Goal: Task Accomplishment & Management: Manage account settings

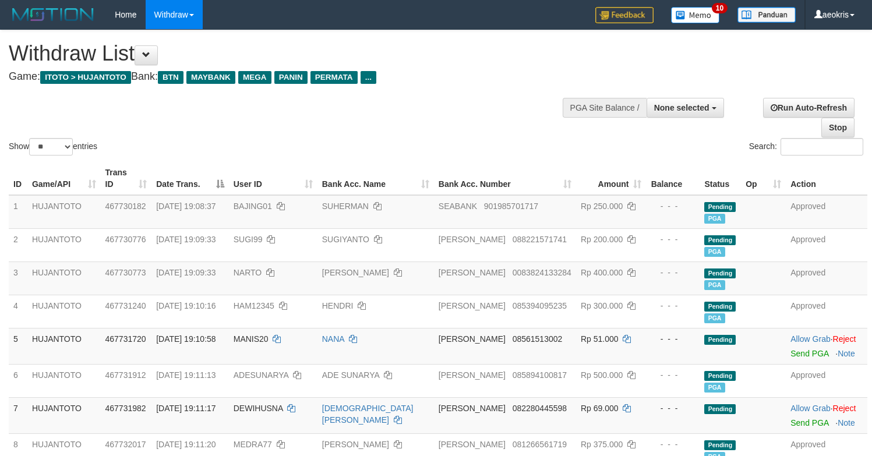
select select
select select "**"
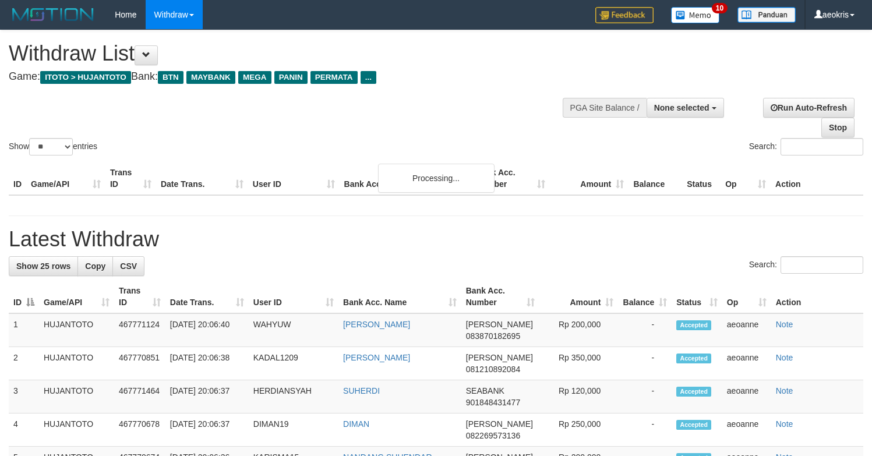
select select
select select "**"
select select
select select "**"
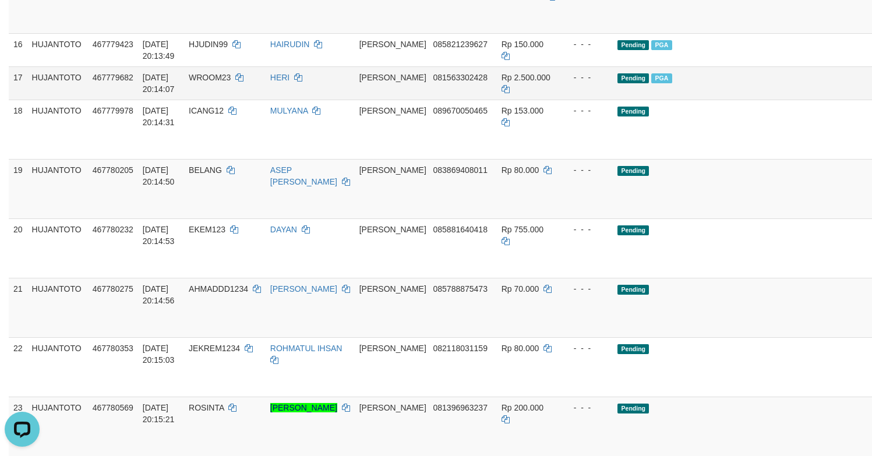
scroll to position [939, 0]
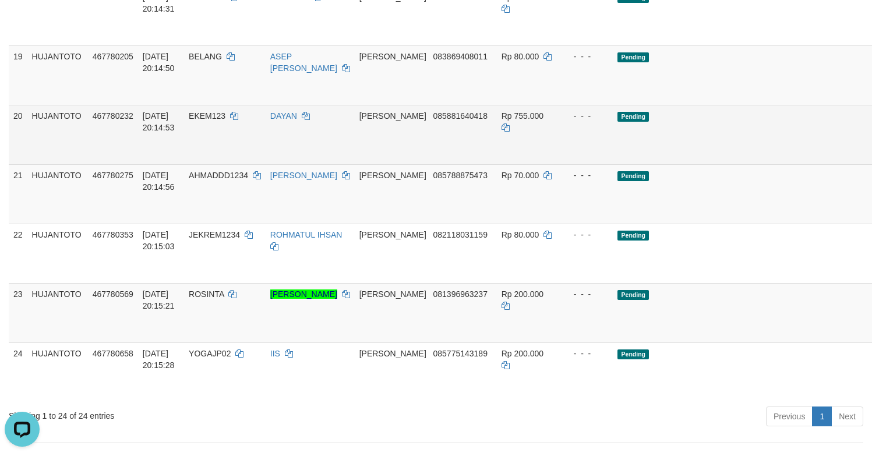
scroll to position [997, 0]
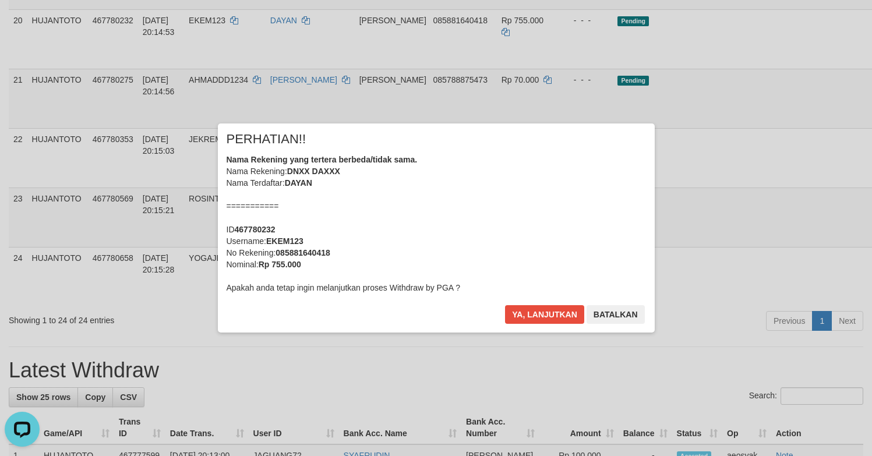
scroll to position [1056, 0]
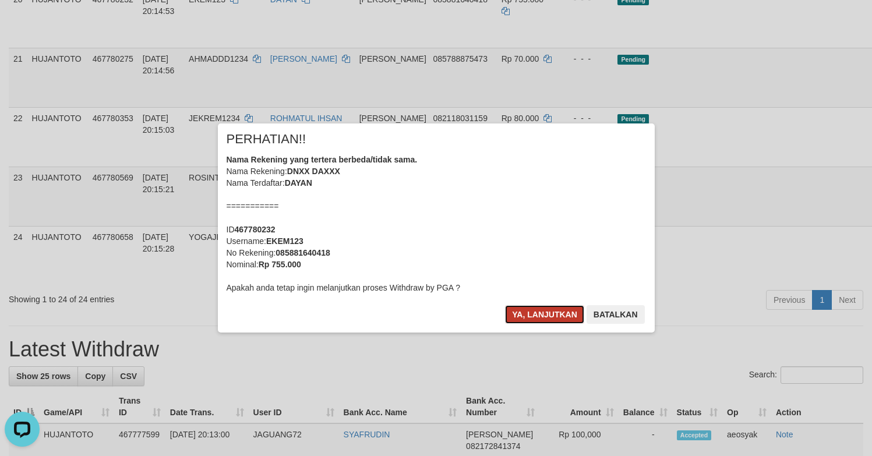
click at [542, 317] on button "Ya, lanjutkan" at bounding box center [544, 314] width 79 height 19
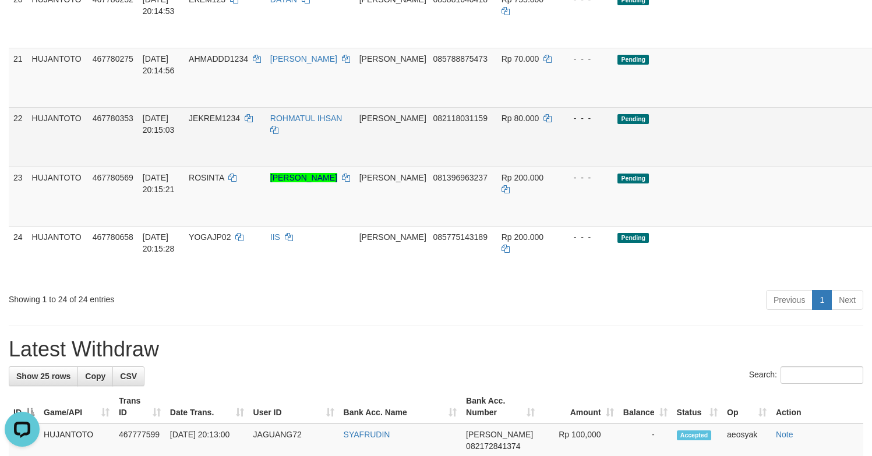
scroll to position [1114, 0]
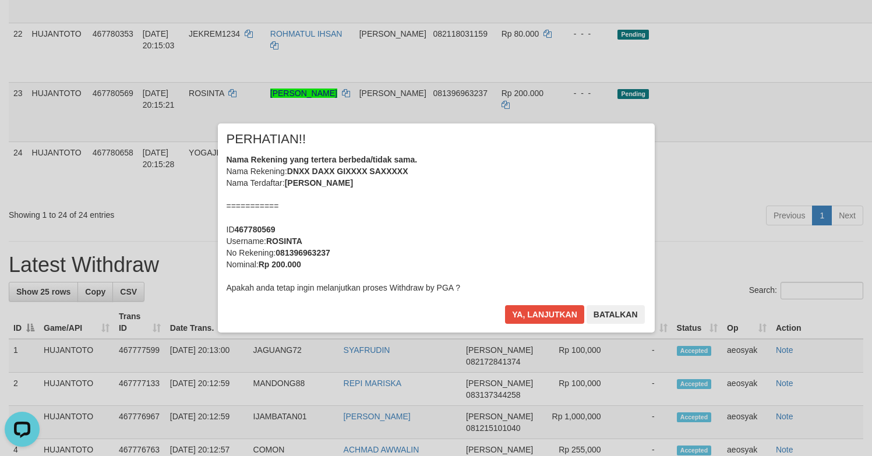
click at [807, 317] on div "× PERHATIAN!! Nama Rekening yang tertera berbeda/tidak sama. Nama Rekening: DNX…" at bounding box center [436, 227] width 872 height 255
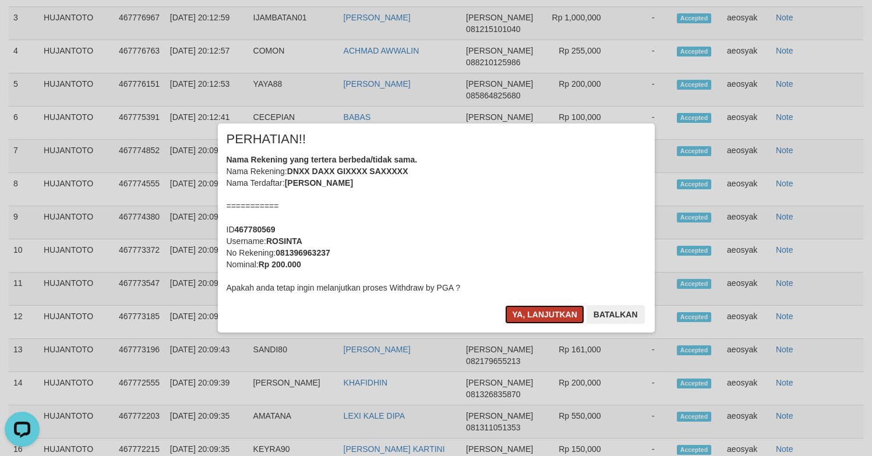
click at [563, 316] on button "Ya, lanjutkan" at bounding box center [544, 314] width 79 height 19
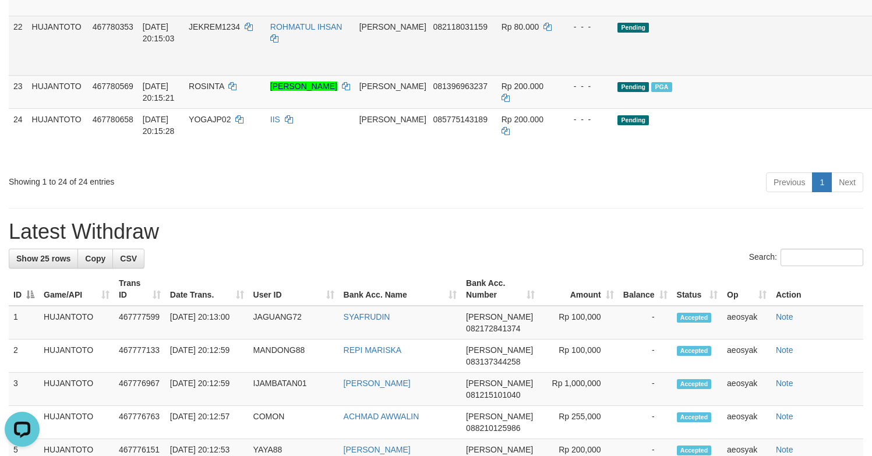
scroll to position [1043, 0]
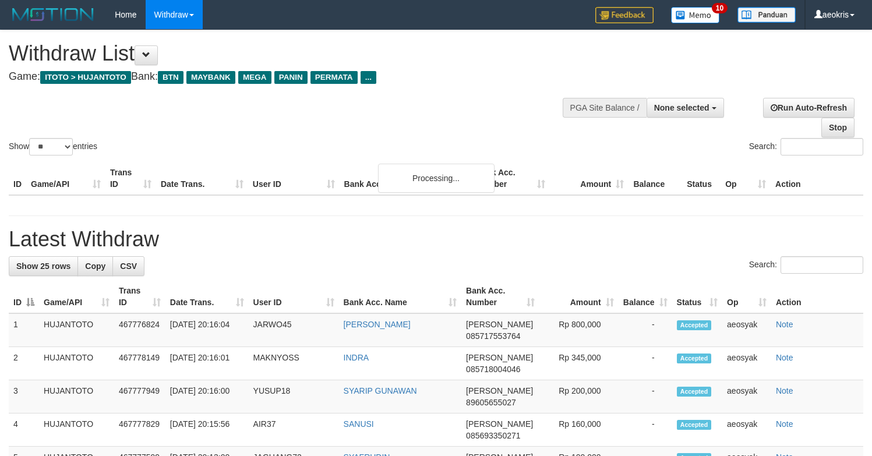
select select
select select "**"
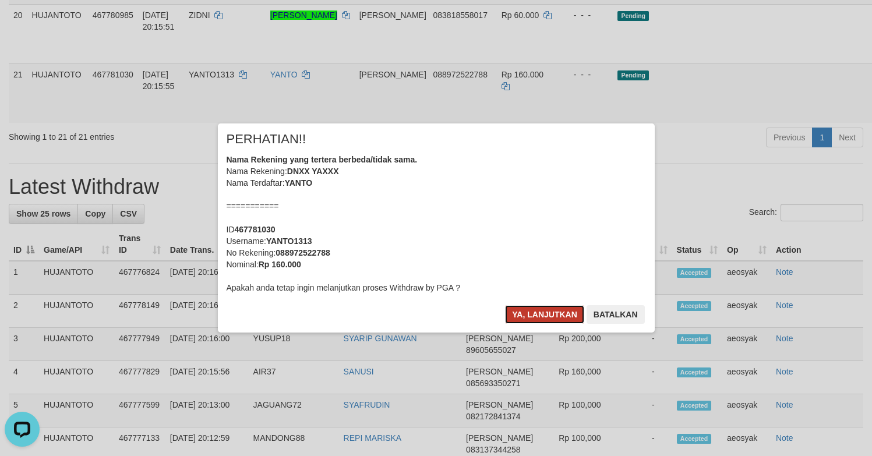
click at [538, 321] on button "Ya, lanjutkan" at bounding box center [544, 314] width 79 height 19
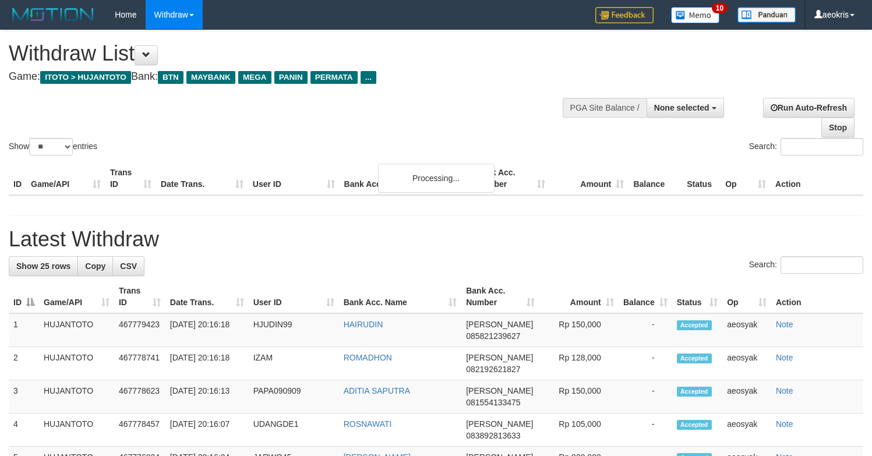
select select
select select "**"
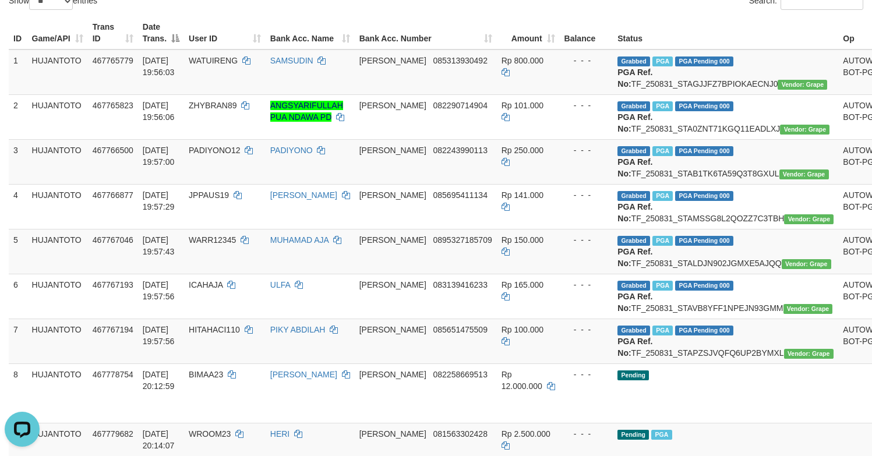
scroll to position [143, 0]
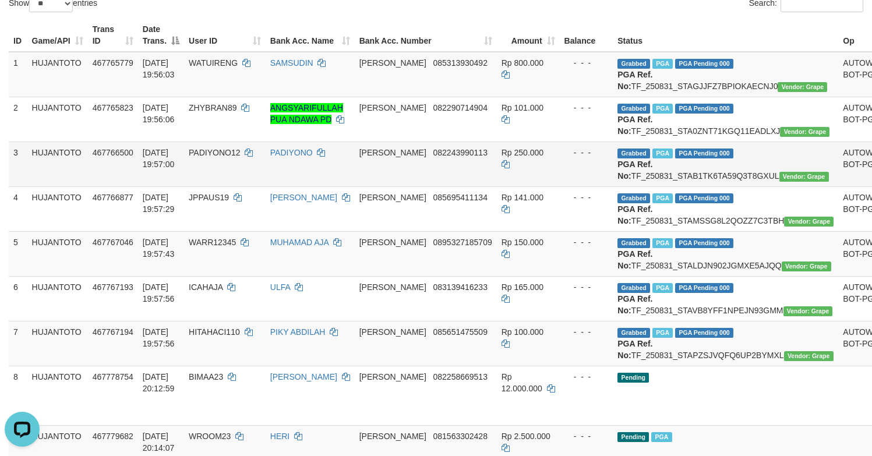
click at [415, 186] on td "DANA 082243990113" at bounding box center [426, 163] width 142 height 45
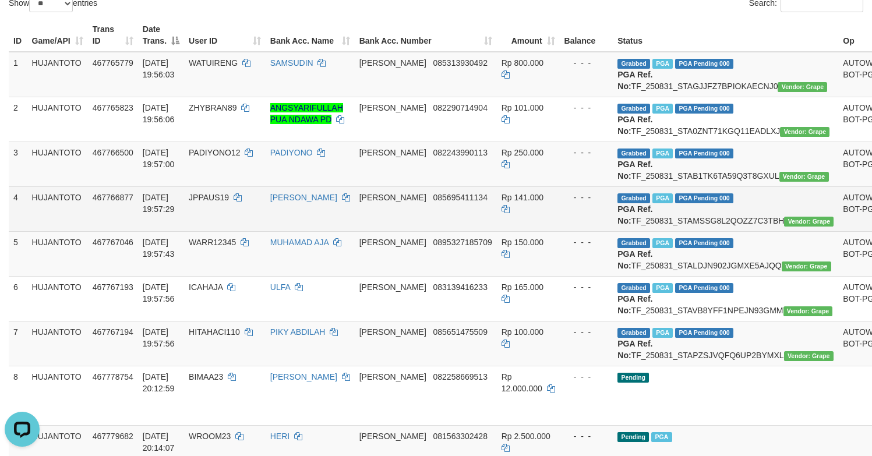
click at [569, 231] on td "- - -" at bounding box center [587, 208] width 54 height 45
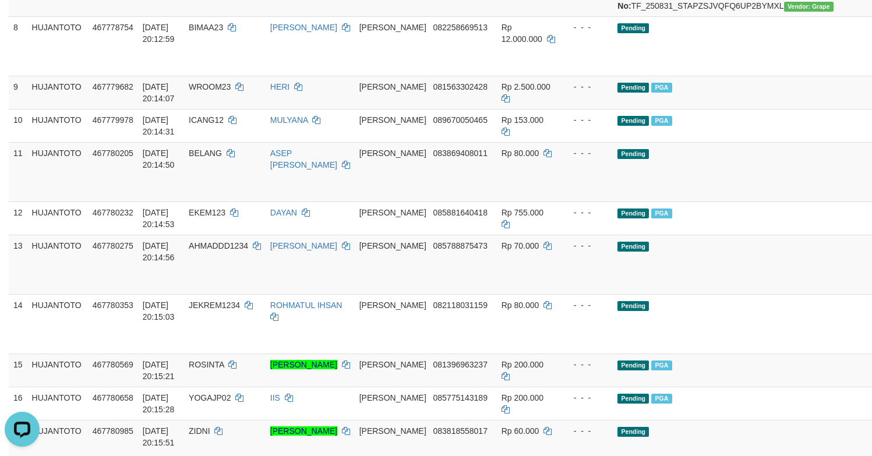
scroll to position [551, 0]
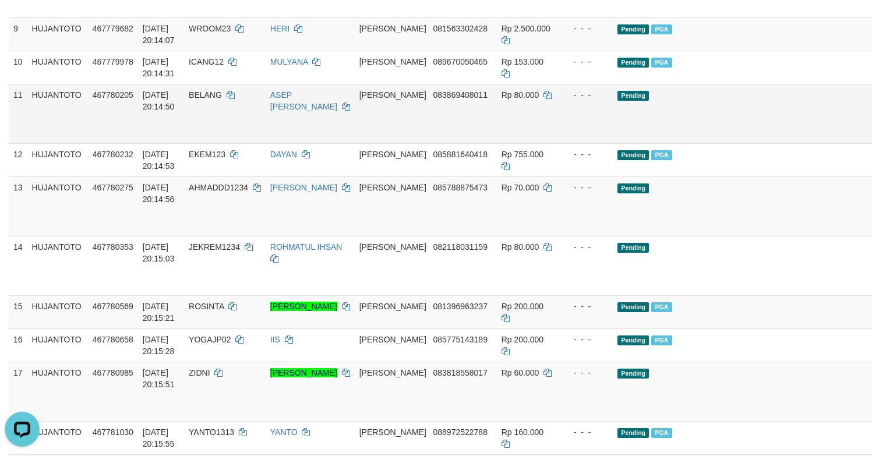
click at [120, 143] on td "467780205" at bounding box center [113, 113] width 50 height 59
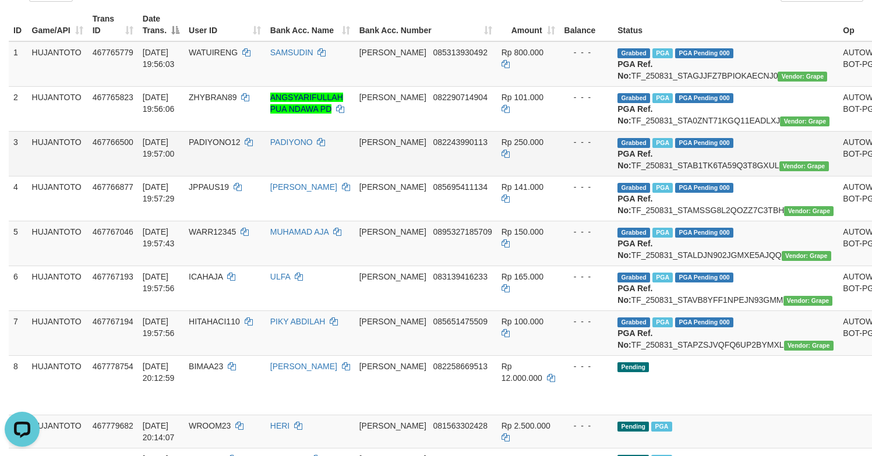
scroll to position [175, 0]
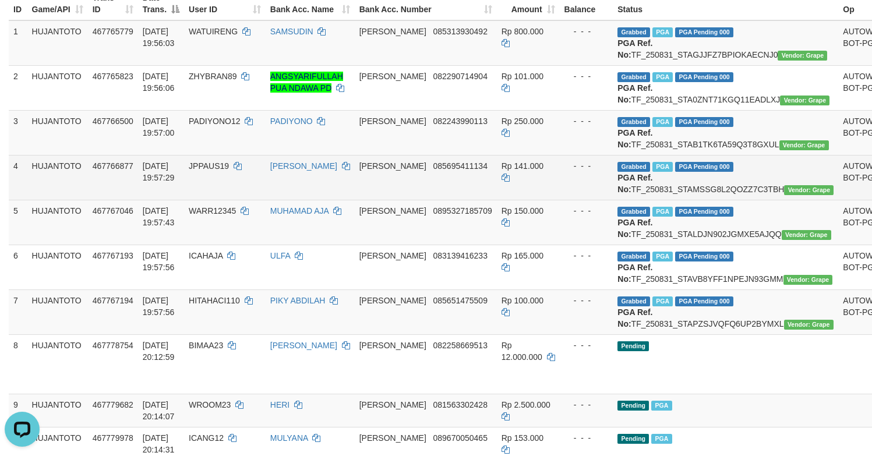
click at [560, 200] on td "- - -" at bounding box center [587, 177] width 54 height 45
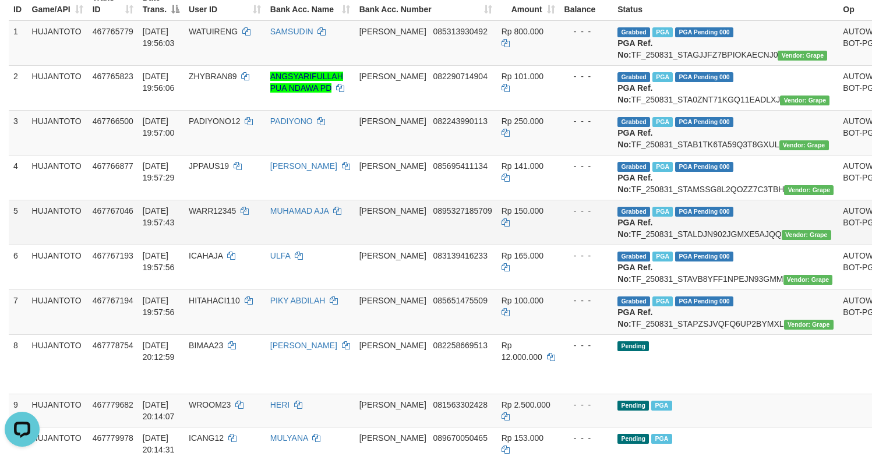
click at [412, 245] on td "DANA 0895327185709" at bounding box center [426, 222] width 142 height 45
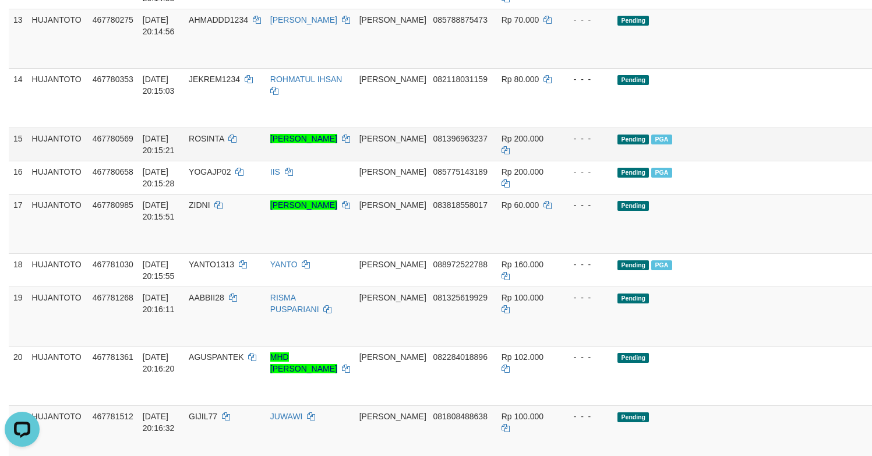
scroll to position [815, 0]
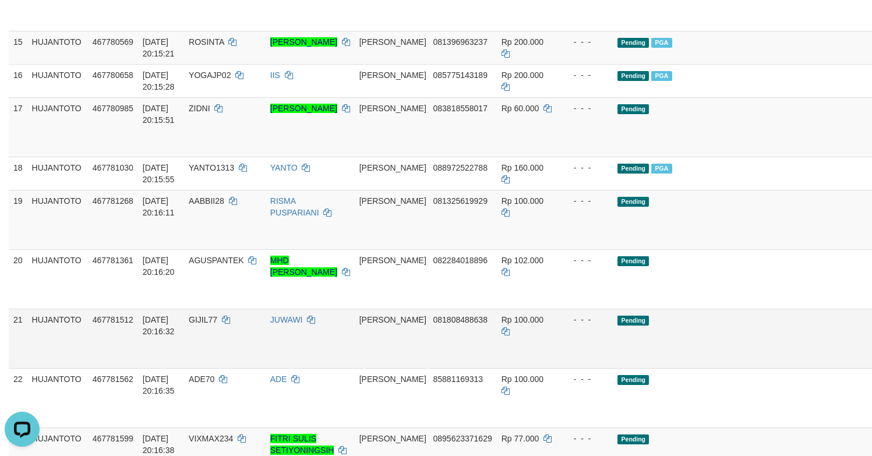
click at [560, 368] on td "- - -" at bounding box center [587, 338] width 54 height 59
click at [432, 157] on td "DANA 083818558017" at bounding box center [426, 126] width 142 height 59
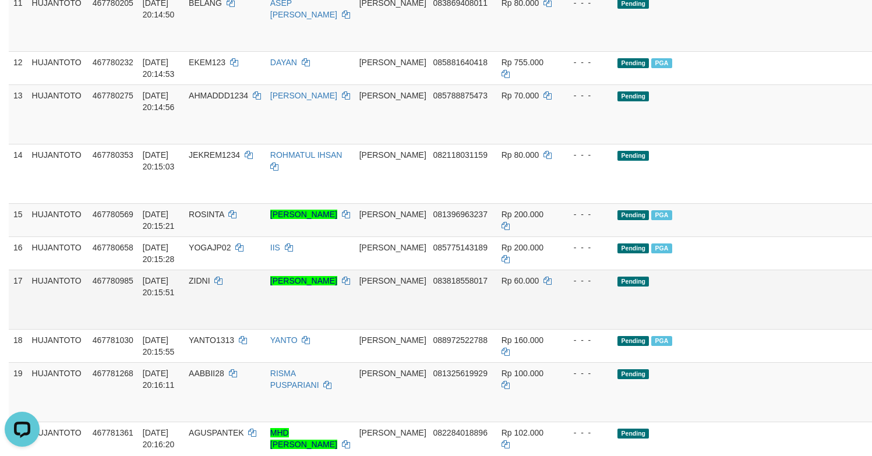
scroll to position [641, 0]
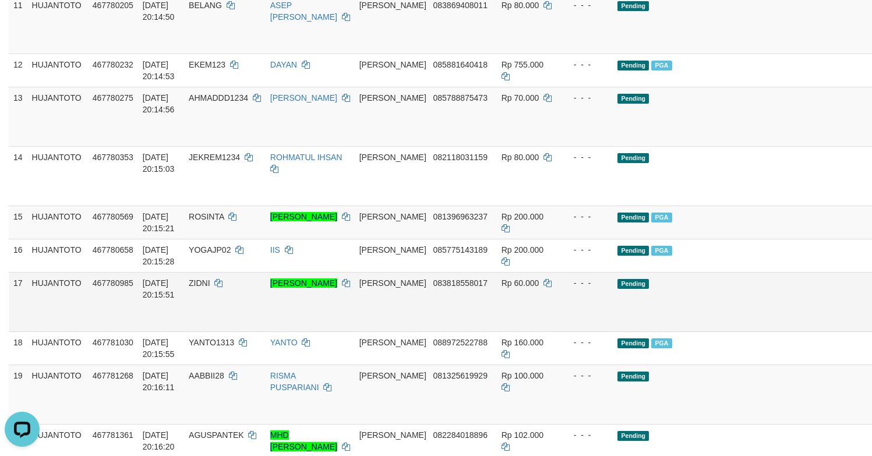
click at [560, 146] on td "- - -" at bounding box center [587, 116] width 54 height 59
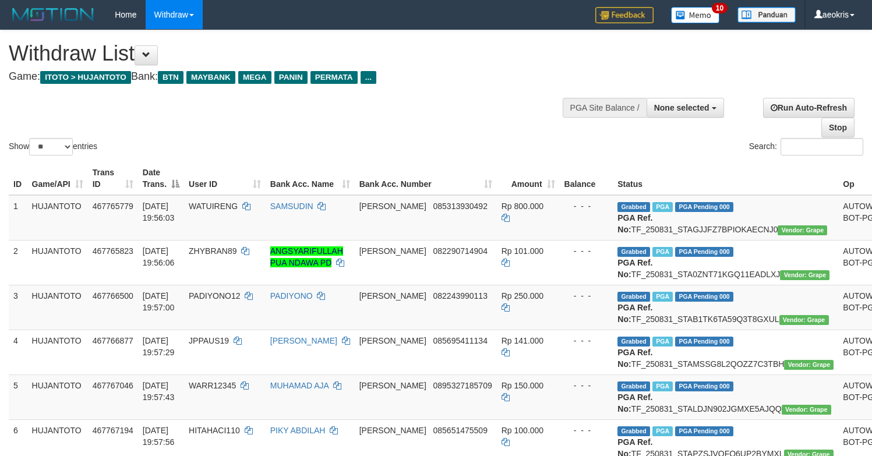
select select
select select "**"
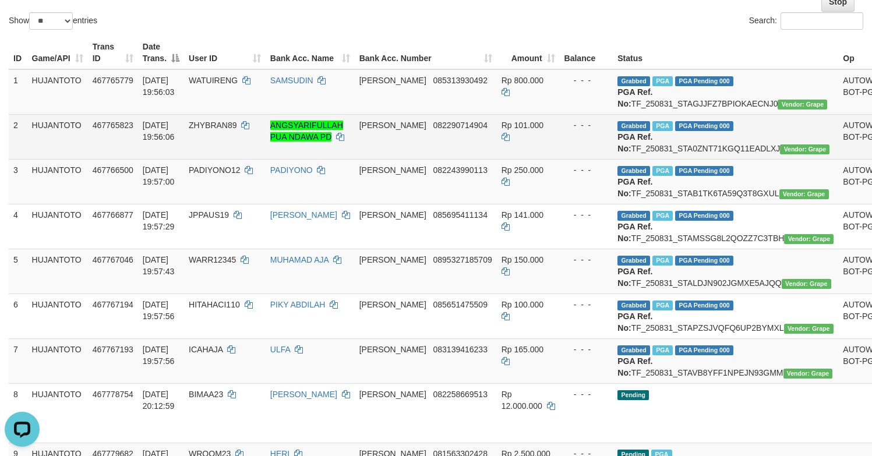
scroll to position [58, 0]
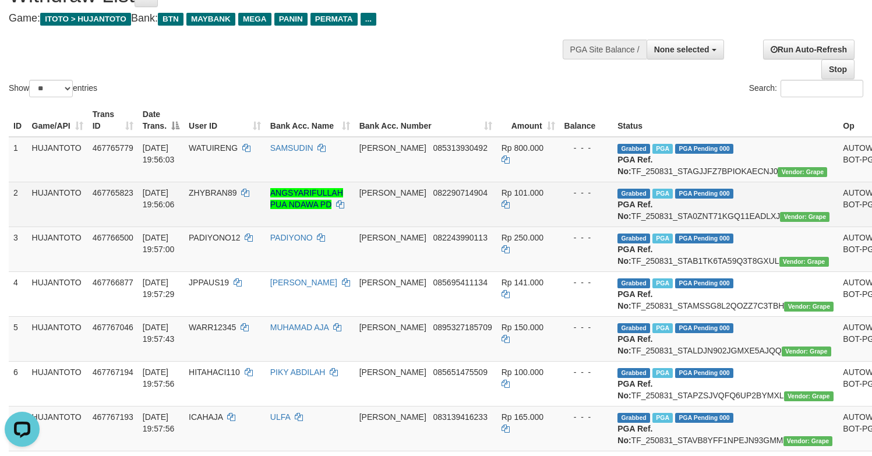
drag, startPoint x: 857, startPoint y: 146, endPoint x: 858, endPoint y: 208, distance: 62.3
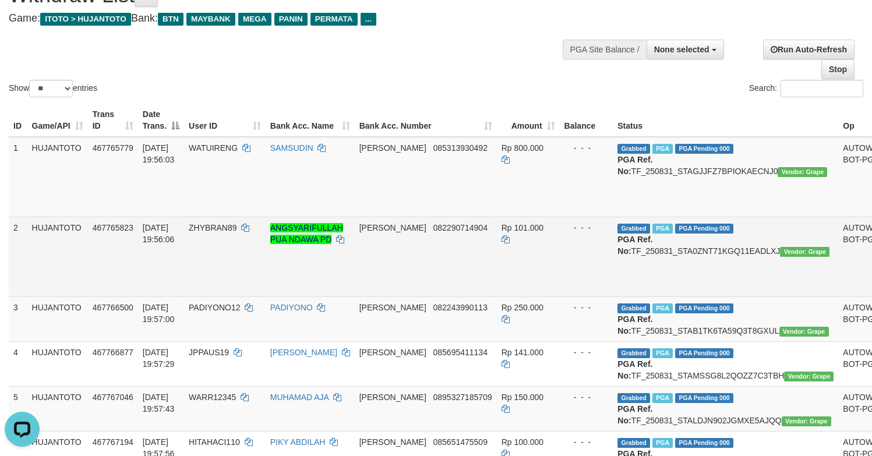
drag, startPoint x: 849, startPoint y: 300, endPoint x: 854, endPoint y: 316, distance: 16.0
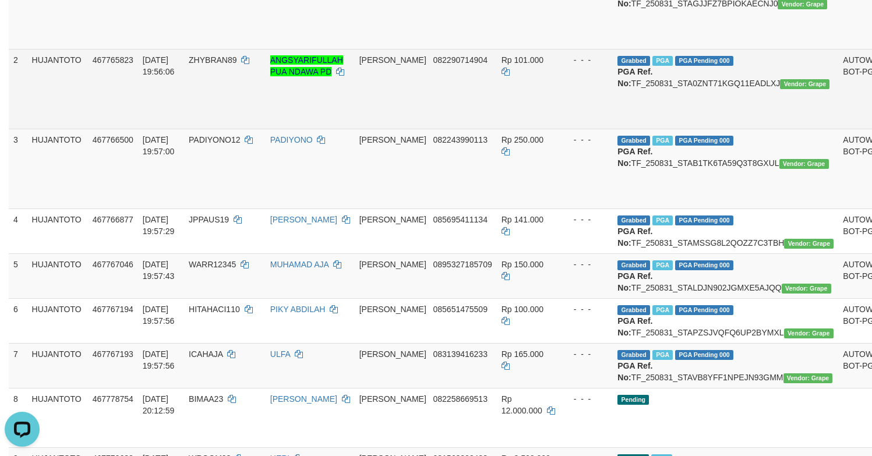
scroll to position [291, 0]
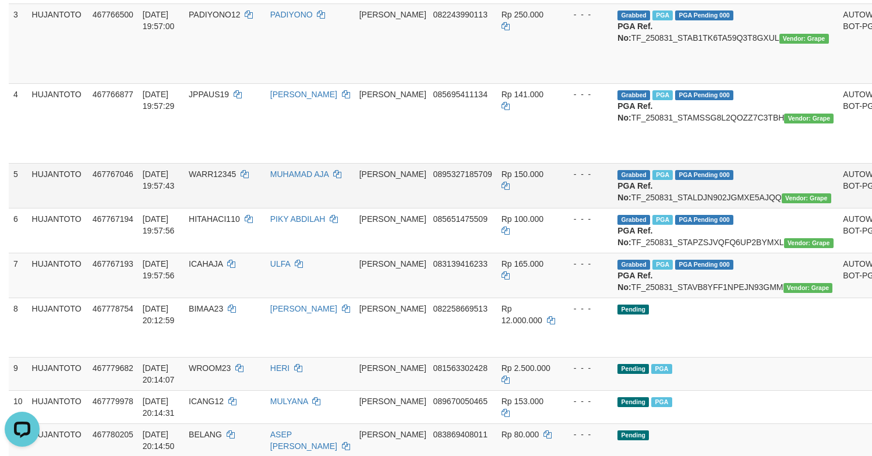
scroll to position [408, 0]
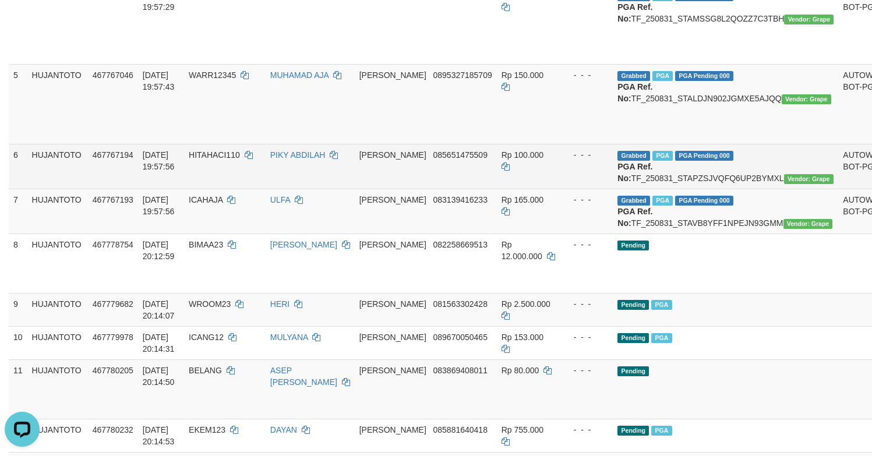
scroll to position [524, 0]
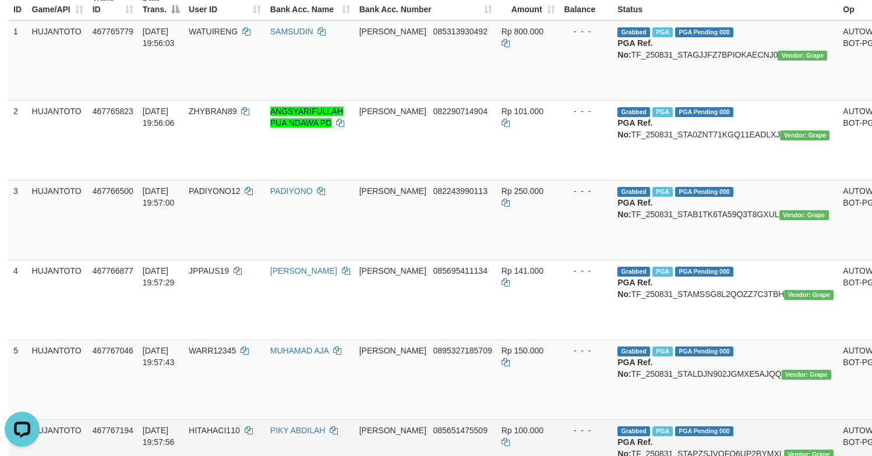
scroll to position [0, 0]
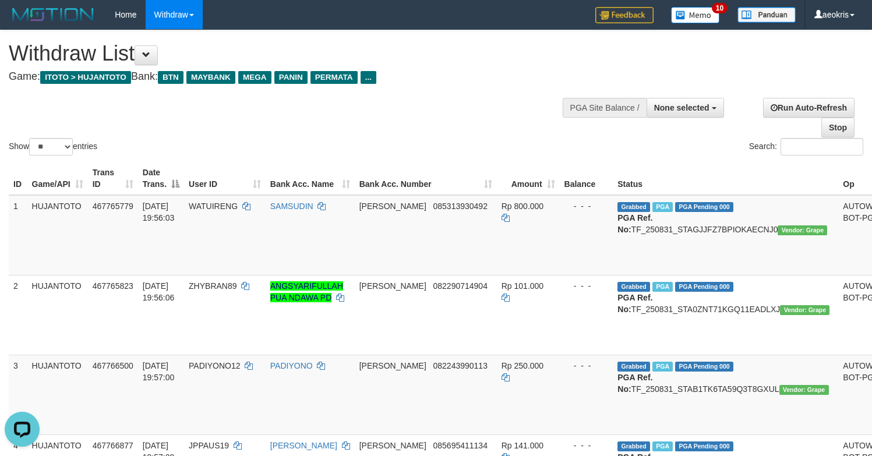
click at [403, 130] on div "Show ** ** ** *** entries Search:" at bounding box center [436, 94] width 872 height 128
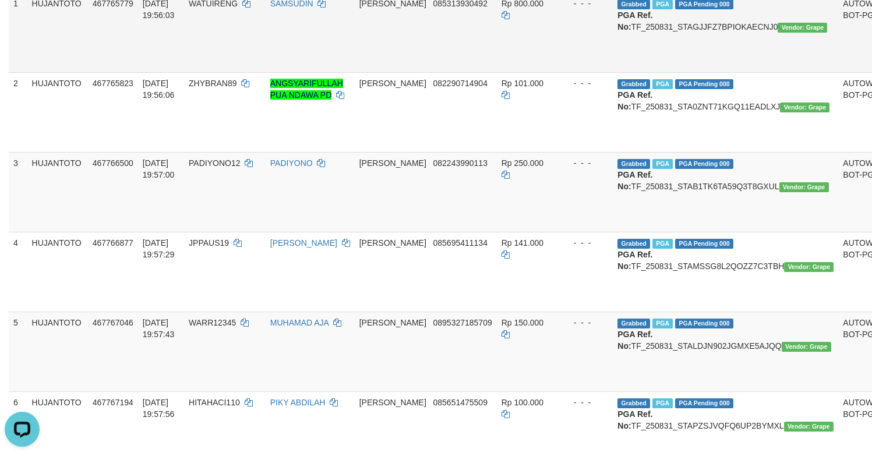
scroll to position [116, 0]
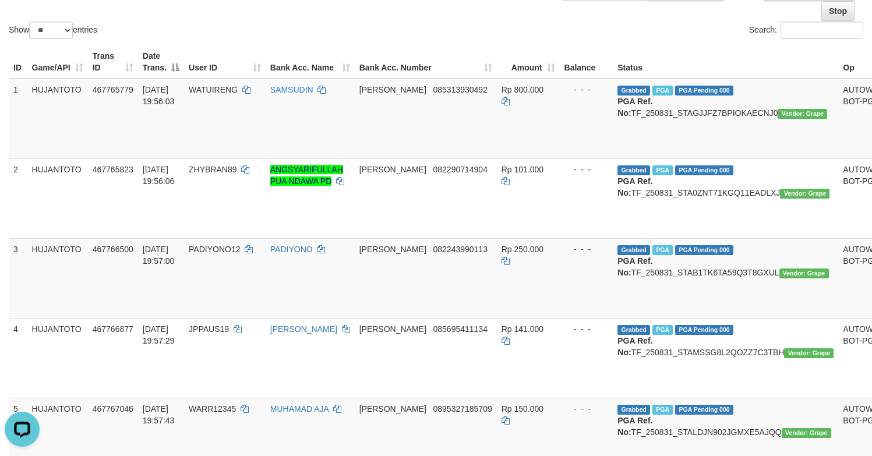
click at [426, 34] on div "Show ** ** ** *** entries" at bounding box center [218, 32] width 419 height 20
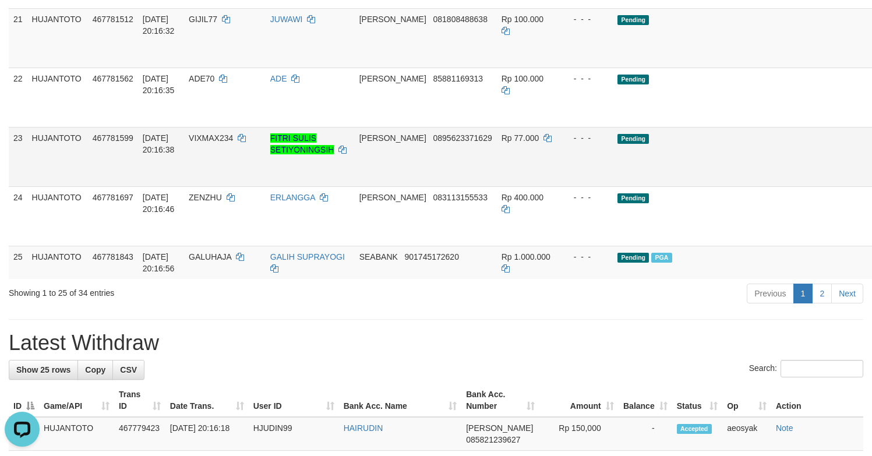
scroll to position [1339, 0]
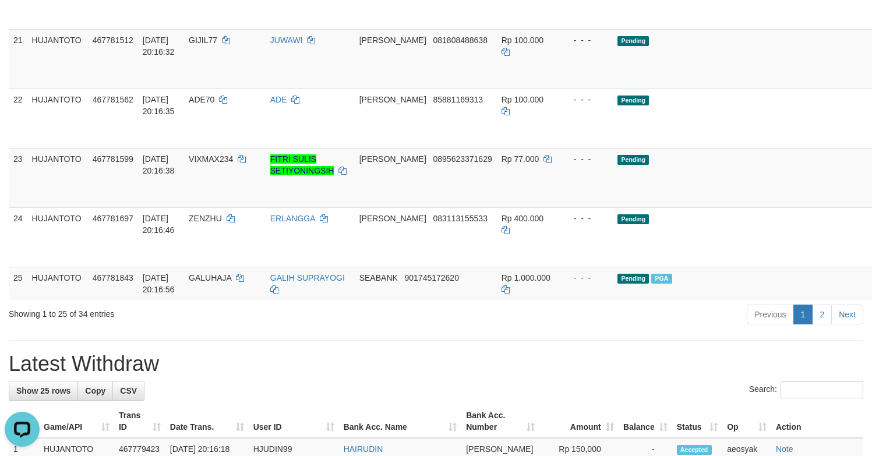
click at [346, 320] on div "Showing 1 to 25 of 34 entries" at bounding box center [182, 311] width 346 height 16
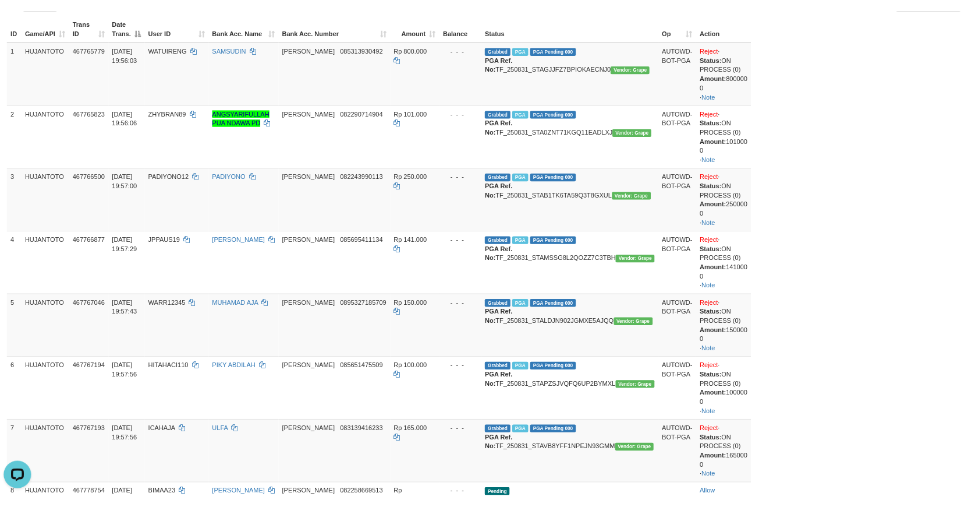
scroll to position [155, 0]
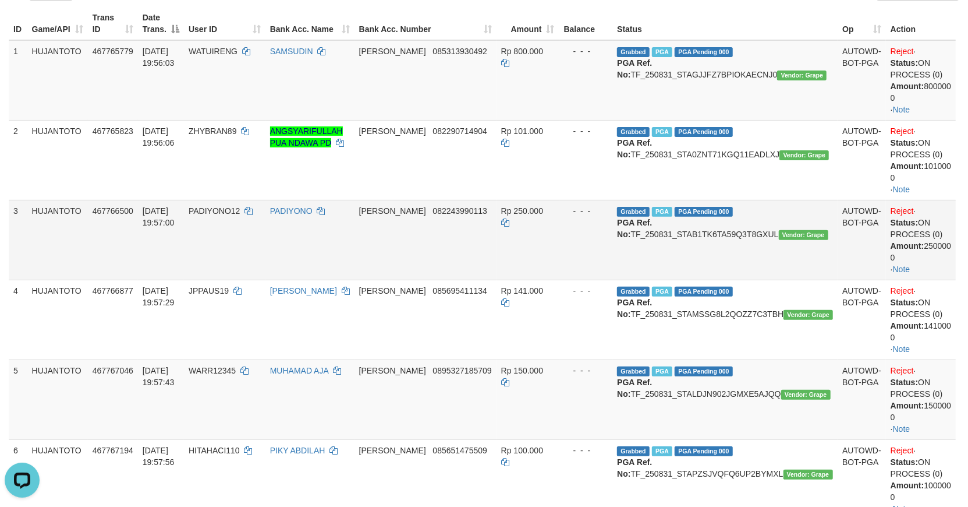
click at [97, 215] on span "467766500" at bounding box center [113, 210] width 41 height 9
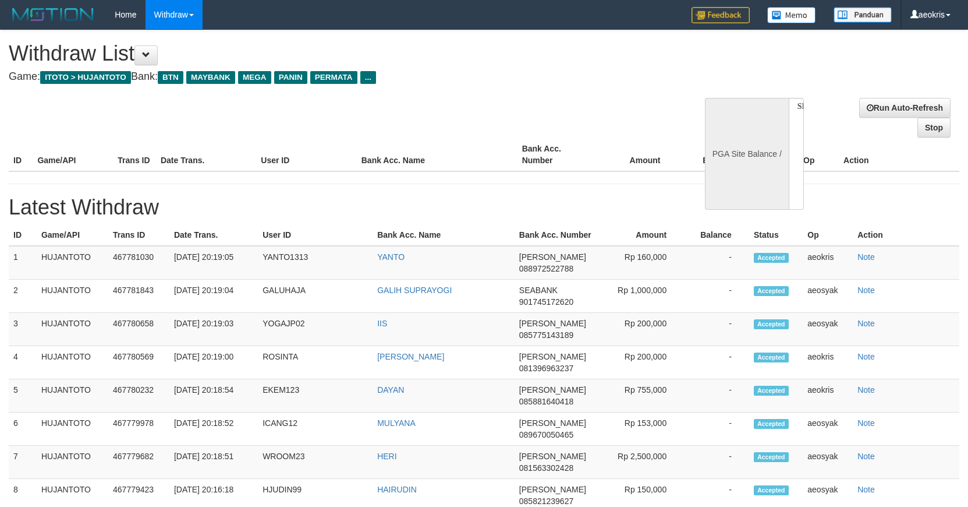
select select
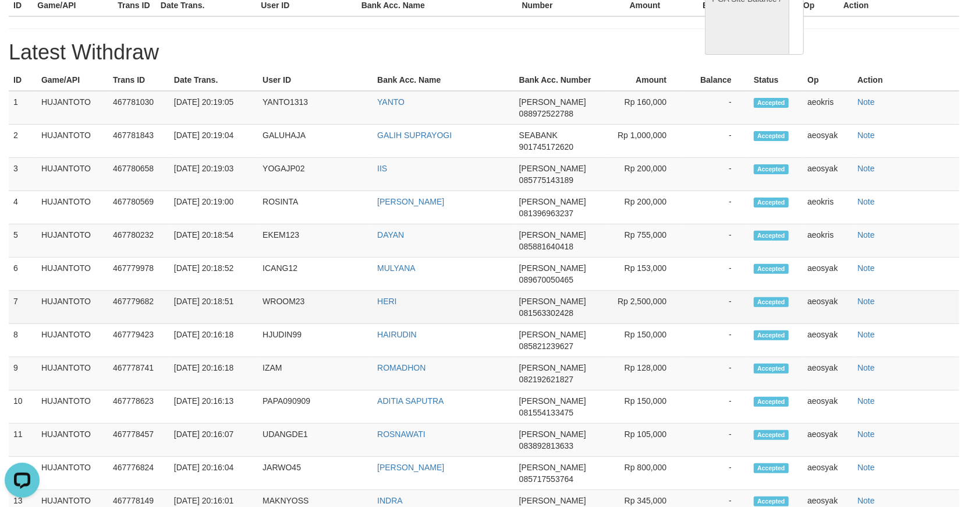
click at [458, 295] on td "HERI" at bounding box center [444, 307] width 142 height 33
select select "**"
select select
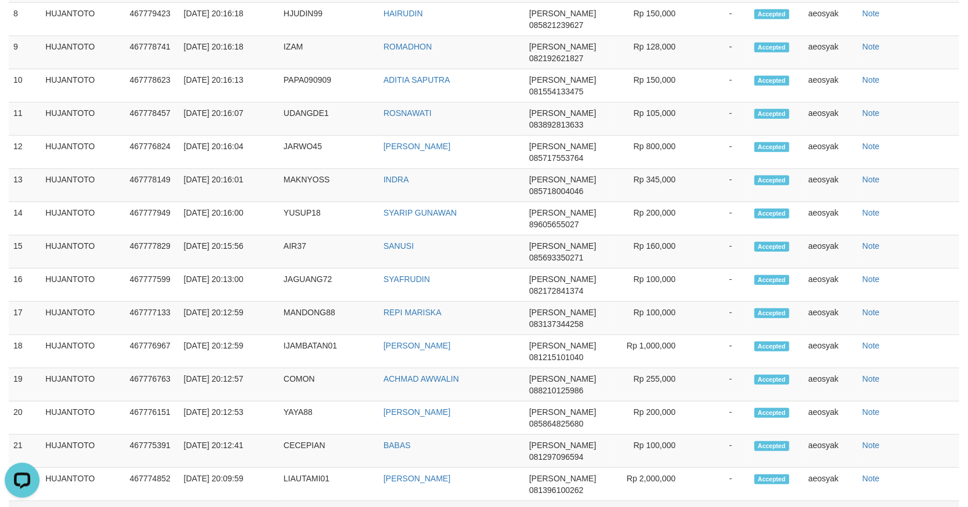
scroll to position [1790, 0]
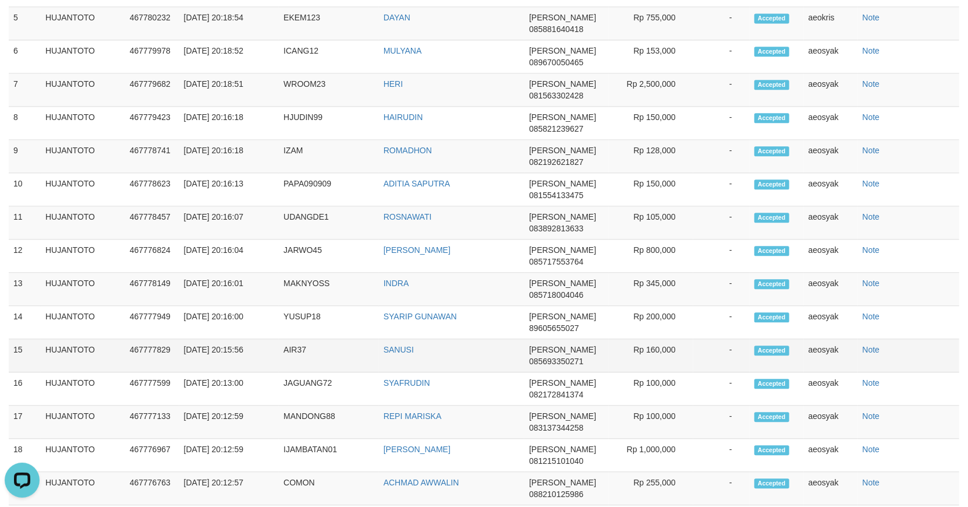
drag, startPoint x: 485, startPoint y: 240, endPoint x: 491, endPoint y: 239, distance: 5.9
click at [484, 339] on td "SANUSI" at bounding box center [452, 355] width 146 height 33
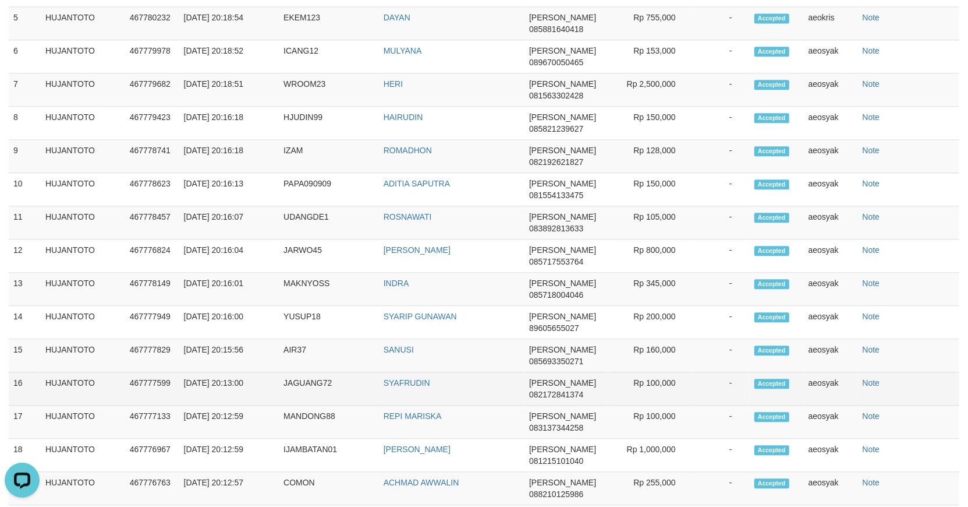
click at [493, 372] on td "SYAFRUDIN" at bounding box center [452, 388] width 146 height 33
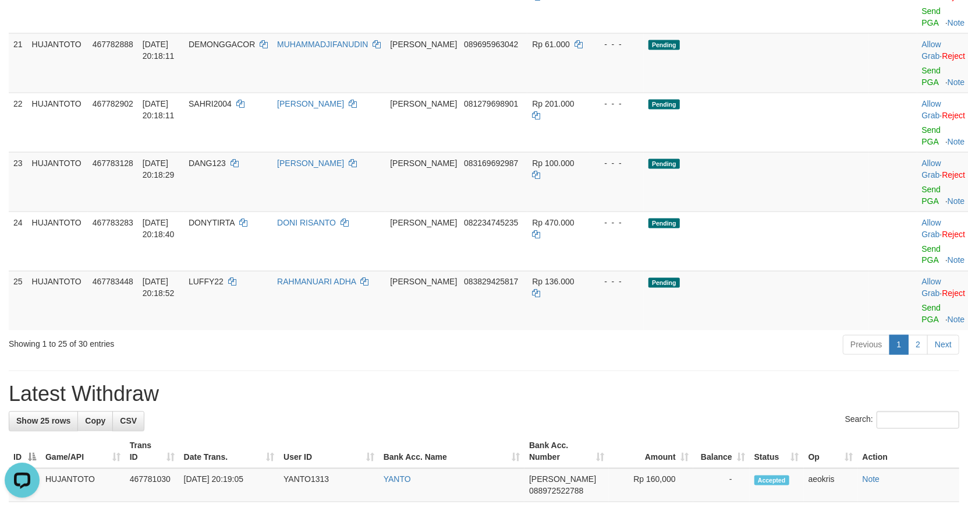
scroll to position [1337, 0]
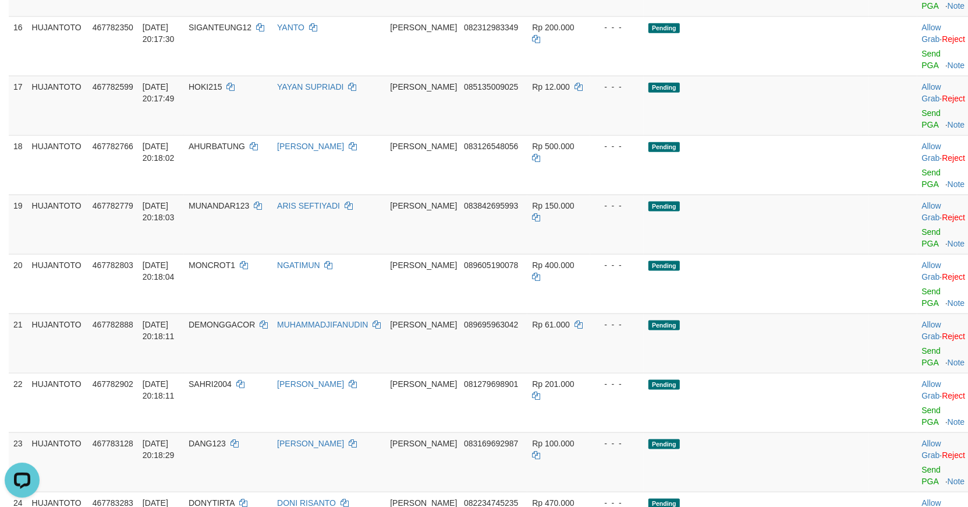
scroll to position [884, 0]
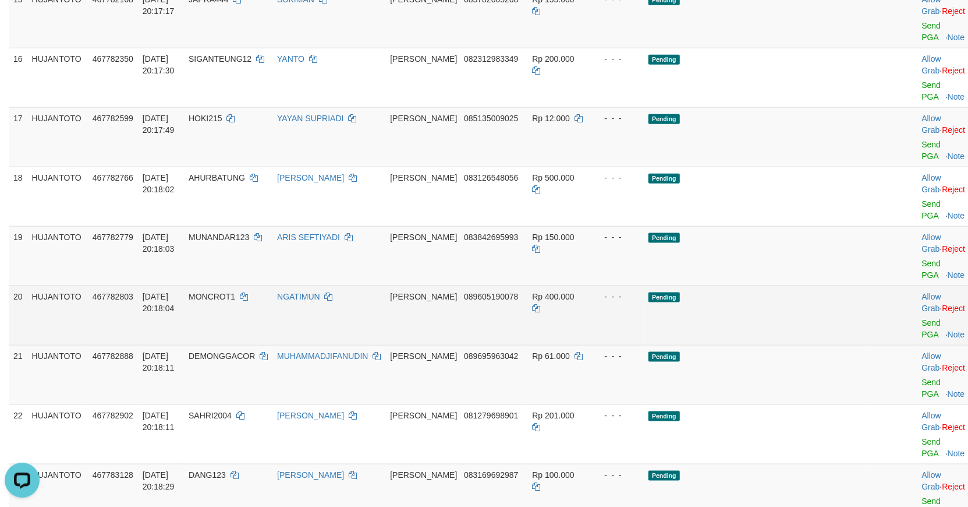
click at [133, 292] on span "467782803" at bounding box center [113, 296] width 41 height 9
click at [805, 285] on td "Pending" at bounding box center [756, 314] width 225 height 59
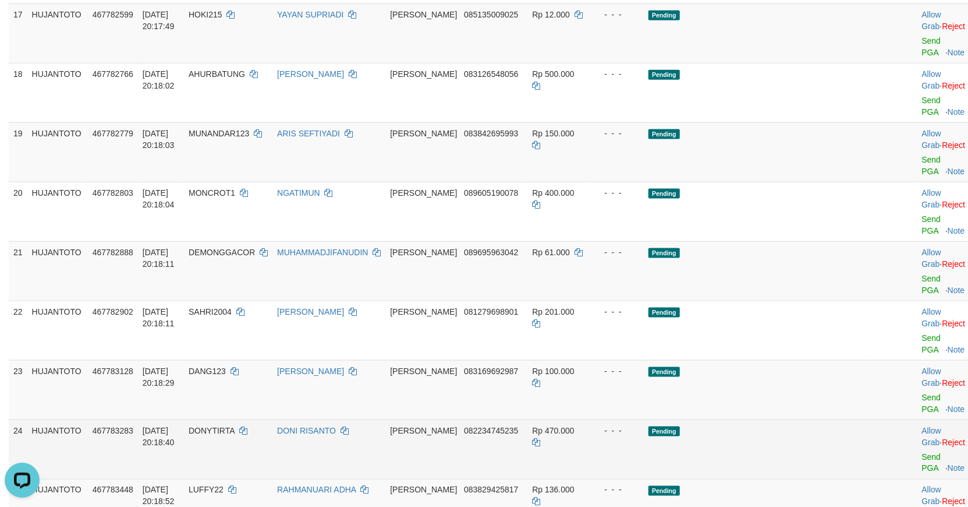
scroll to position [1208, 0]
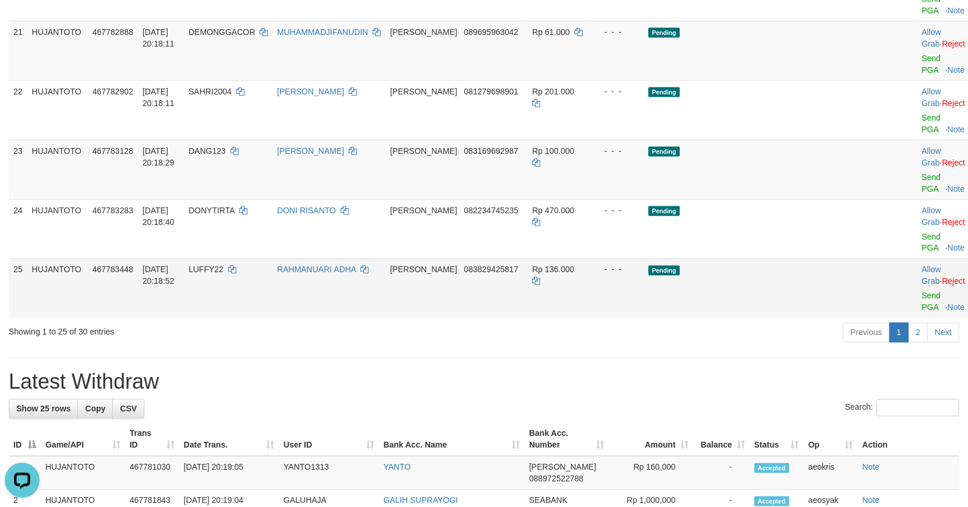
click at [769, 259] on td "Pending" at bounding box center [756, 288] width 225 height 59
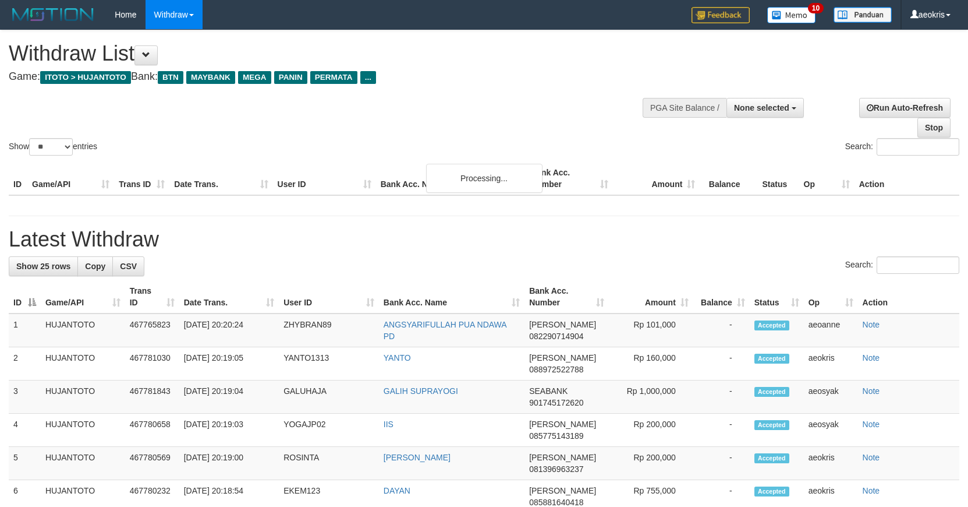
select select
select select "**"
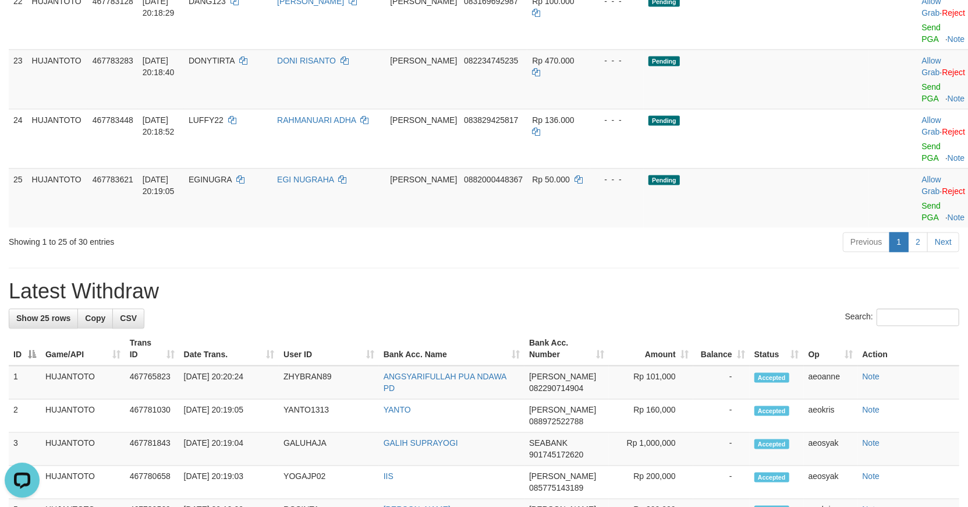
click at [435, 280] on h1 "Latest Withdraw" at bounding box center [484, 291] width 951 height 23
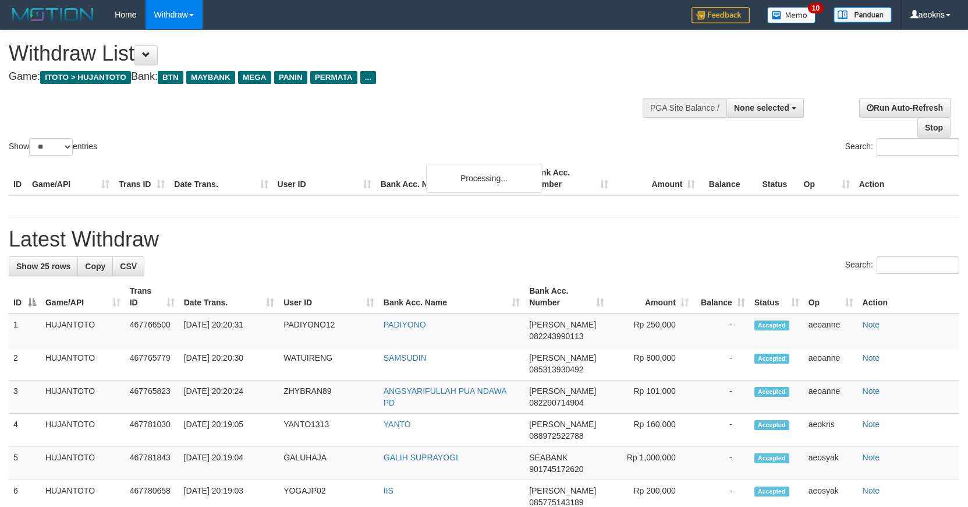
select select
select select "**"
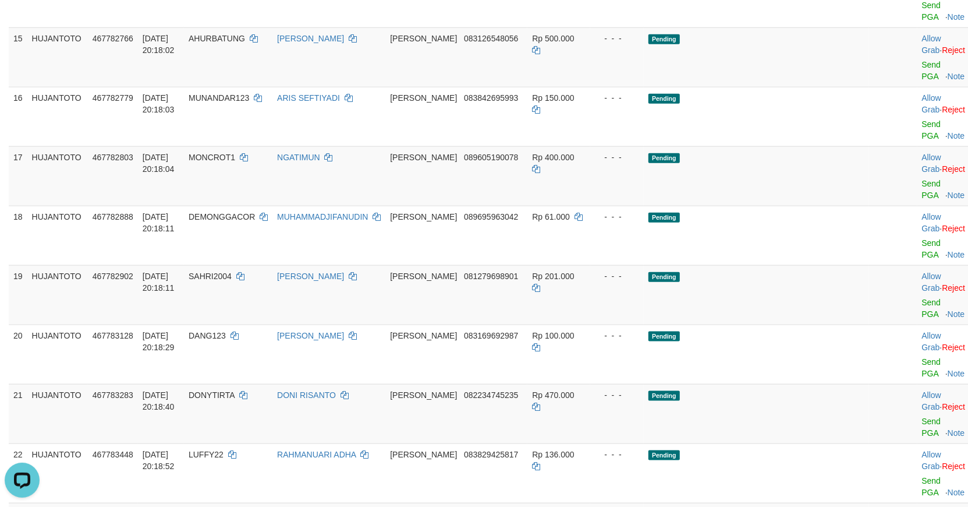
scroll to position [970, 0]
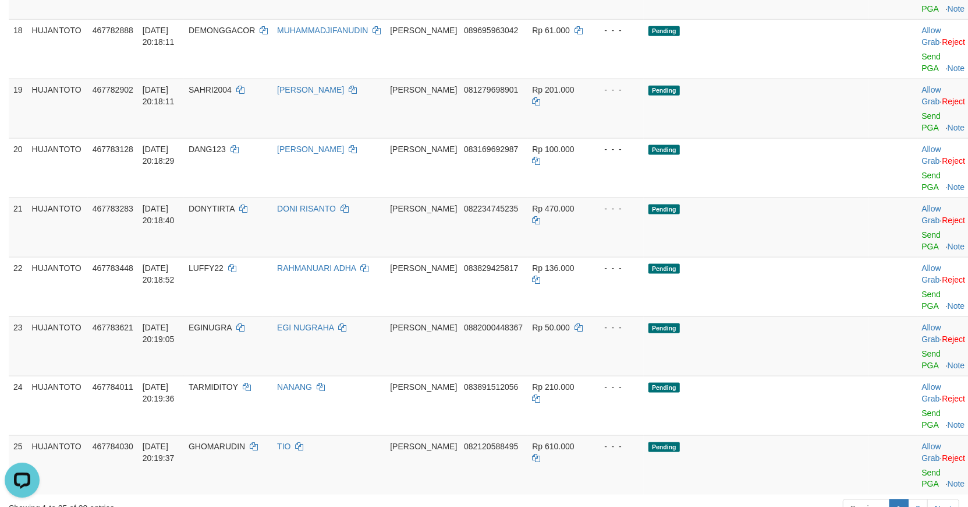
click at [391, 498] on div "Showing 1 to 25 of 28 entries" at bounding box center [202, 506] width 386 height 16
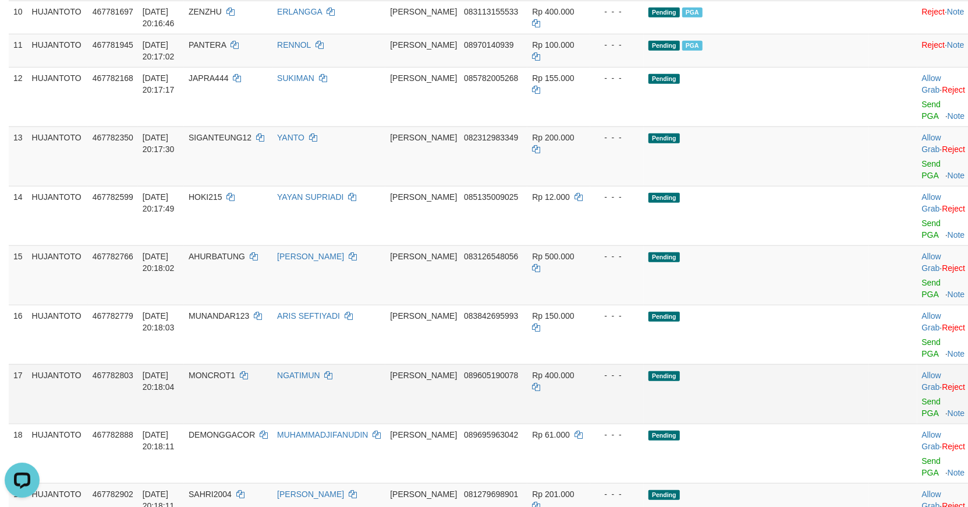
scroll to position [388, 0]
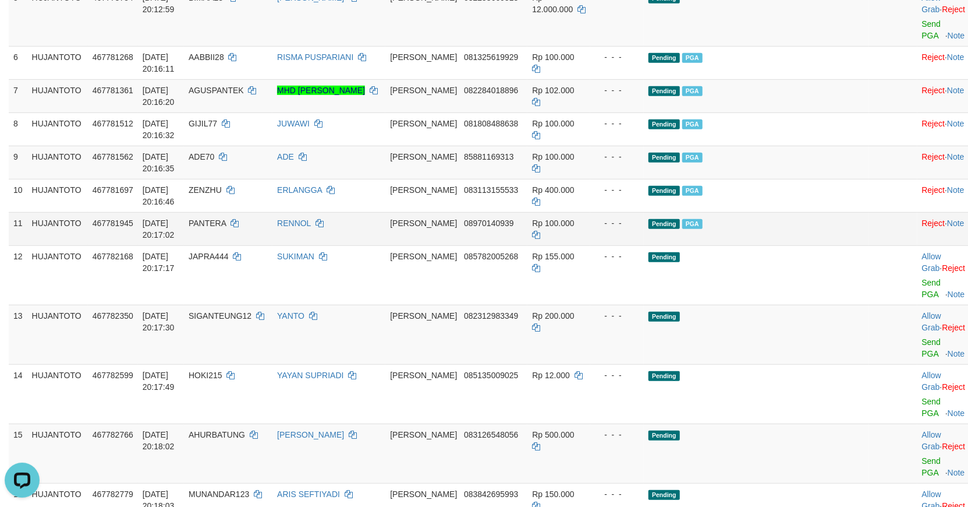
click at [799, 245] on td "Pending PGA" at bounding box center [756, 228] width 225 height 33
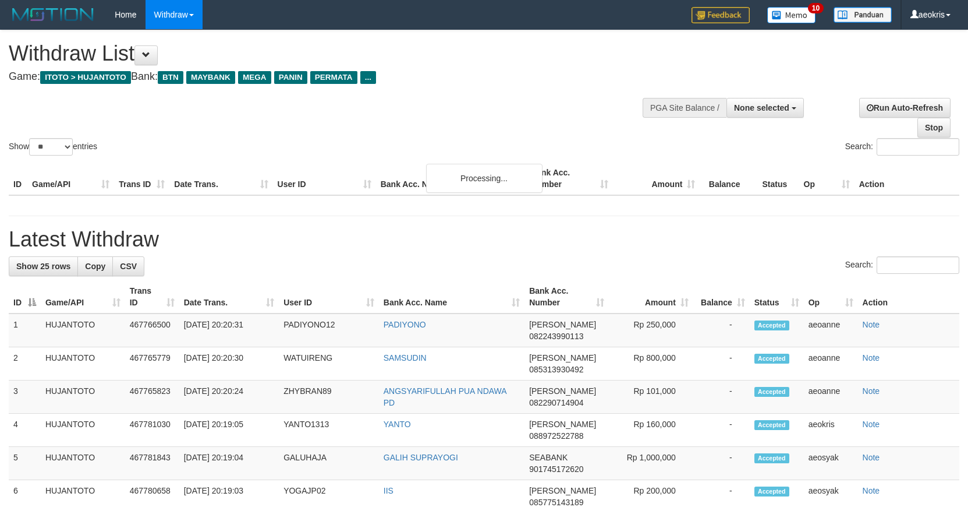
select select
select select "**"
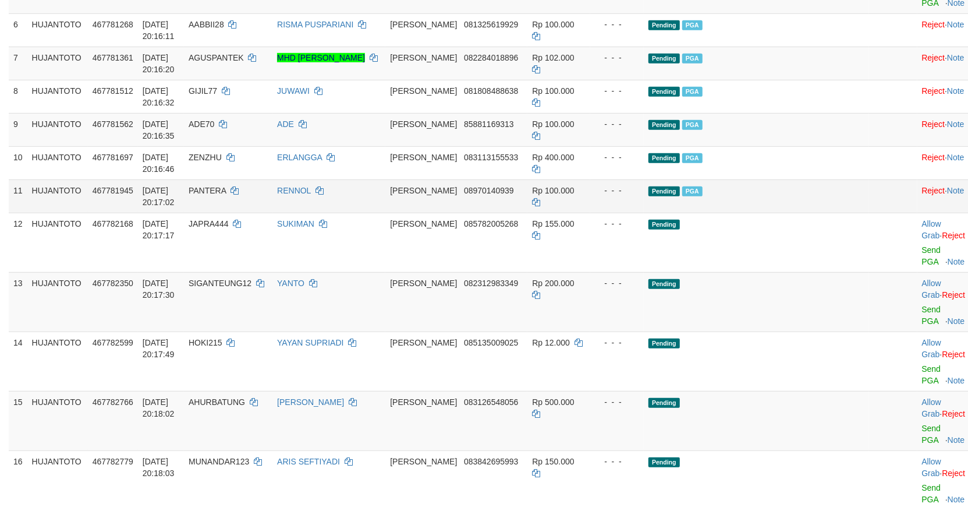
scroll to position [388, 0]
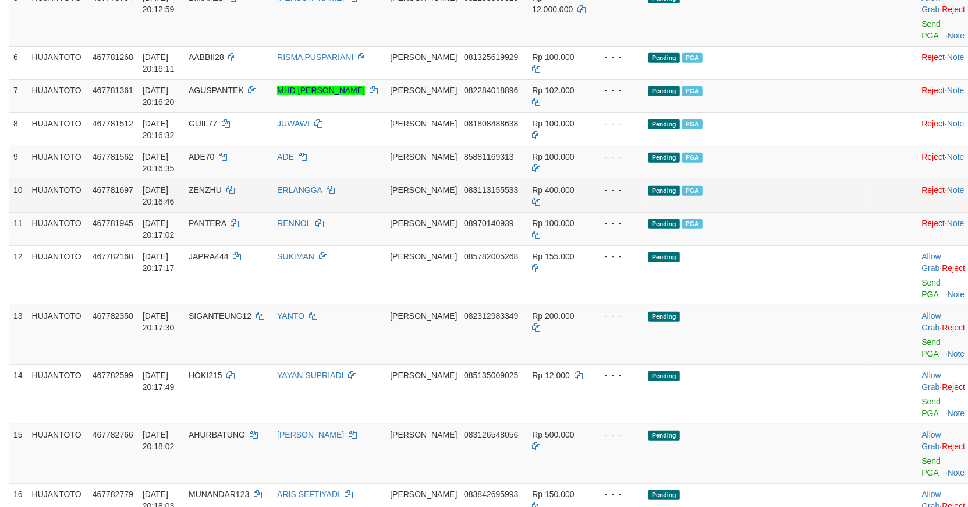
click at [818, 212] on td "Pending PGA" at bounding box center [756, 195] width 225 height 33
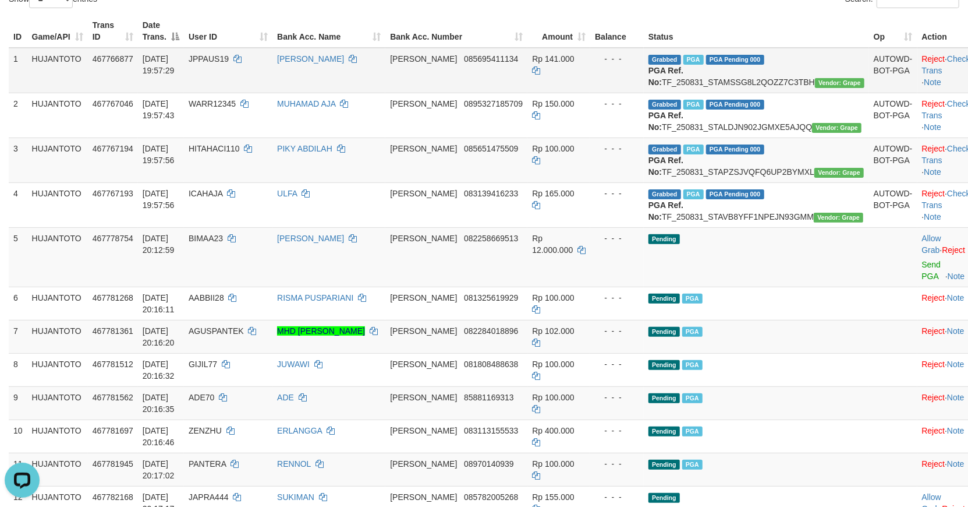
scroll to position [0, 0]
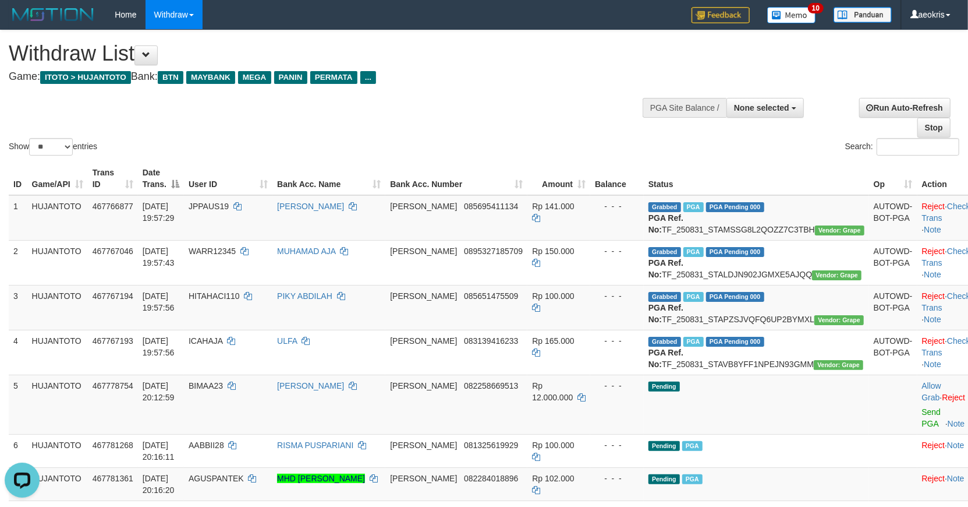
click at [763, 143] on div "Search:" at bounding box center [726, 148] width 467 height 20
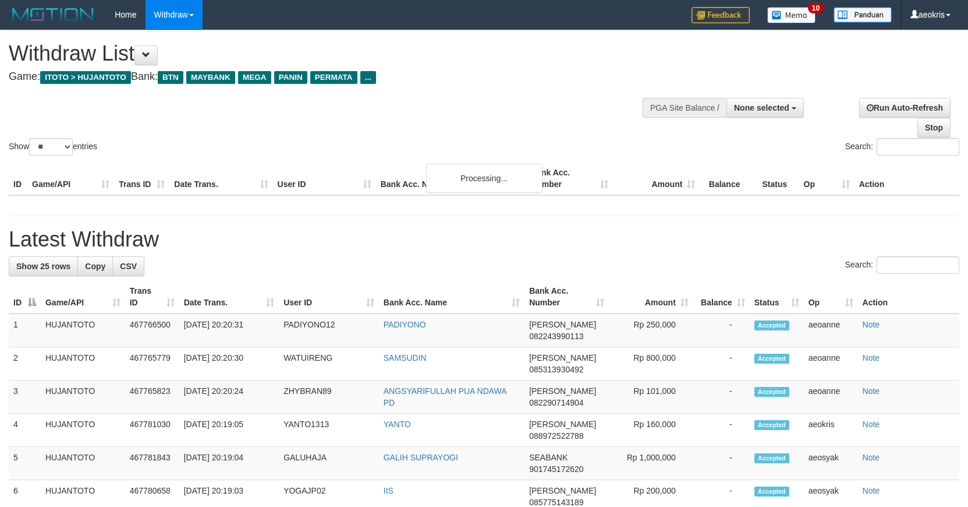
select select
select select "**"
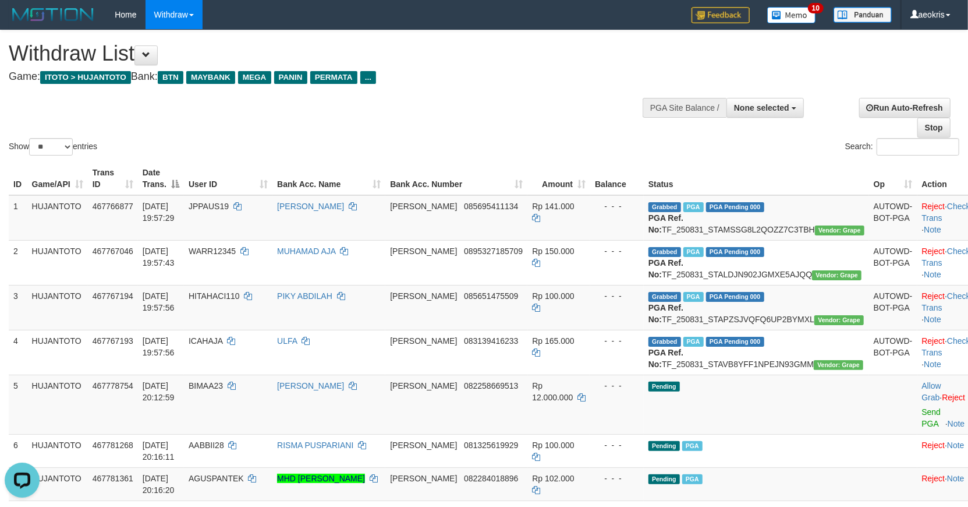
click at [557, 137] on div at bounding box center [484, 137] width 951 height 1
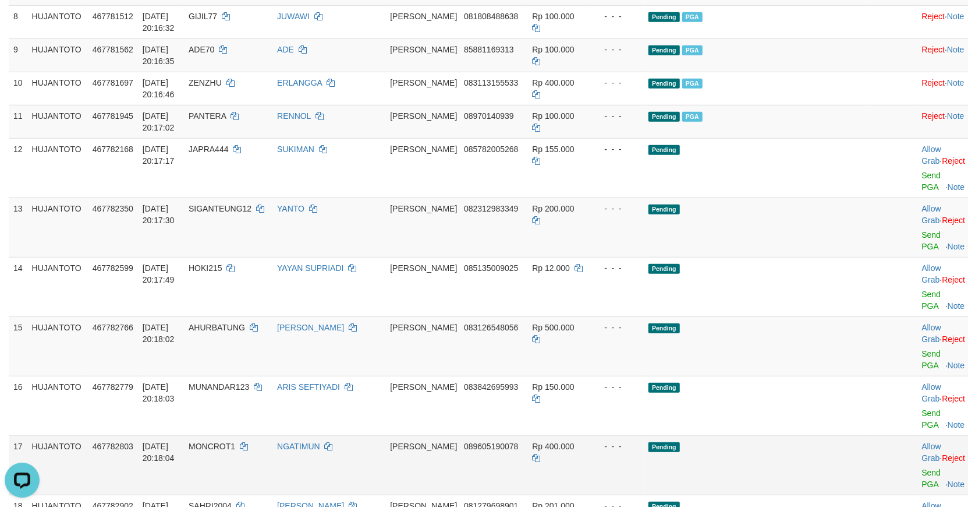
scroll to position [517, 0]
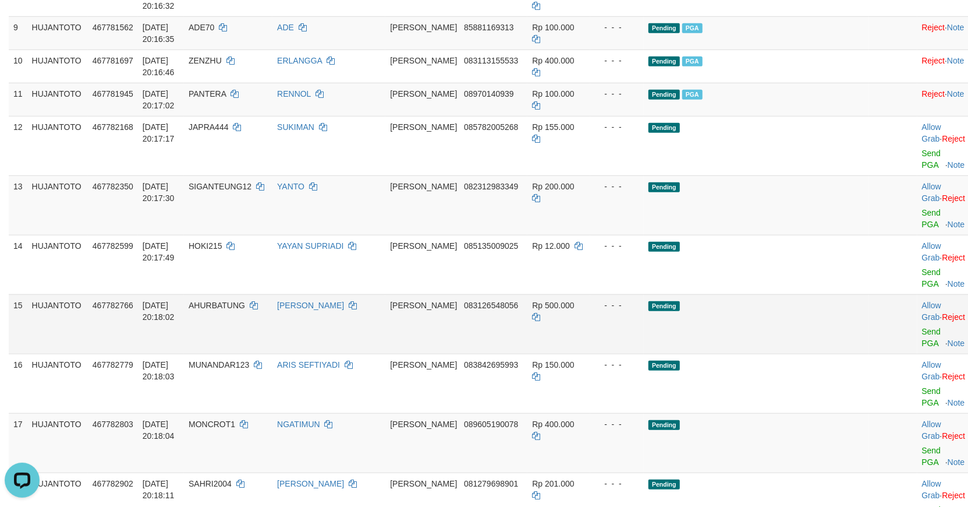
drag, startPoint x: 463, startPoint y: 327, endPoint x: 609, endPoint y: 301, distance: 147.9
click at [464, 327] on td "DANA 083126548056" at bounding box center [456, 323] width 142 height 59
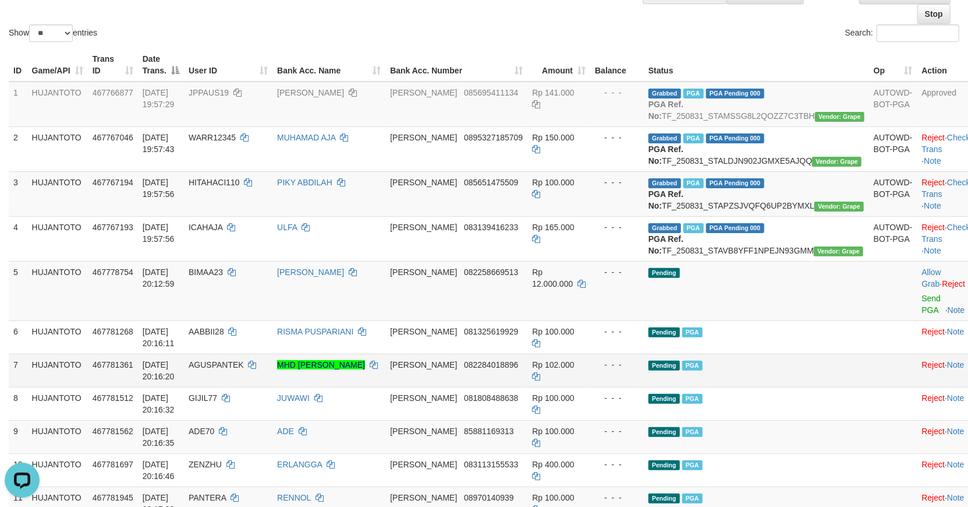
scroll to position [65, 0]
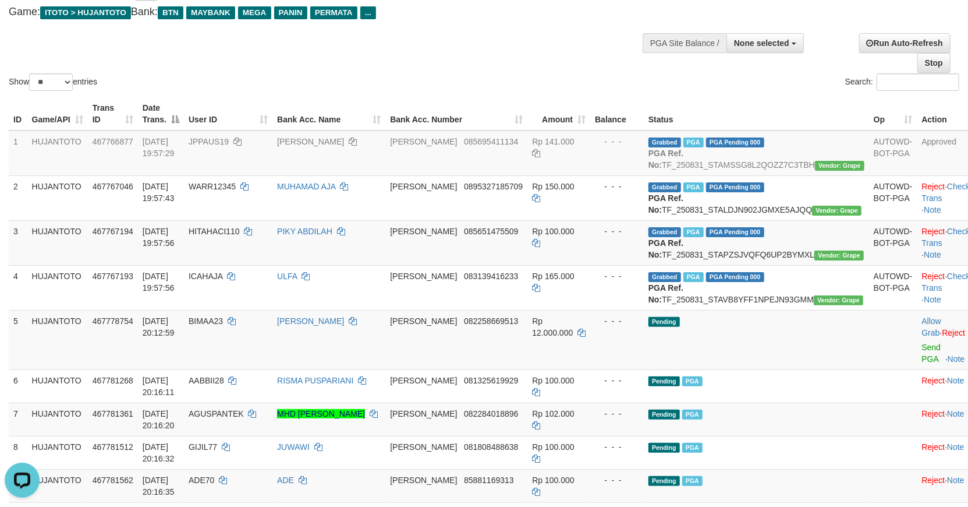
click at [529, 66] on div "Show ** ** ** *** entries Search:" at bounding box center [484, 30] width 968 height 128
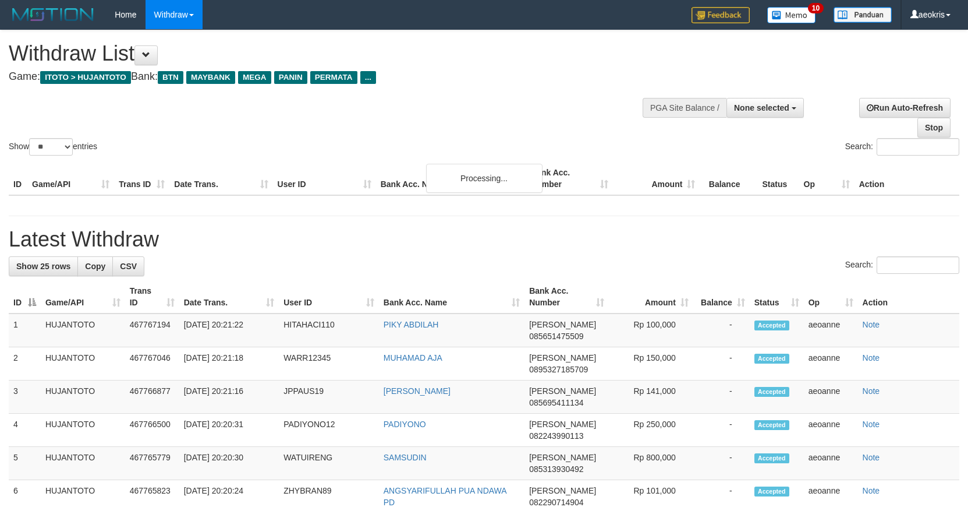
select select
select select "**"
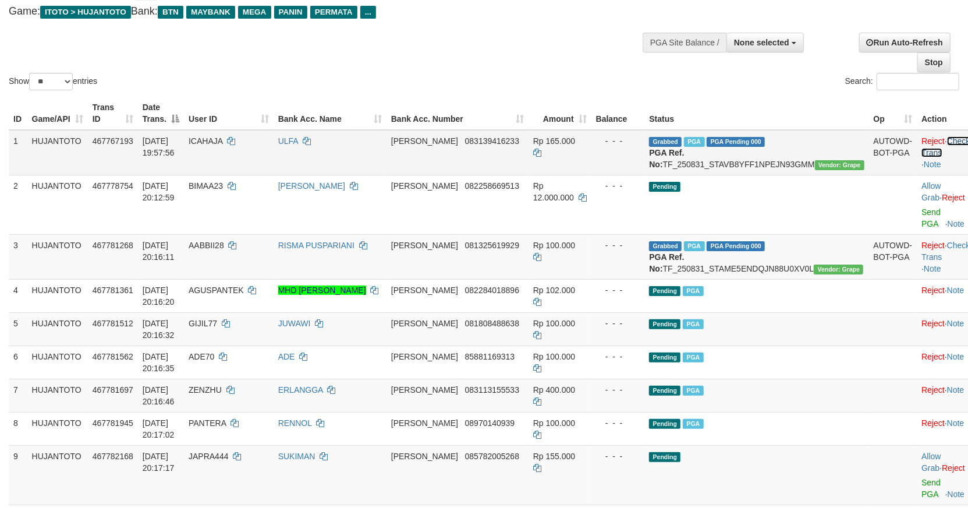
click at [933, 137] on link "Check Trans" at bounding box center [946, 146] width 48 height 21
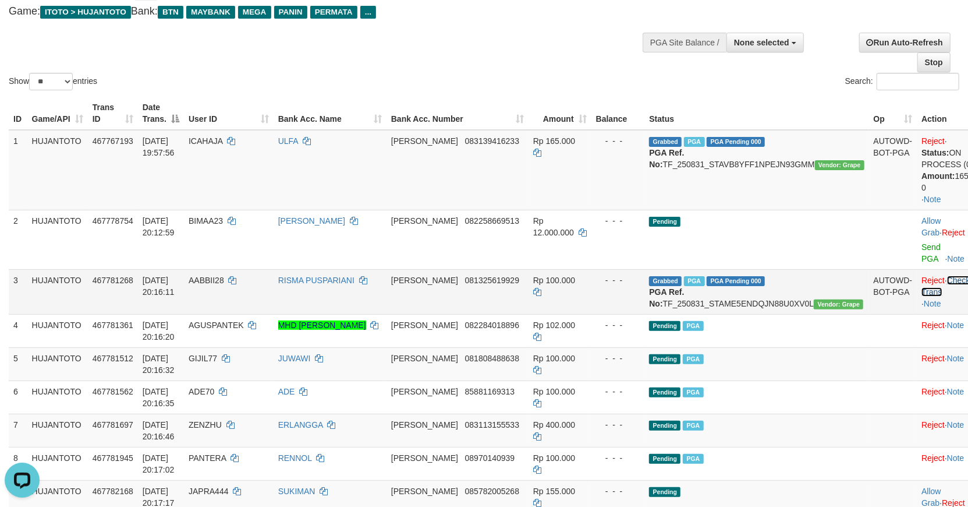
click at [930, 275] on link "Check Trans" at bounding box center [946, 285] width 48 height 21
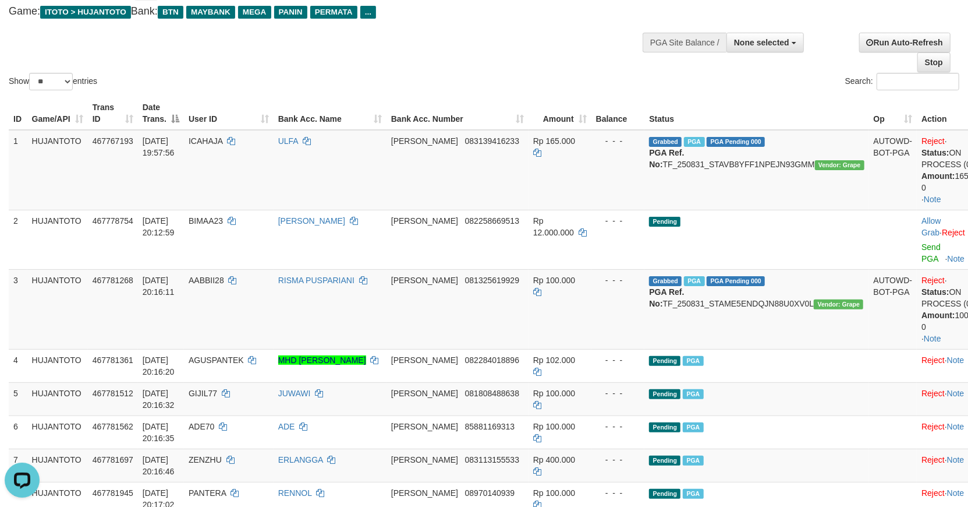
click at [555, 25] on div "Show ** ** ** *** entries Search:" at bounding box center [484, 29] width 968 height 128
click at [555, 32] on div "Show ** ** ** *** entries Search:" at bounding box center [484, 29] width 968 height 128
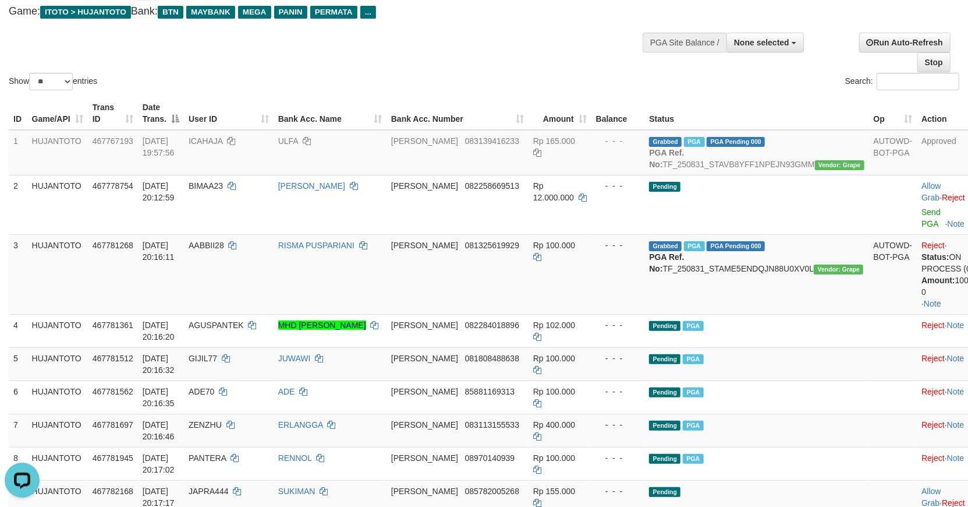
click at [551, 36] on div "Show ** ** ** *** entries Search:" at bounding box center [484, 29] width 968 height 128
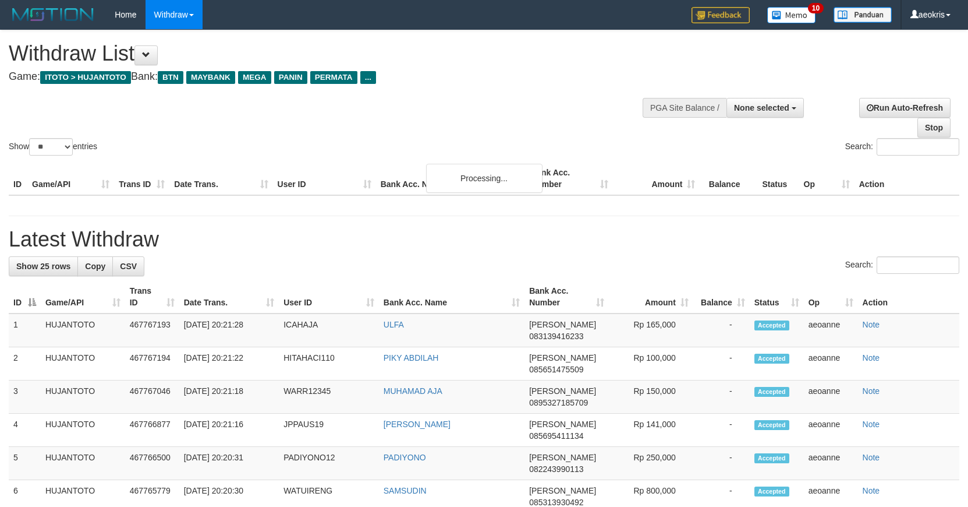
select select
select select "**"
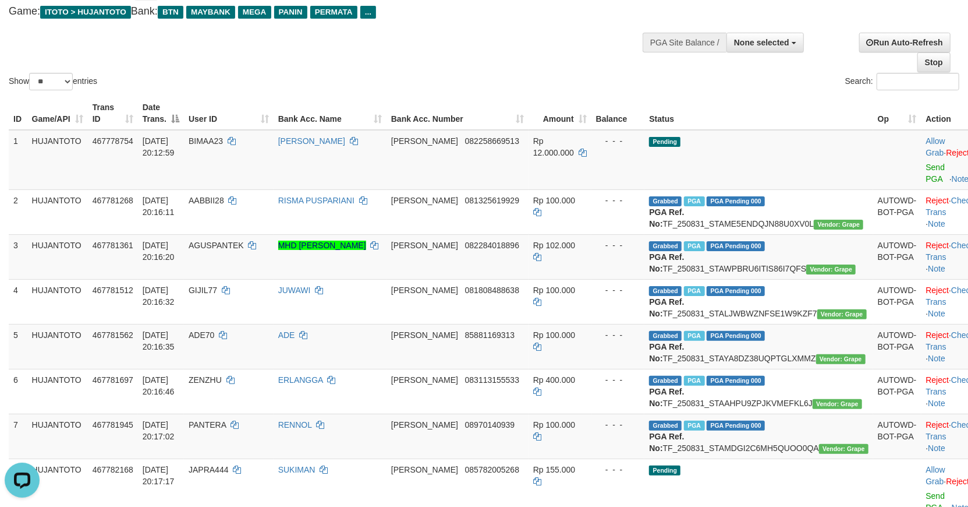
click at [461, 48] on div "Show ** ** ** *** entries Search:" at bounding box center [484, 29] width 968 height 128
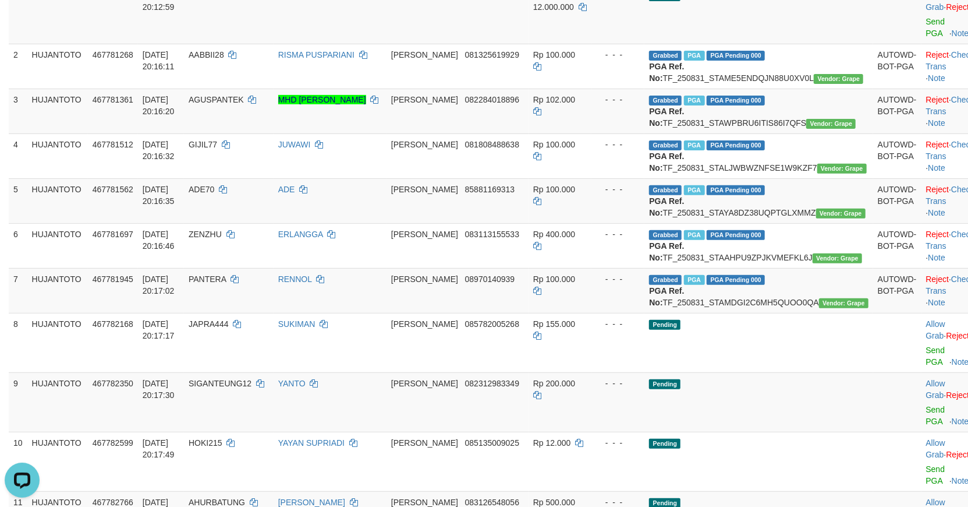
scroll to position [130, 0]
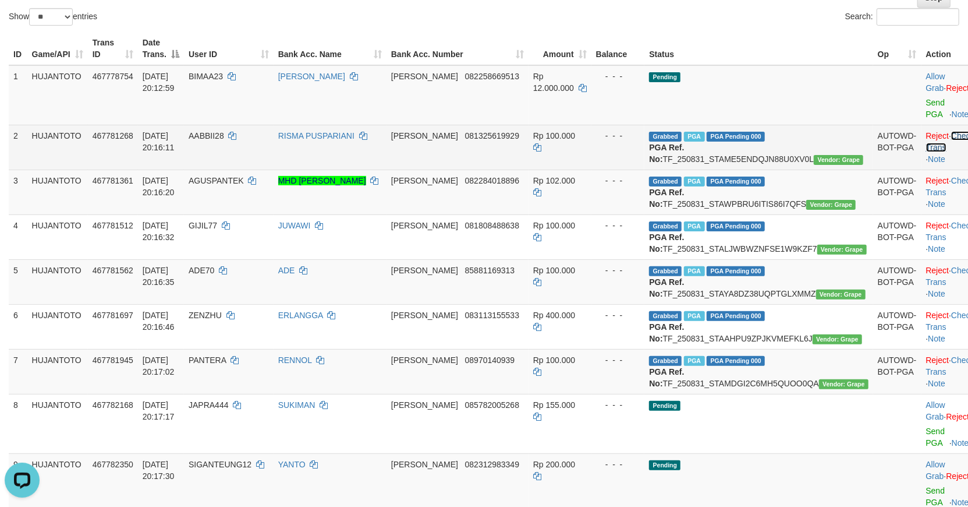
click at [930, 131] on link "Check Trans" at bounding box center [950, 141] width 48 height 21
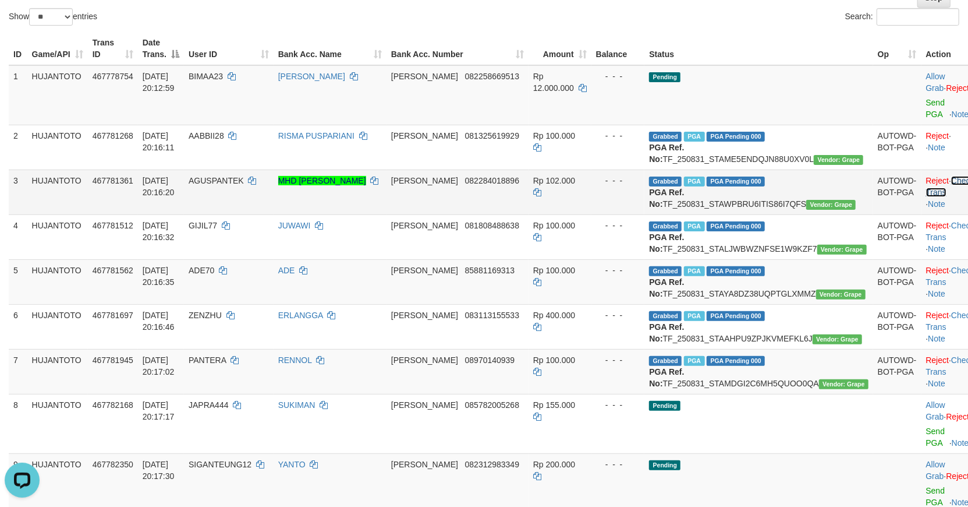
click at [935, 178] on link "Check Trans" at bounding box center [950, 186] width 48 height 21
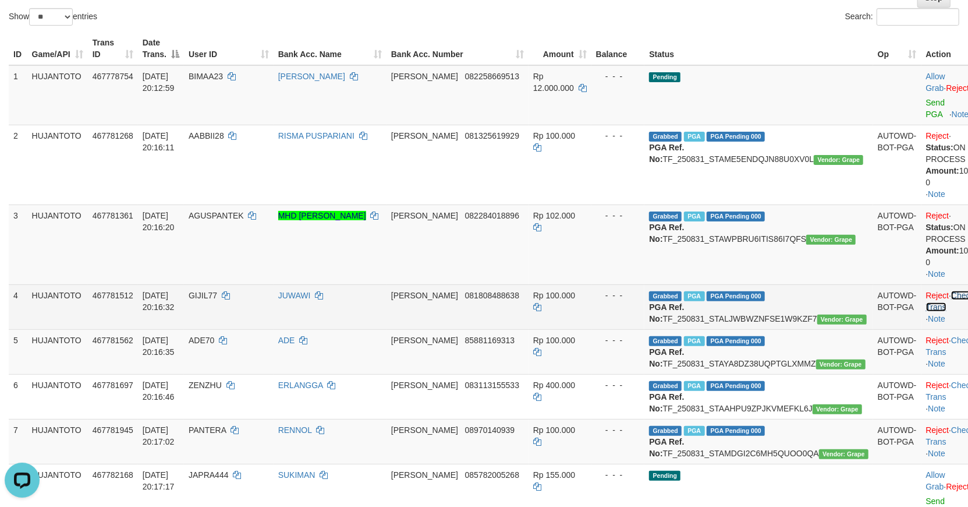
click at [926, 291] on link "Check Trans" at bounding box center [950, 301] width 48 height 21
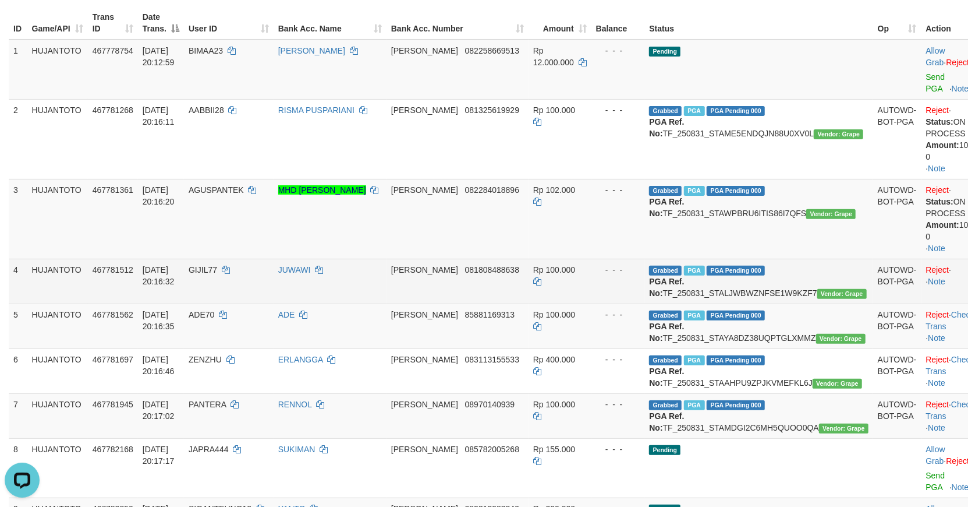
scroll to position [194, 0]
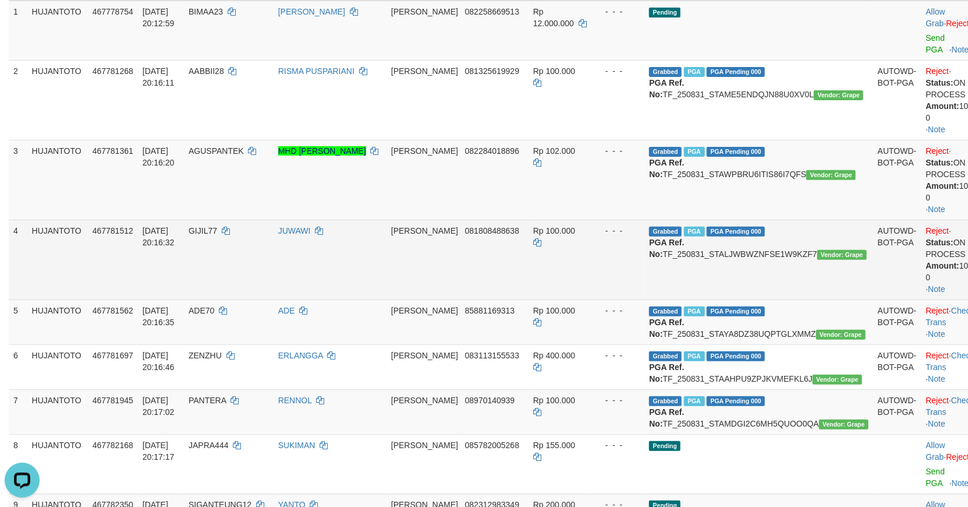
click at [936, 271] on td "Reject · Status: ON PROCESS (0) Amount: 100000 0 · Note" at bounding box center [957, 260] width 70 height 80
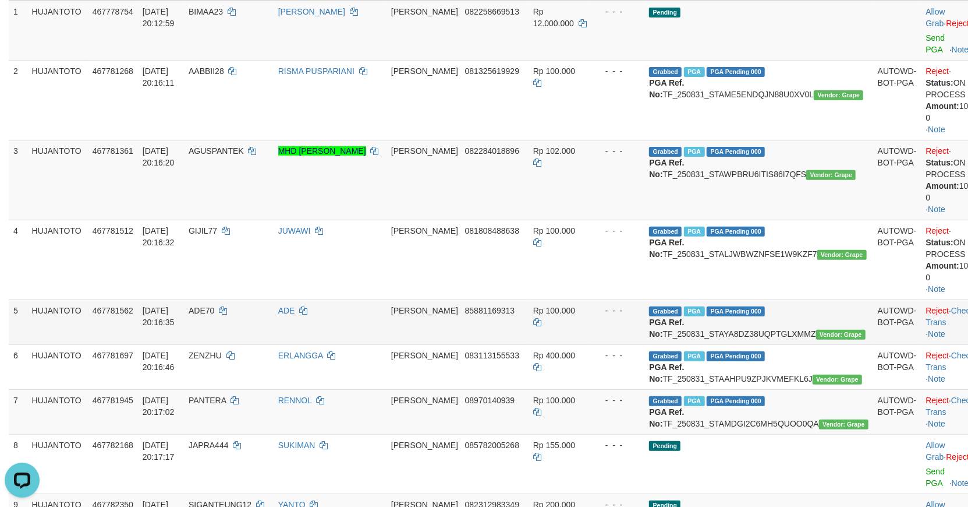
click at [922, 303] on td "Reject · Check Trans · Note" at bounding box center [957, 321] width 70 height 45
drag, startPoint x: 926, startPoint y: 299, endPoint x: 975, endPoint y: 300, distance: 48.9
click at [926, 306] on link "Check Trans" at bounding box center [950, 316] width 48 height 21
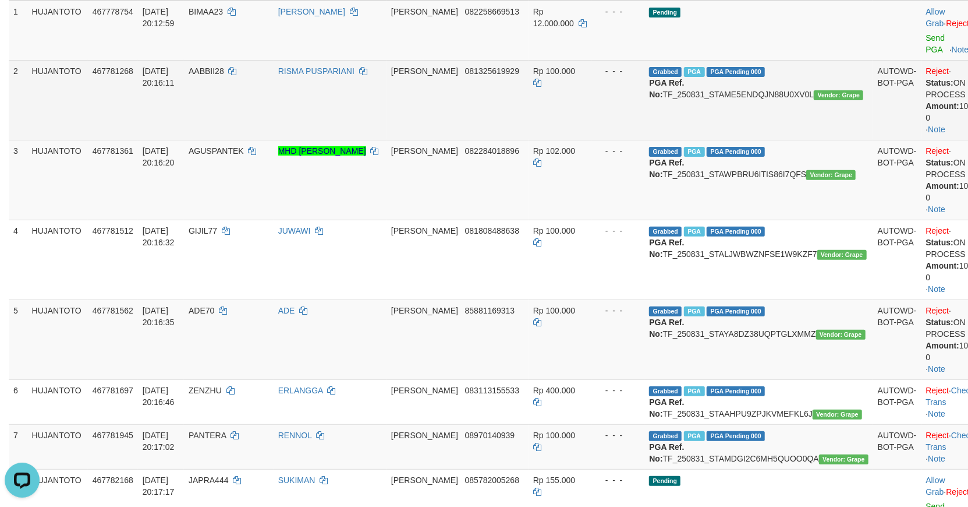
drag, startPoint x: 459, startPoint y: 98, endPoint x: 474, endPoint y: 102, distance: 15.7
click at [462, 99] on td "DANA 081325619929" at bounding box center [458, 100] width 142 height 80
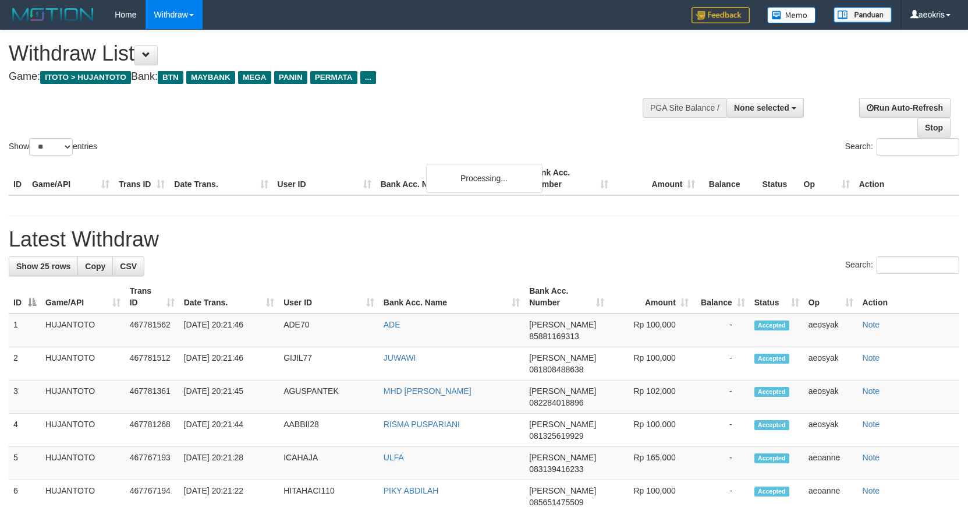
select select
select select "**"
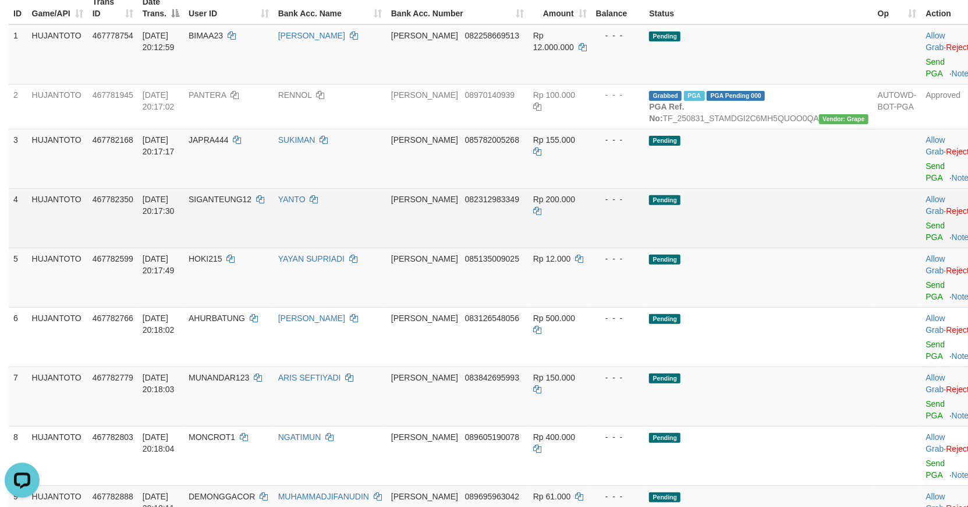
click at [387, 188] on td "YANTO" at bounding box center [330, 217] width 113 height 59
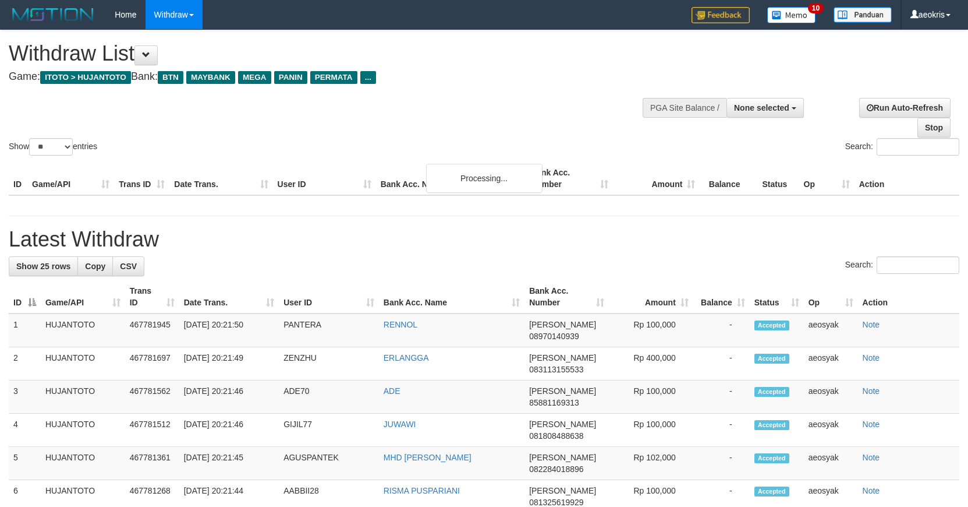
select select
select select "**"
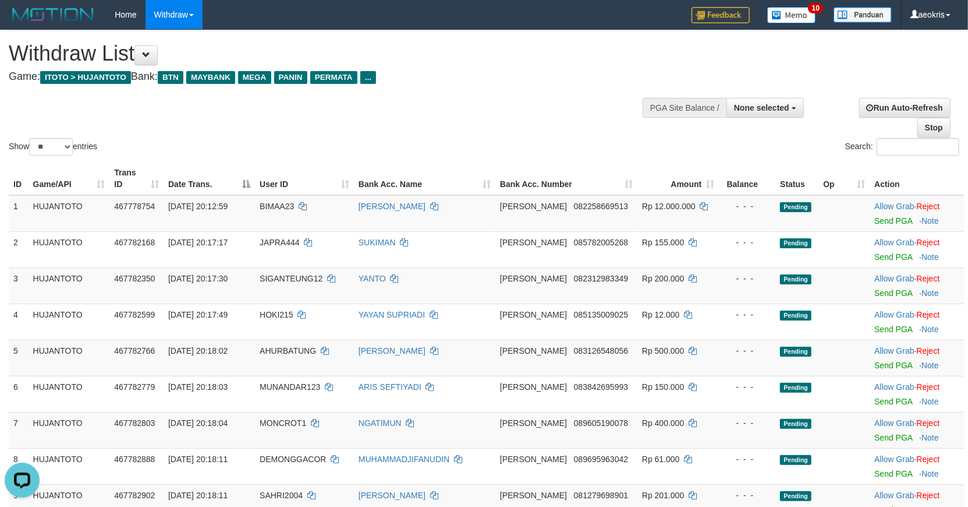
click at [411, 119] on div "Show ** ** ** *** entries Search:" at bounding box center [484, 94] width 968 height 128
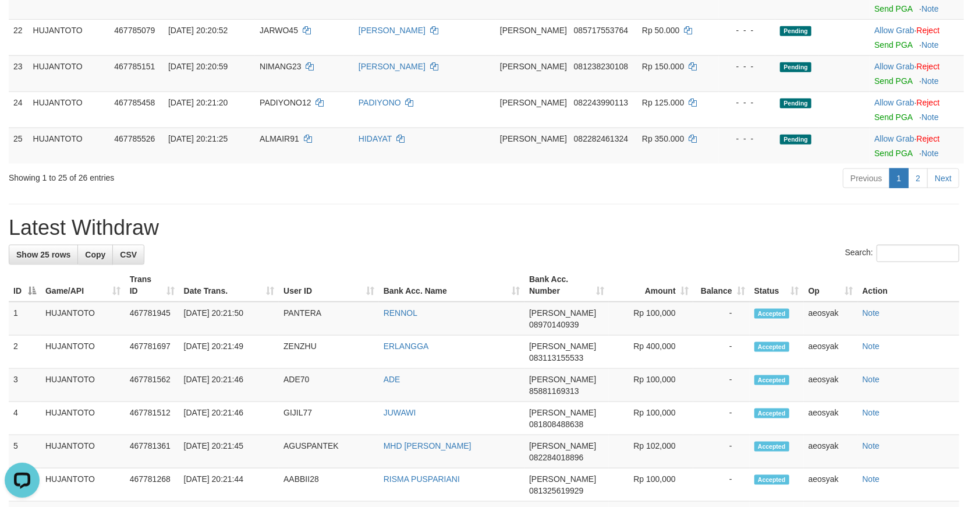
scroll to position [970, 0]
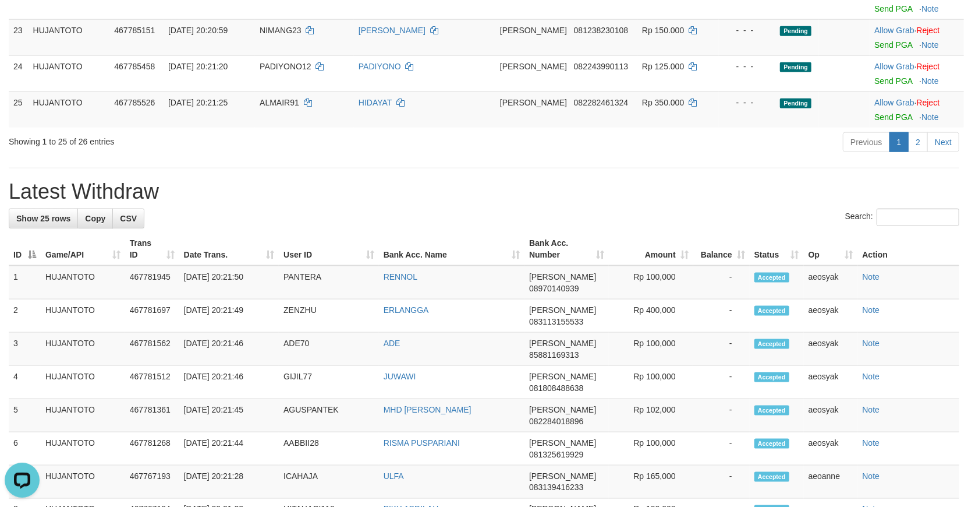
click at [412, 143] on div "Previous 1 2 Next" at bounding box center [685, 143] width 547 height 25
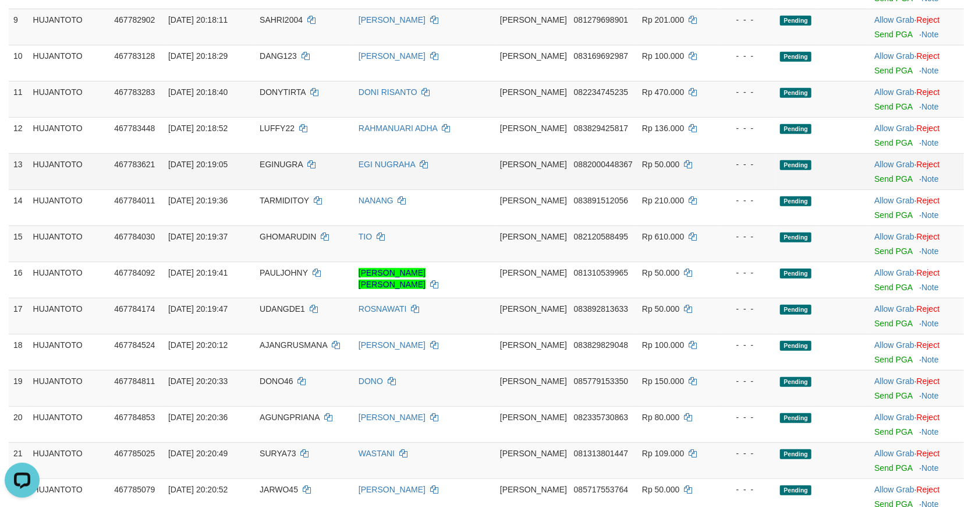
scroll to position [388, 0]
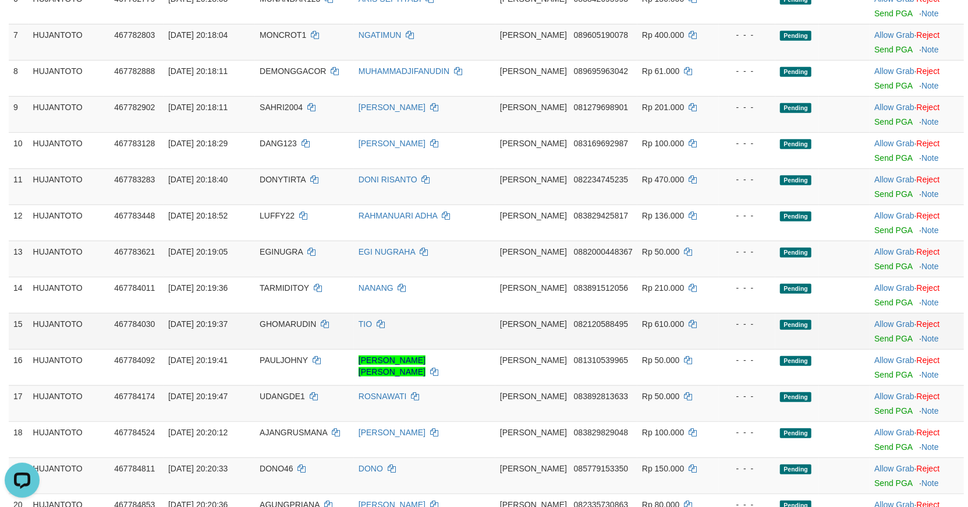
click at [491, 313] on td "TIO" at bounding box center [424, 331] width 141 height 36
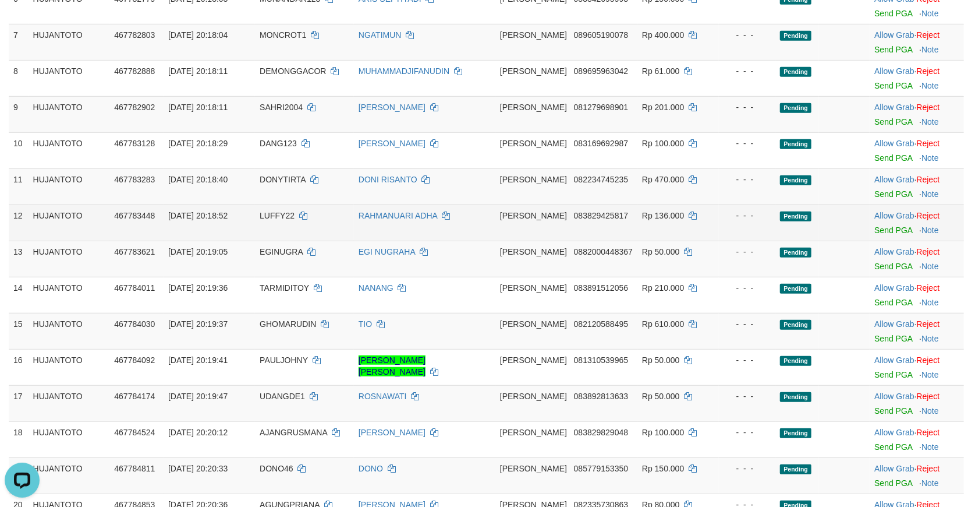
click at [127, 211] on td "467783448" at bounding box center [136, 222] width 54 height 36
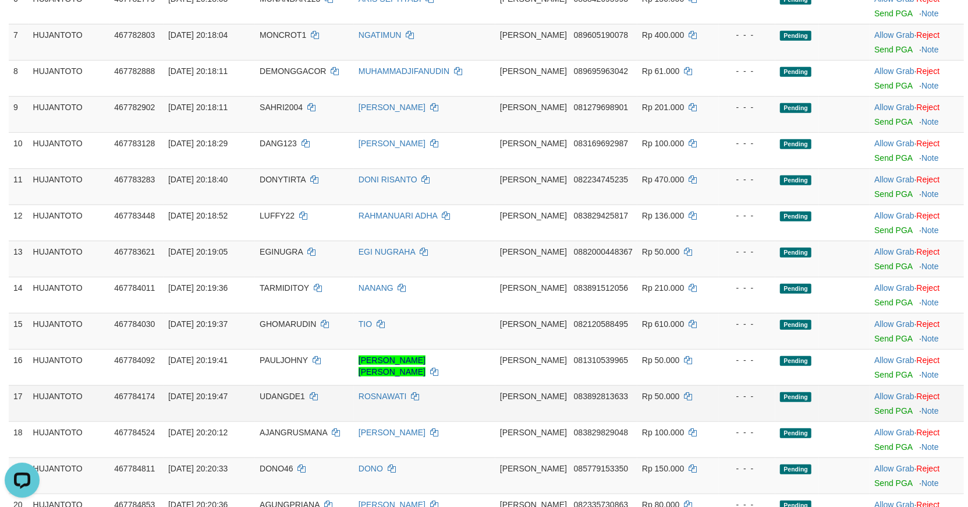
click at [476, 385] on td "ROSNAWATI" at bounding box center [424, 403] width 141 height 36
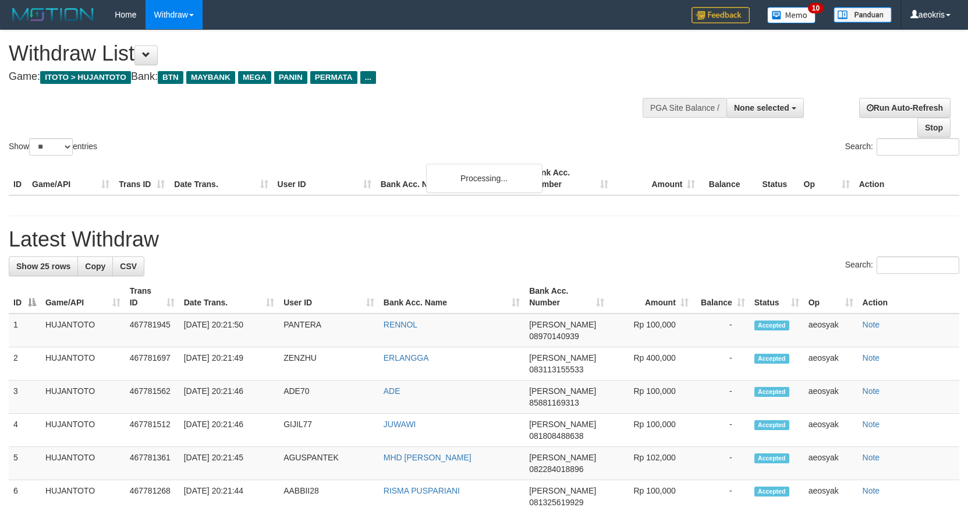
select select
select select "**"
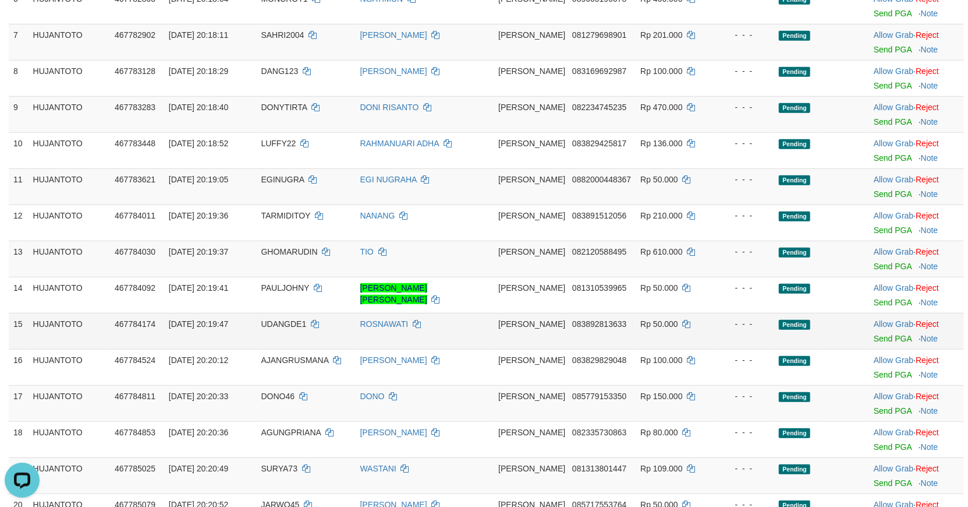
click at [486, 317] on td "ROSNAWATI" at bounding box center [425, 331] width 139 height 36
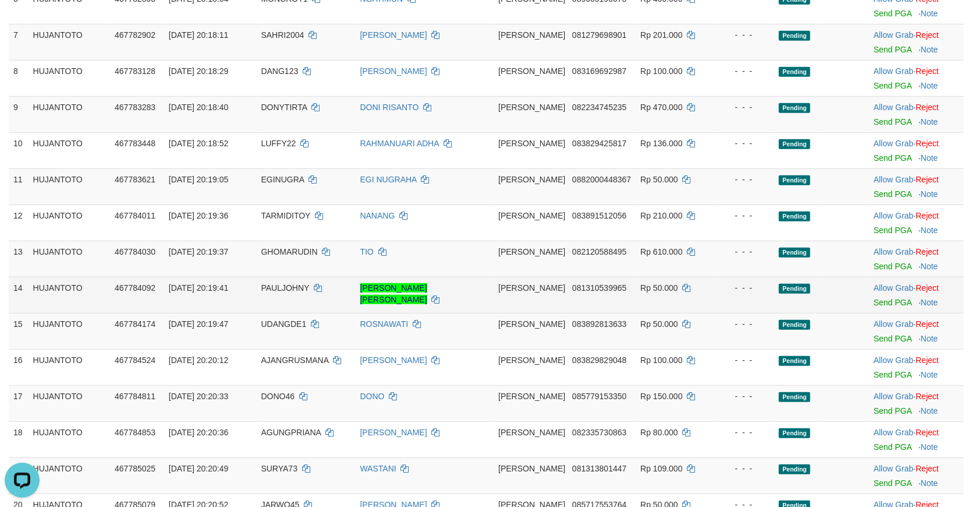
click at [742, 282] on div "- - -" at bounding box center [746, 288] width 47 height 12
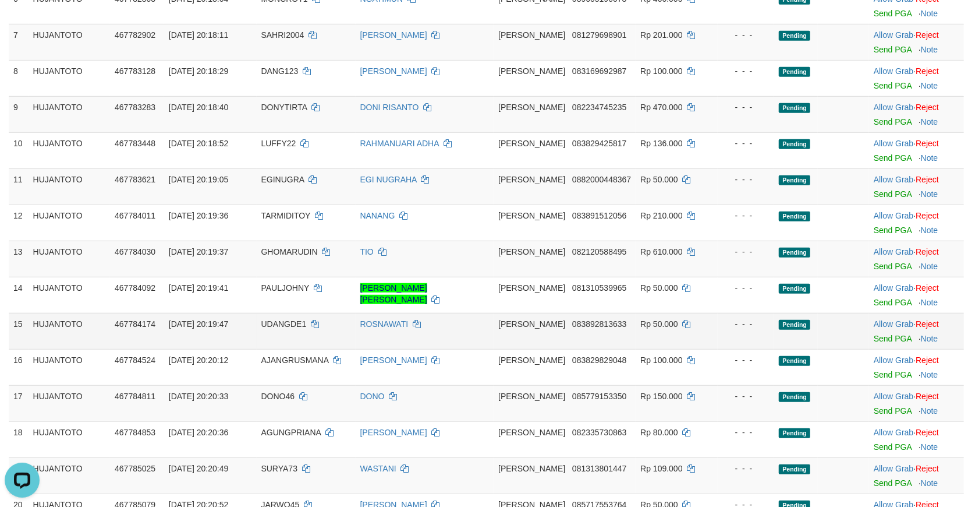
click at [494, 313] on td "ROSNAWATI" at bounding box center [425, 331] width 139 height 36
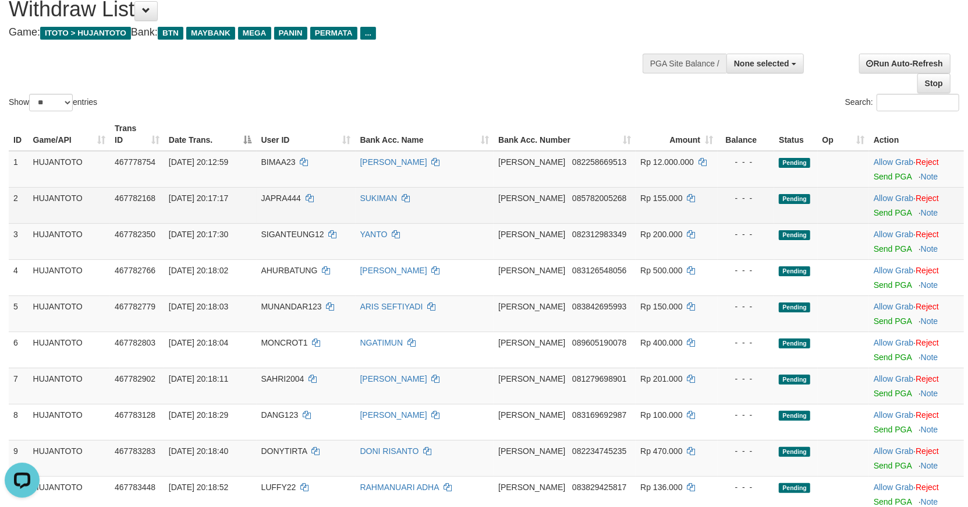
scroll to position [65, 0]
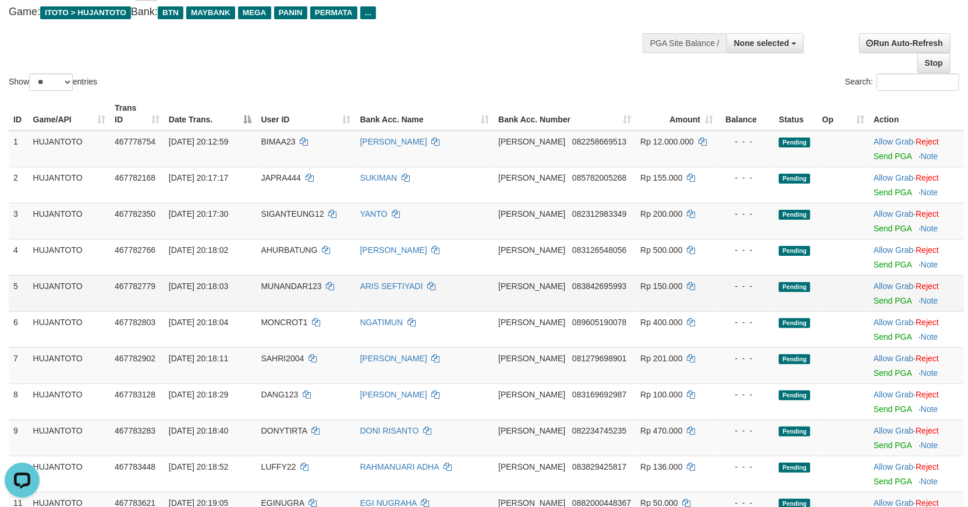
click at [484, 298] on td "ARIS SEFTIYADI" at bounding box center [425, 293] width 139 height 36
click at [463, 80] on div "Show ** ** ** *** entries" at bounding box center [242, 83] width 467 height 20
click at [534, 77] on div "Search:" at bounding box center [726, 83] width 467 height 20
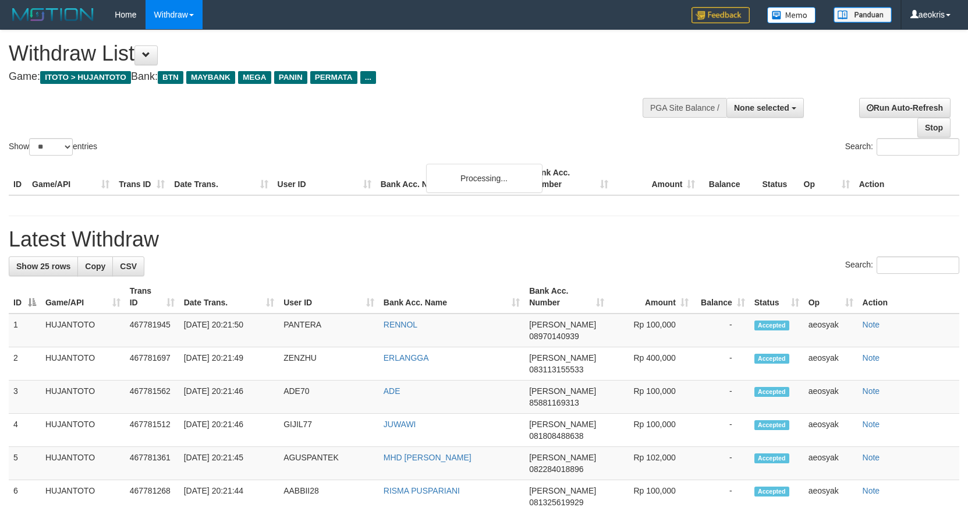
select select
select select "**"
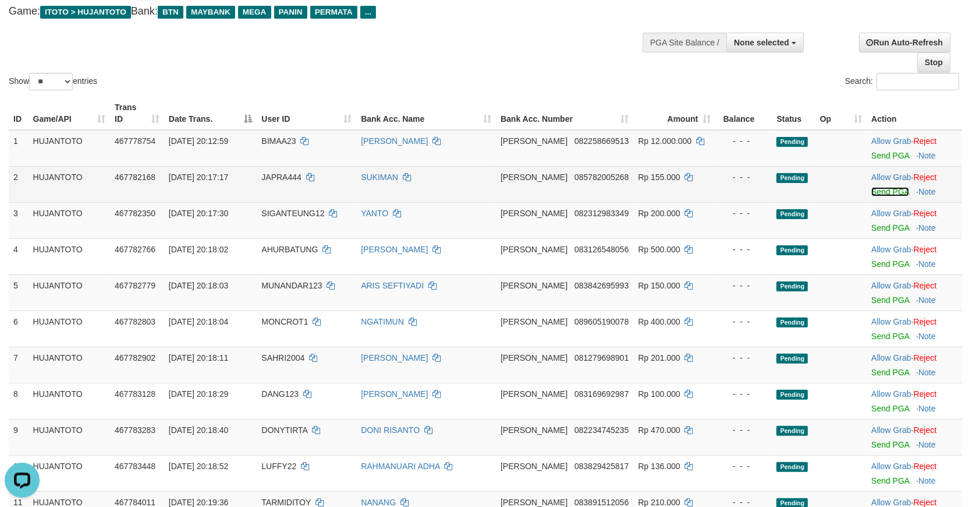
click at [886, 187] on link "Send PGA" at bounding box center [891, 191] width 38 height 9
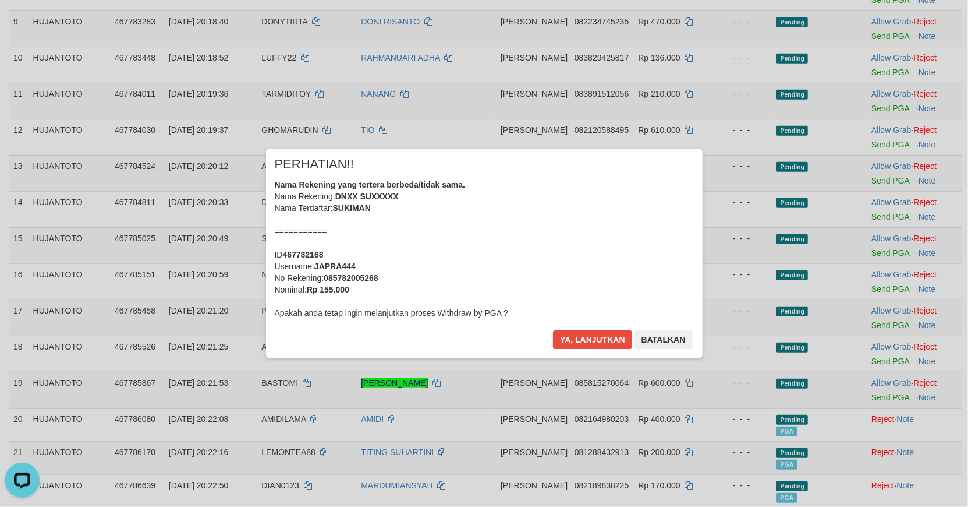
scroll to position [508, 0]
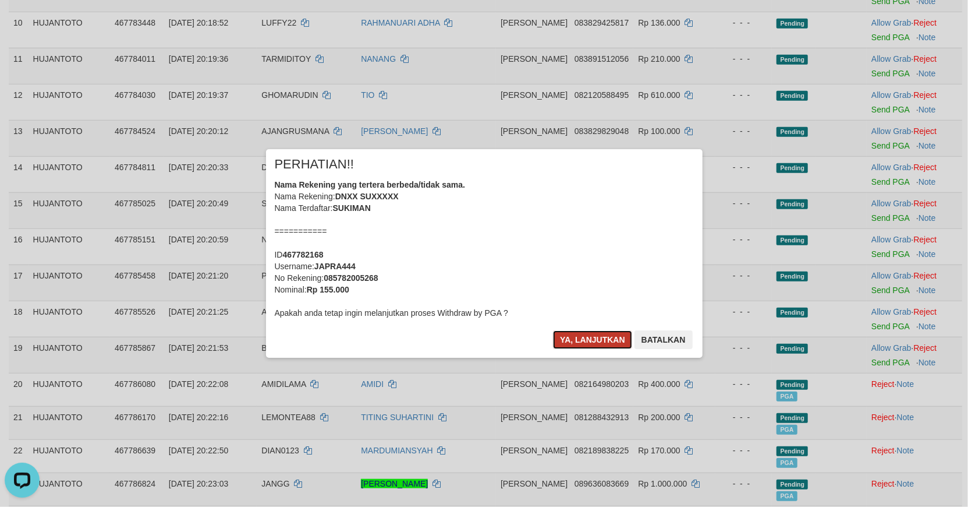
click at [597, 339] on button "Ya, lanjutkan" at bounding box center [592, 339] width 79 height 19
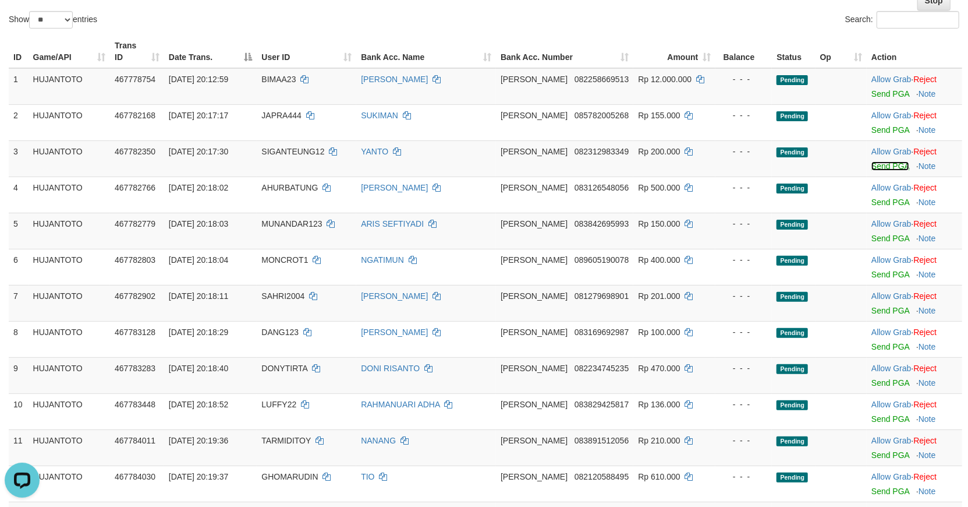
scroll to position [107, 0]
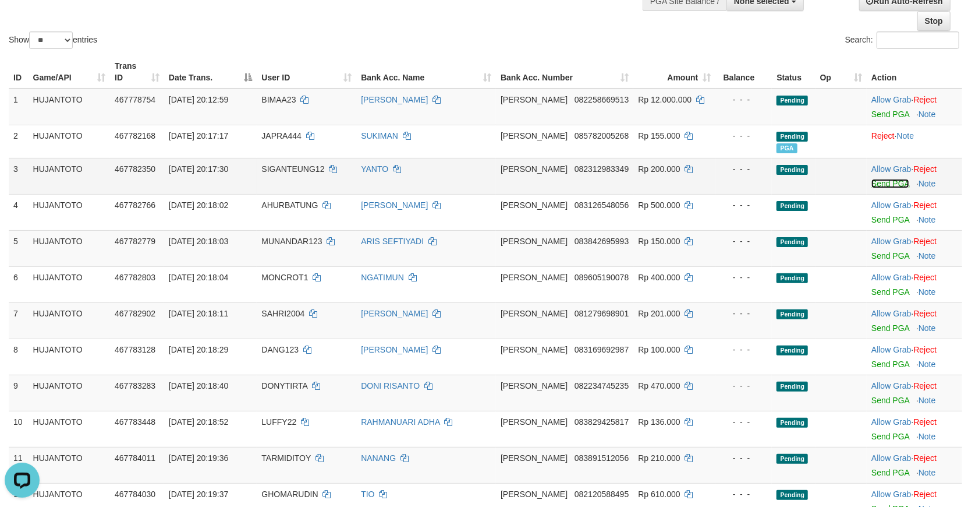
click at [885, 179] on link "Send PGA" at bounding box center [891, 183] width 38 height 9
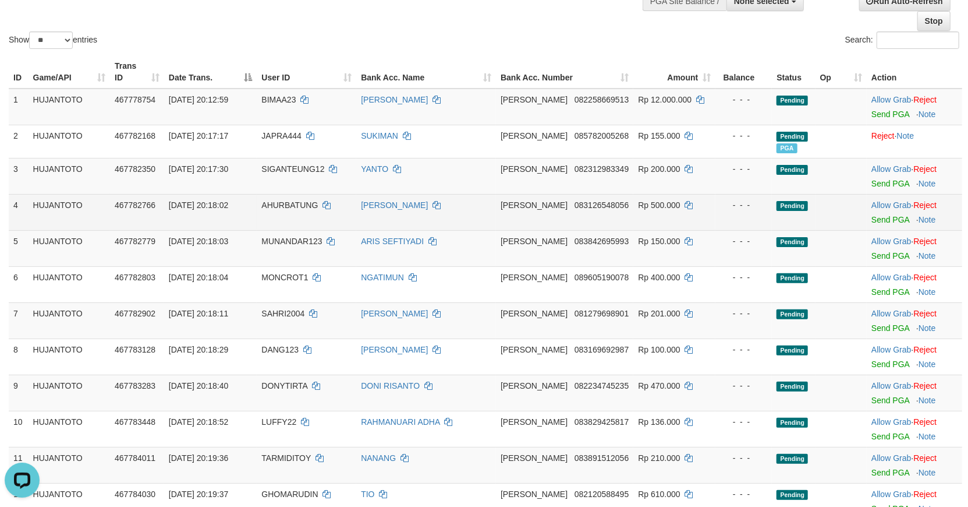
click at [888, 201] on td "Allow Grab · Reject Send PGA · Note" at bounding box center [914, 212] width 95 height 36
click at [880, 215] on link "Send PGA" at bounding box center [891, 219] width 38 height 9
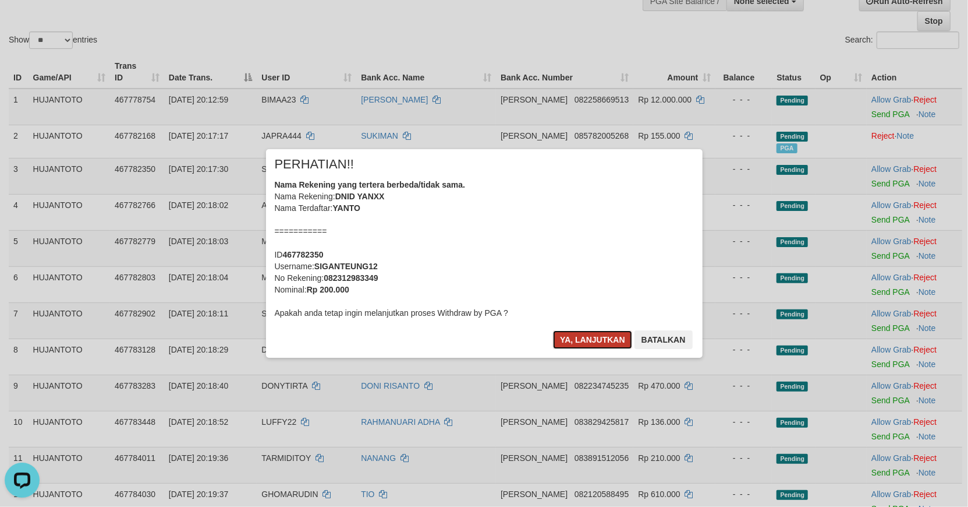
click at [601, 337] on button "Ya, lanjutkan" at bounding box center [592, 339] width 79 height 19
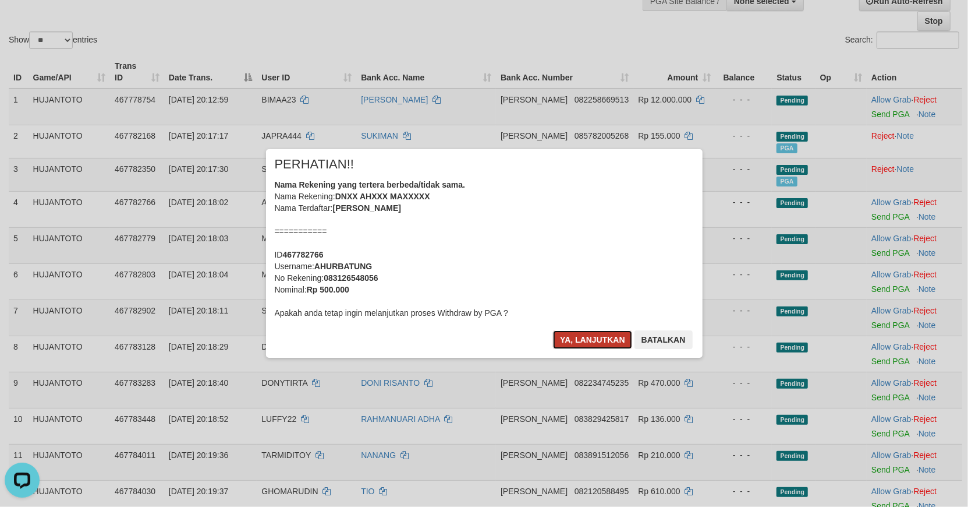
click at [580, 342] on button "Ya, lanjutkan" at bounding box center [592, 339] width 79 height 19
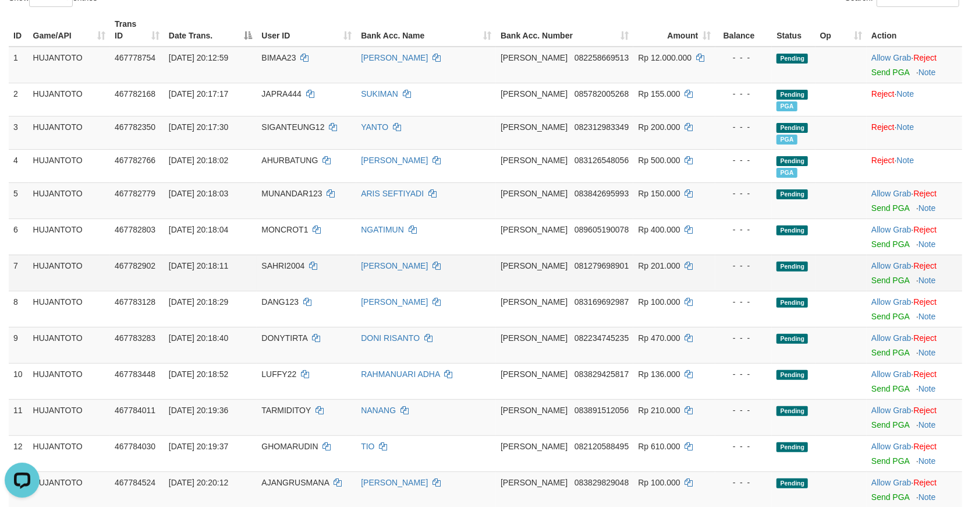
scroll to position [171, 0]
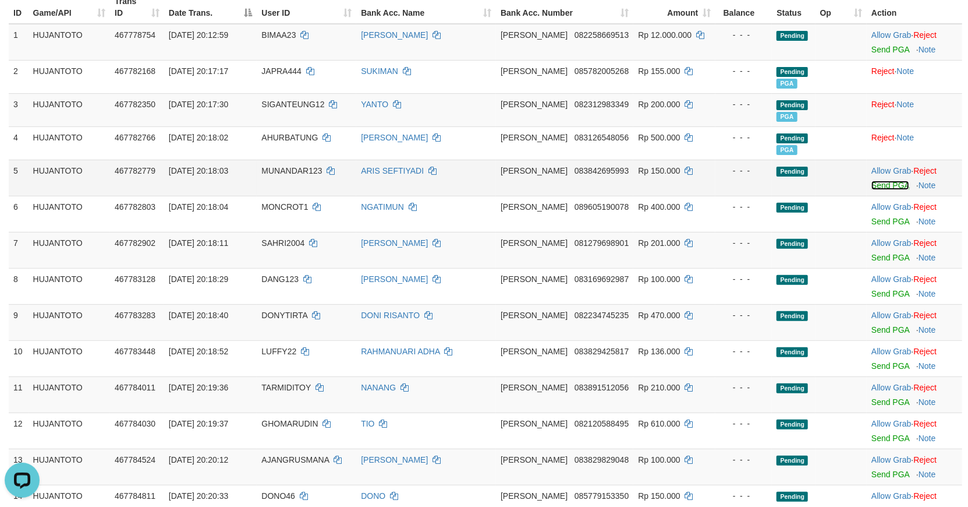
click at [887, 181] on link "Send PGA" at bounding box center [891, 185] width 38 height 9
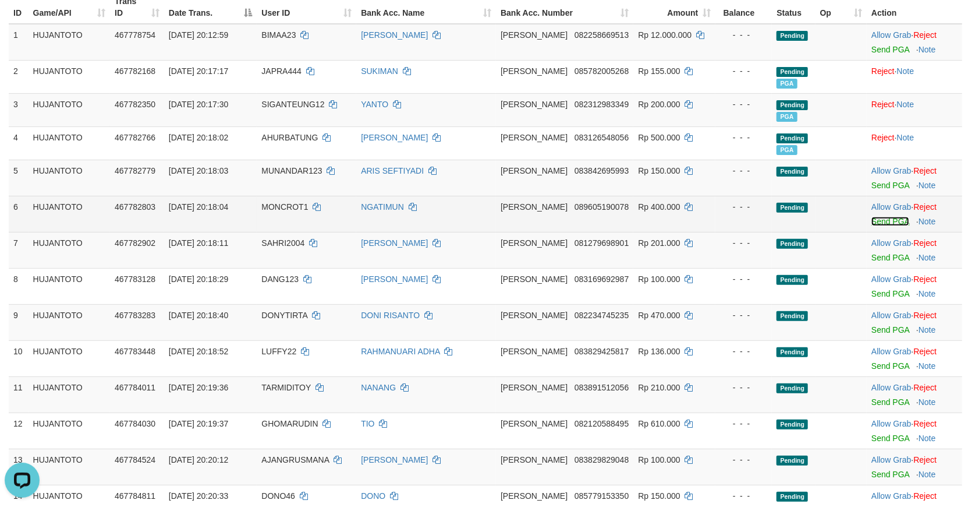
click at [886, 217] on link "Send PGA" at bounding box center [891, 221] width 38 height 9
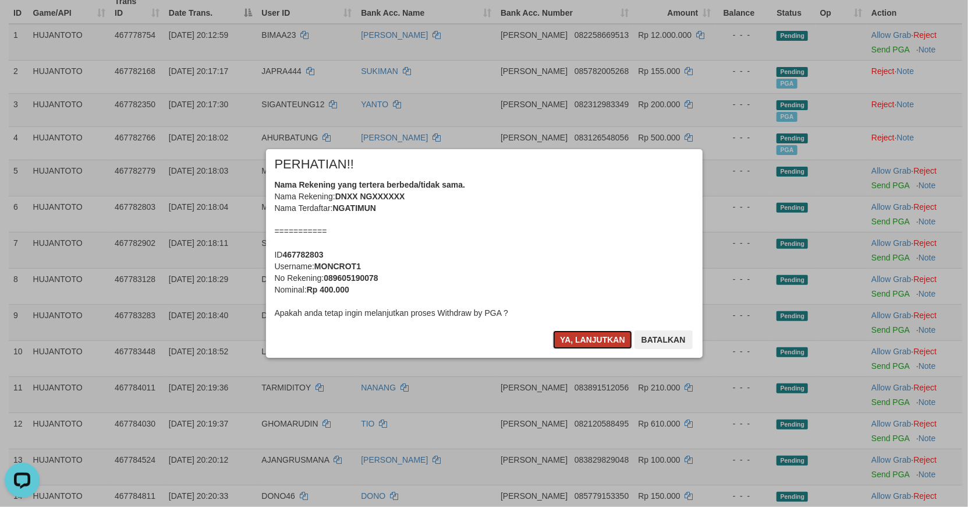
click at [592, 330] on button "Ya, lanjutkan" at bounding box center [592, 339] width 79 height 19
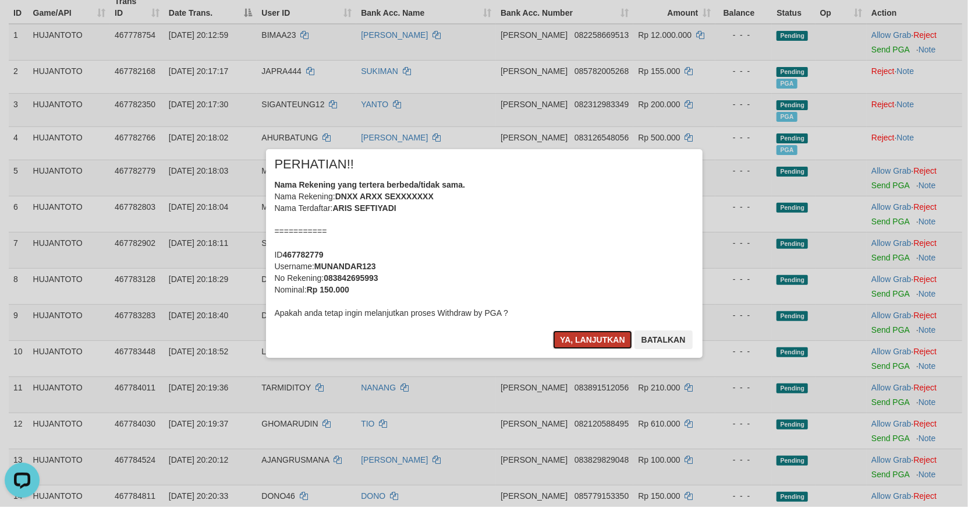
click at [589, 335] on button "Ya, lanjutkan" at bounding box center [592, 339] width 79 height 19
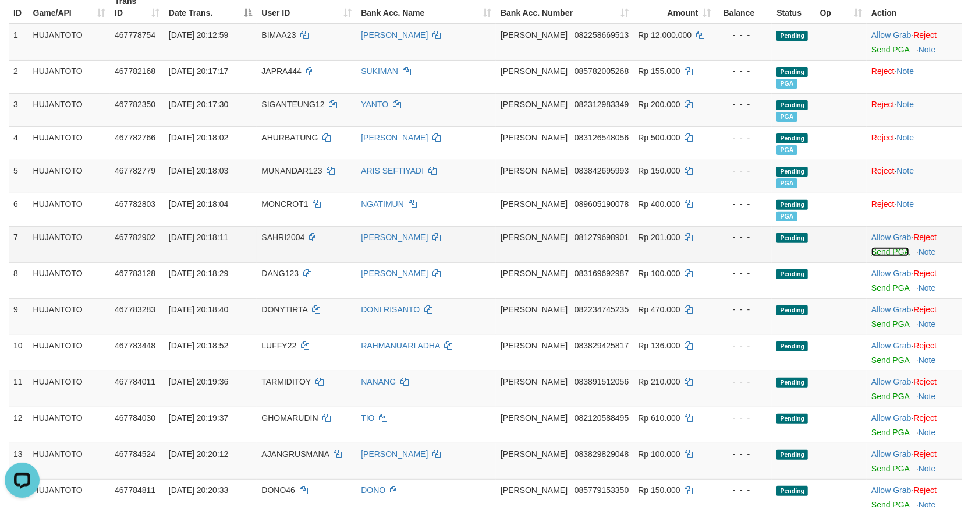
click at [887, 247] on link "Send PGA" at bounding box center [891, 251] width 38 height 9
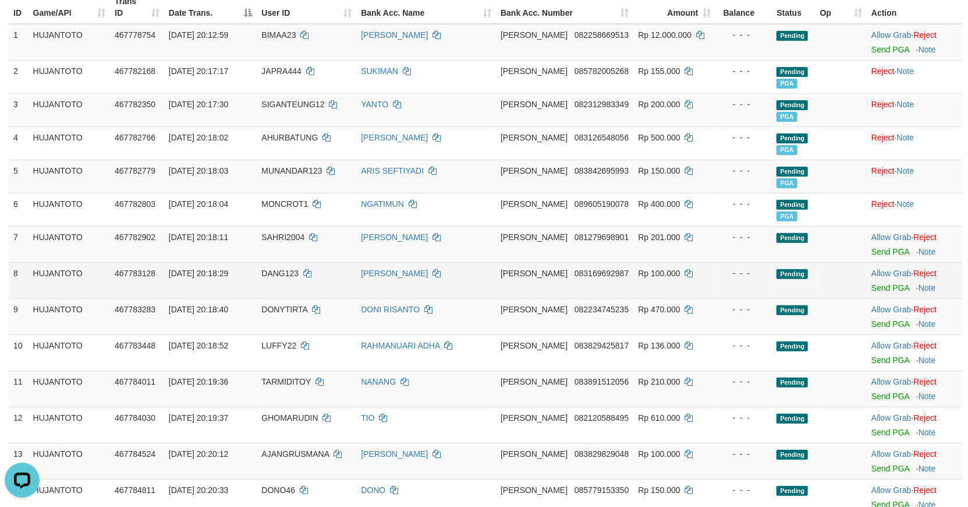
click at [883, 269] on td "Allow Grab · Reject Send PGA · Note" at bounding box center [914, 280] width 95 height 36
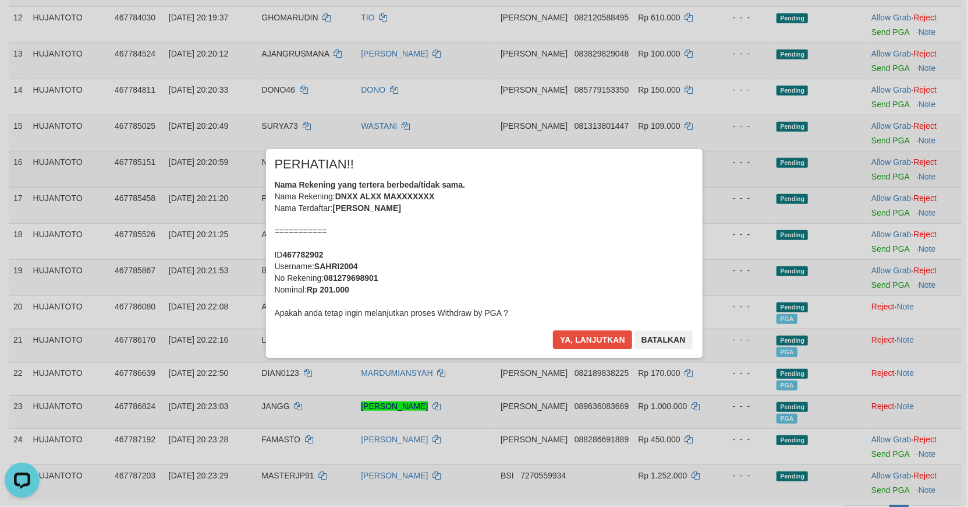
scroll to position [614, 0]
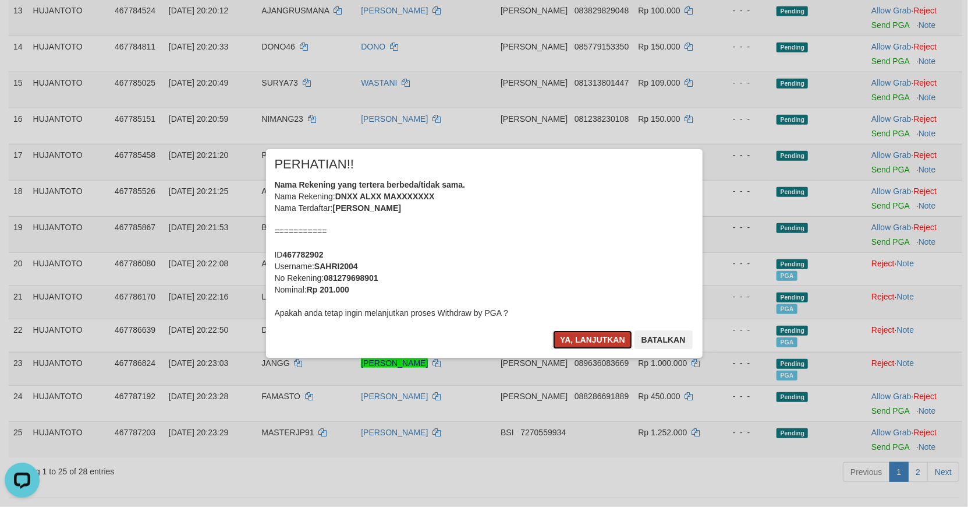
click at [601, 335] on button "Ya, lanjutkan" at bounding box center [592, 339] width 79 height 19
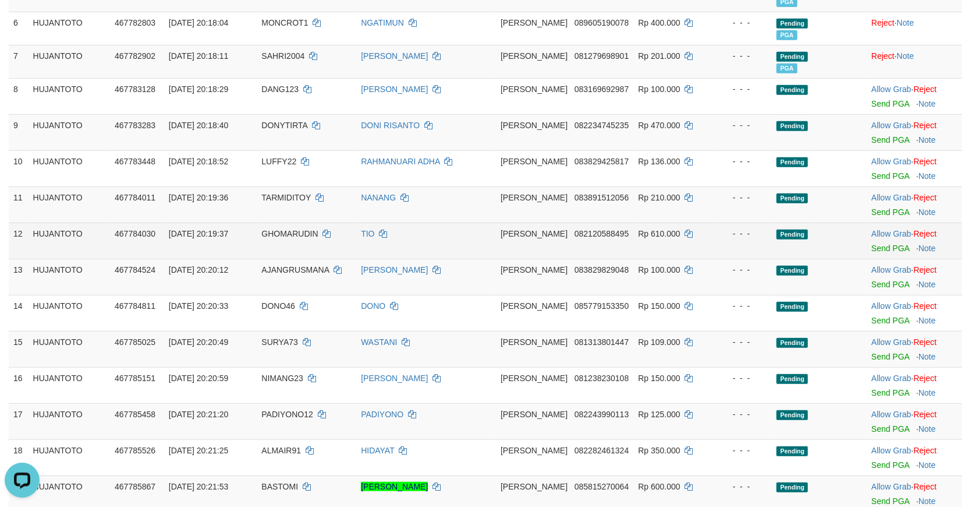
scroll to position [288, 0]
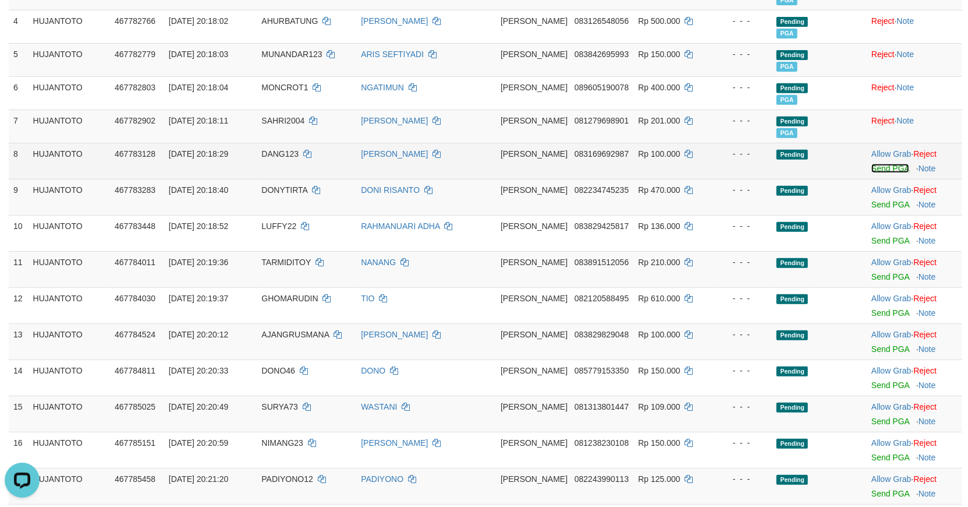
click at [874, 164] on link "Send PGA" at bounding box center [891, 168] width 38 height 9
click at [884, 200] on link "Send PGA" at bounding box center [891, 204] width 38 height 9
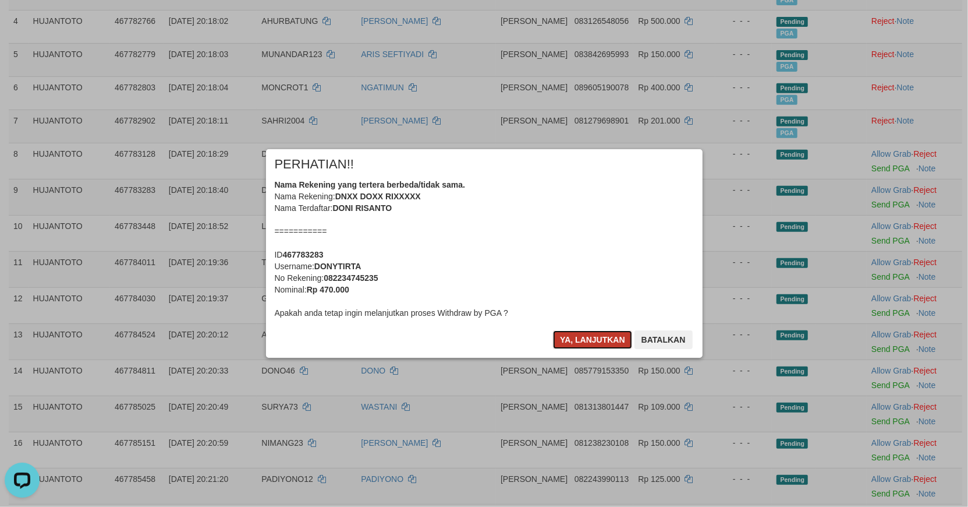
click at [595, 339] on button "Ya, lanjutkan" at bounding box center [592, 339] width 79 height 19
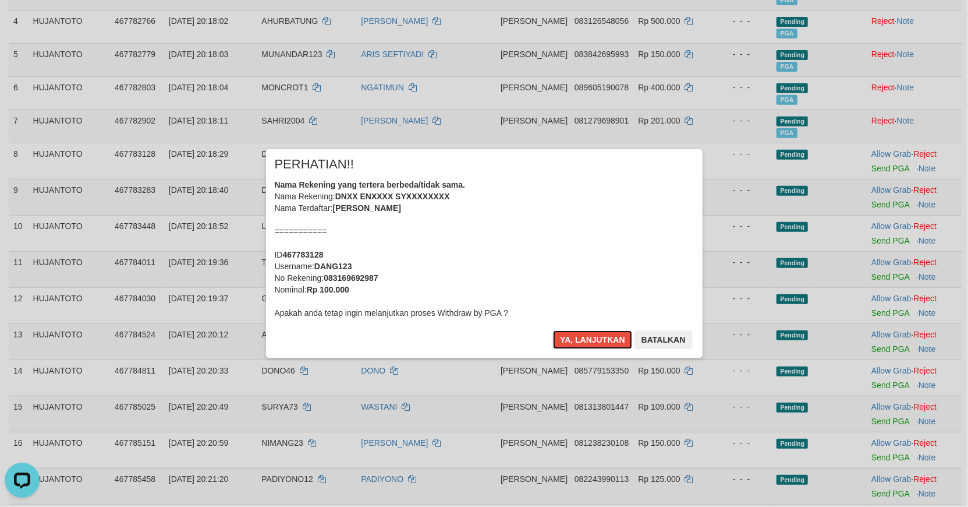
click at [595, 341] on button "Ya, lanjutkan" at bounding box center [592, 339] width 79 height 19
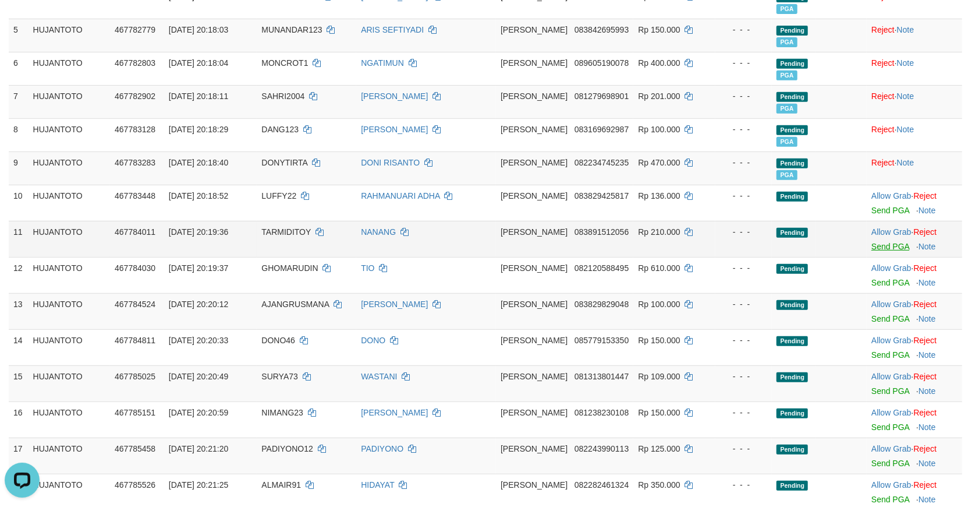
scroll to position [313, 0]
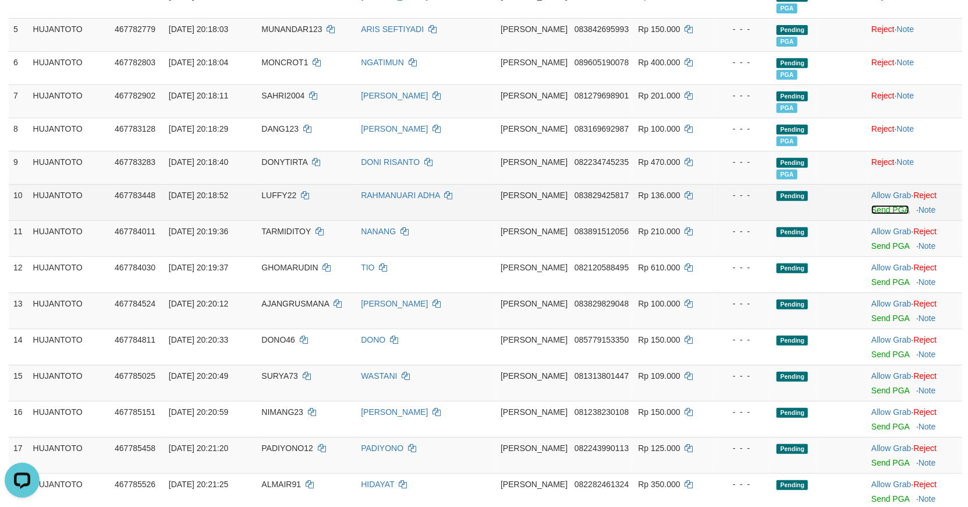
click at [883, 205] on link "Send PGA" at bounding box center [891, 209] width 38 height 9
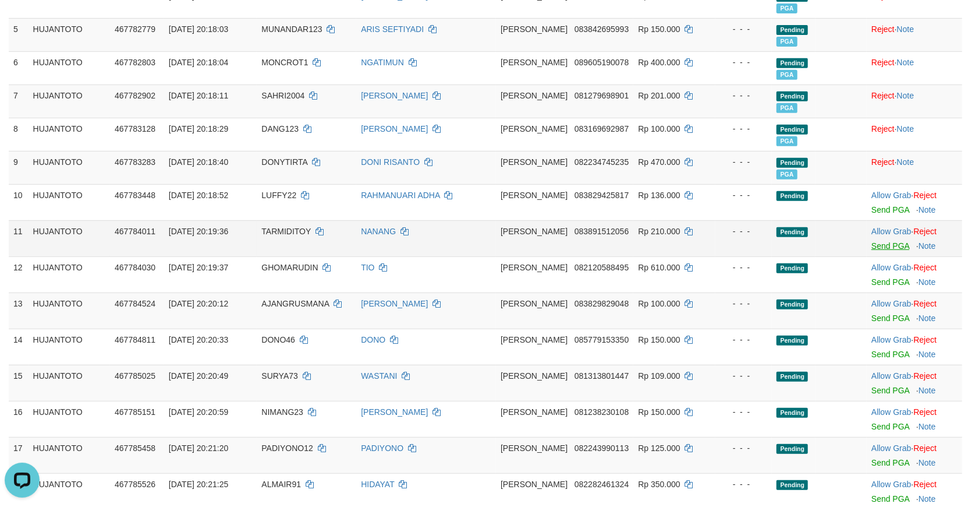
drag, startPoint x: 890, startPoint y: 226, endPoint x: 882, endPoint y: 231, distance: 9.2
click at [889, 227] on td "Allow Grab · Reject Send PGA · Note" at bounding box center [914, 238] width 95 height 36
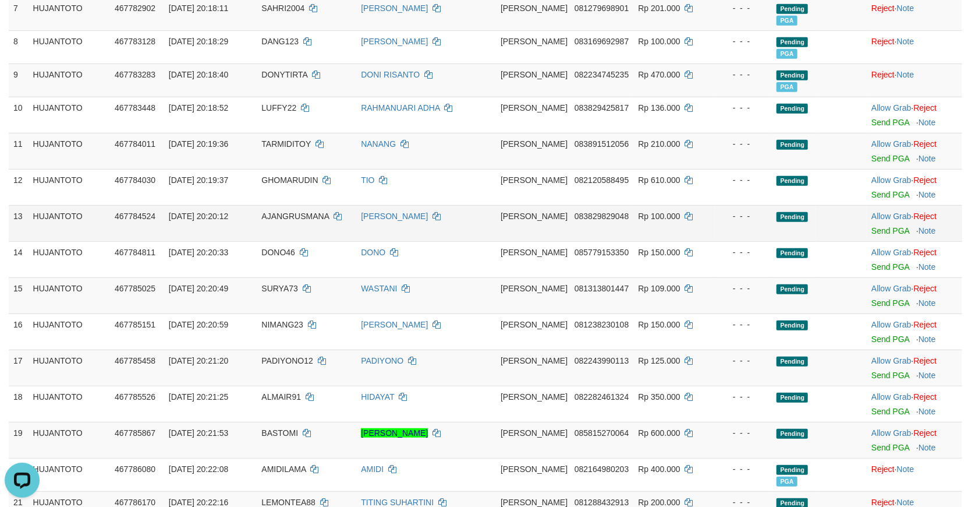
scroll to position [368, 0]
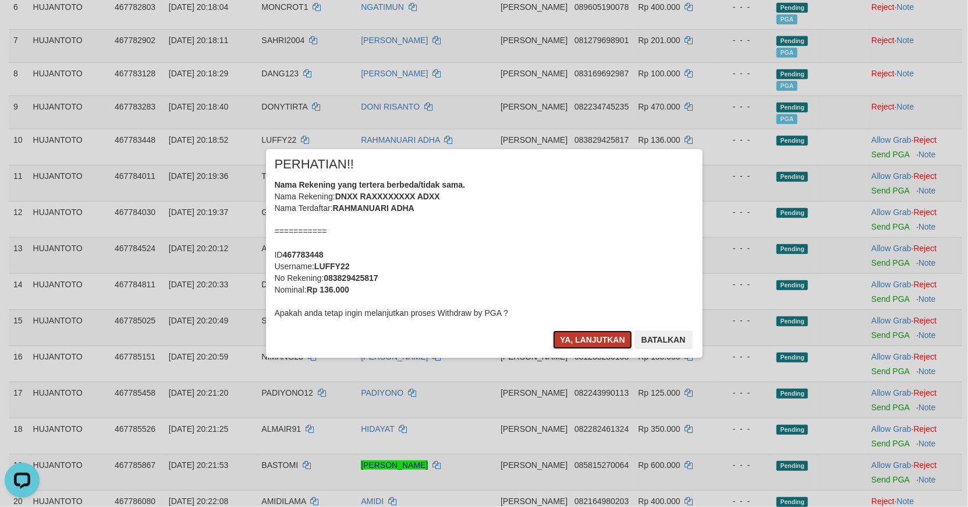
click at [577, 345] on button "Ya, lanjutkan" at bounding box center [592, 339] width 79 height 19
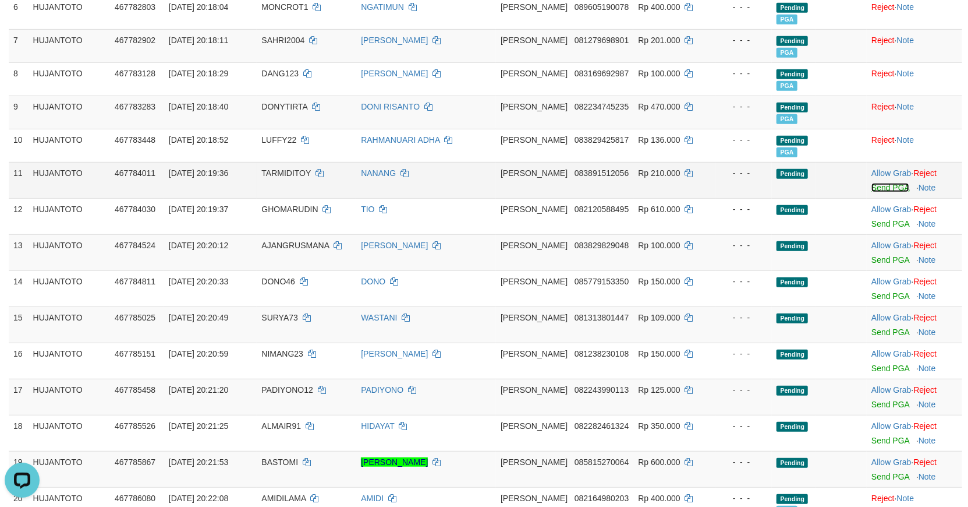
click at [874, 183] on link "Send PGA" at bounding box center [891, 187] width 38 height 9
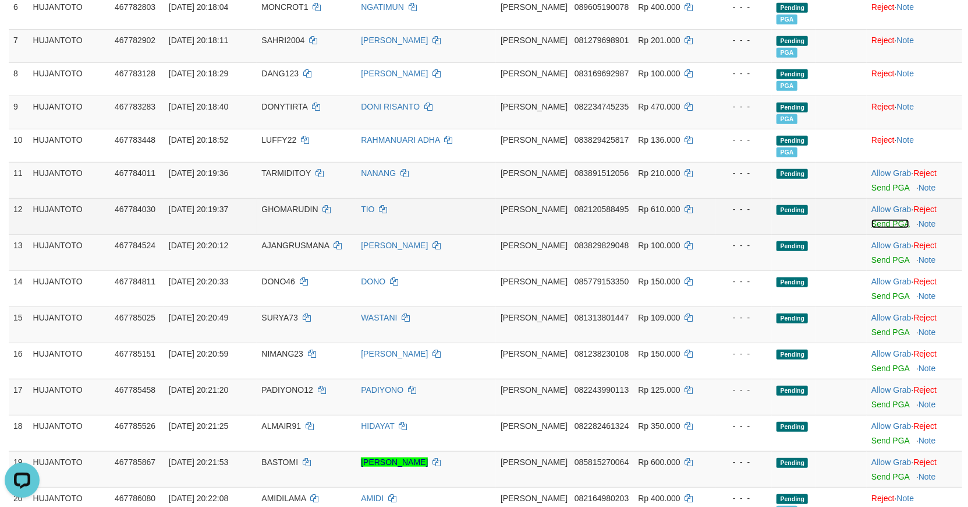
drag, startPoint x: 874, startPoint y: 174, endPoint x: 866, endPoint y: 221, distance: 48.3
click at [885, 219] on link "Send PGA" at bounding box center [891, 223] width 38 height 9
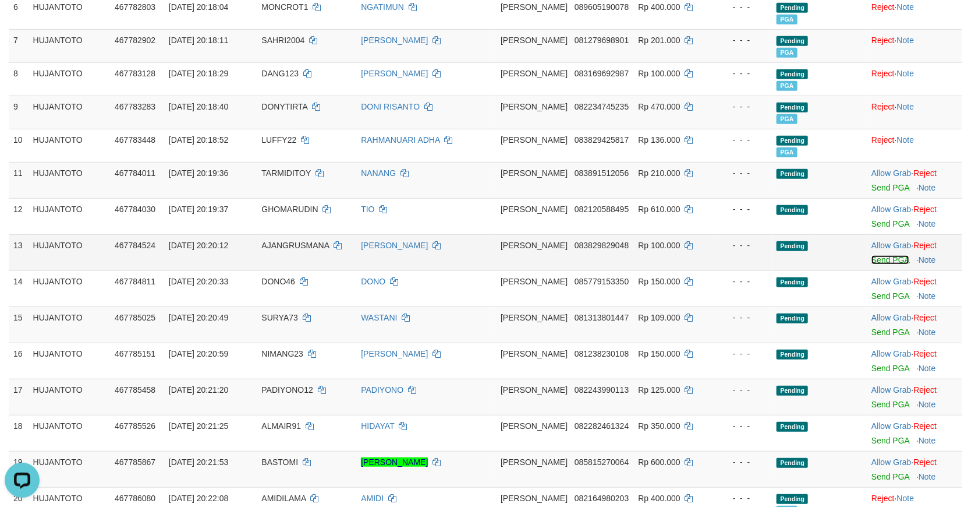
click at [881, 255] on link "Send PGA" at bounding box center [891, 259] width 38 height 9
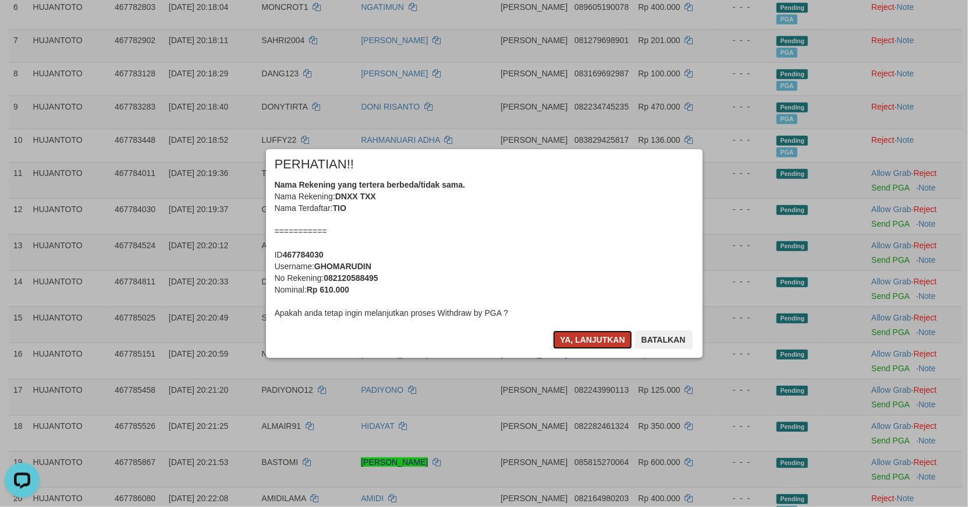
click at [595, 339] on button "Ya, lanjutkan" at bounding box center [592, 339] width 79 height 19
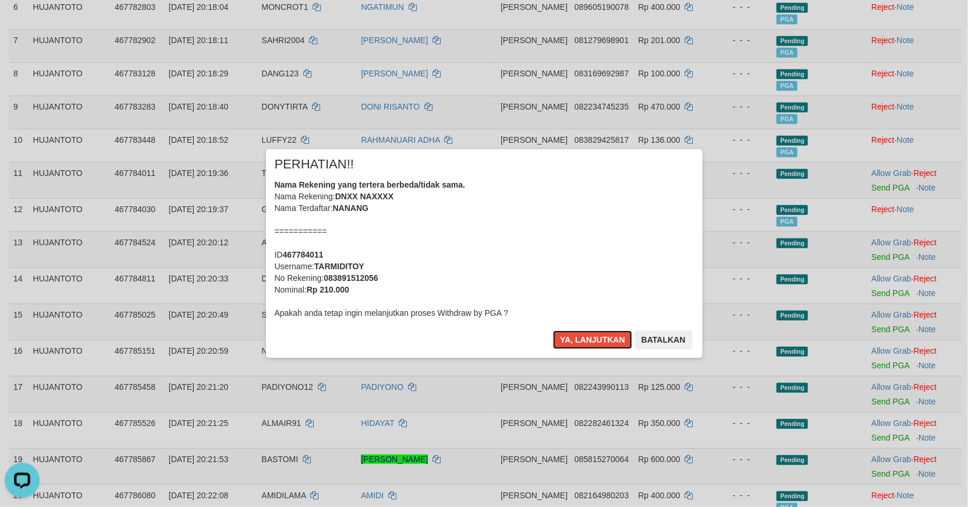
drag, startPoint x: 573, startPoint y: 349, endPoint x: 746, endPoint y: 319, distance: 175.7
click at [574, 348] on button "Ya, lanjutkan" at bounding box center [592, 339] width 79 height 19
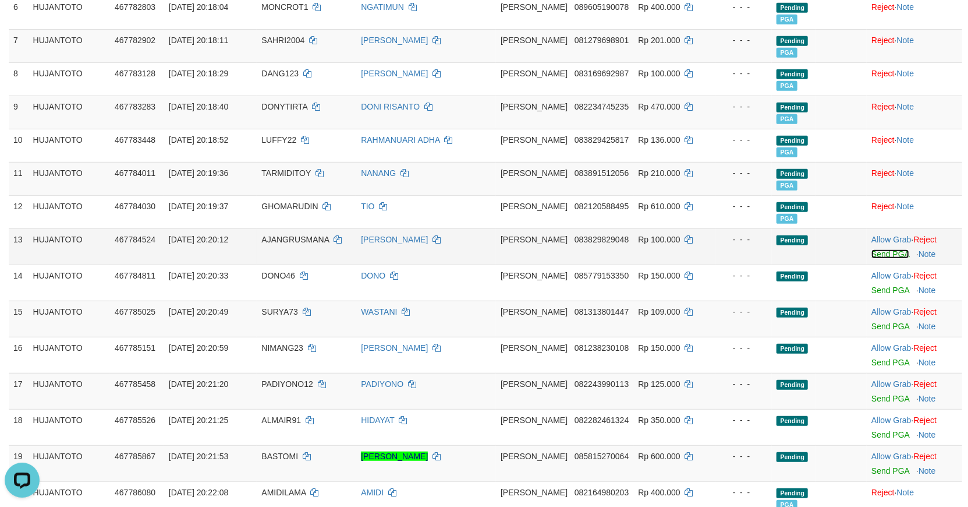
click at [887, 249] on link "Send PGA" at bounding box center [891, 253] width 38 height 9
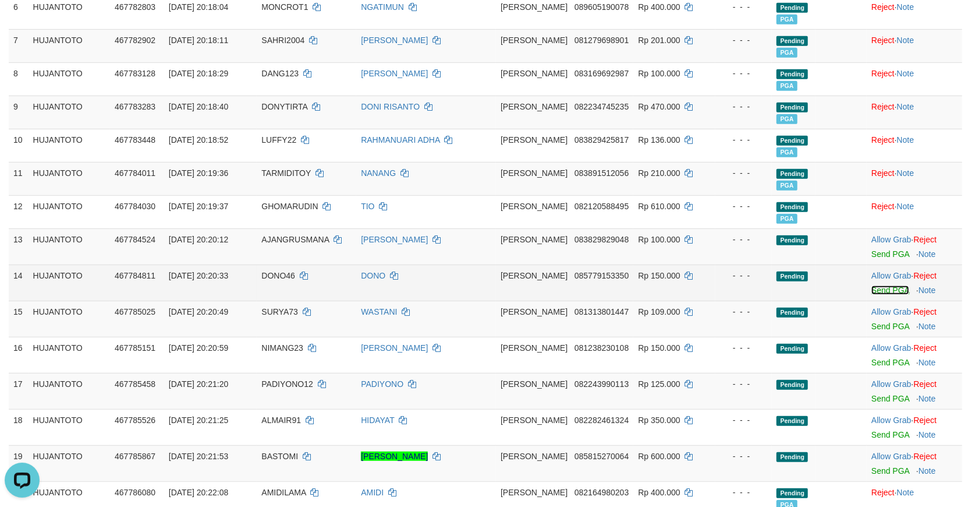
click at [887, 285] on link "Send PGA" at bounding box center [891, 289] width 38 height 9
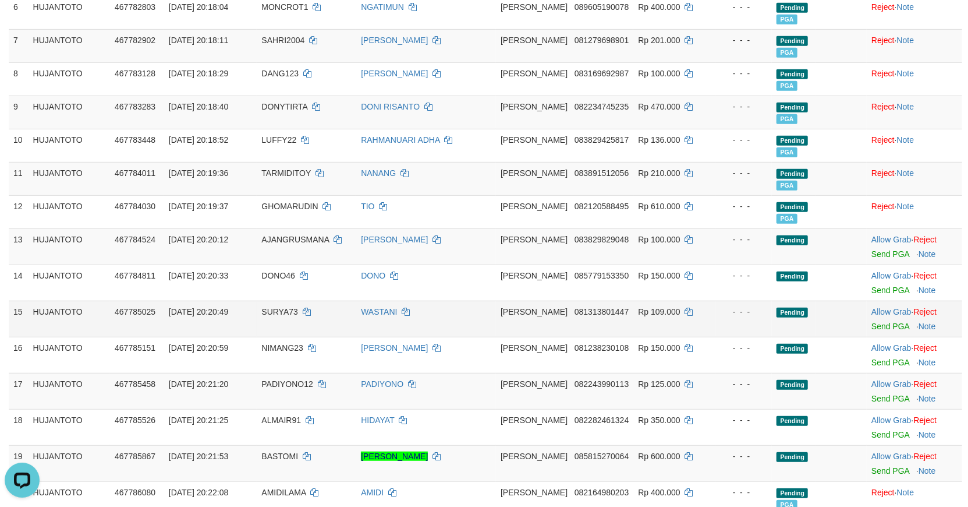
click at [816, 312] on td at bounding box center [841, 318] width 51 height 36
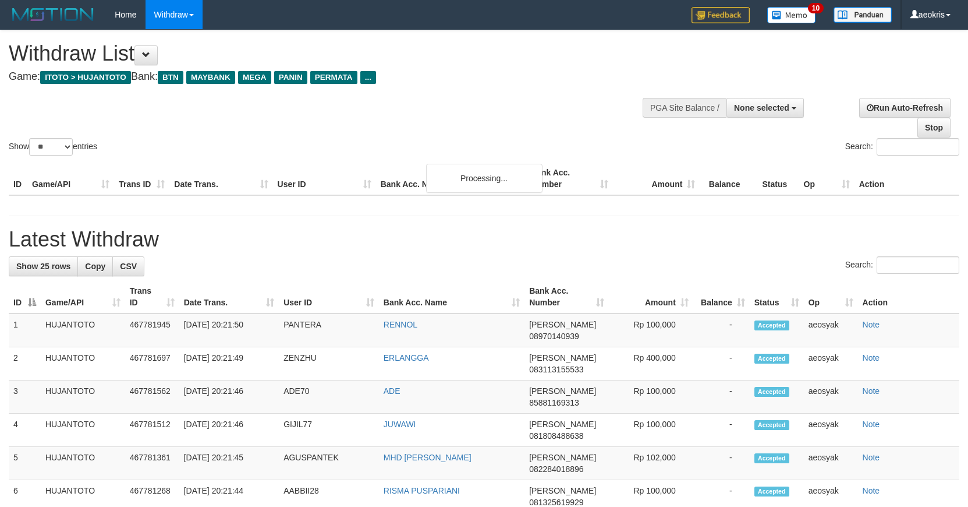
select select
select select "**"
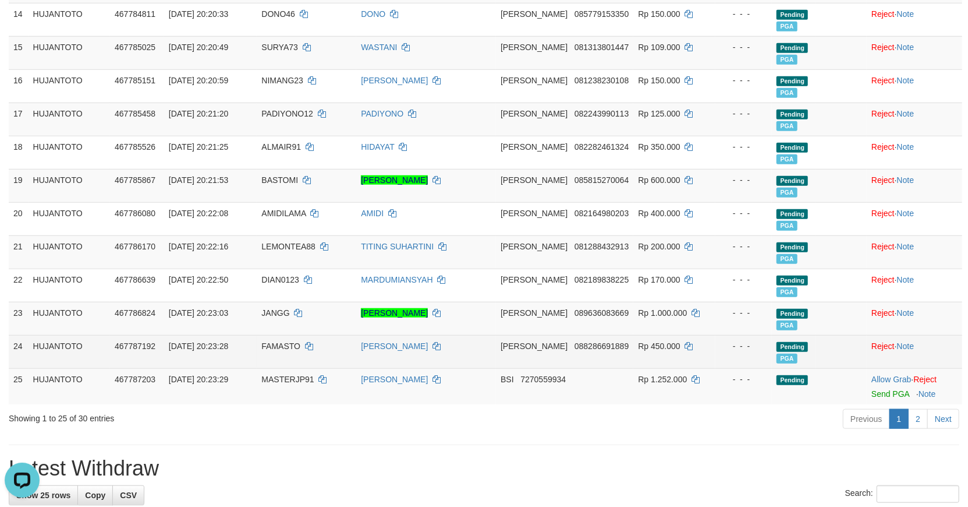
scroll to position [691, 0]
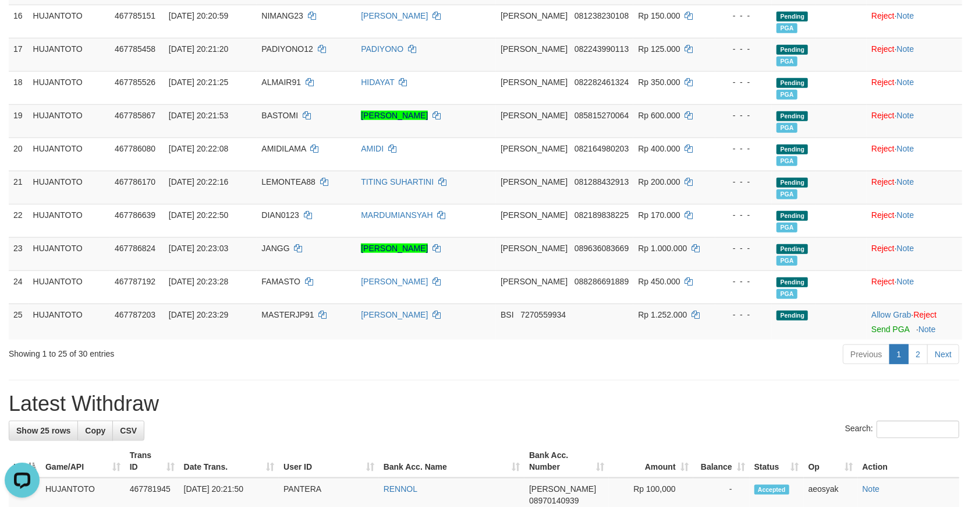
click at [483, 349] on div "Previous 1 2 Next" at bounding box center [685, 355] width 547 height 25
click at [882, 324] on link "Send PGA" at bounding box center [891, 328] width 38 height 9
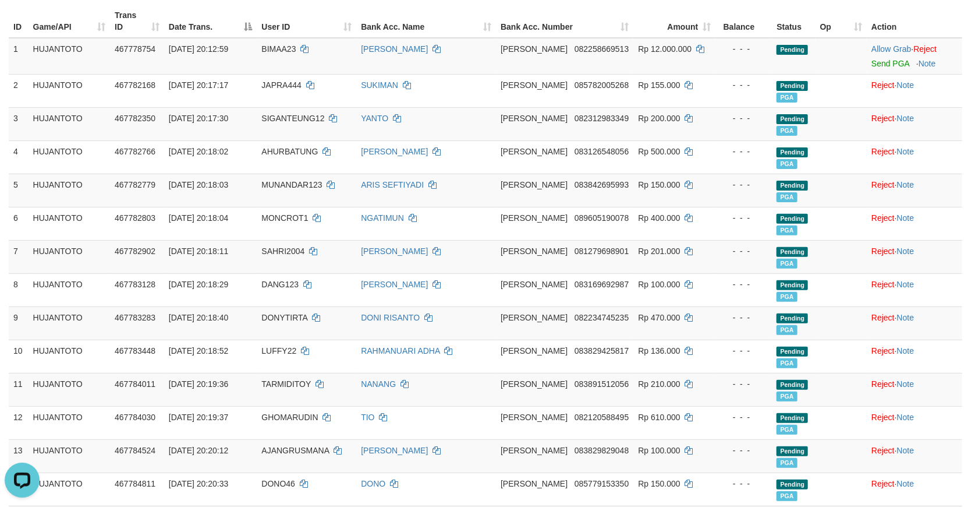
scroll to position [0, 0]
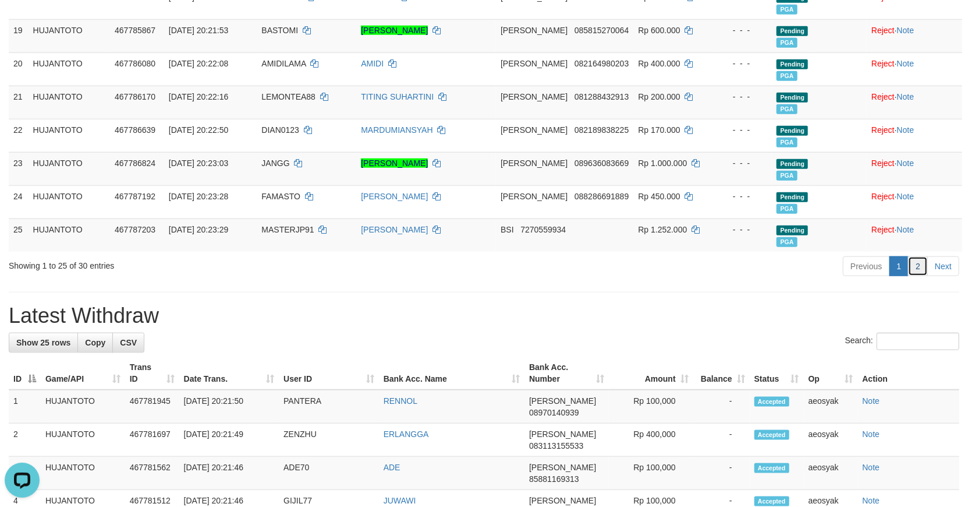
click at [922, 256] on link "2" at bounding box center [918, 266] width 20 height 20
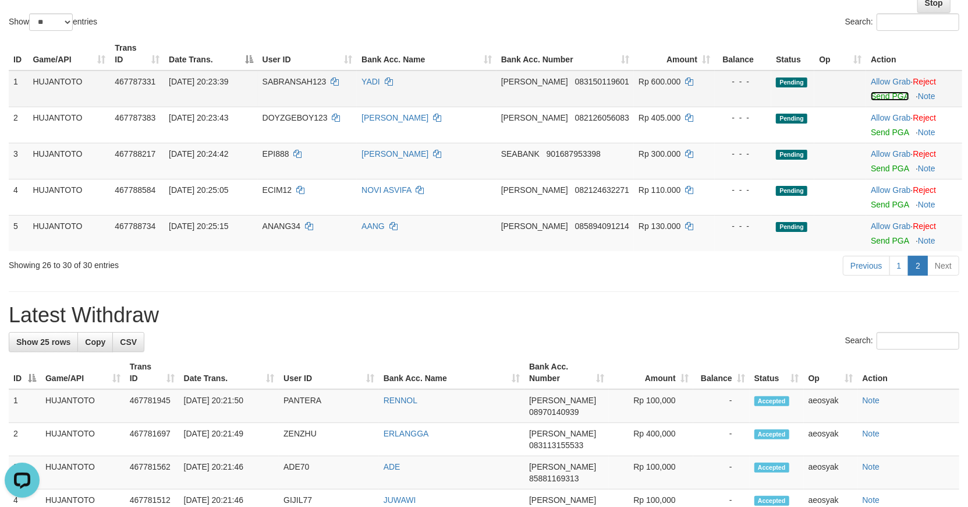
click at [879, 91] on link "Send PGA" at bounding box center [890, 95] width 38 height 9
click at [879, 128] on link "Send PGA" at bounding box center [890, 132] width 38 height 9
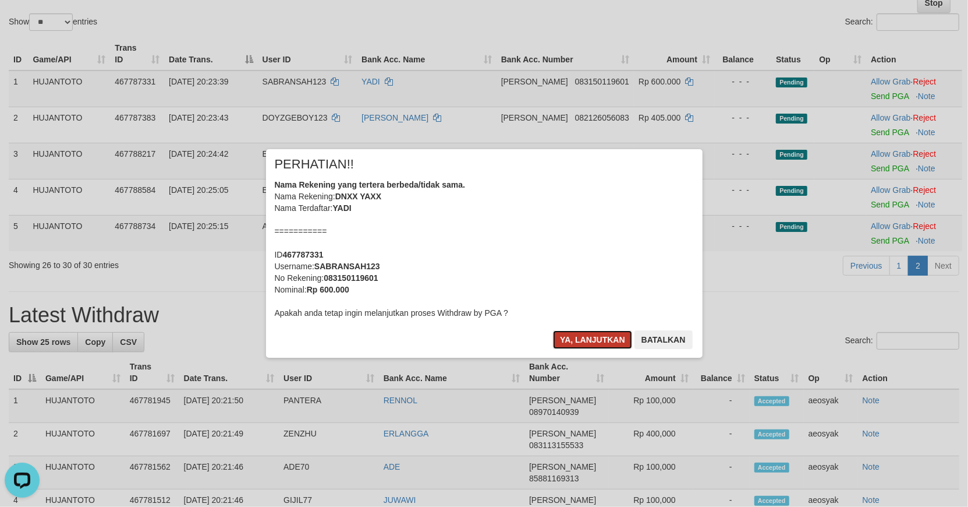
click at [593, 342] on button "Ya, lanjutkan" at bounding box center [592, 339] width 79 height 19
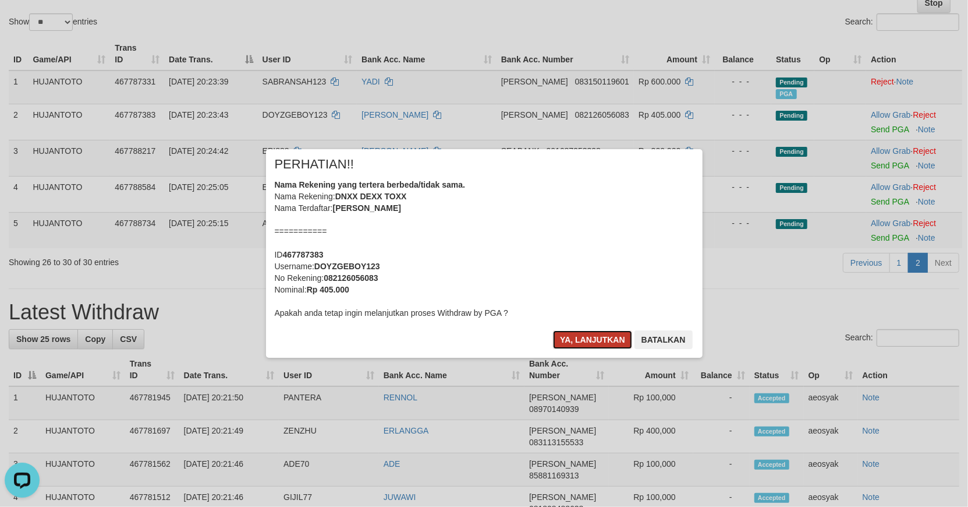
click at [593, 337] on button "Ya, lanjutkan" at bounding box center [592, 339] width 79 height 19
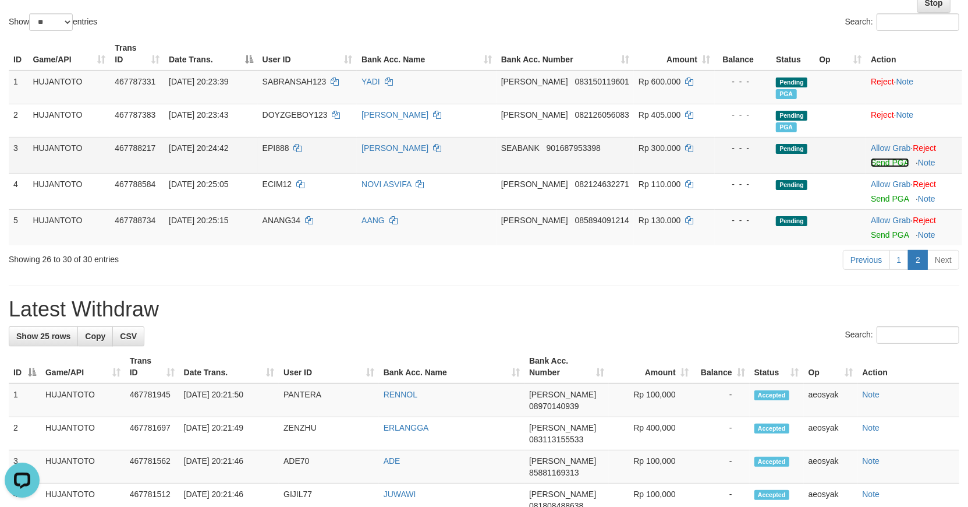
click at [882, 158] on link "Send PGA" at bounding box center [890, 162] width 38 height 9
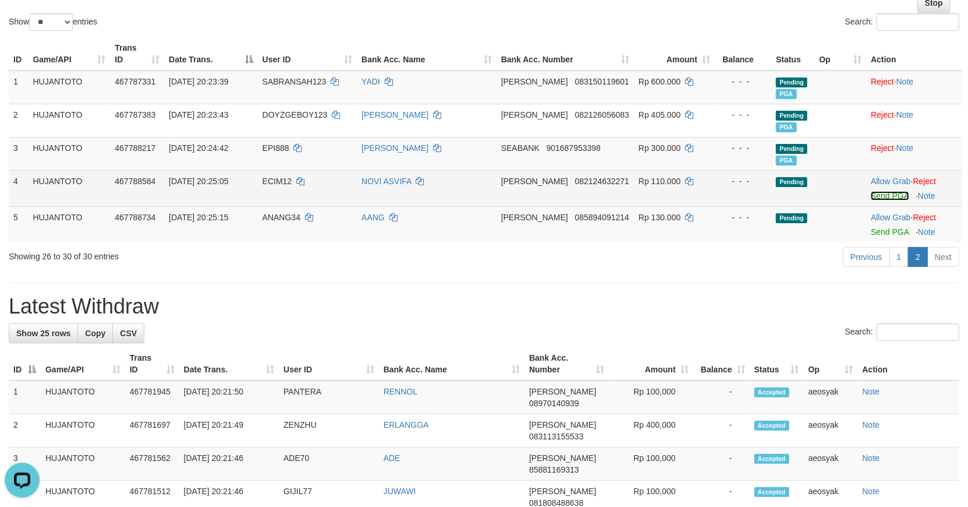
click at [883, 191] on link "Send PGA" at bounding box center [890, 195] width 38 height 9
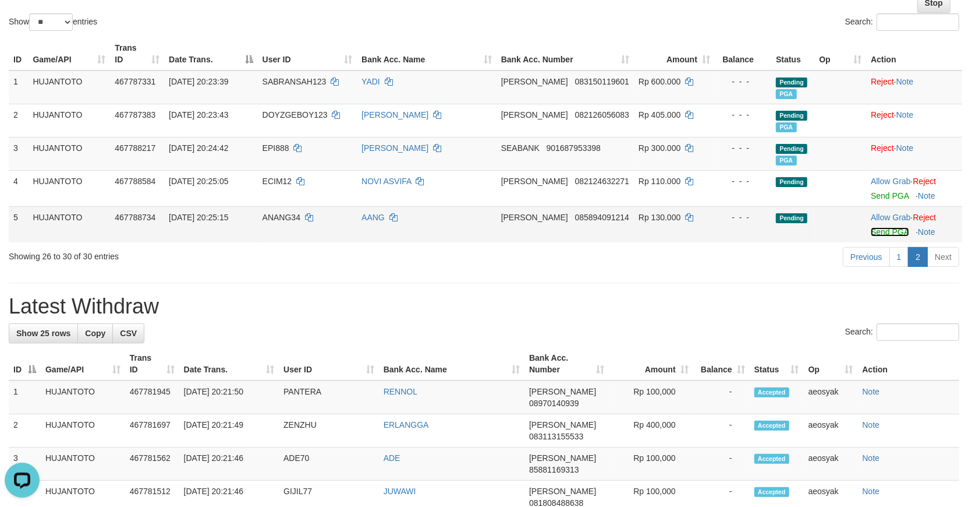
click at [883, 227] on link "Send PGA" at bounding box center [890, 231] width 38 height 9
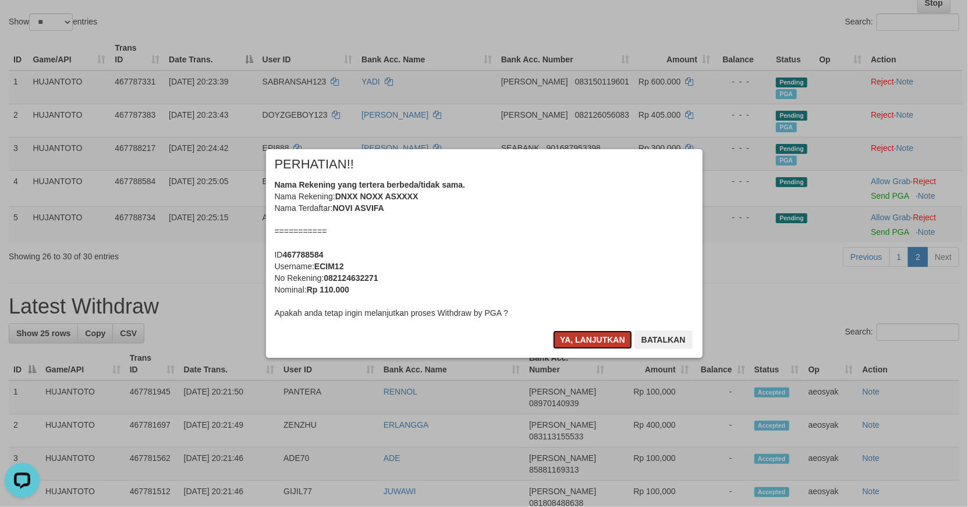
click at [577, 340] on button "Ya, lanjutkan" at bounding box center [592, 339] width 79 height 19
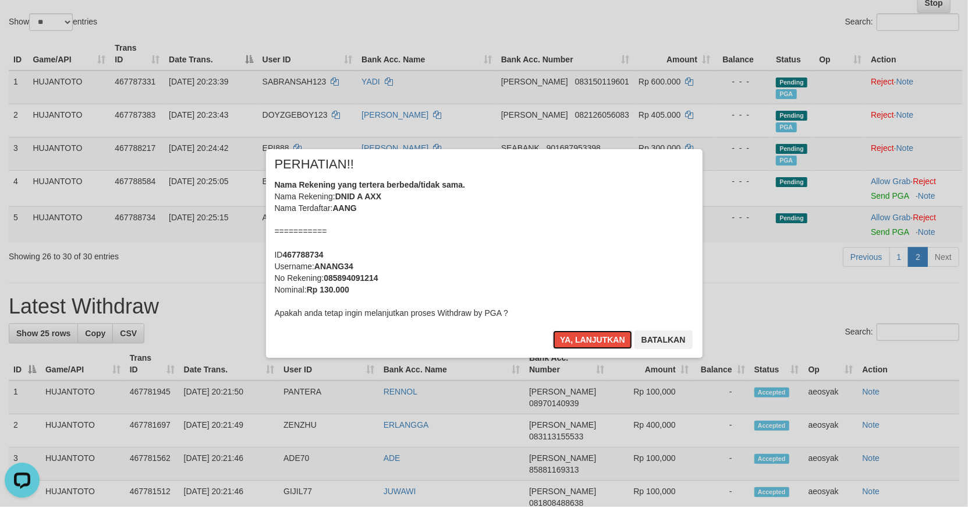
click at [577, 340] on button "Ya, lanjutkan" at bounding box center [592, 339] width 79 height 19
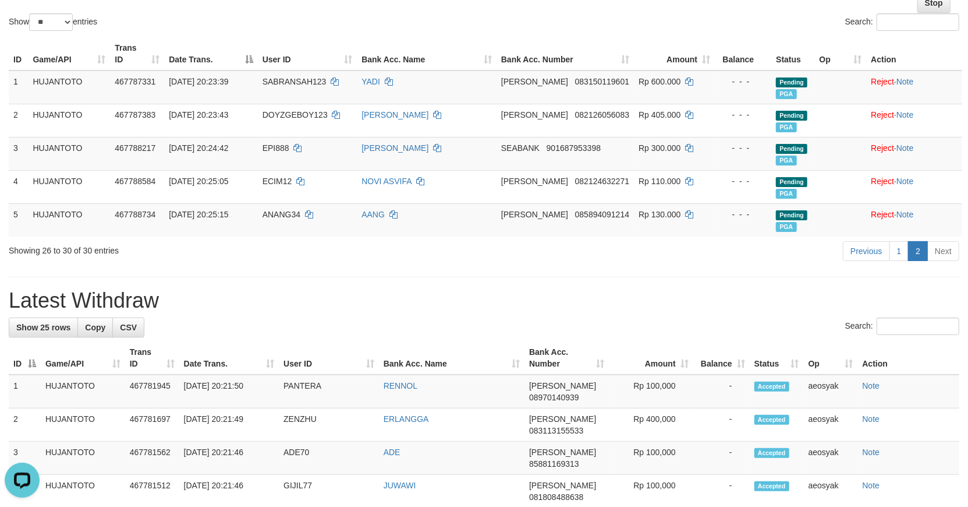
click at [458, 253] on div "Previous 1 2 Next" at bounding box center [685, 252] width 547 height 25
click at [897, 241] on link "1" at bounding box center [900, 251] width 20 height 20
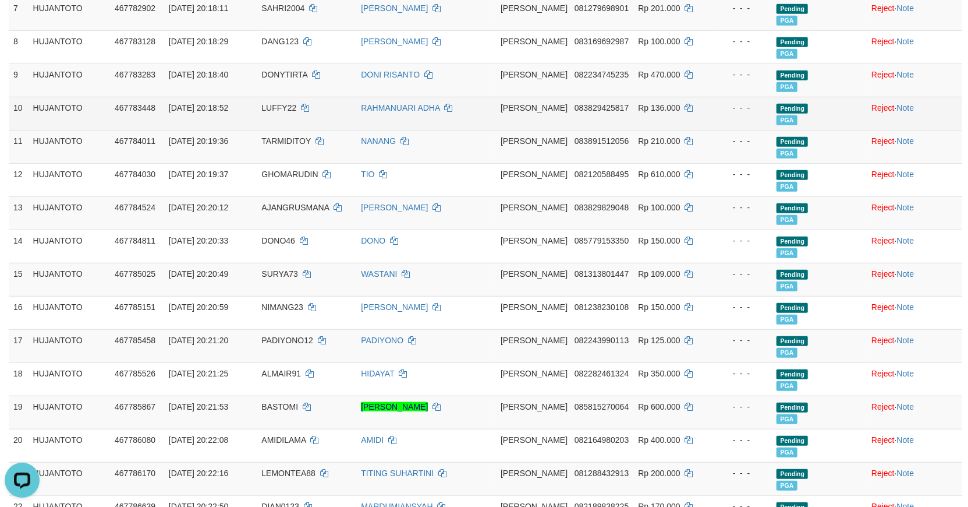
scroll to position [260, 0]
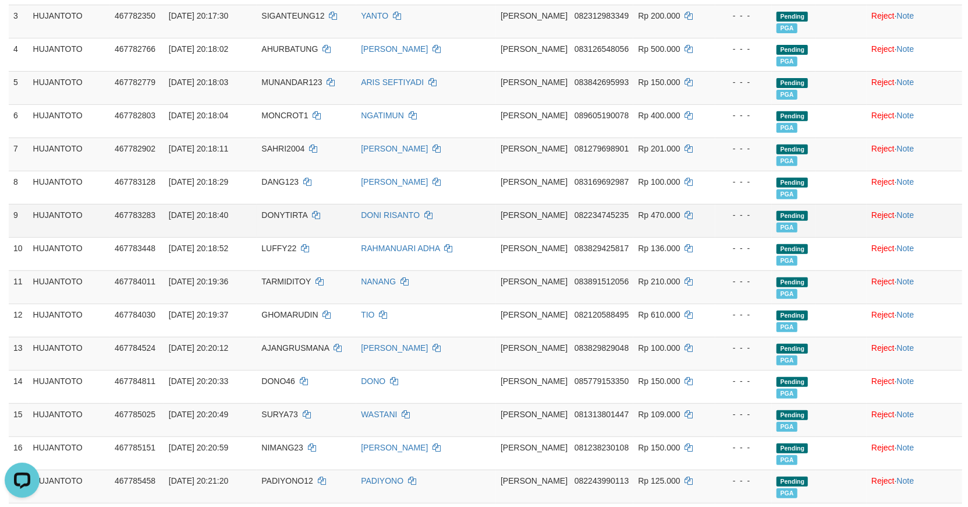
click at [822, 213] on td at bounding box center [841, 220] width 51 height 33
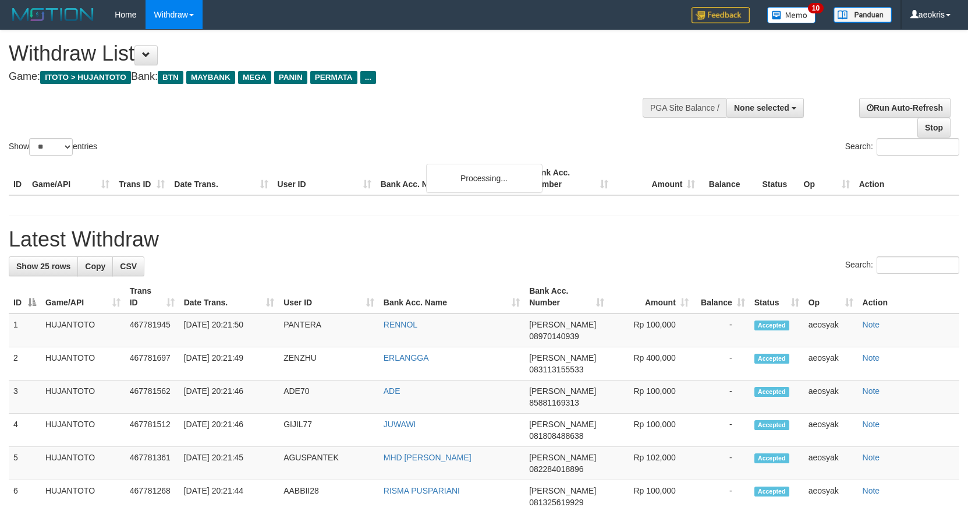
select select
select select "**"
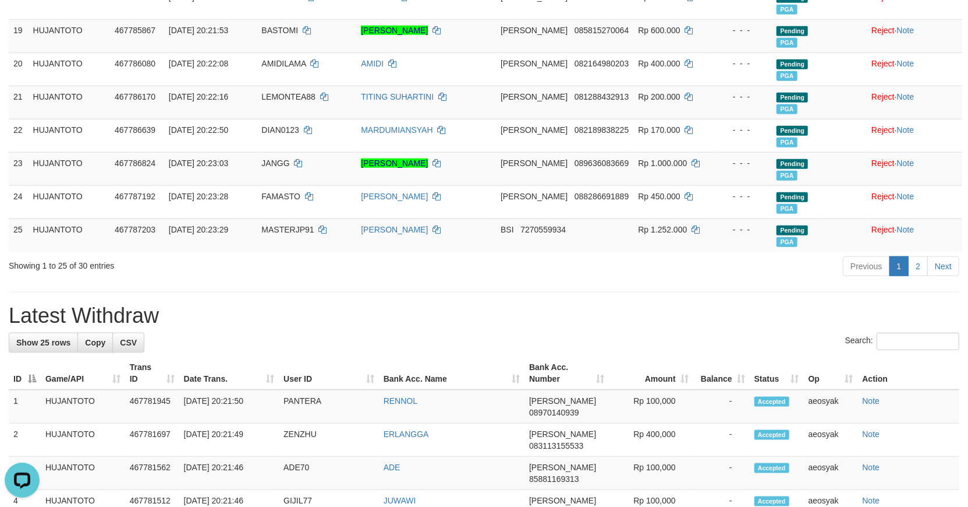
scroll to position [970, 0]
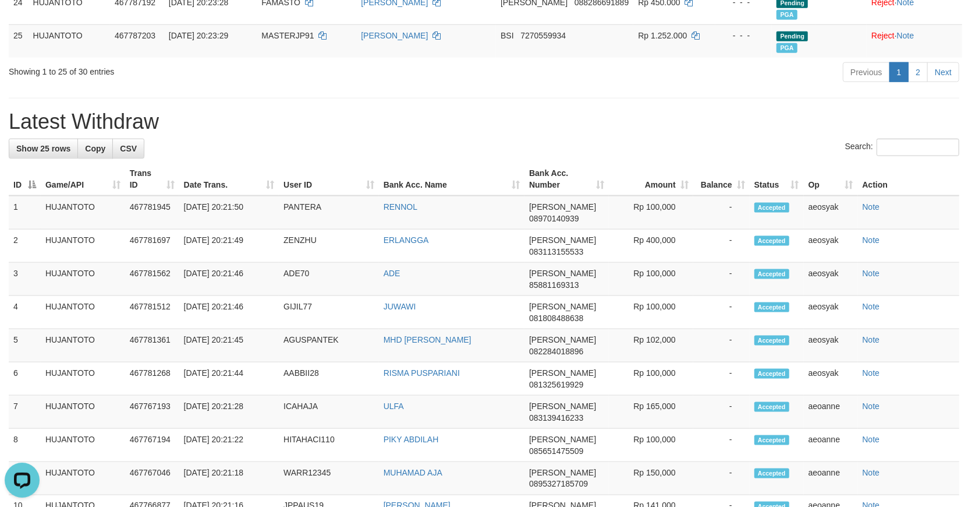
drag, startPoint x: 151, startPoint y: 61, endPoint x: 362, endPoint y: 135, distance: 222.8
click at [151, 61] on div "Showing 1 to 25 of 30 entries" at bounding box center [202, 69] width 386 height 16
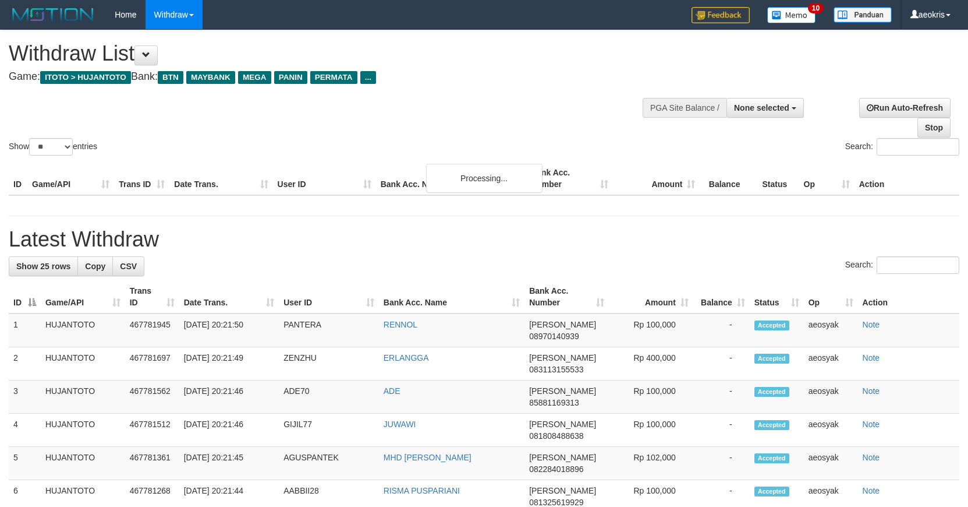
select select
select select "**"
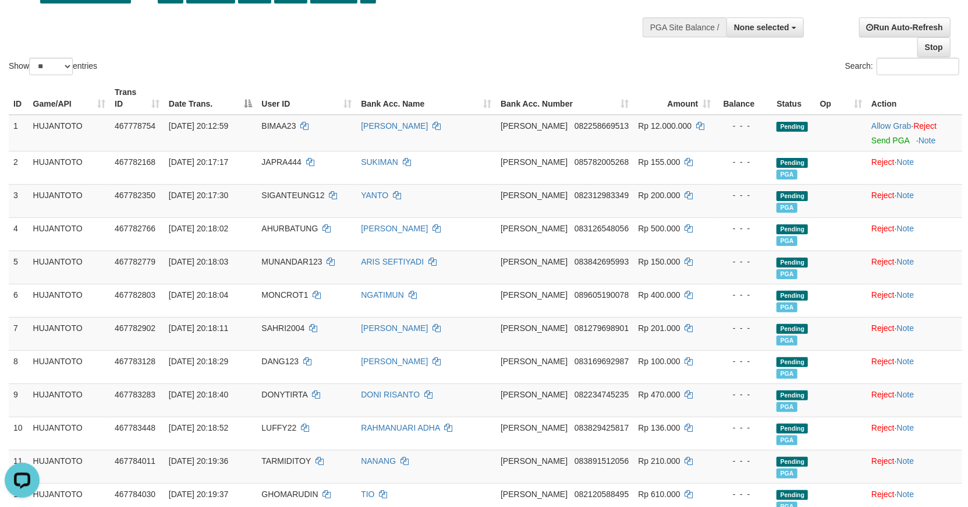
scroll to position [65, 0]
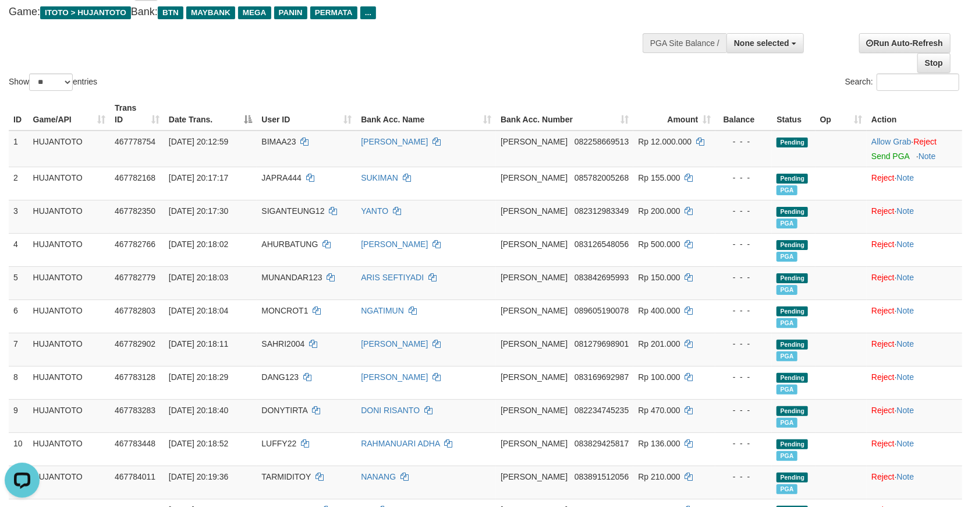
click at [456, 52] on div "Show ** ** ** *** entries Search:" at bounding box center [484, 30] width 968 height 128
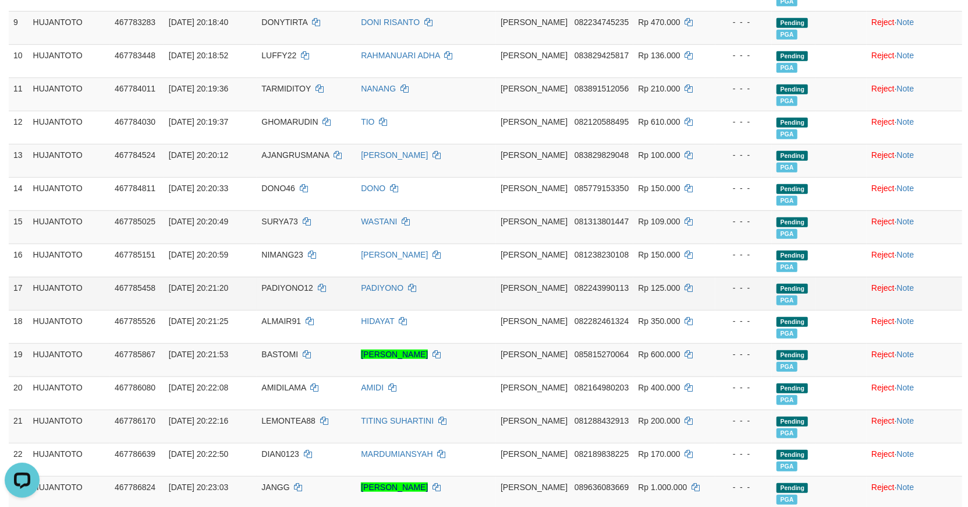
scroll to position [712, 0]
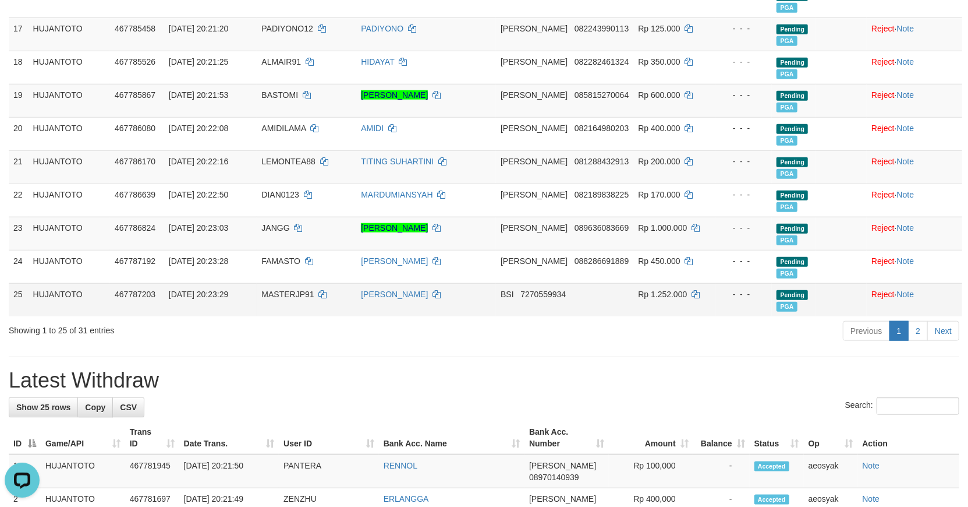
click at [816, 286] on td at bounding box center [841, 299] width 51 height 33
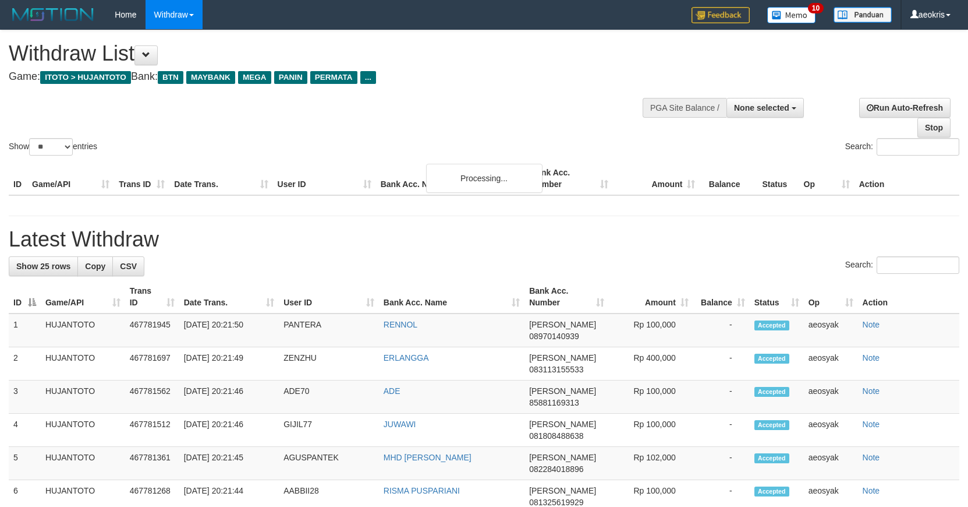
select select
select select "**"
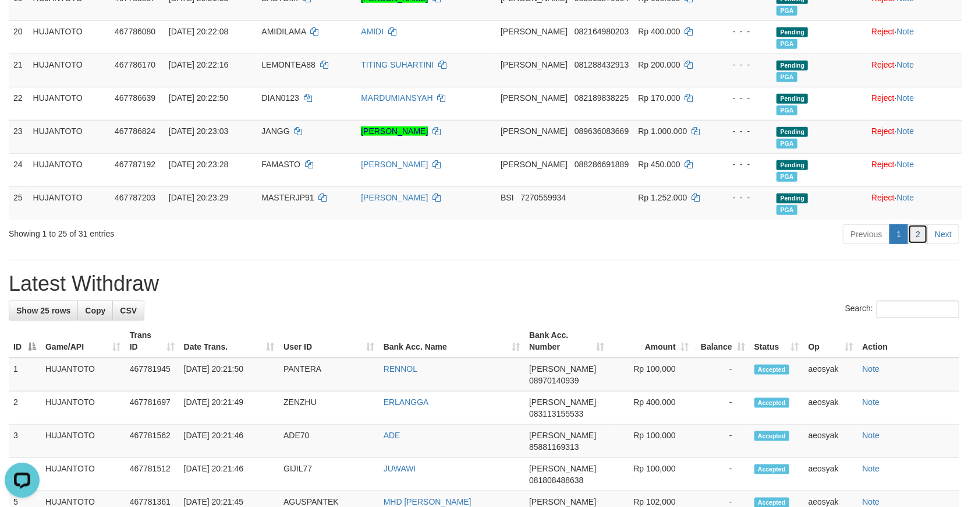
click at [917, 224] on link "2" at bounding box center [918, 234] width 20 height 20
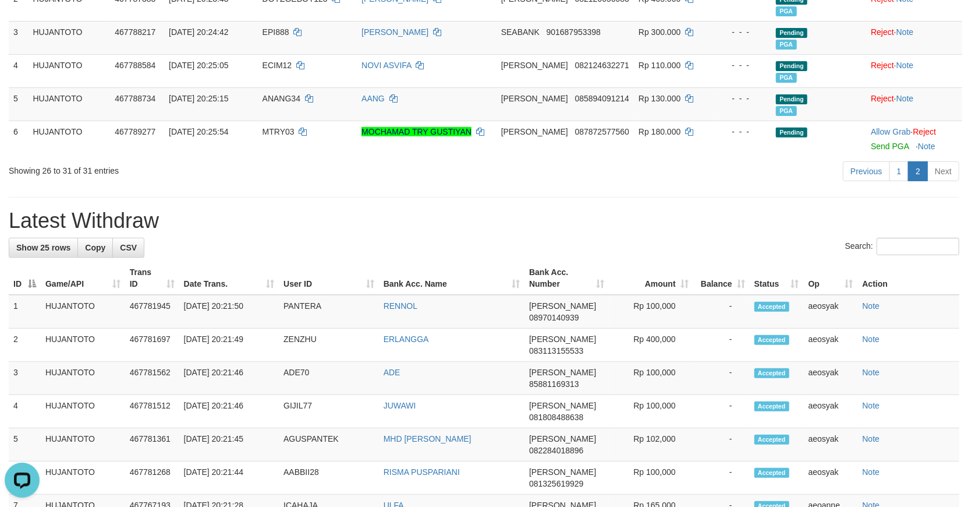
scroll to position [259, 0]
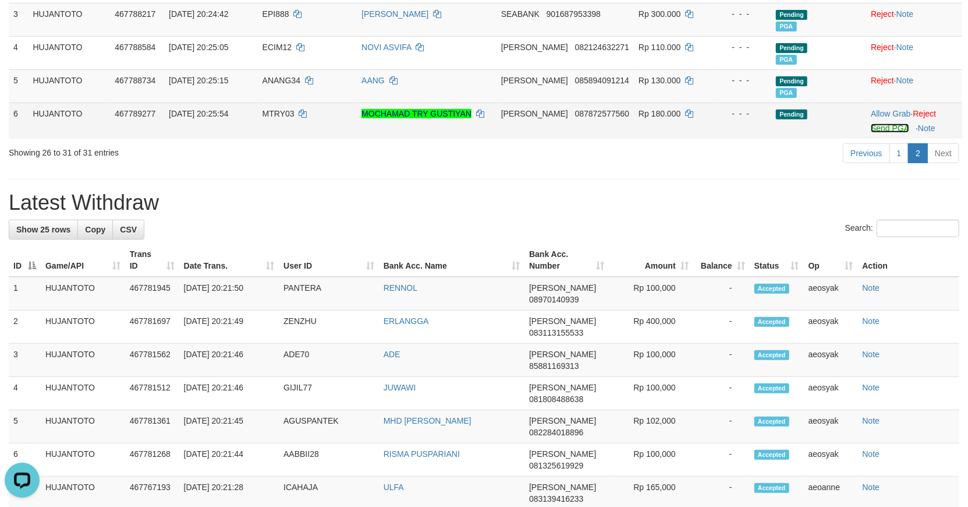
click at [890, 123] on link "Send PGA" at bounding box center [890, 127] width 38 height 9
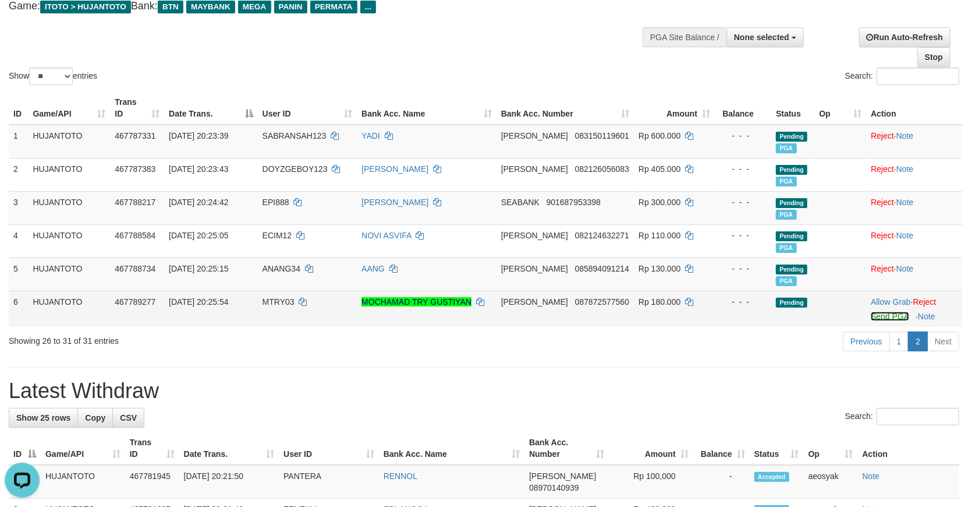
scroll to position [65, 0]
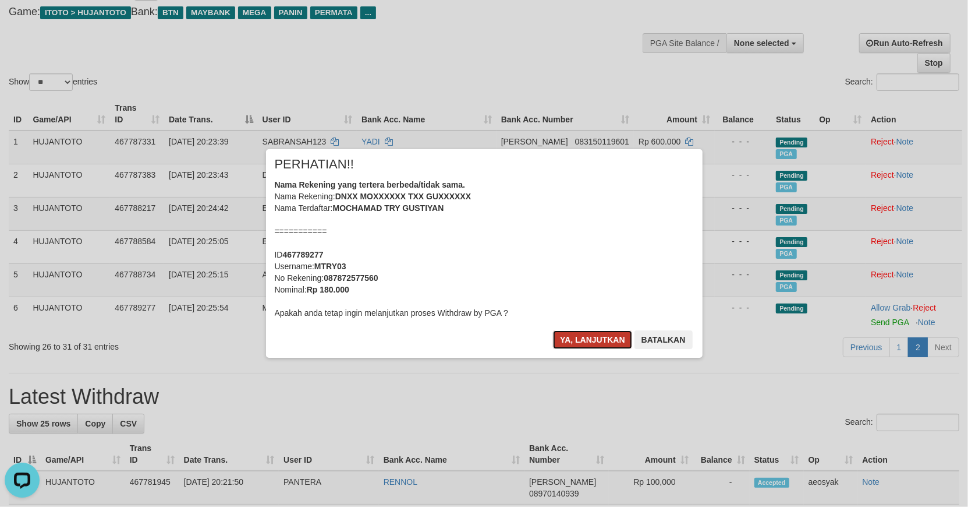
click at [567, 346] on button "Ya, lanjutkan" at bounding box center [592, 339] width 79 height 19
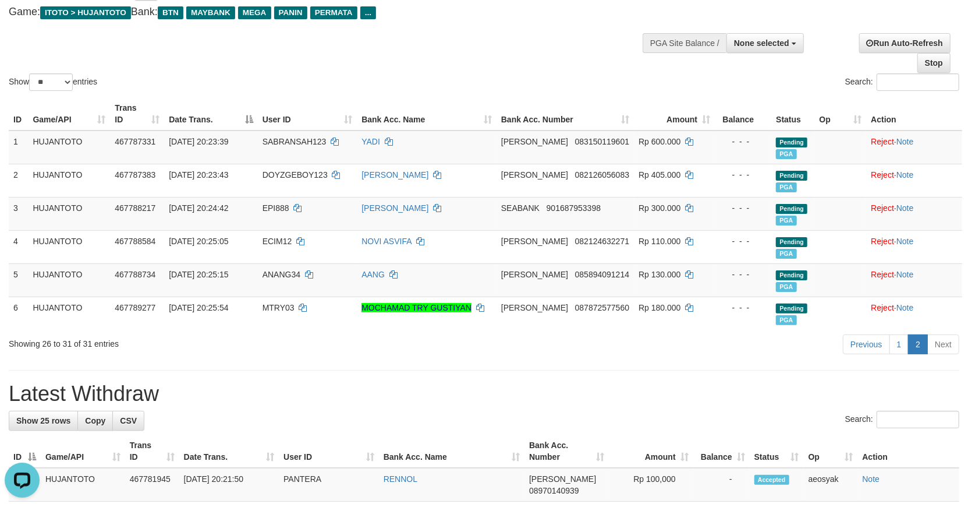
click at [900, 334] on link "1" at bounding box center [900, 344] width 20 height 20
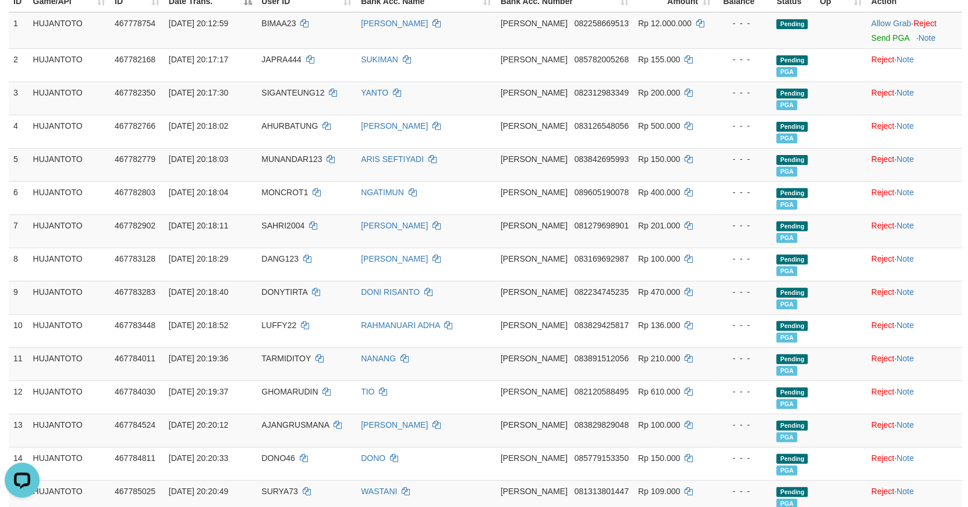
scroll to position [1, 0]
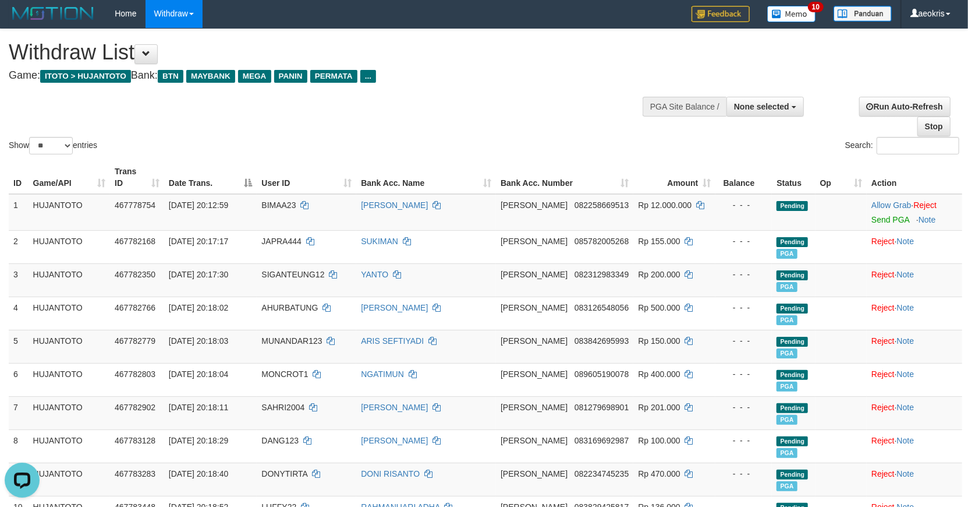
click at [143, 125] on div "Show ** ** ** *** entries Search:" at bounding box center [484, 93] width 968 height 128
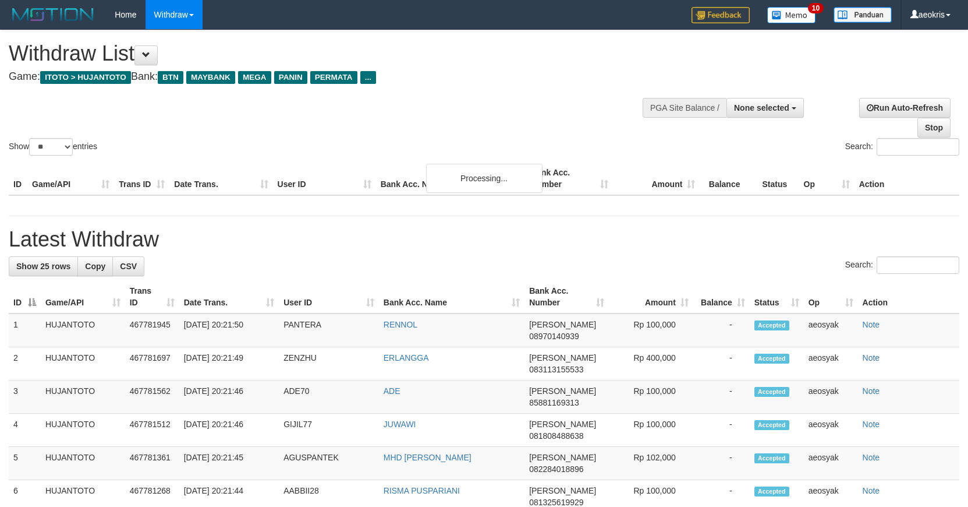
select select
select select "**"
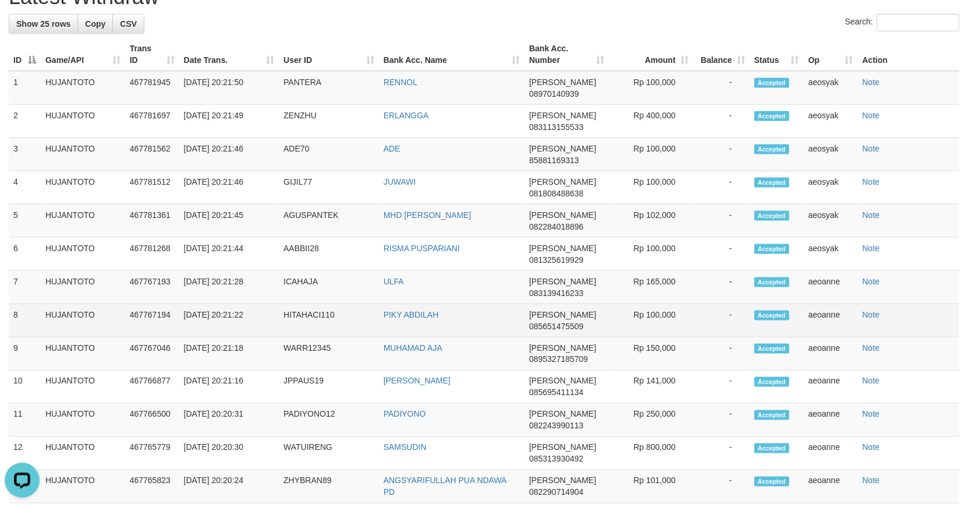
scroll to position [1101, 0]
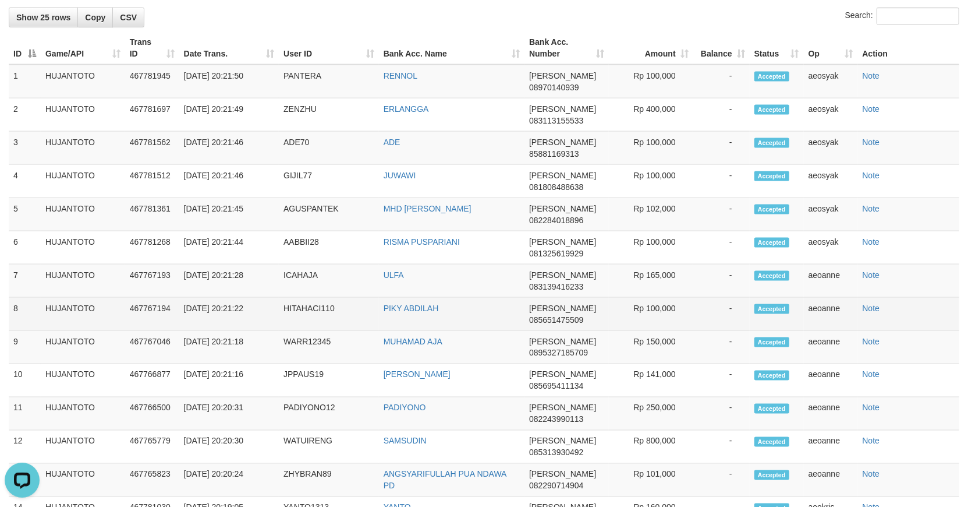
click at [934, 298] on td "Note" at bounding box center [908, 314] width 101 height 33
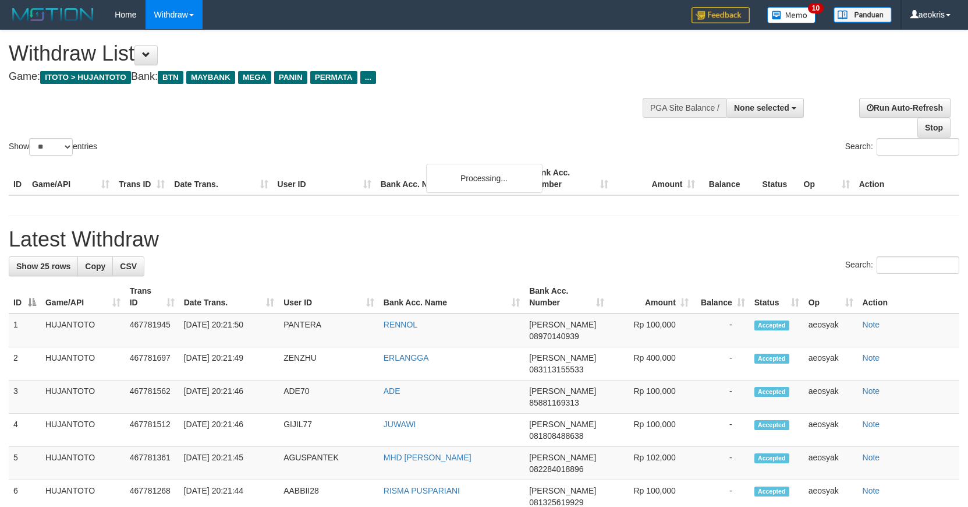
select select
select select "**"
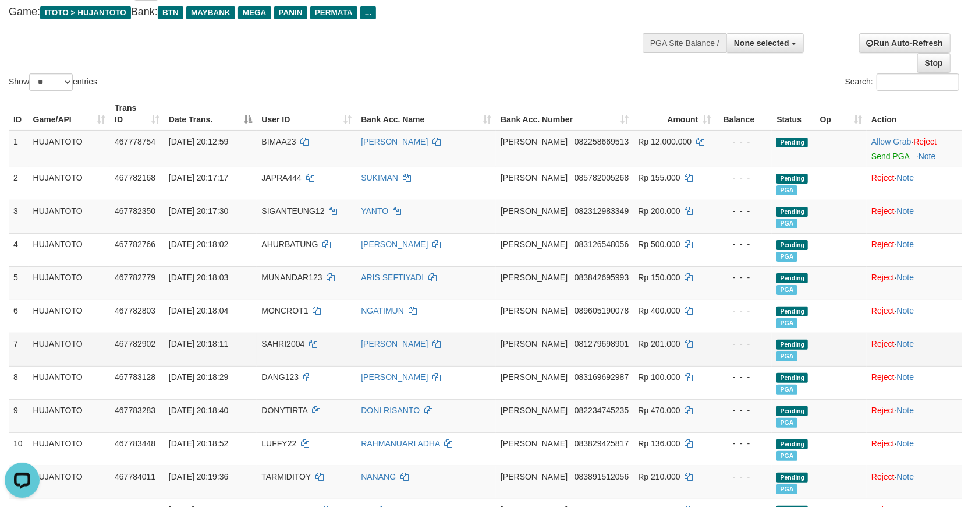
scroll to position [194, 0]
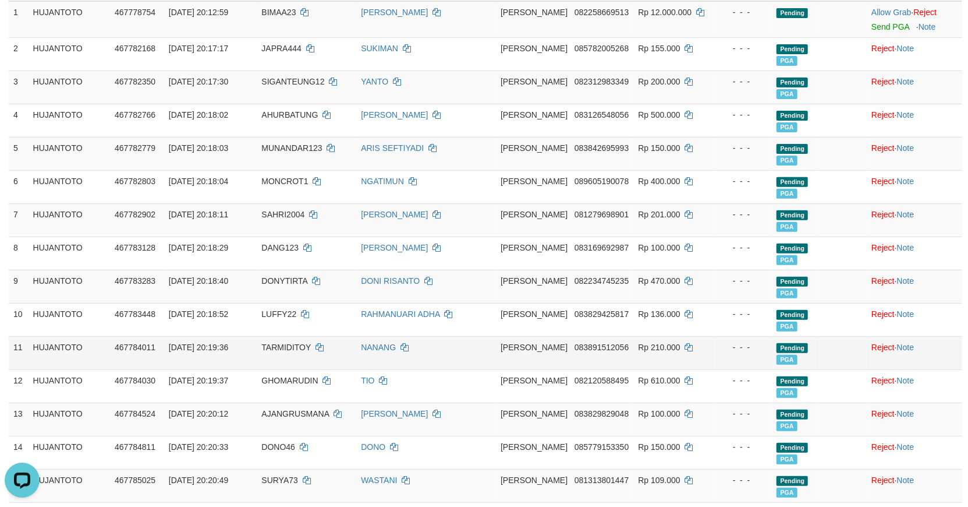
click at [486, 336] on td "NANANG" at bounding box center [426, 352] width 140 height 33
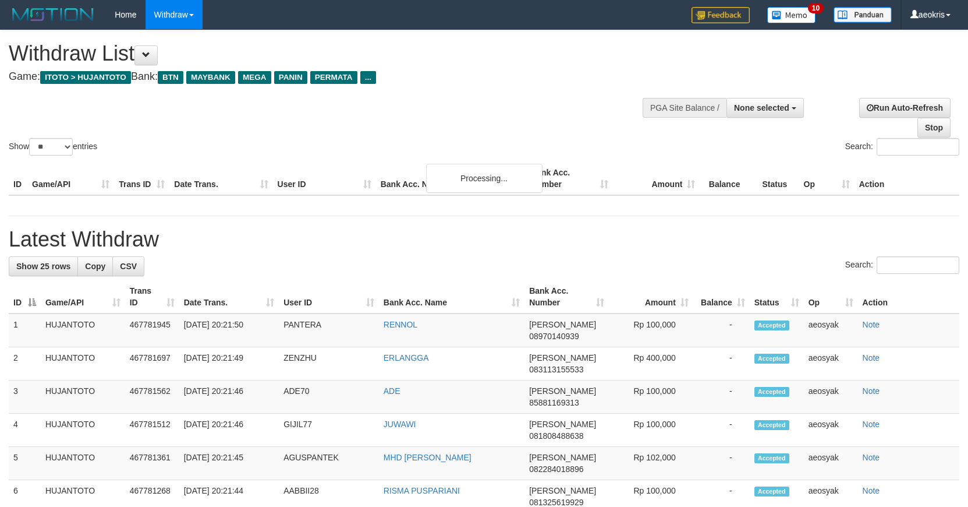
select select
select select "**"
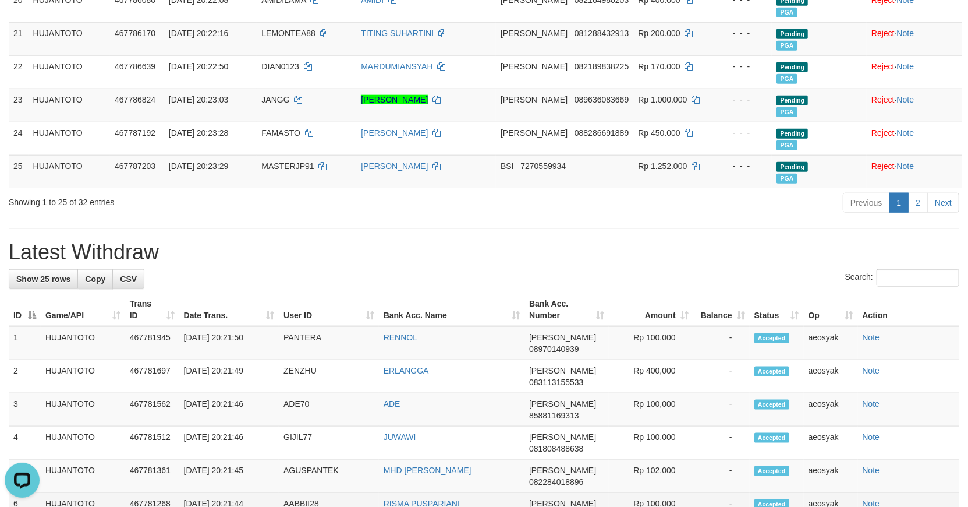
scroll to position [841, 0]
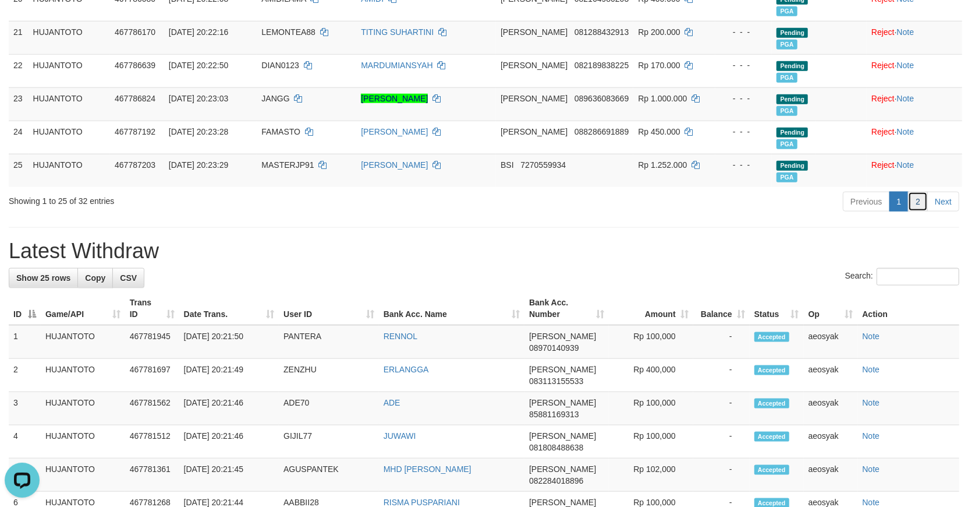
click at [921, 192] on link "2" at bounding box center [918, 202] width 20 height 20
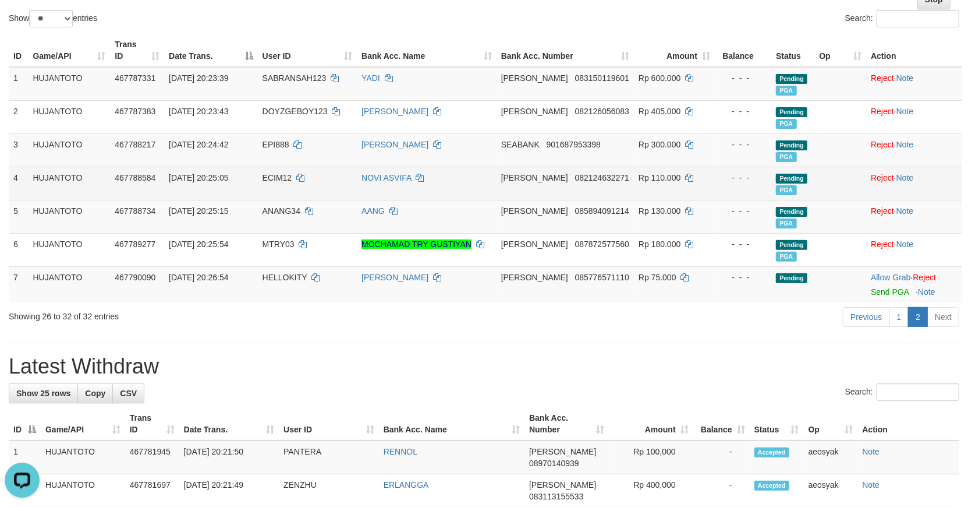
scroll to position [194, 0]
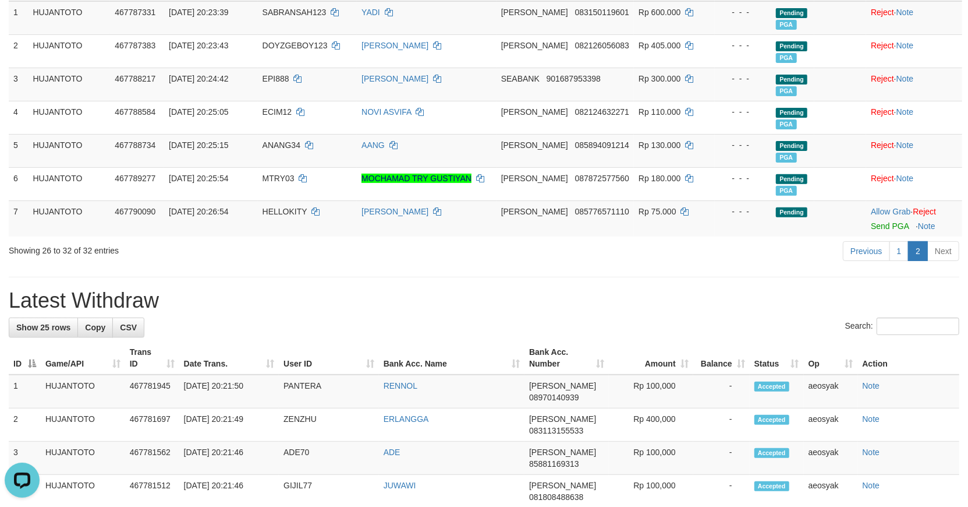
click at [400, 293] on h1 "Latest Withdraw" at bounding box center [484, 300] width 951 height 23
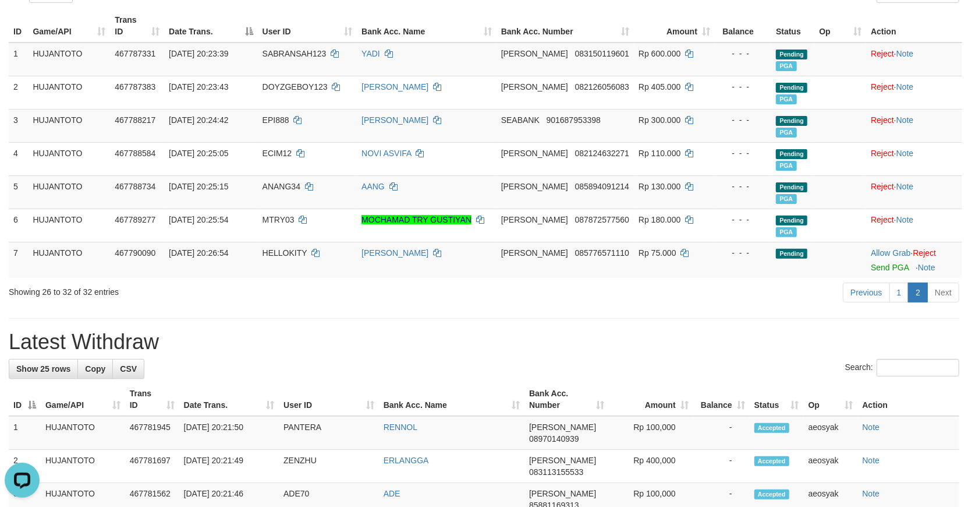
scroll to position [129, 0]
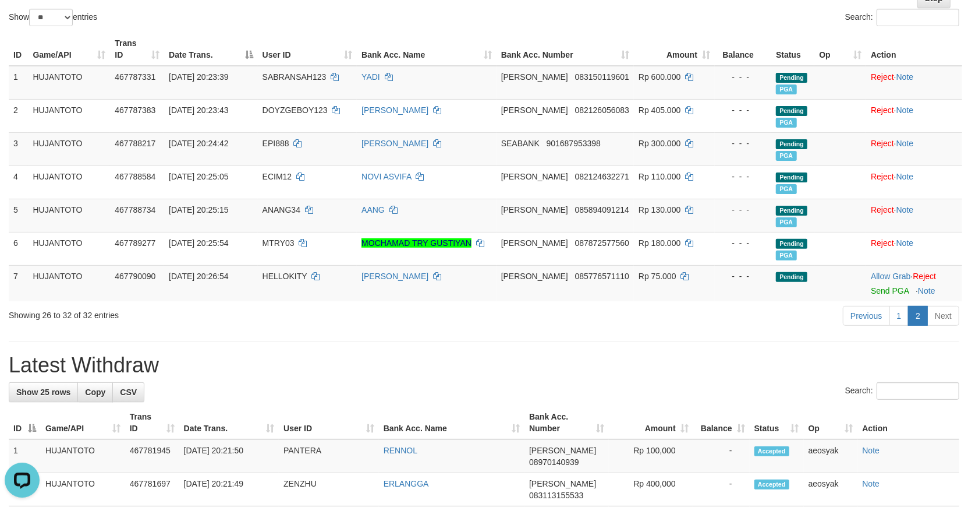
drag, startPoint x: 477, startPoint y: 310, endPoint x: 482, endPoint y: 344, distance: 34.7
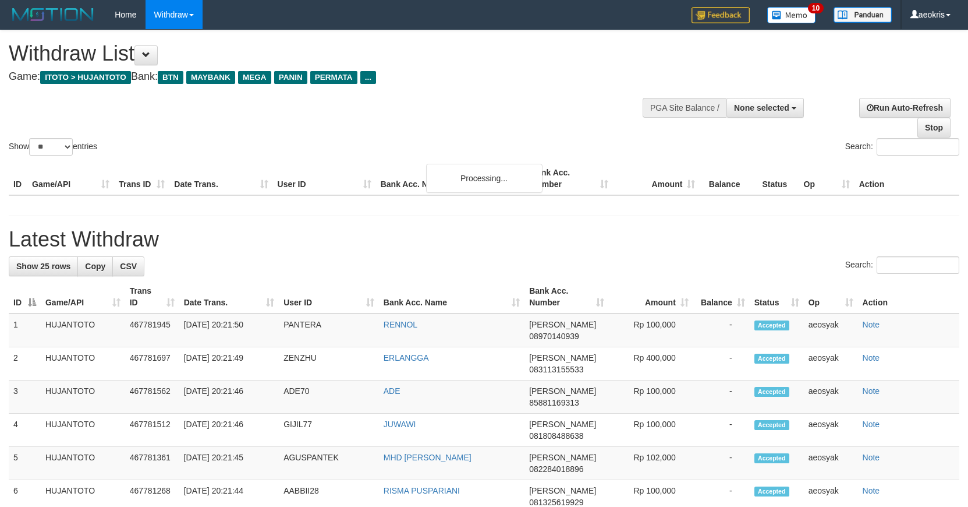
select select
select select "**"
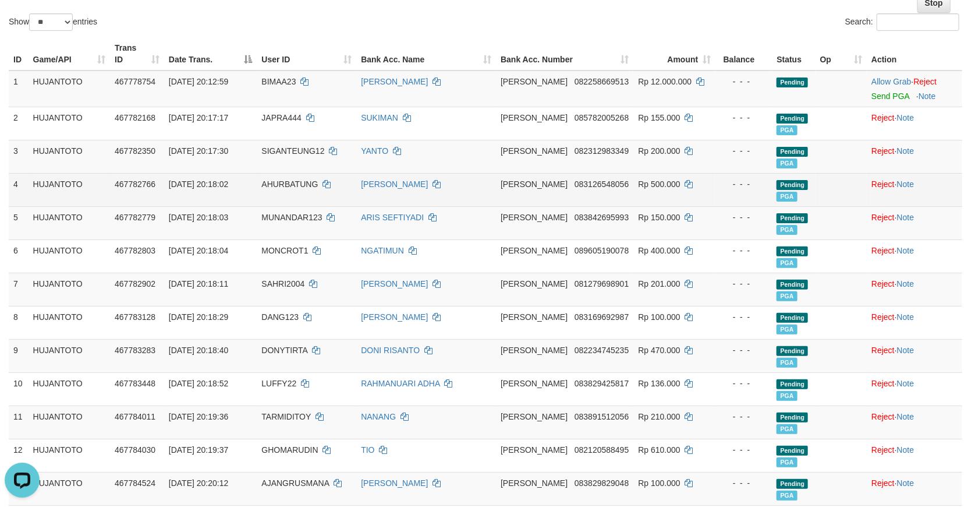
click at [742, 183] on td "- - -" at bounding box center [744, 189] width 56 height 33
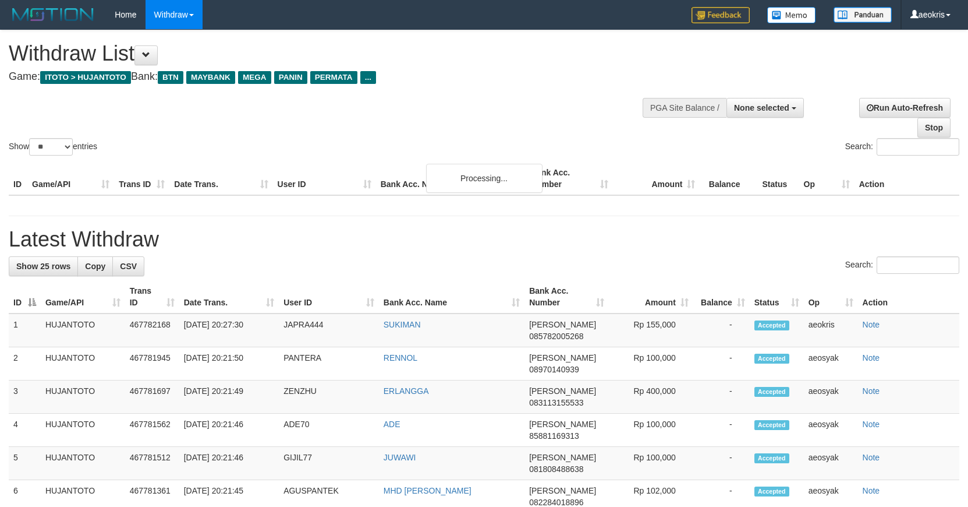
select select
select select "**"
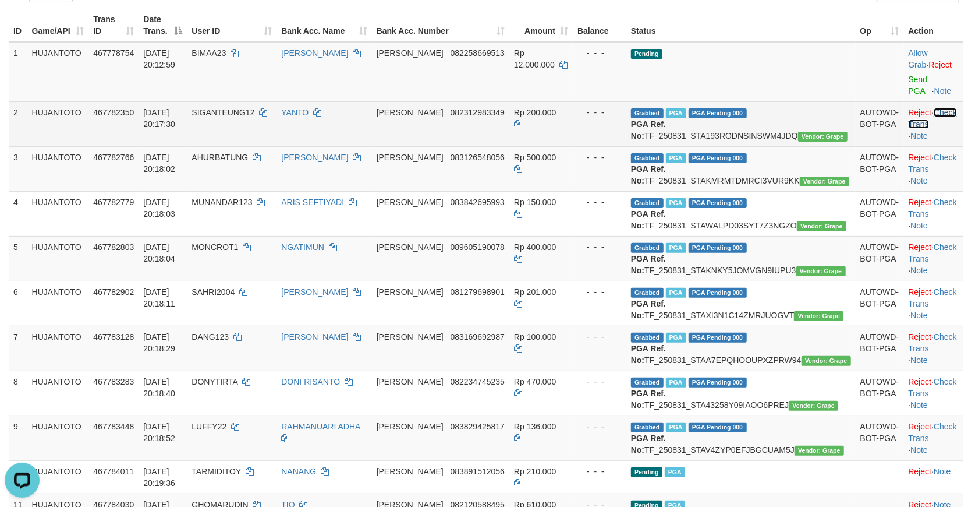
click at [928, 108] on link "Check Trans" at bounding box center [933, 118] width 48 height 21
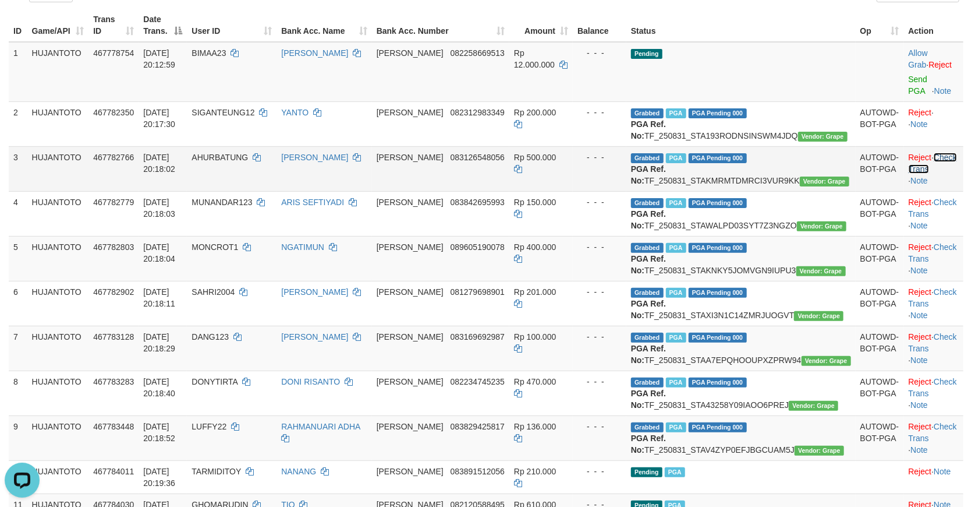
drag, startPoint x: 930, startPoint y: 156, endPoint x: 950, endPoint y: 178, distance: 29.3
click at [930, 158] on link "Check Trans" at bounding box center [933, 163] width 48 height 21
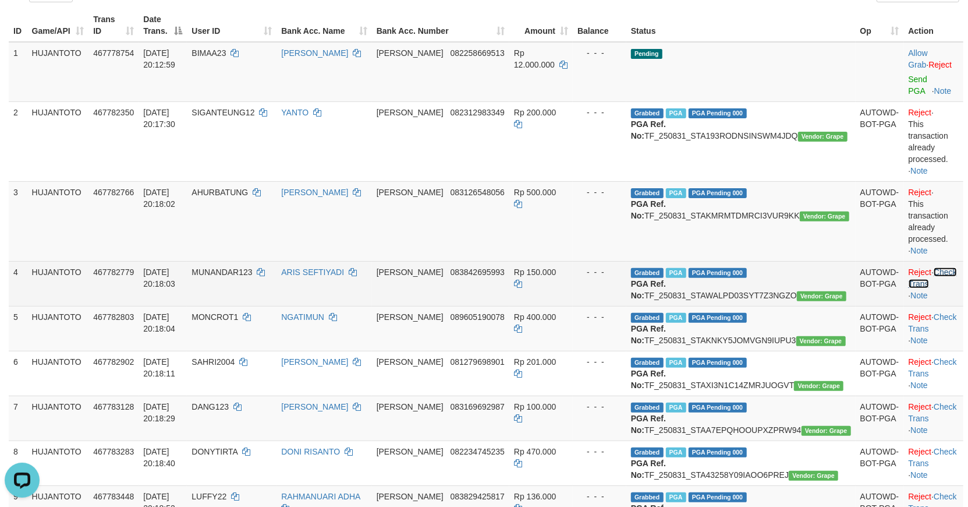
click at [935, 267] on link "Check Trans" at bounding box center [933, 277] width 48 height 21
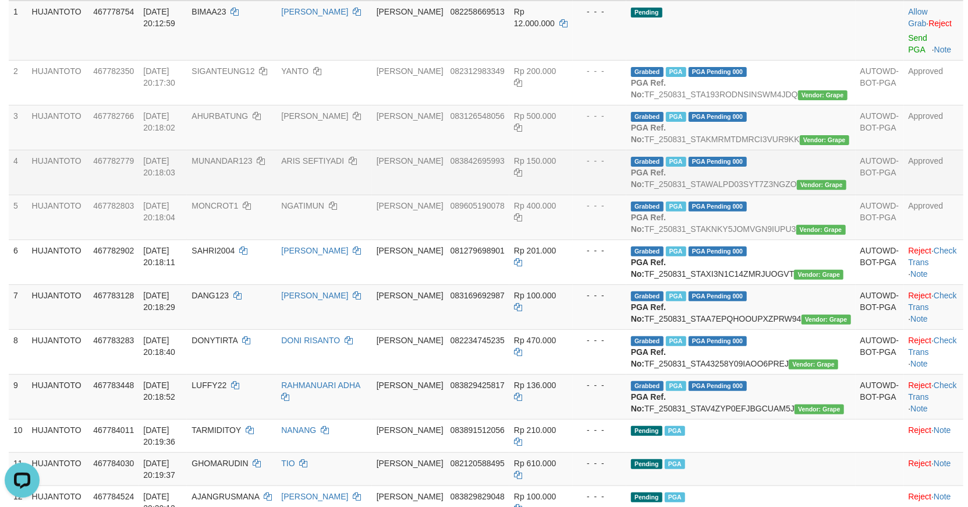
scroll to position [218, 0]
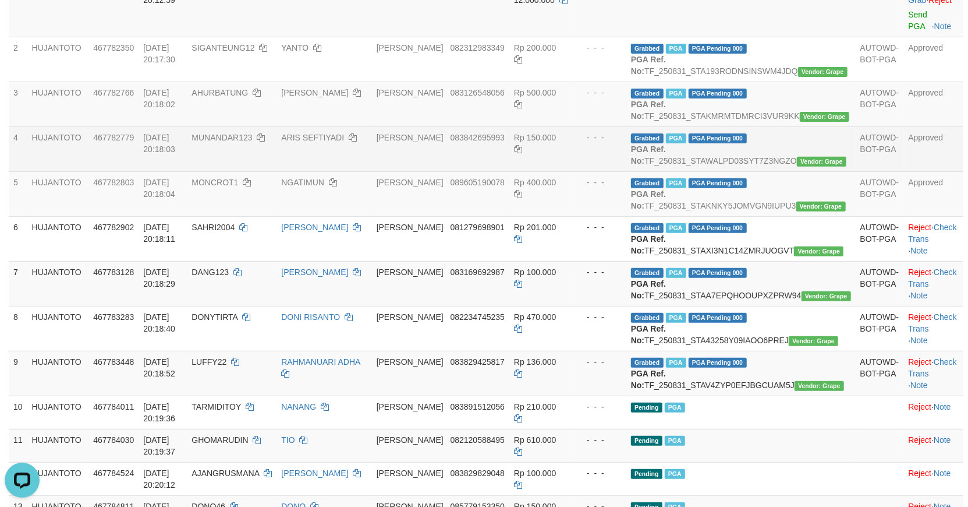
click at [940, 171] on td "Approved" at bounding box center [933, 148] width 59 height 45
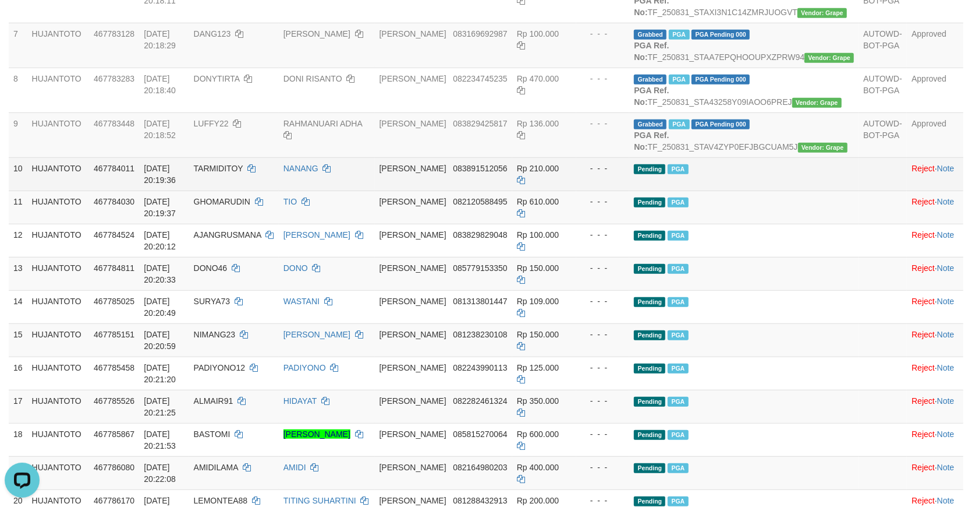
scroll to position [542, 0]
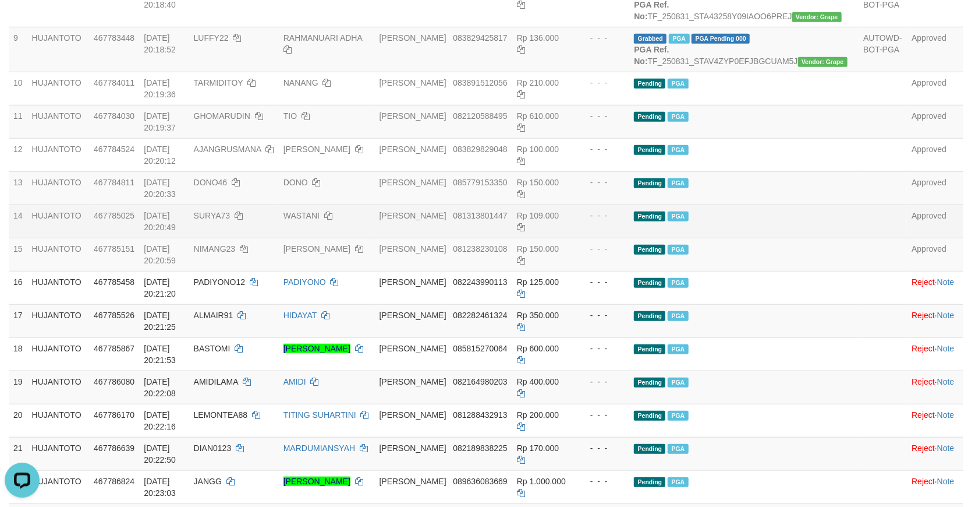
click at [823, 238] on td "Pending PGA" at bounding box center [743, 220] width 229 height 33
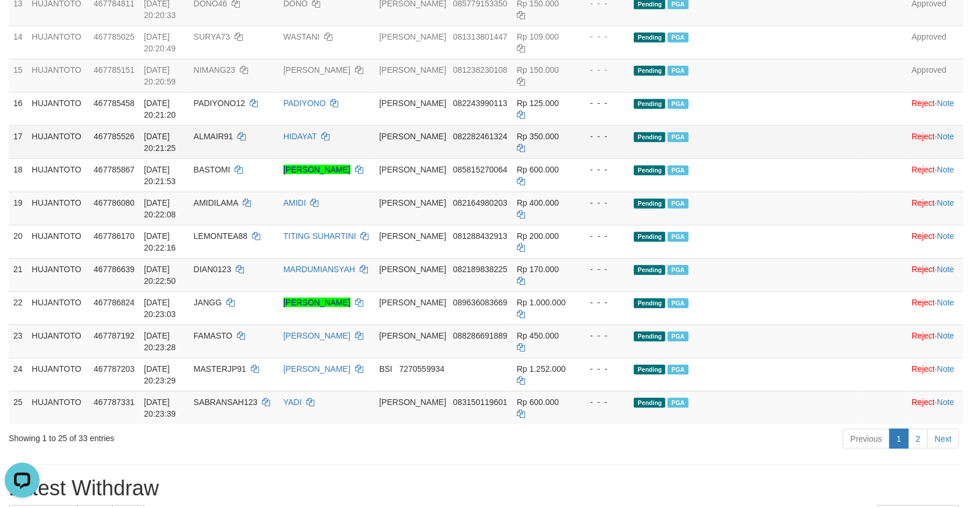
scroll to position [735, 0]
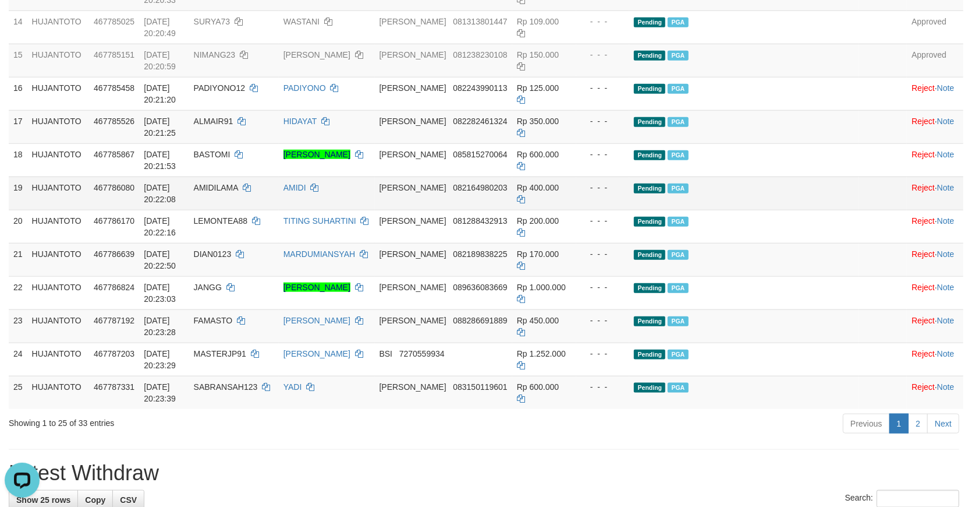
click at [816, 210] on td "Pending PGA" at bounding box center [743, 192] width 229 height 33
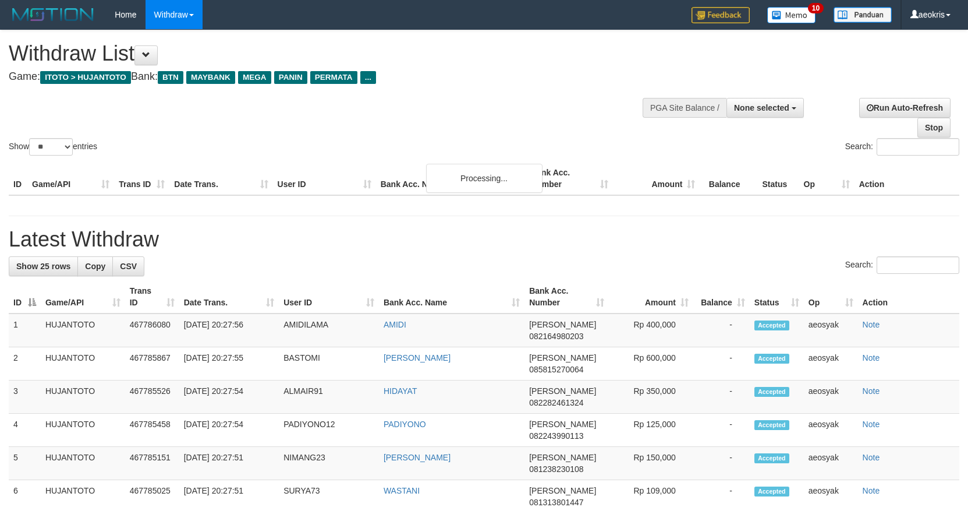
select select
select select "**"
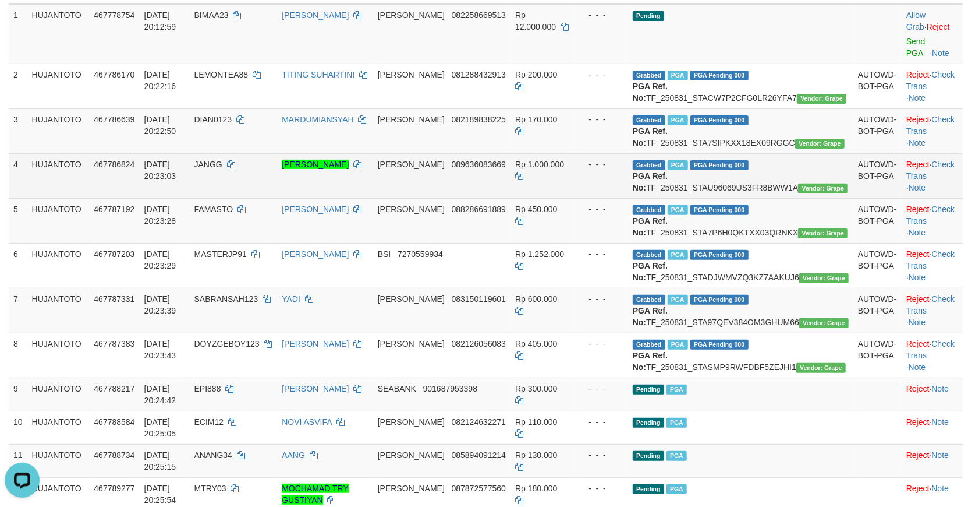
scroll to position [185, 0]
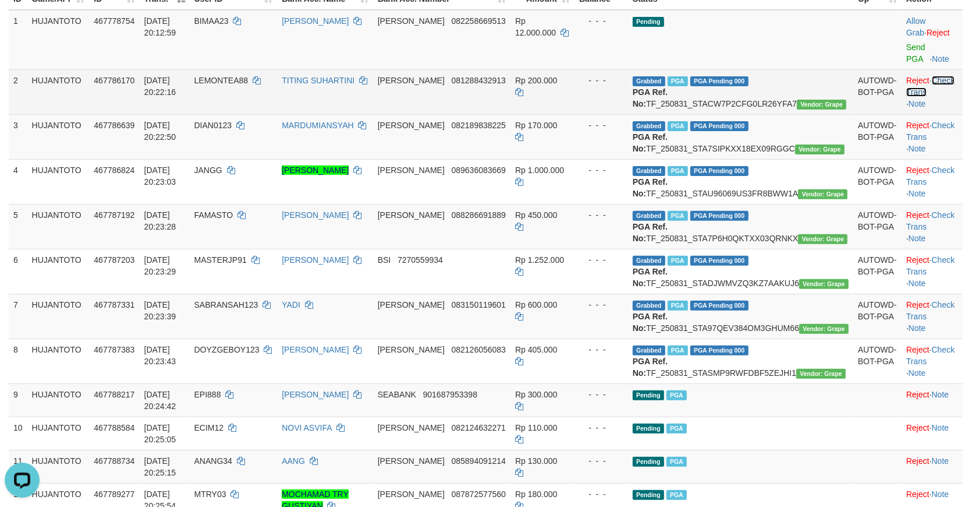
drag, startPoint x: 929, startPoint y: 65, endPoint x: 945, endPoint y: 120, distance: 57.7
click at [929, 76] on link "Check Trans" at bounding box center [931, 86] width 48 height 21
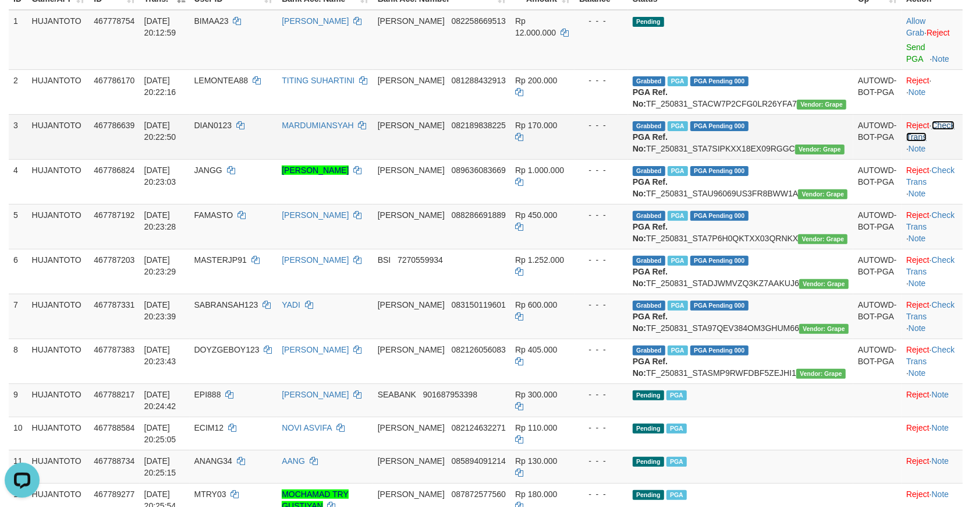
click at [930, 127] on link "Check Trans" at bounding box center [931, 131] width 48 height 21
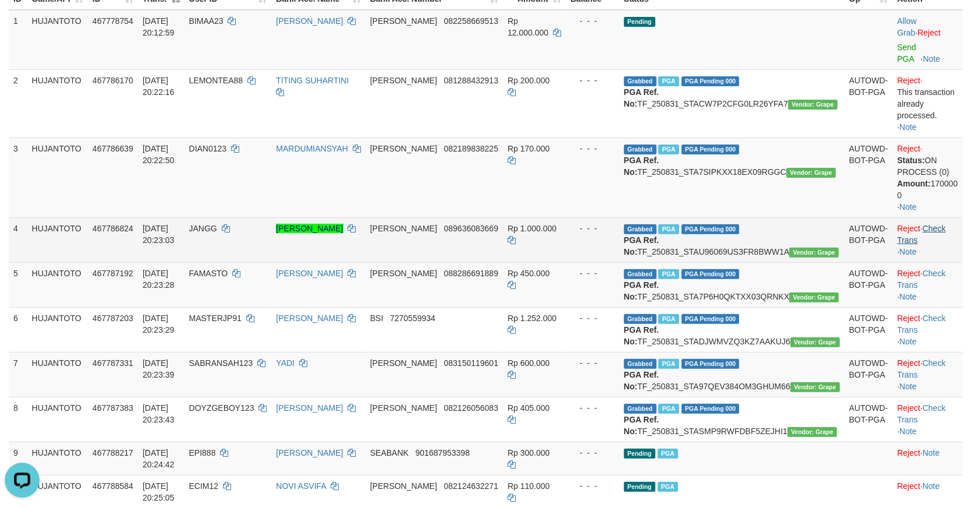
drag, startPoint x: 933, startPoint y: 178, endPoint x: 932, endPoint y: 201, distance: 23.3
click at [932, 183] on td "Reject · Status: ON PROCESS (0) Amount: 170000 0 · Note" at bounding box center [928, 177] width 70 height 80
click at [932, 224] on link "Check Trans" at bounding box center [921, 234] width 48 height 21
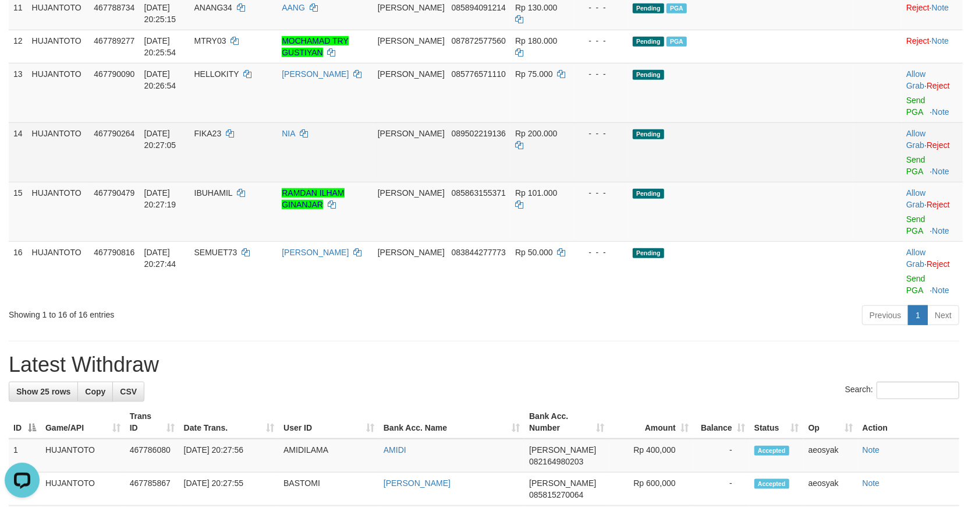
scroll to position [592, 0]
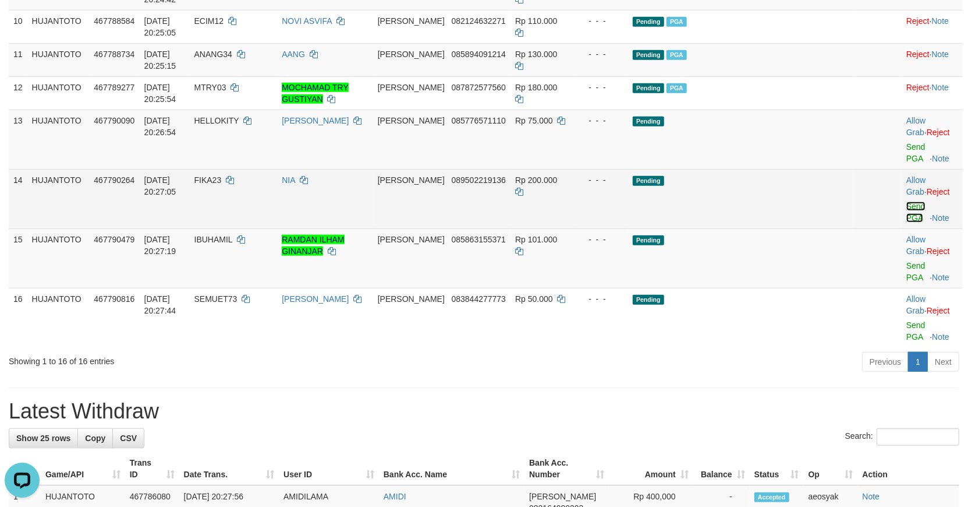
click at [907, 222] on link "Send PGA" at bounding box center [916, 211] width 19 height 21
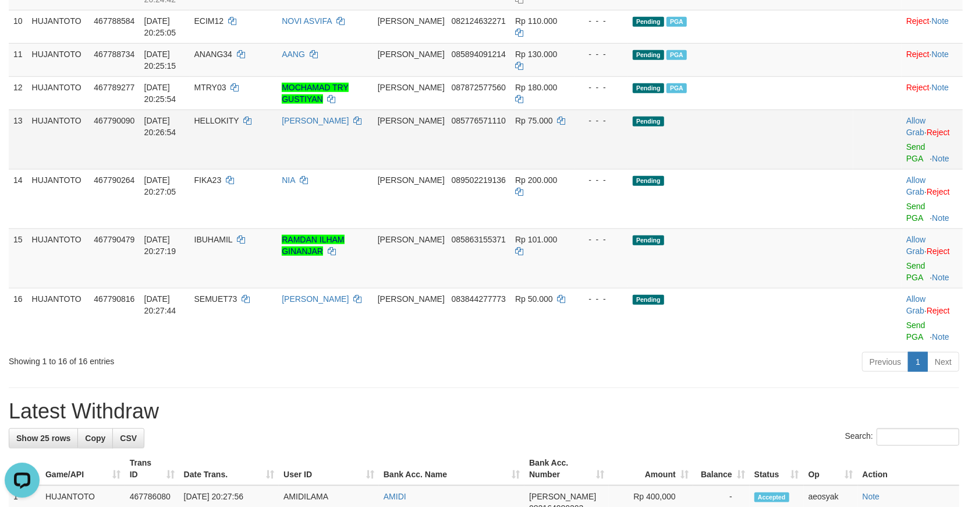
click at [790, 169] on td "Pending" at bounding box center [740, 138] width 225 height 59
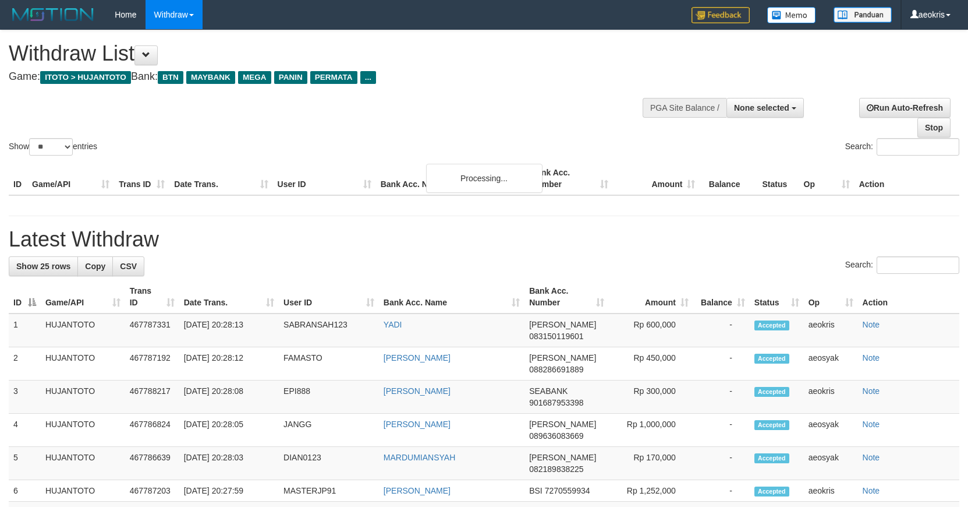
select select
select select "**"
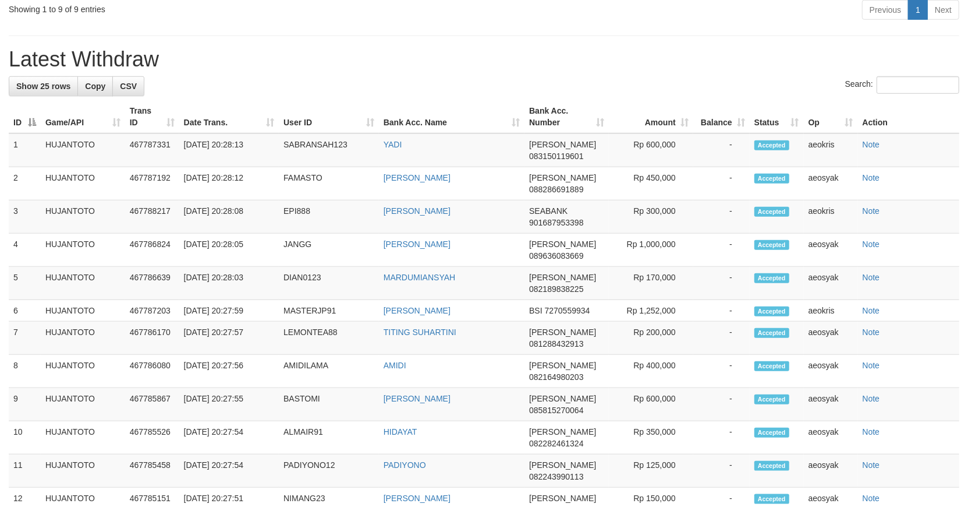
scroll to position [592, 0]
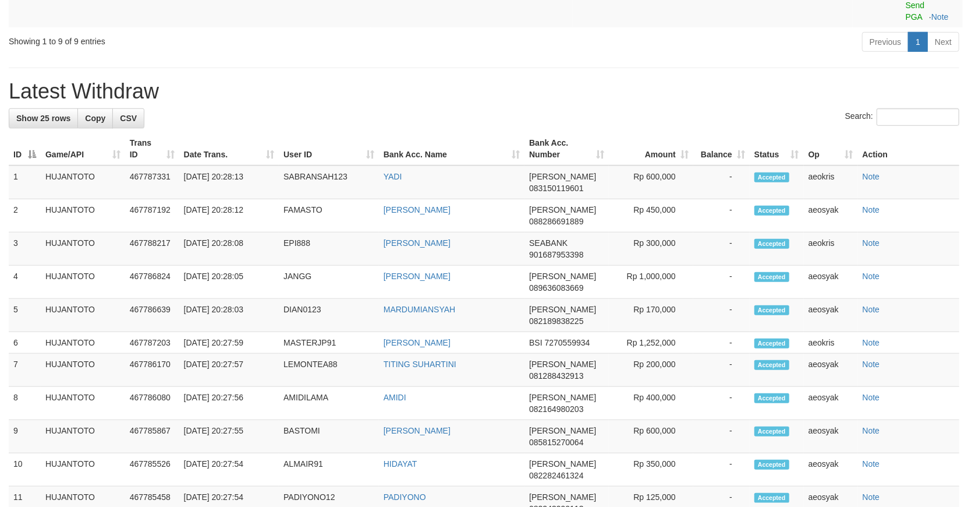
drag, startPoint x: 443, startPoint y: 62, endPoint x: 677, endPoint y: 185, distance: 264.1
click at [443, 80] on h1 "Latest Withdraw" at bounding box center [484, 91] width 951 height 23
click at [445, 80] on h1 "Latest Withdraw" at bounding box center [484, 91] width 951 height 23
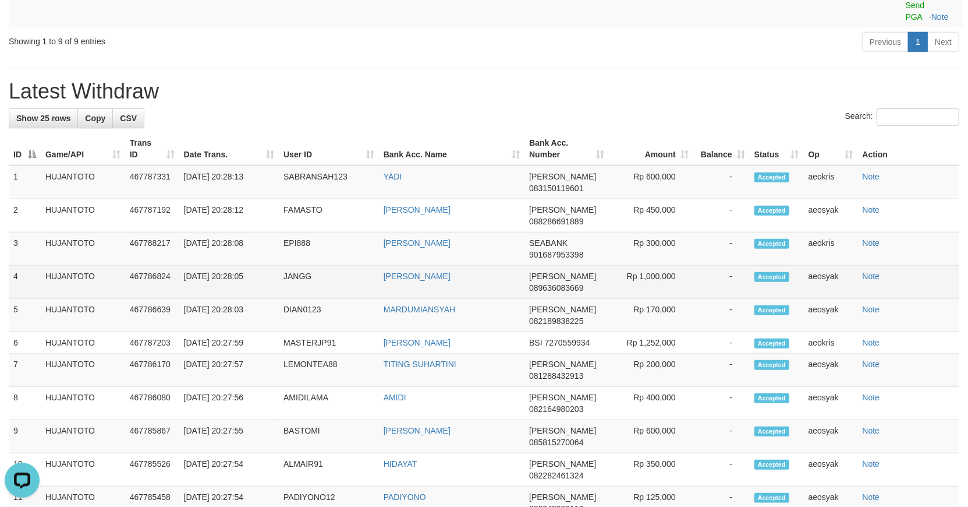
scroll to position [333, 0]
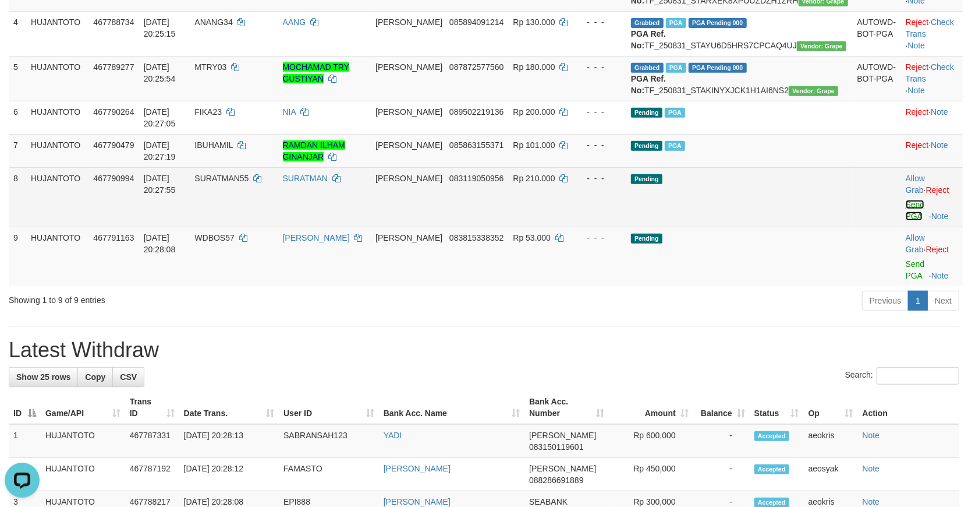
click at [906, 213] on link "Send PGA" at bounding box center [915, 210] width 19 height 21
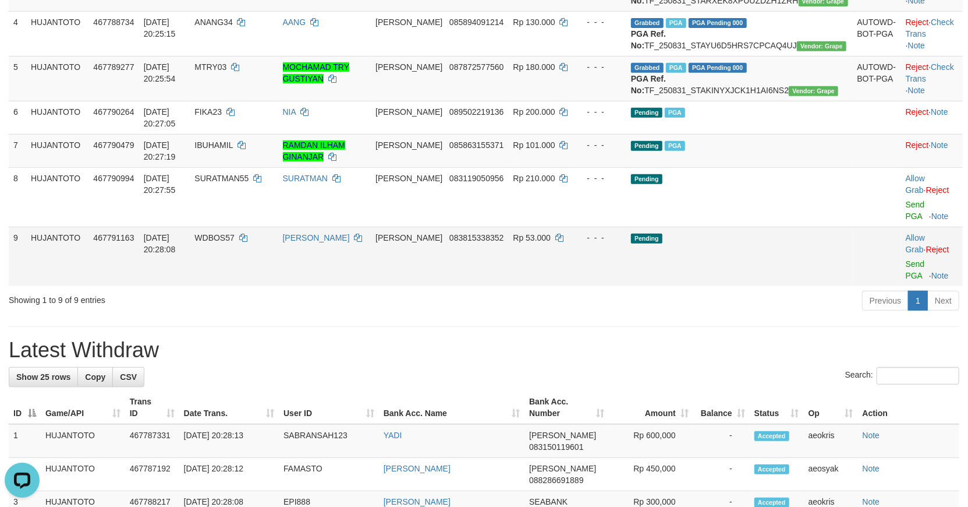
click at [790, 243] on td "Pending" at bounding box center [740, 256] width 227 height 59
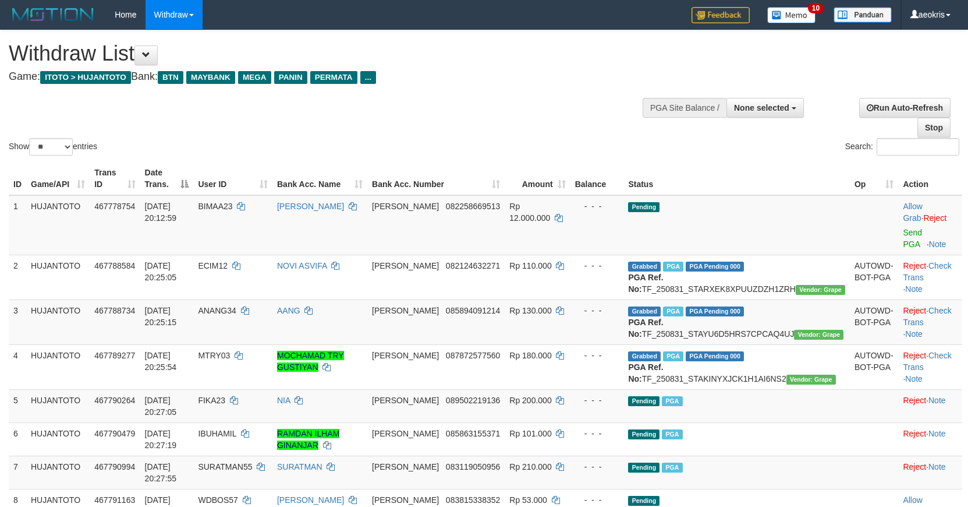
select select
select select "**"
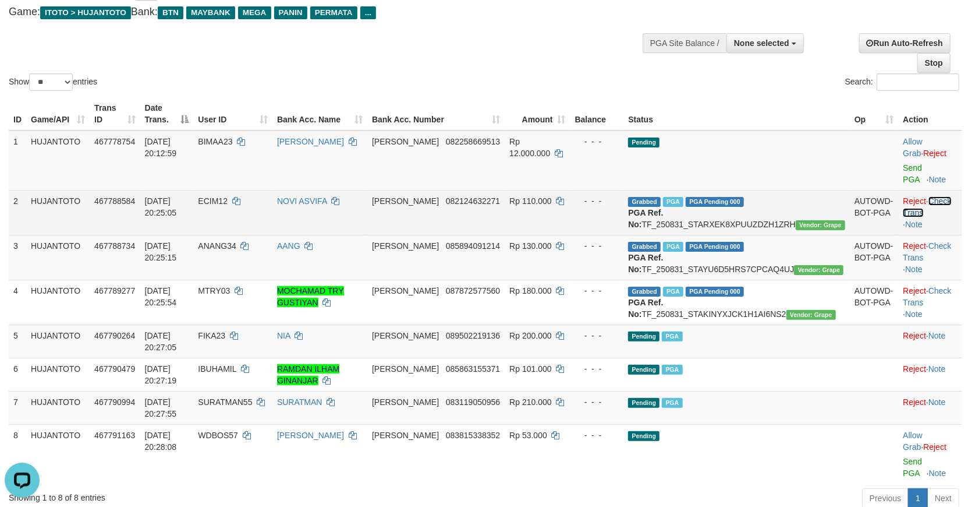
click at [922, 196] on link "Check Trans" at bounding box center [927, 206] width 48 height 21
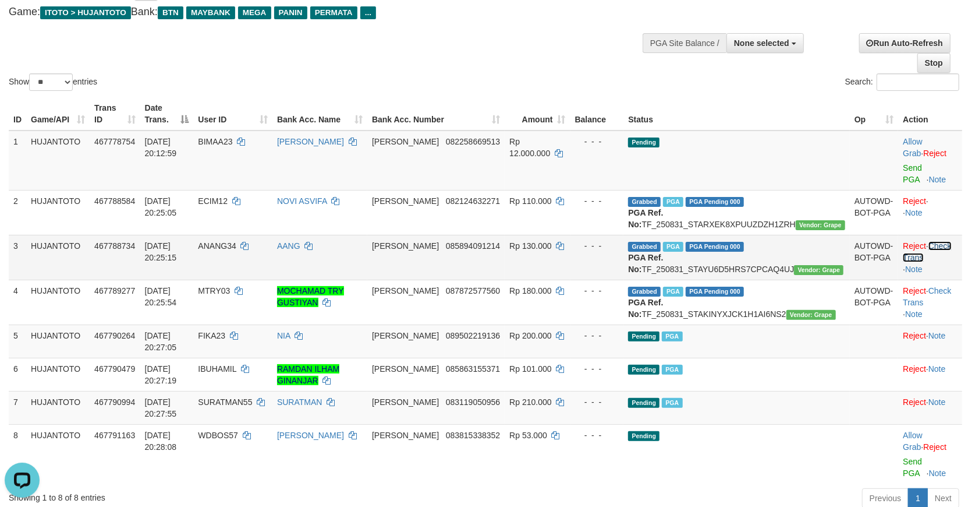
click at [933, 233] on tbody "1 HUJANTOTO 467778754 31/08/2025 20:12:59 BIMAA23 ABDUL KARIM DANA 082258669513…" at bounding box center [486, 306] width 954 height 353
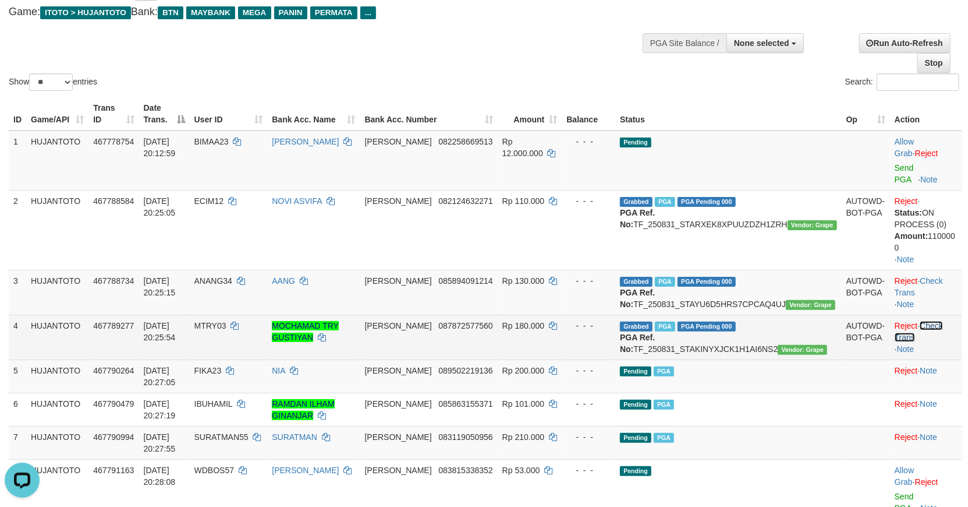
click at [932, 321] on link "Check Trans" at bounding box center [919, 331] width 48 height 21
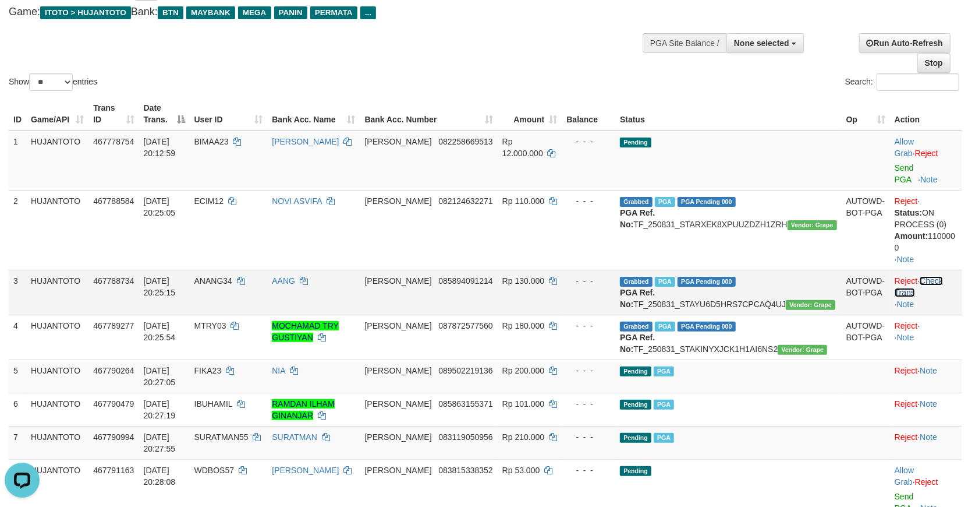
click at [928, 276] on link "Check Trans" at bounding box center [919, 286] width 48 height 21
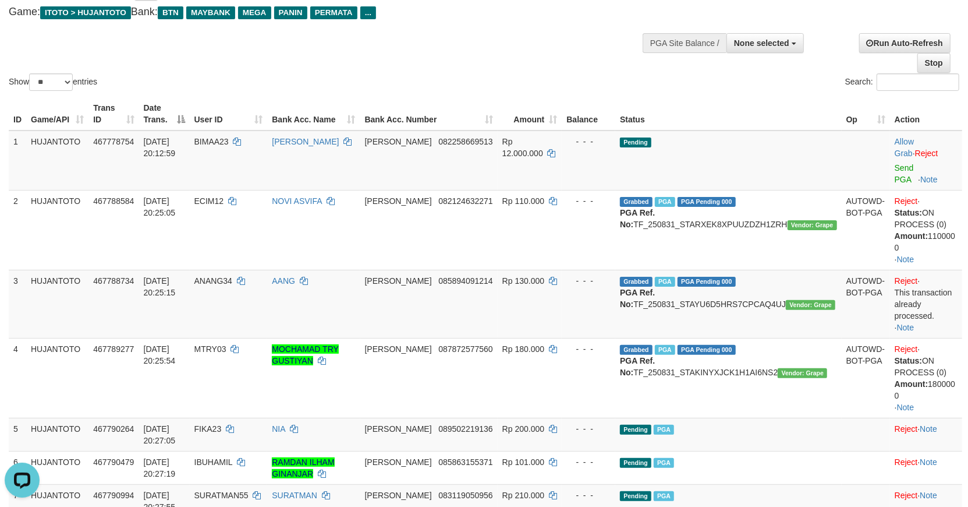
click at [542, 70] on div "Show ** ** ** *** entries Search:" at bounding box center [484, 30] width 968 height 128
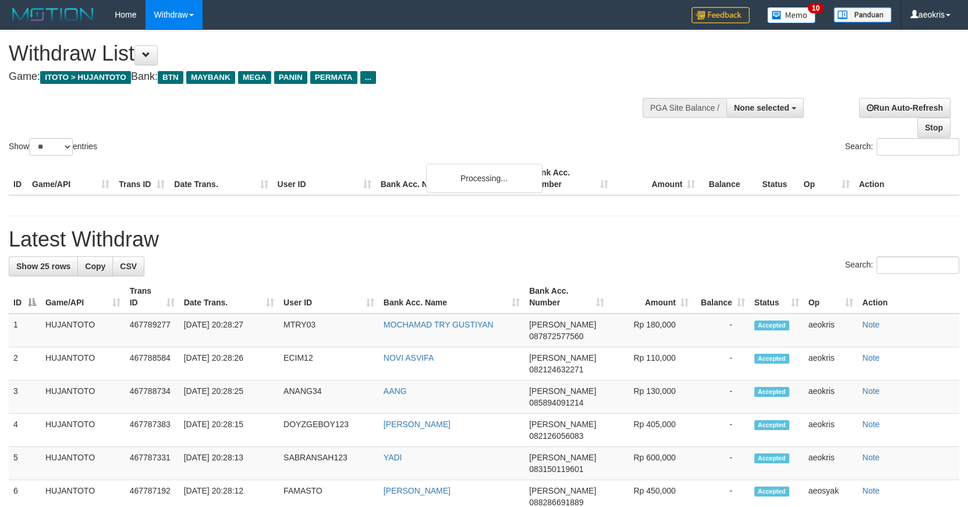
select select
select select "**"
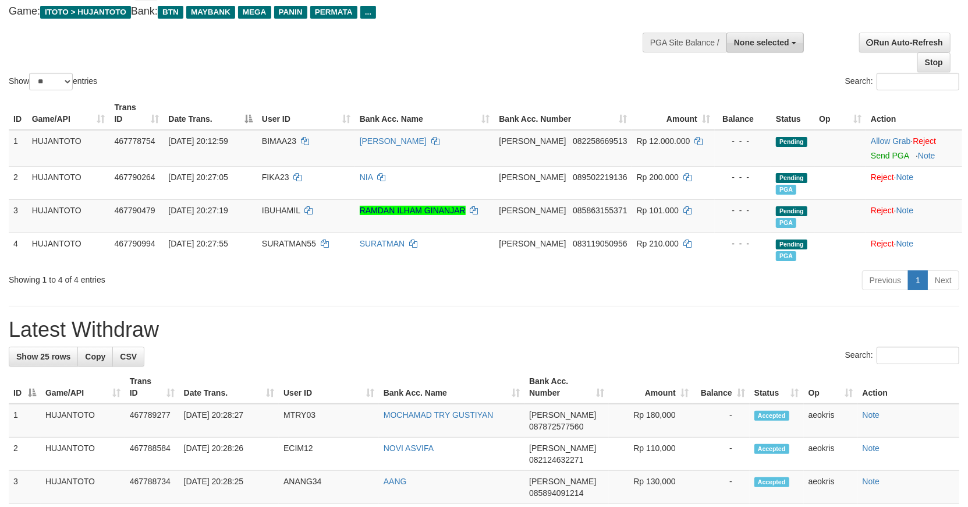
click at [760, 38] on span "None selected" at bounding box center [761, 42] width 55 height 9
drag, startPoint x: 752, startPoint y: 97, endPoint x: 763, endPoint y: 108, distance: 15.2
click at [752, 97] on label "[ITOTO] HUJANTOTO" at bounding box center [746, 101] width 116 height 15
select select "***"
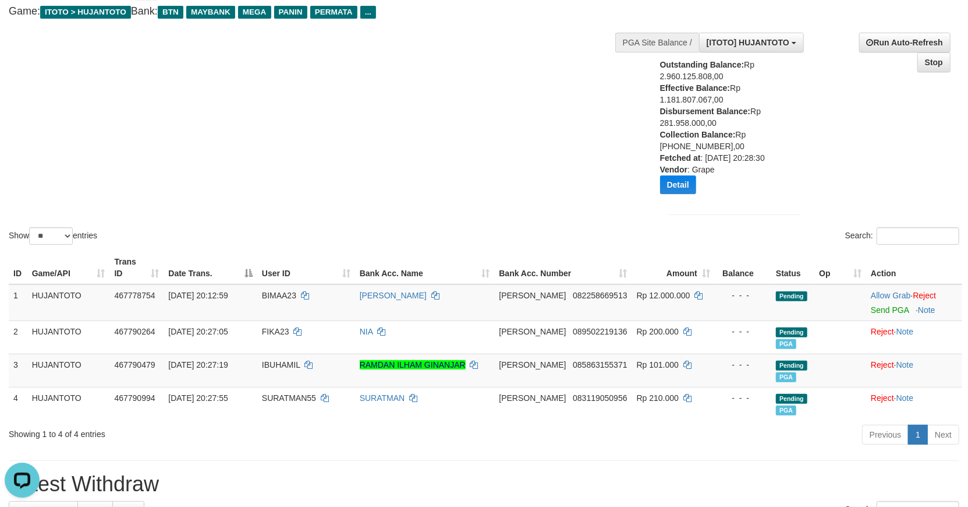
click at [525, 122] on div "Show ** ** ** *** entries Search:" at bounding box center [484, 106] width 968 height 282
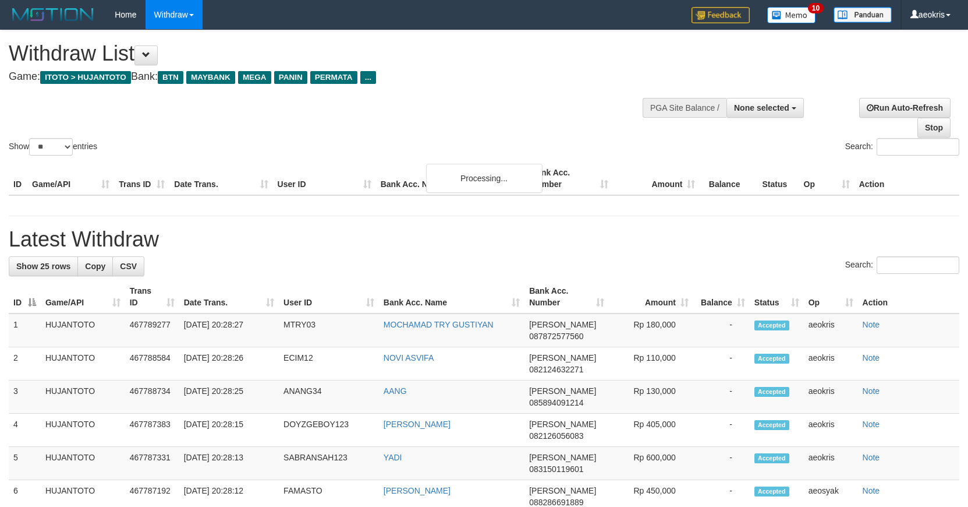
select select
select select "**"
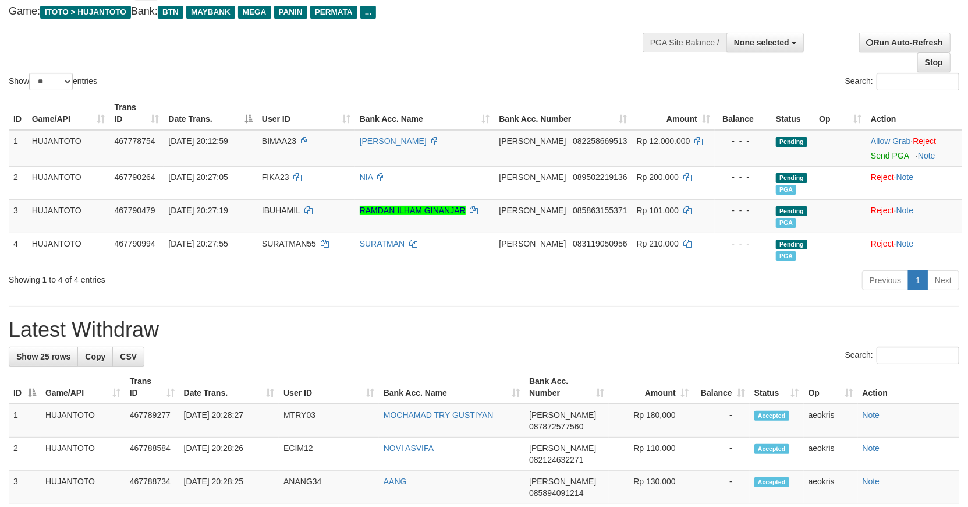
click at [518, 56] on div "Show ** ** ** *** entries Search:" at bounding box center [484, 29] width 968 height 128
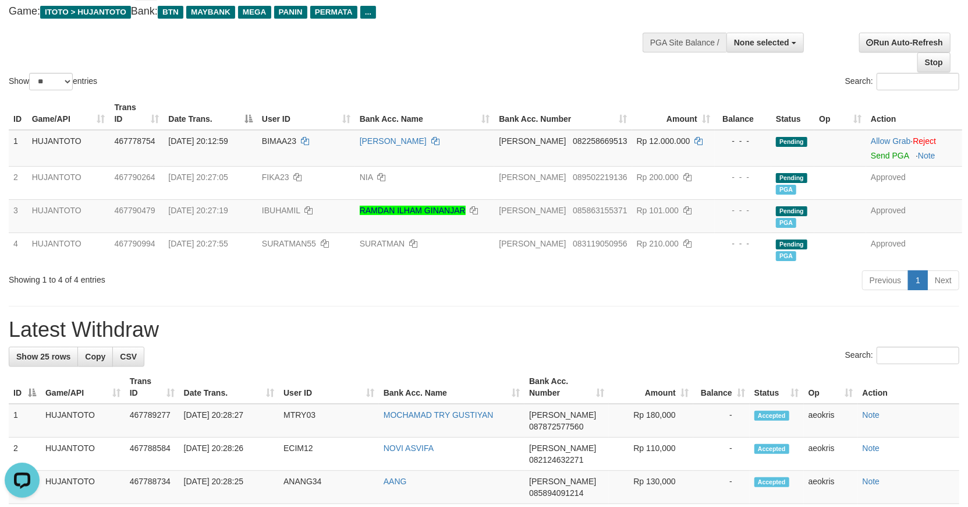
click at [518, 55] on div "Show ** ** ** *** entries Search:" at bounding box center [484, 29] width 968 height 128
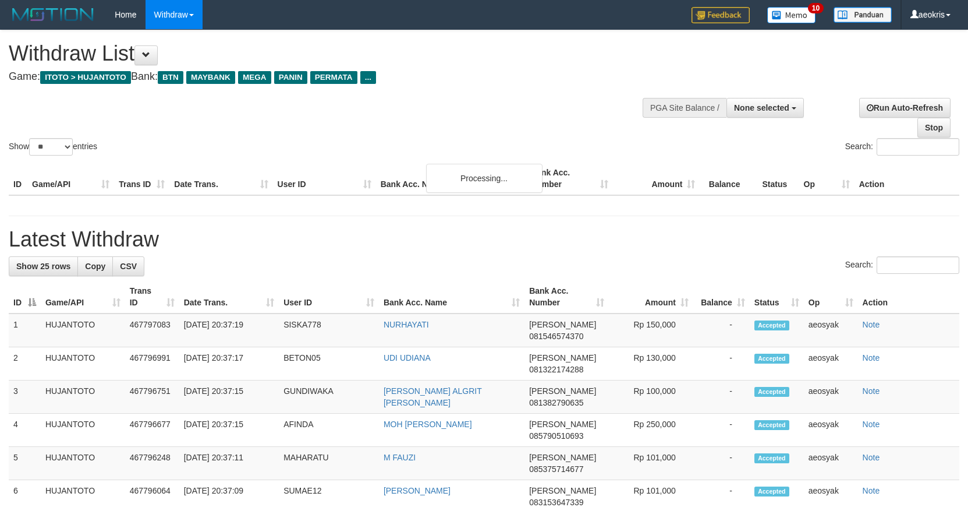
select select
select select "**"
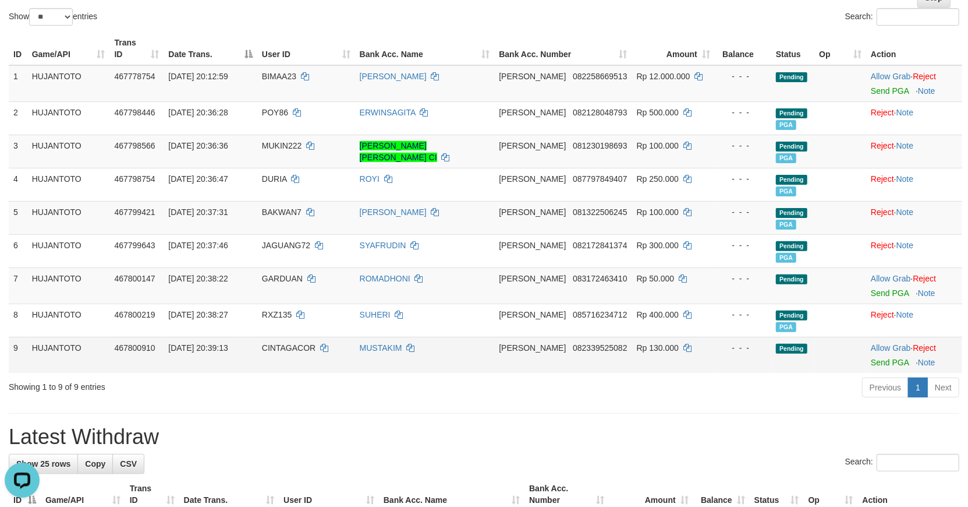
click at [886, 353] on div at bounding box center [914, 354] width 87 height 3
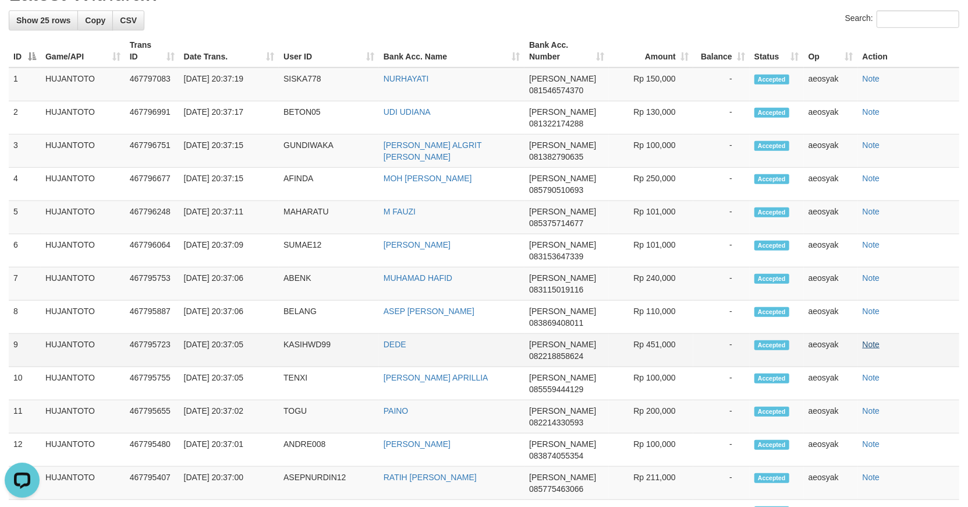
scroll to position [185, 0]
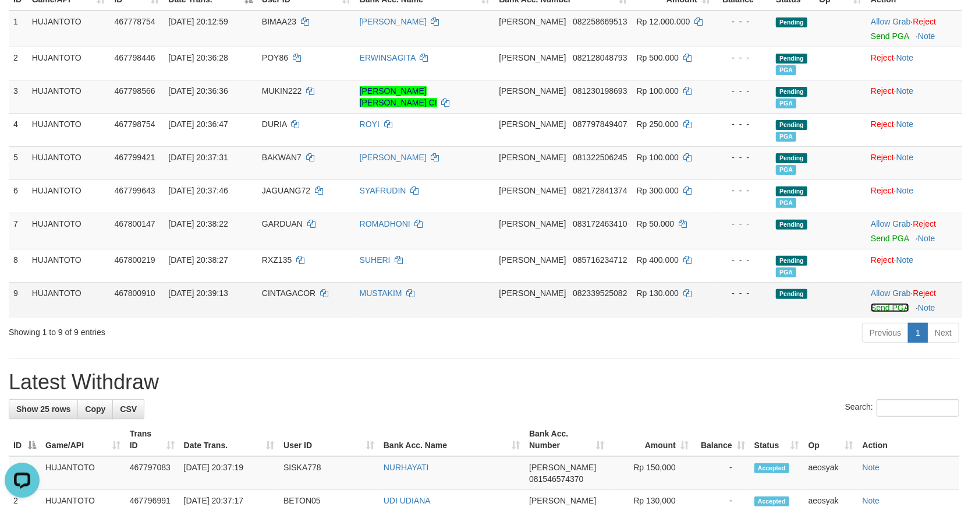
click at [883, 303] on link "Send PGA" at bounding box center [890, 307] width 38 height 9
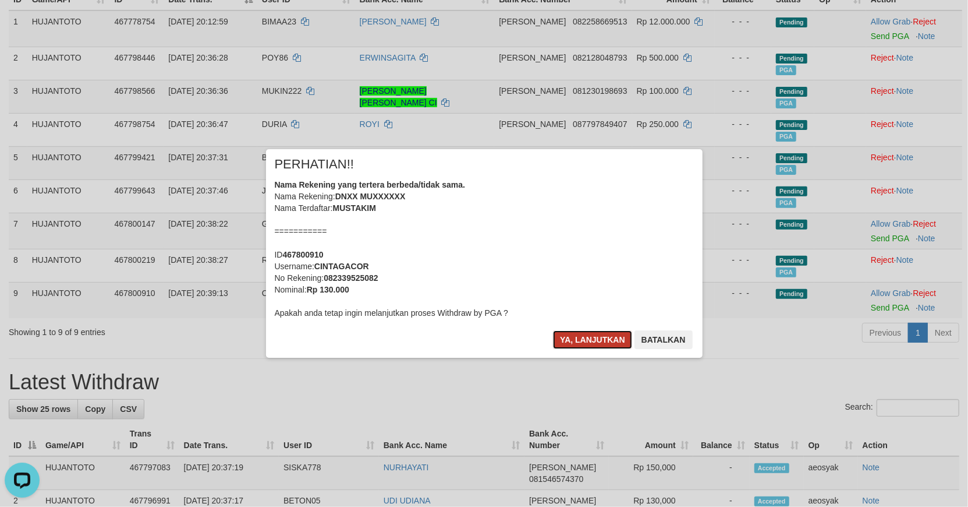
click at [581, 339] on button "Ya, lanjutkan" at bounding box center [592, 339] width 79 height 19
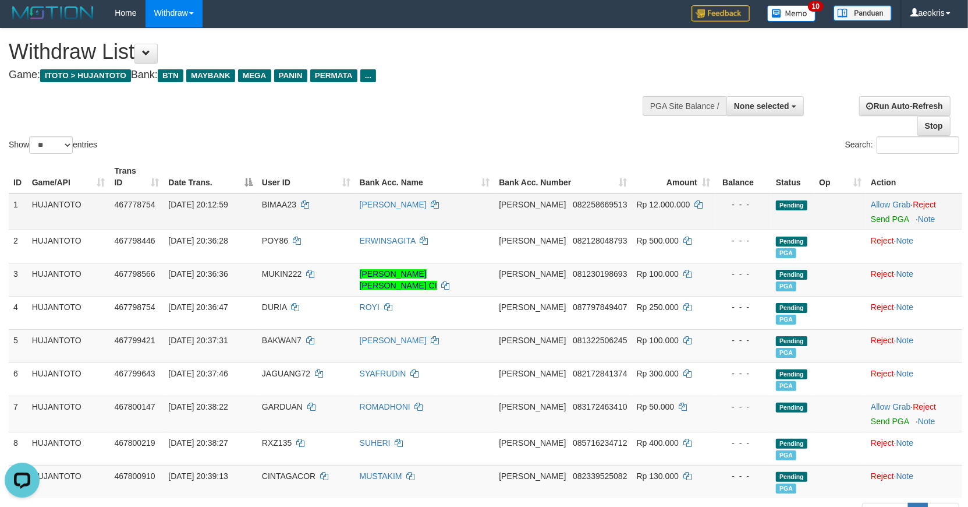
scroll to position [0, 0]
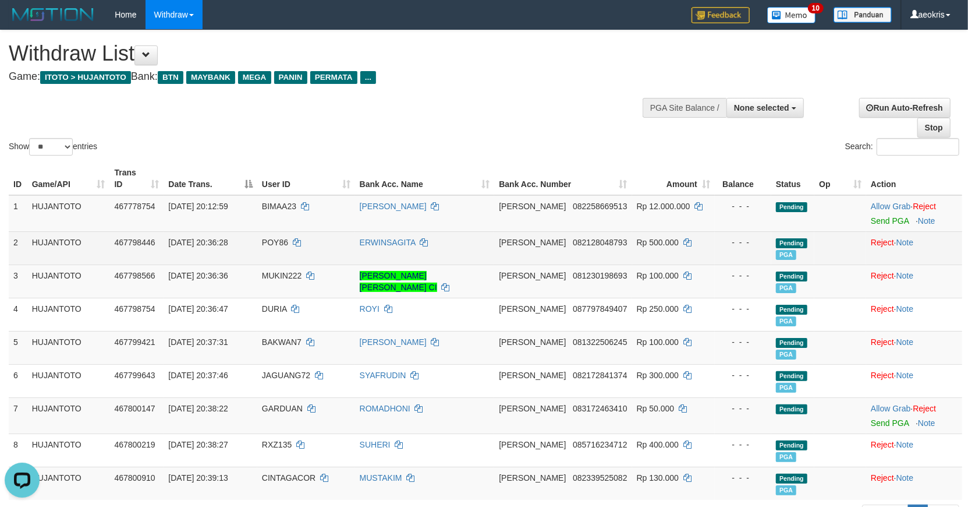
click at [839, 231] on td at bounding box center [841, 247] width 52 height 33
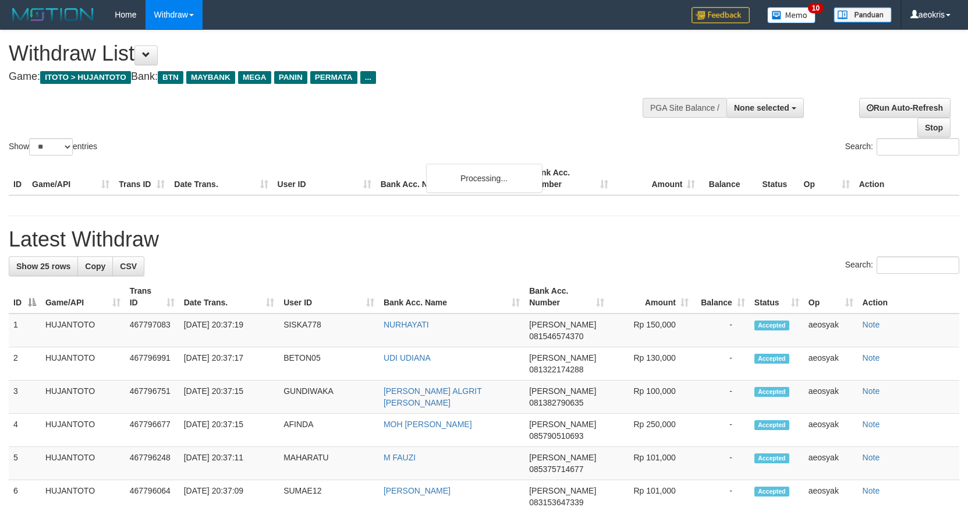
select select
select select "**"
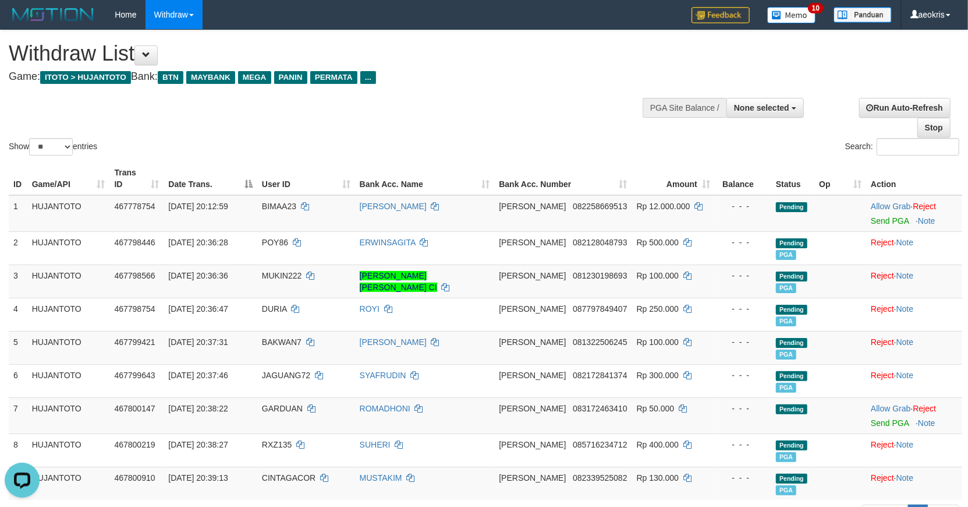
click at [424, 127] on div "Show ** ** ** *** entries Search:" at bounding box center [484, 94] width 968 height 128
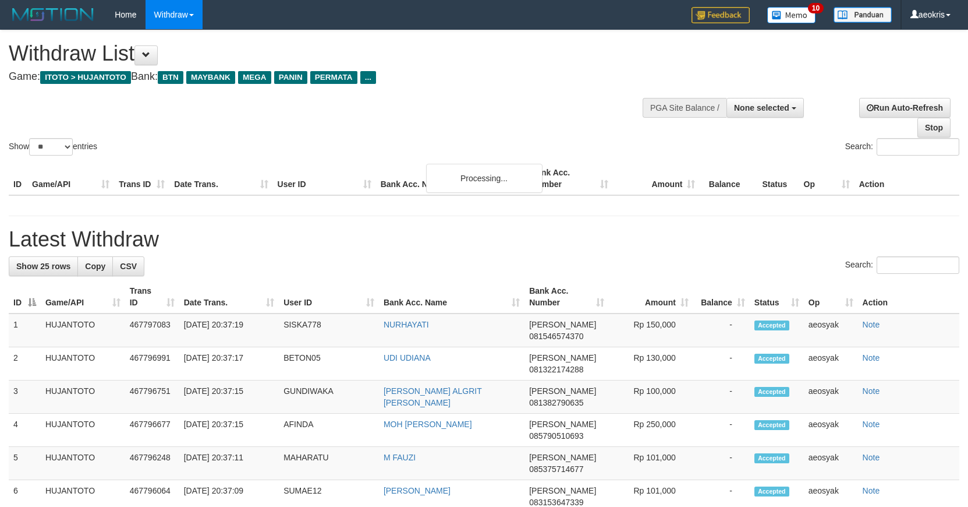
select select
select select "**"
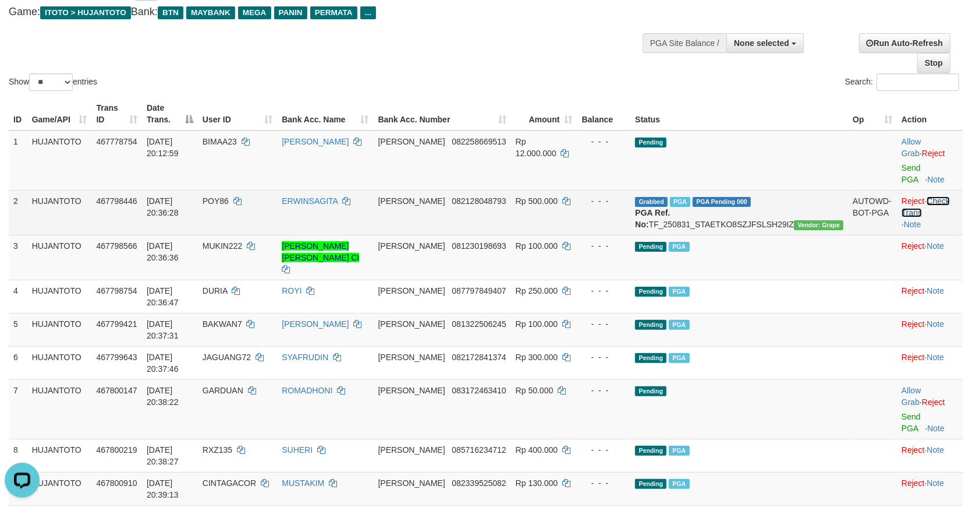
click at [949, 196] on link "Check Trans" at bounding box center [926, 206] width 48 height 21
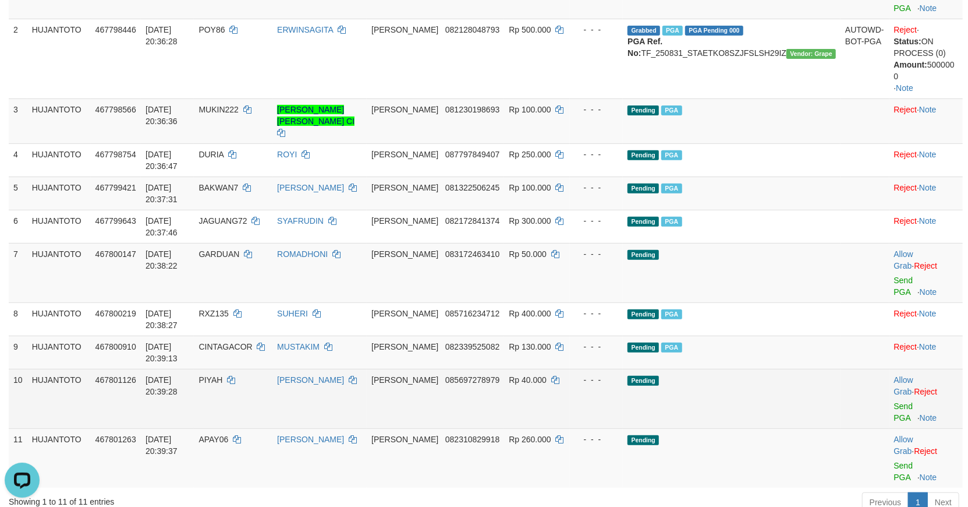
scroll to position [259, 0]
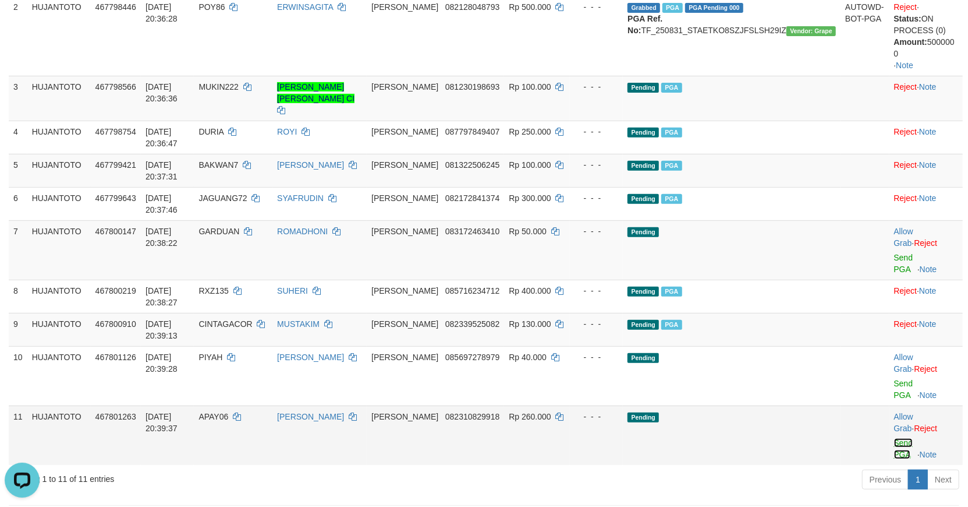
click at [895, 438] on link "Send PGA" at bounding box center [903, 448] width 19 height 21
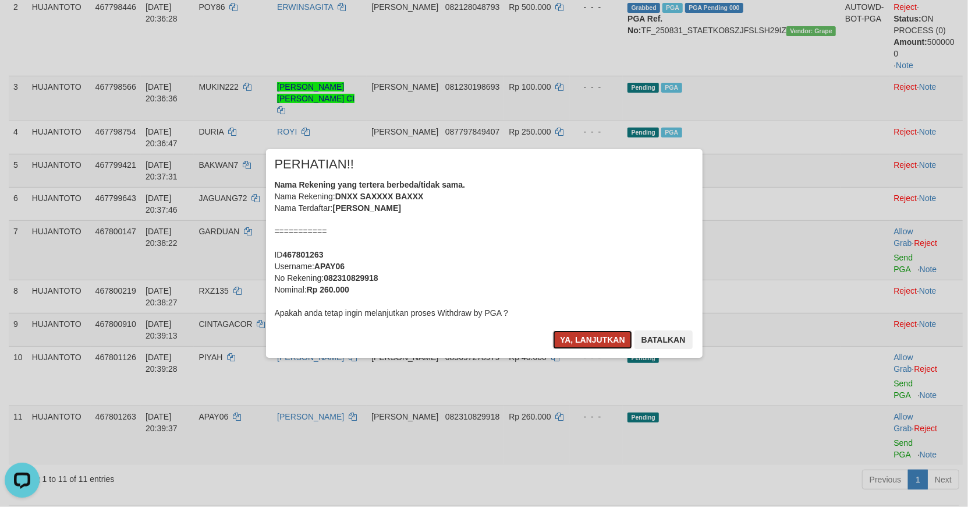
click at [595, 335] on button "Ya, lanjutkan" at bounding box center [592, 339] width 79 height 19
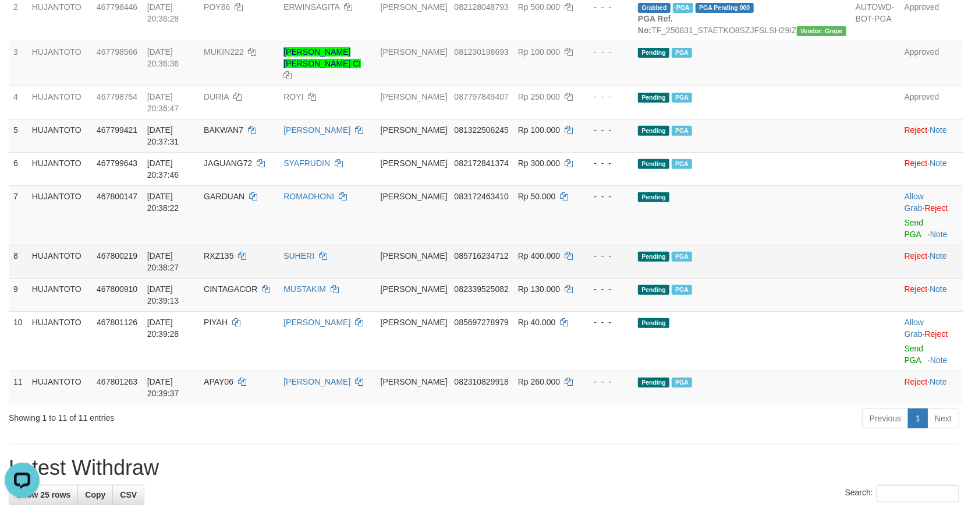
click at [75, 245] on td "HUJANTOTO" at bounding box center [59, 261] width 65 height 33
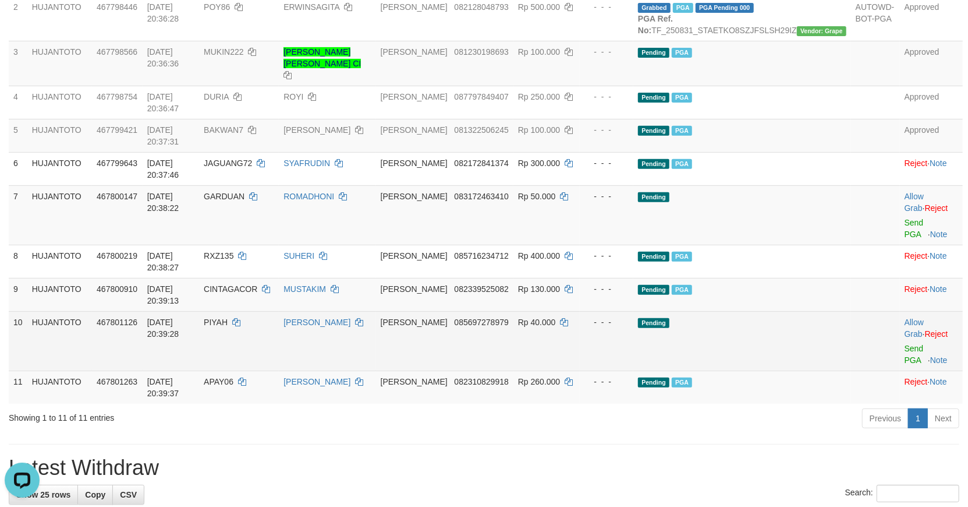
click at [795, 311] on td "Pending" at bounding box center [743, 340] width 218 height 59
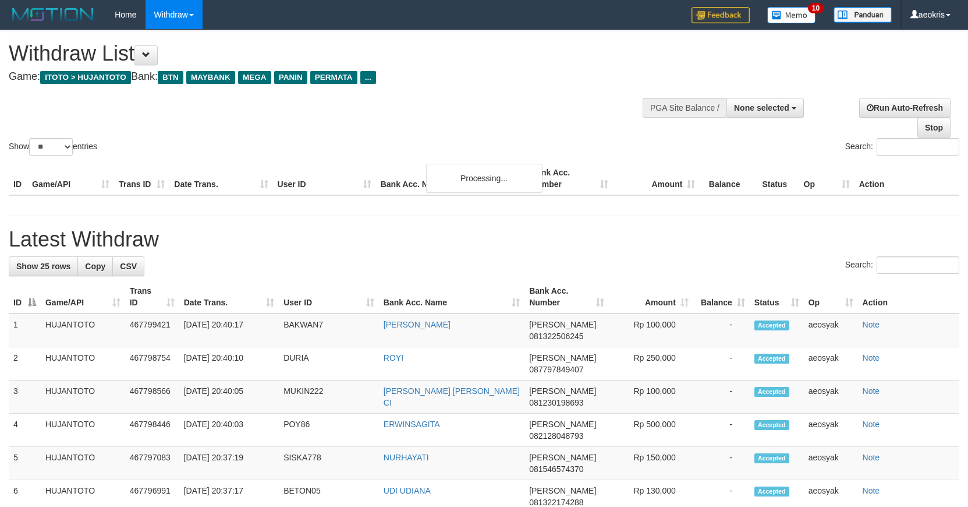
select select
select select "**"
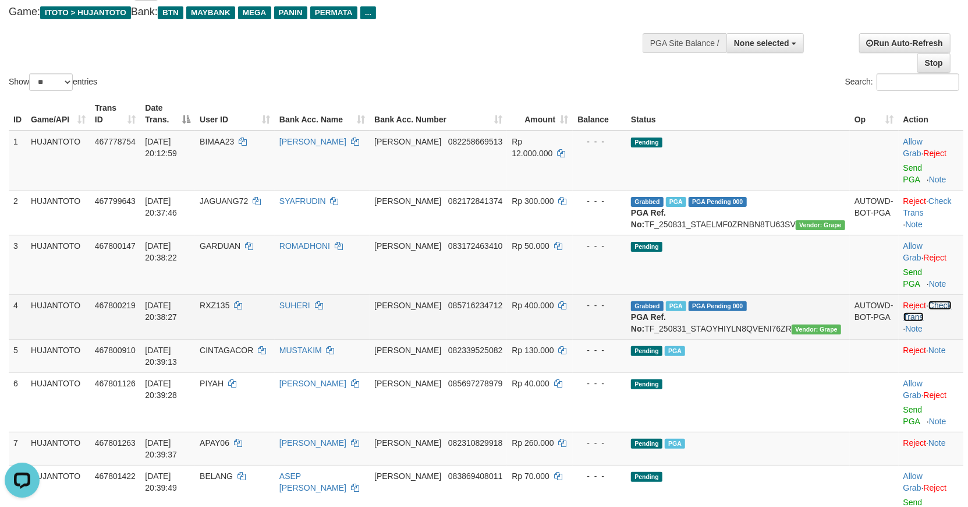
click at [945, 300] on link "Check Trans" at bounding box center [928, 310] width 48 height 21
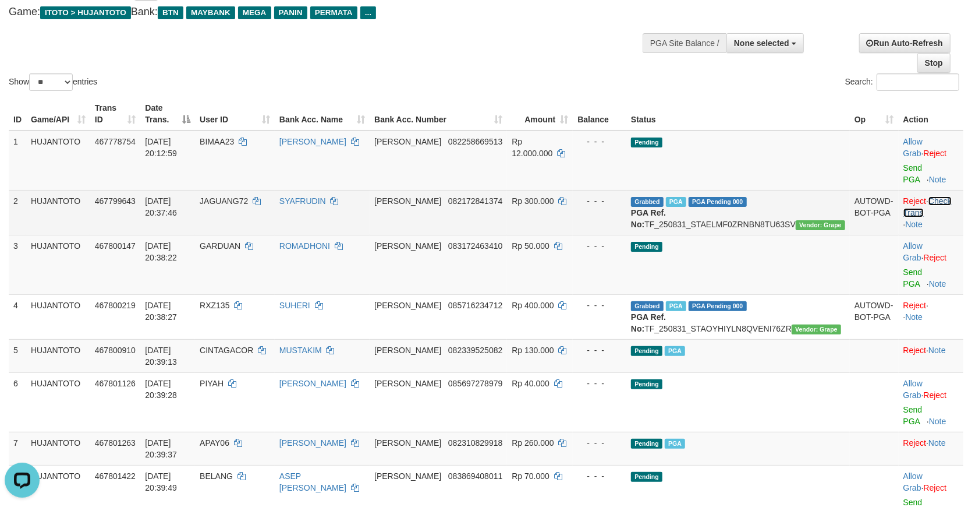
click at [944, 196] on link "Check Trans" at bounding box center [928, 206] width 48 height 21
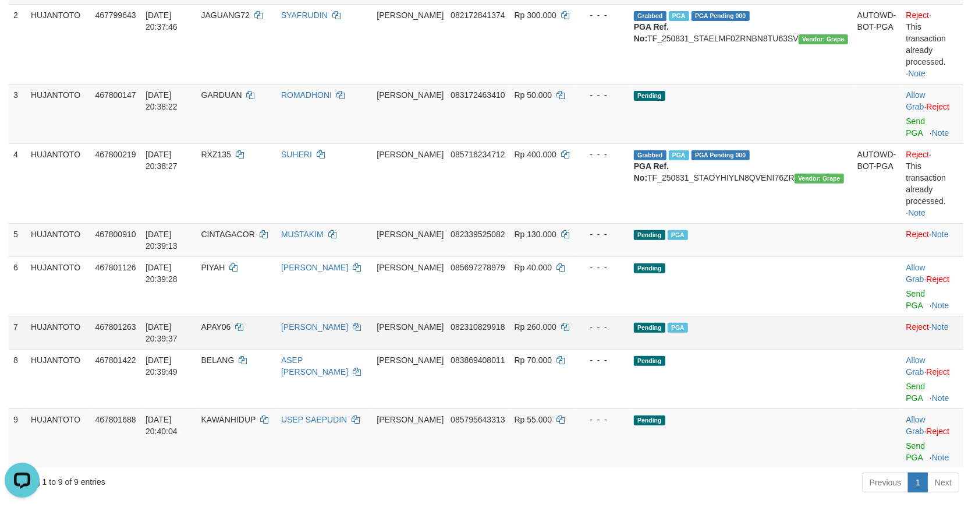
scroll to position [259, 0]
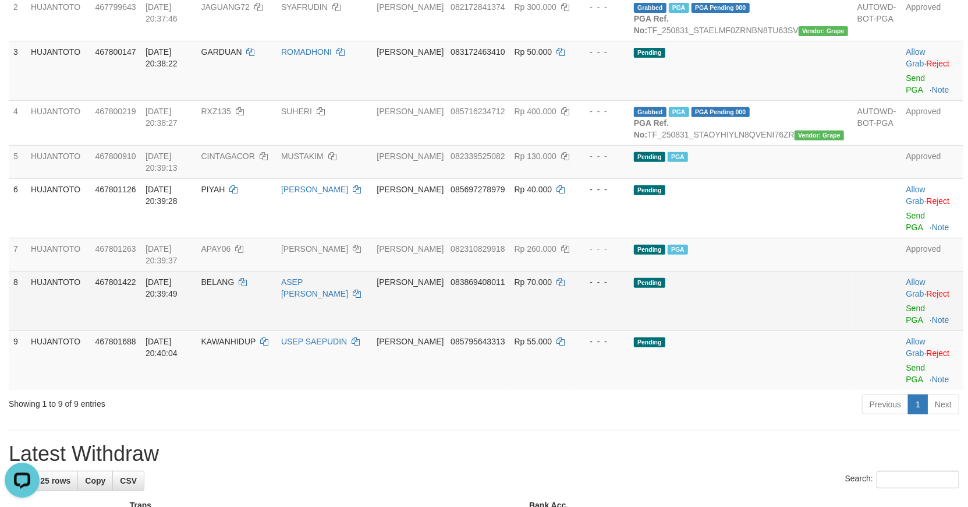
click at [82, 271] on td "HUJANTOTO" at bounding box center [58, 300] width 64 height 59
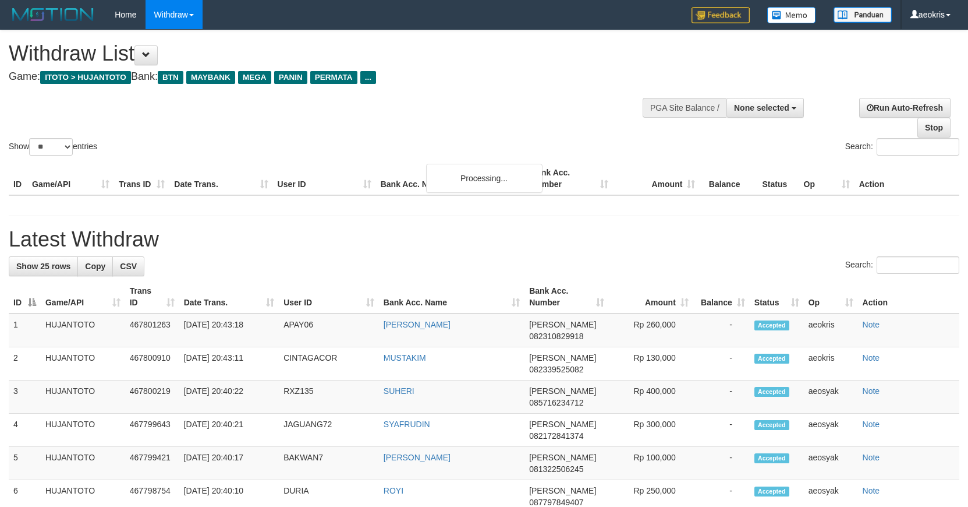
select select
select select "**"
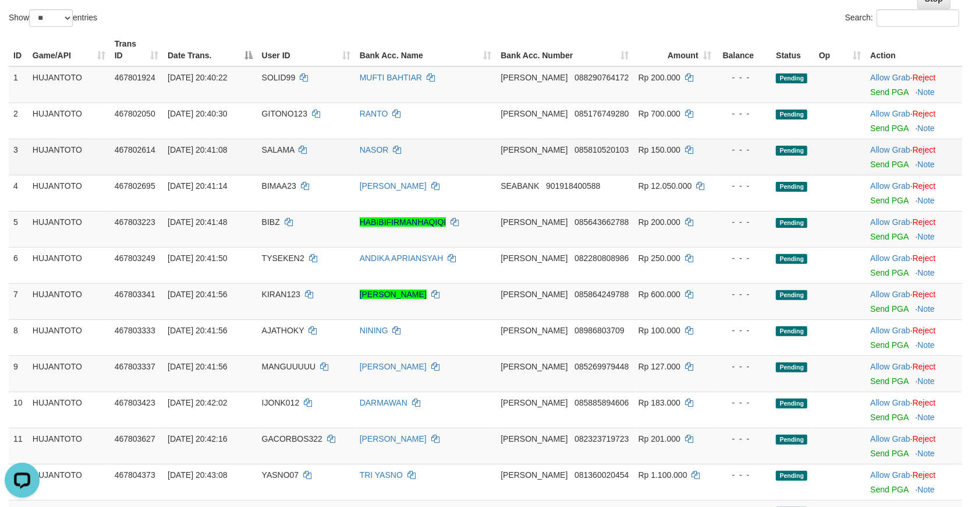
scroll to position [129, 0]
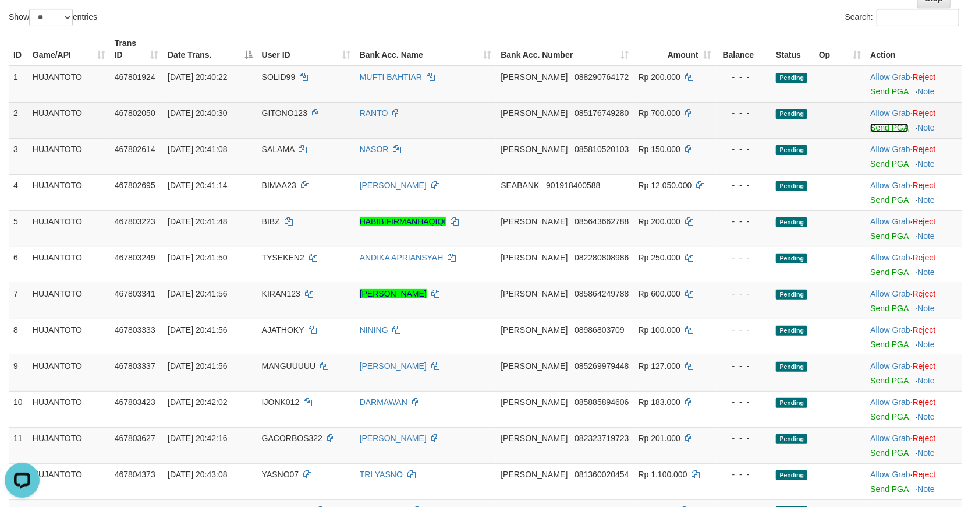
click at [887, 123] on link "Send PGA" at bounding box center [890, 127] width 38 height 9
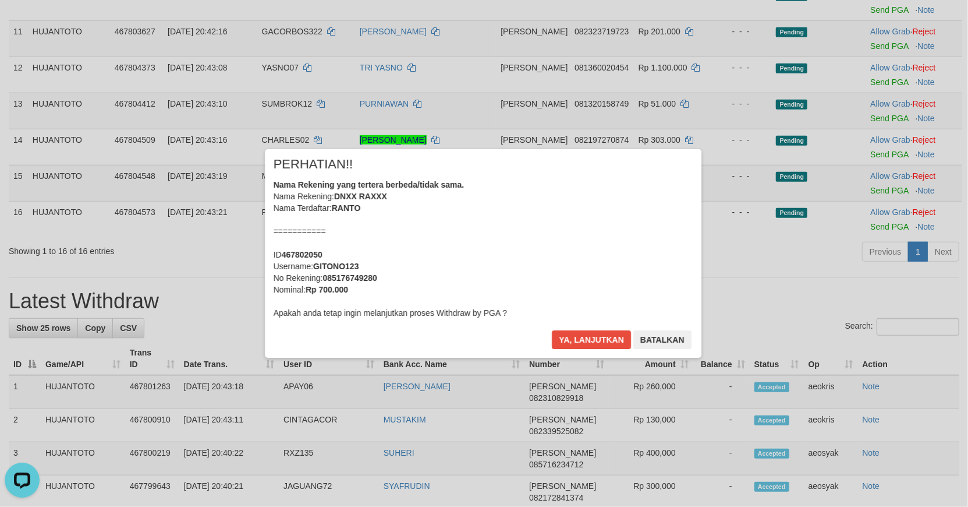
scroll to position [572, 0]
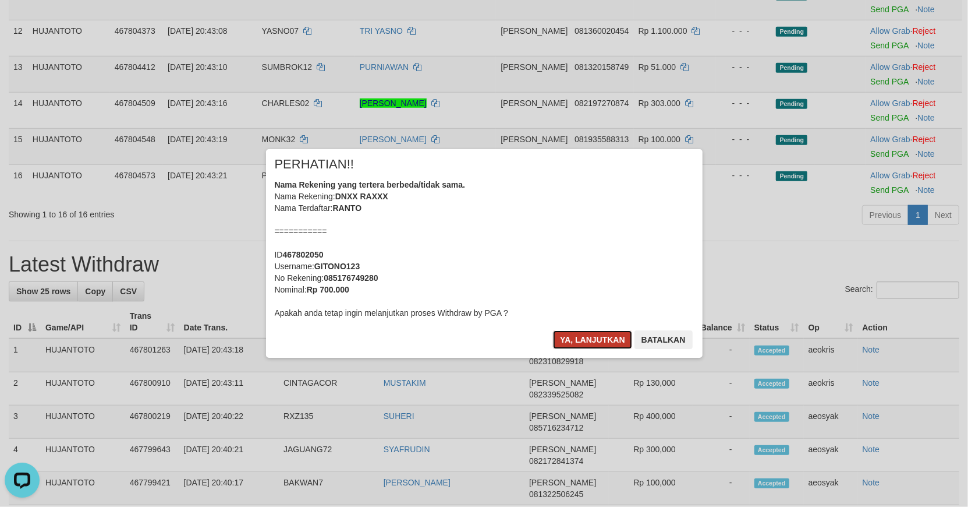
drag, startPoint x: 574, startPoint y: 342, endPoint x: 587, endPoint y: 342, distance: 12.8
click at [579, 342] on button "Ya, lanjutkan" at bounding box center [592, 339] width 79 height 19
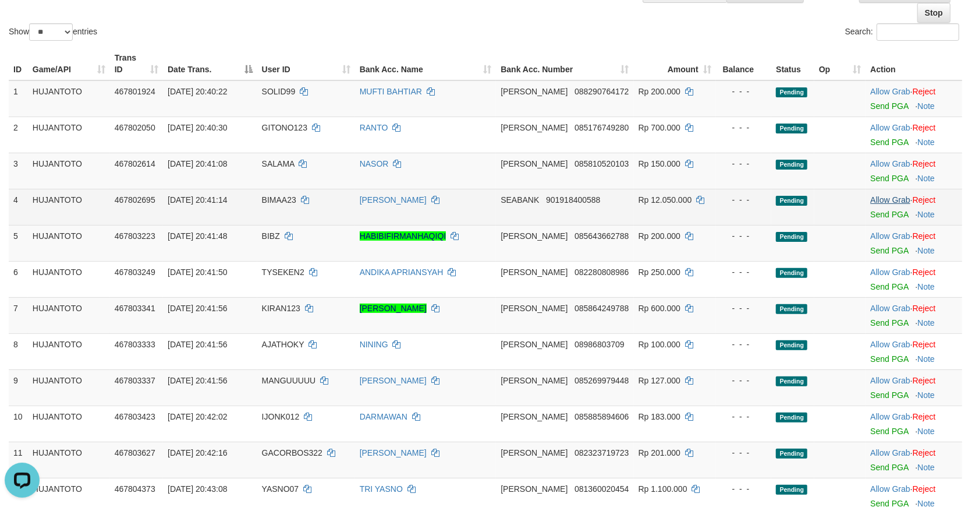
scroll to position [82, 0]
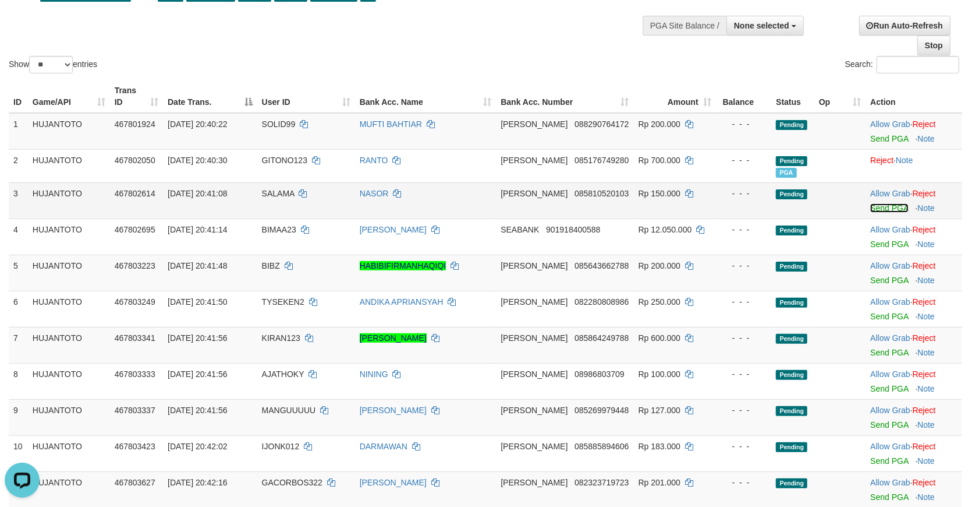
click at [887, 205] on link "Send PGA" at bounding box center [890, 207] width 38 height 9
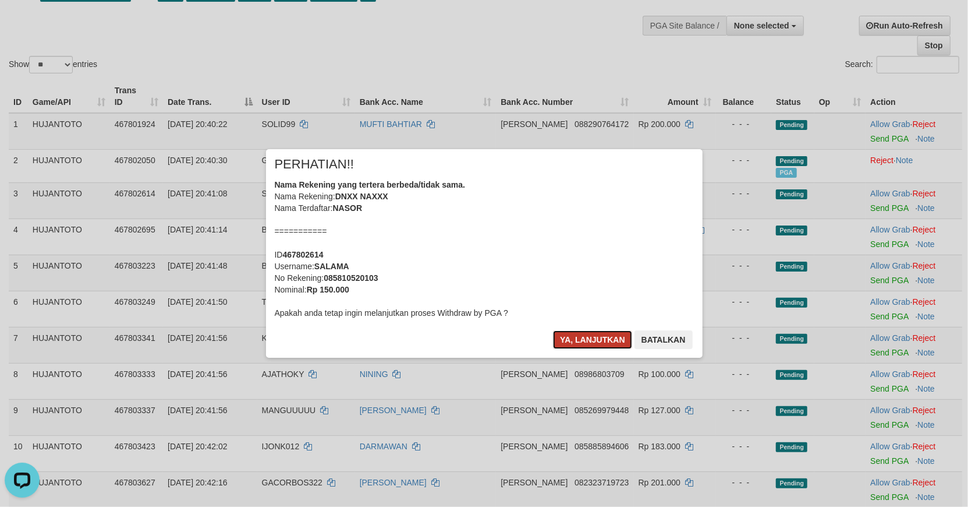
click at [584, 340] on button "Ya, lanjutkan" at bounding box center [592, 339] width 79 height 19
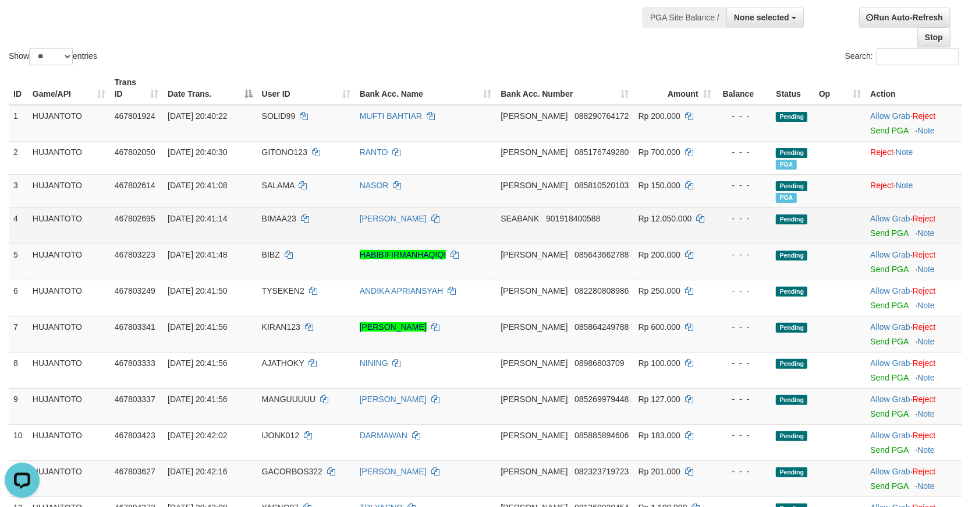
scroll to position [147, 0]
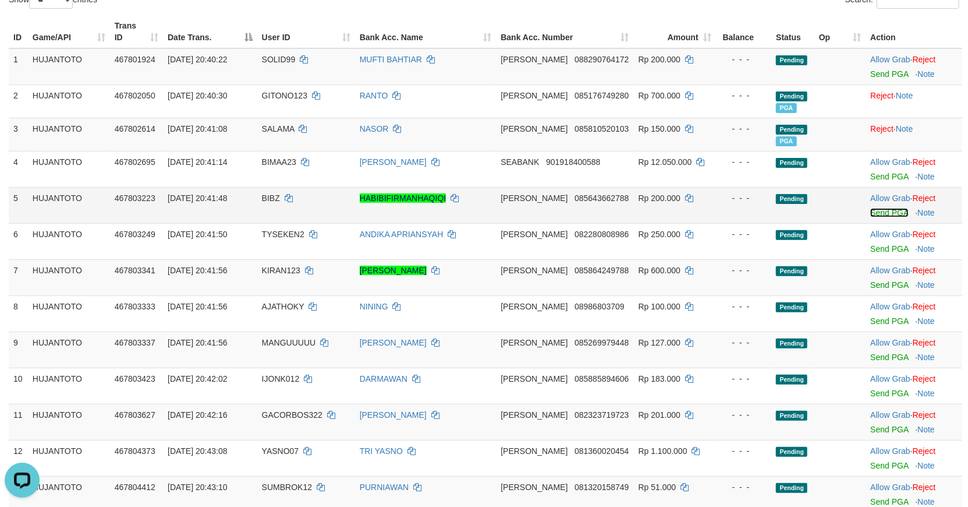
click at [889, 208] on link "Send PGA" at bounding box center [890, 212] width 38 height 9
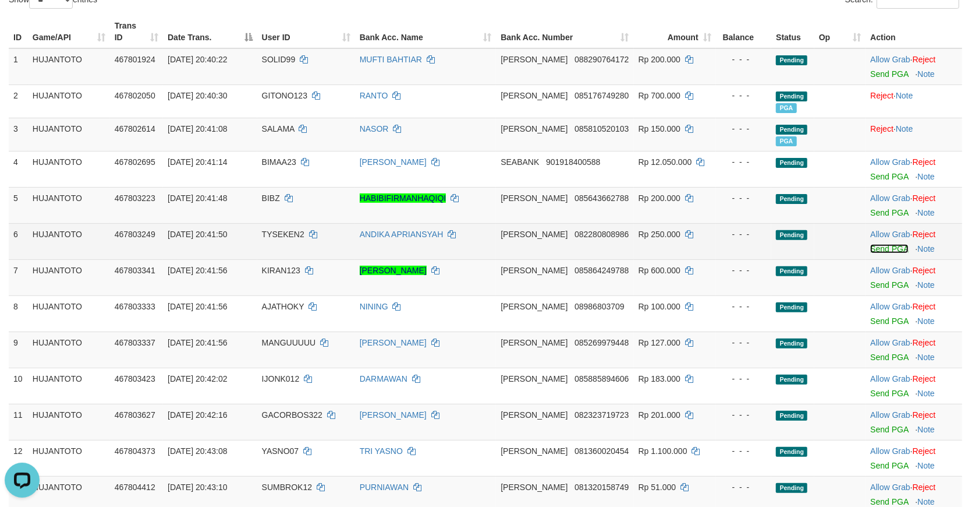
click at [882, 248] on link "Send PGA" at bounding box center [890, 248] width 38 height 9
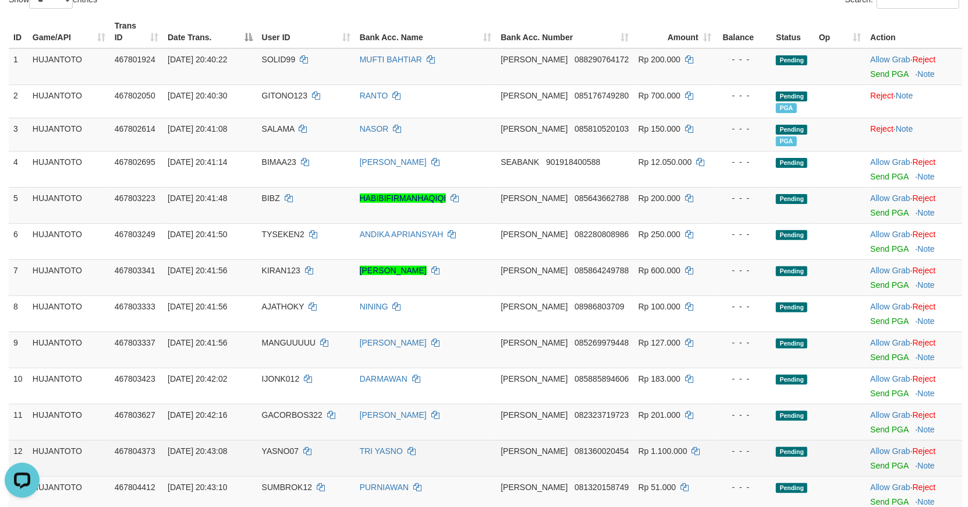
click at [882, 277] on div at bounding box center [914, 277] width 87 height 3
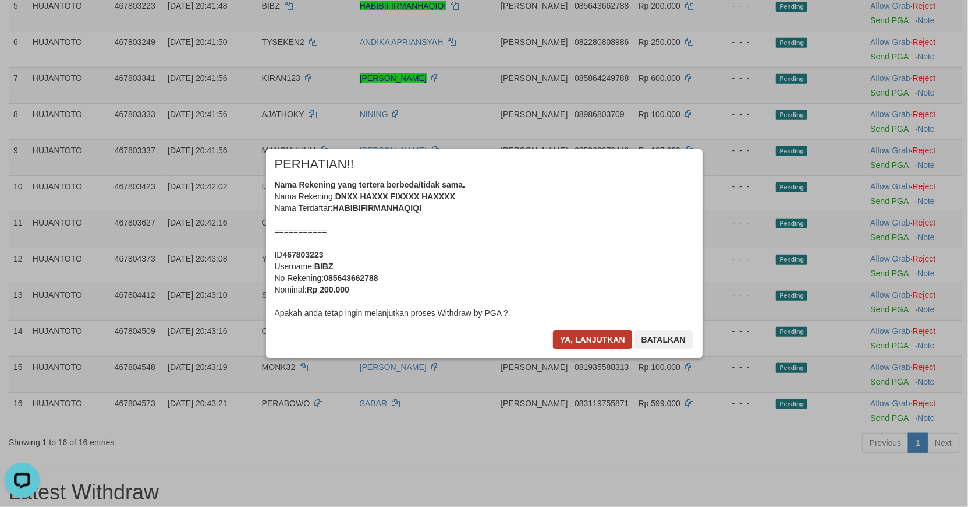
scroll to position [331, 0]
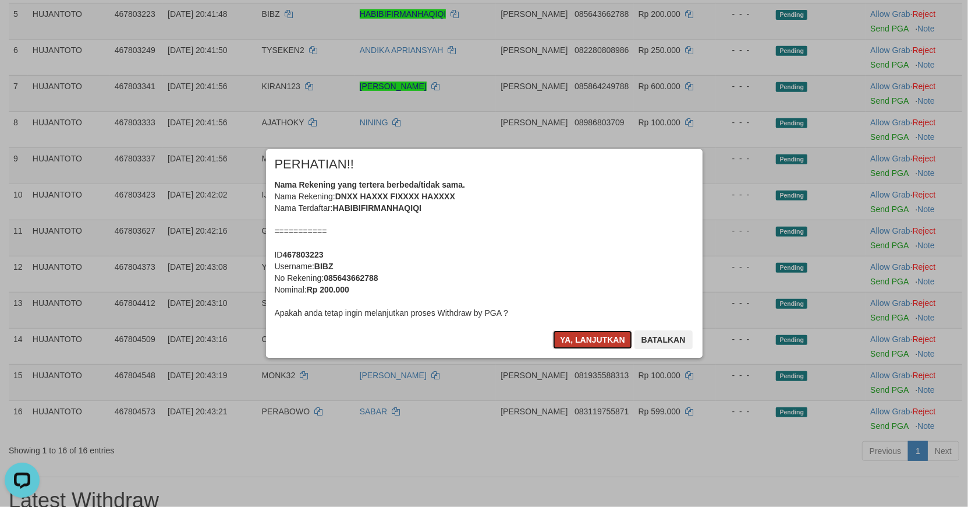
click at [602, 332] on button "Ya, lanjutkan" at bounding box center [592, 339] width 79 height 19
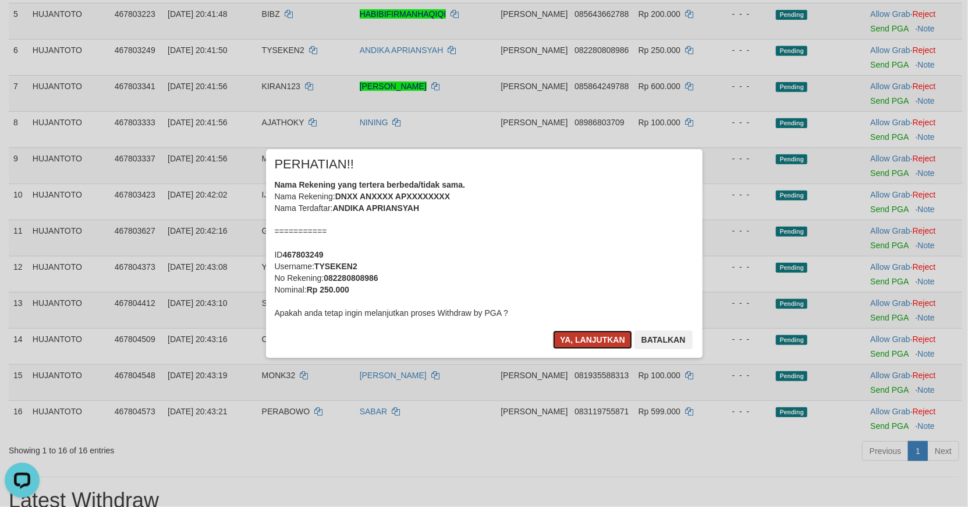
click at [596, 334] on button "Ya, lanjutkan" at bounding box center [592, 339] width 79 height 19
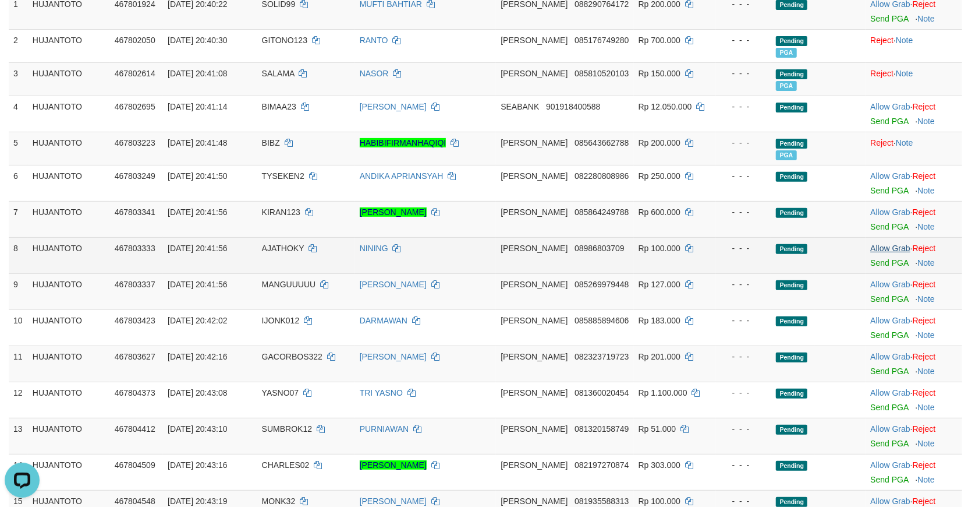
scroll to position [201, 0]
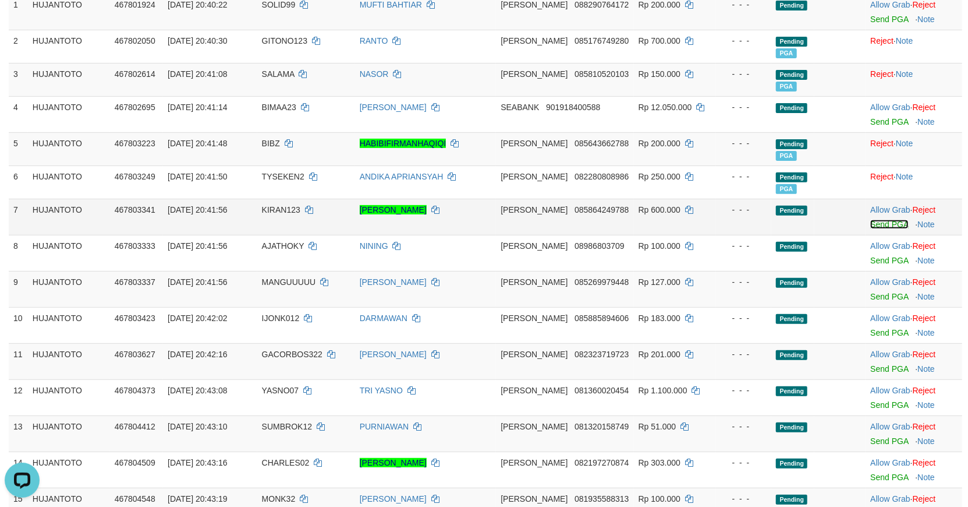
click at [889, 224] on link "Send PGA" at bounding box center [890, 224] width 38 height 9
click at [879, 256] on link "Send PGA" at bounding box center [890, 260] width 38 height 9
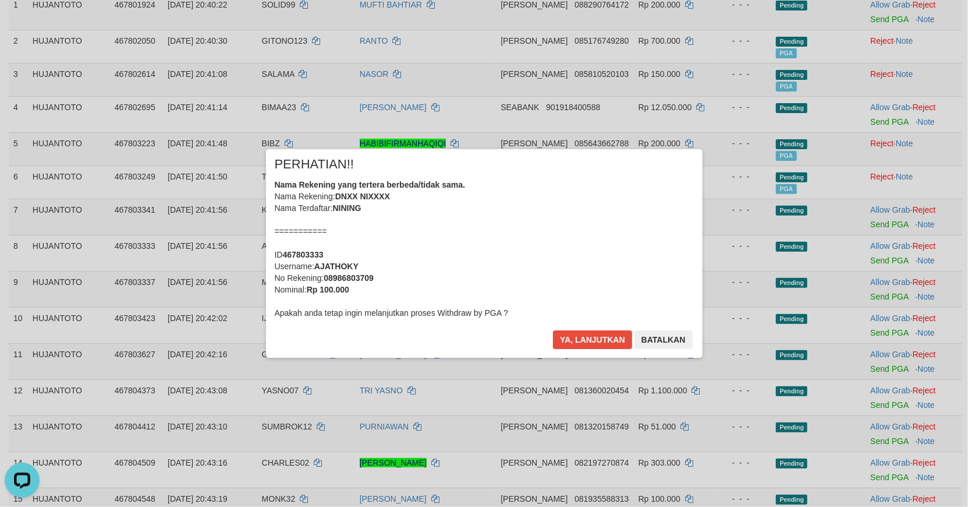
click at [882, 295] on div "× PERHATIAN!! Nama Rekening yang tertera berbeda/tidak sama. Nama Rekening: DNX…" at bounding box center [484, 253] width 968 height 255
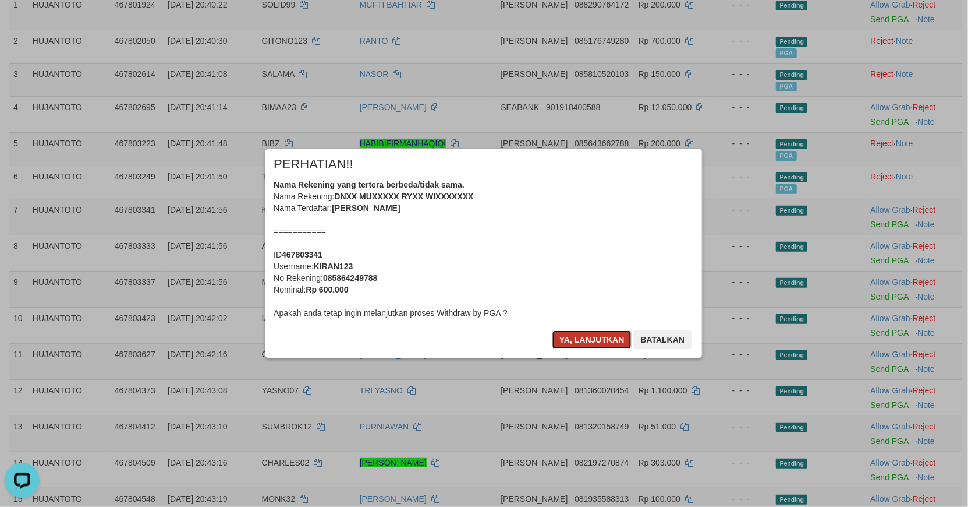
click at [585, 339] on button "Ya, lanjutkan" at bounding box center [592, 339] width 79 height 19
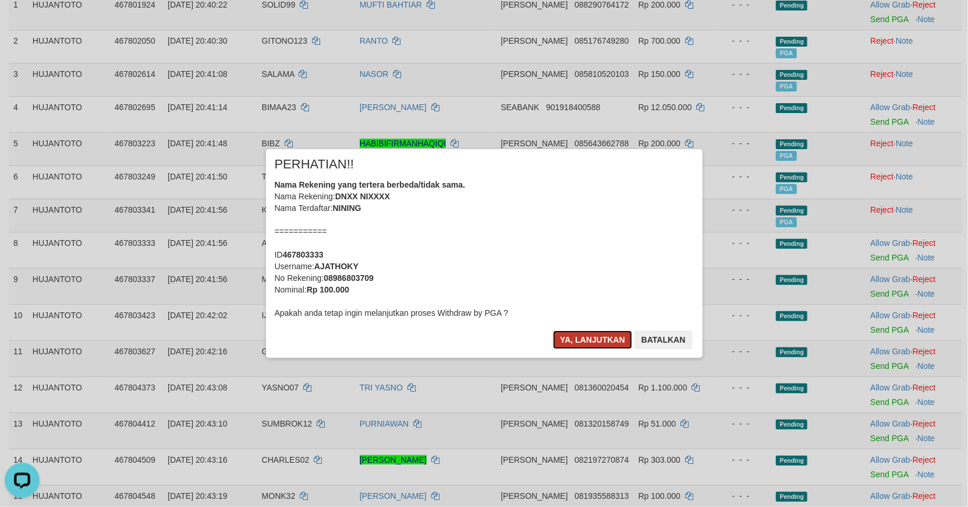
click at [587, 339] on button "Ya, lanjutkan" at bounding box center [592, 339] width 79 height 19
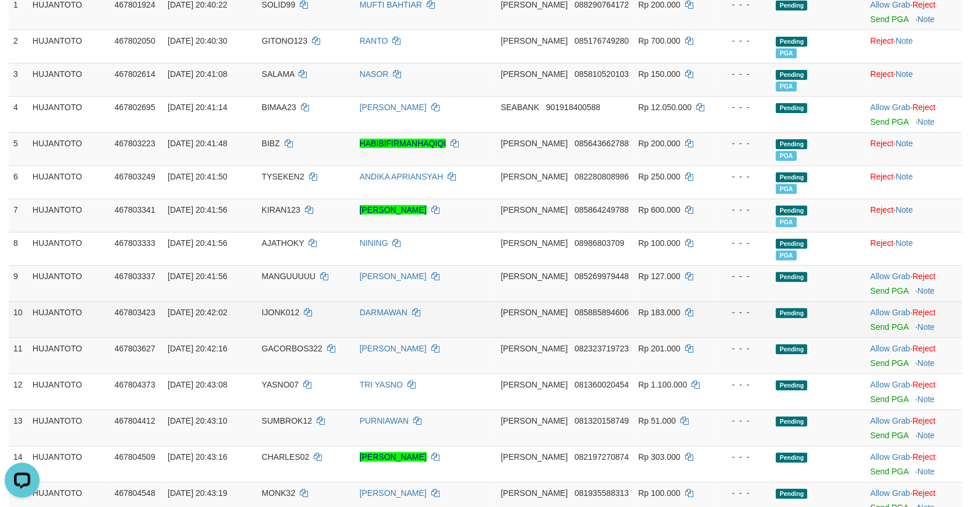
scroll to position [266, 0]
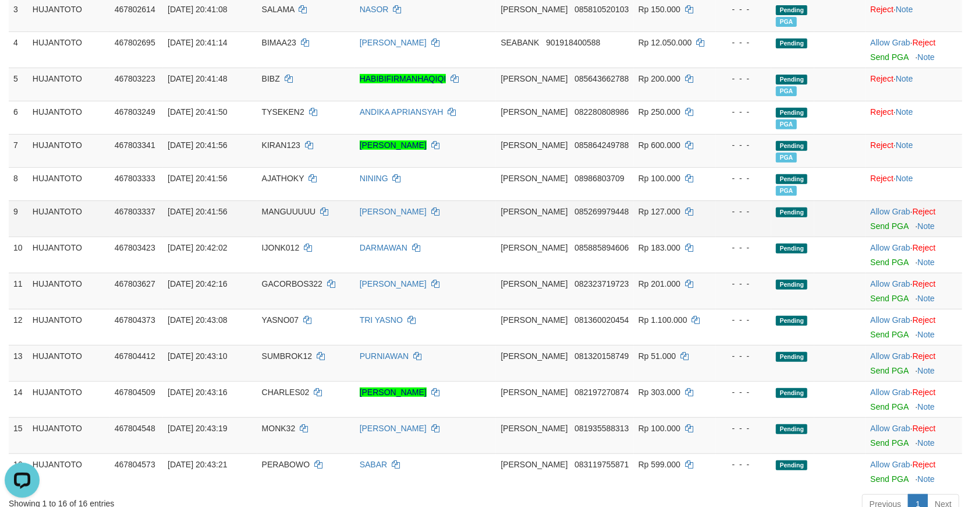
click at [891, 217] on div at bounding box center [914, 218] width 87 height 3
click at [891, 221] on link "Send PGA" at bounding box center [890, 225] width 38 height 9
click at [889, 260] on link "Send PGA" at bounding box center [890, 261] width 38 height 9
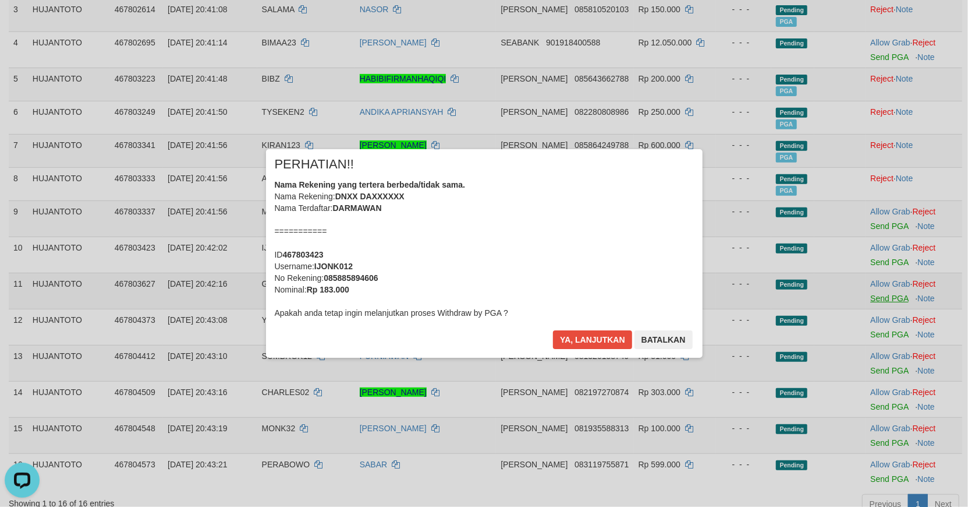
click at [883, 298] on div "× PERHATIAN!! Nama Rekening yang tertera berbeda/tidak sama. Nama Rekening: DNX…" at bounding box center [484, 253] width 968 height 255
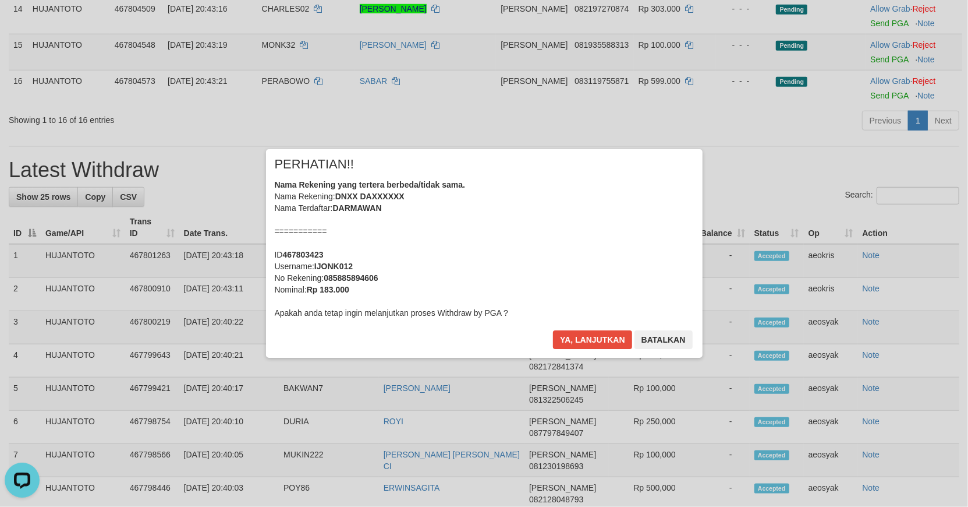
scroll to position [709, 0]
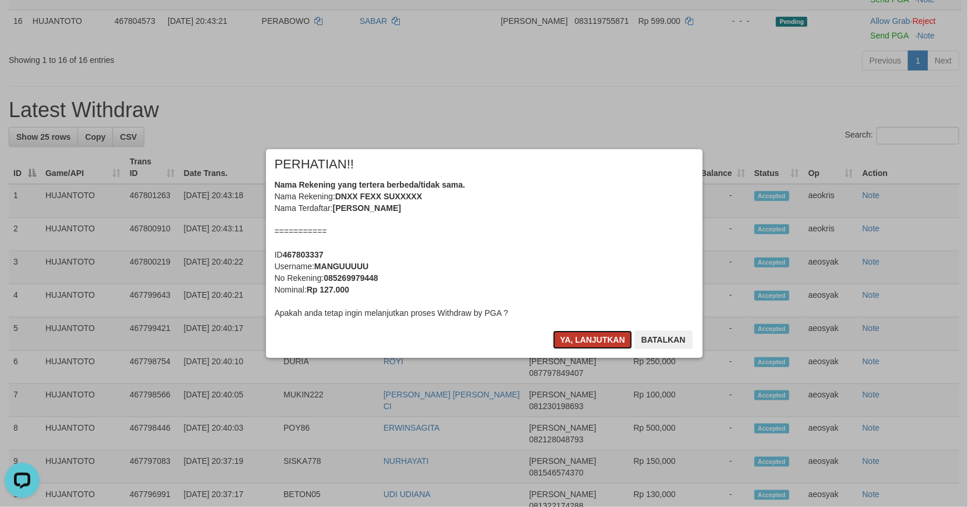
click at [604, 337] on button "Ya, lanjutkan" at bounding box center [592, 339] width 79 height 19
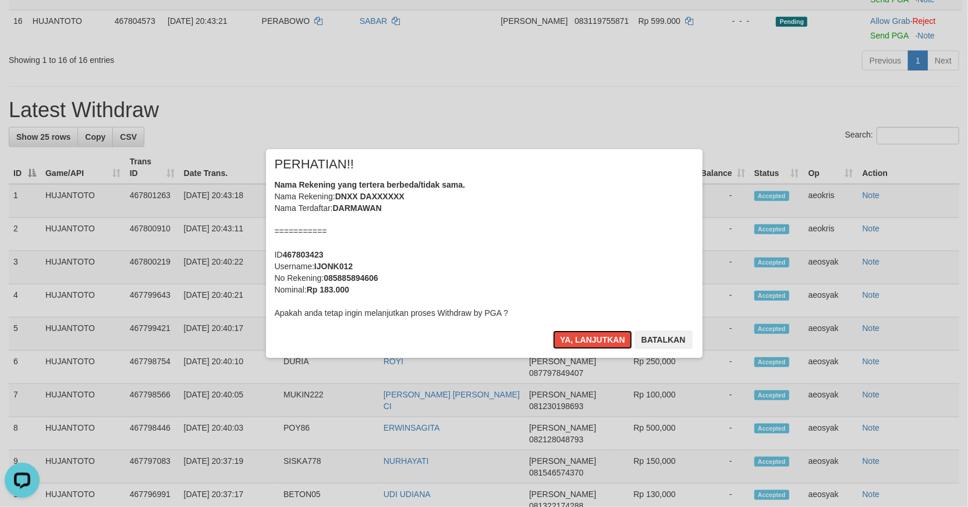
click at [599, 340] on button "Ya, lanjutkan" at bounding box center [592, 339] width 79 height 19
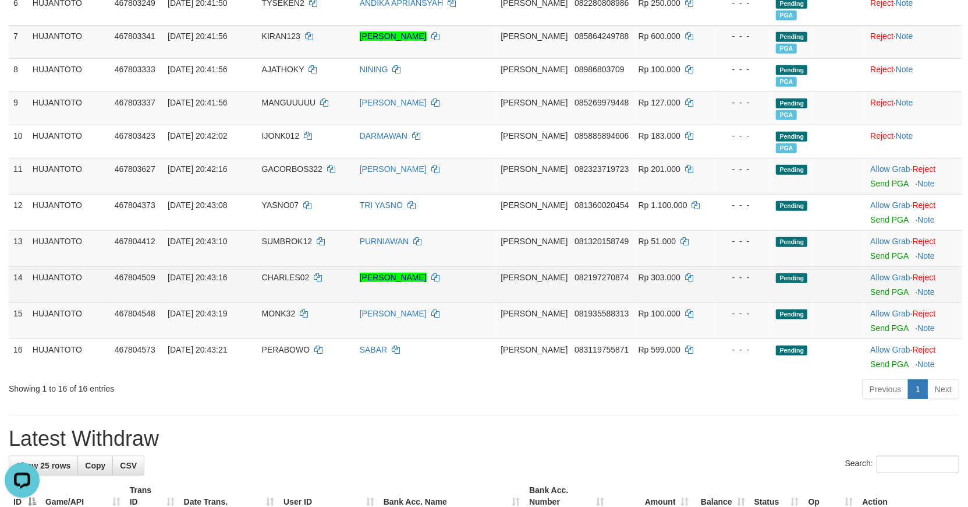
scroll to position [398, 0]
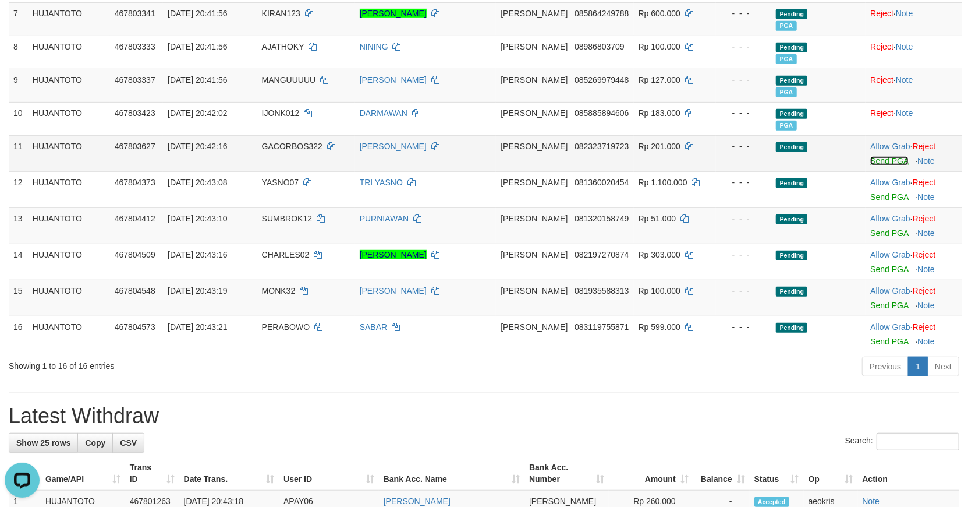
click at [886, 161] on link "Send PGA" at bounding box center [890, 160] width 38 height 9
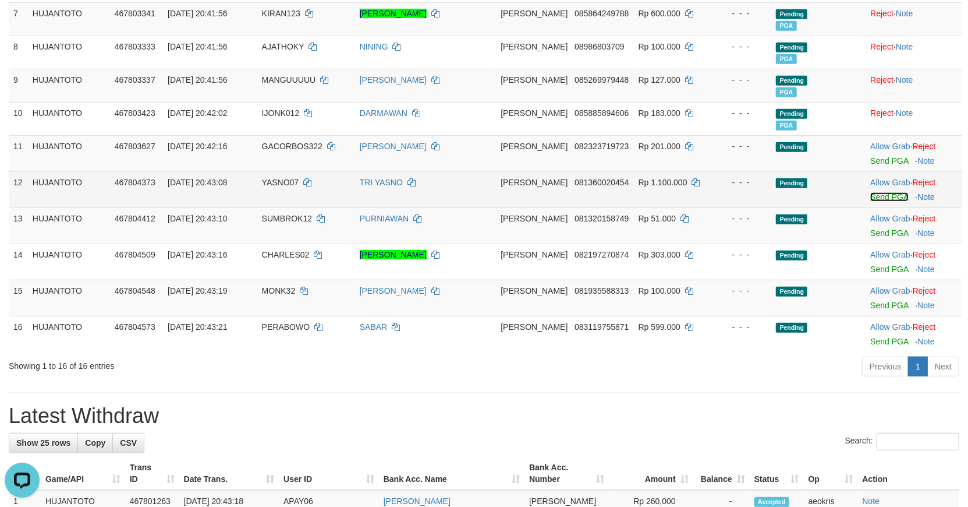
click at [883, 195] on link "Send PGA" at bounding box center [890, 196] width 38 height 9
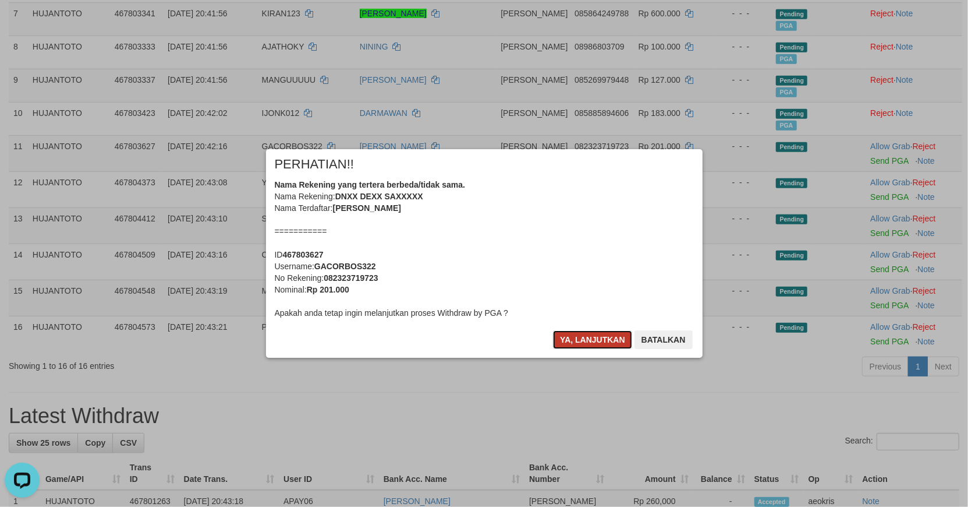
click at [589, 338] on button "Ya, lanjutkan" at bounding box center [592, 339] width 79 height 19
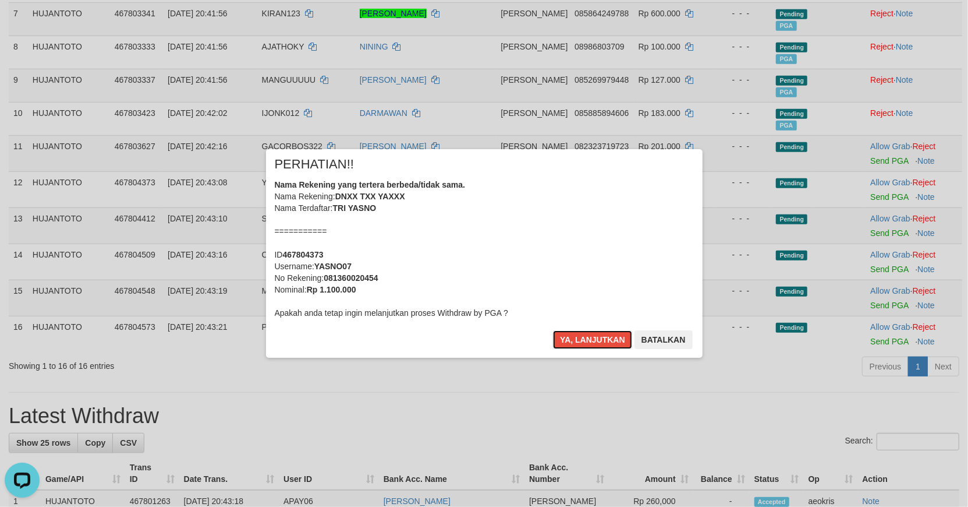
click at [588, 338] on button "Ya, lanjutkan" at bounding box center [592, 339] width 79 height 19
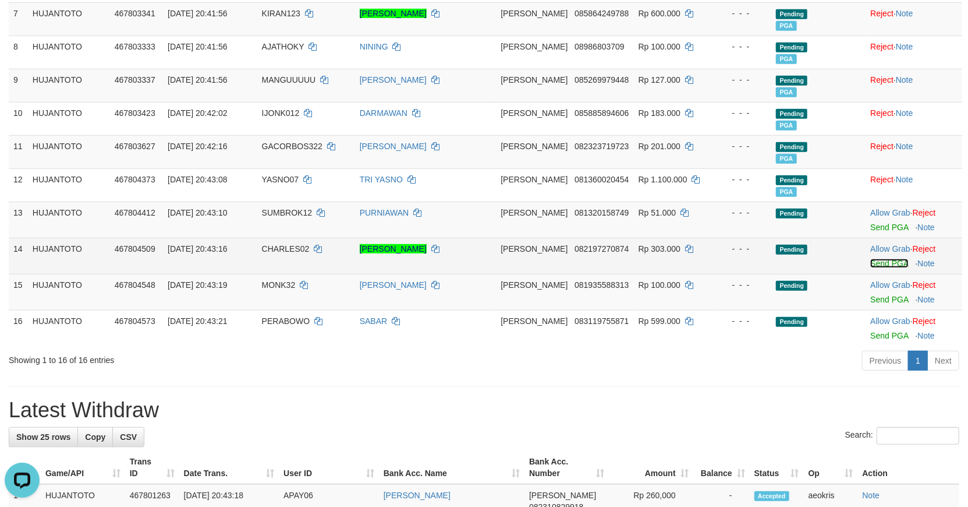
click at [887, 260] on link "Send PGA" at bounding box center [890, 263] width 38 height 9
click at [872, 295] on link "Send PGA" at bounding box center [890, 299] width 38 height 9
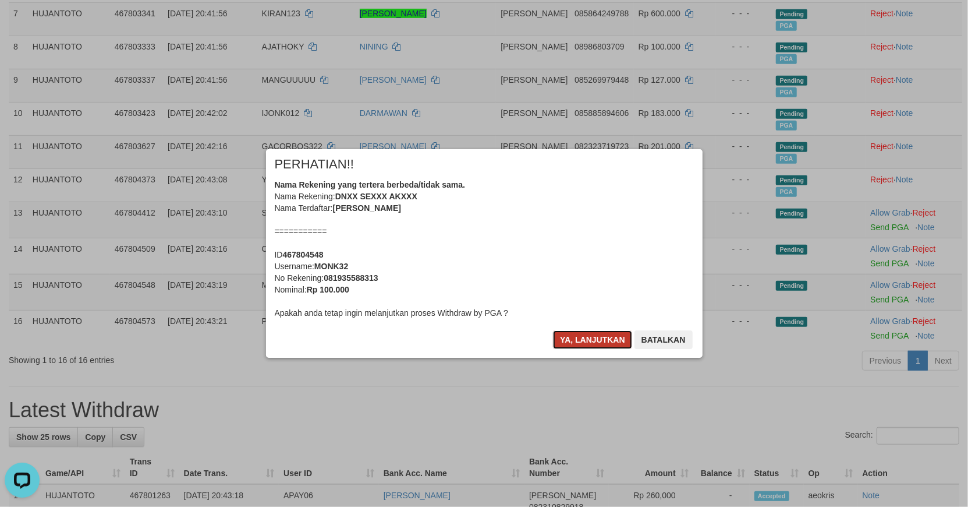
drag, startPoint x: 590, startPoint y: 349, endPoint x: 595, endPoint y: 345, distance: 7.0
click at [590, 348] on button "Ya, lanjutkan" at bounding box center [592, 339] width 79 height 19
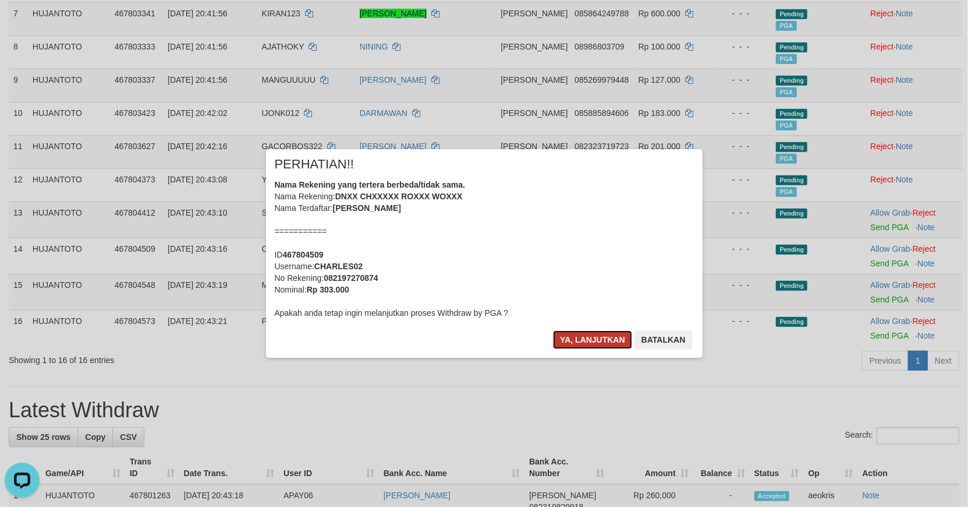
click at [597, 338] on button "Ya, lanjutkan" at bounding box center [592, 339] width 79 height 19
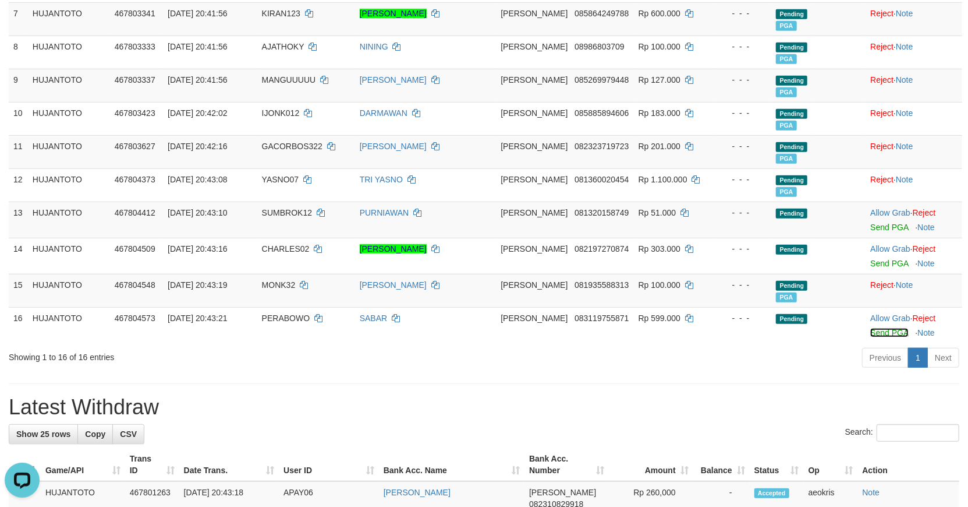
click at [891, 330] on link "Send PGA" at bounding box center [890, 332] width 38 height 9
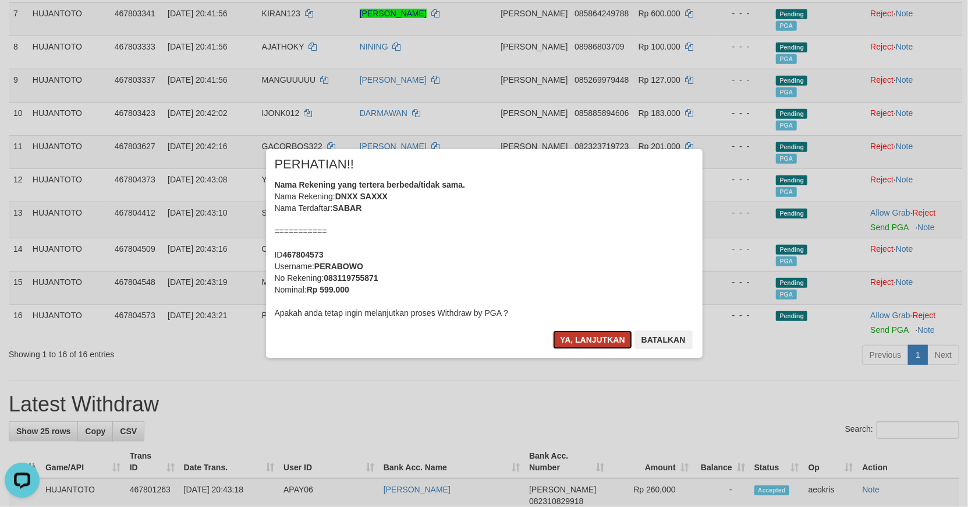
click at [604, 337] on button "Ya, lanjutkan" at bounding box center [592, 339] width 79 height 19
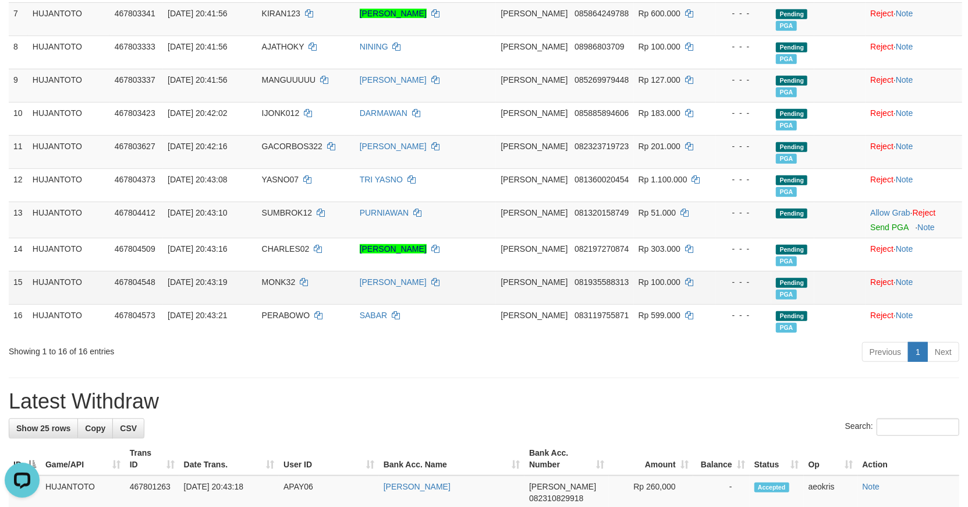
click at [830, 292] on td at bounding box center [840, 287] width 51 height 33
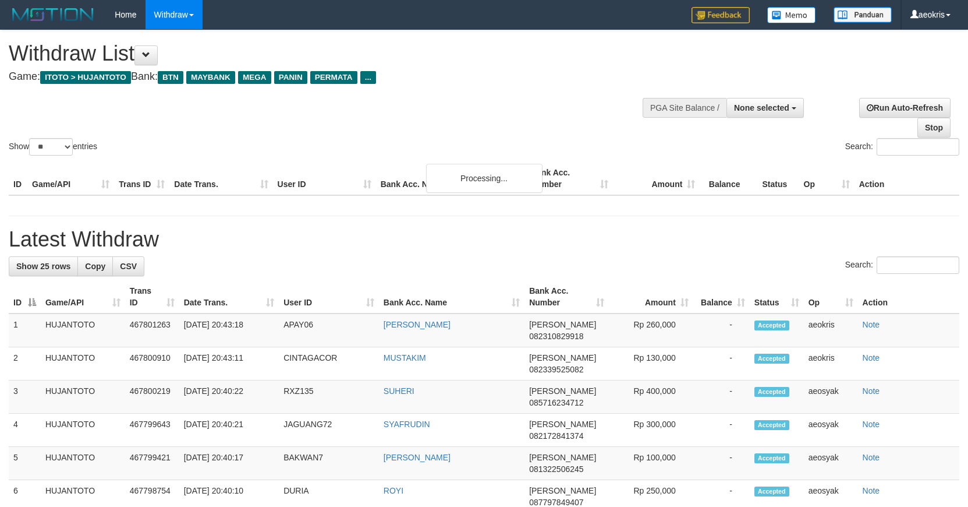
select select
select select "**"
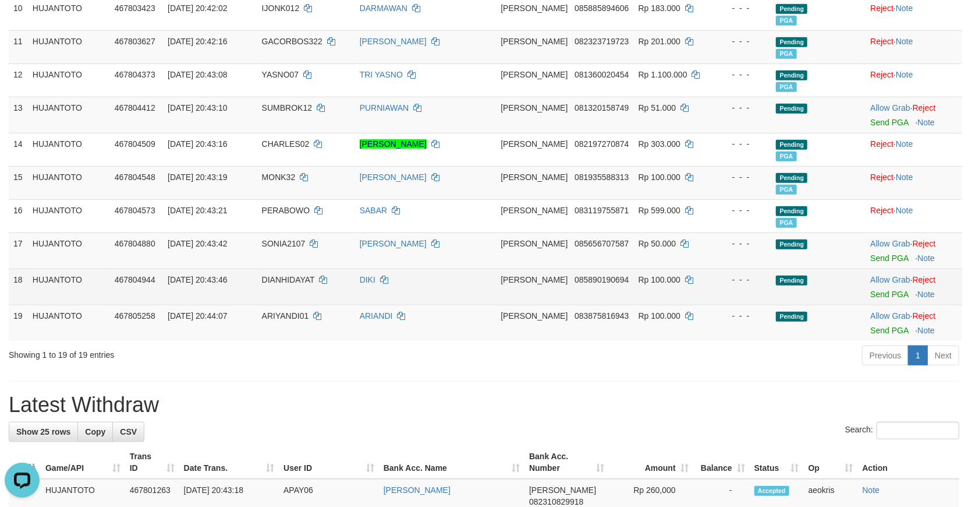
scroll to position [462, 0]
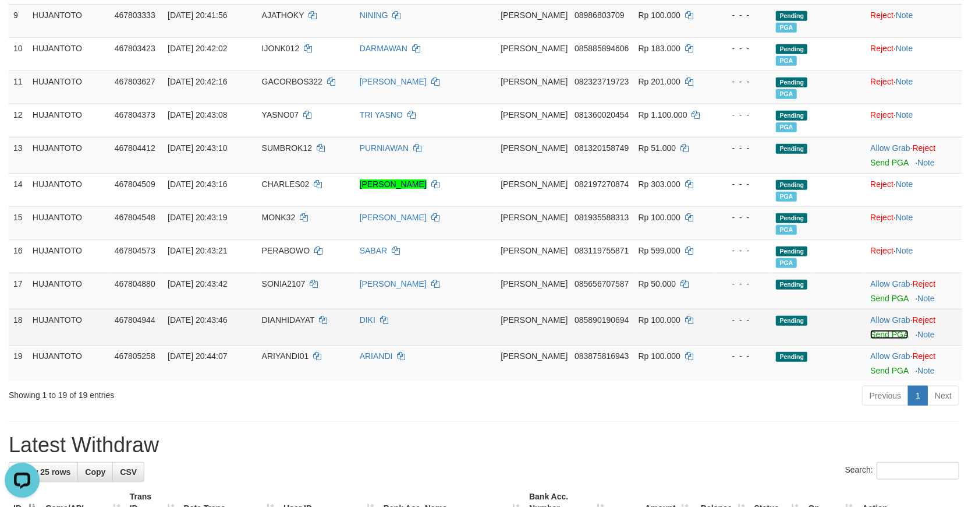
click at [882, 331] on link "Send PGA" at bounding box center [890, 334] width 38 height 9
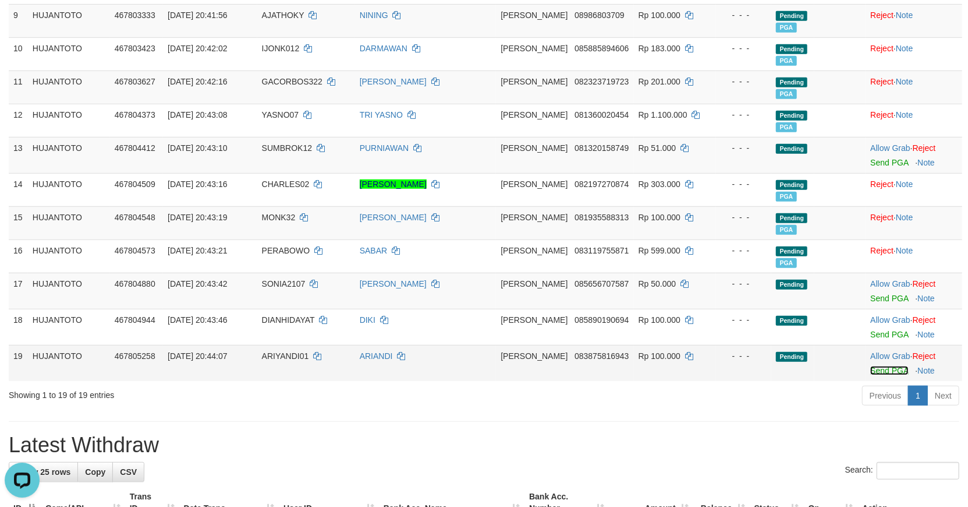
click at [878, 371] on link "Send PGA" at bounding box center [890, 370] width 38 height 9
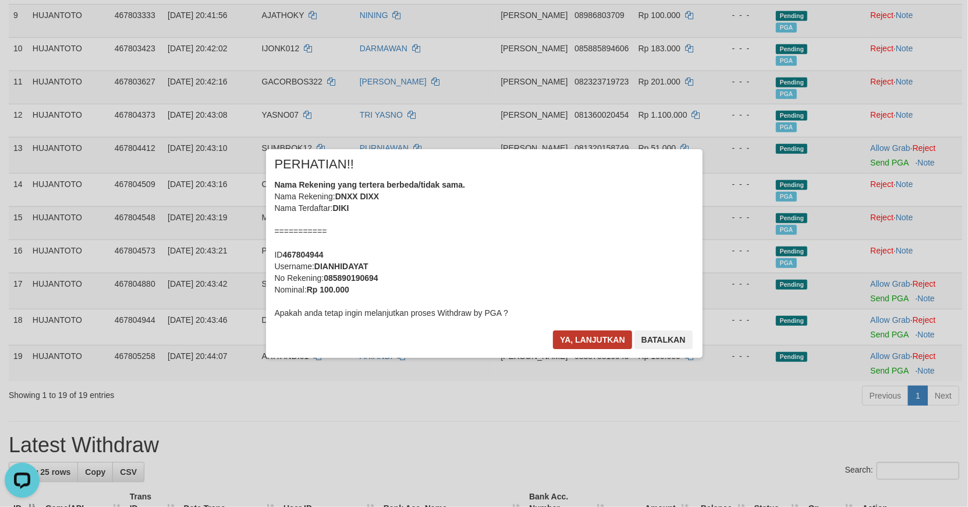
click at [580, 340] on body "Toggle navigation Home Withdraw WD Fetch WD List WD Grab Mutasi WD Report Repor…" at bounding box center [484, 509] width 968 height 1942
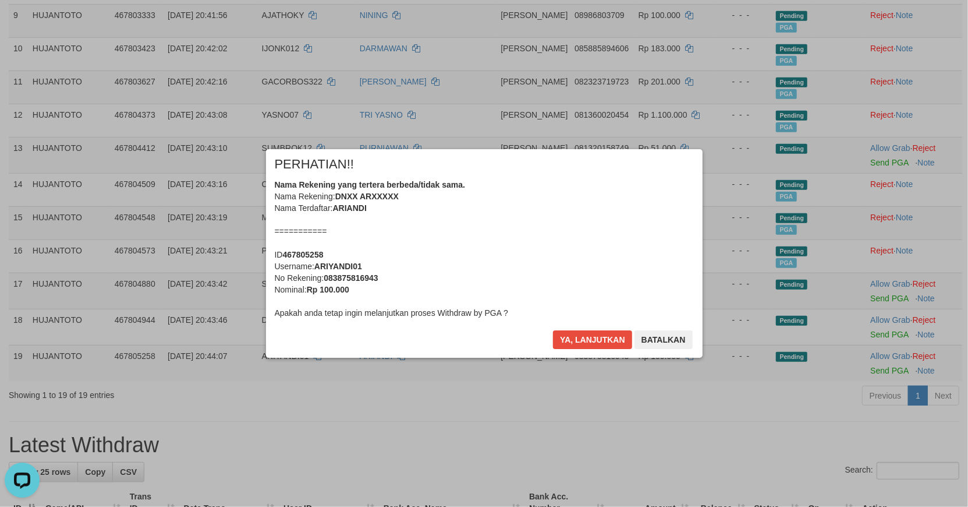
click at [585, 350] on div "Ya, lanjutkan Batalkan" at bounding box center [622, 343] width 141 height 27
click at [569, 338] on button "Ya, lanjutkan" at bounding box center [592, 339] width 79 height 19
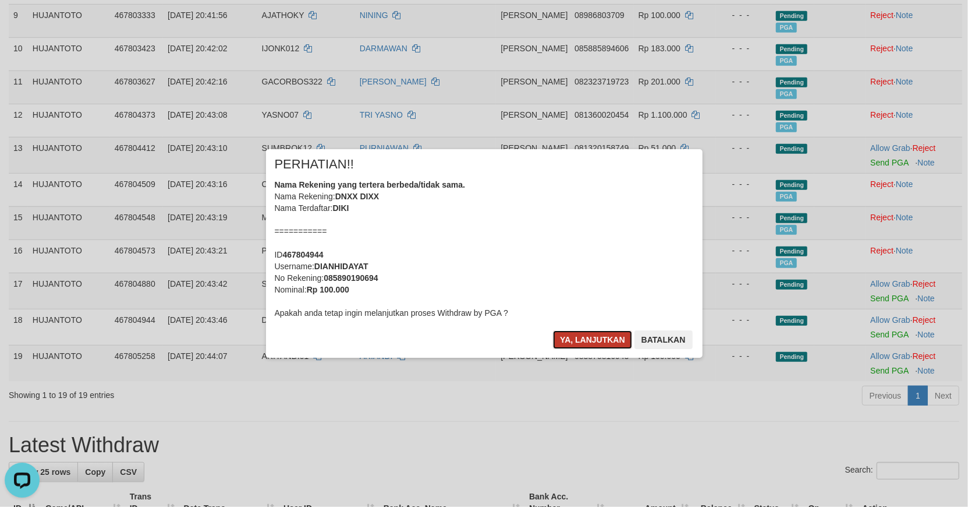
click at [583, 335] on button "Ya, lanjutkan" at bounding box center [592, 339] width 79 height 19
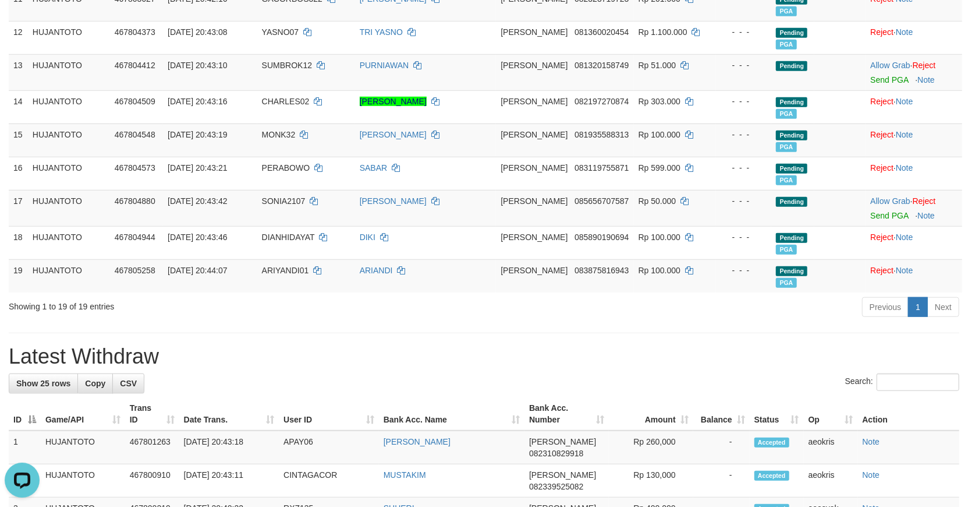
scroll to position [552, 0]
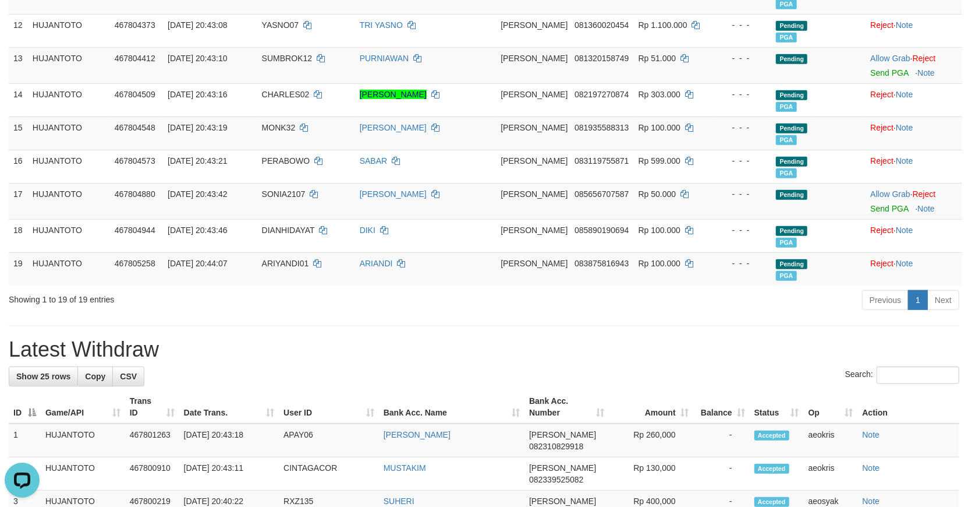
click at [815, 290] on div "Previous 1 Next" at bounding box center [685, 301] width 547 height 25
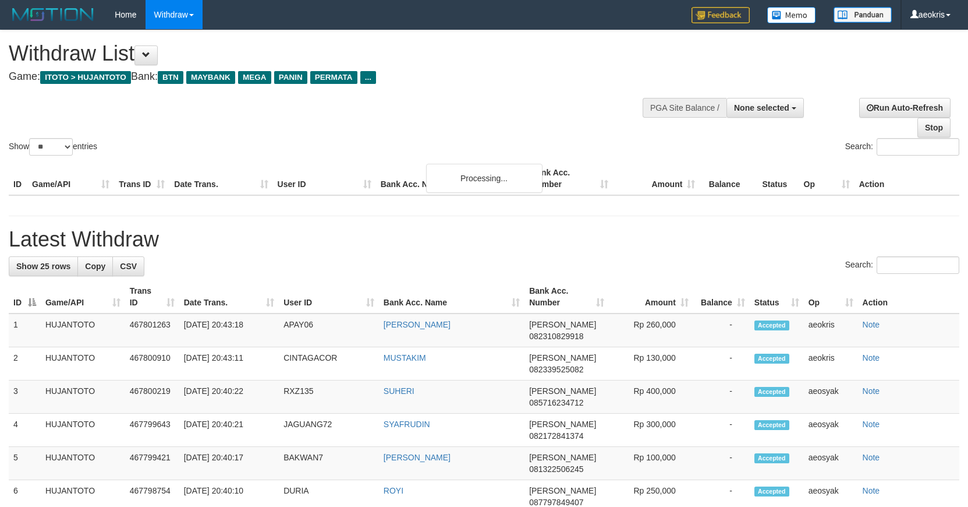
select select
select select "**"
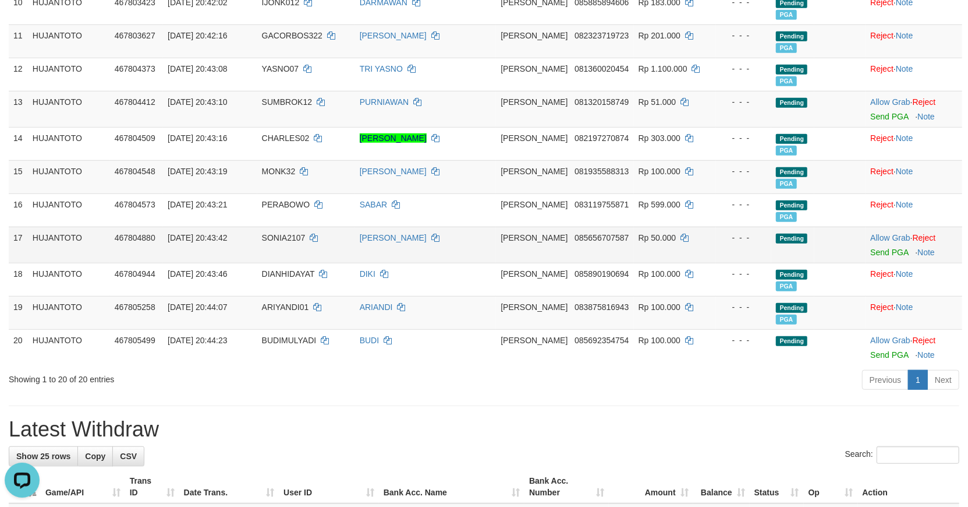
scroll to position [487, 0]
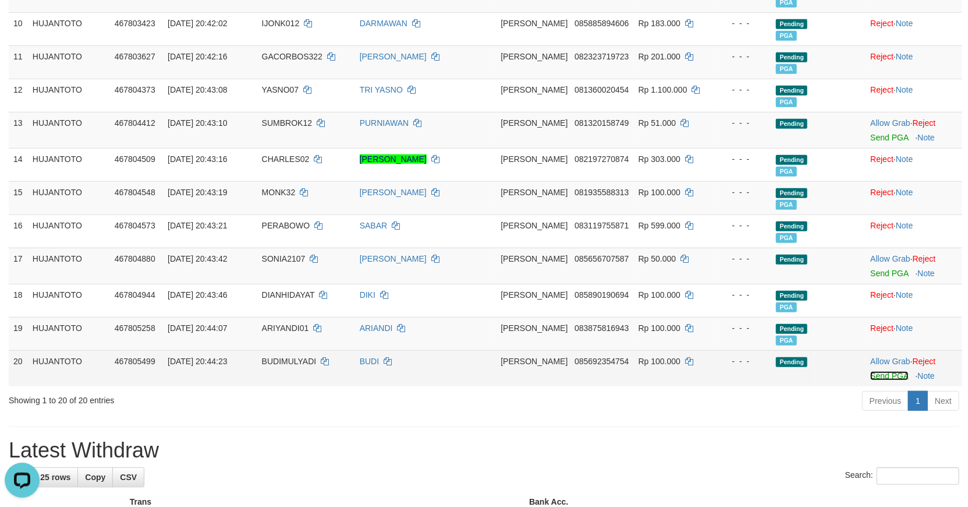
click at [883, 371] on link "Send PGA" at bounding box center [890, 375] width 38 height 9
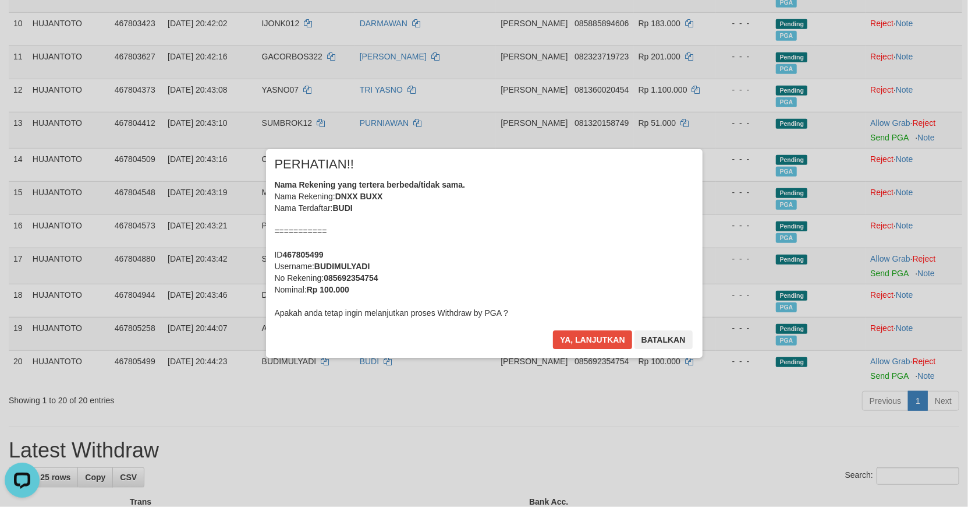
click at [586, 324] on div "× PERHATIAN!! Nama Rekening yang tertera berbeda/tidak sama. Nama Rekening: DNX…" at bounding box center [484, 253] width 437 height 208
click at [569, 345] on button "Ya, lanjutkan" at bounding box center [592, 339] width 79 height 19
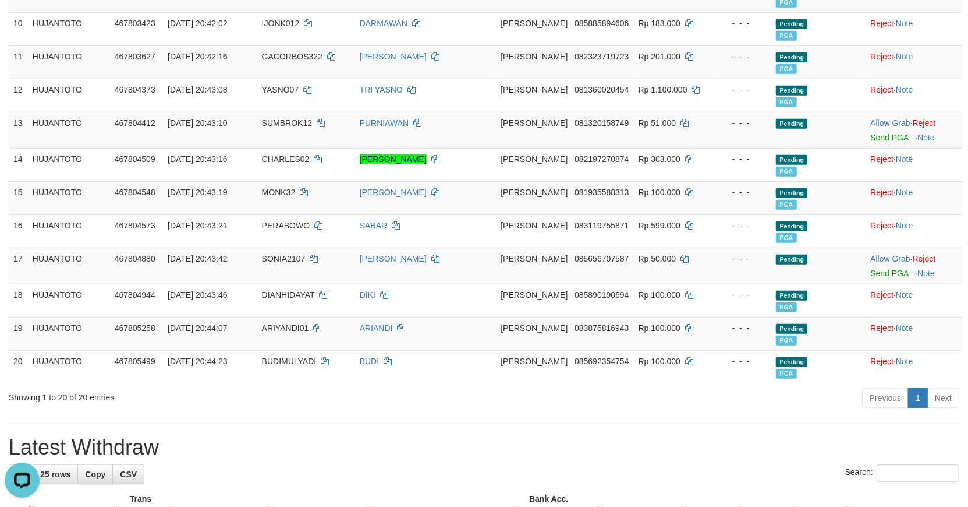
click at [283, 418] on div "**********" at bounding box center [484, 480] width 968 height 1874
drag, startPoint x: 453, startPoint y: 406, endPoint x: 466, endPoint y: 400, distance: 14.6
click at [455, 405] on div "Previous 1 Next" at bounding box center [685, 399] width 547 height 25
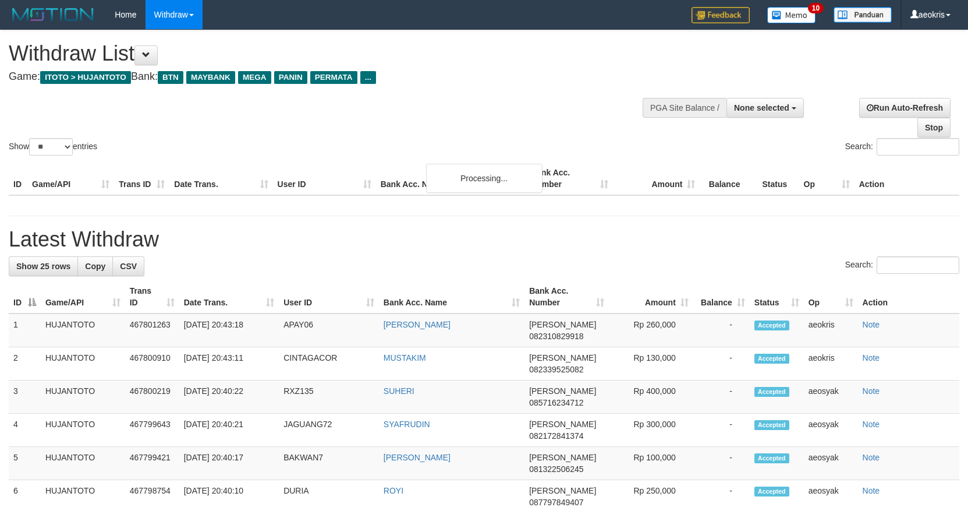
select select
select select "**"
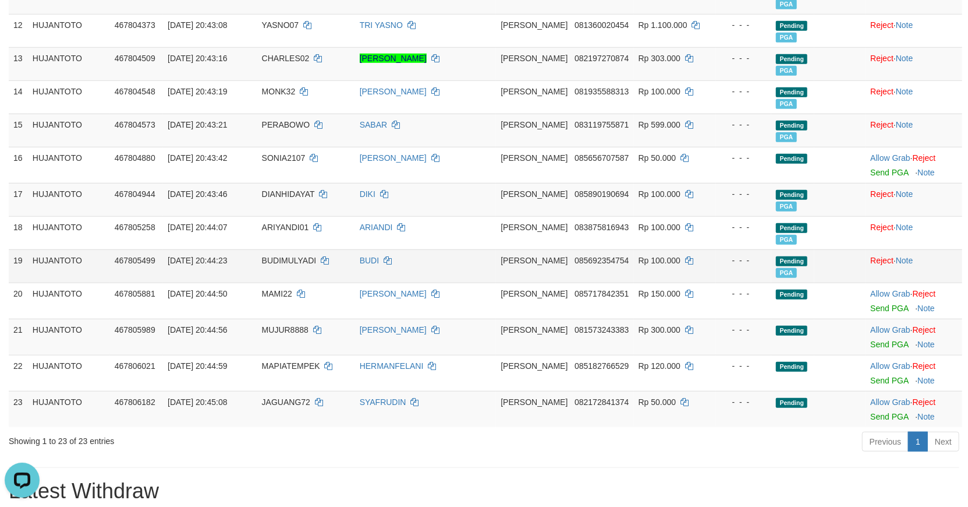
scroll to position [585, 0]
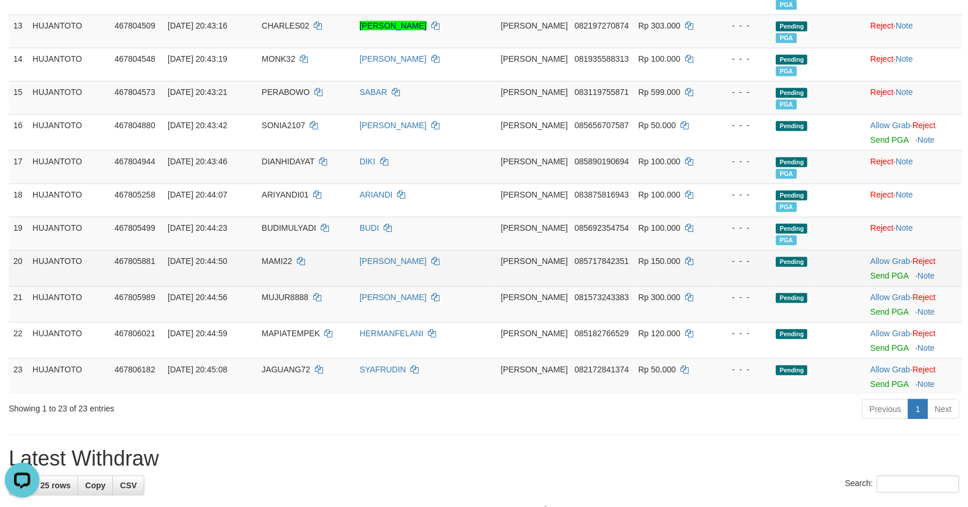
click at [874, 268] on div at bounding box center [914, 268] width 87 height 3
click at [886, 274] on link "Send PGA" at bounding box center [890, 275] width 38 height 9
click at [891, 312] on link "Send PGA" at bounding box center [890, 311] width 38 height 9
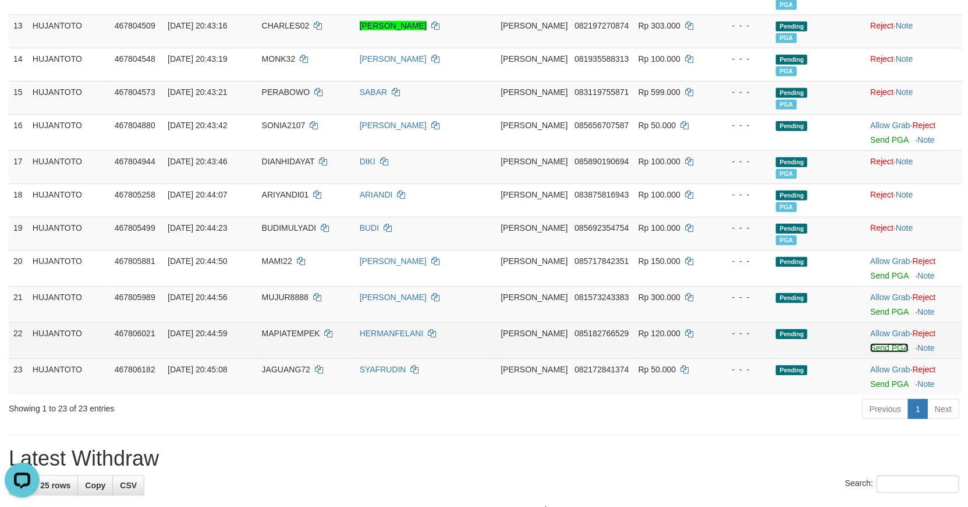
click at [888, 343] on link "Send PGA" at bounding box center [890, 347] width 38 height 9
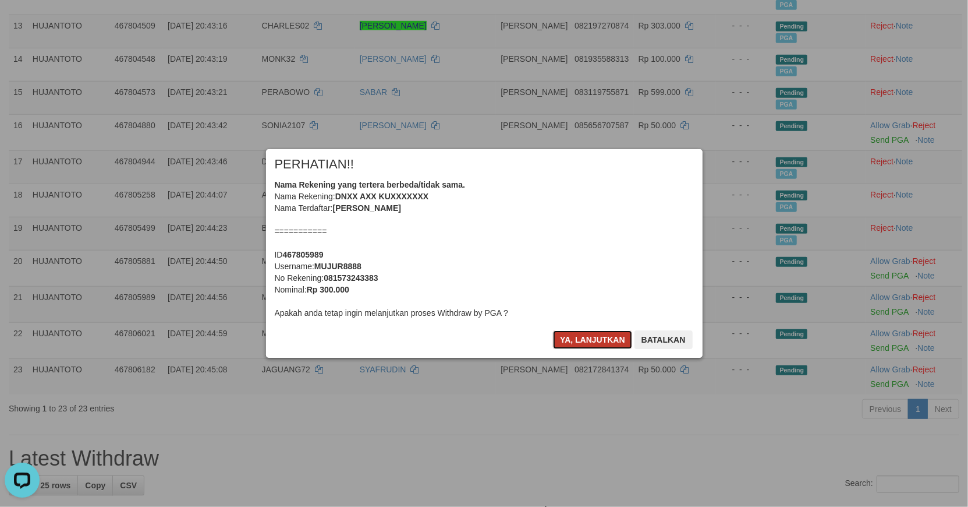
click at [580, 337] on button "Ya, lanjutkan" at bounding box center [592, 339] width 79 height 19
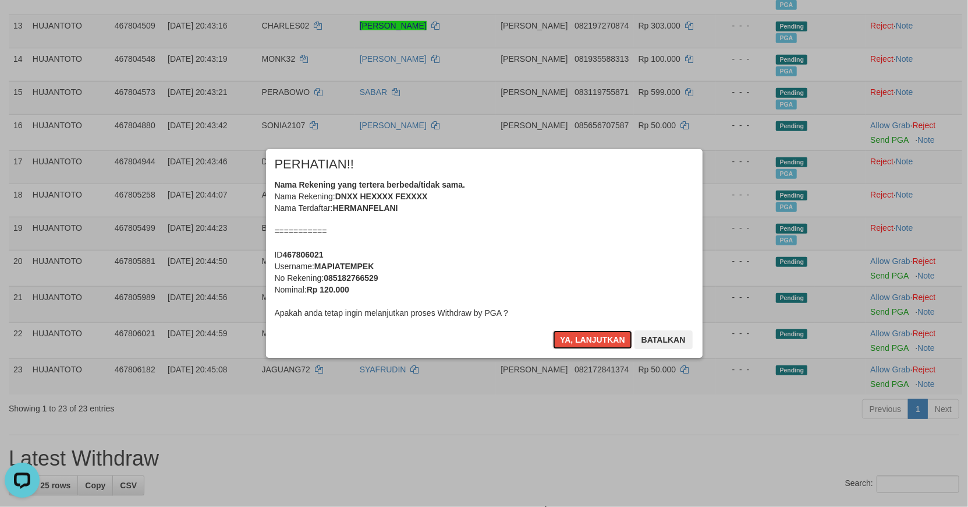
click at [580, 338] on button "Ya, lanjutkan" at bounding box center [592, 339] width 79 height 19
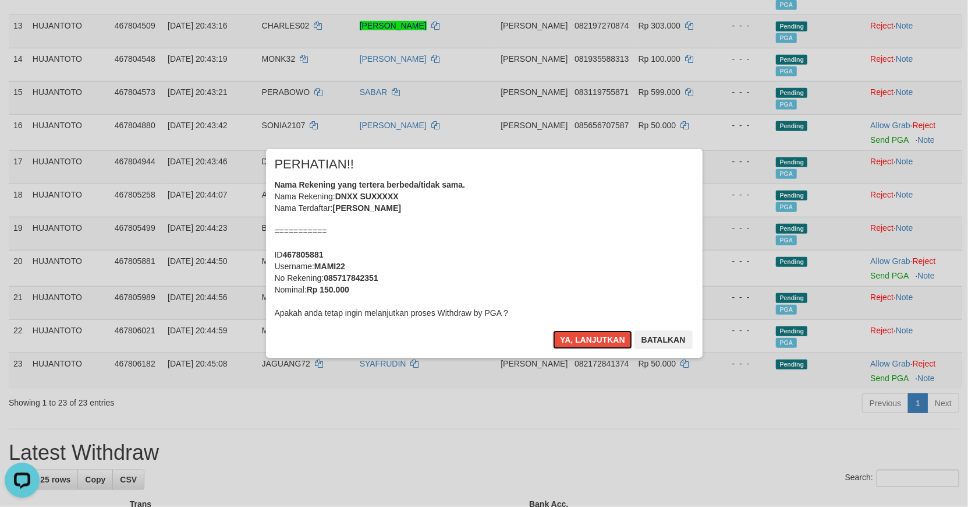
click at [580, 338] on button "Ya, lanjutkan" at bounding box center [592, 339] width 79 height 19
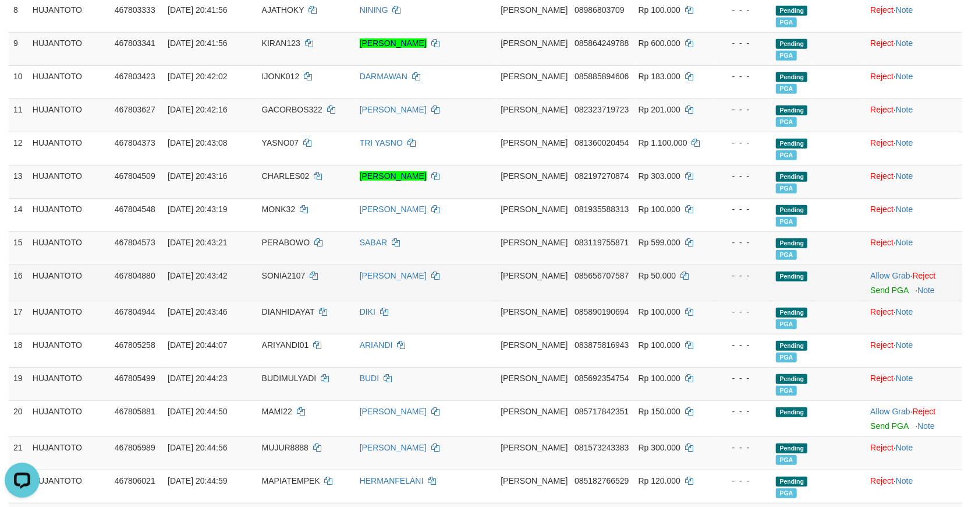
scroll to position [416, 0]
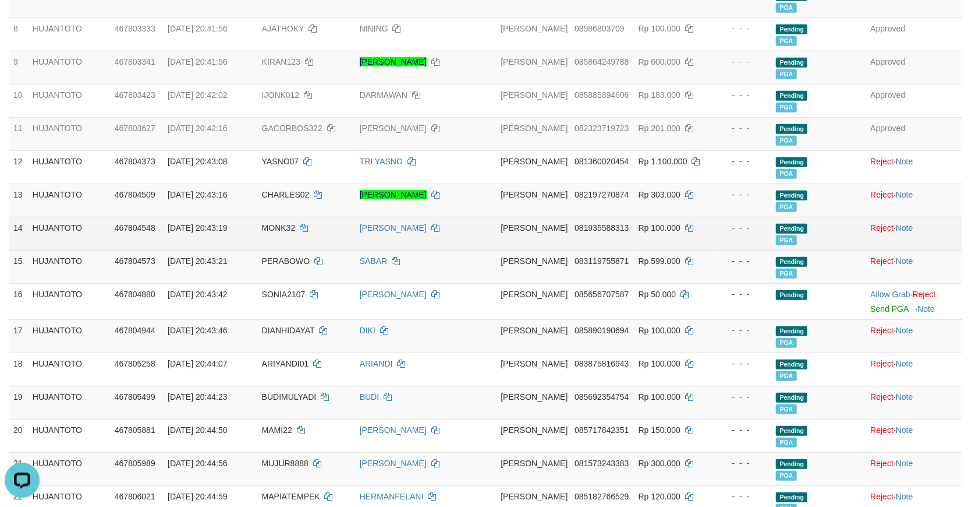
click at [486, 241] on td "[PERSON_NAME]" at bounding box center [425, 233] width 141 height 33
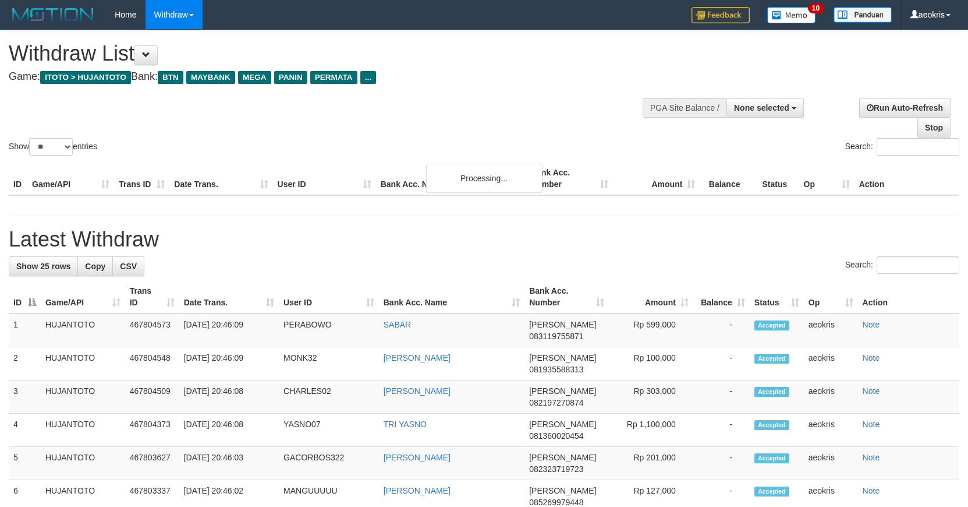
select select
select select "**"
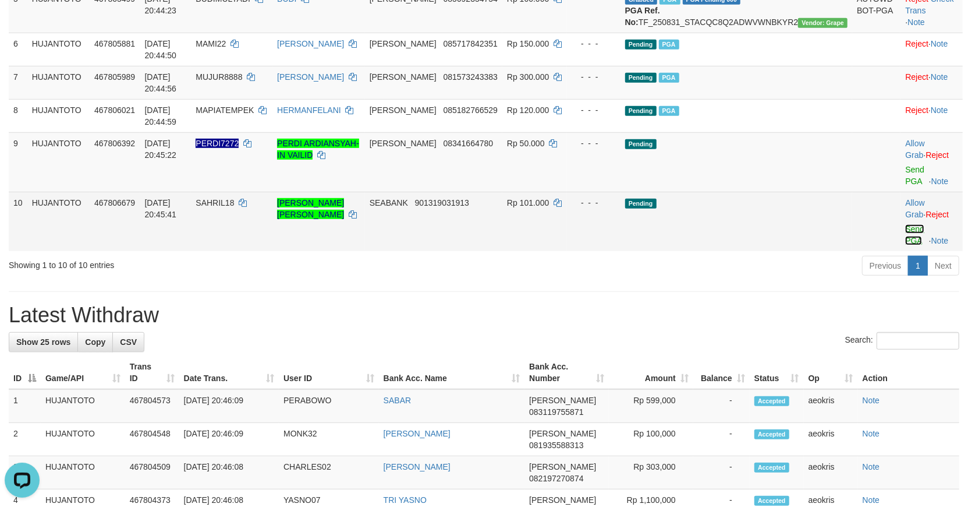
click at [905, 224] on link "Send PGA" at bounding box center [914, 234] width 19 height 21
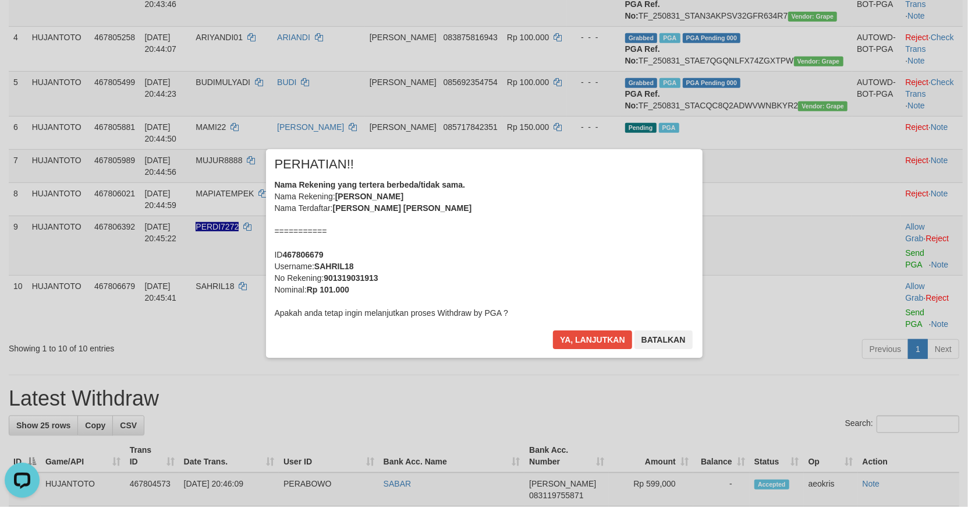
scroll to position [351, 0]
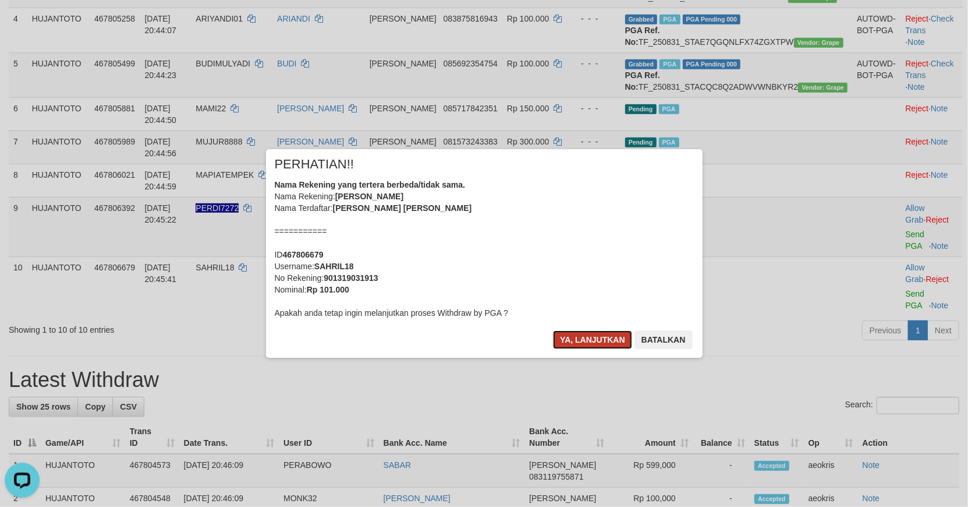
drag, startPoint x: 589, startPoint y: 344, endPoint x: 597, endPoint y: 342, distance: 8.2
click at [589, 342] on button "Ya, lanjutkan" at bounding box center [592, 339] width 79 height 19
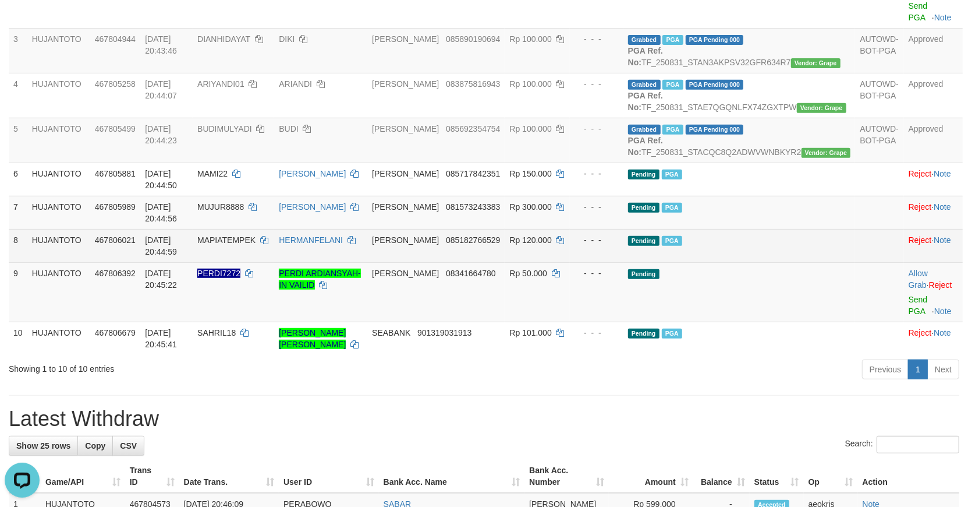
scroll to position [286, 0]
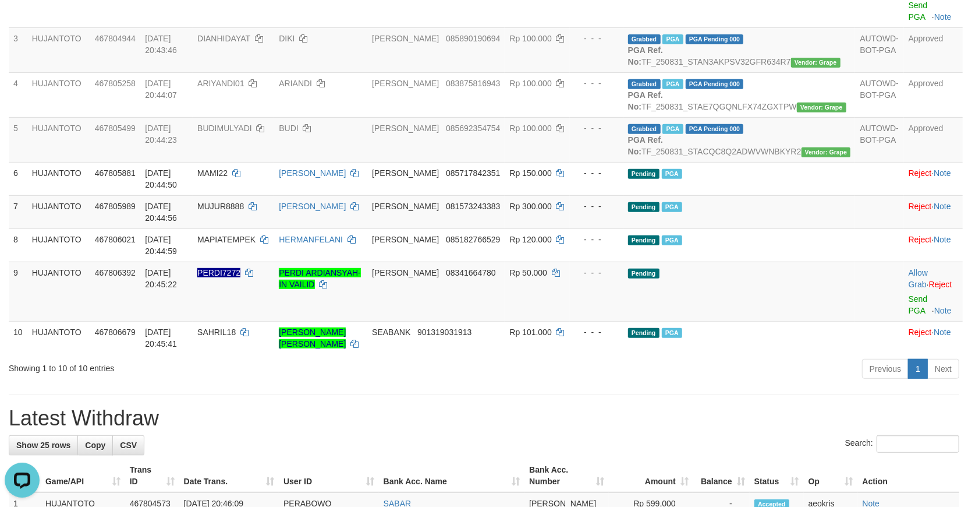
drag, startPoint x: 462, startPoint y: 365, endPoint x: 468, endPoint y: 368, distance: 6.8
click at [462, 366] on div "Previous 1 Next" at bounding box center [685, 370] width 547 height 25
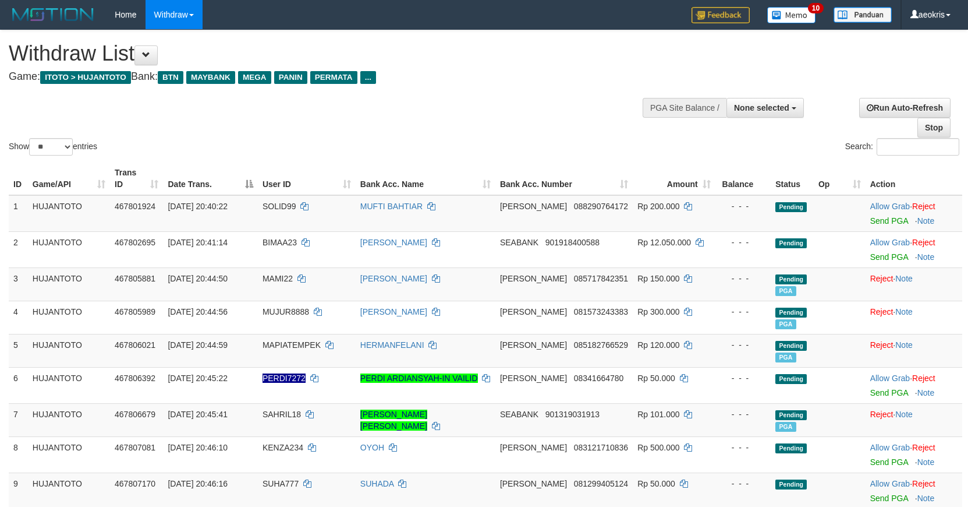
select select
select select "**"
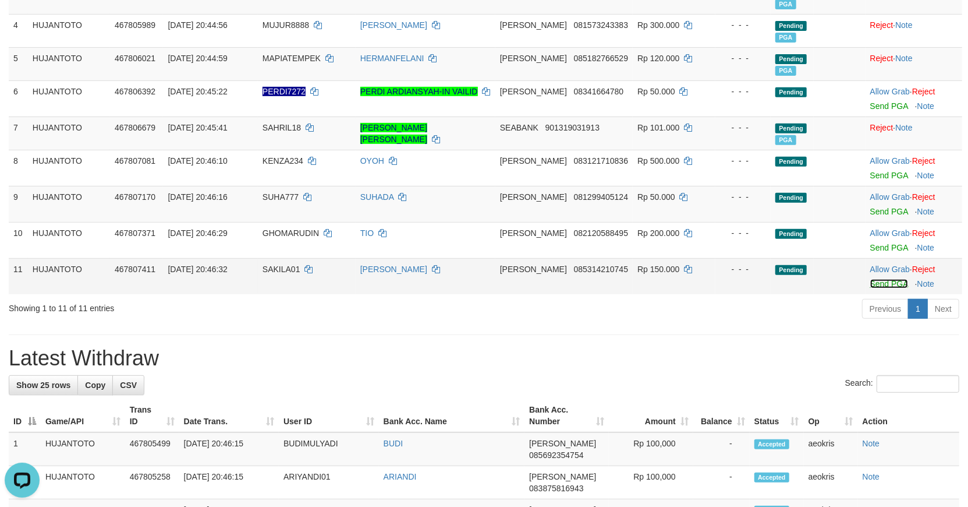
click at [885, 284] on link "Send PGA" at bounding box center [890, 283] width 38 height 9
click at [889, 245] on link "Send PGA" at bounding box center [890, 247] width 38 height 9
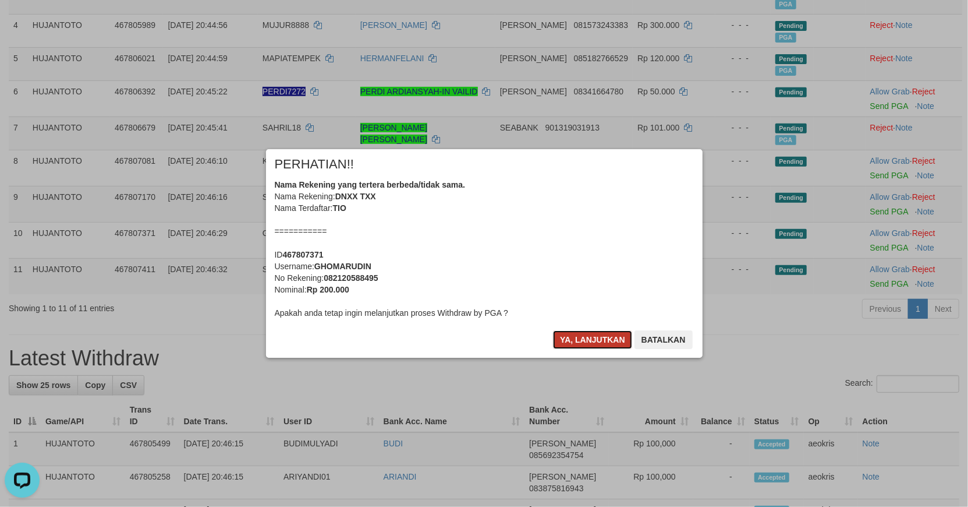
click at [585, 342] on button "Ya, lanjutkan" at bounding box center [592, 339] width 79 height 19
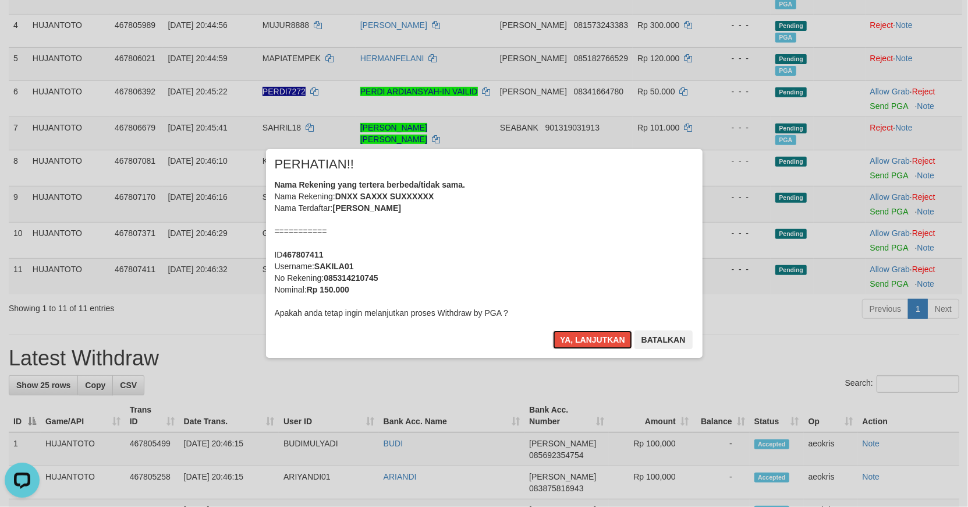
click at [588, 340] on button "Ya, lanjutkan" at bounding box center [592, 339] width 79 height 19
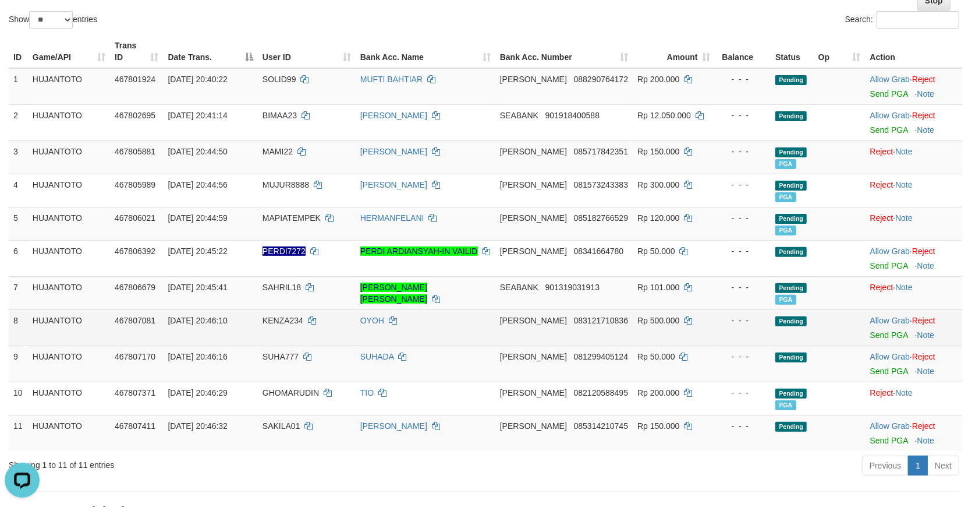
scroll to position [118, 0]
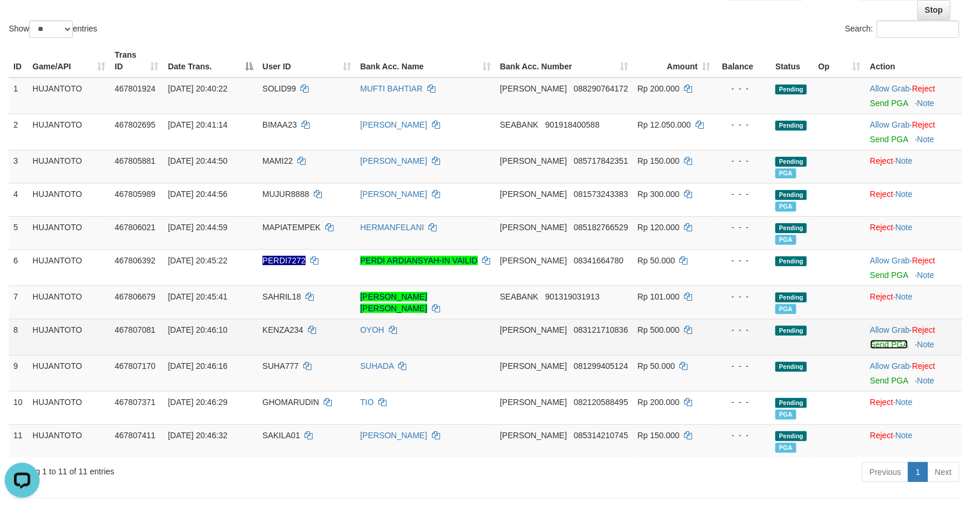
click at [877, 345] on link "Send PGA" at bounding box center [890, 343] width 38 height 9
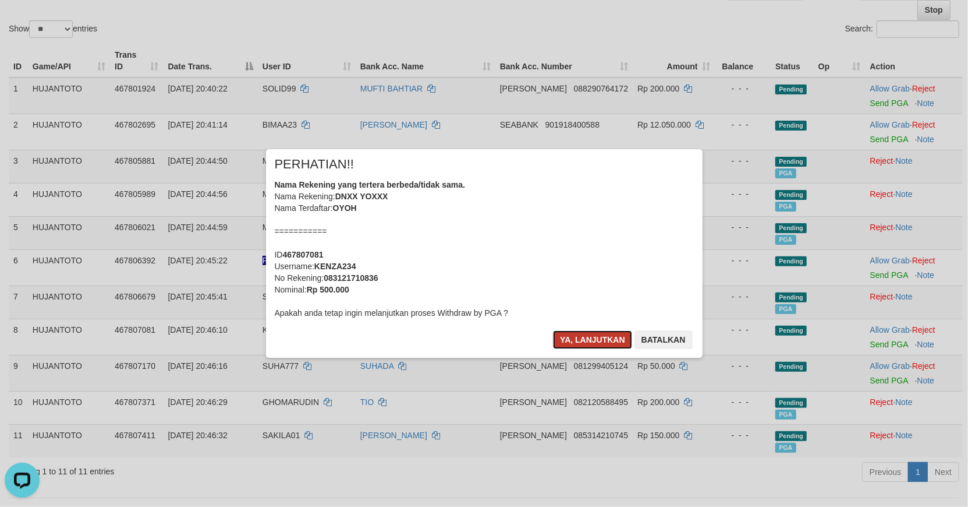
click at [578, 337] on button "Ya, lanjutkan" at bounding box center [592, 339] width 79 height 19
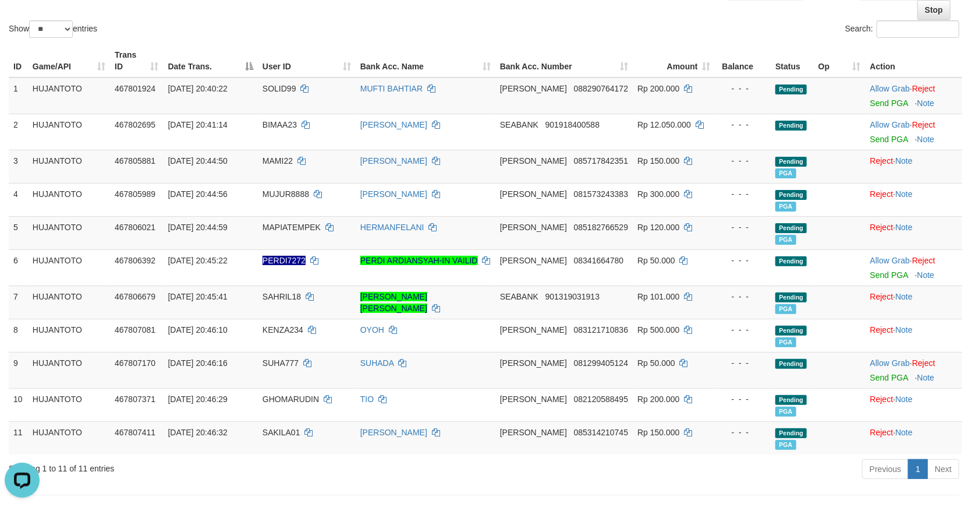
drag, startPoint x: 437, startPoint y: 14, endPoint x: 451, endPoint y: 18, distance: 14.6
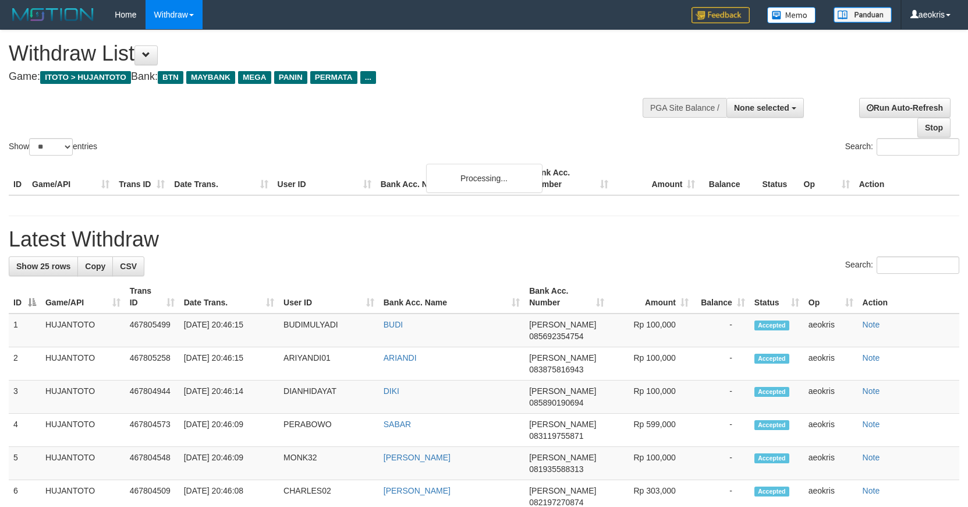
select select
select select "**"
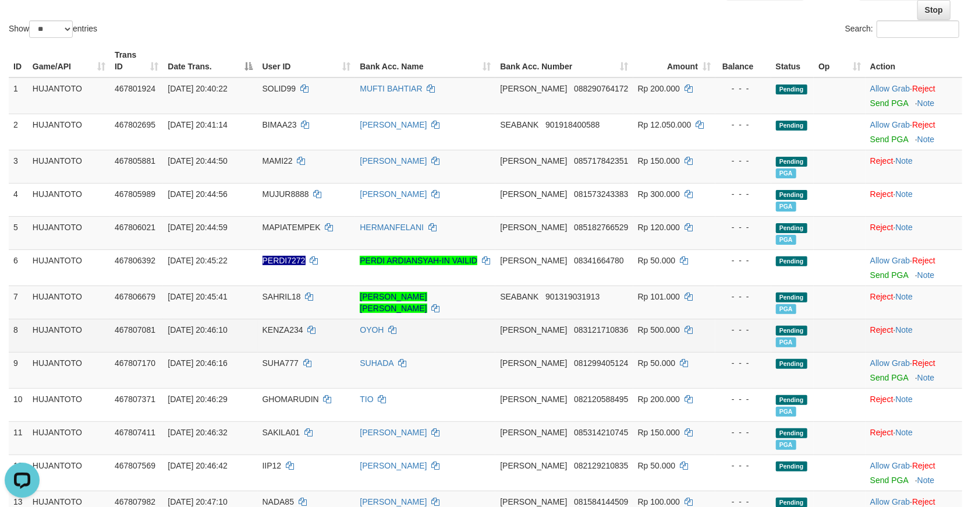
click at [449, 349] on td "OYOH" at bounding box center [425, 335] width 140 height 33
click at [853, 344] on td at bounding box center [840, 335] width 52 height 33
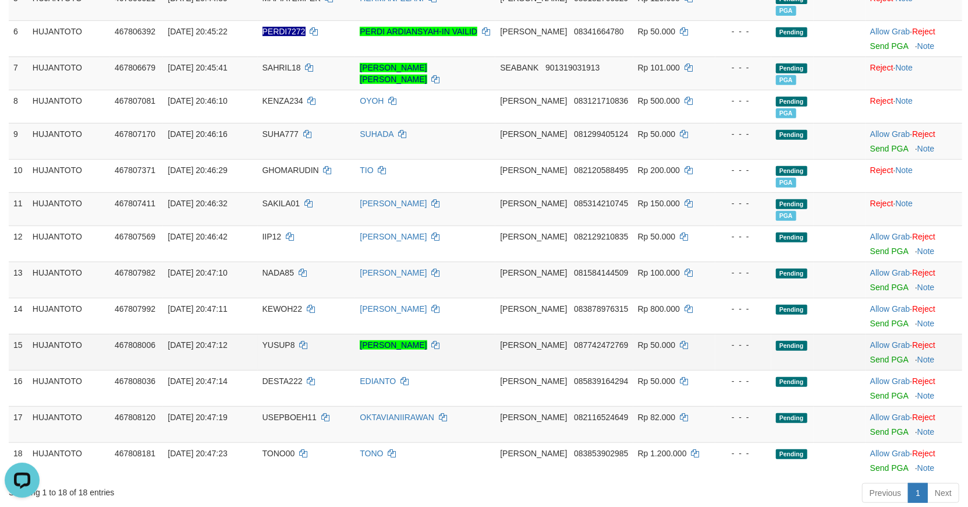
scroll to position [376, 0]
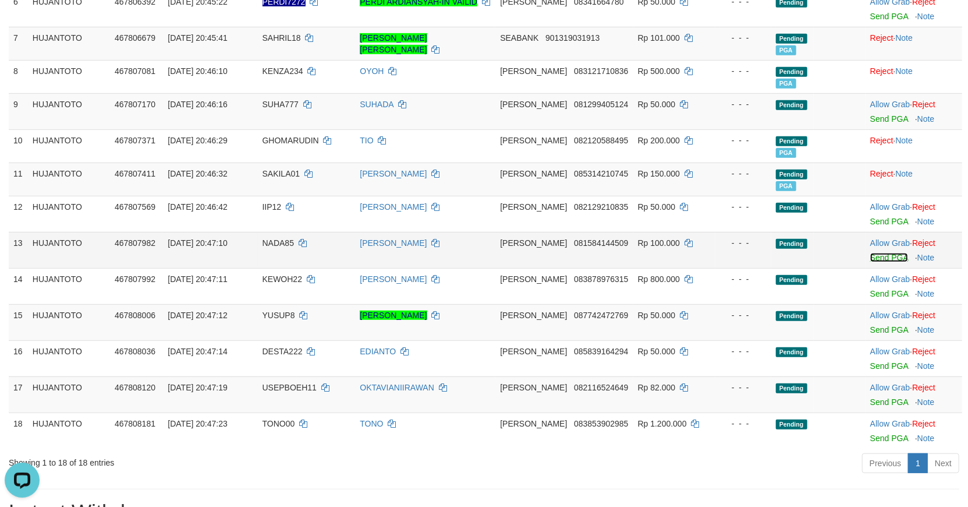
click at [880, 257] on link "Send PGA" at bounding box center [890, 257] width 38 height 9
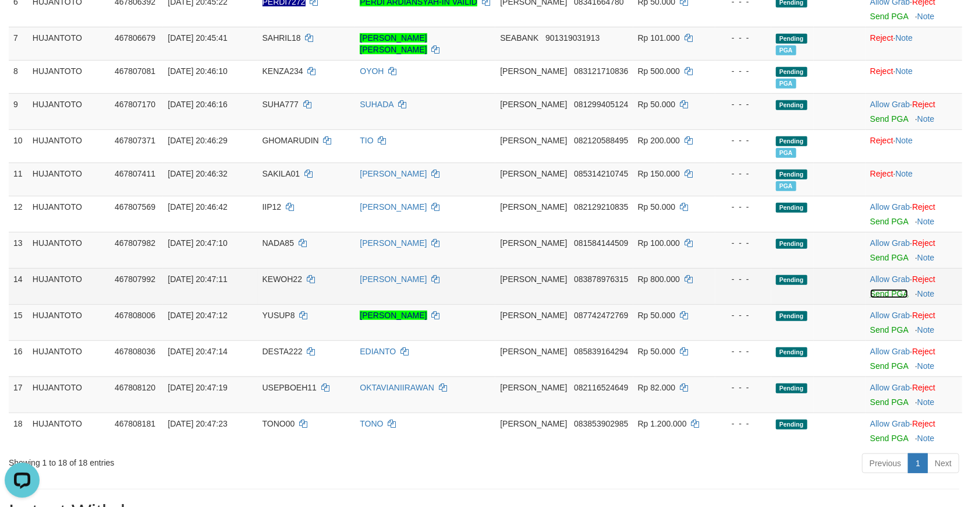
click at [894, 292] on link "Send PGA" at bounding box center [890, 293] width 38 height 9
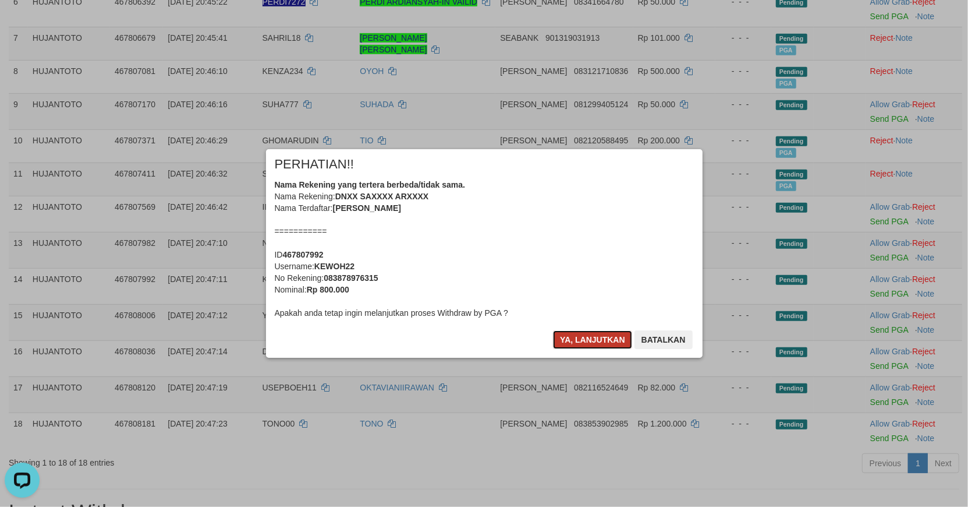
click at [589, 338] on button "Ya, lanjutkan" at bounding box center [592, 339] width 79 height 19
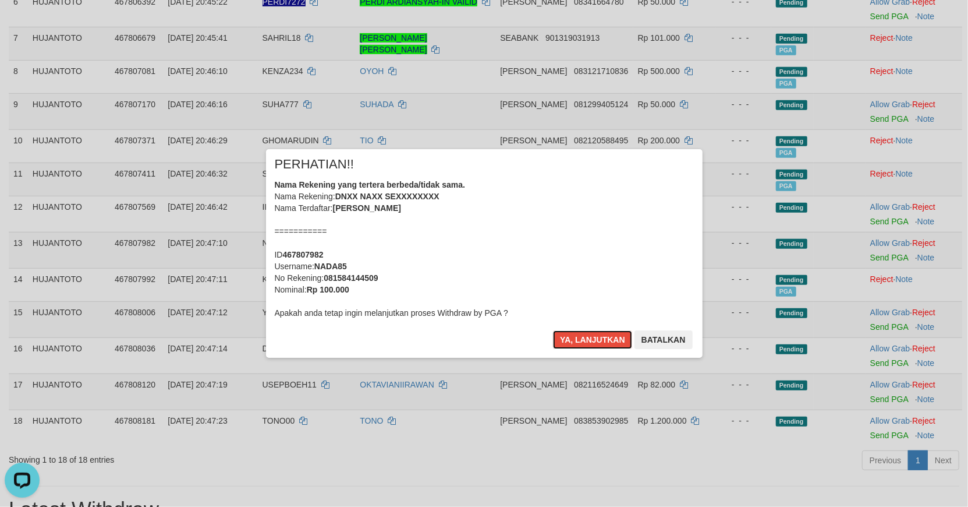
click at [589, 338] on button "Ya, lanjutkan" at bounding box center [592, 339] width 79 height 19
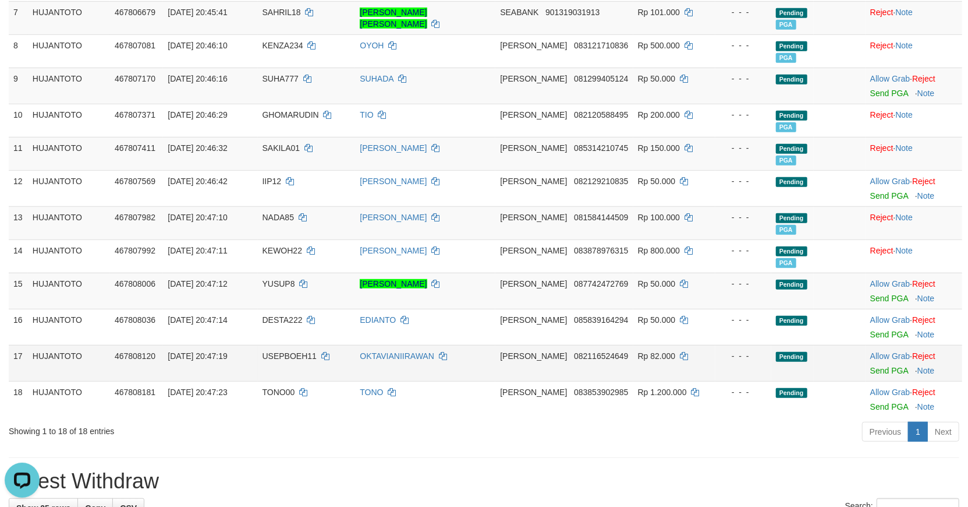
scroll to position [466, 0]
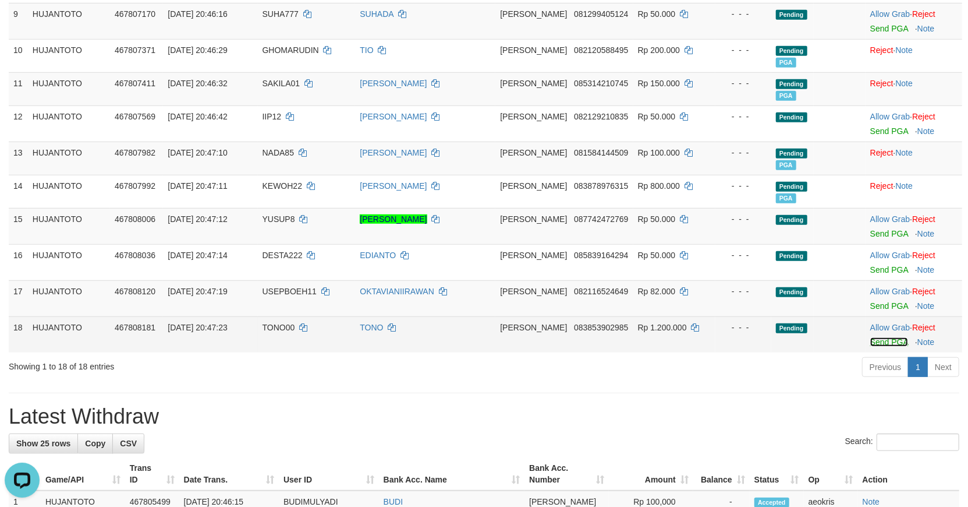
click at [883, 339] on link "Send PGA" at bounding box center [890, 341] width 38 height 9
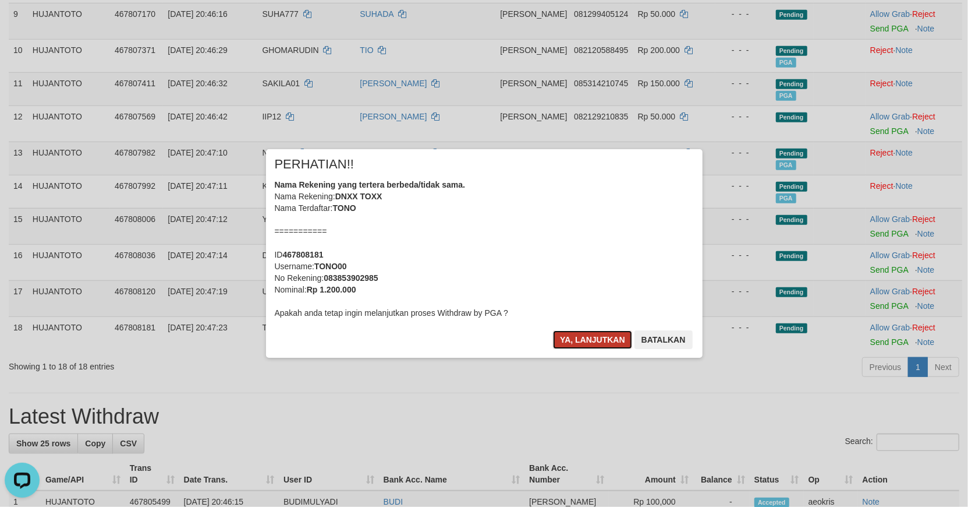
drag, startPoint x: 587, startPoint y: 339, endPoint x: 687, endPoint y: 352, distance: 100.9
click at [589, 339] on button "Ya, lanjutkan" at bounding box center [592, 339] width 79 height 19
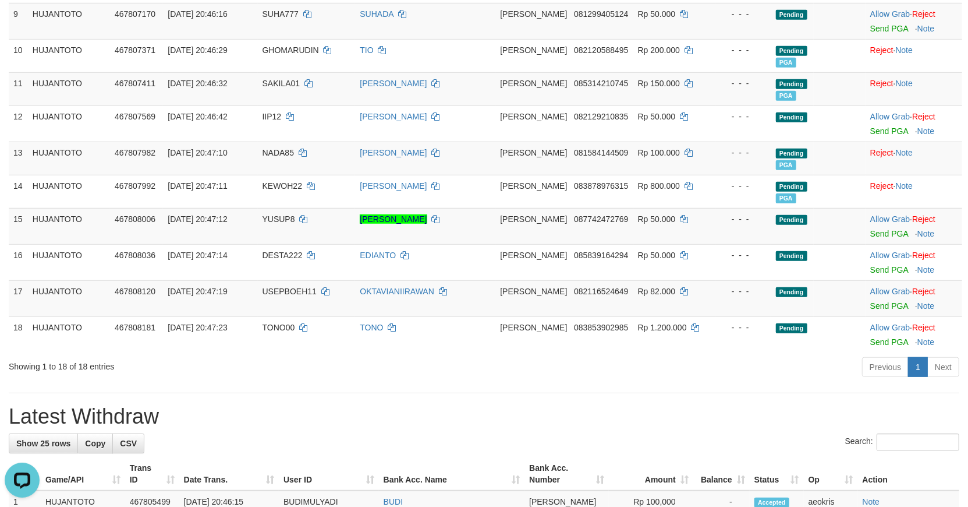
click at [772, 374] on div "Previous 1 Next" at bounding box center [685, 368] width 547 height 25
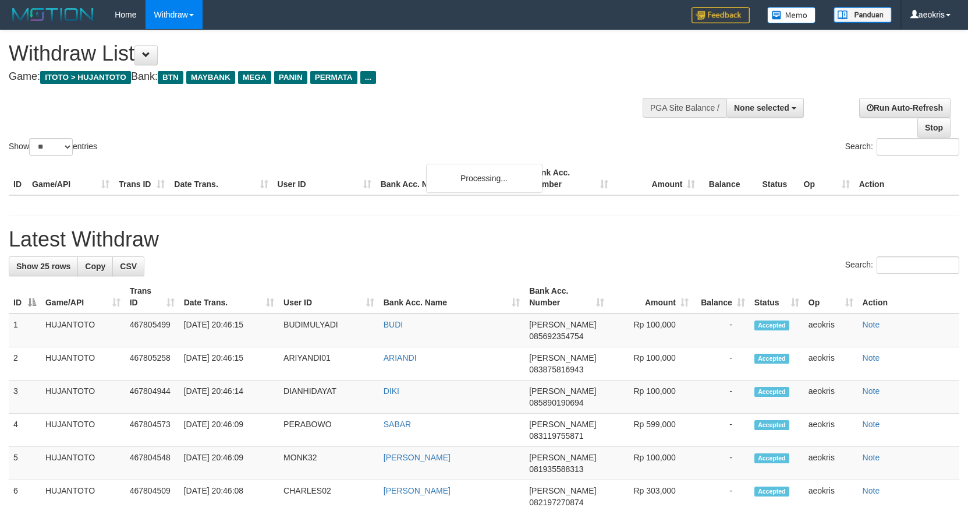
select select
select select "**"
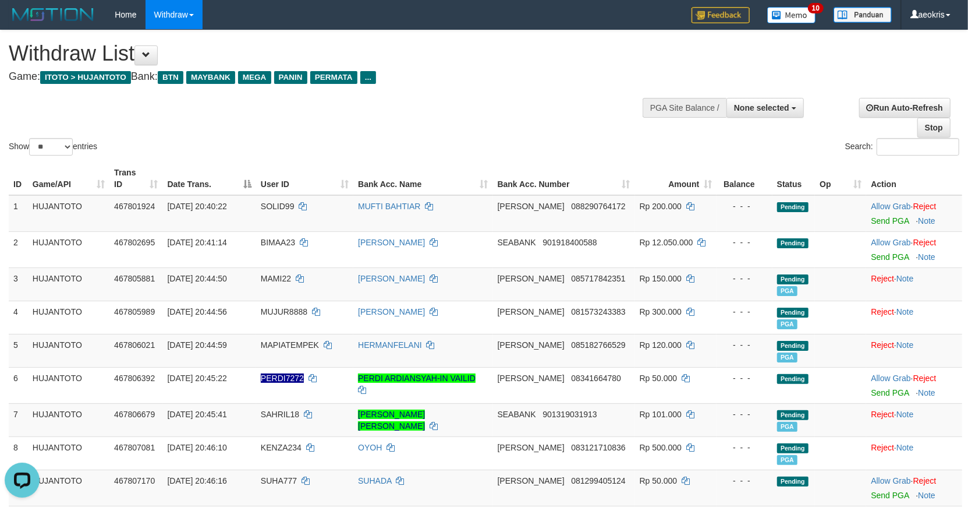
click at [773, 86] on div "Show ** ** ** *** entries Search:" at bounding box center [484, 94] width 968 height 128
click at [749, 101] on button "None selected" at bounding box center [765, 108] width 77 height 20
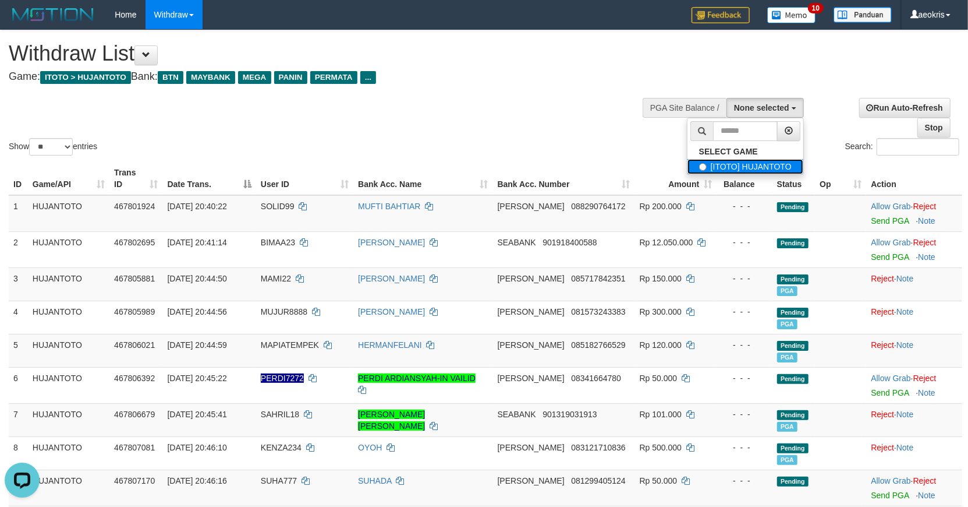
click at [747, 163] on label "[ITOTO] HUJANTOTO" at bounding box center [746, 166] width 116 height 15
select select "***"
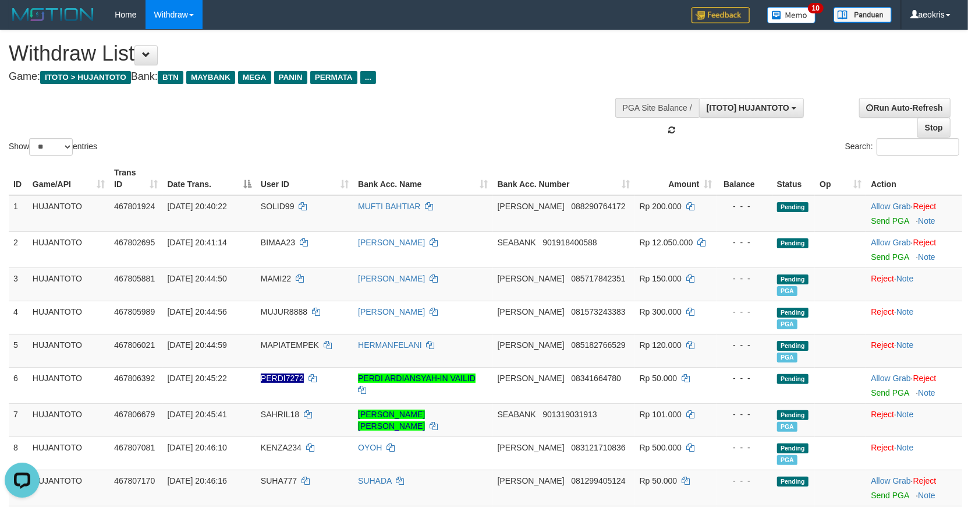
scroll to position [10, 0]
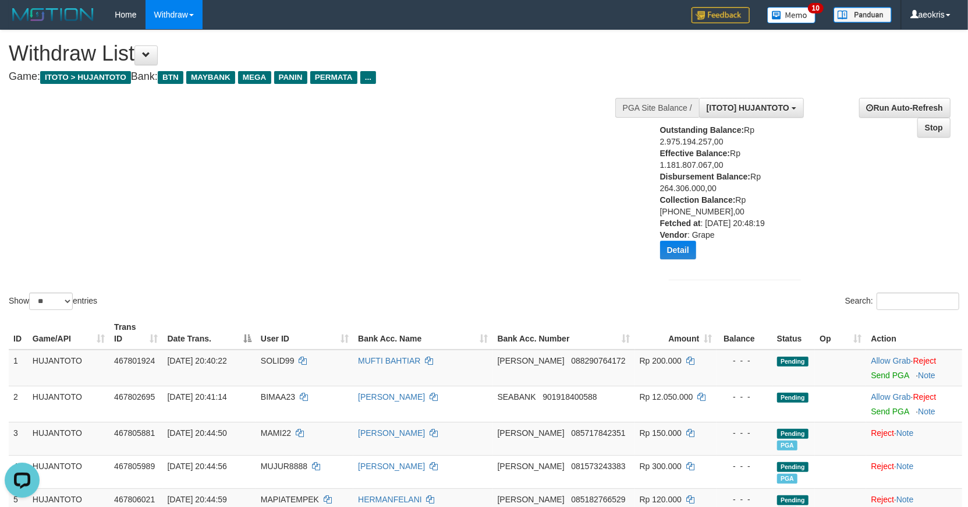
click at [801, 235] on div "Outstanding Balance: Rp 2.975.194.257,00 Effective Balance: Rp 1.181.807.067,00…" at bounding box center [735, 196] width 150 height 144
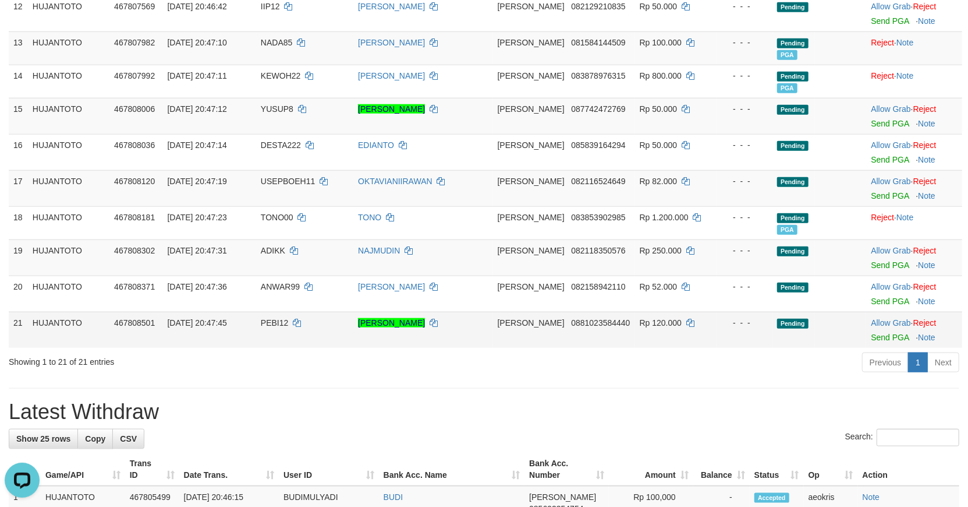
scroll to position [776, 0]
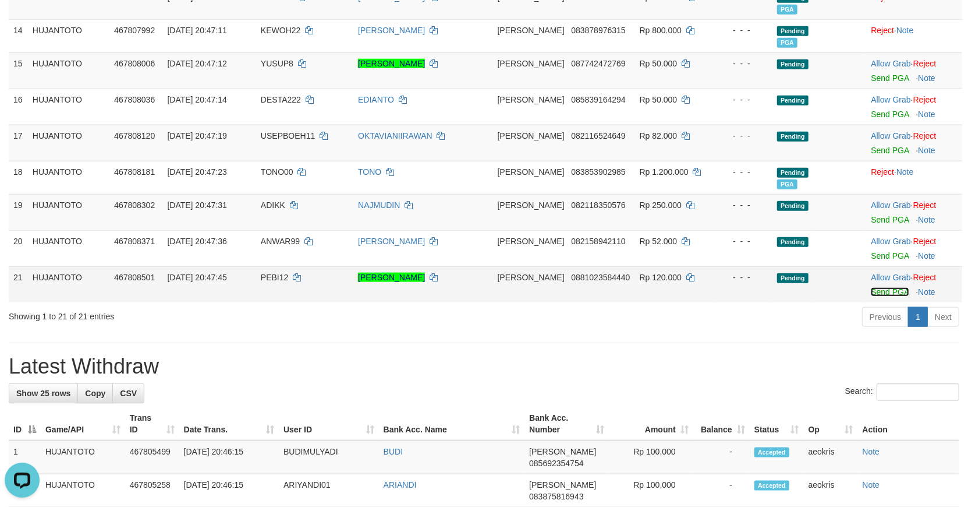
click at [887, 287] on link "Send PGA" at bounding box center [890, 291] width 38 height 9
click at [883, 218] on link "Send PGA" at bounding box center [890, 219] width 38 height 9
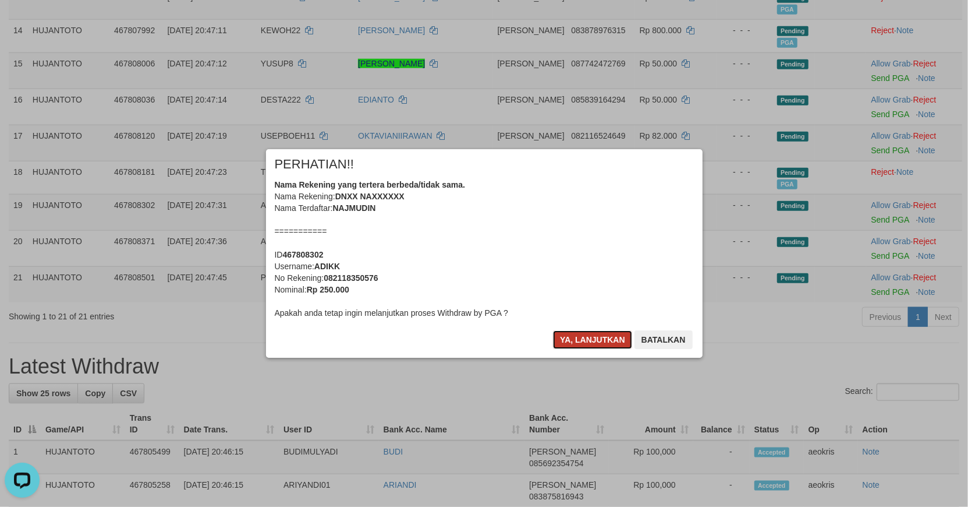
click at [587, 342] on button "Ya, lanjutkan" at bounding box center [592, 339] width 79 height 19
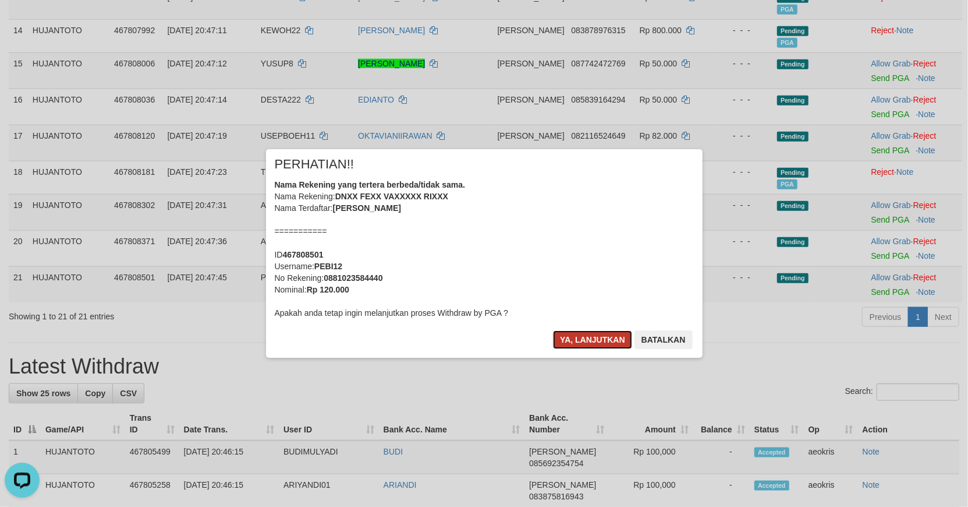
click at [586, 342] on button "Ya, lanjutkan" at bounding box center [592, 339] width 79 height 19
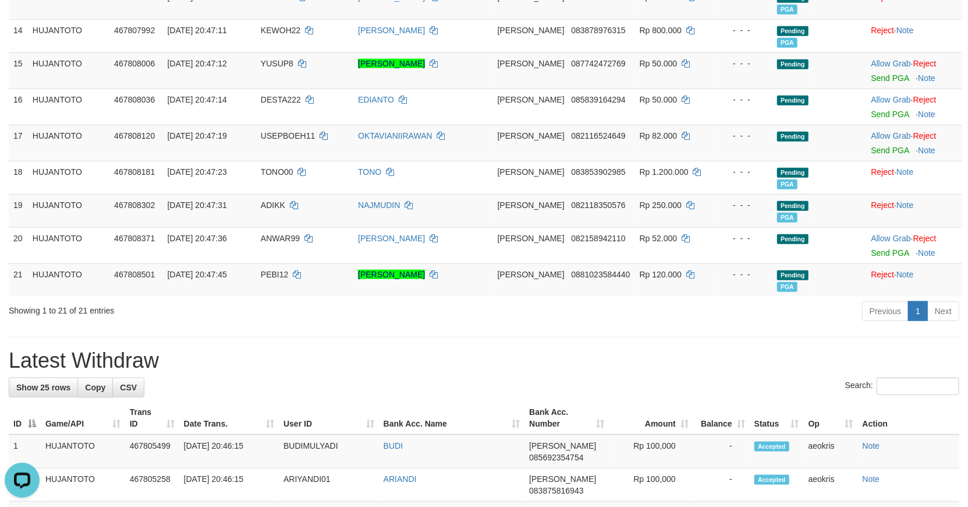
click at [439, 334] on div "**********" at bounding box center [484, 292] width 968 height 2076
click at [397, 345] on div "**********" at bounding box center [484, 292] width 968 height 2076
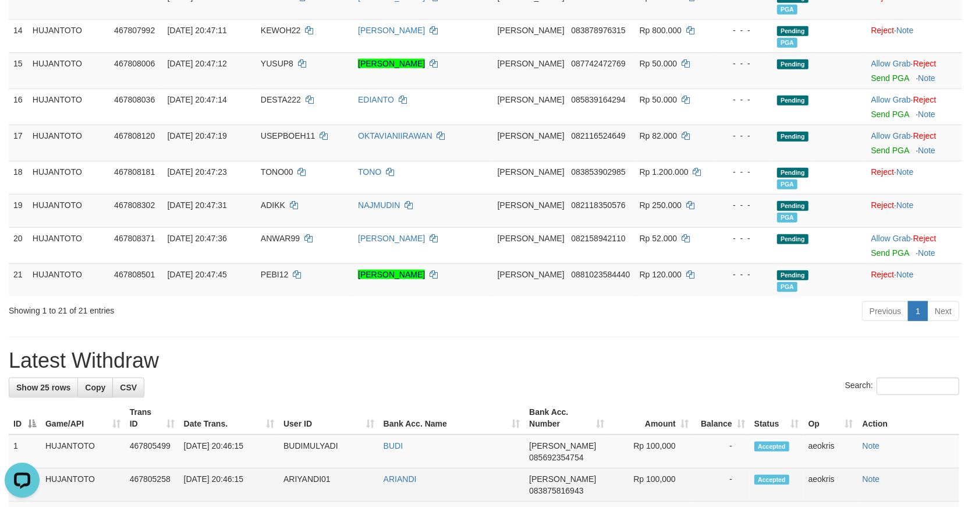
click at [723, 492] on td "-" at bounding box center [721, 484] width 56 height 33
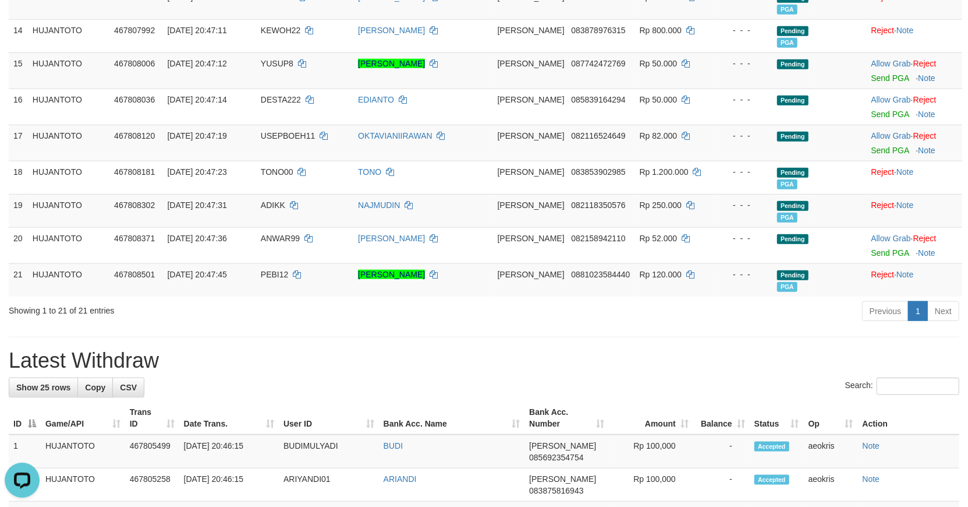
click at [820, 322] on div "Previous 1 Next" at bounding box center [685, 312] width 547 height 25
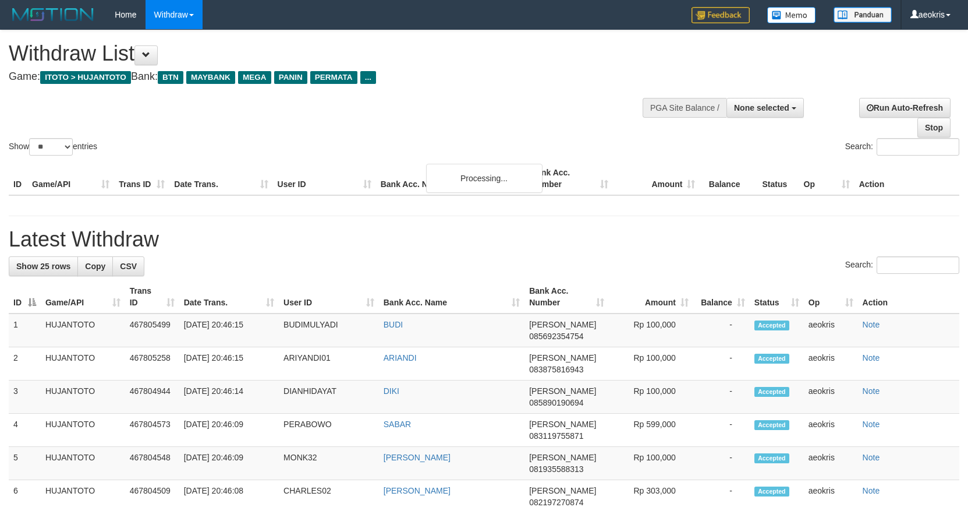
select select
select select "**"
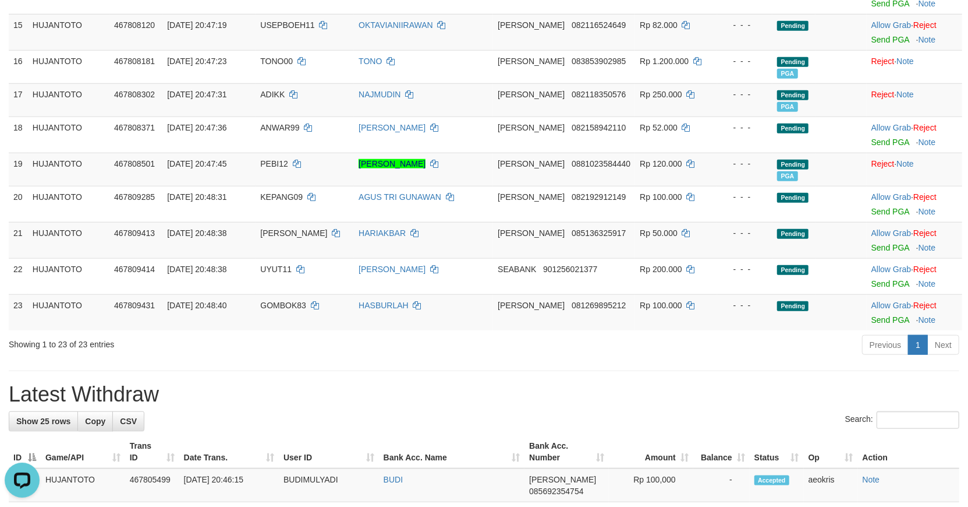
scroll to position [678, 0]
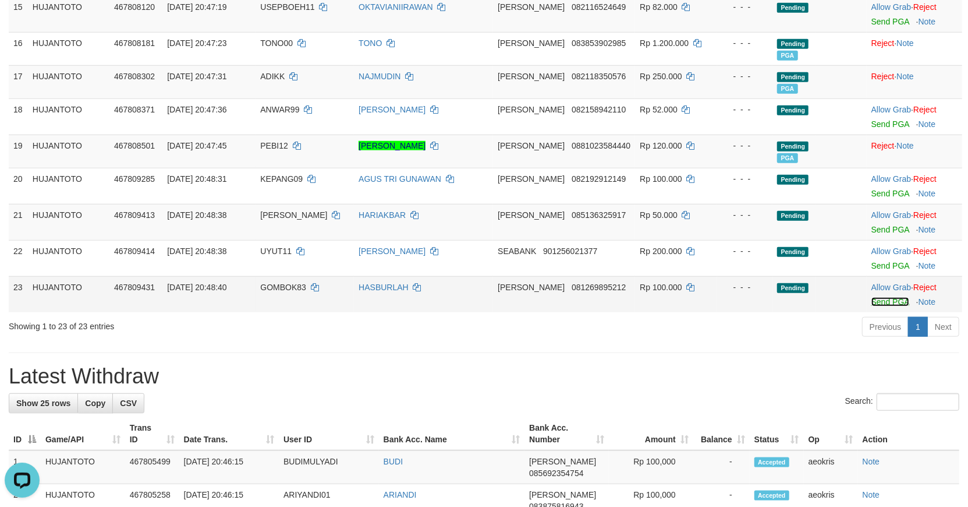
click at [880, 298] on link "Send PGA" at bounding box center [891, 301] width 38 height 9
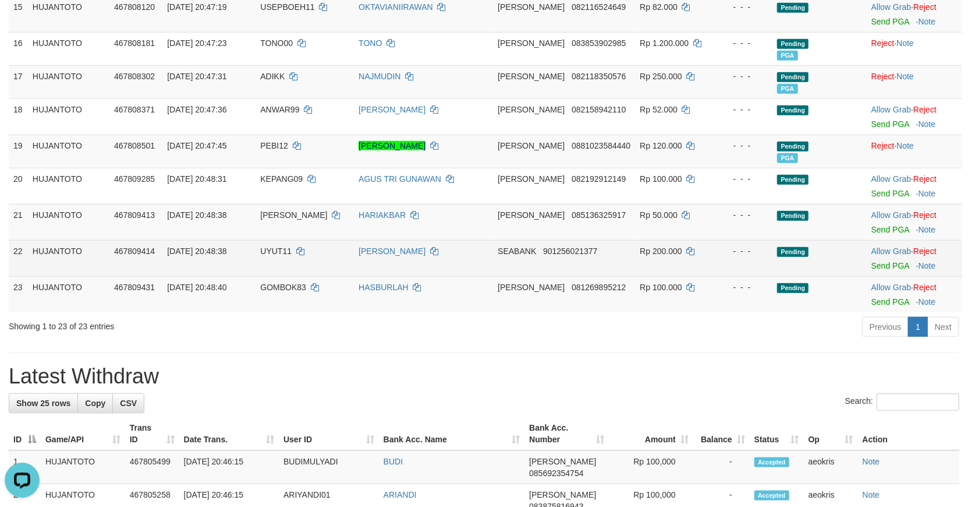
click at [895, 257] on div at bounding box center [915, 258] width 86 height 3
click at [888, 261] on link "Send PGA" at bounding box center [891, 265] width 38 height 9
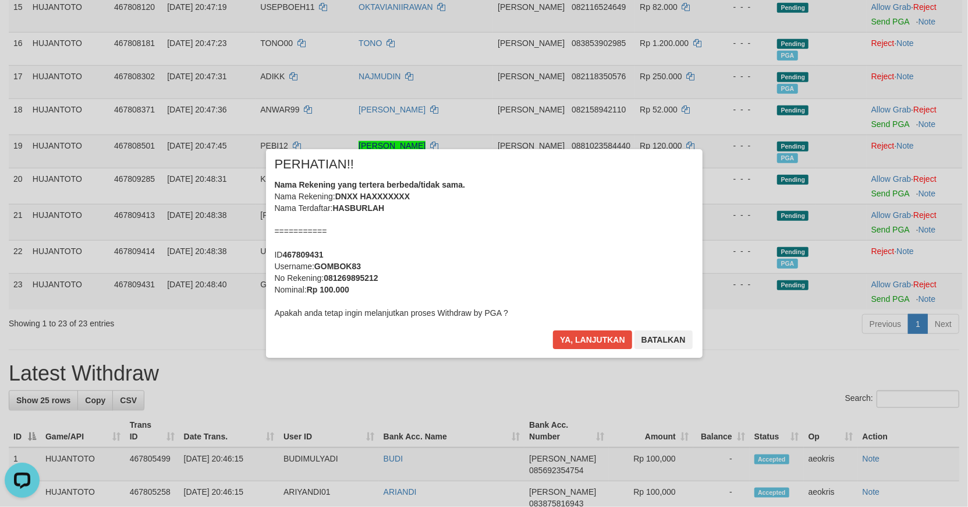
drag, startPoint x: 419, startPoint y: 390, endPoint x: 444, endPoint y: 387, distance: 25.2
click at [420, 388] on div "× PERHATIAN!! Nama Rekening yang tertera berbeda/tidak sama. Nama Rekening: DNX…" at bounding box center [484, 253] width 968 height 507
click at [583, 342] on button "Ya, lanjutkan" at bounding box center [592, 339] width 79 height 19
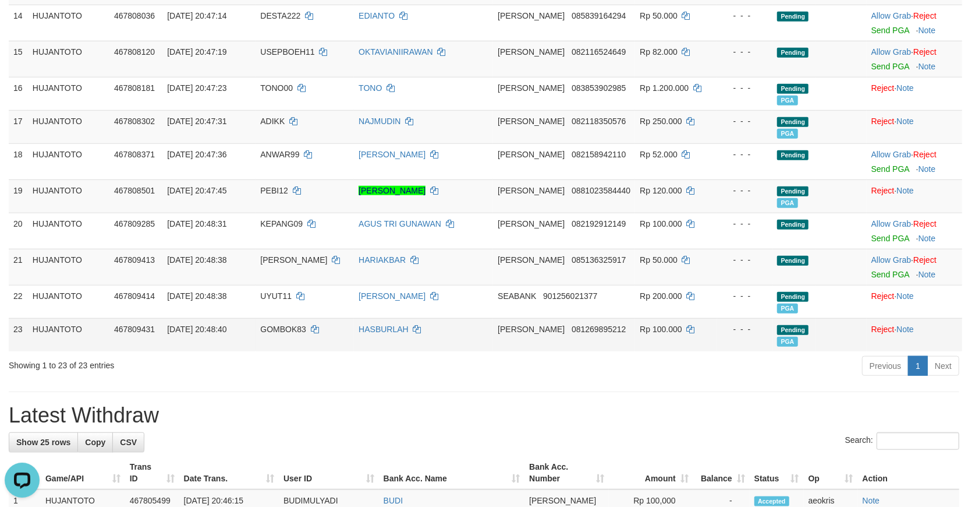
scroll to position [614, 0]
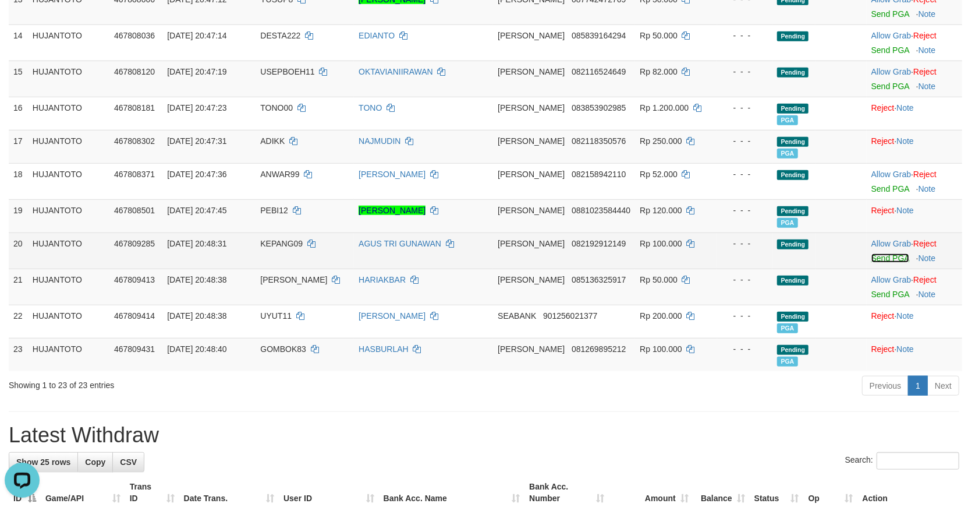
click at [889, 254] on link "Send PGA" at bounding box center [891, 257] width 38 height 9
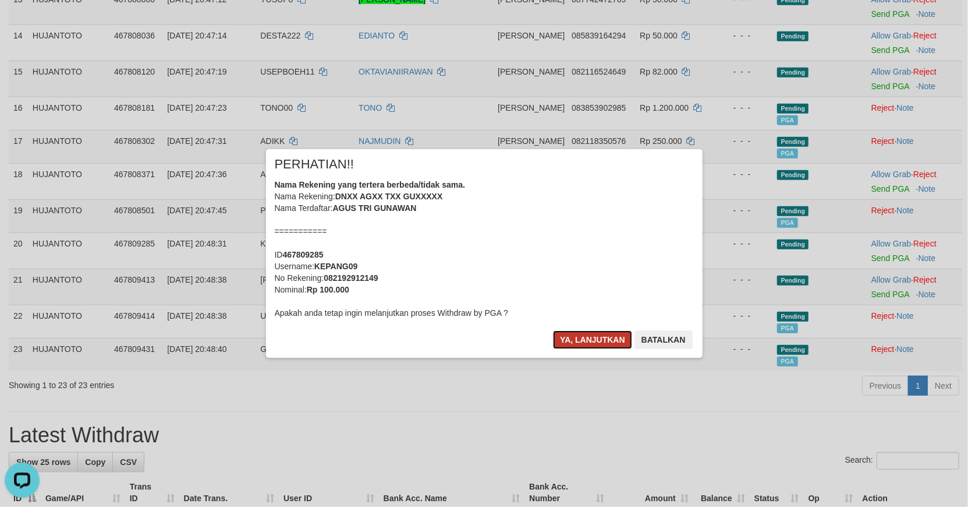
click at [596, 339] on button "Ya, lanjutkan" at bounding box center [592, 339] width 79 height 19
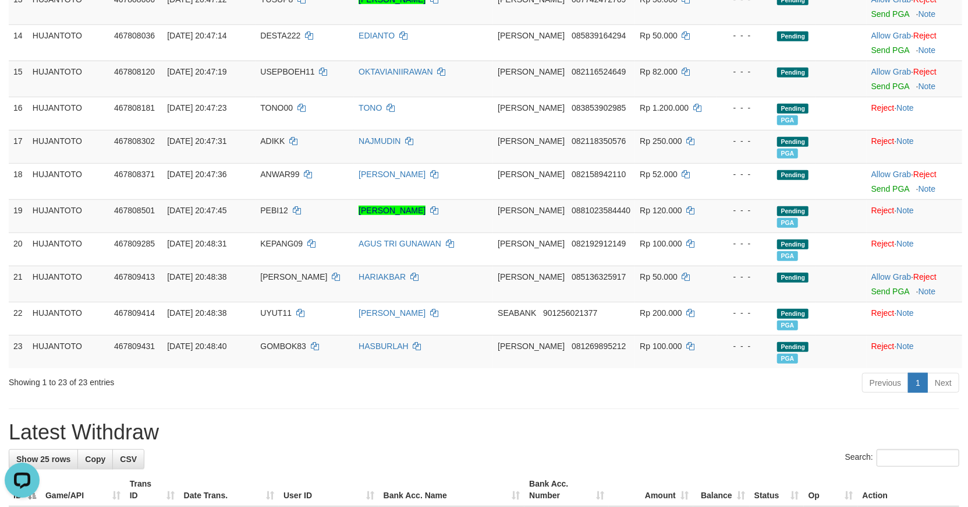
click at [728, 392] on div "Previous 1 Next" at bounding box center [685, 383] width 547 height 25
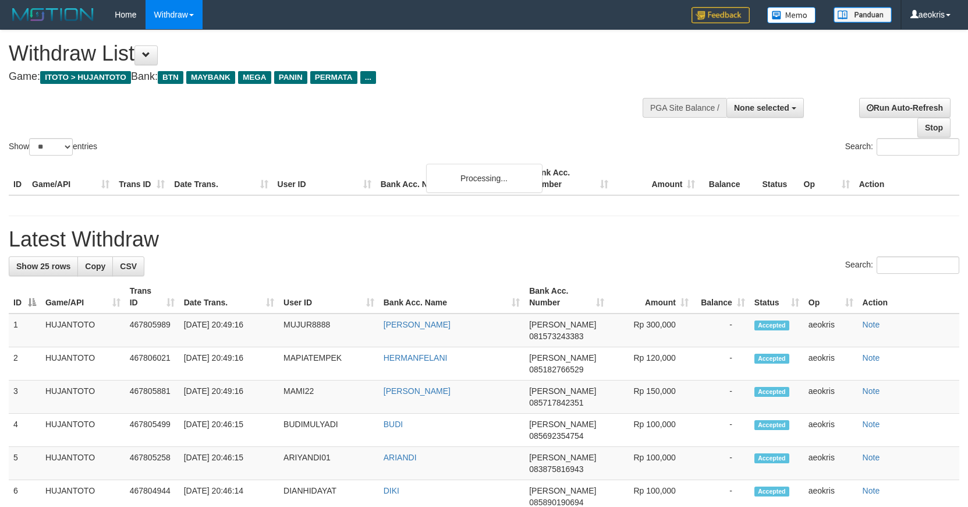
select select
select select "**"
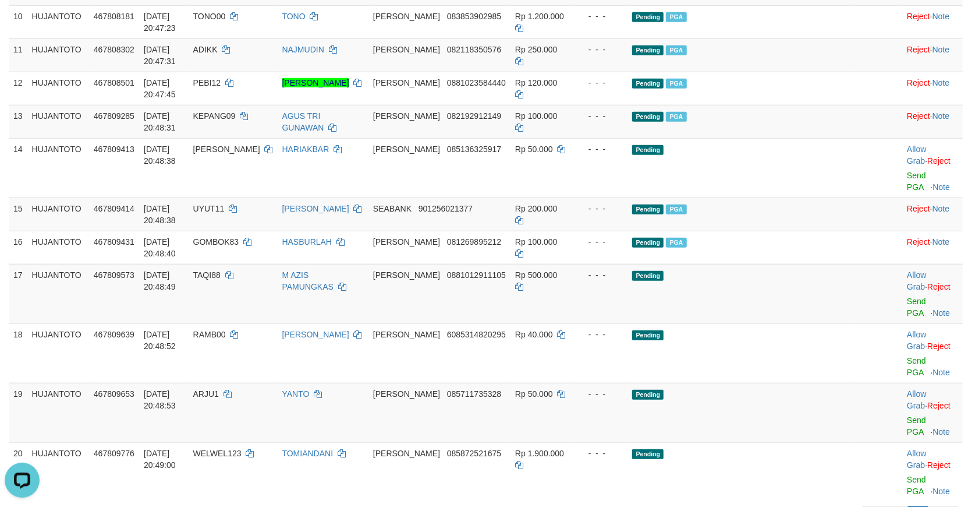
scroll to position [556, 0]
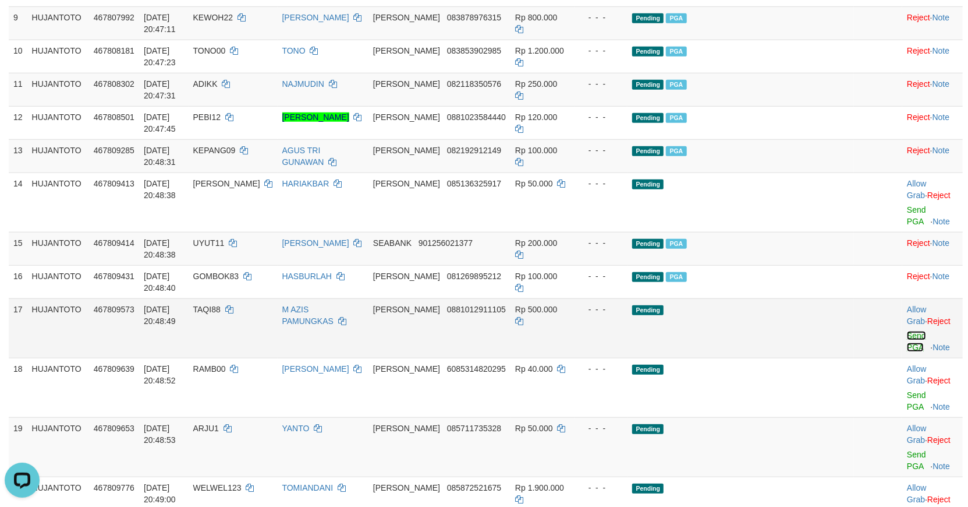
click at [907, 331] on link "Send PGA" at bounding box center [916, 341] width 19 height 21
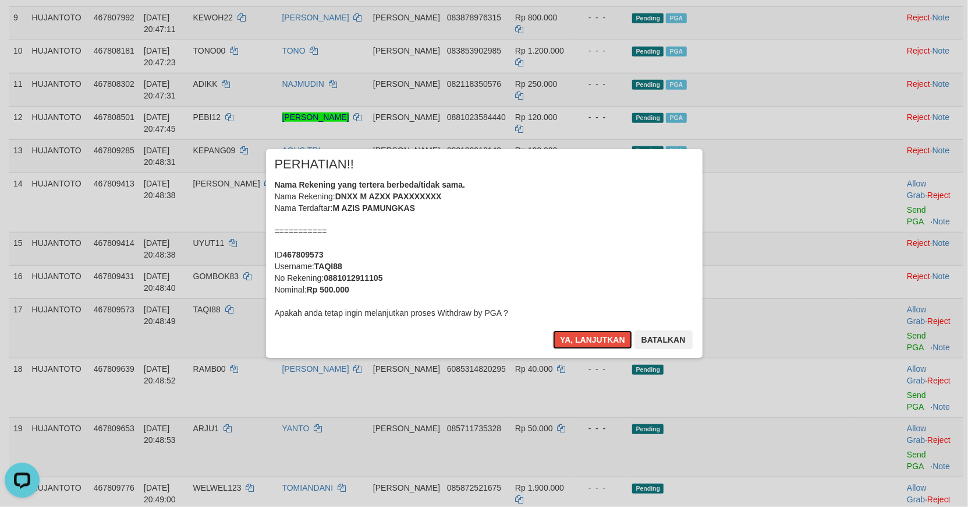
drag, startPoint x: 585, startPoint y: 342, endPoint x: 883, endPoint y: 502, distance: 337.6
click at [588, 342] on button "Ya, lanjutkan" at bounding box center [592, 339] width 79 height 19
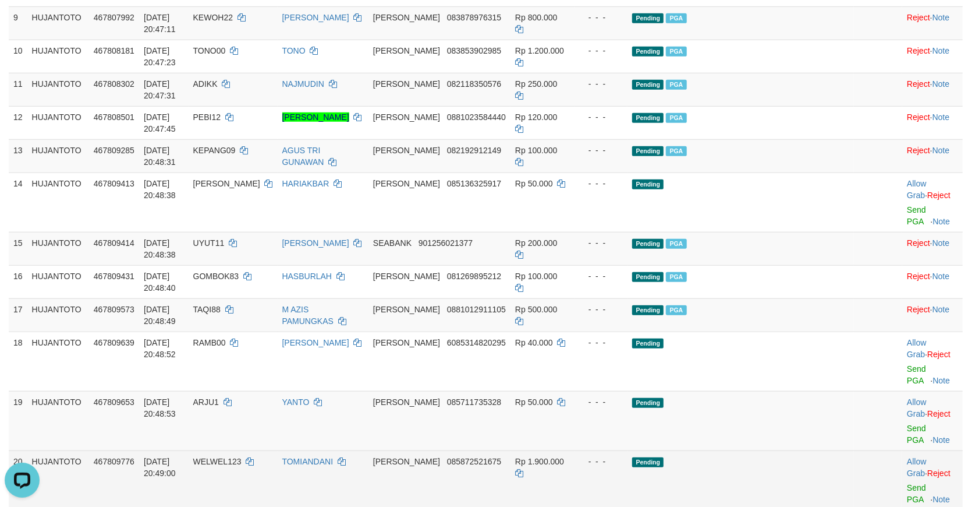
click at [907, 483] on link "Send PGA" at bounding box center [916, 493] width 19 height 21
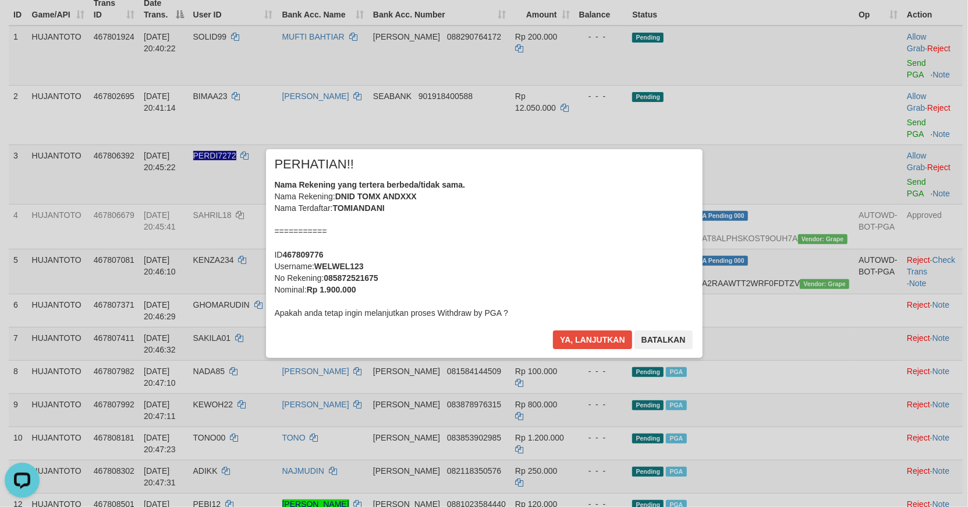
scroll to position [168, 0]
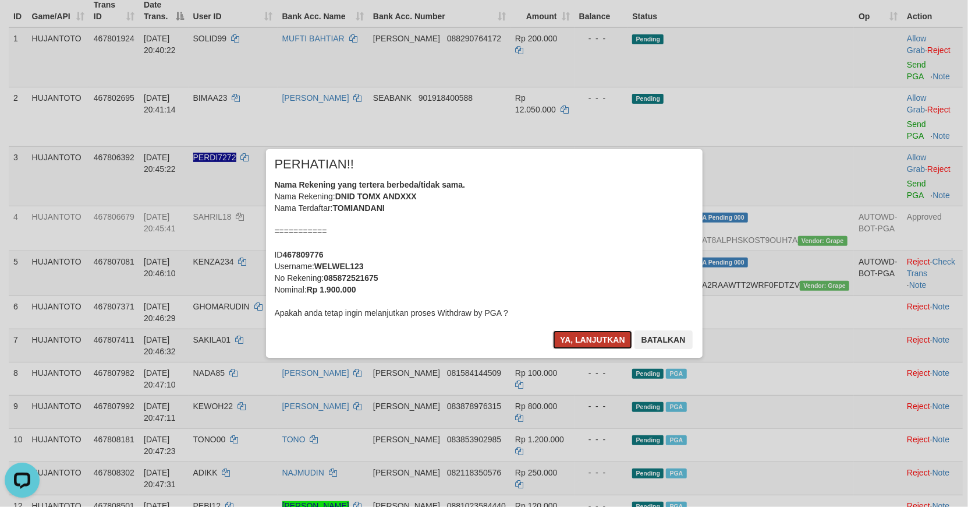
click at [569, 336] on button "Ya, lanjutkan" at bounding box center [592, 339] width 79 height 19
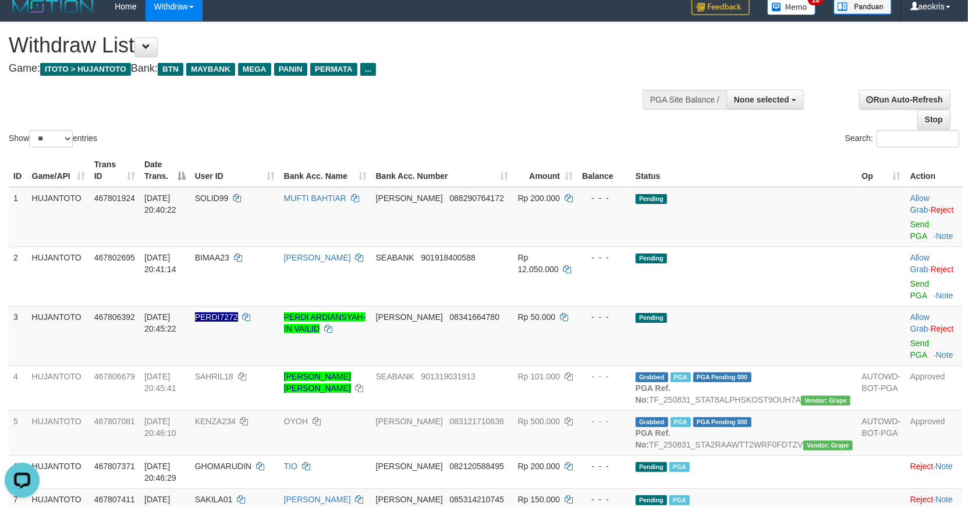
scroll to position [0, 0]
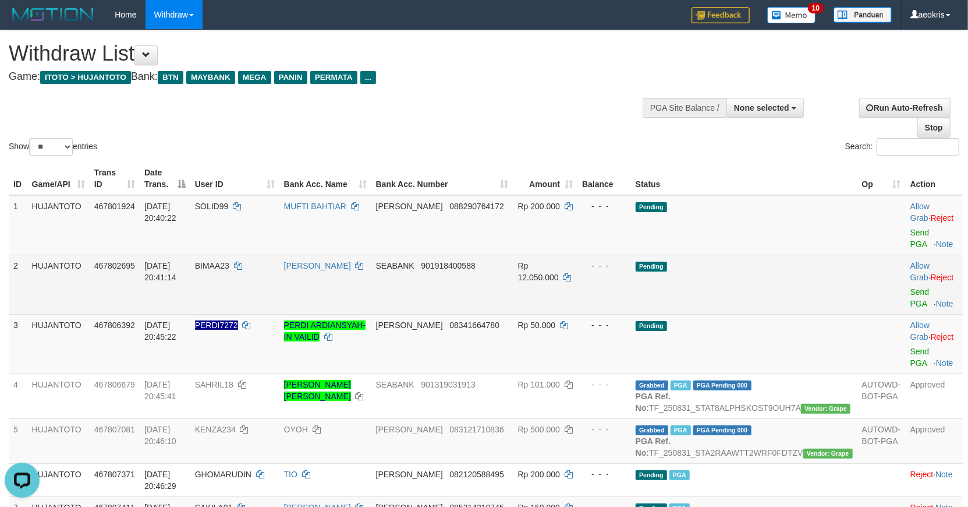
click at [792, 288] on td "Pending" at bounding box center [744, 283] width 227 height 59
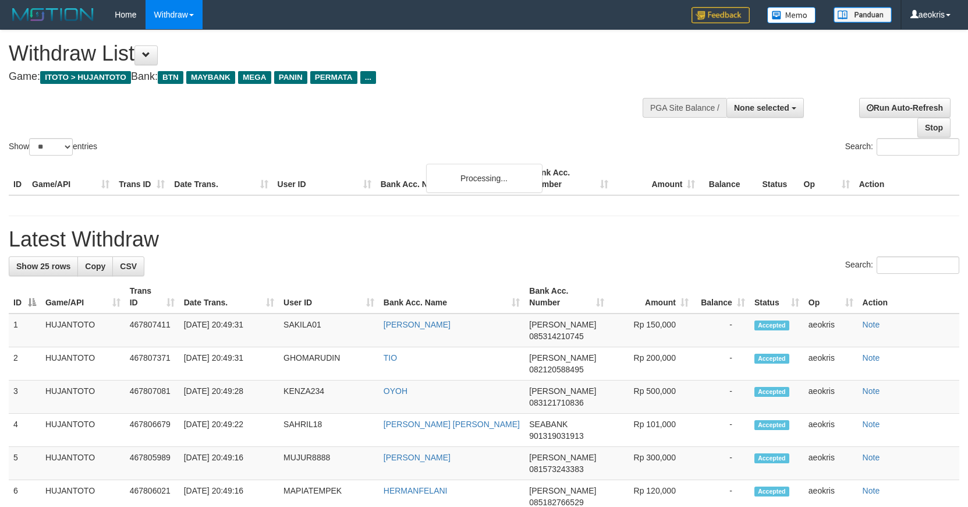
select select
select select "**"
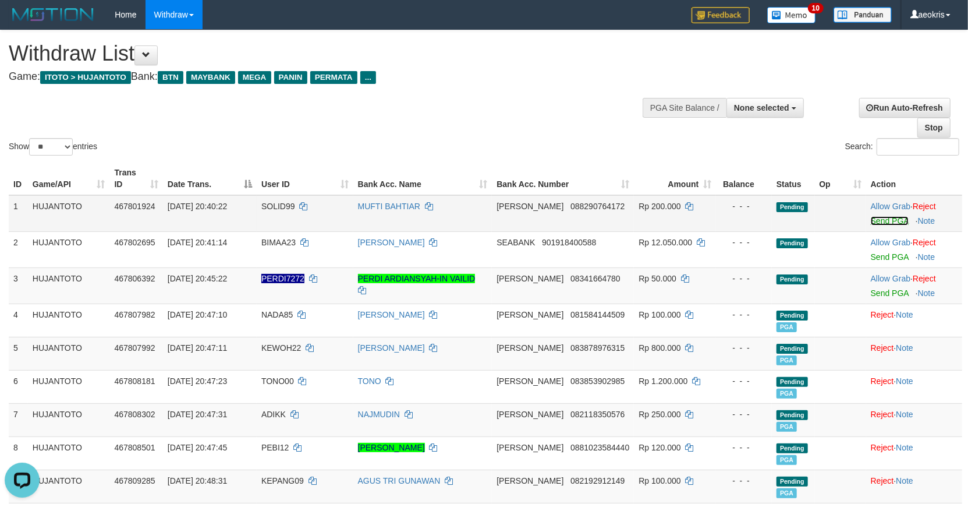
click at [889, 216] on link "Send PGA" at bounding box center [890, 220] width 38 height 9
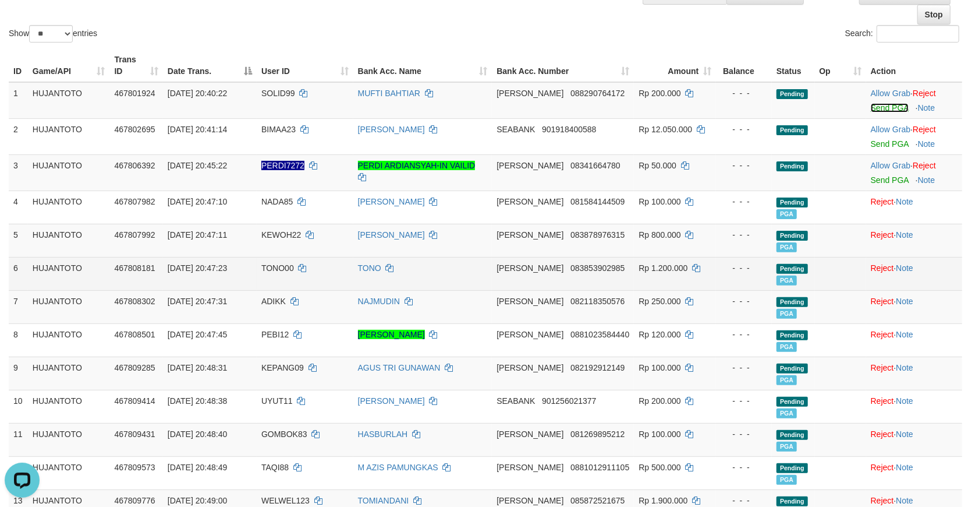
scroll to position [129, 0]
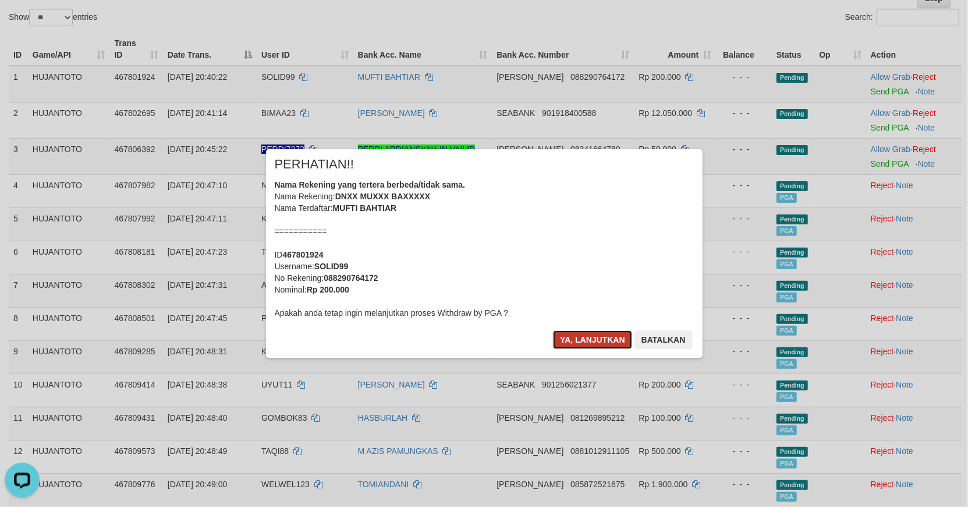
click at [597, 344] on button "Ya, lanjutkan" at bounding box center [592, 339] width 79 height 19
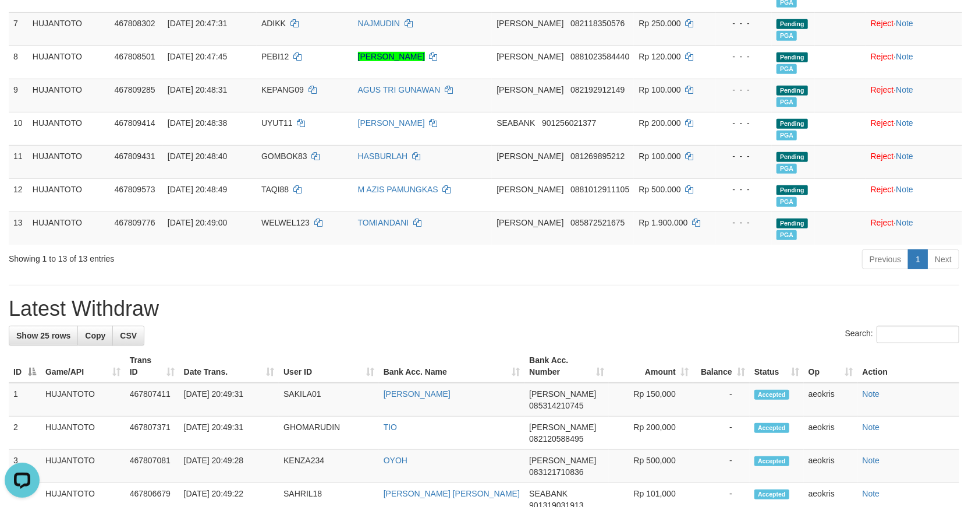
scroll to position [385, 0]
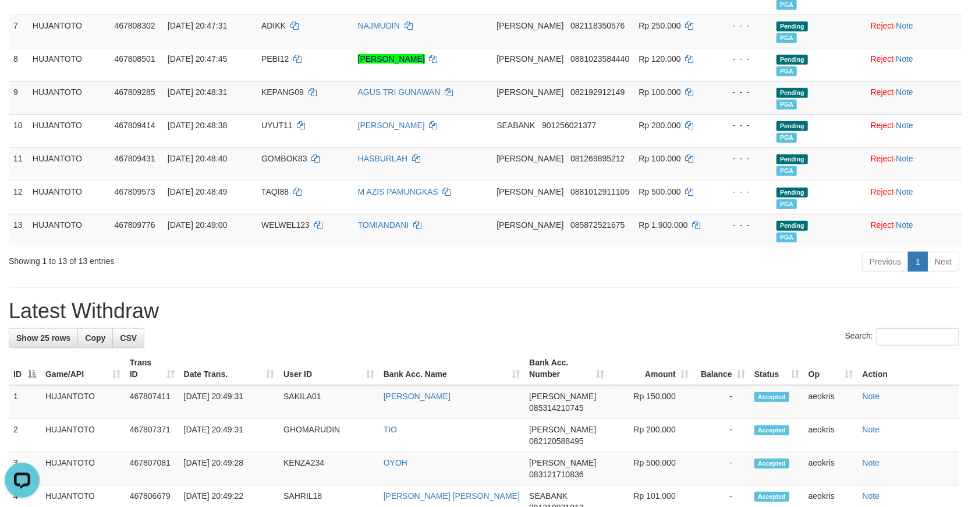
click at [426, 298] on div "**********" at bounding box center [484, 463] width 968 height 1636
click at [423, 303] on h1 "Latest Withdraw" at bounding box center [484, 310] width 951 height 23
click at [432, 300] on h1 "Latest Withdraw" at bounding box center [484, 310] width 951 height 23
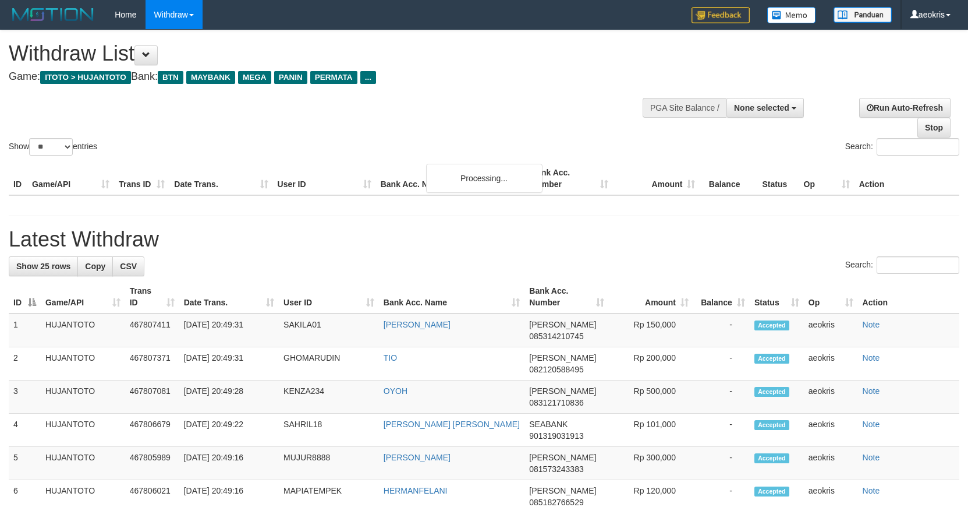
select select
select select "**"
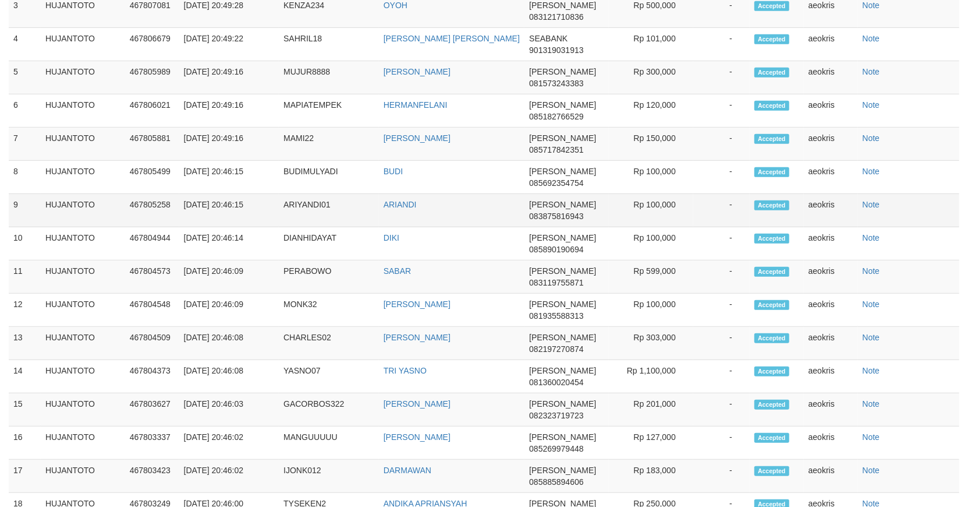
scroll to position [1169, 0]
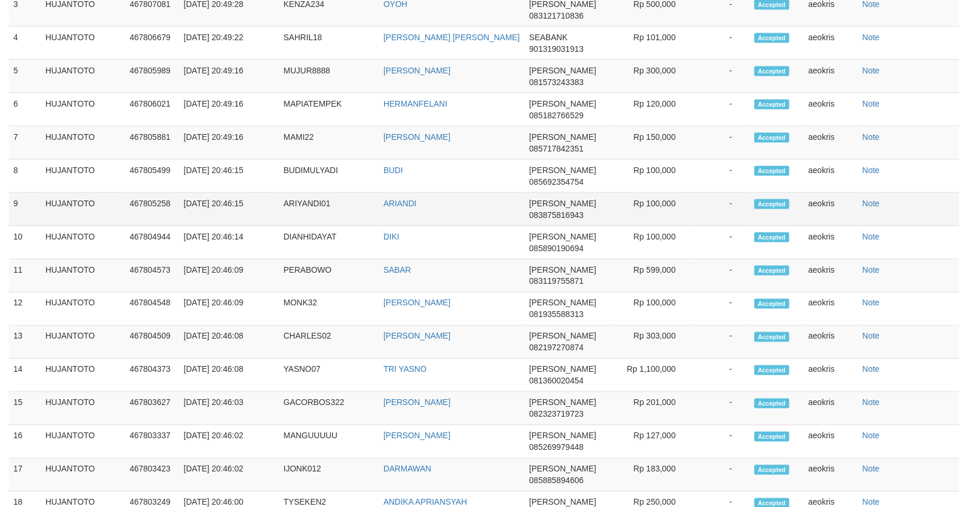
click at [472, 206] on td "ARIANDI" at bounding box center [452, 209] width 146 height 33
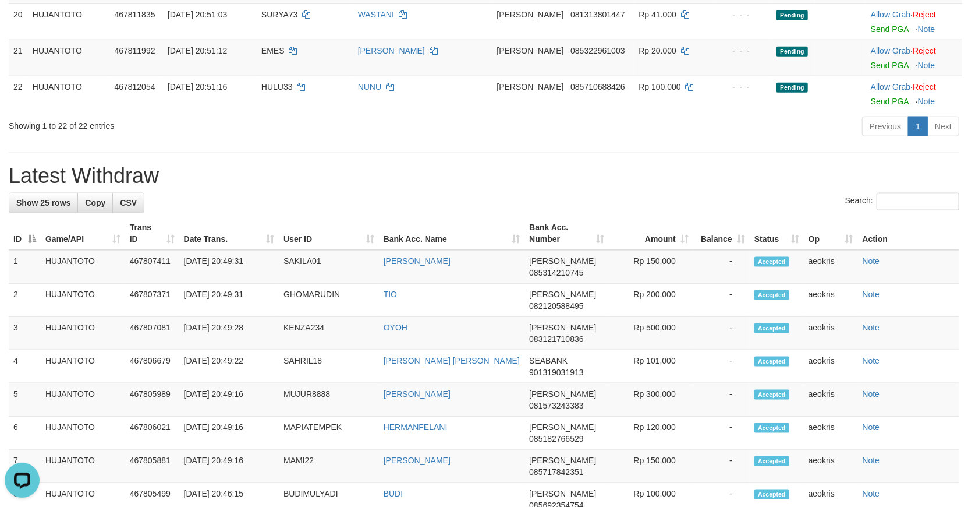
scroll to position [586, 0]
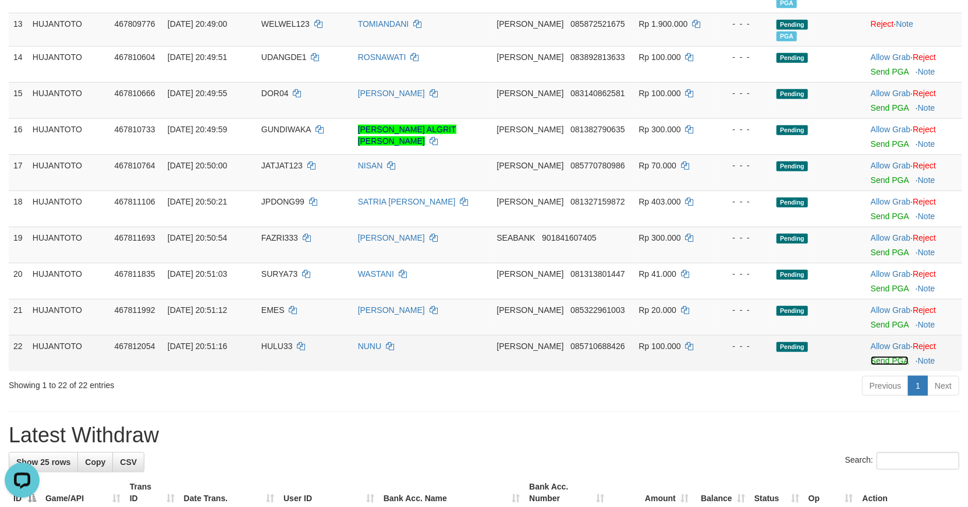
click at [886, 357] on link "Send PGA" at bounding box center [890, 360] width 38 height 9
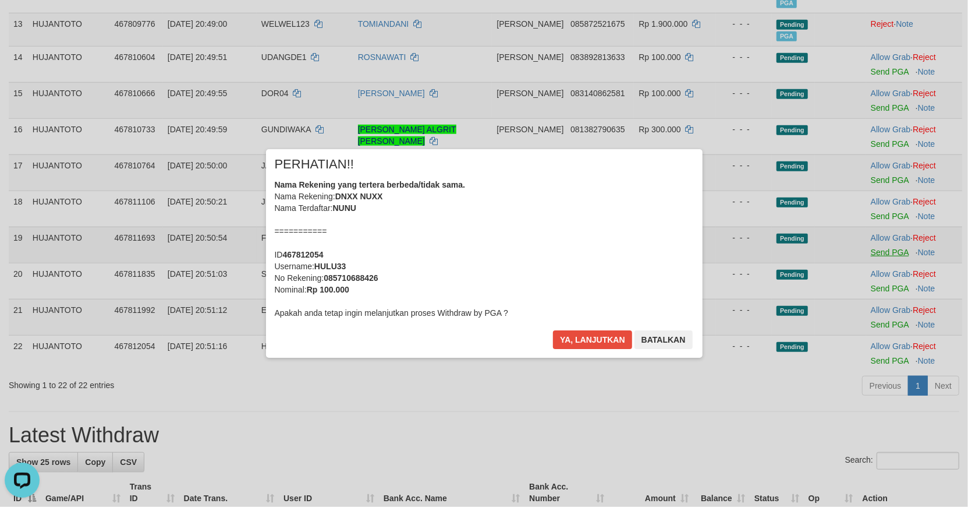
click at [889, 251] on div "× PERHATIAN!! Nama Rekening yang tertera berbeda/tidak sama. Nama Rekening: DNX…" at bounding box center [484, 253] width 968 height 255
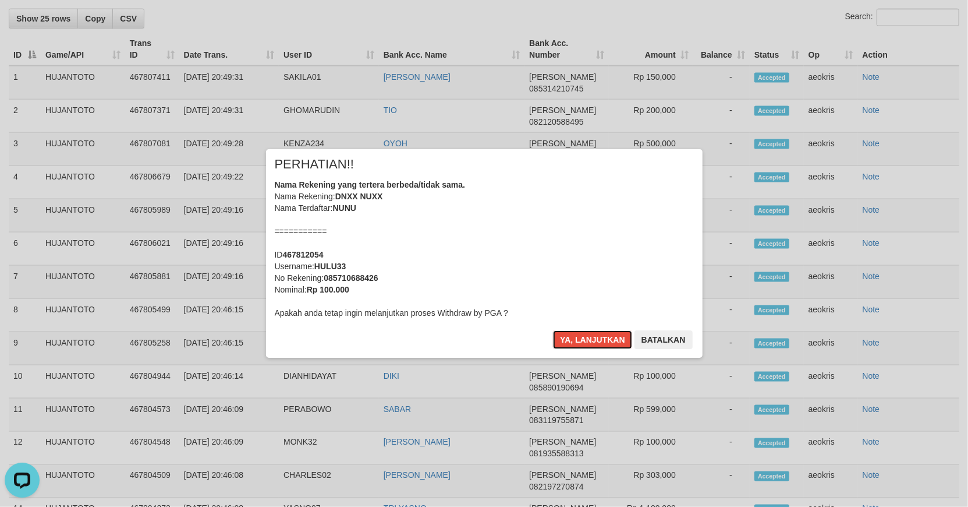
drag, startPoint x: 567, startPoint y: 344, endPoint x: 728, endPoint y: 323, distance: 163.2
click at [571, 344] on button "Ya, lanjutkan" at bounding box center [592, 339] width 79 height 19
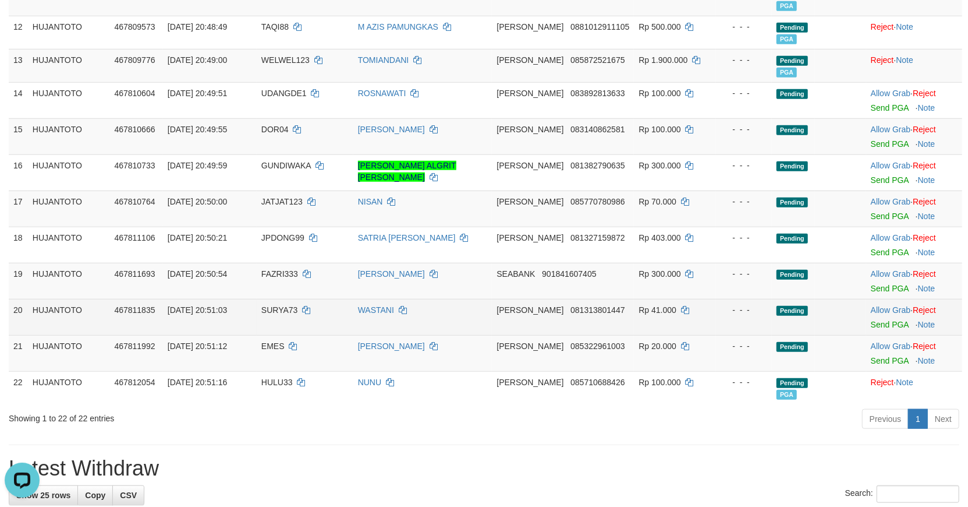
scroll to position [549, 0]
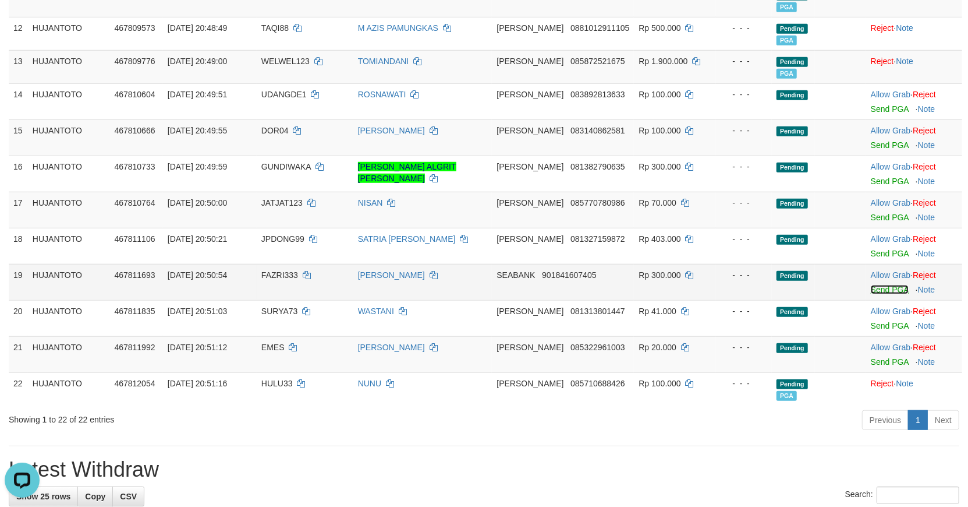
click at [883, 286] on link "Send PGA" at bounding box center [890, 289] width 38 height 9
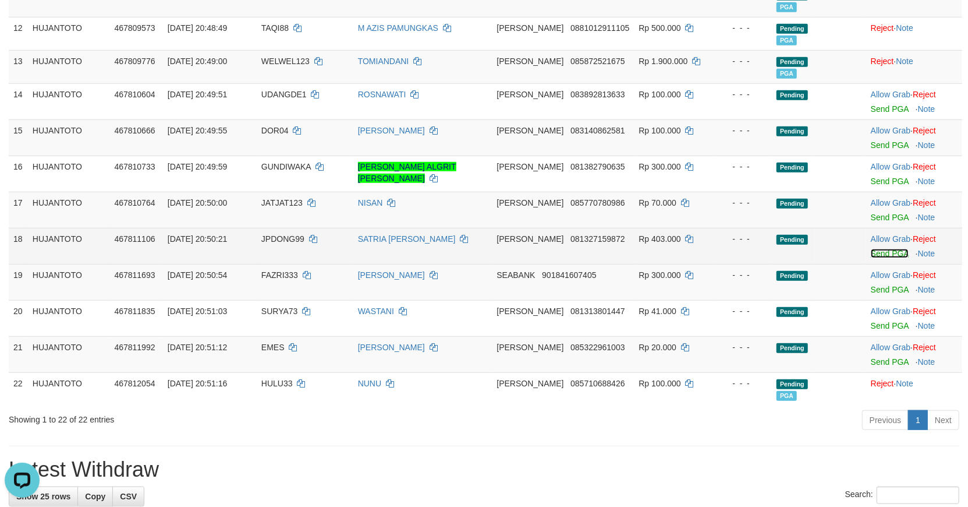
click at [891, 252] on link "Send PGA" at bounding box center [890, 253] width 38 height 9
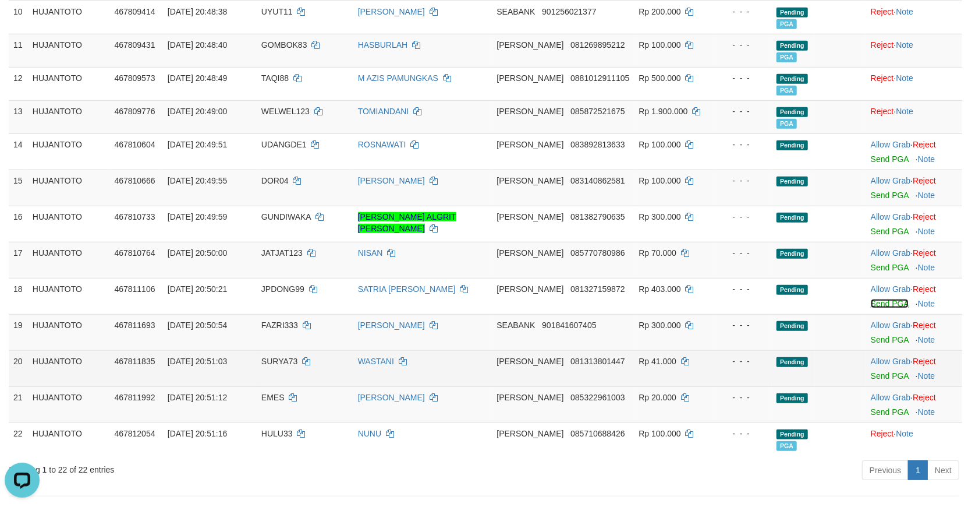
scroll to position [420, 0]
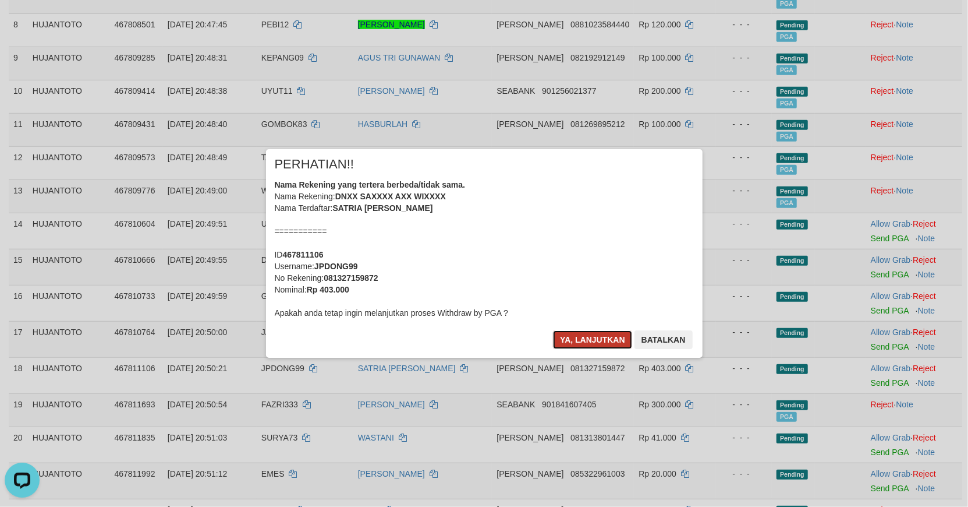
click at [599, 339] on button "Ya, lanjutkan" at bounding box center [592, 339] width 79 height 19
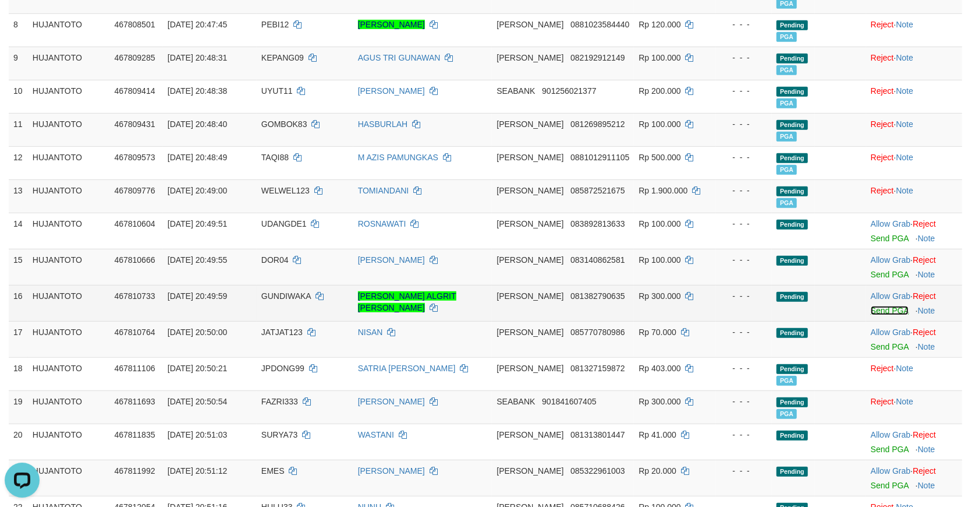
click at [882, 310] on link "Send PGA" at bounding box center [890, 310] width 38 height 9
click at [893, 273] on link "Send PGA" at bounding box center [890, 274] width 38 height 9
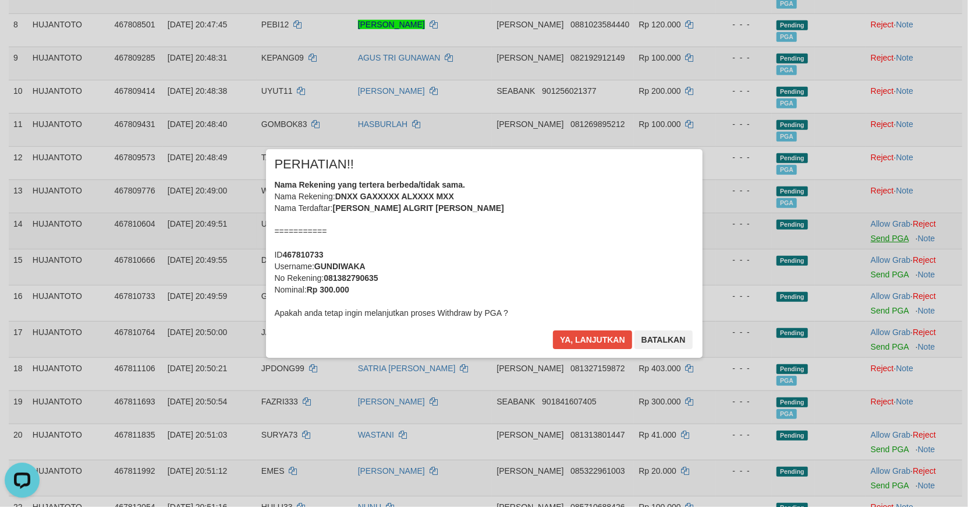
click at [886, 240] on div "× PERHATIAN!! Nama Rekening yang tertera berbeda/tidak sama. Nama Rekening: DNX…" at bounding box center [484, 253] width 968 height 255
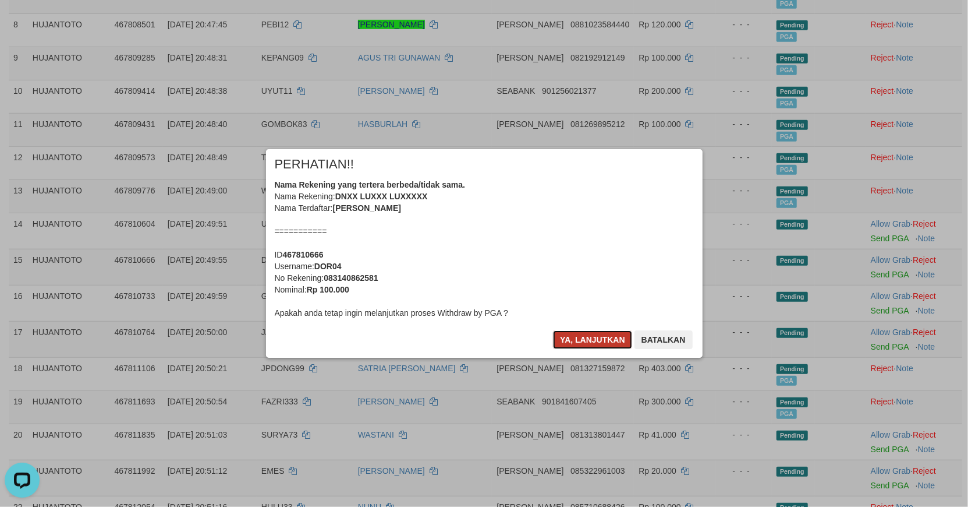
click at [592, 338] on button "Ya, lanjutkan" at bounding box center [592, 339] width 79 height 19
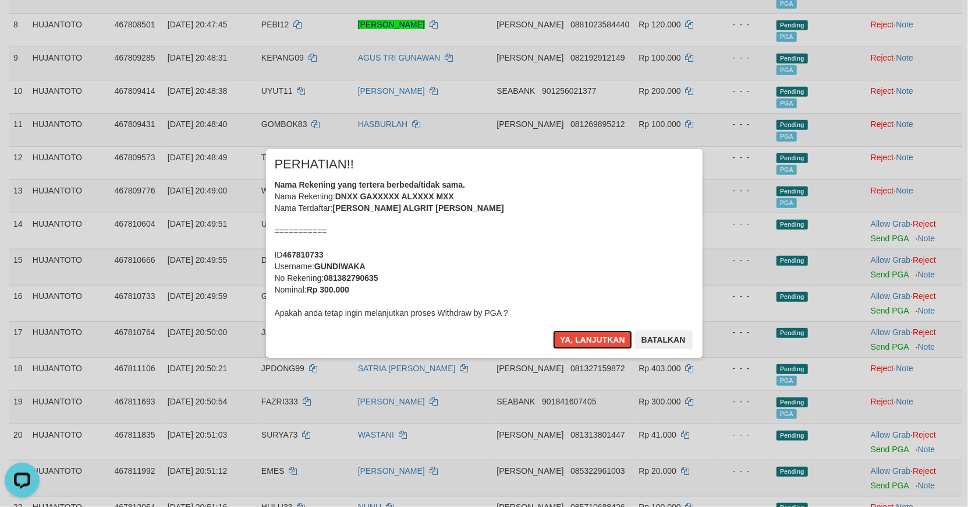
click at [592, 338] on button "Ya, lanjutkan" at bounding box center [592, 339] width 79 height 19
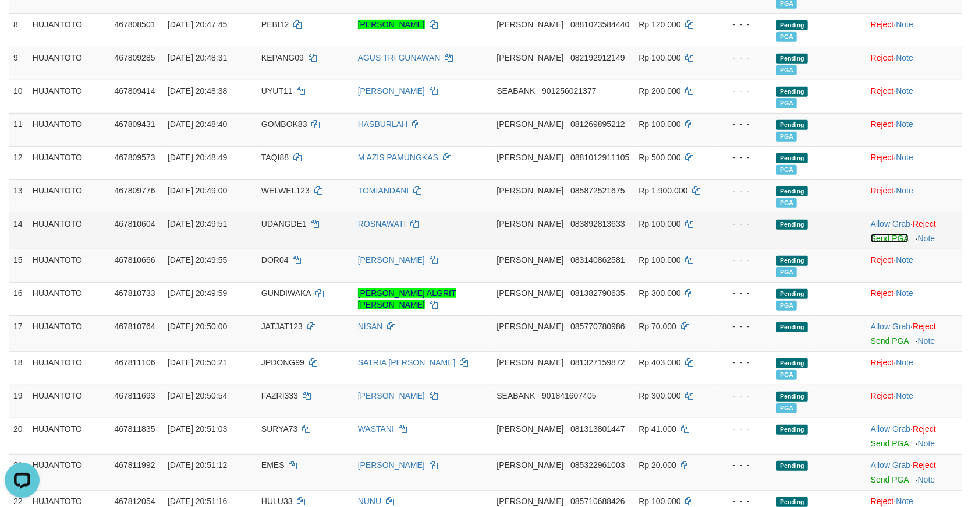
click at [886, 238] on link "Send PGA" at bounding box center [890, 237] width 38 height 9
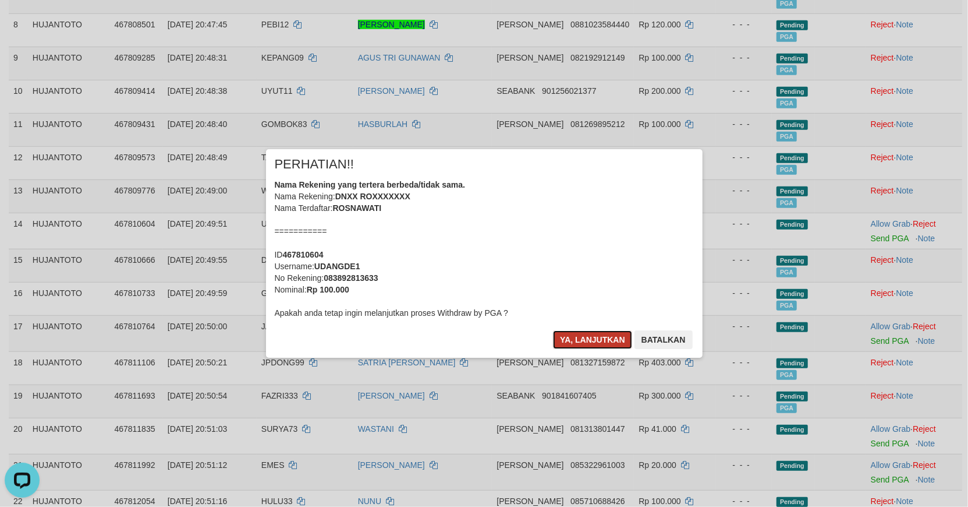
click at [599, 339] on button "Ya, lanjutkan" at bounding box center [592, 339] width 79 height 19
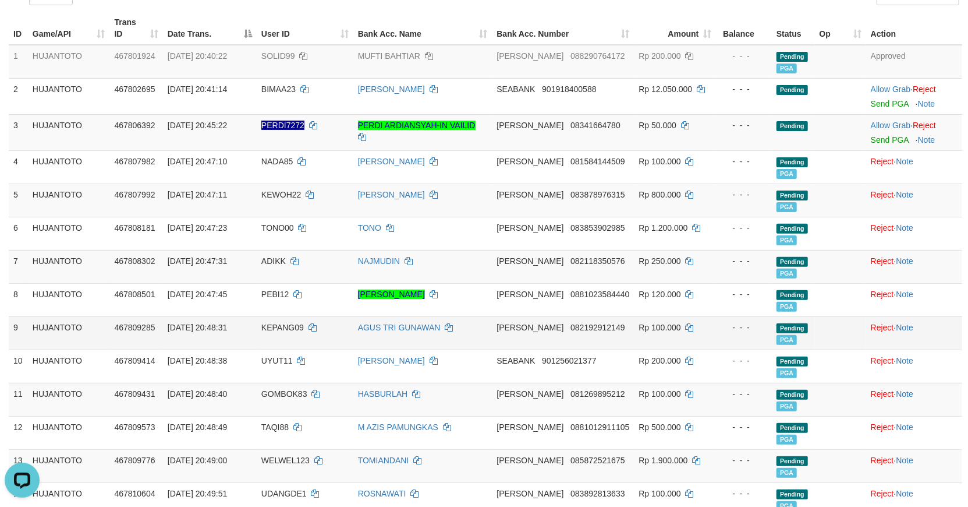
scroll to position [31, 0]
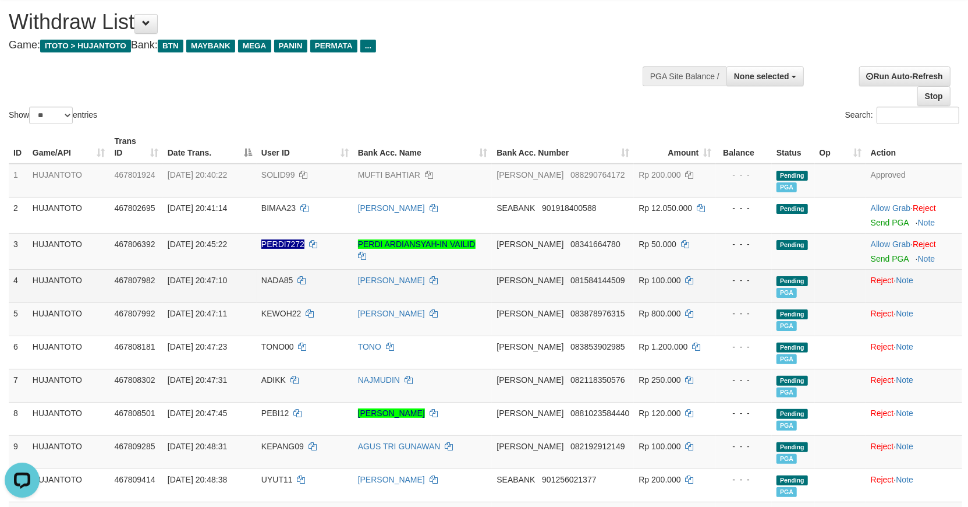
click at [833, 276] on td at bounding box center [840, 285] width 51 height 33
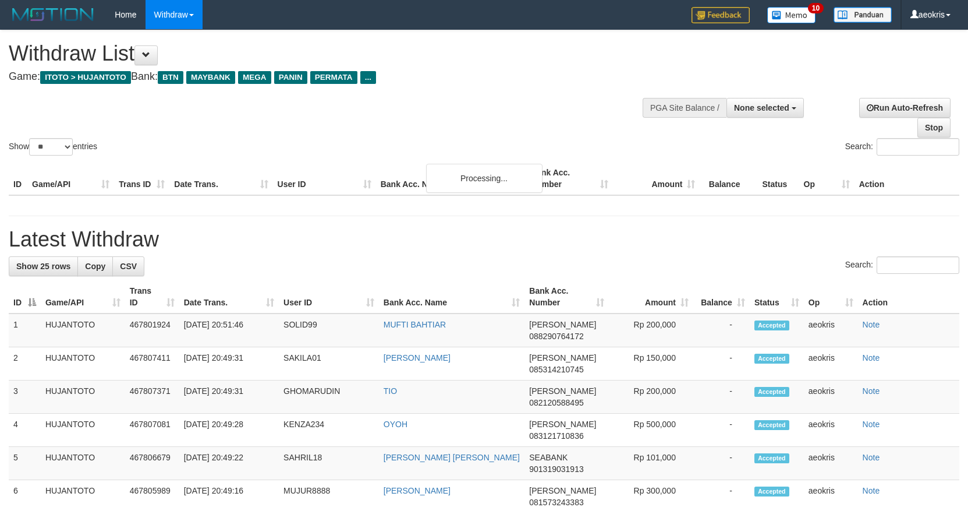
select select
select select "**"
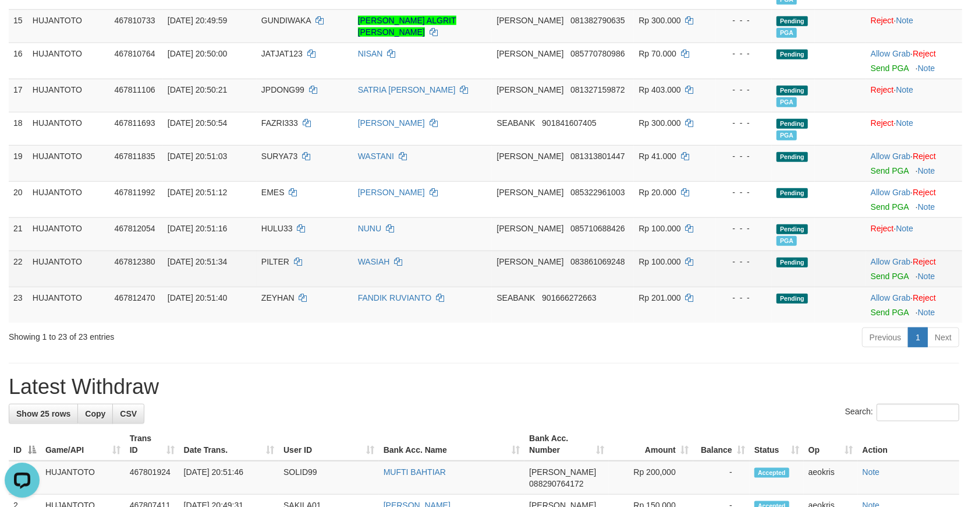
scroll to position [678, 0]
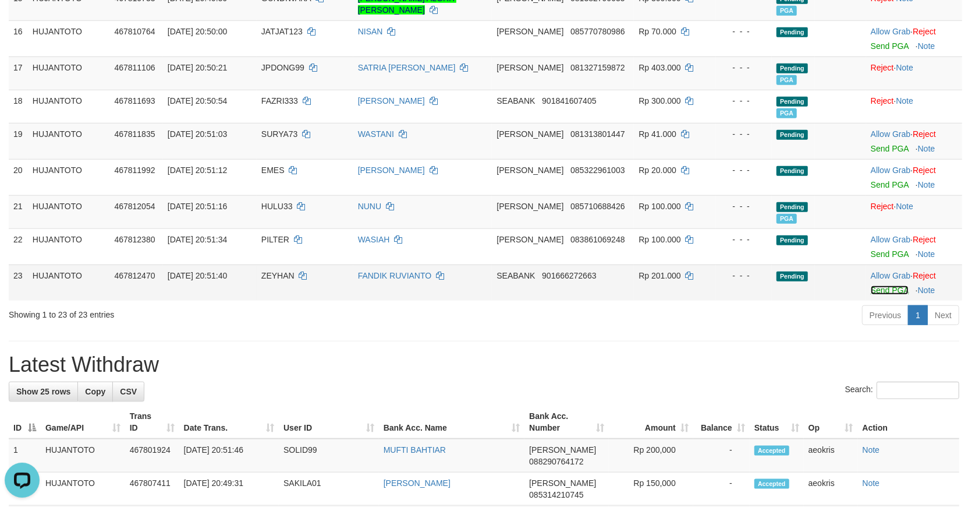
click at [880, 288] on link "Send PGA" at bounding box center [890, 289] width 38 height 9
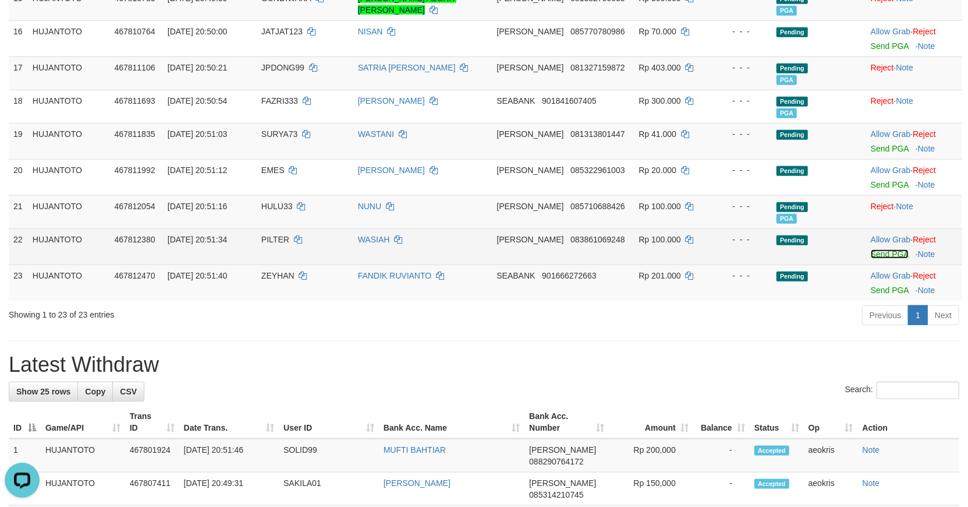
click at [886, 251] on link "Send PGA" at bounding box center [890, 253] width 38 height 9
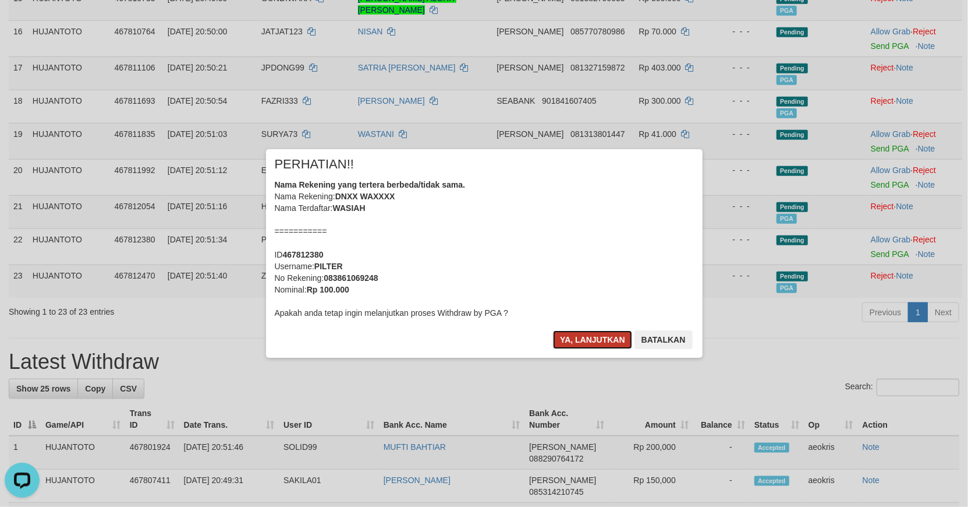
click at [588, 340] on button "Ya, lanjutkan" at bounding box center [592, 339] width 79 height 19
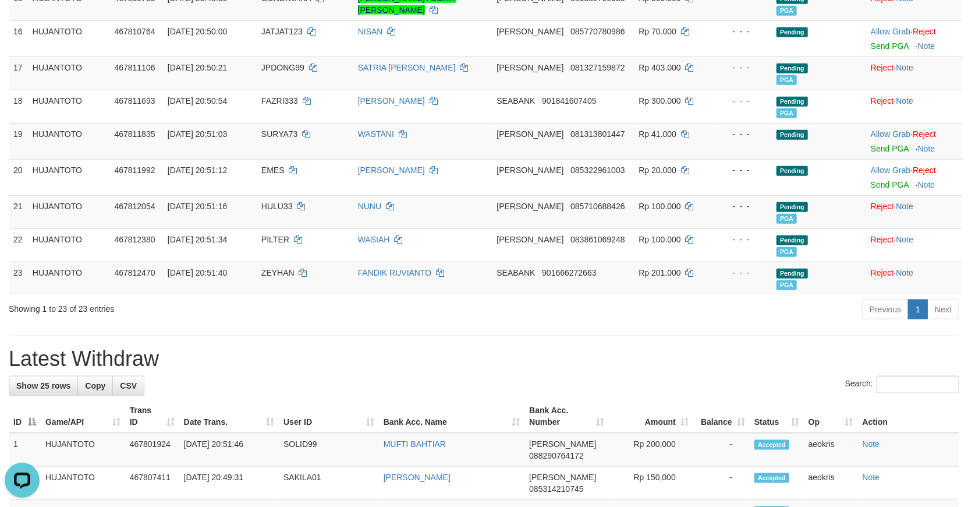
click at [460, 352] on h1 "Latest Withdraw" at bounding box center [484, 358] width 951 height 23
click at [758, 341] on div "**********" at bounding box center [484, 340] width 968 height 1977
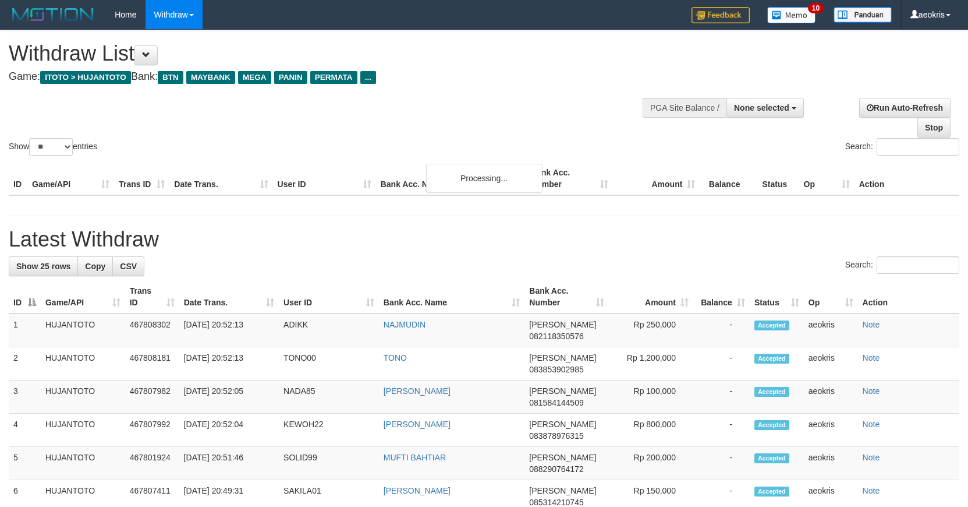
select select
select select "**"
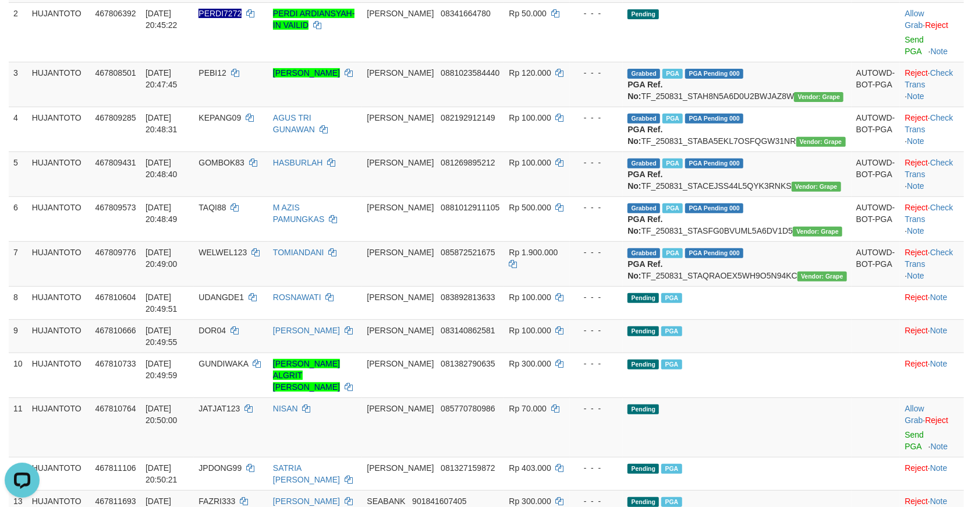
scroll to position [225, 0]
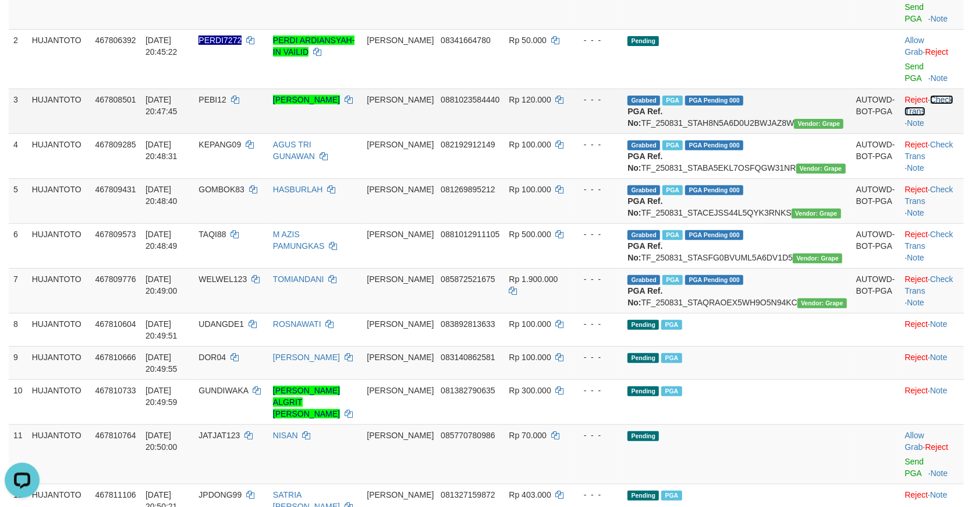
click at [932, 95] on link "Check Trans" at bounding box center [929, 105] width 48 height 21
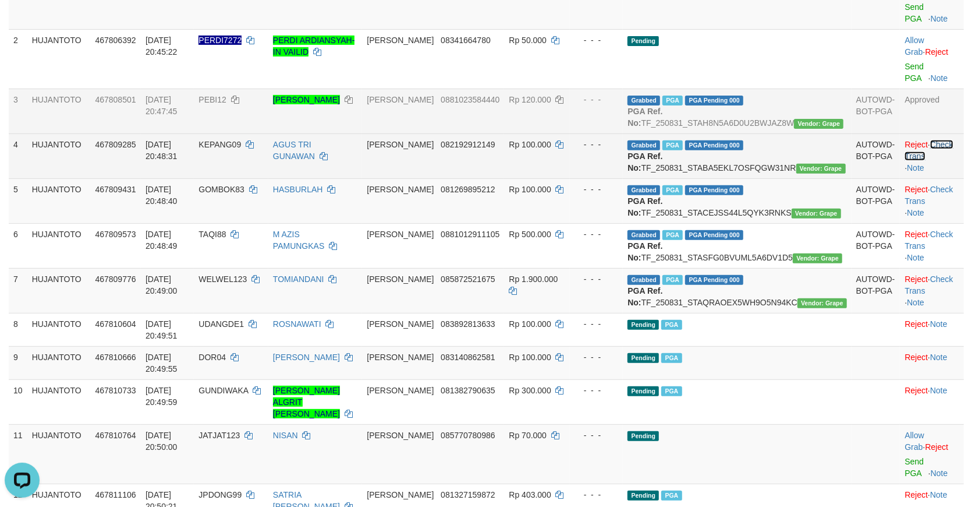
click at [936, 140] on link "Check Trans" at bounding box center [929, 150] width 48 height 21
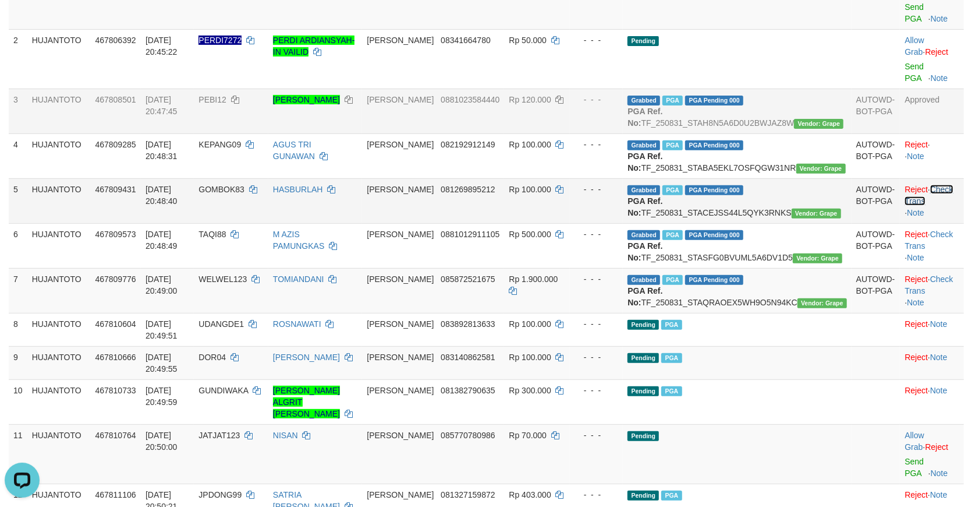
click at [930, 187] on link "Check Trans" at bounding box center [929, 195] width 48 height 21
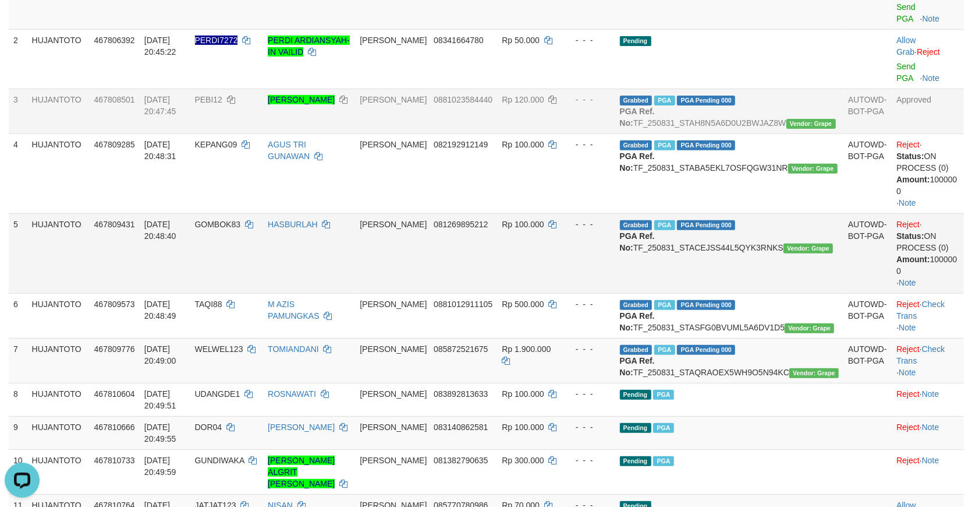
click at [927, 264] on td "Reject · Status: ON PROCESS (0) Amount: 100000 0 · Note" at bounding box center [928, 253] width 72 height 80
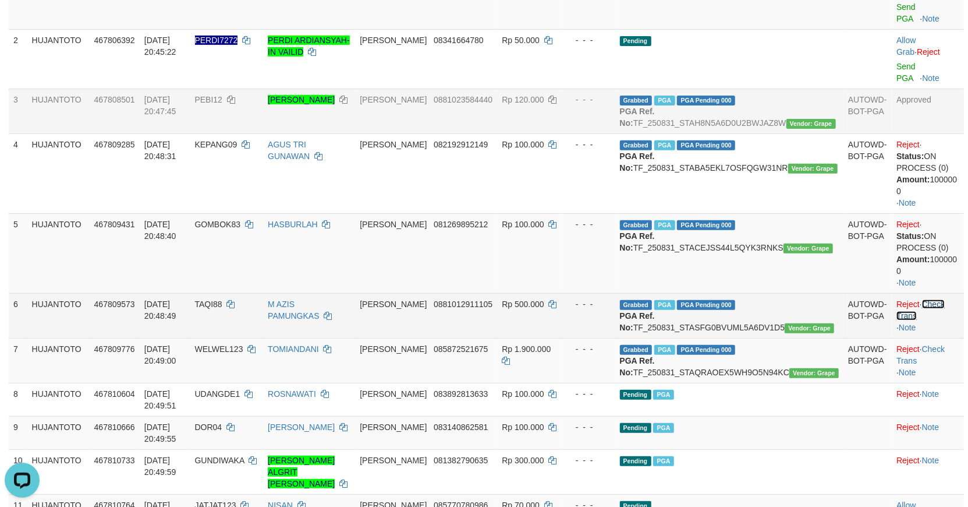
click at [930, 299] on link "Check Trans" at bounding box center [921, 309] width 48 height 21
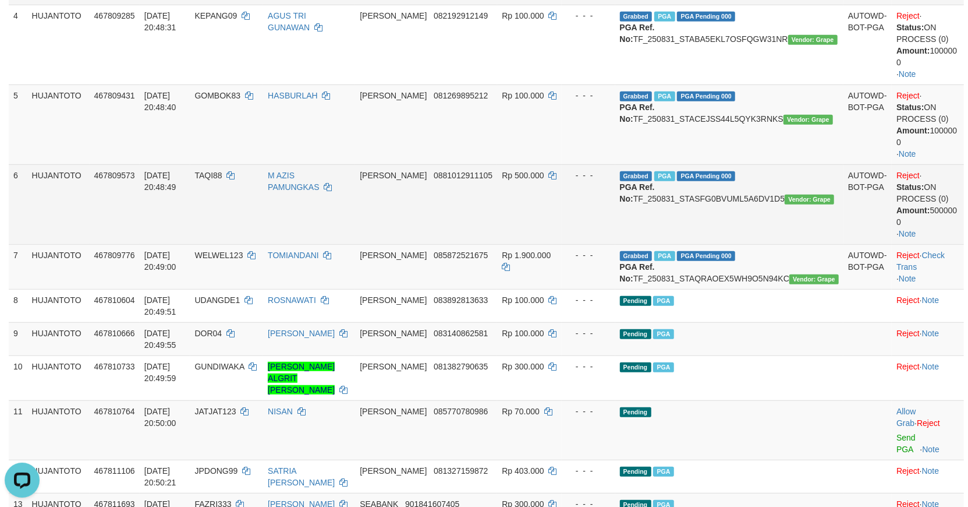
scroll to position [355, 0]
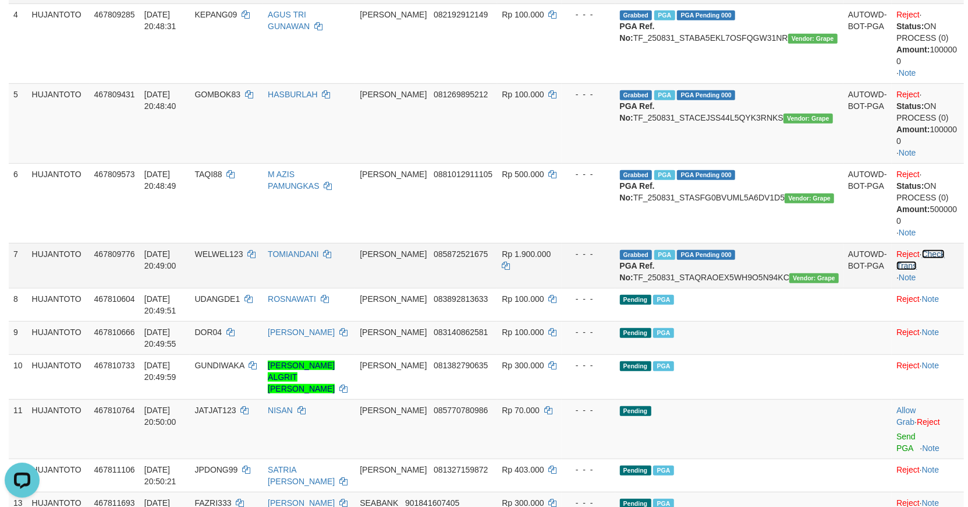
click at [932, 249] on link "Check Trans" at bounding box center [921, 259] width 48 height 21
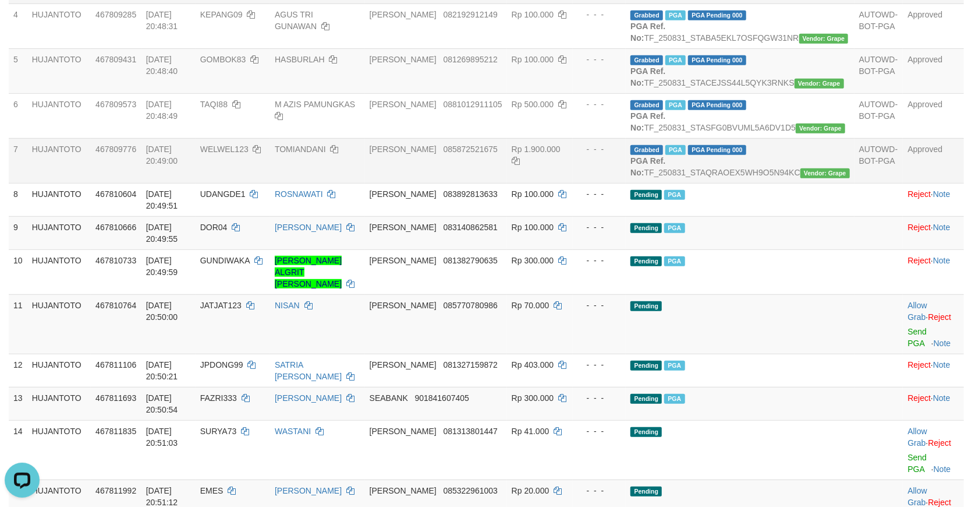
click at [463, 183] on td "DANA 085872521675" at bounding box center [436, 160] width 142 height 45
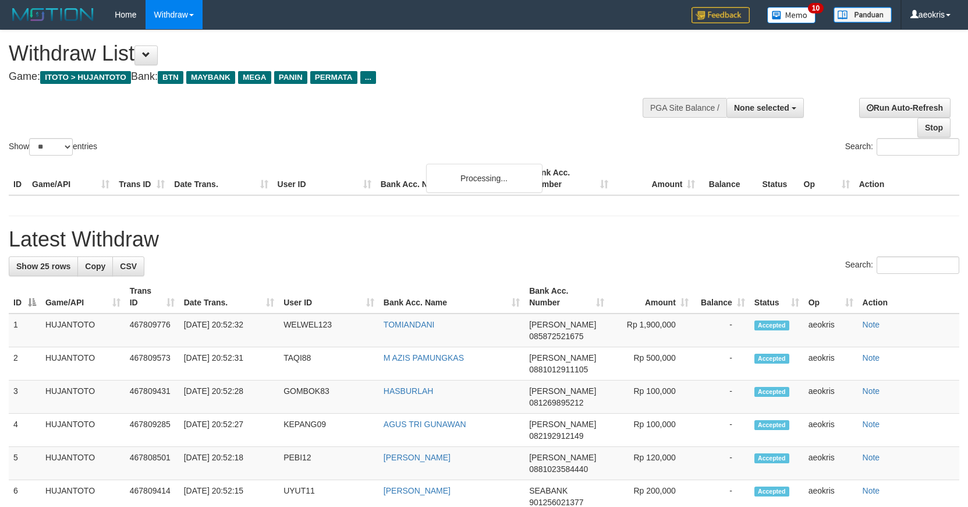
select select
select select "**"
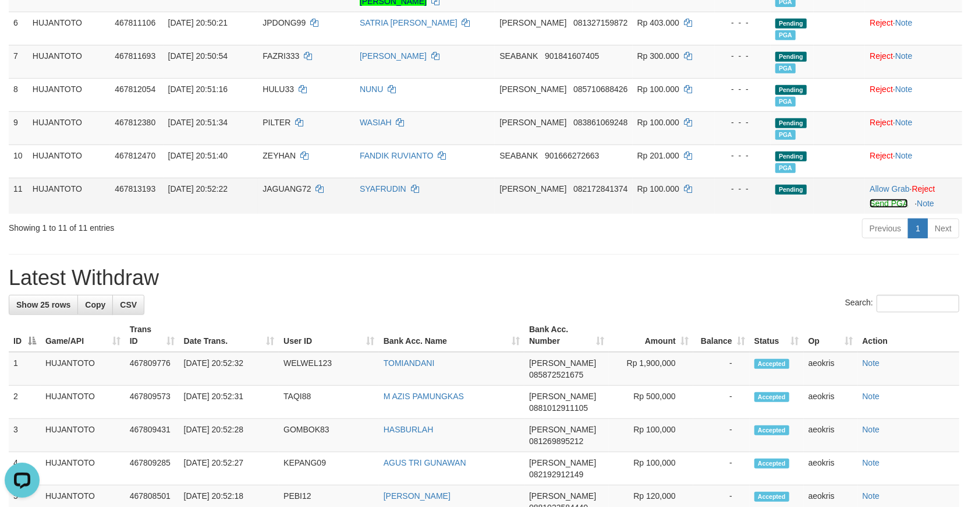
click at [888, 199] on link "Send PGA" at bounding box center [889, 203] width 38 height 9
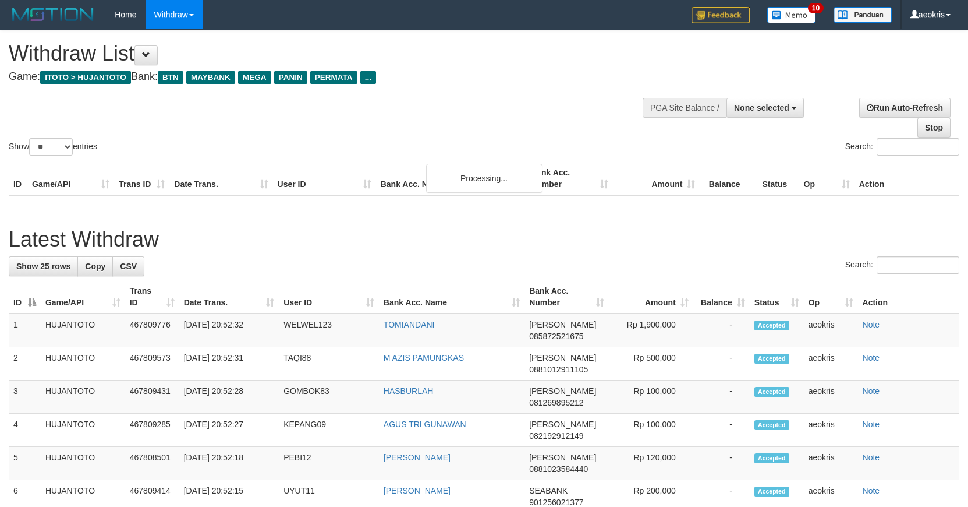
select select
select select "**"
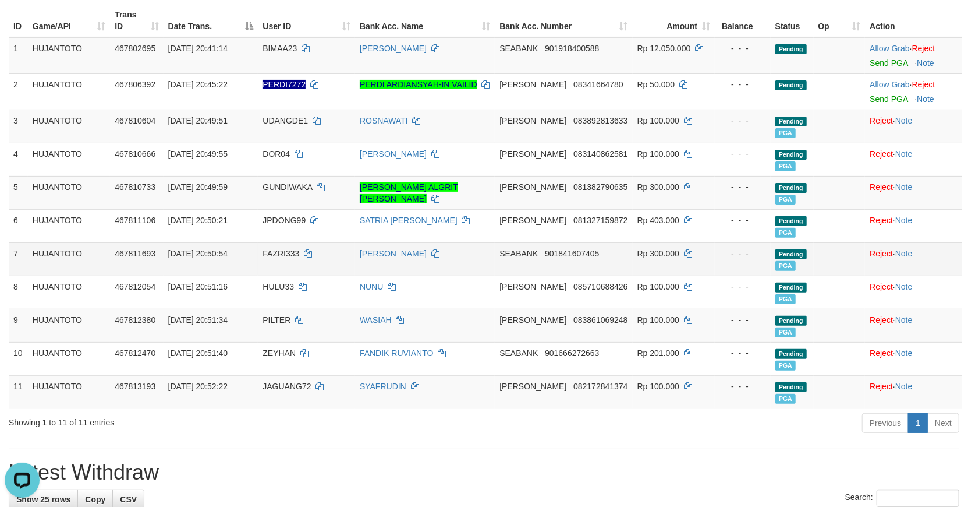
scroll to position [161, 0]
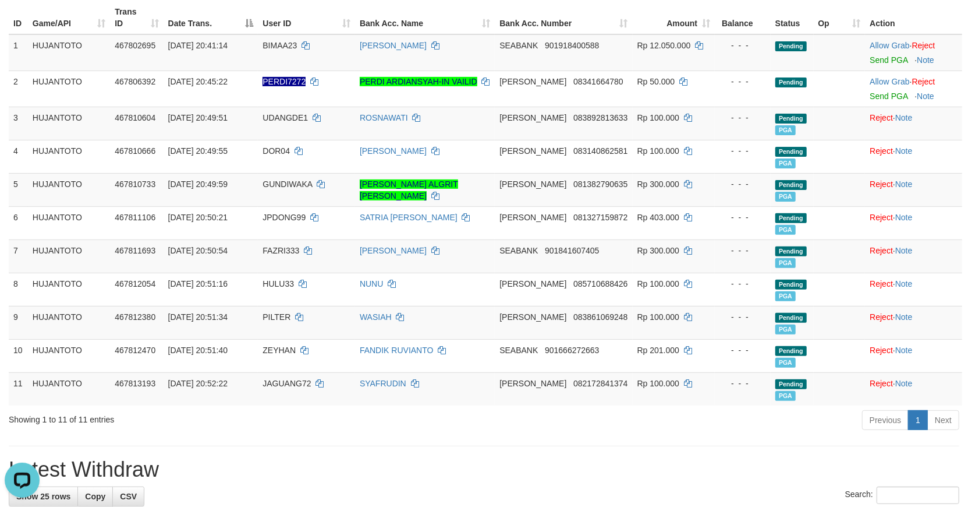
click at [400, 415] on div "Showing 1 to 11 of 11 entries" at bounding box center [202, 417] width 404 height 16
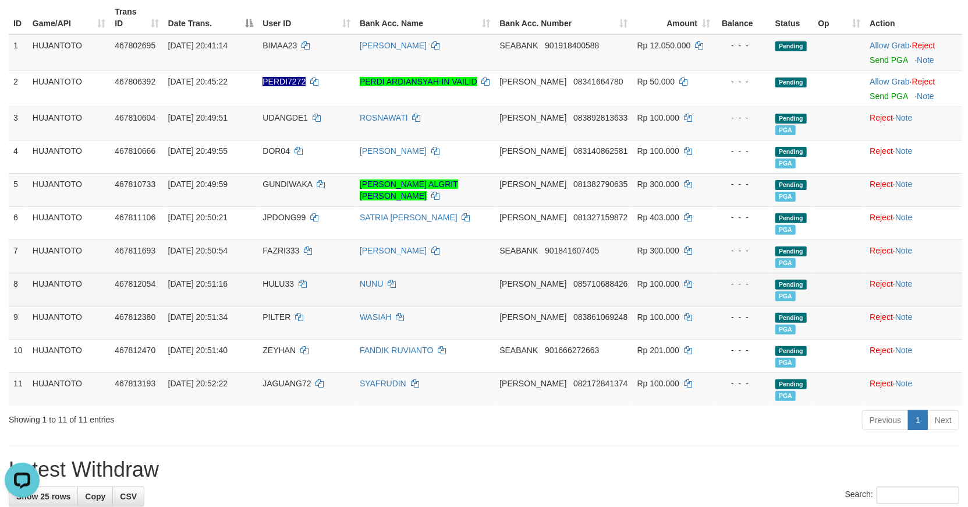
click at [144, 279] on span "467812054" at bounding box center [135, 283] width 41 height 9
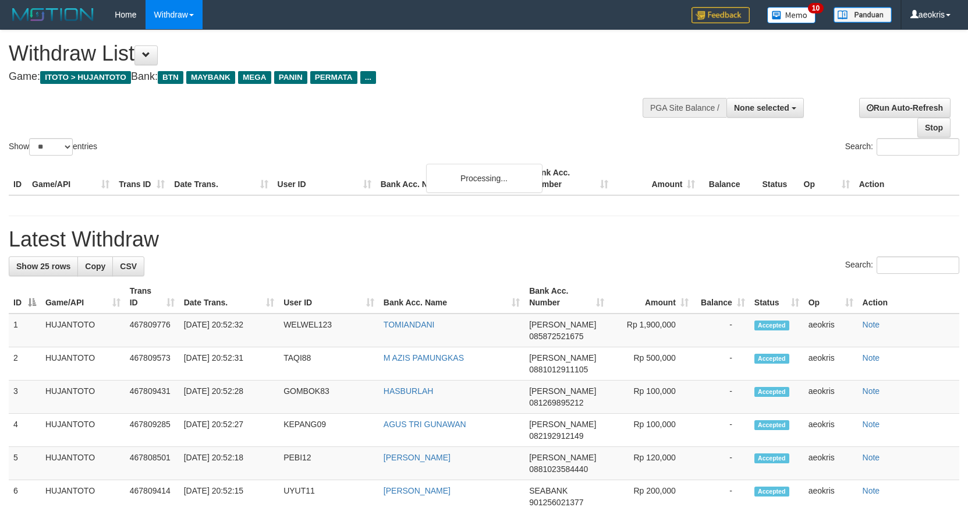
select select
select select "**"
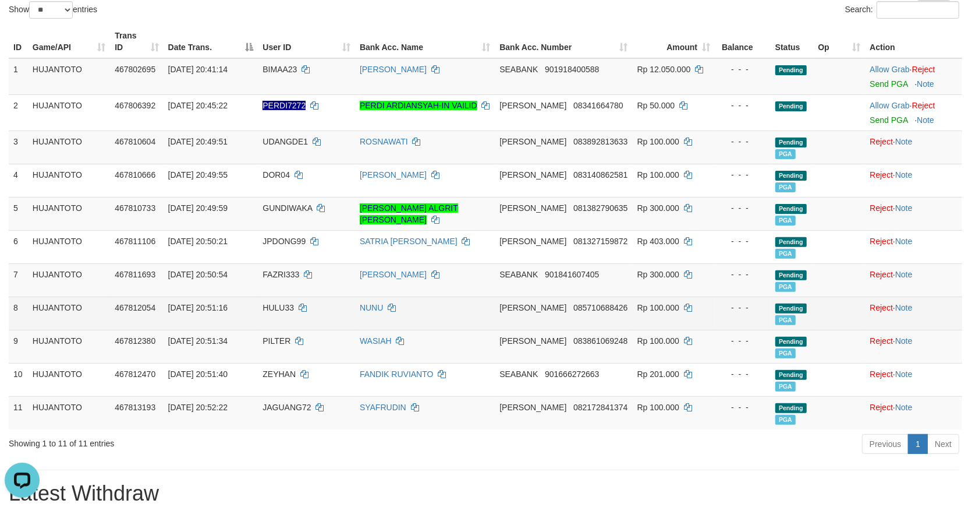
click at [130, 299] on td "467812054" at bounding box center [136, 312] width 53 height 33
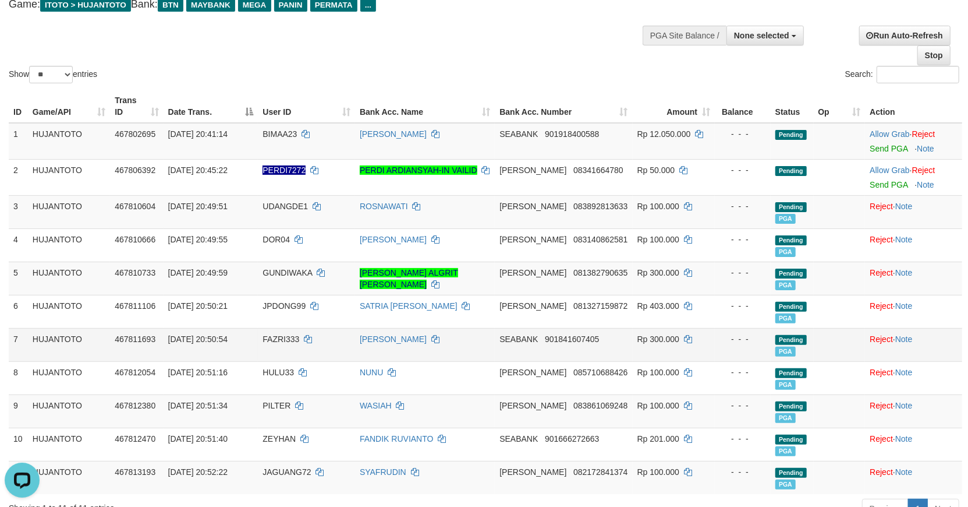
drag, startPoint x: 130, startPoint y: 249, endPoint x: 332, endPoint y: 329, distance: 217.2
click at [150, 256] on td "467810666" at bounding box center [136, 244] width 53 height 33
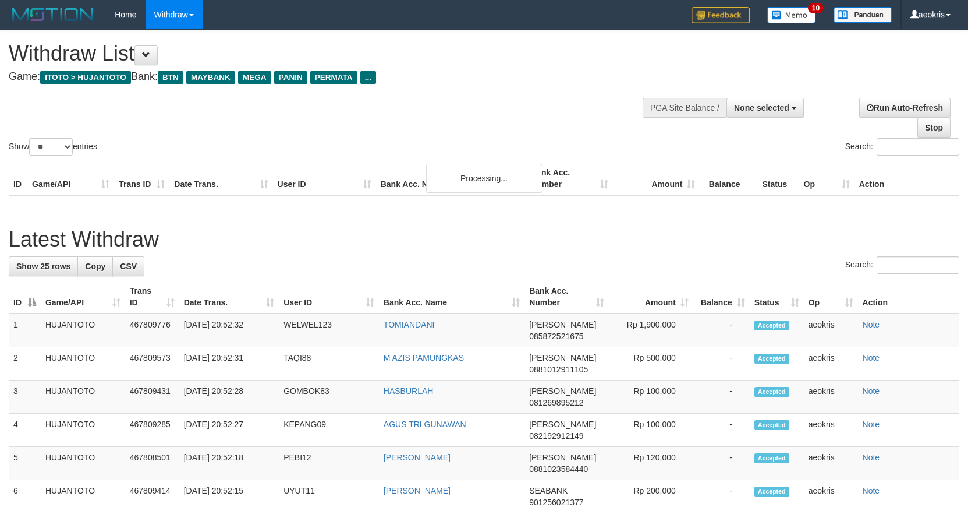
select select
select select "**"
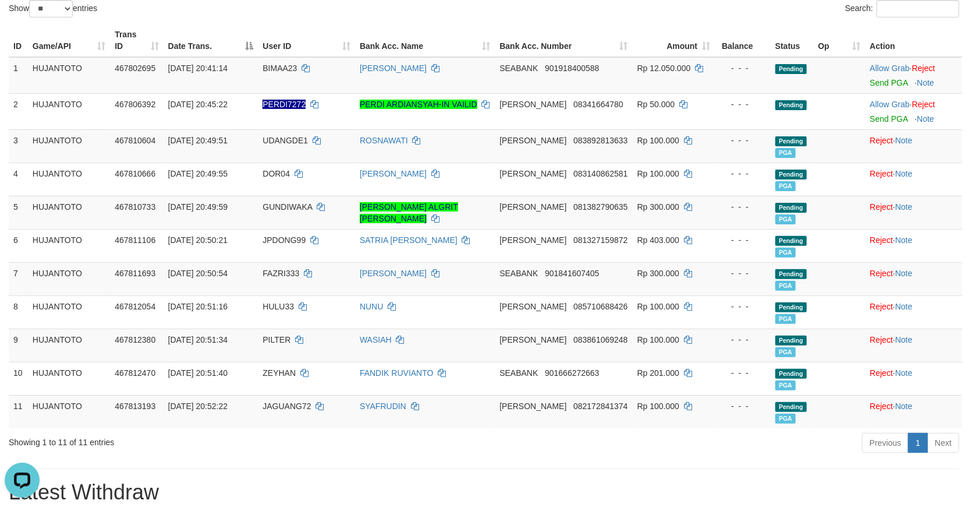
scroll to position [137, 0]
drag, startPoint x: 108, startPoint y: 273, endPoint x: 124, endPoint y: 274, distance: 16.4
click at [108, 273] on td "HUJANTOTO" at bounding box center [69, 279] width 82 height 33
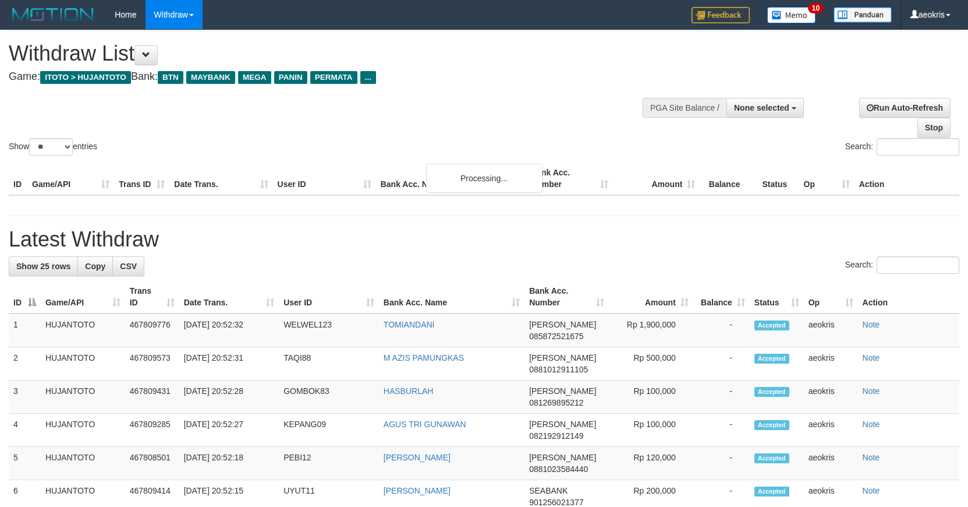
select select
select select "**"
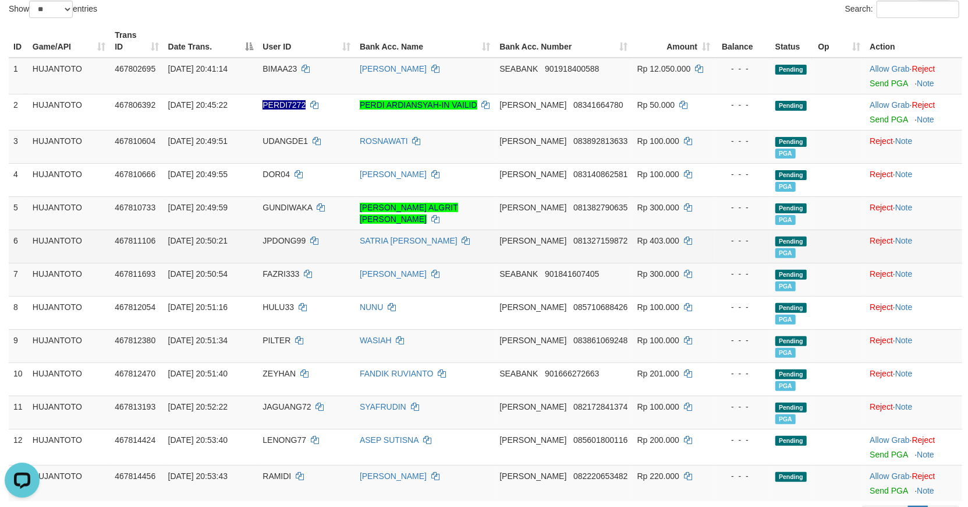
click at [495, 253] on td "SATRIA [PERSON_NAME]" at bounding box center [425, 245] width 140 height 33
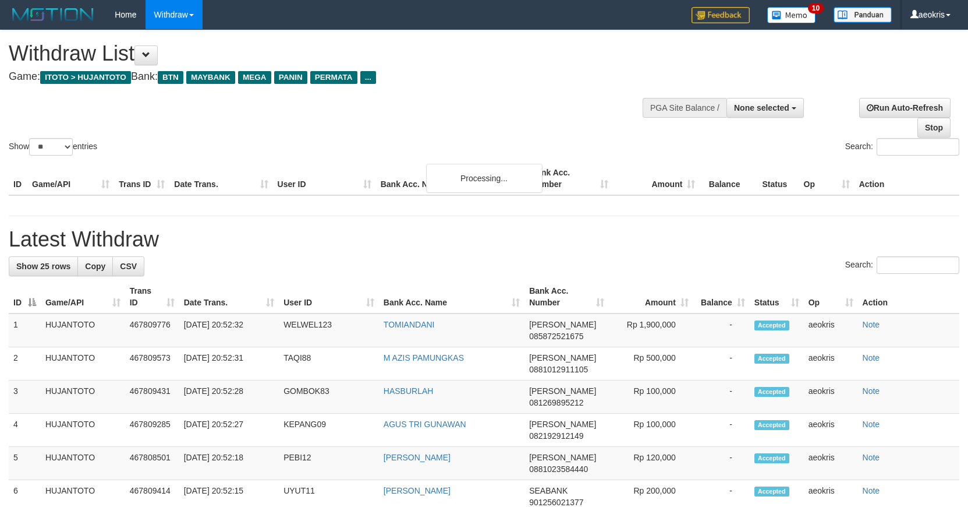
select select
select select "**"
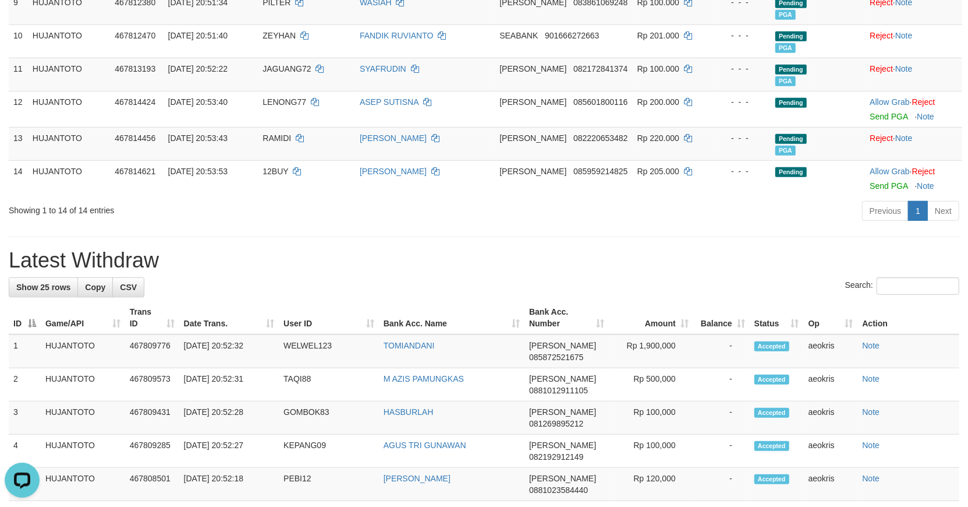
scroll to position [360, 0]
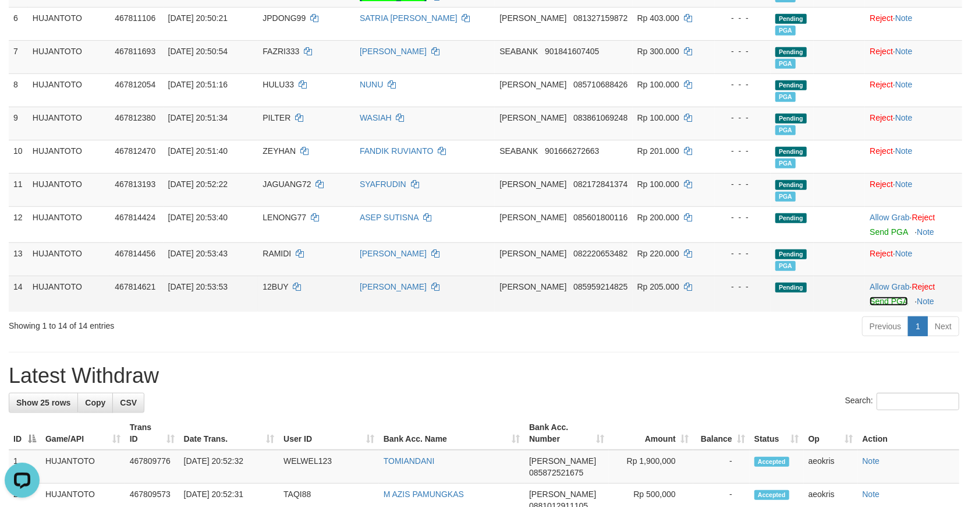
click at [877, 296] on link "Send PGA" at bounding box center [889, 300] width 38 height 9
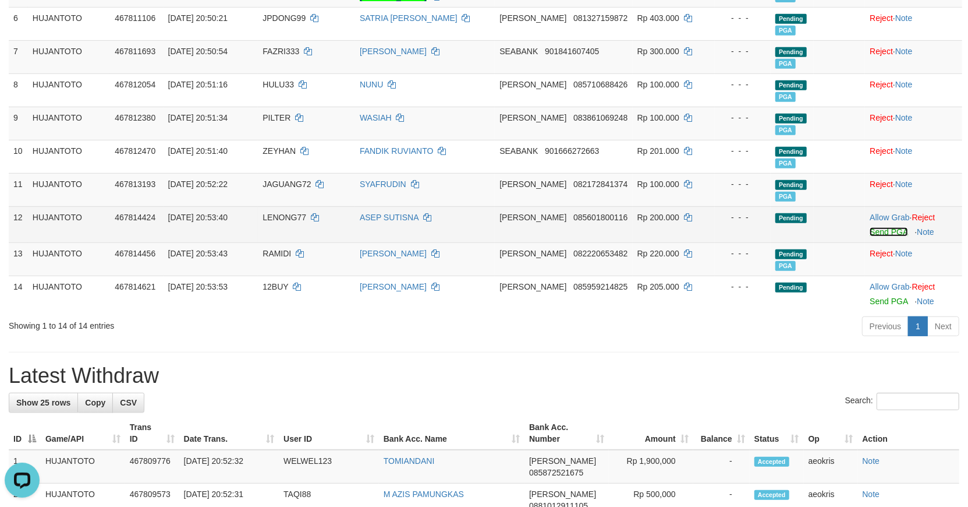
click at [872, 228] on link "Send PGA" at bounding box center [889, 231] width 38 height 9
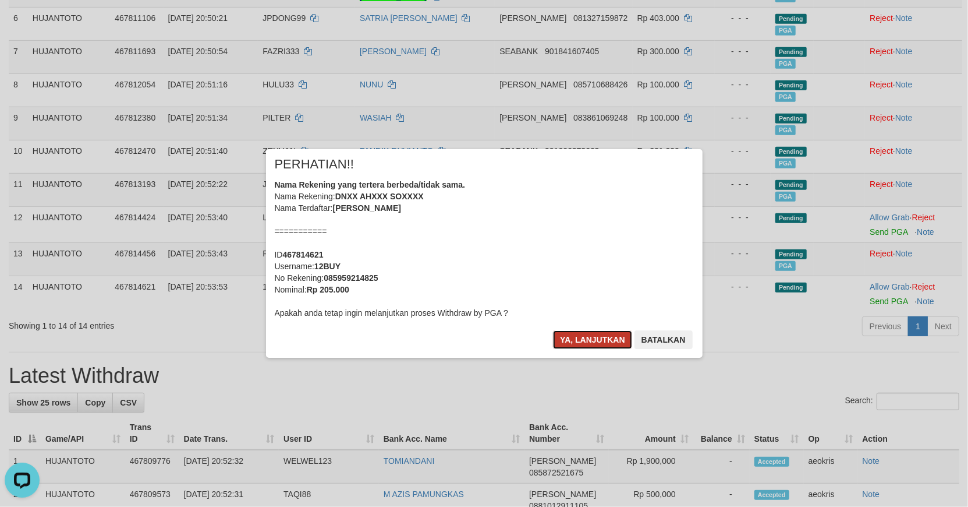
click at [587, 332] on button "Ya, lanjutkan" at bounding box center [592, 339] width 79 height 19
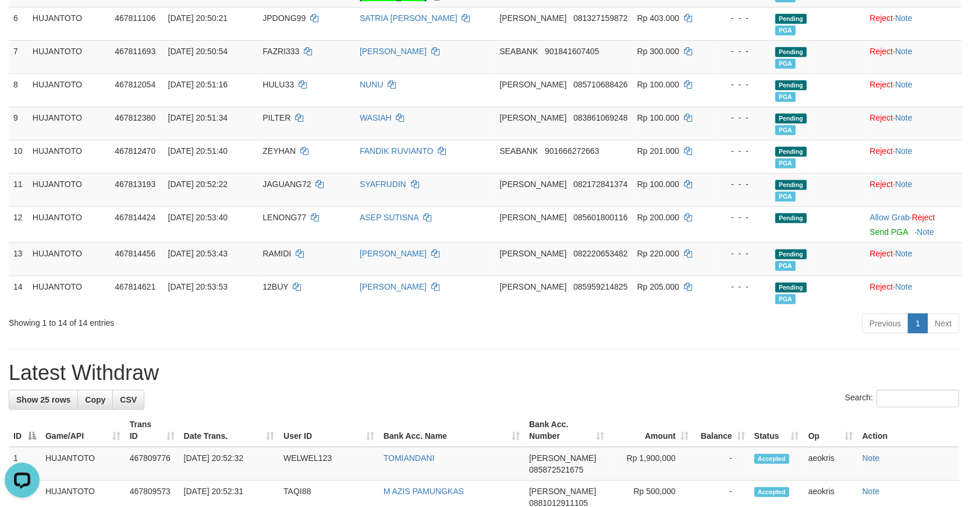
click at [737, 335] on div "Previous 1 Next" at bounding box center [685, 324] width 547 height 25
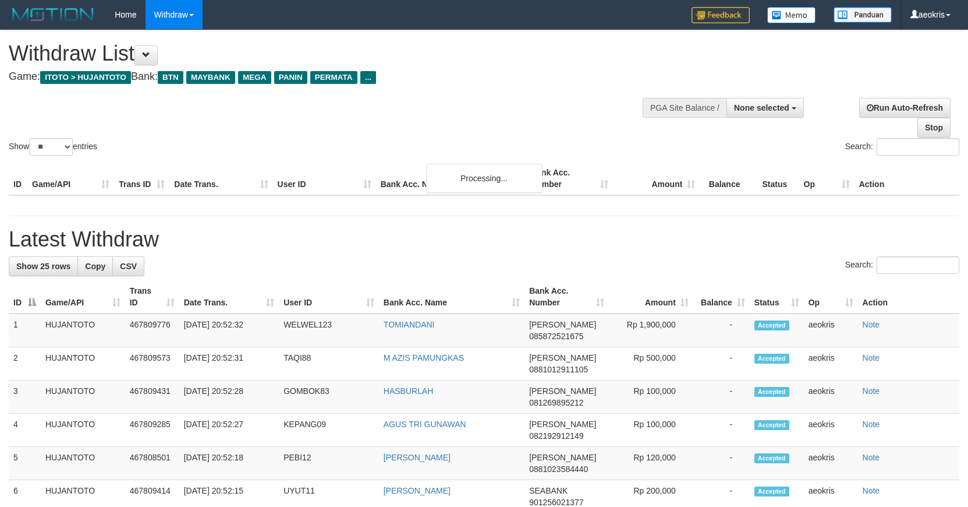
select select
select select "**"
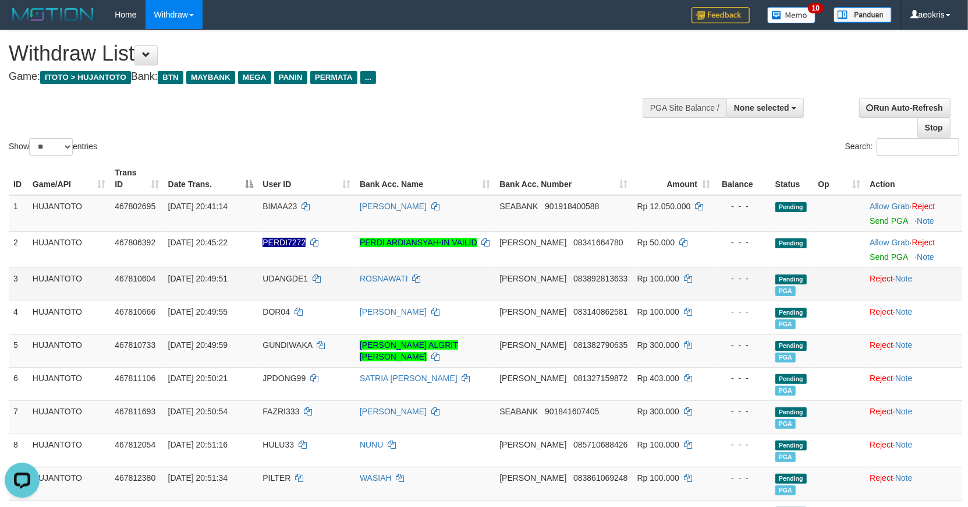
click at [147, 280] on span "467810604" at bounding box center [135, 278] width 41 height 9
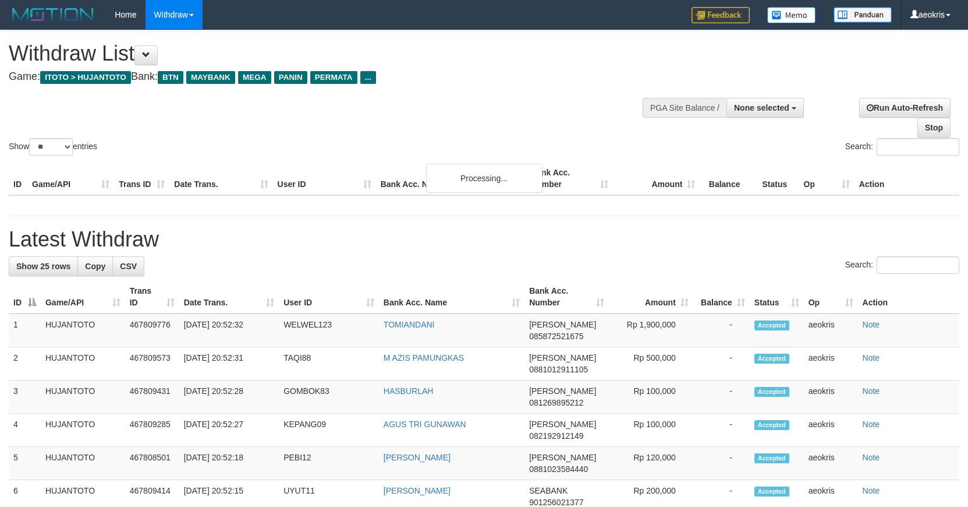
select select
select select "**"
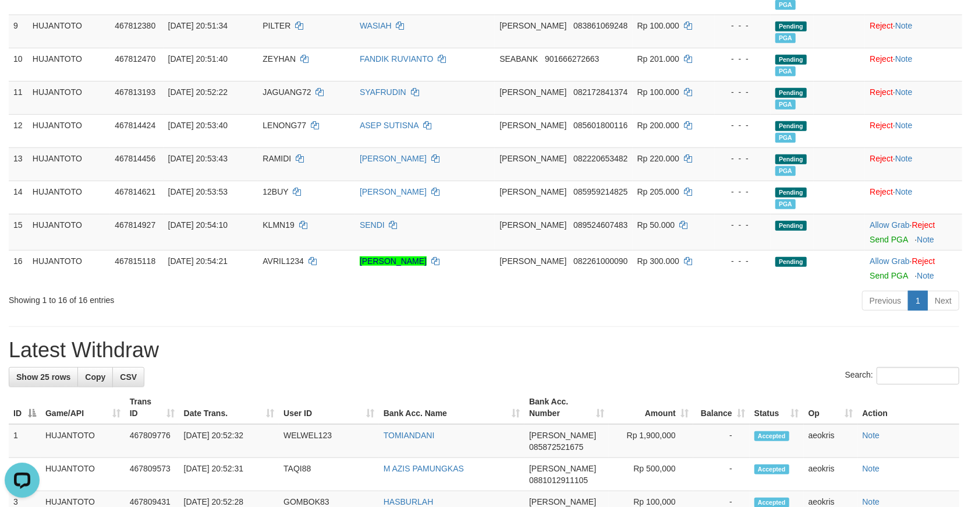
scroll to position [452, 0]
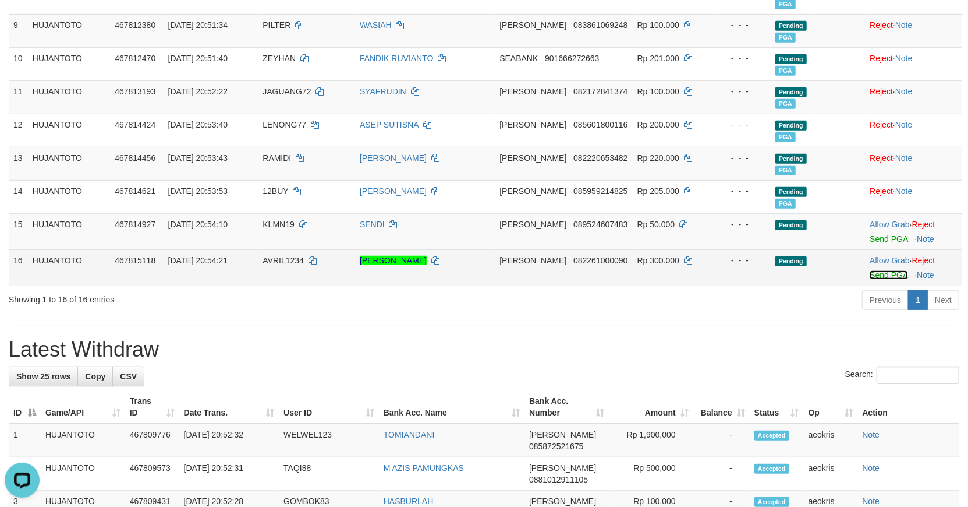
click at [889, 271] on link "Send PGA" at bounding box center [889, 274] width 38 height 9
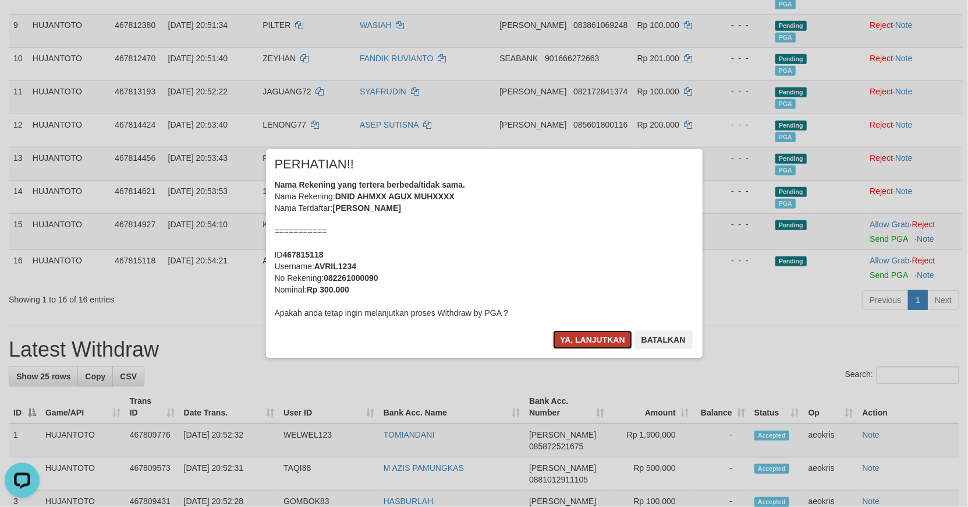
click at [586, 335] on button "Ya, lanjutkan" at bounding box center [592, 339] width 79 height 19
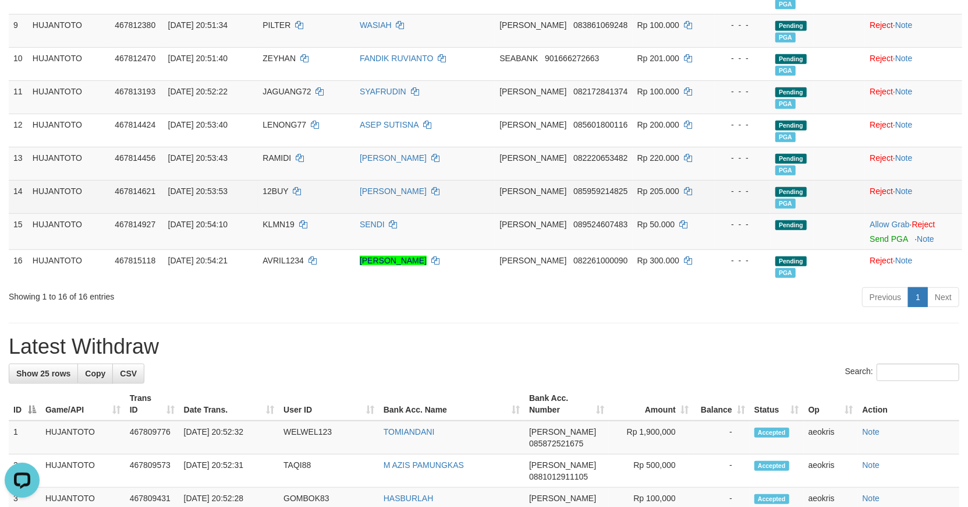
drag, startPoint x: 129, startPoint y: 196, endPoint x: 150, endPoint y: 197, distance: 20.4
click at [129, 196] on td "467814621" at bounding box center [136, 196] width 53 height 33
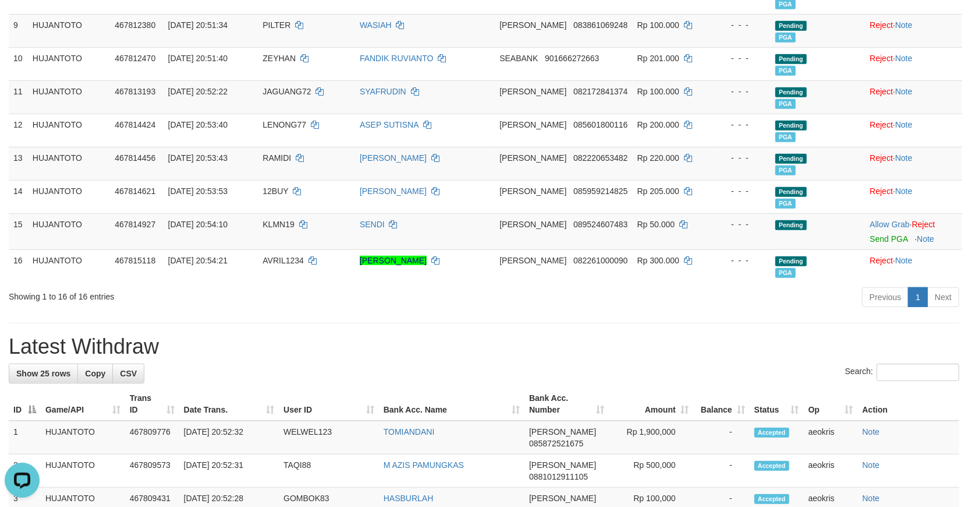
click at [745, 317] on div "**********" at bounding box center [484, 447] width 968 height 1739
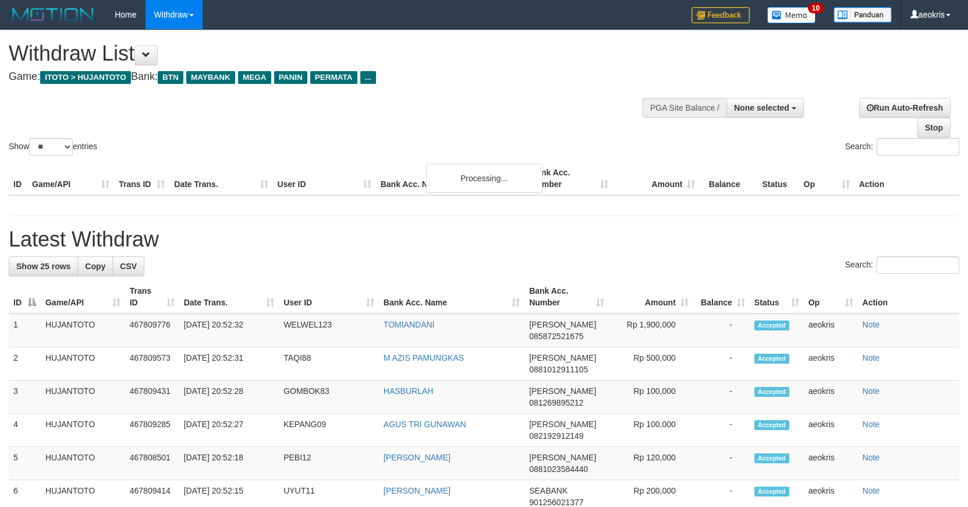
select select
select select "**"
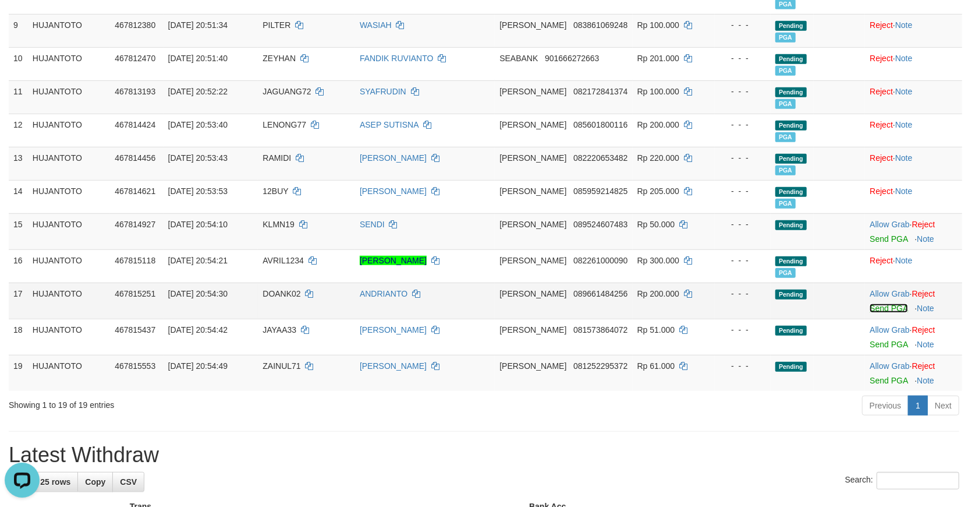
click at [891, 305] on link "Send PGA" at bounding box center [889, 307] width 38 height 9
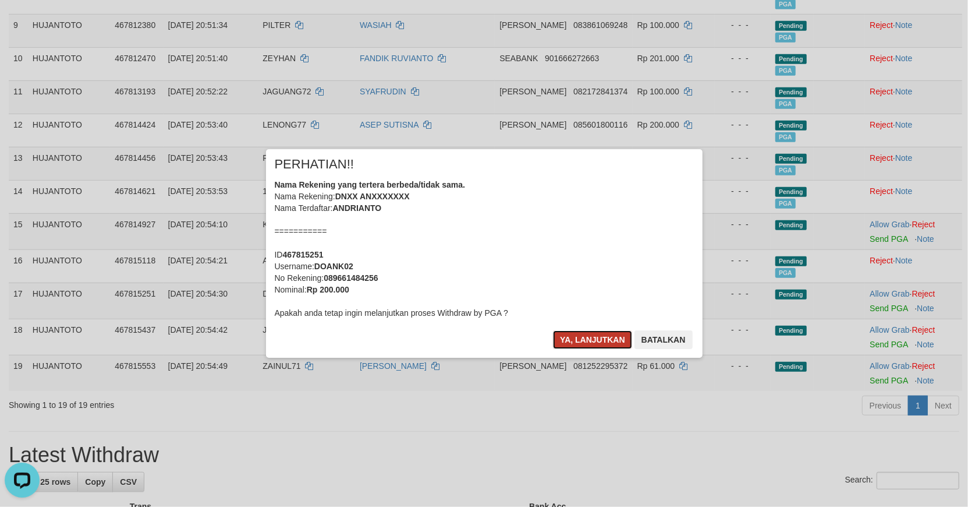
click at [601, 331] on button "Ya, lanjutkan" at bounding box center [592, 339] width 79 height 19
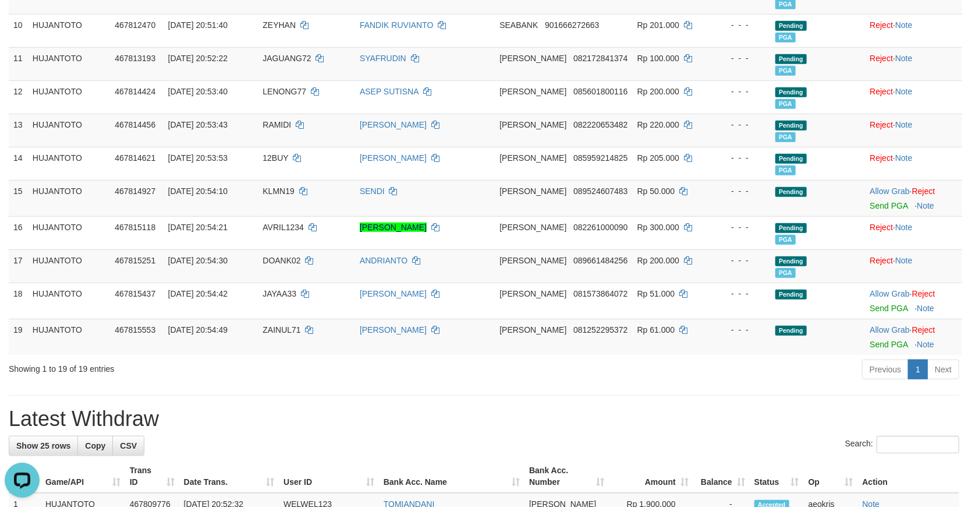
scroll to position [452, 0]
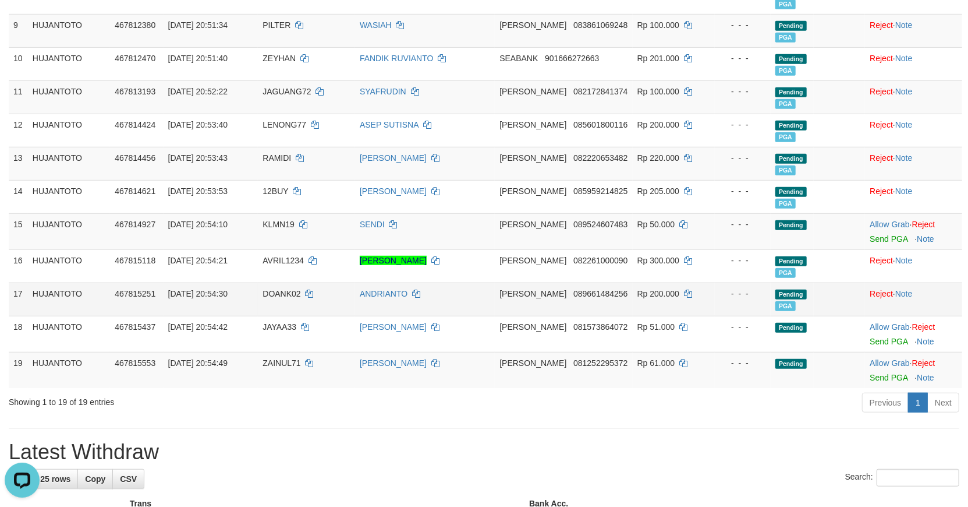
click at [150, 289] on span "467815251" at bounding box center [135, 293] width 41 height 9
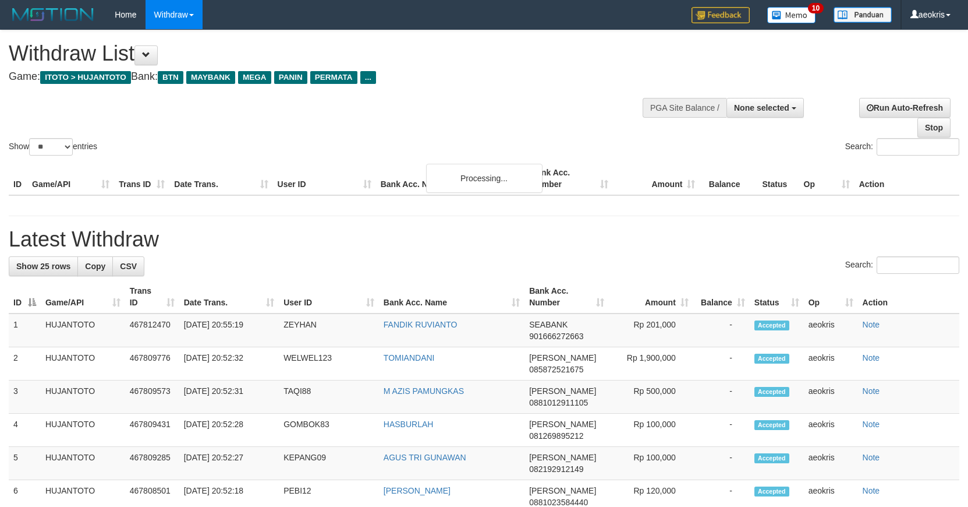
select select
select select "**"
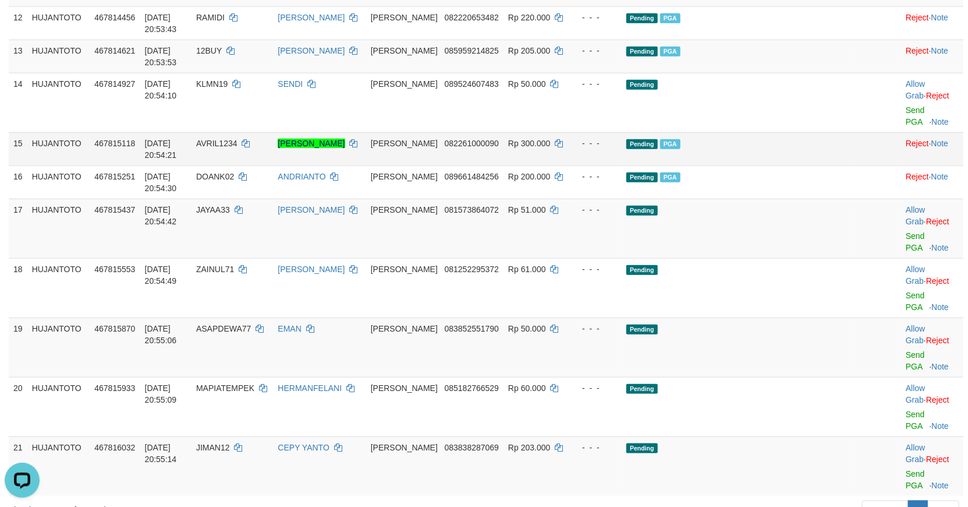
scroll to position [776, 0]
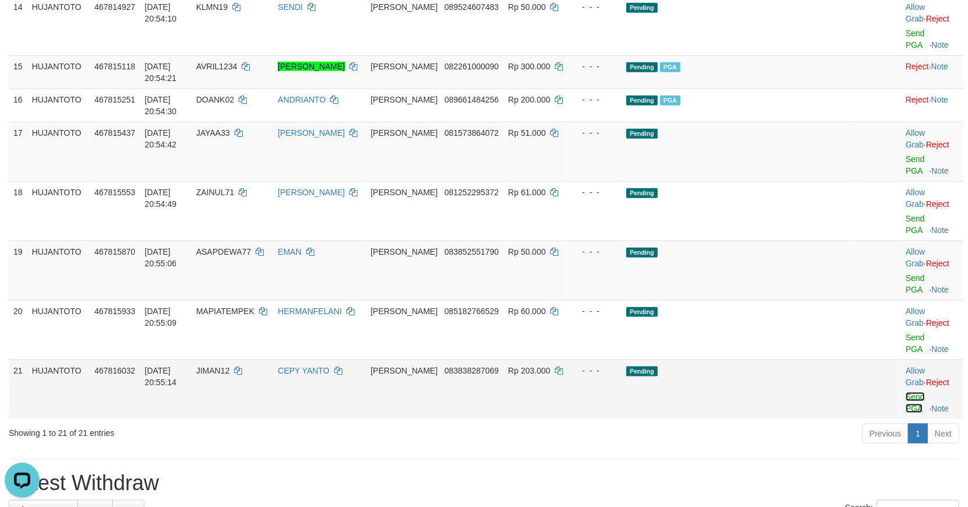
click at [912, 406] on link "Send PGA" at bounding box center [915, 402] width 19 height 21
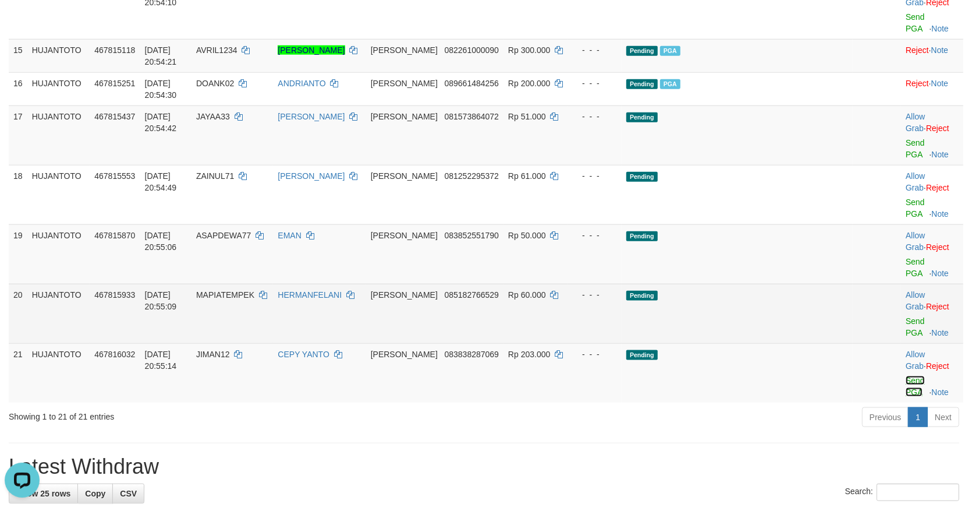
scroll to position [841, 0]
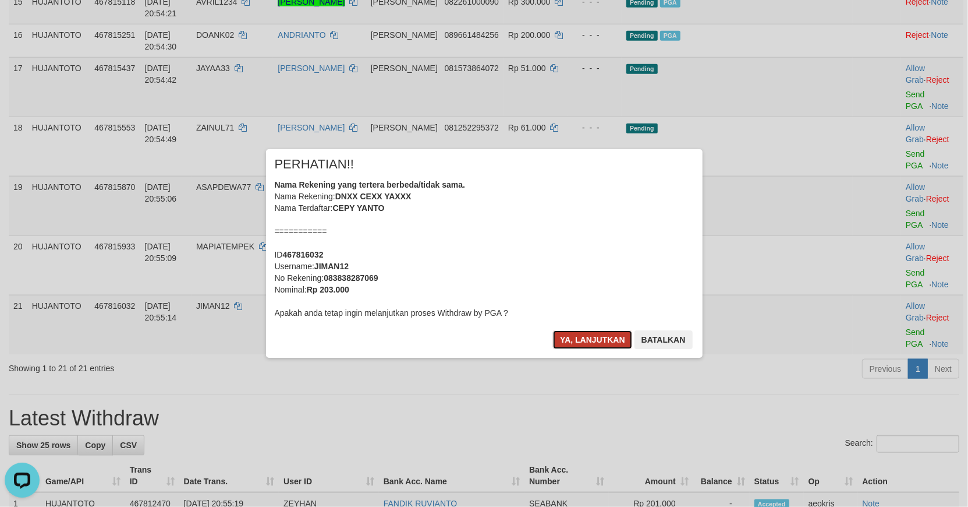
click at [577, 339] on button "Ya, lanjutkan" at bounding box center [592, 339] width 79 height 19
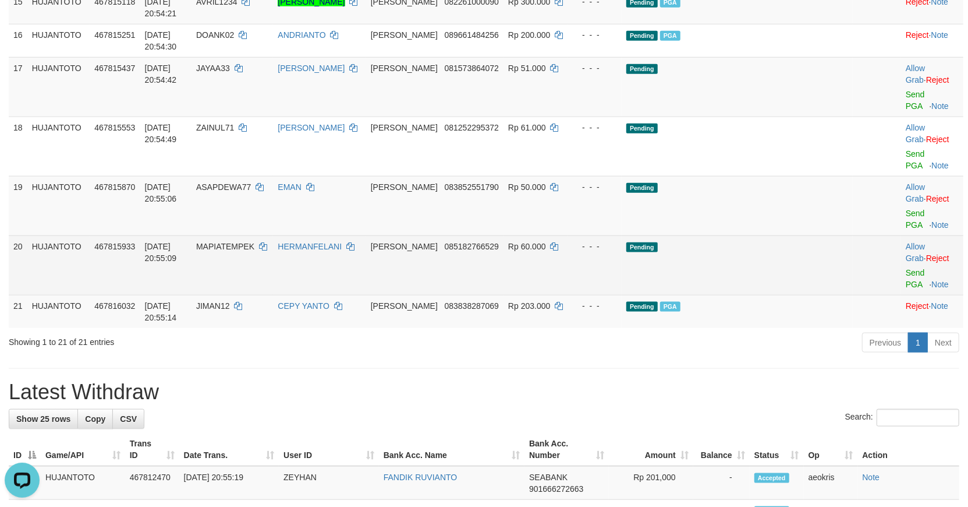
click at [80, 293] on td "HUJANTOTO" at bounding box center [58, 264] width 63 height 59
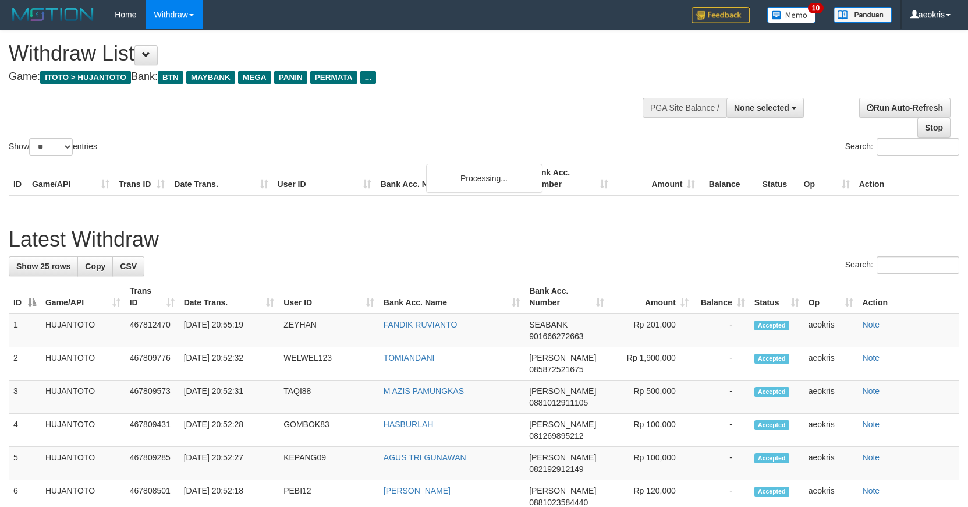
select select
select select "**"
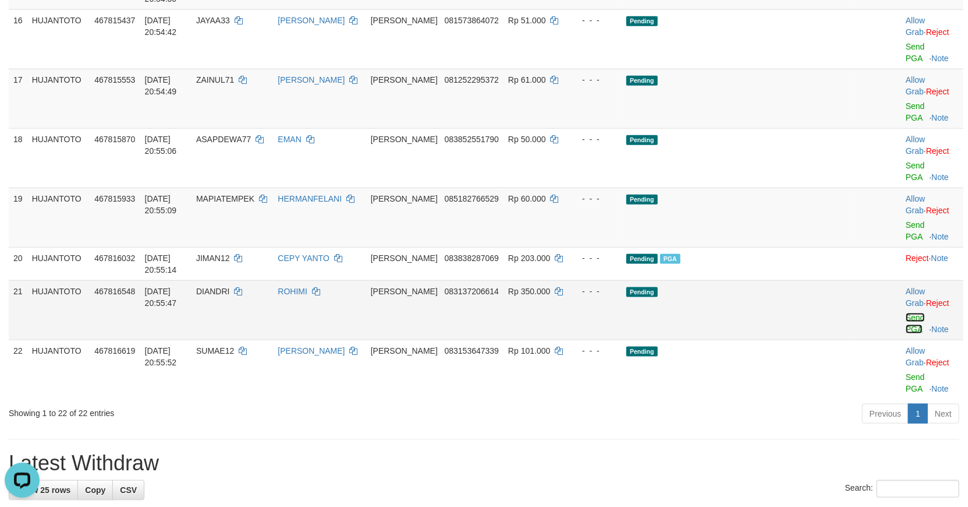
click at [906, 334] on link "Send PGA" at bounding box center [915, 323] width 19 height 21
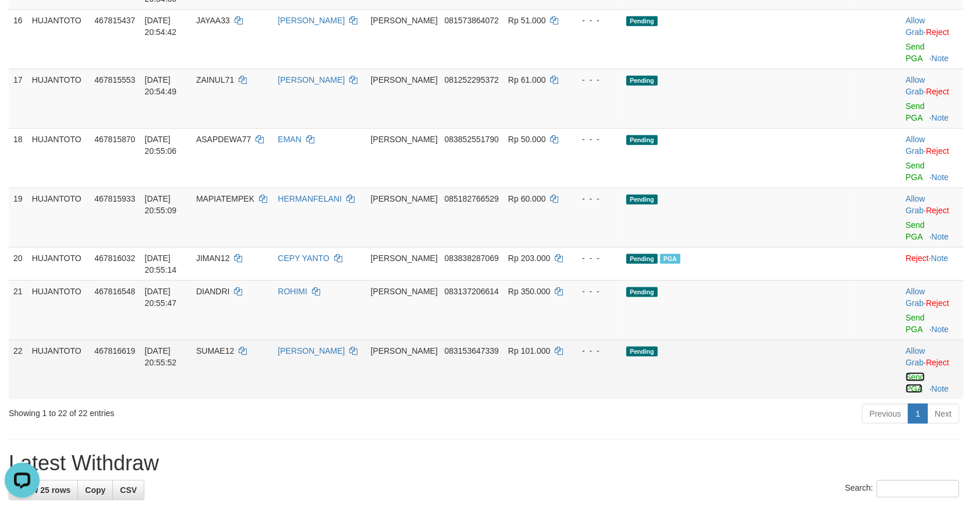
click at [906, 393] on link "Send PGA" at bounding box center [915, 382] width 19 height 21
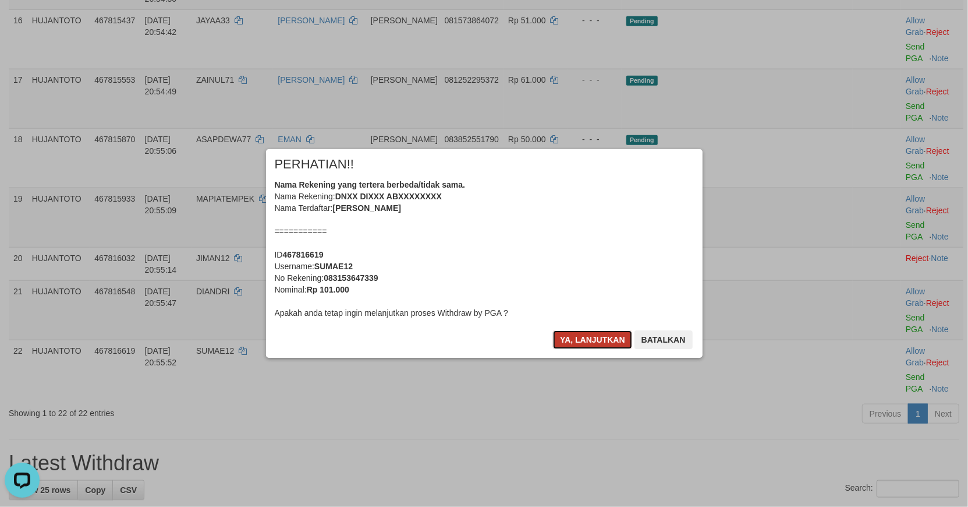
click at [590, 335] on button "Ya, lanjutkan" at bounding box center [592, 339] width 79 height 19
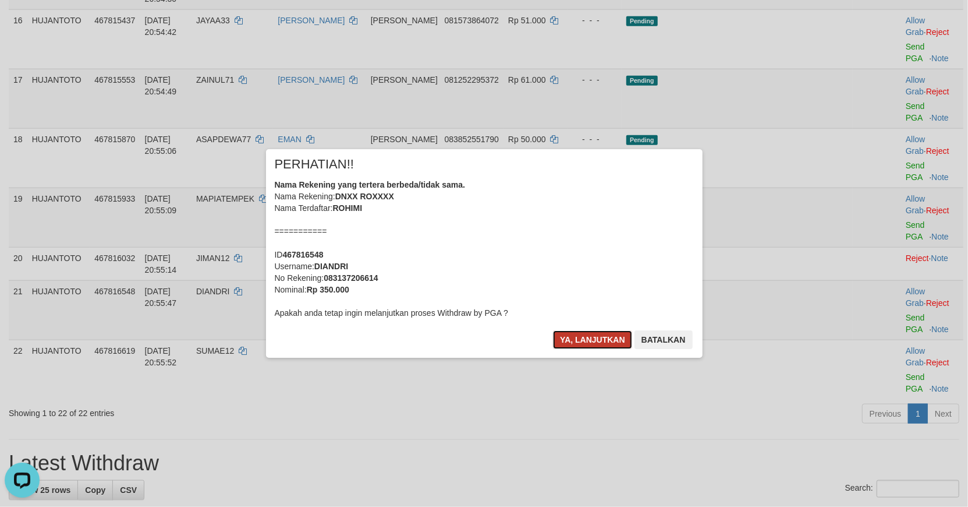
click at [588, 335] on button "Ya, lanjutkan" at bounding box center [592, 339] width 79 height 19
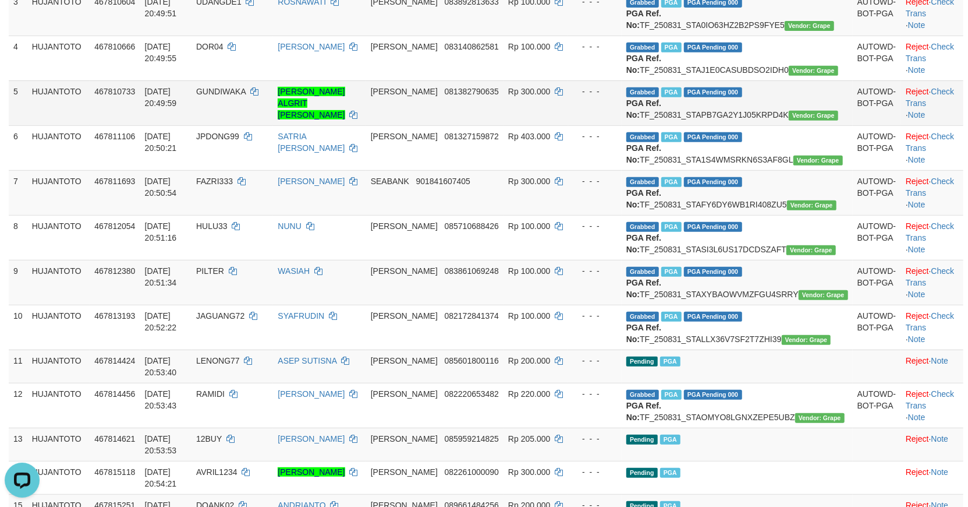
scroll to position [194, 0]
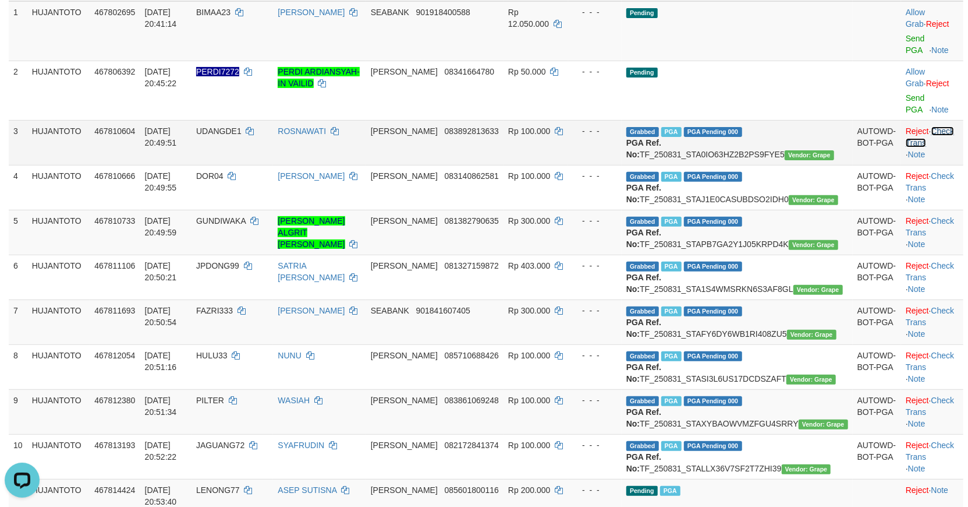
click at [938, 126] on link "Check Trans" at bounding box center [930, 136] width 48 height 21
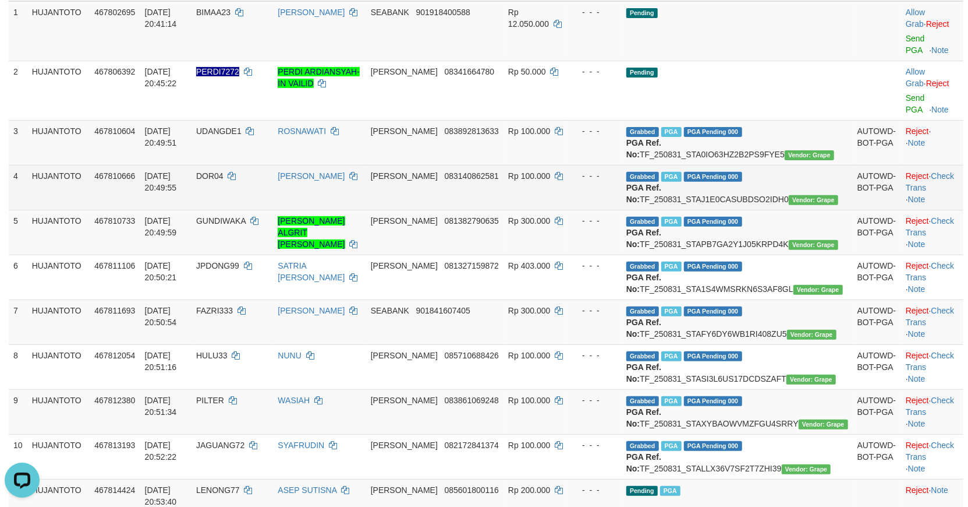
click at [942, 165] on td "Reject · Check Trans · Note" at bounding box center [932, 187] width 62 height 45
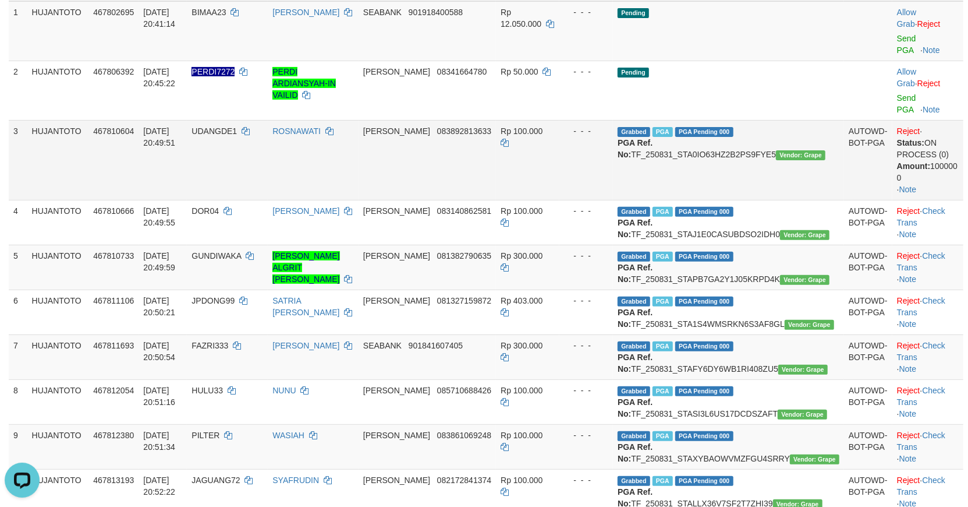
click at [936, 164] on td "Reject · Status: ON PROCESS (0) Amount: 100000 0 · Note" at bounding box center [928, 160] width 71 height 80
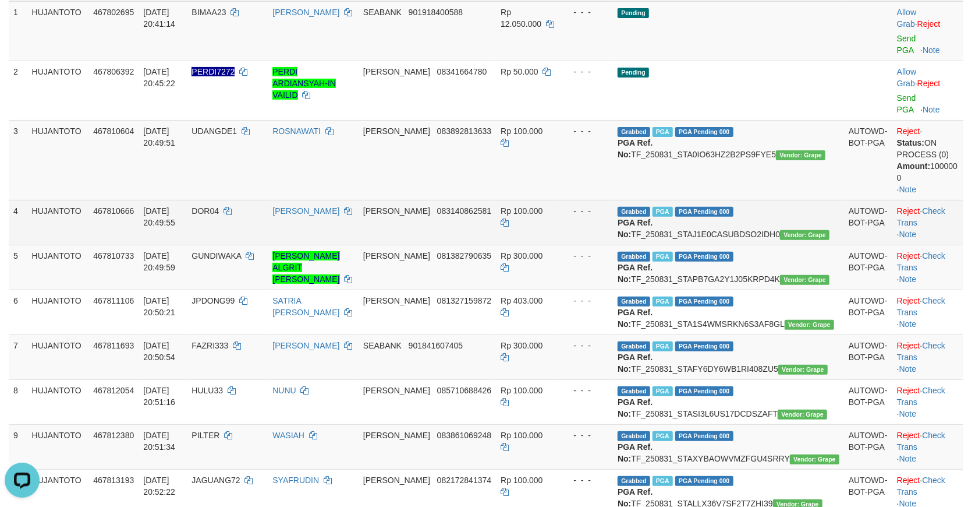
click at [933, 200] on td "Reject · Check Trans · Note" at bounding box center [928, 222] width 71 height 45
click at [929, 206] on link "Check Trans" at bounding box center [921, 216] width 48 height 21
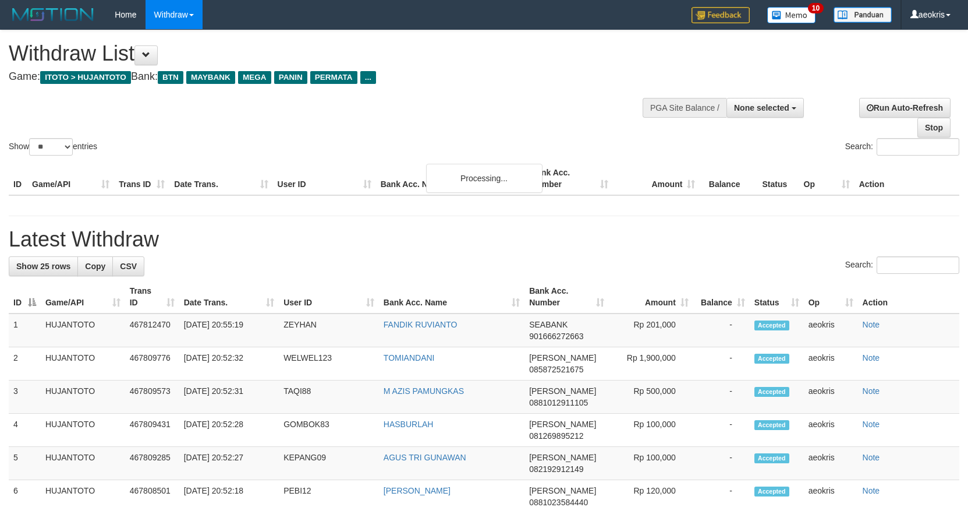
select select
select select "**"
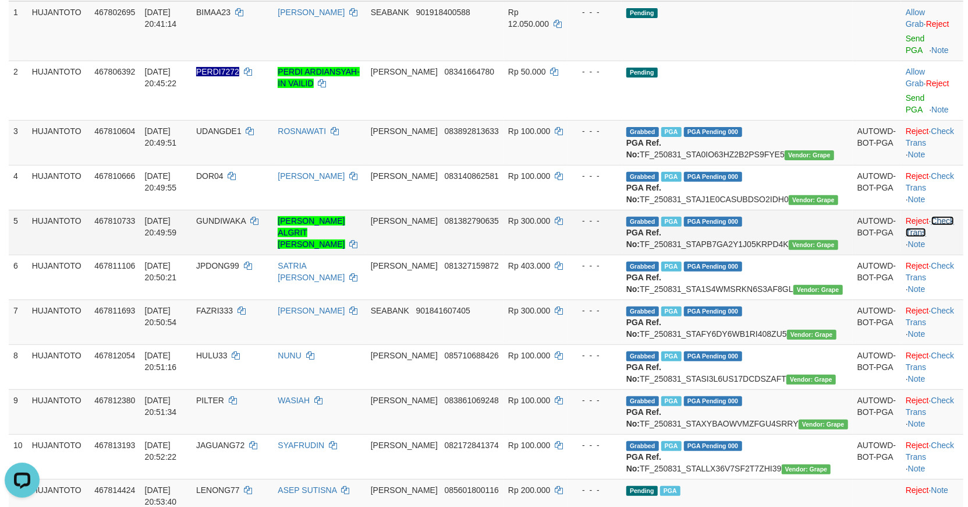
click at [933, 220] on link "Check Trans" at bounding box center [930, 226] width 48 height 21
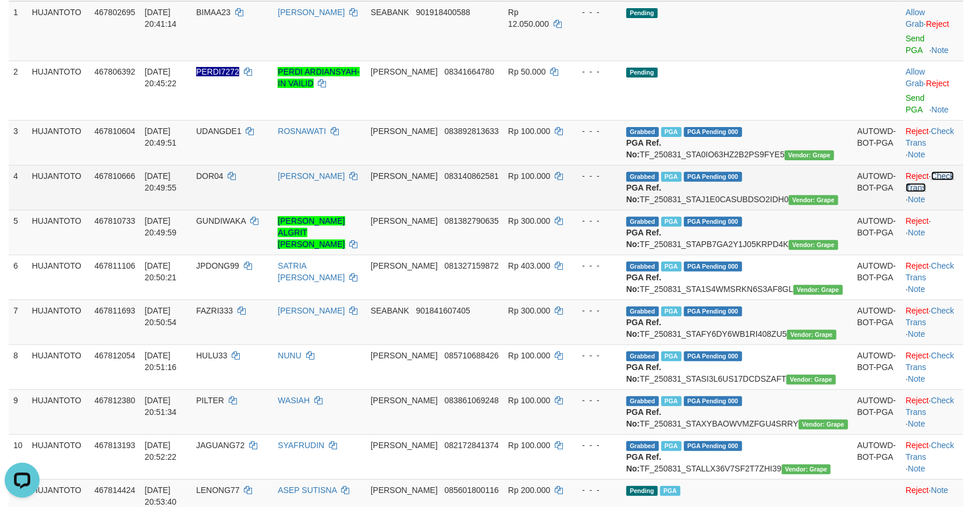
click at [925, 171] on link "Check Trans" at bounding box center [930, 181] width 48 height 21
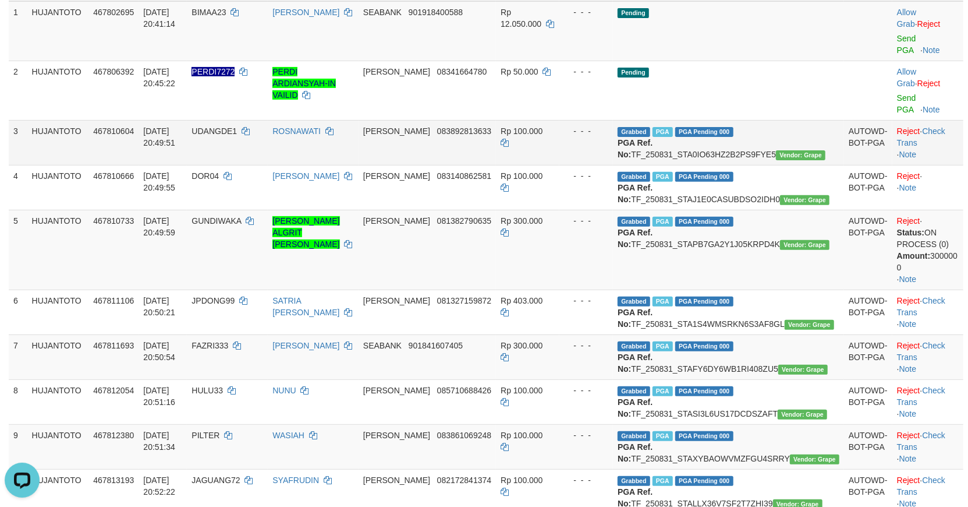
click at [932, 120] on td "Reject · Check Trans · Note" at bounding box center [928, 142] width 71 height 45
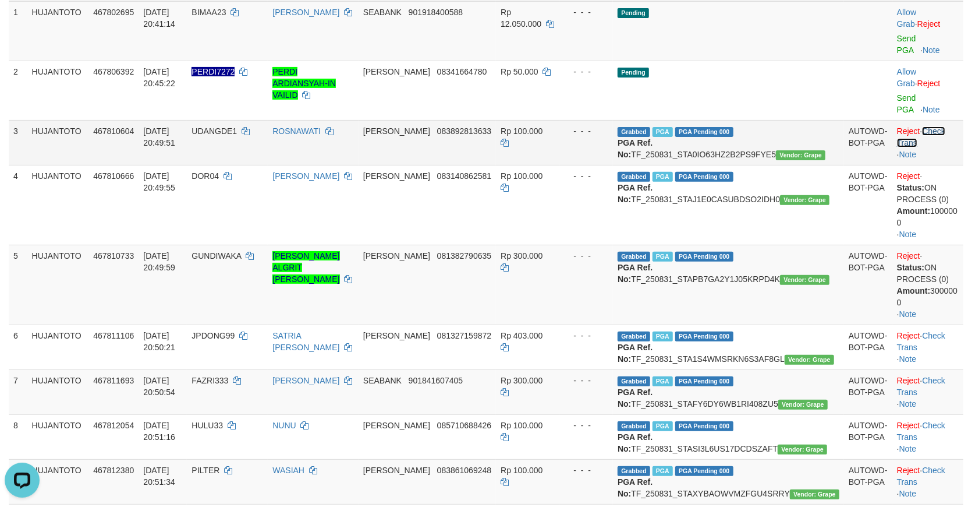
click at [929, 126] on link "Check Trans" at bounding box center [921, 136] width 48 height 21
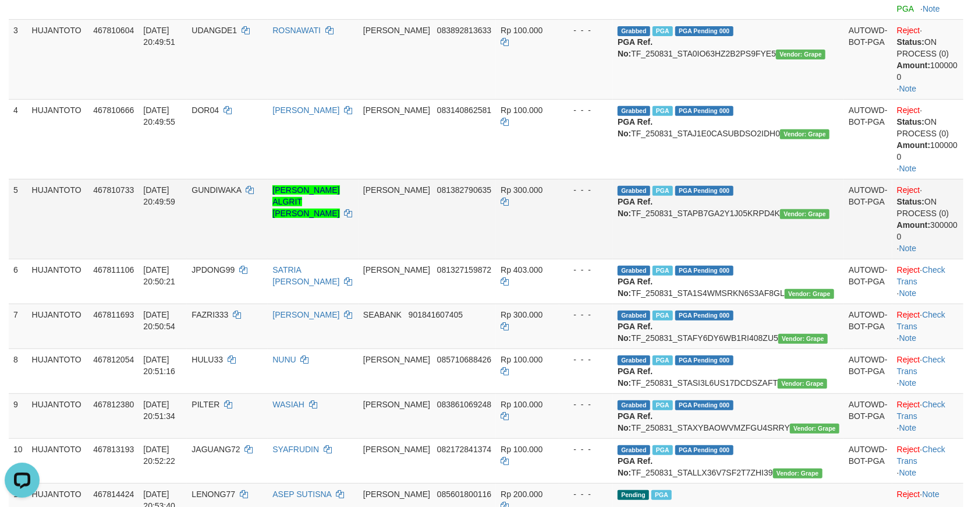
scroll to position [323, 0]
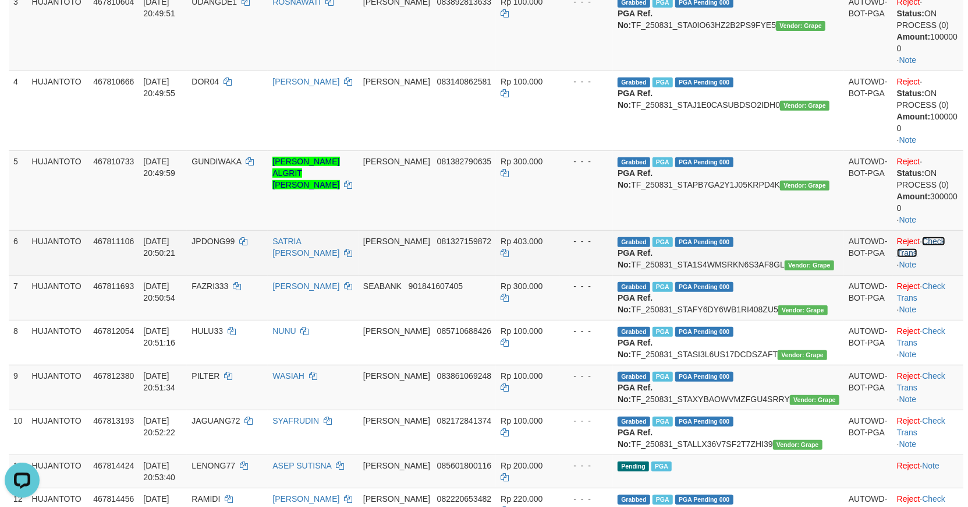
drag, startPoint x: 930, startPoint y: 212, endPoint x: 955, endPoint y: 279, distance: 71.8
click at [932, 236] on link "Check Trans" at bounding box center [921, 246] width 48 height 21
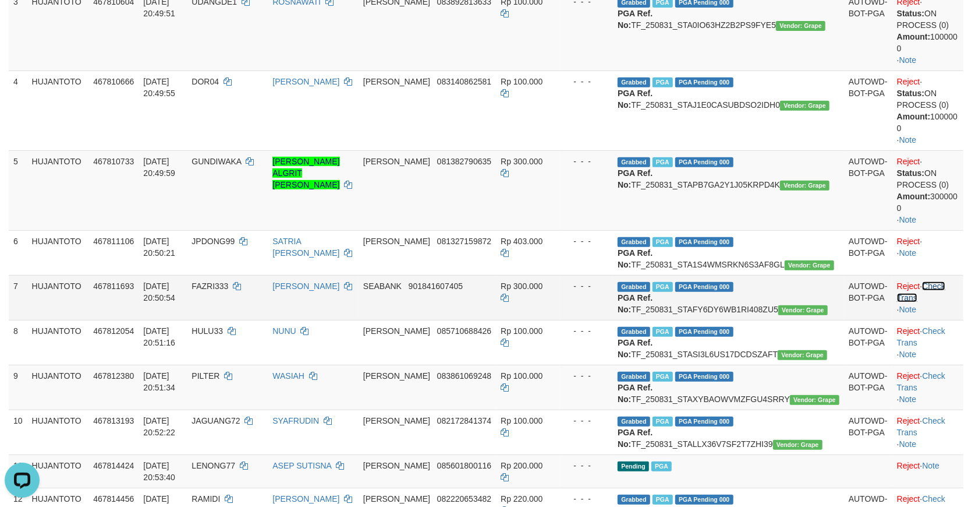
click at [933, 270] on tbody "1 HUJANTOTO 467802695 31/08/2025 20:41:14 BIMAA23 ABDUL KARIM SEABANK 901918400…" at bounding box center [486, 450] width 955 height 1156
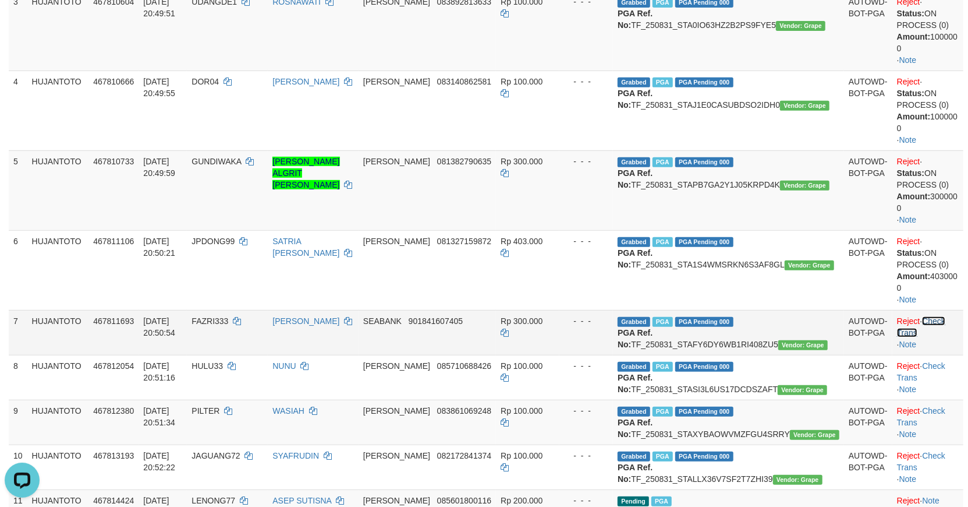
click at [925, 316] on link "Check Trans" at bounding box center [921, 326] width 48 height 21
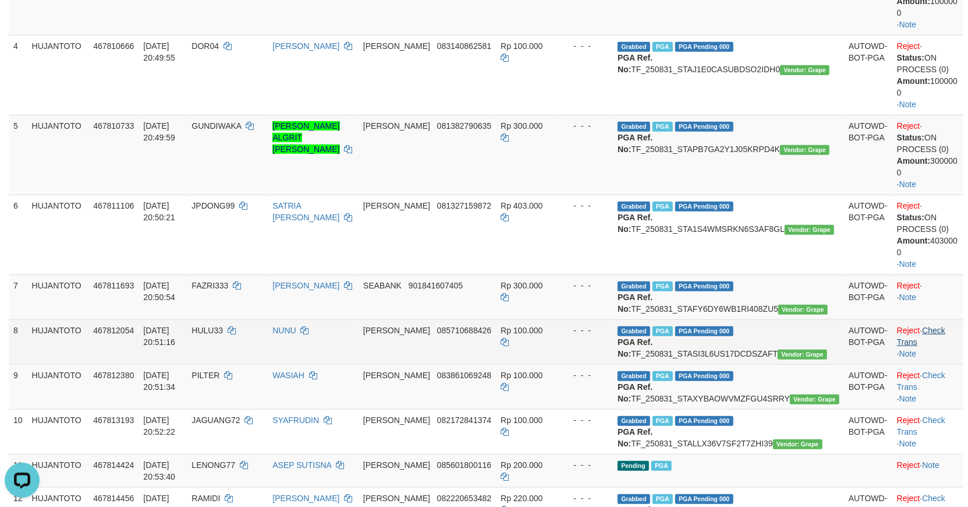
scroll to position [452, 0]
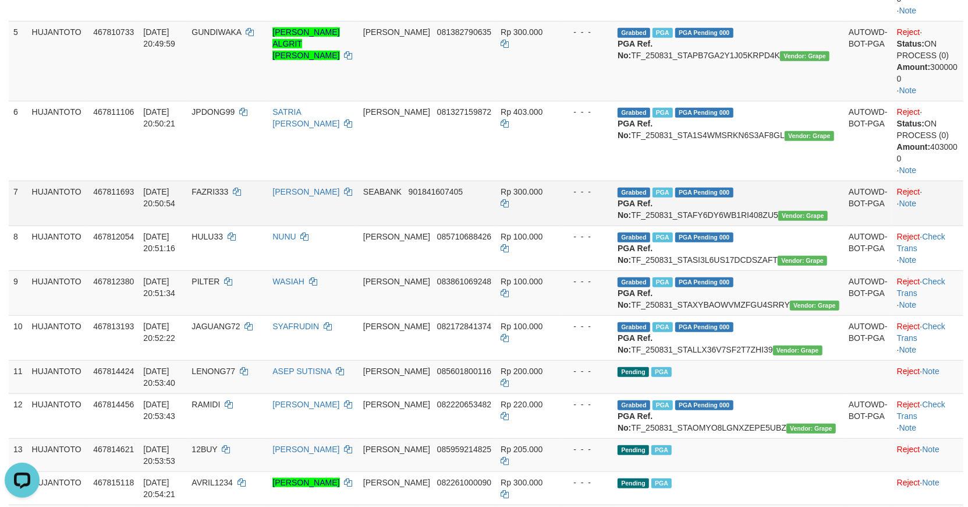
click at [935, 222] on td "Reject · · Note" at bounding box center [928, 203] width 71 height 45
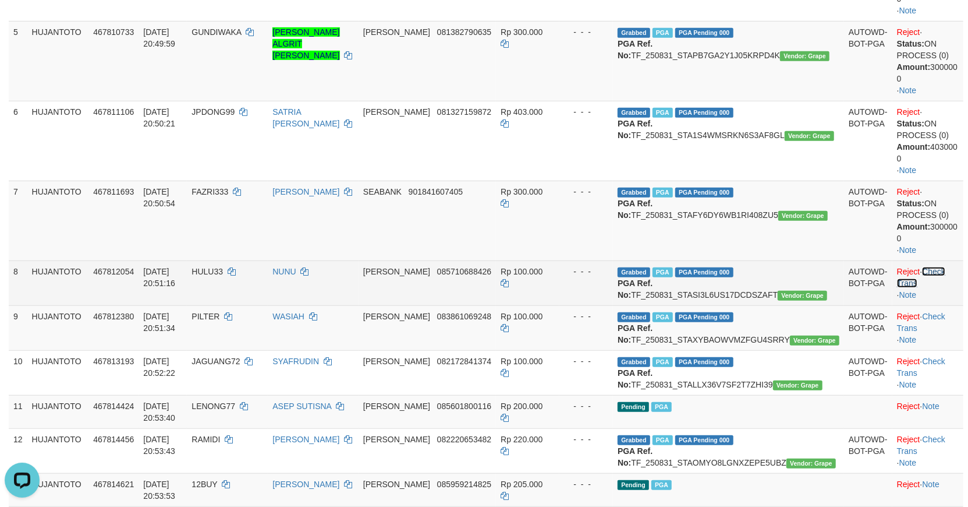
click at [926, 267] on link "Check Trans" at bounding box center [921, 277] width 48 height 21
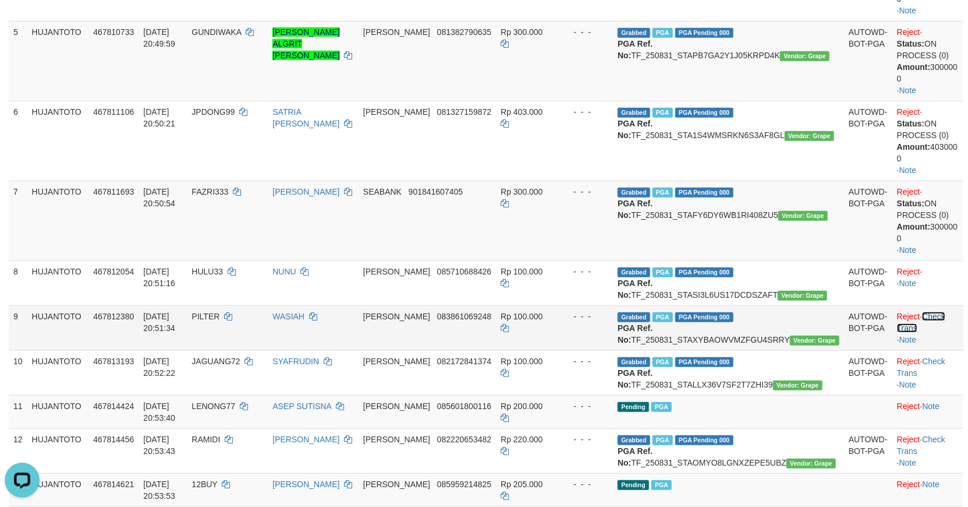
click at [936, 312] on link "Check Trans" at bounding box center [921, 322] width 48 height 21
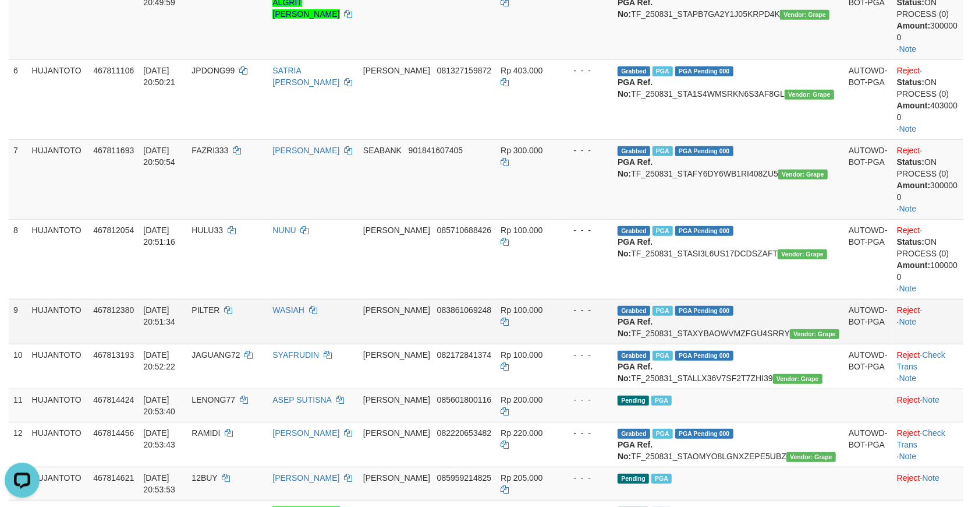
scroll to position [517, 0]
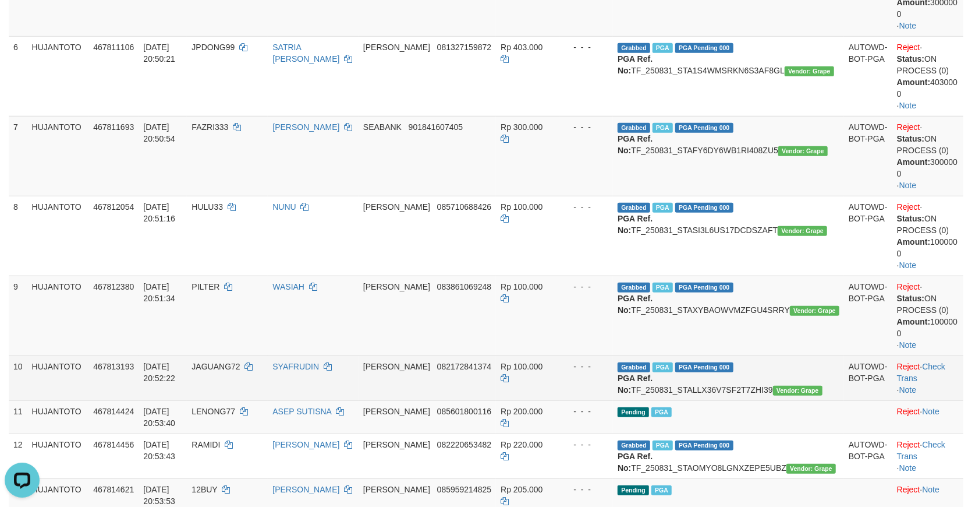
click at [935, 355] on td "Reject · Check Trans · Note" at bounding box center [928, 377] width 71 height 45
click at [940, 355] on td "Reject · Check Trans · Note" at bounding box center [928, 377] width 71 height 45
click at [939, 362] on link "Check Trans" at bounding box center [921, 372] width 48 height 21
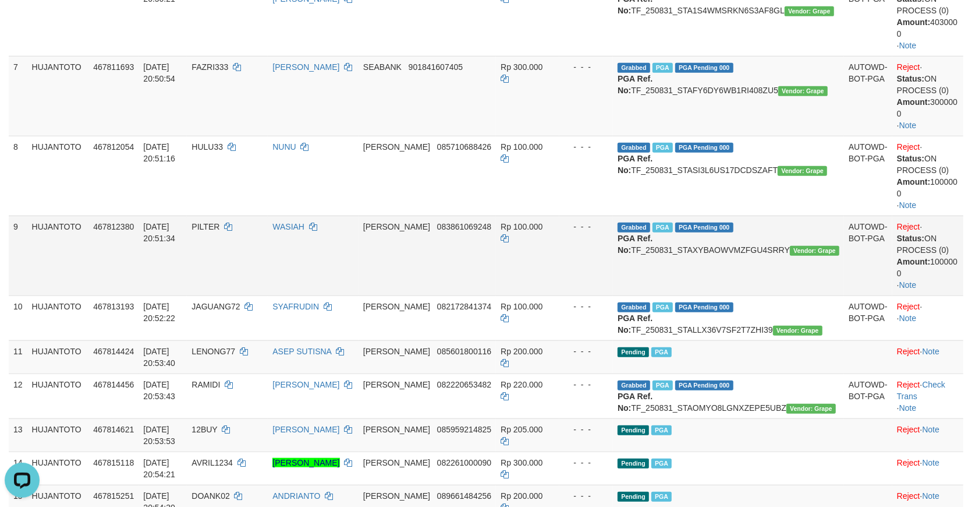
scroll to position [712, 0]
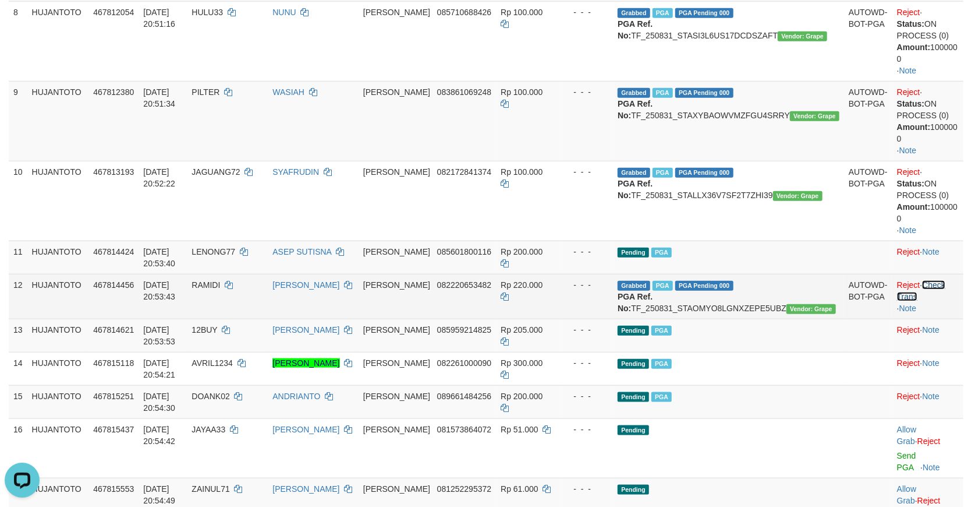
click at [935, 280] on link "Check Trans" at bounding box center [921, 290] width 48 height 21
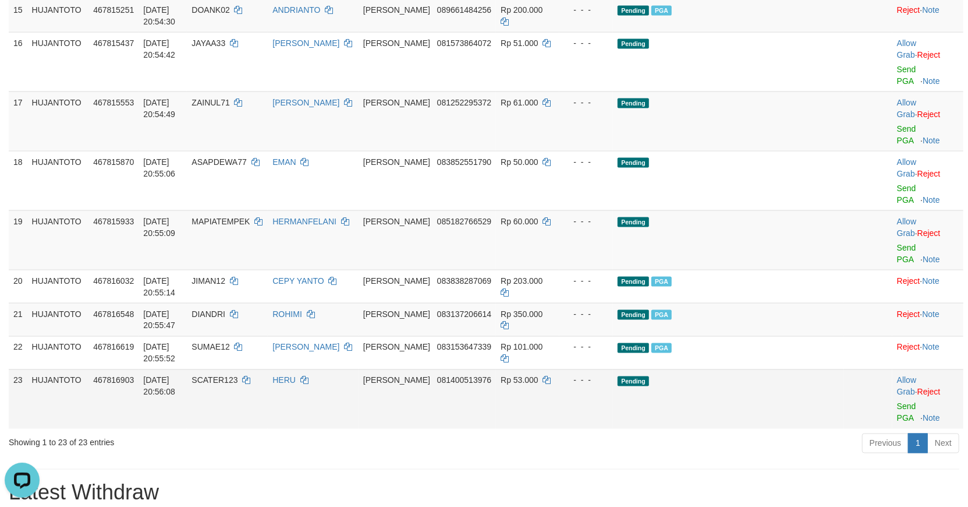
scroll to position [1165, 0]
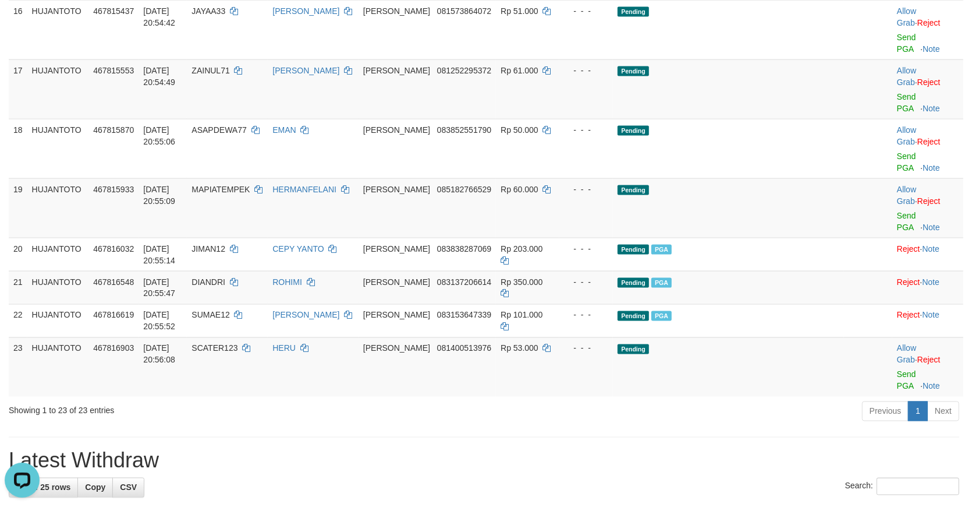
drag, startPoint x: 597, startPoint y: 332, endPoint x: 608, endPoint y: 334, distance: 11.1
click at [608, 400] on div "Previous 1 Next" at bounding box center [685, 412] width 547 height 25
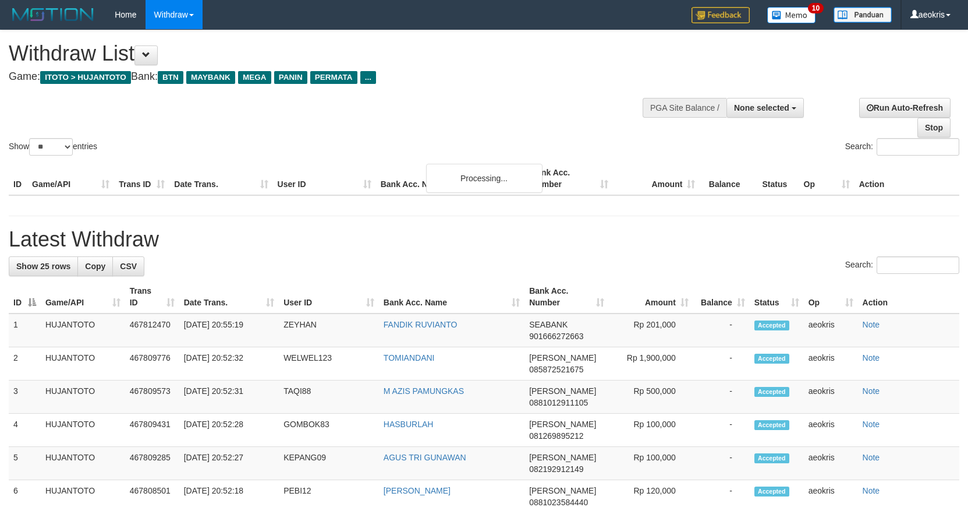
select select
select select "**"
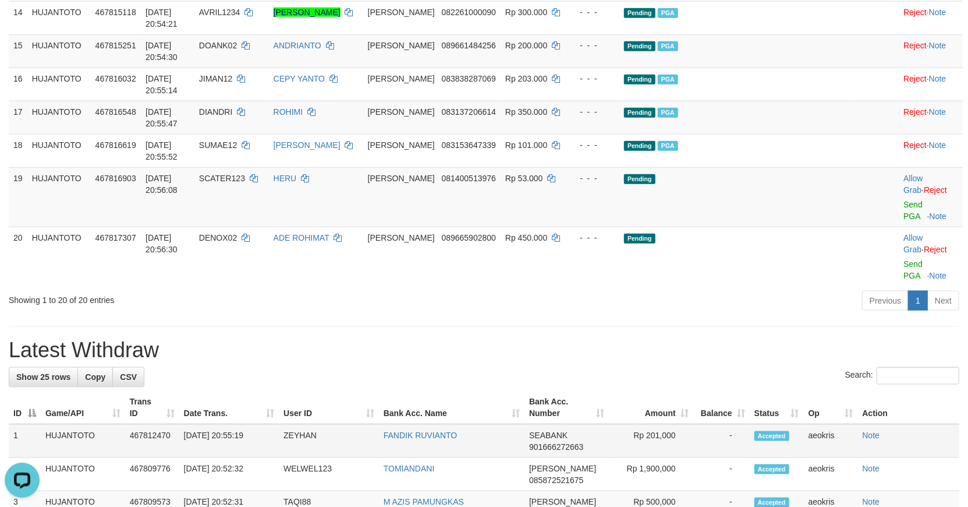
scroll to position [776, 0]
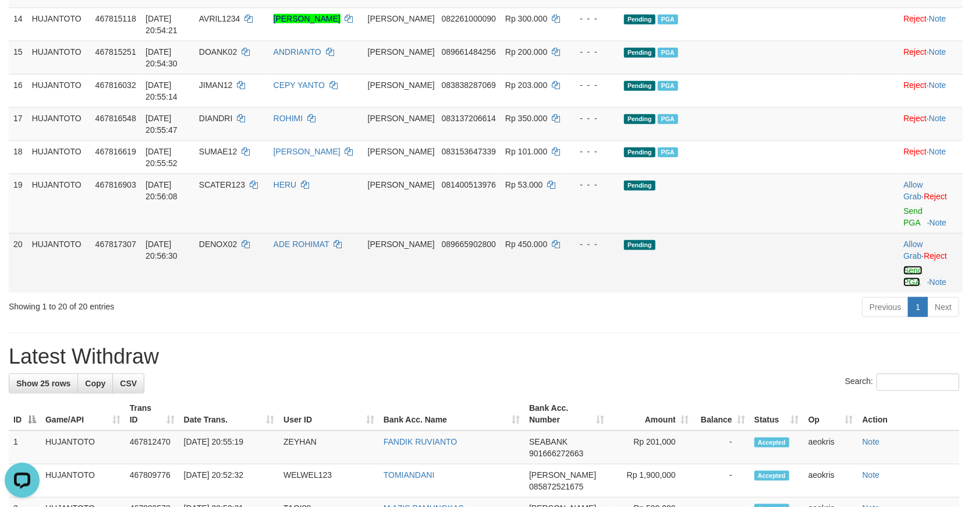
click at [906, 286] on link "Send PGA" at bounding box center [913, 276] width 19 height 21
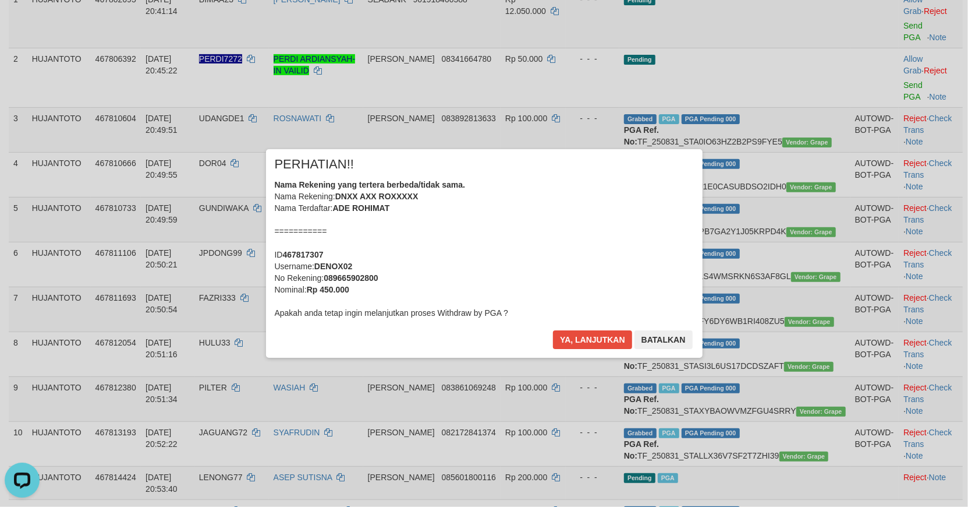
scroll to position [194, 0]
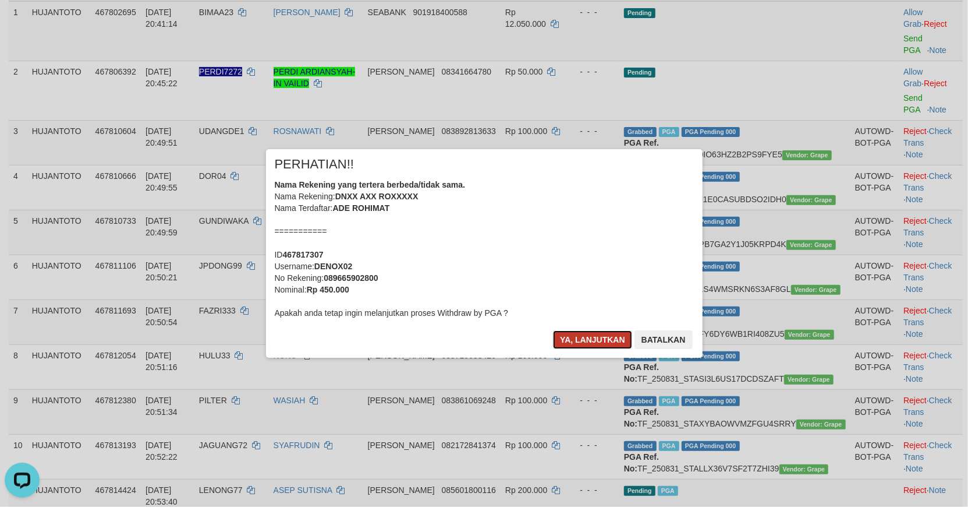
click at [599, 337] on button "Ya, lanjutkan" at bounding box center [592, 339] width 79 height 19
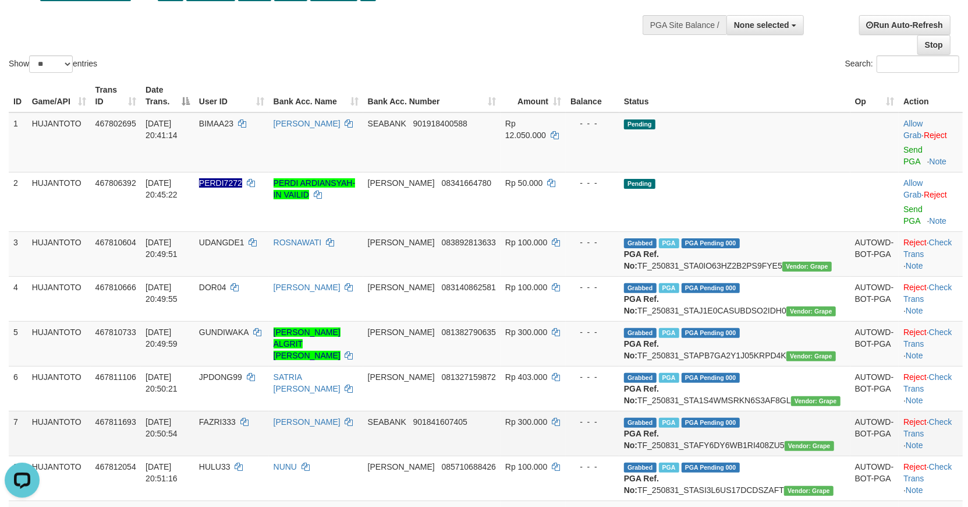
scroll to position [36, 0]
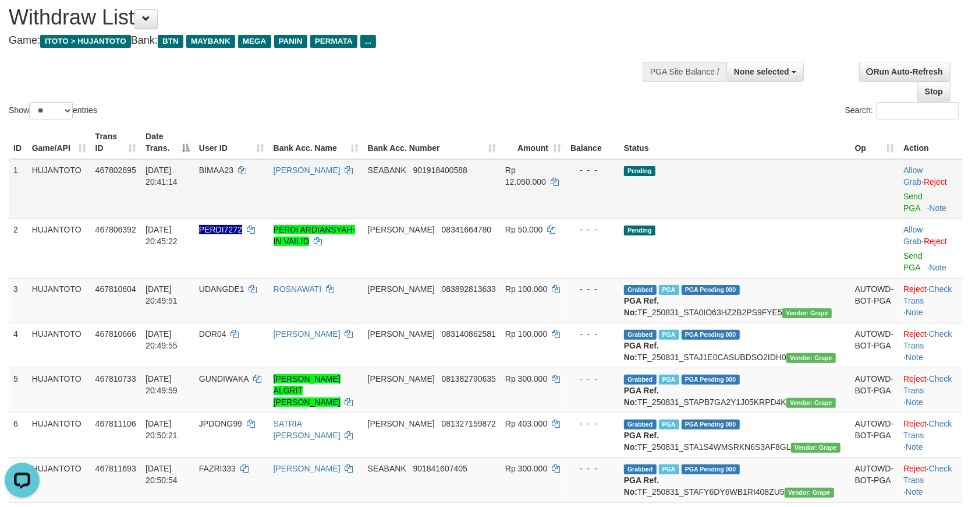
click at [775, 188] on td "Pending" at bounding box center [735, 189] width 231 height 60
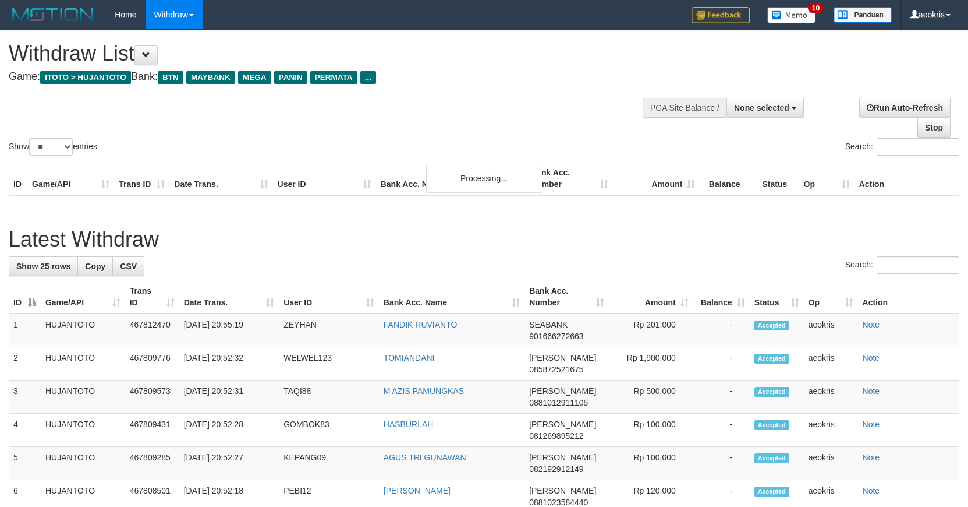
select select
select select "**"
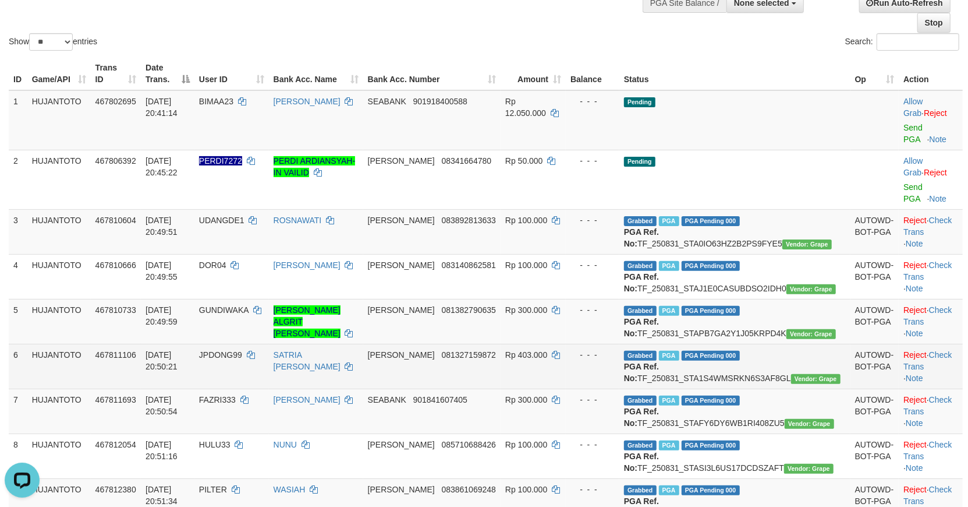
scroll to position [230, 0]
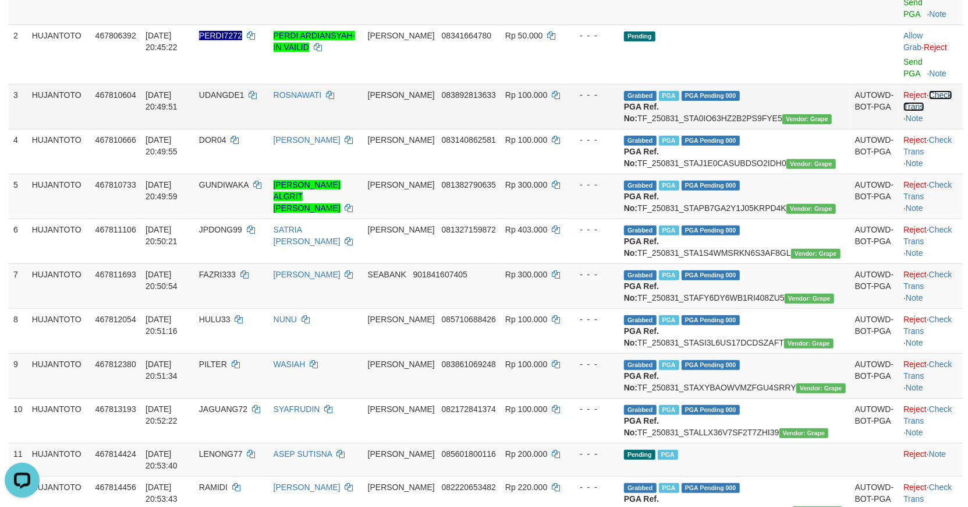
drag, startPoint x: 925, startPoint y: 71, endPoint x: 935, endPoint y: 84, distance: 16.2
click at [927, 90] on link "Check Trans" at bounding box center [928, 100] width 48 height 21
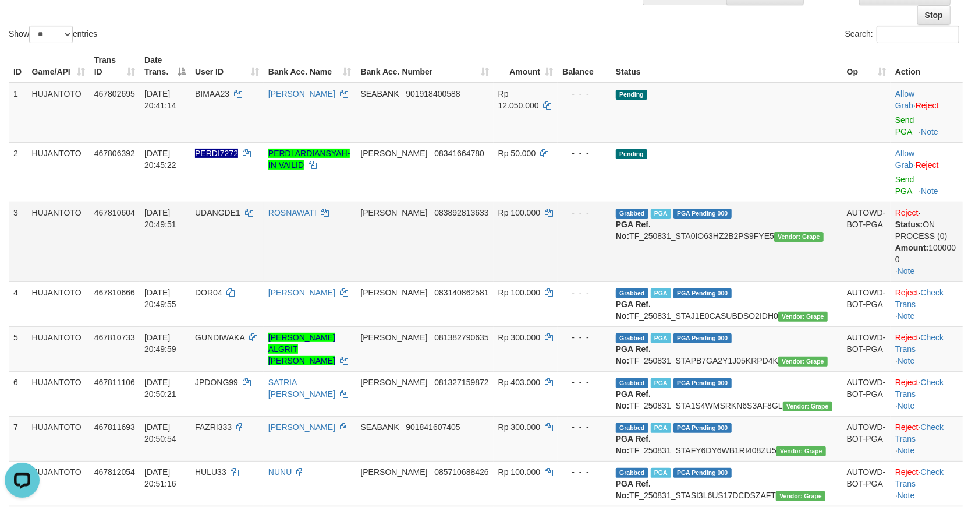
scroll to position [101, 0]
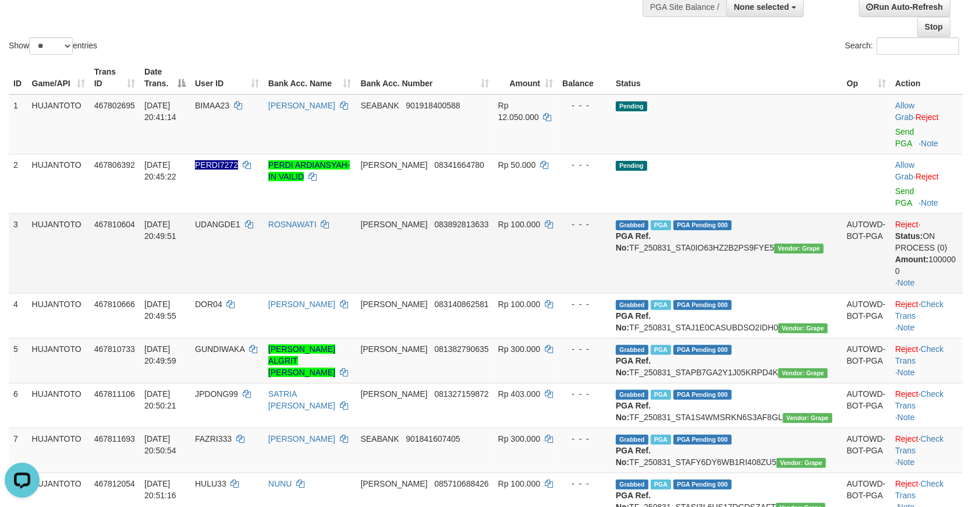
click at [952, 230] on div "Status: ON PROCESS (0) Amount: 100000 0" at bounding box center [927, 253] width 63 height 47
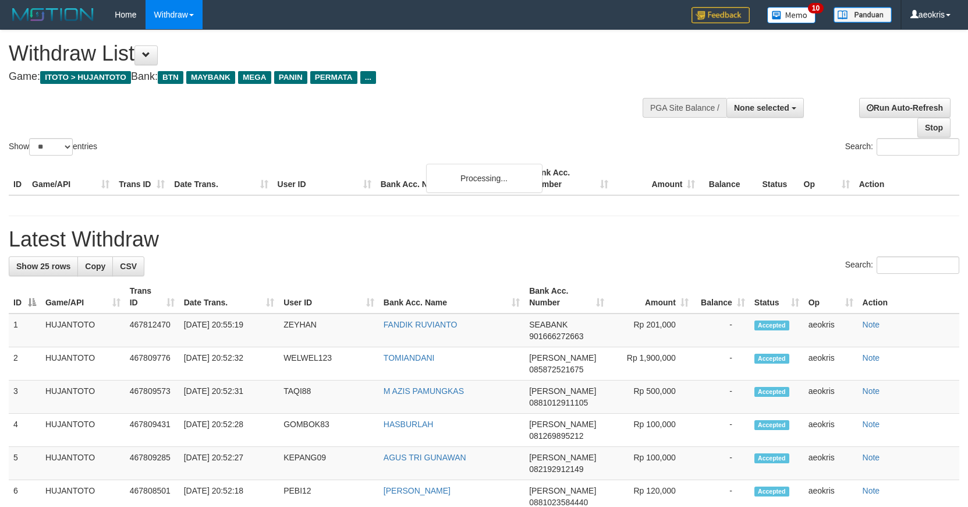
select select
select select "**"
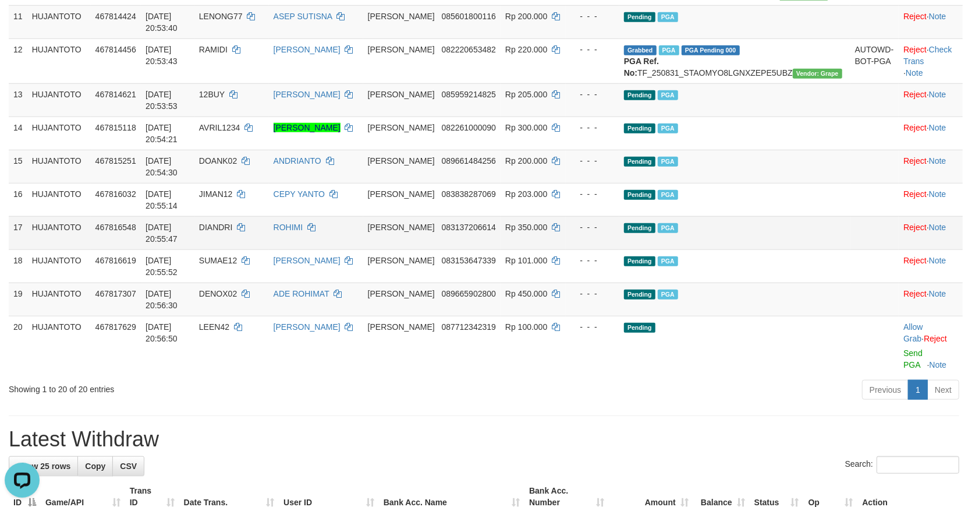
scroll to position [748, 0]
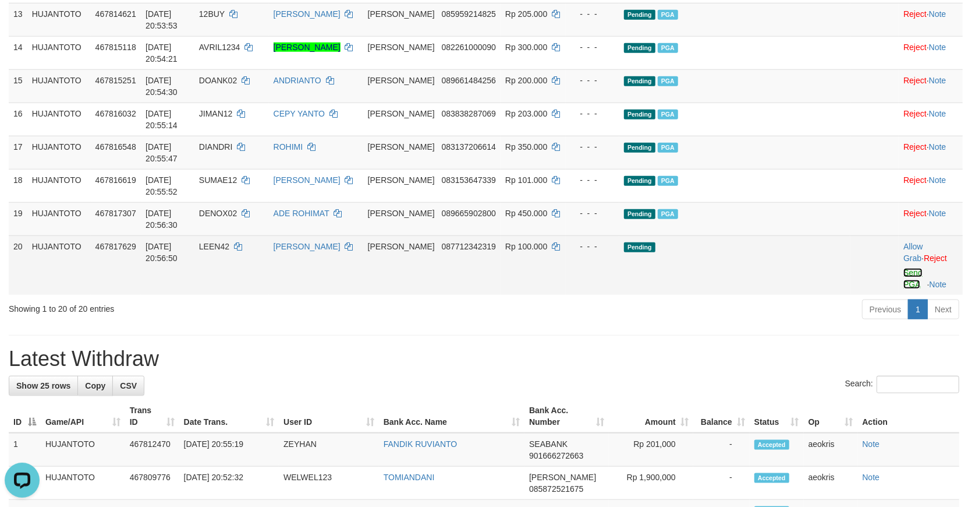
click at [904, 289] on link "Send PGA" at bounding box center [913, 278] width 19 height 21
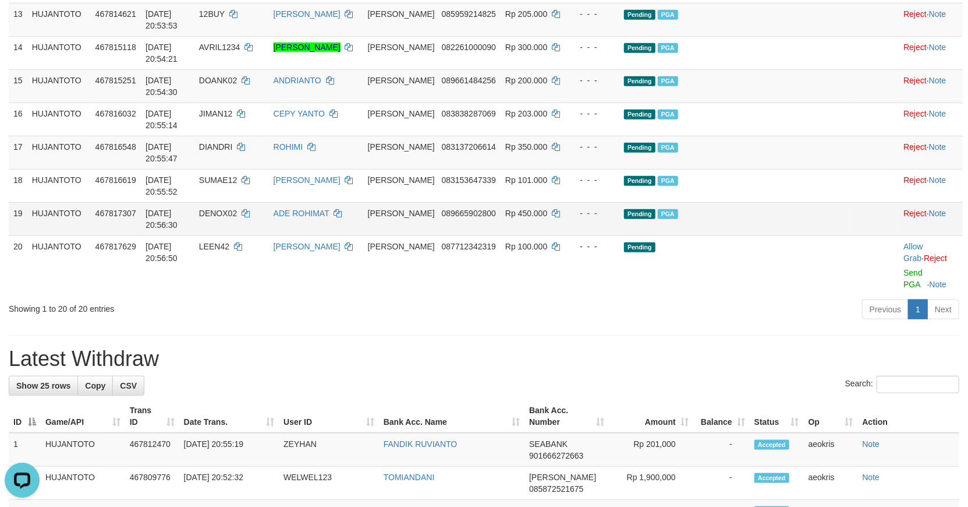
click at [798, 235] on td "Pending PGA" at bounding box center [735, 218] width 231 height 33
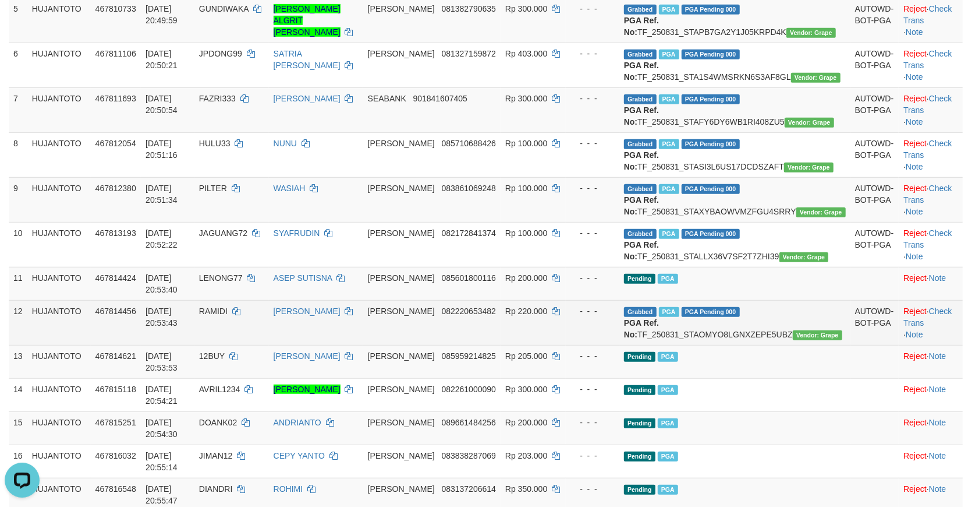
scroll to position [295, 0]
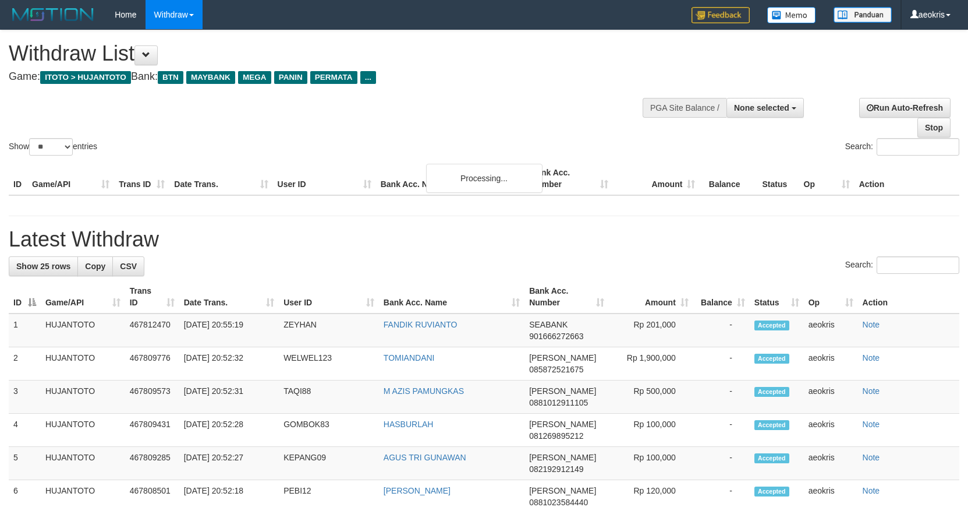
select select
select select "**"
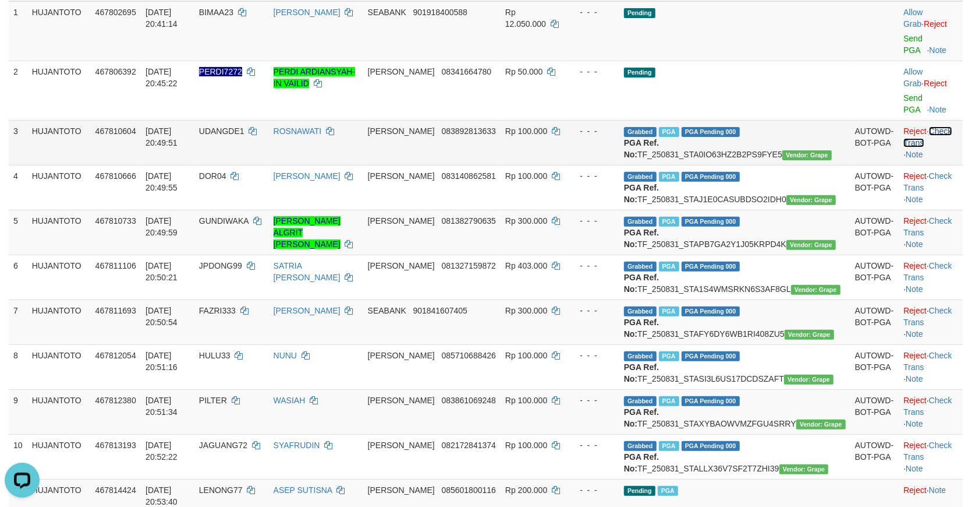
drag, startPoint x: 932, startPoint y: 108, endPoint x: 942, endPoint y: 143, distance: 36.3
click at [930, 126] on link "Check Trans" at bounding box center [928, 136] width 48 height 21
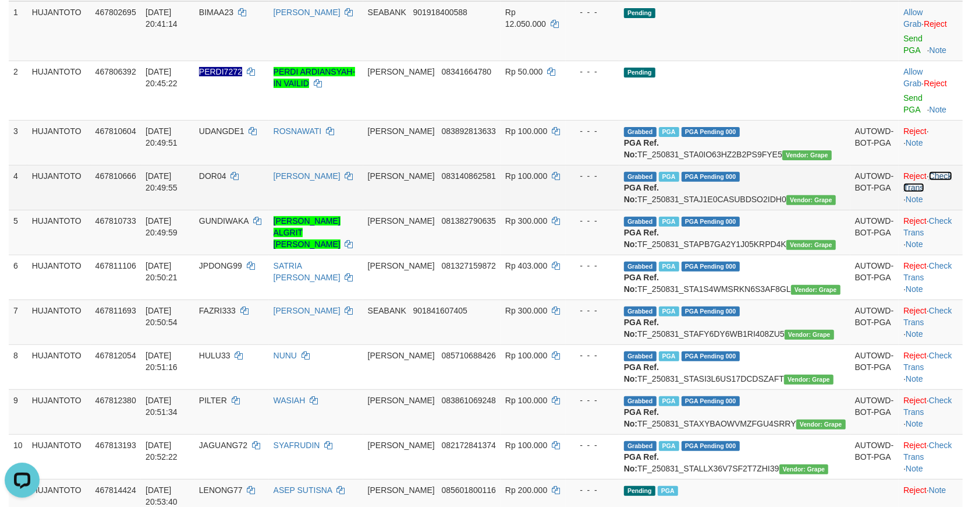
click at [933, 171] on link "Check Trans" at bounding box center [928, 181] width 48 height 21
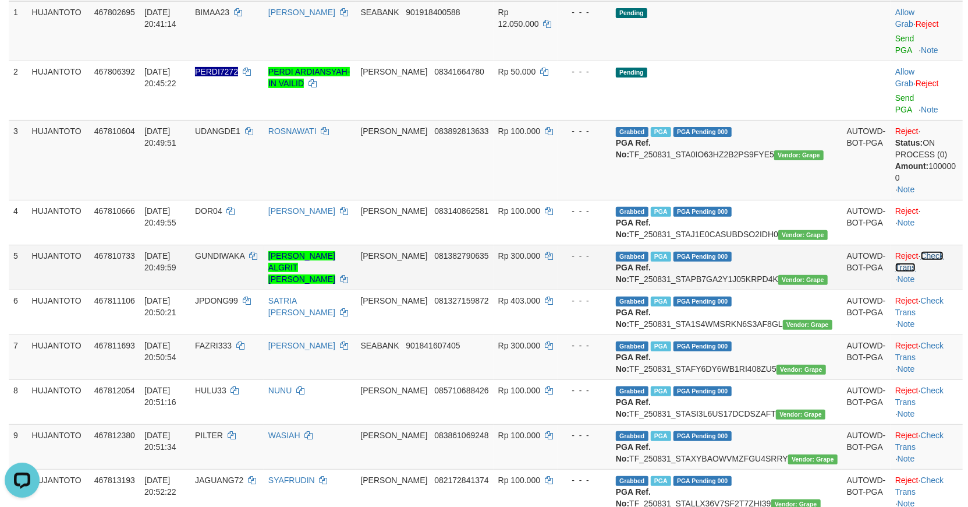
click at [926, 239] on tbody "1 HUJANTOTO 467802695 31/08/2025 20:41:14 BIMAA23 ABDUL KARIM SEABANK 901918400…" at bounding box center [486, 472] width 954 height 942
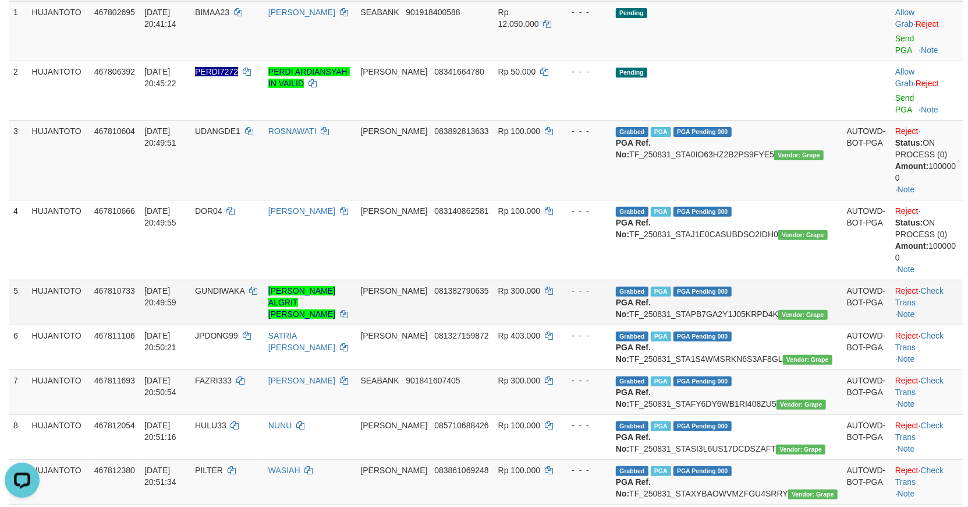
click at [932, 279] on td "Reject · Check Trans · Note" at bounding box center [927, 301] width 72 height 45
click at [932, 286] on link "Check Trans" at bounding box center [920, 296] width 48 height 21
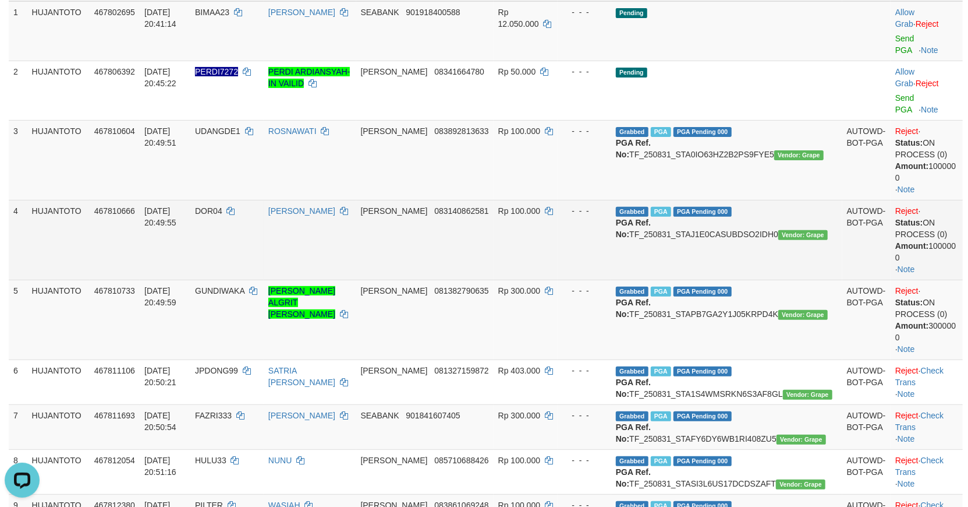
click at [947, 239] on td "Reject · Status: ON PROCESS (0) Amount: 100000 0 · Note" at bounding box center [927, 240] width 72 height 80
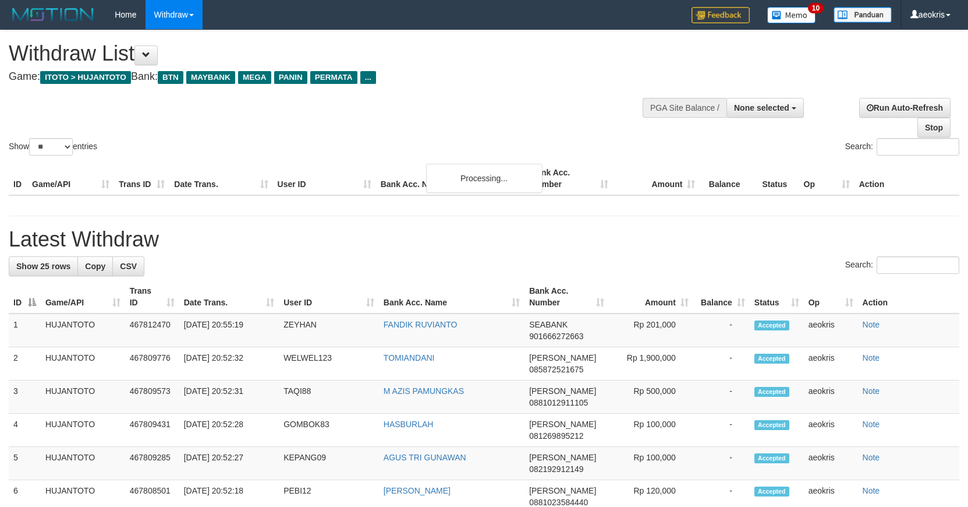
select select
select select "**"
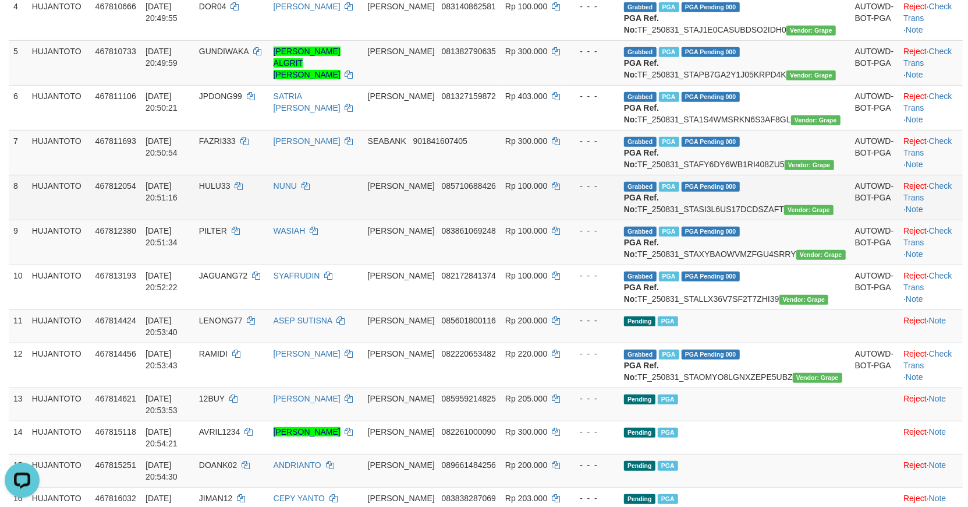
scroll to position [364, 0]
click at [935, 219] on td "Reject · Check Trans · Note" at bounding box center [931, 196] width 64 height 45
click at [932, 201] on link "Check Trans" at bounding box center [928, 191] width 48 height 21
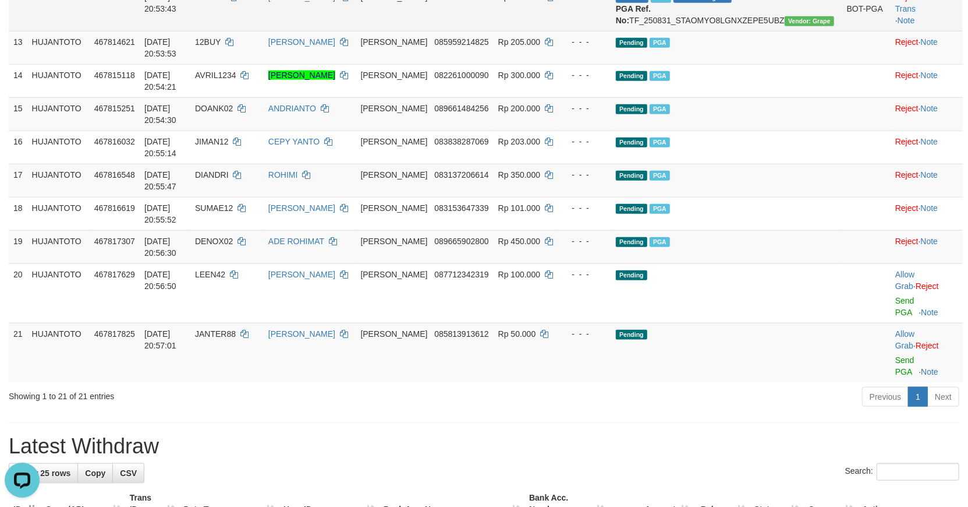
scroll to position [493, 0]
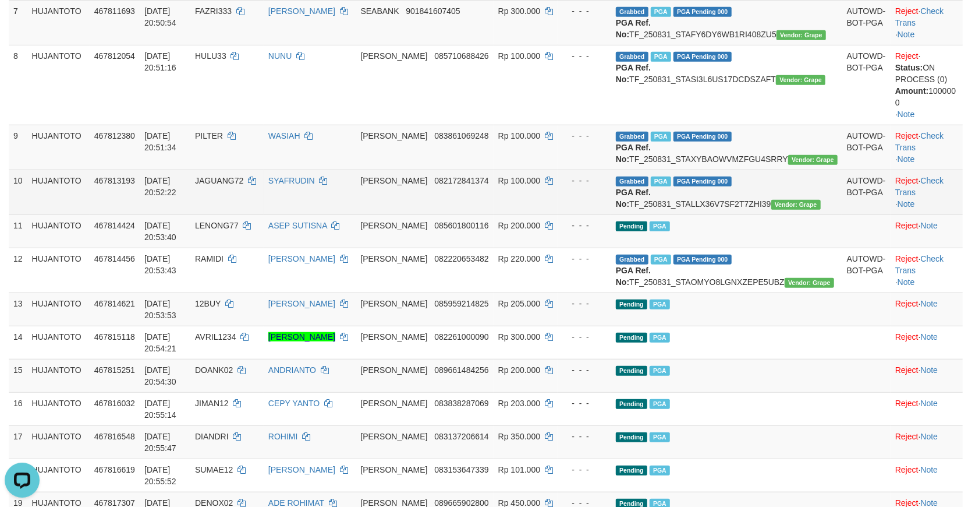
click at [843, 214] on td "AUTOWD-BOT-PGA" at bounding box center [867, 191] width 48 height 45
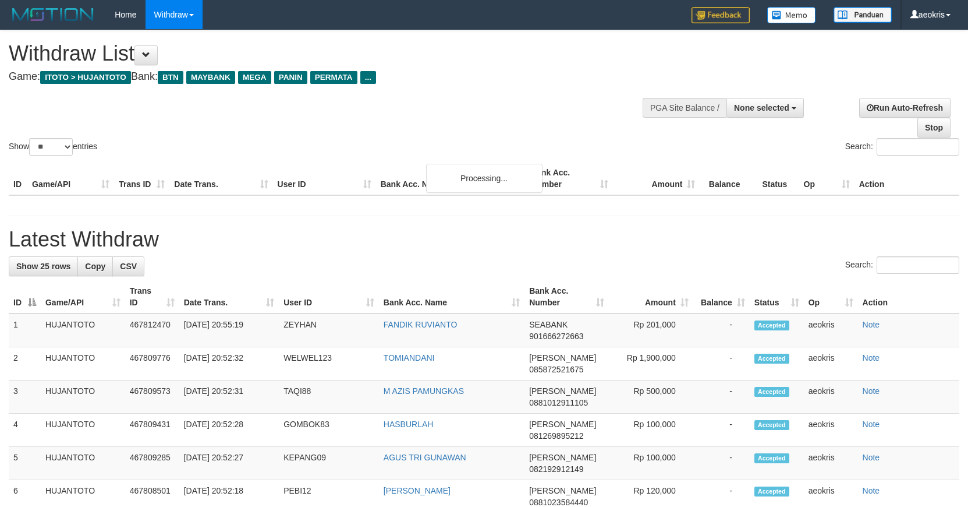
select select
select select "**"
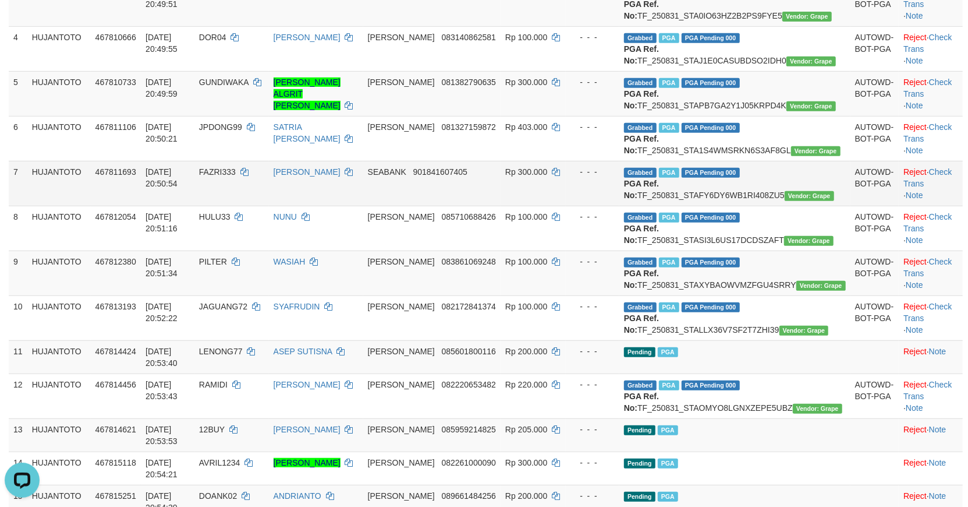
scroll to position [259, 0]
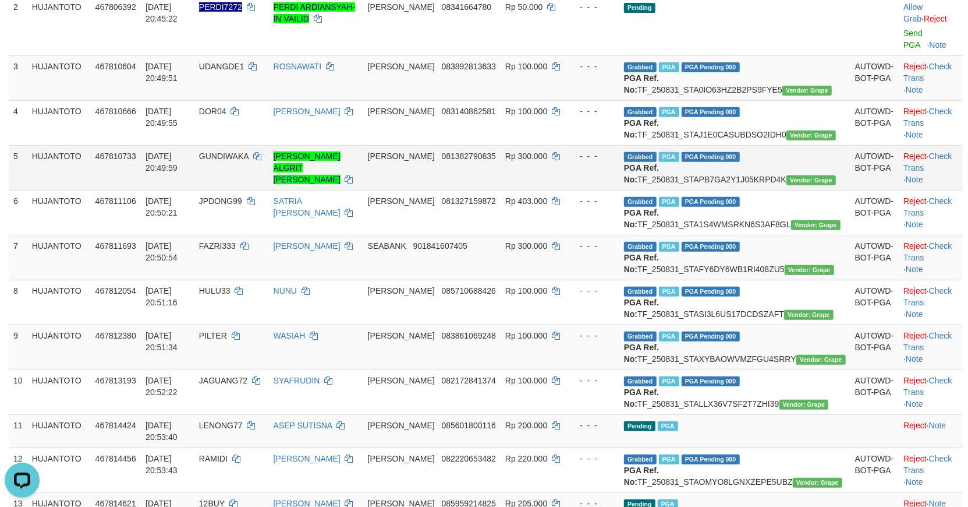
drag, startPoint x: 144, startPoint y: 193, endPoint x: 239, endPoint y: 154, distance: 102.8
click at [141, 190] on td "467810733" at bounding box center [116, 167] width 50 height 45
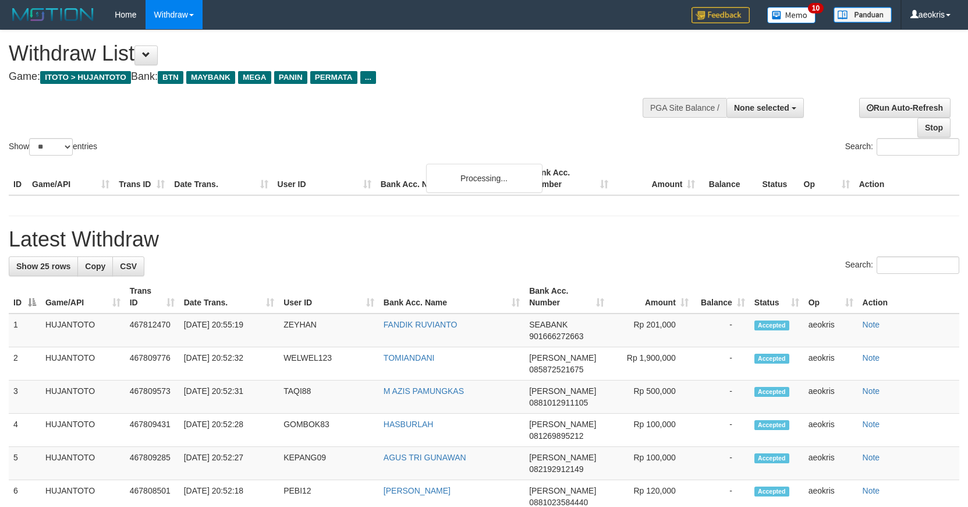
select select
select select "**"
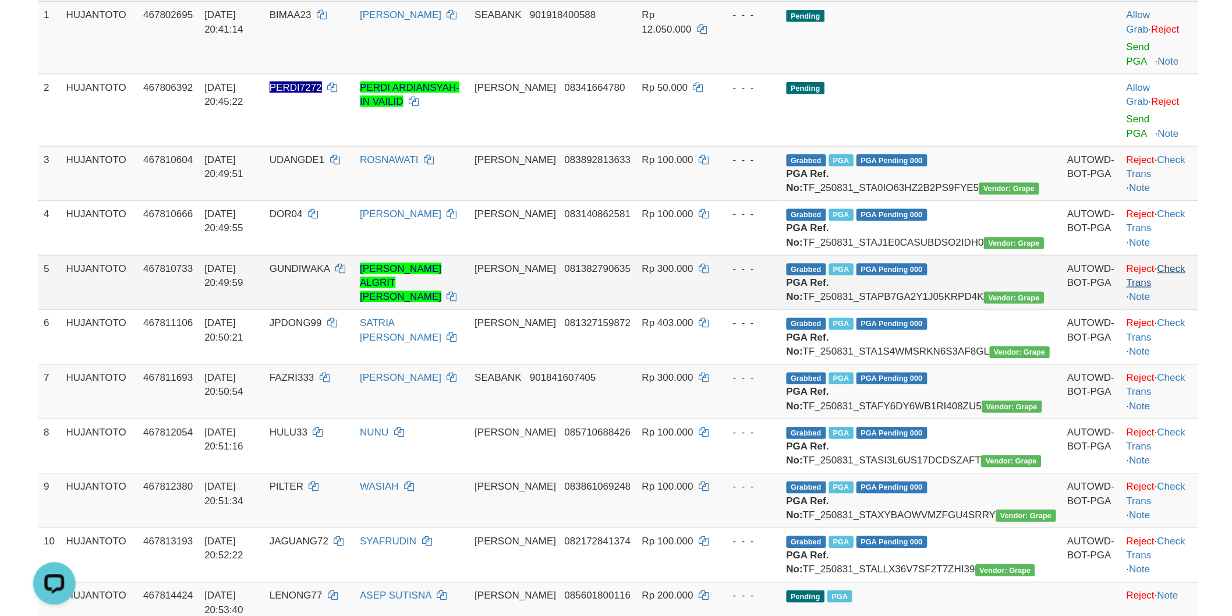
scroll to position [181, 0]
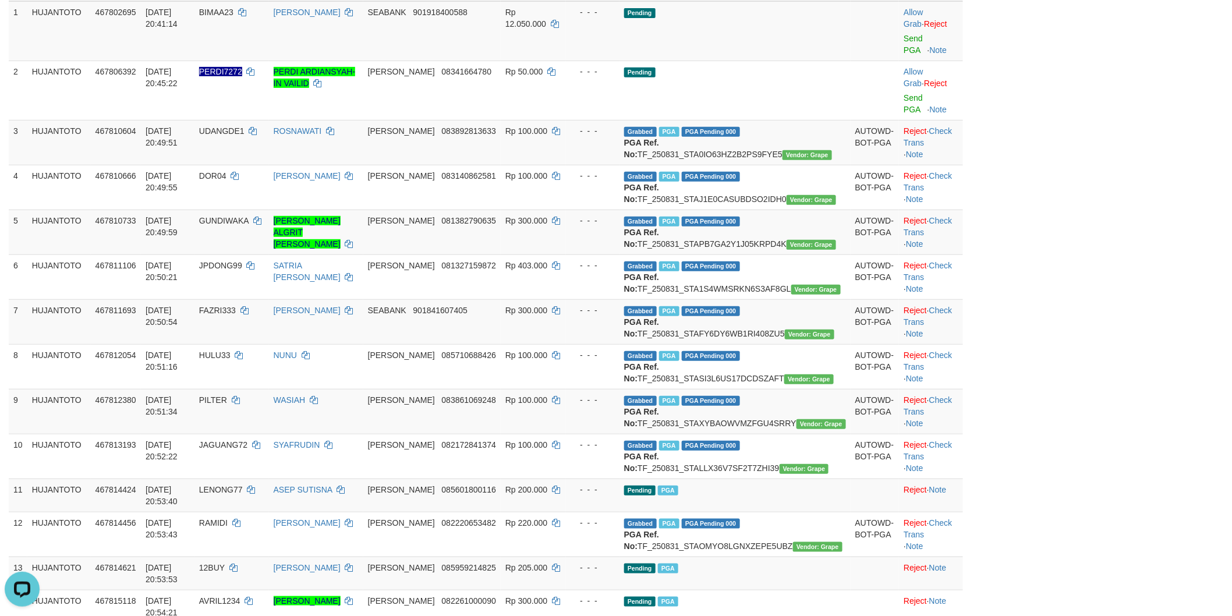
click at [968, 228] on div "ID Game/API Trans ID Date Trans. User ID Bank Acc. Name Bank Acc. Number Amount…" at bounding box center [616, 407] width 1232 height 887
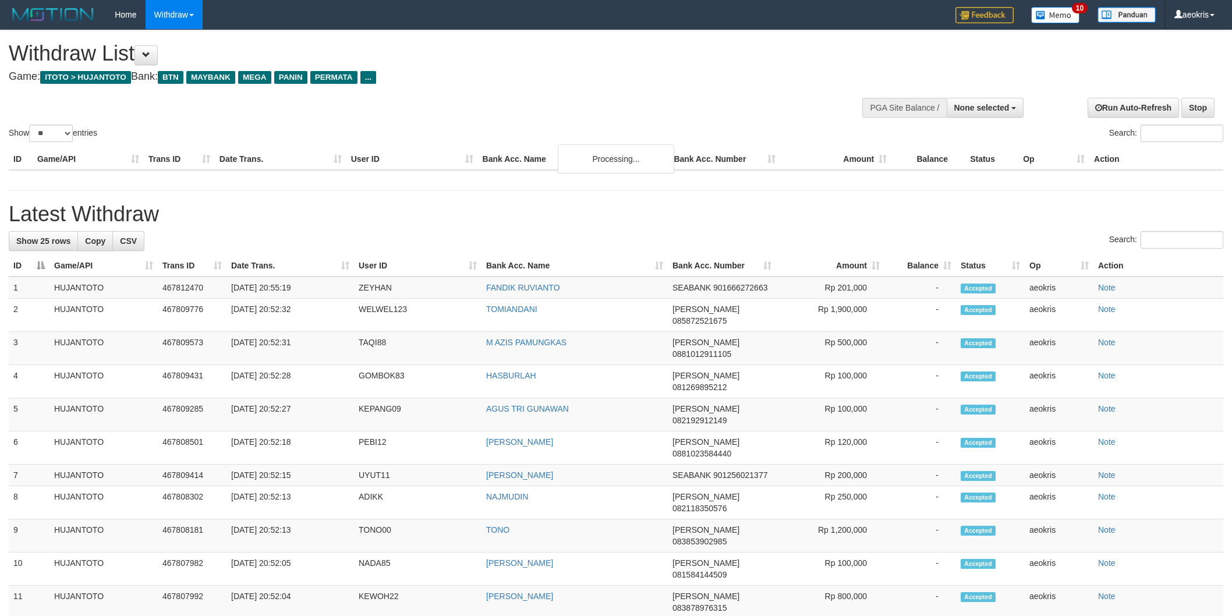
select select
select select "**"
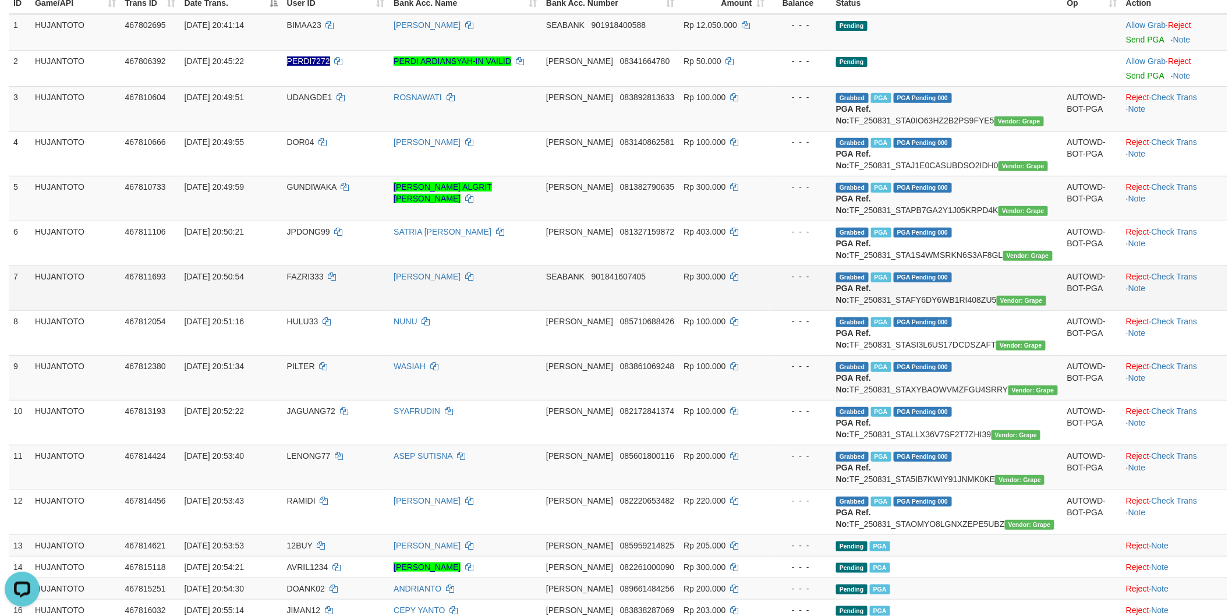
click at [542, 310] on td "[PERSON_NAME]" at bounding box center [465, 288] width 153 height 45
click at [1220, 221] on td "Reject · Check Trans · Note" at bounding box center [1174, 198] width 106 height 45
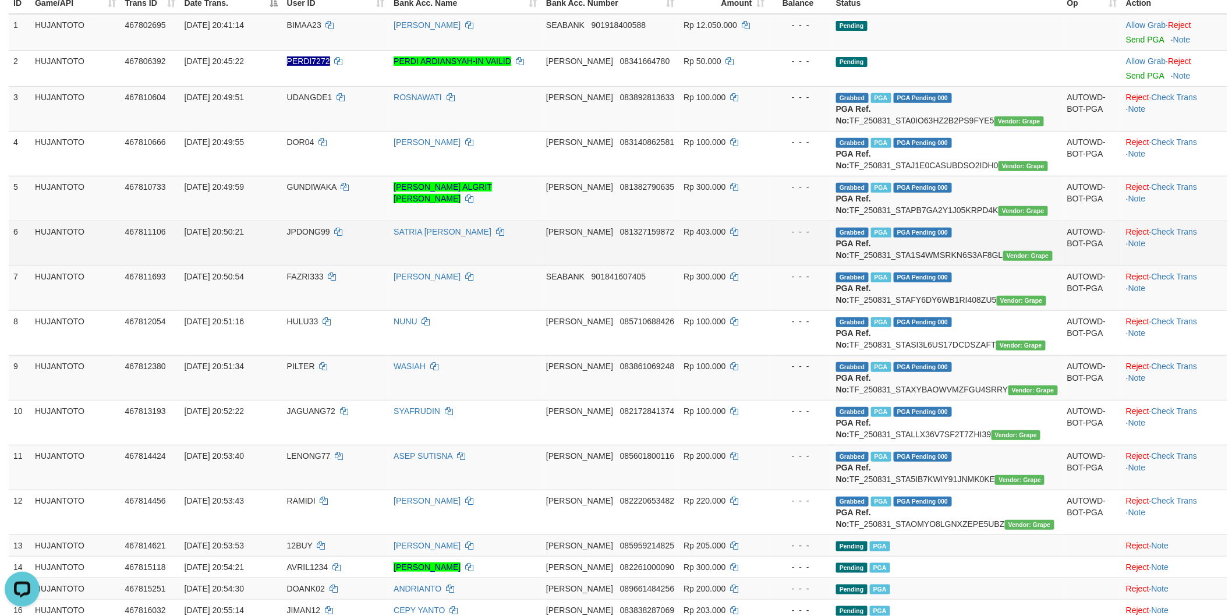
click at [542, 266] on td "SATRIA [PERSON_NAME]" at bounding box center [465, 243] width 153 height 45
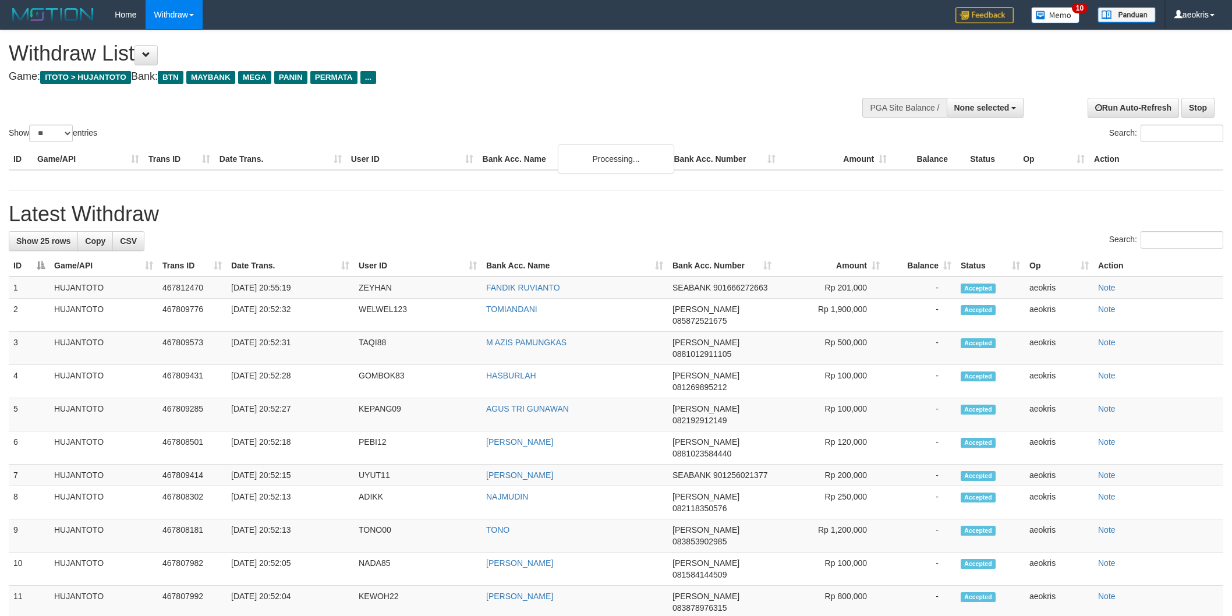
select select
select select "**"
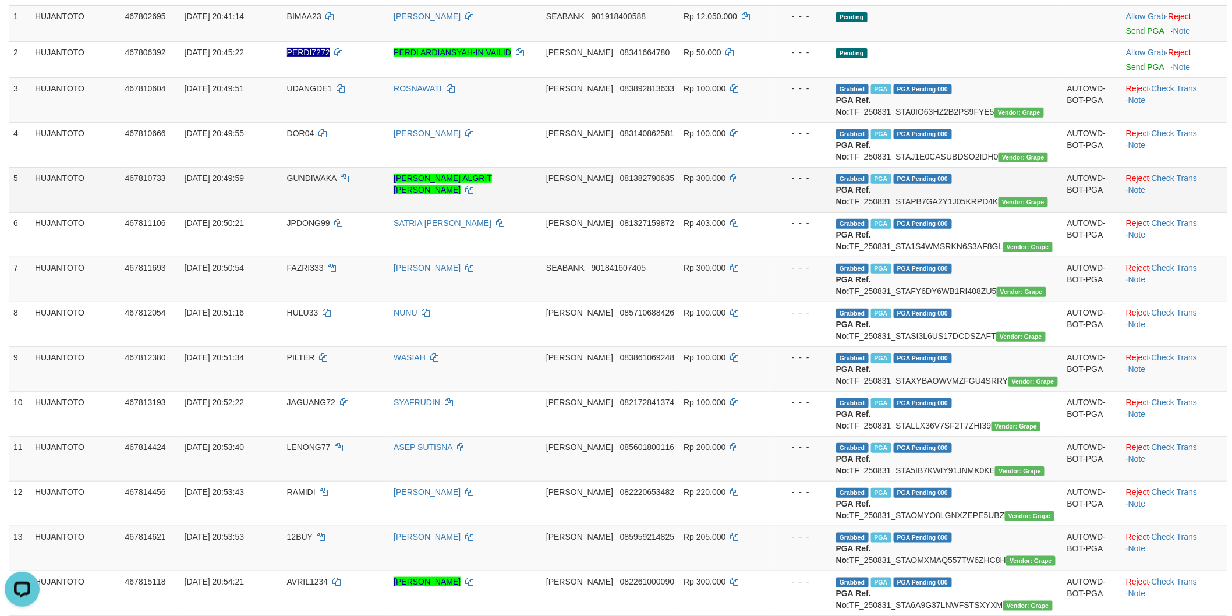
scroll to position [194, 0]
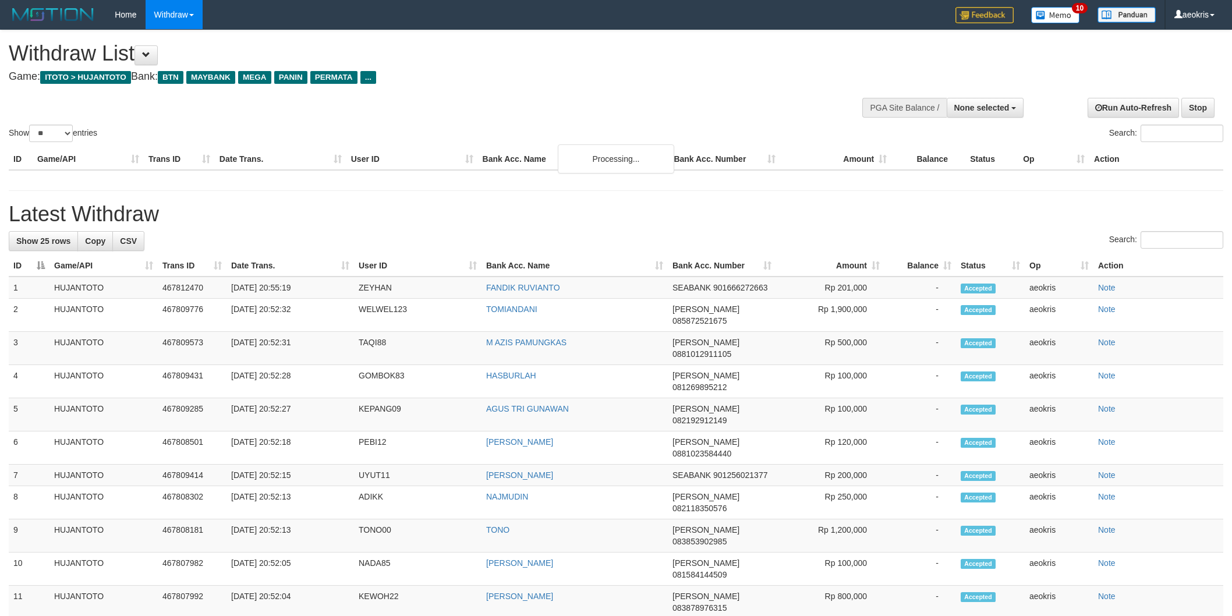
select select
select select "**"
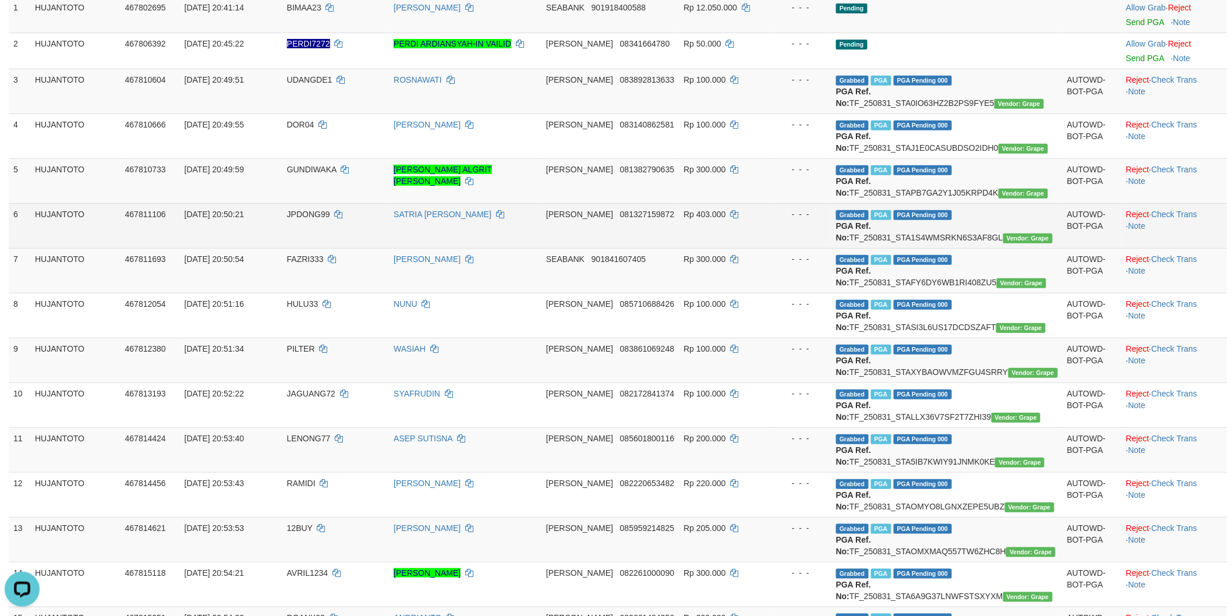
scroll to position [194, 0]
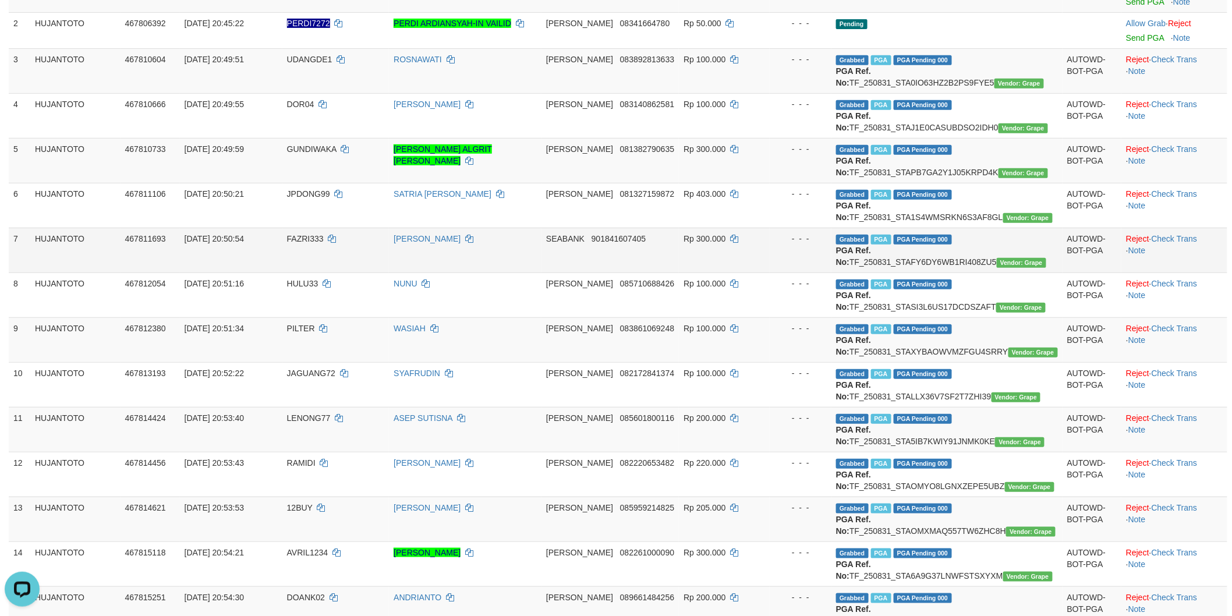
click at [1218, 273] on td "Reject · Check Trans · Note" at bounding box center [1174, 250] width 106 height 45
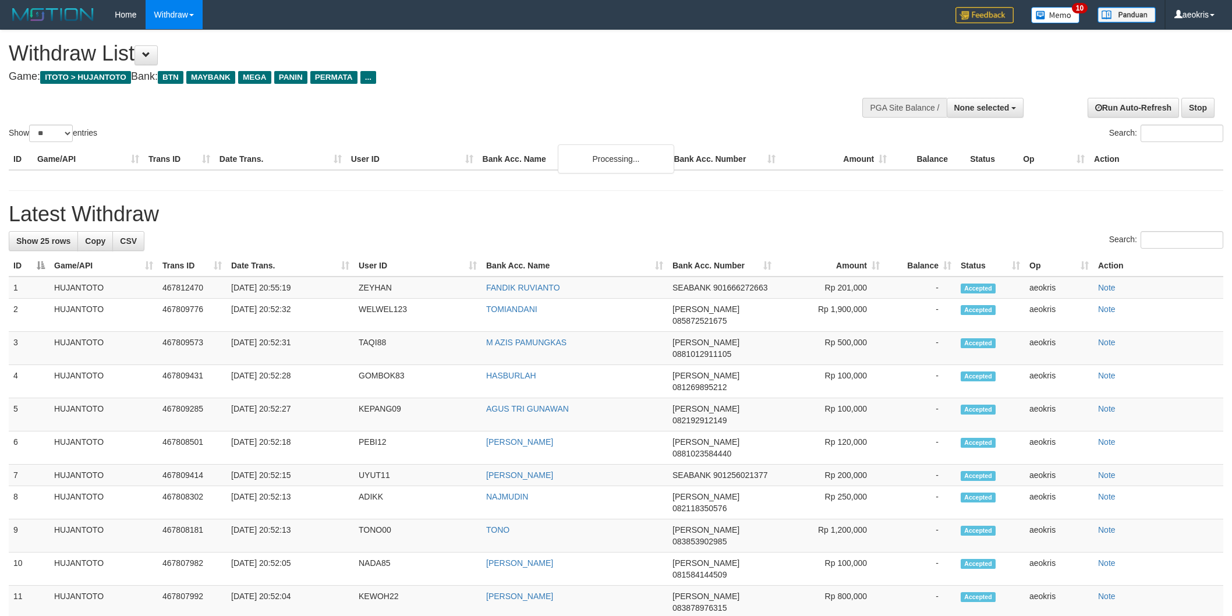
select select
select select "**"
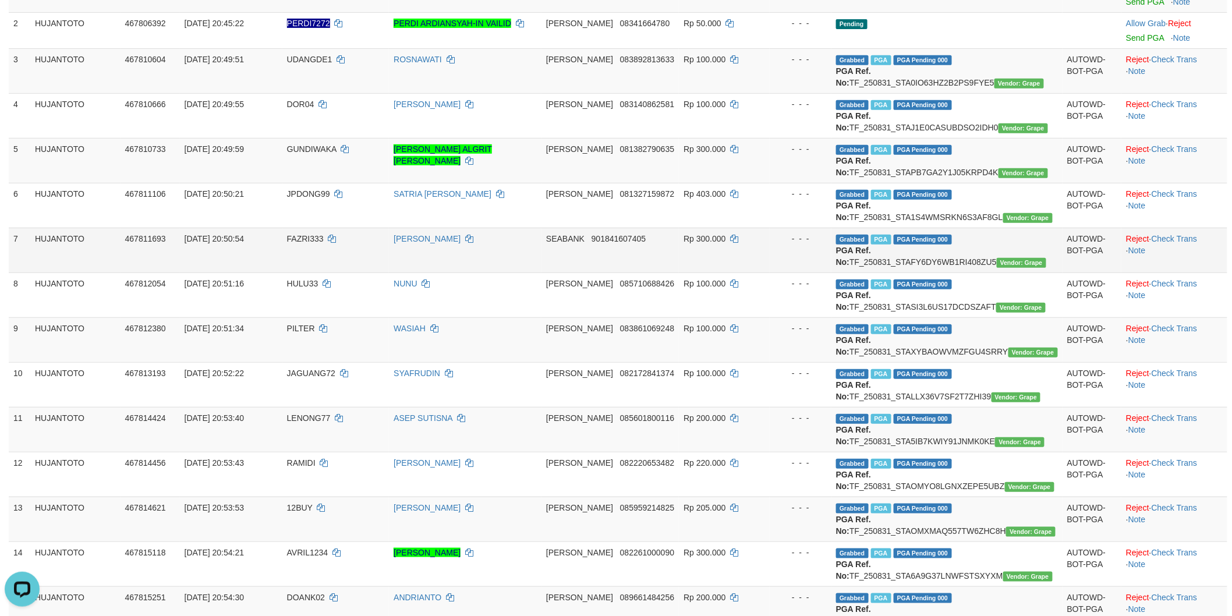
drag, startPoint x: 560, startPoint y: 364, endPoint x: 848, endPoint y: 285, distance: 298.8
click at [542, 317] on td "NUNU" at bounding box center [465, 295] width 153 height 45
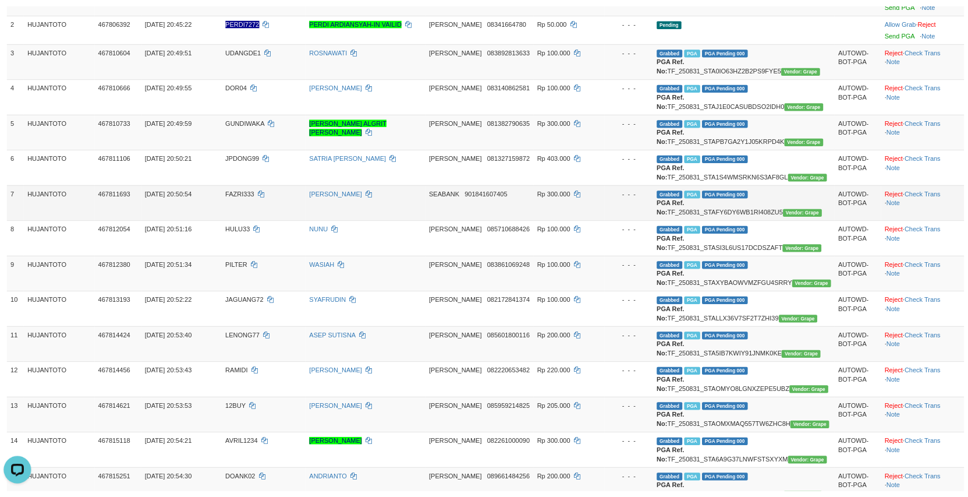
scroll to position [207, 0]
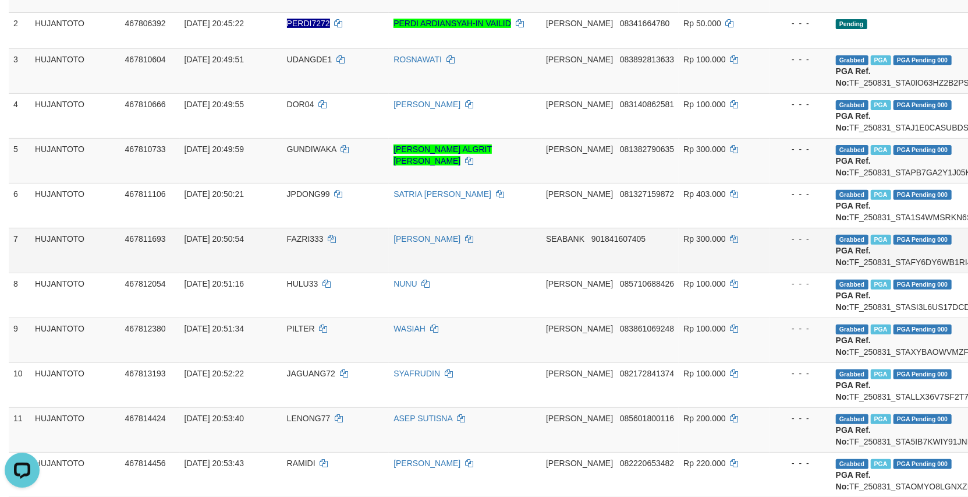
click at [434, 273] on td "[PERSON_NAME]" at bounding box center [465, 250] width 153 height 45
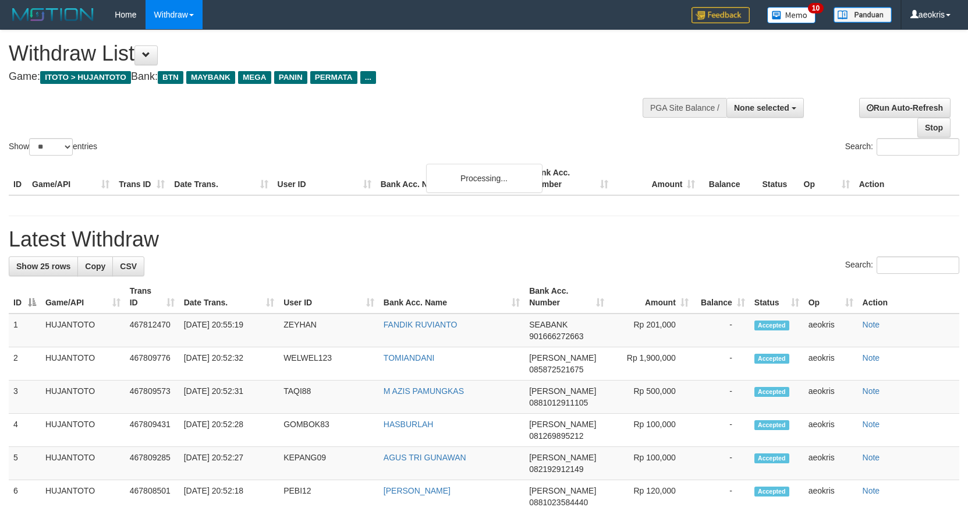
select select
select select "**"
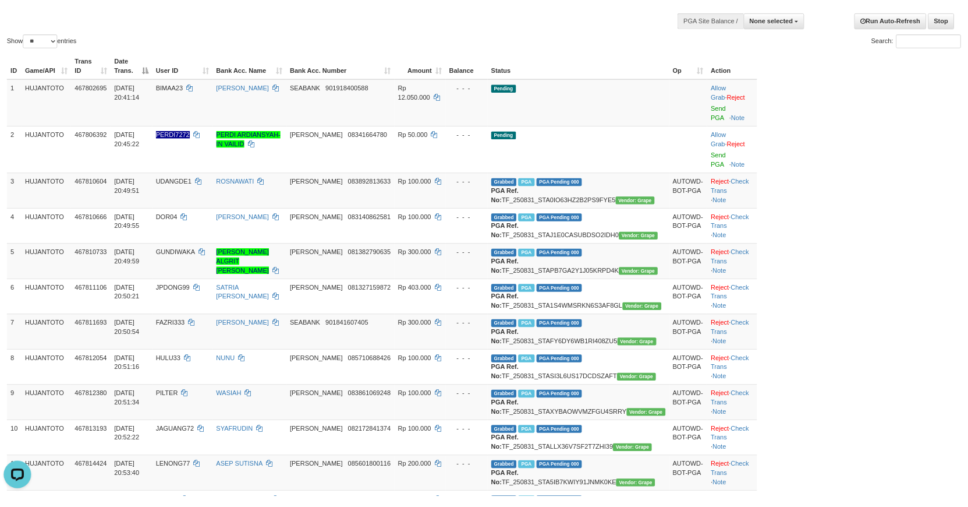
scroll to position [78, 0]
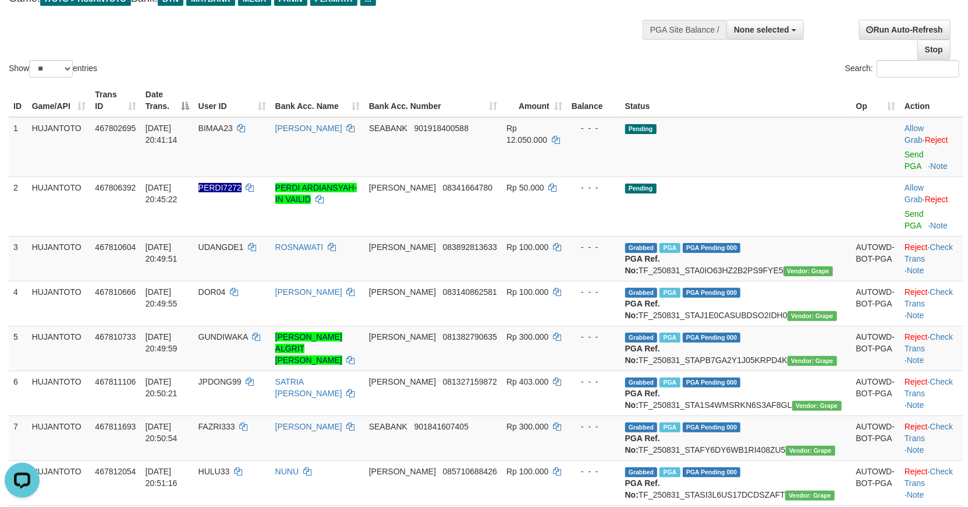
click at [449, 50] on div "Show ** ** ** *** entries Search:" at bounding box center [484, 16] width 968 height 128
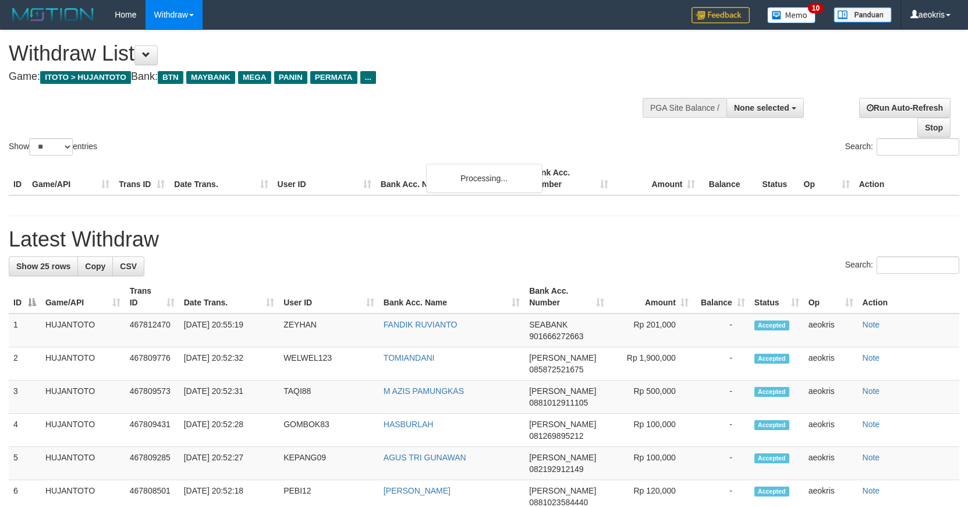
select select
select select "**"
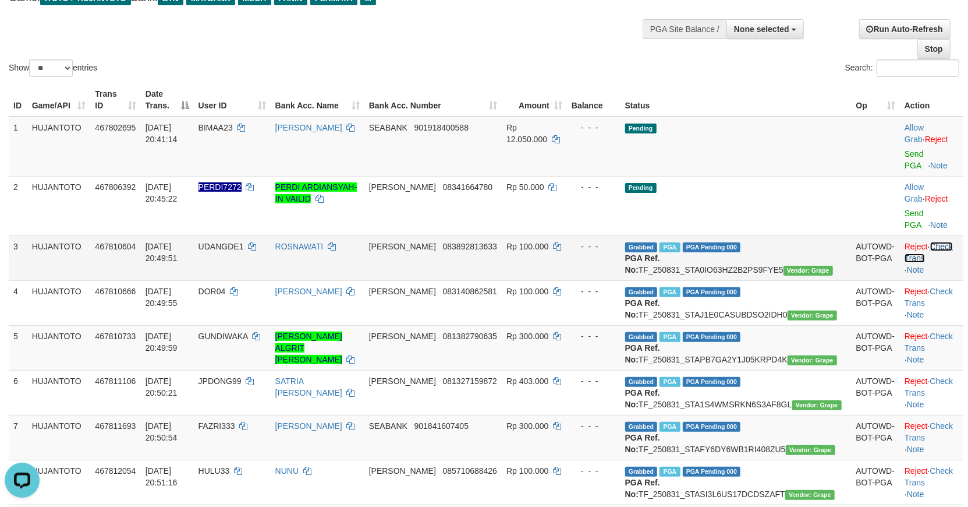
click at [927, 242] on link "Check Trans" at bounding box center [929, 252] width 48 height 21
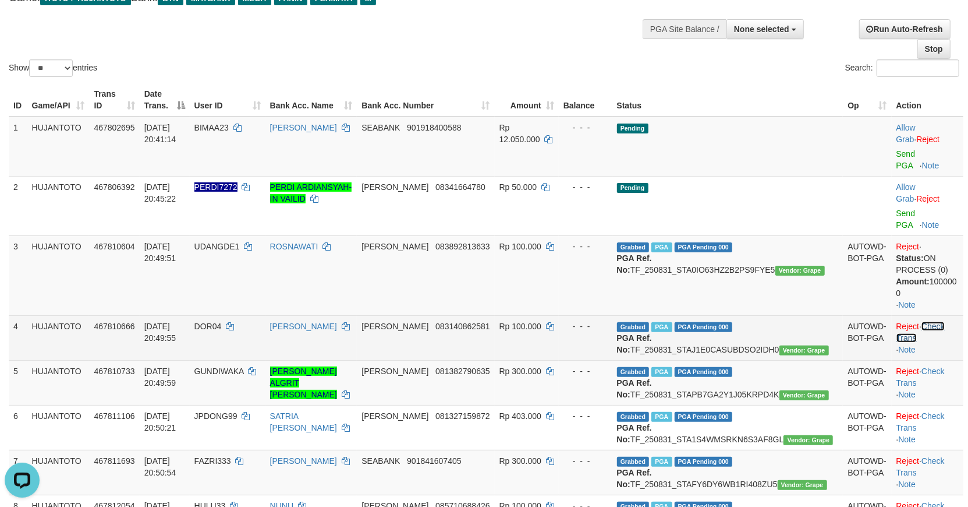
click at [939, 321] on link "Check Trans" at bounding box center [921, 331] width 48 height 21
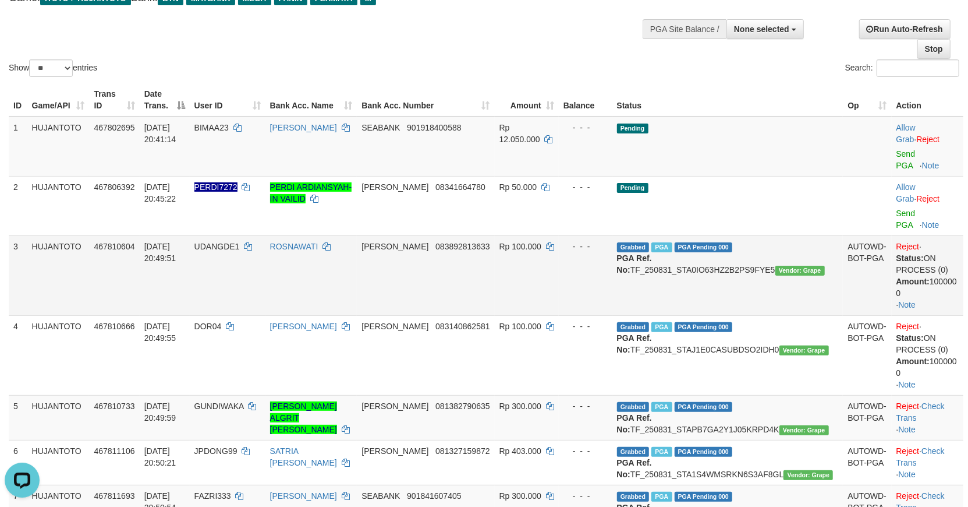
scroll to position [208, 0]
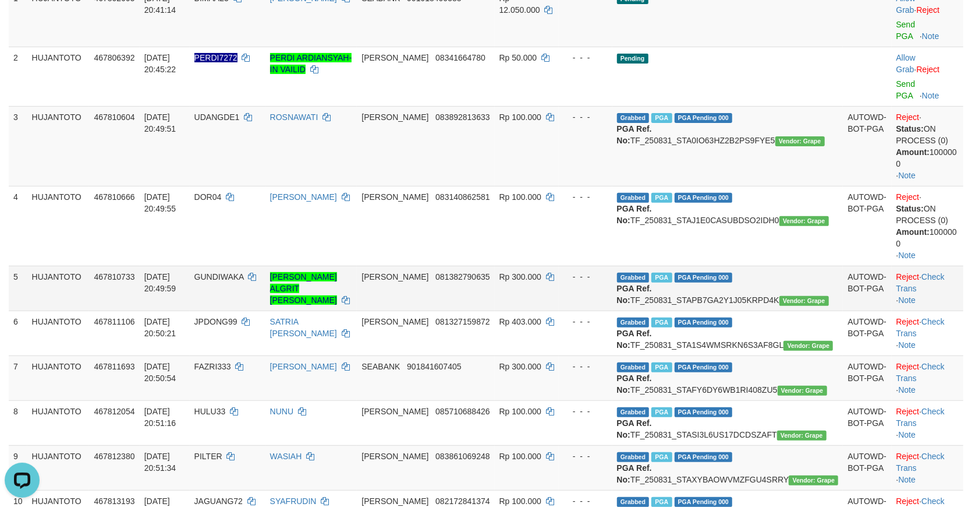
click at [932, 266] on td "Reject · Check Trans · Note" at bounding box center [928, 288] width 72 height 45
click at [926, 272] on link "Check Trans" at bounding box center [921, 282] width 48 height 21
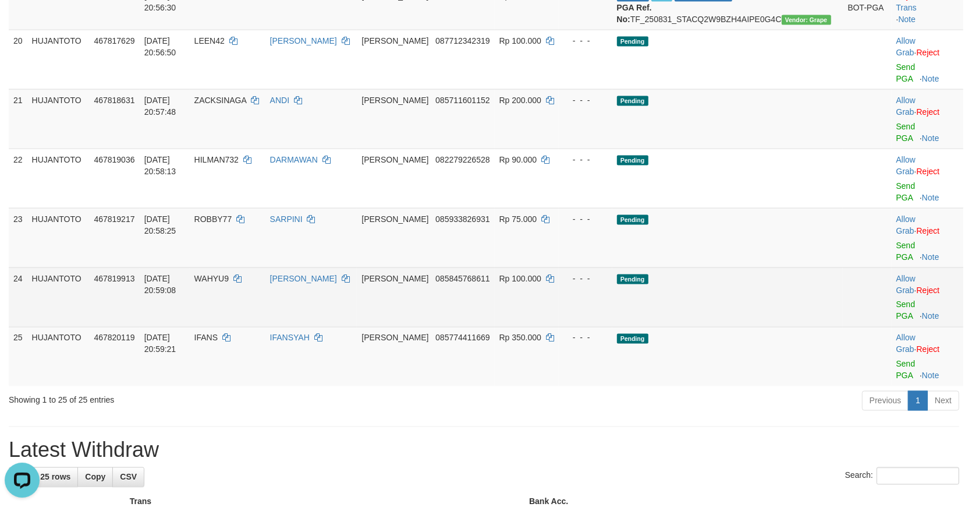
scroll to position [1266, 0]
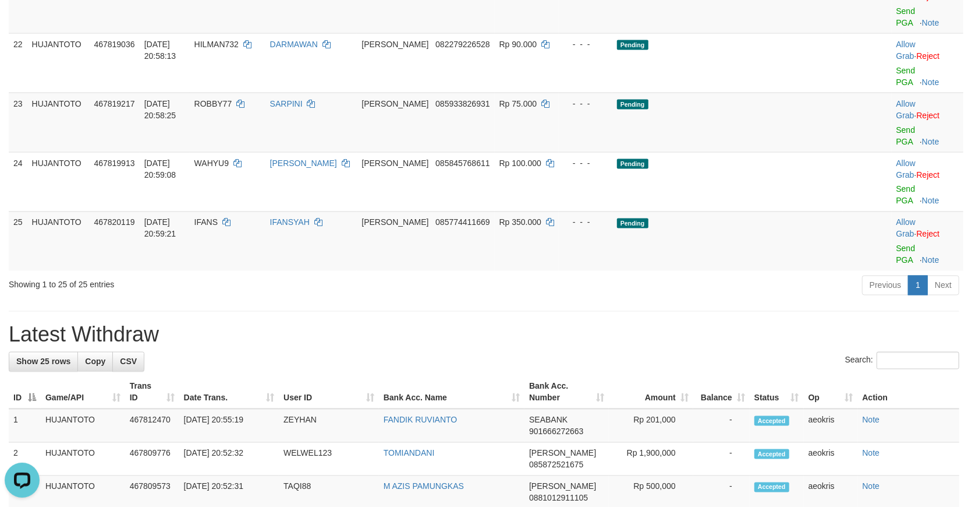
drag, startPoint x: 437, startPoint y: 383, endPoint x: 447, endPoint y: 377, distance: 11.2
click at [437, 383] on div "**********" at bounding box center [484, 34] width 968 height 2541
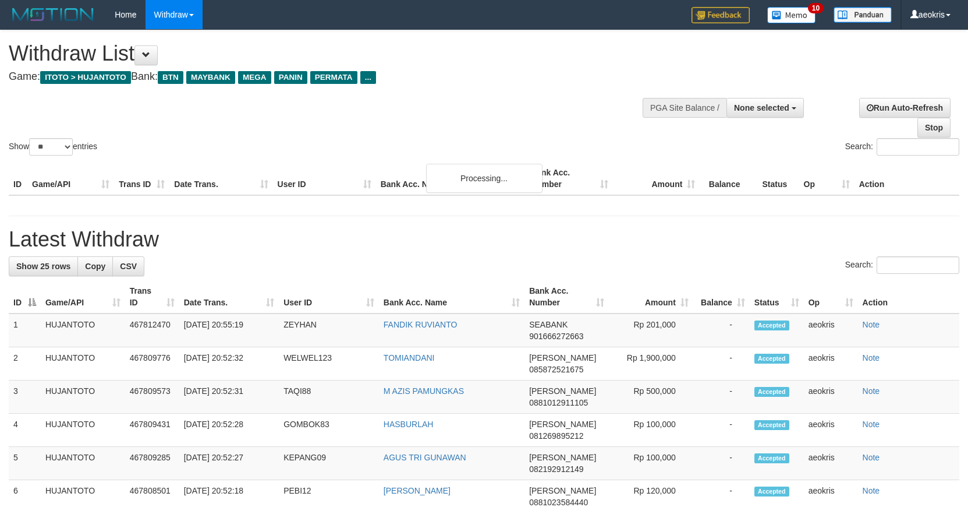
select select
select select "**"
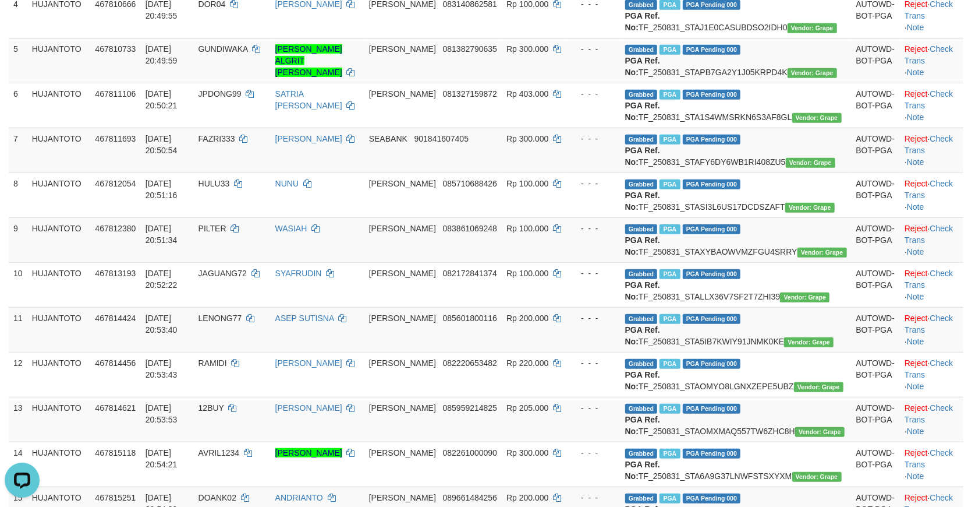
scroll to position [361, 0]
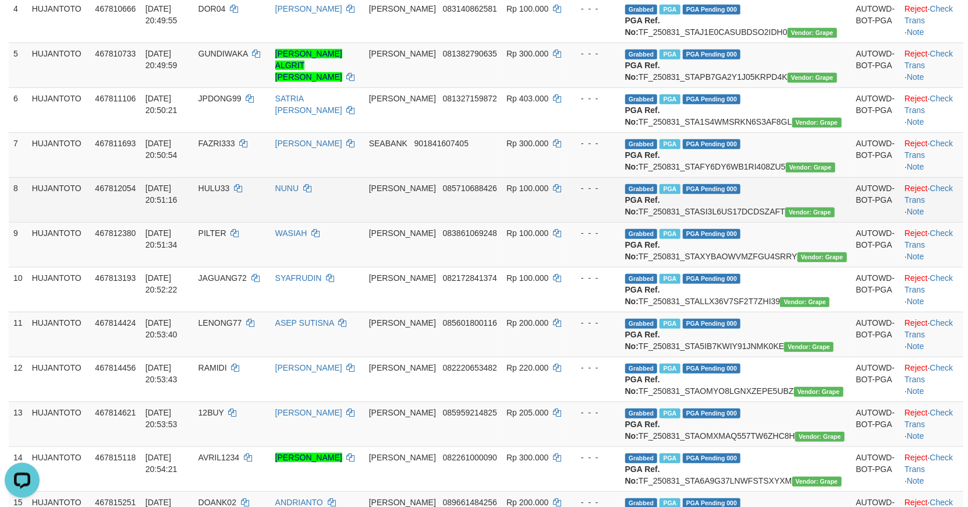
drag, startPoint x: 439, startPoint y: 245, endPoint x: 488, endPoint y: 246, distance: 48.9
click at [439, 222] on td "DANA 085710688426" at bounding box center [433, 199] width 137 height 45
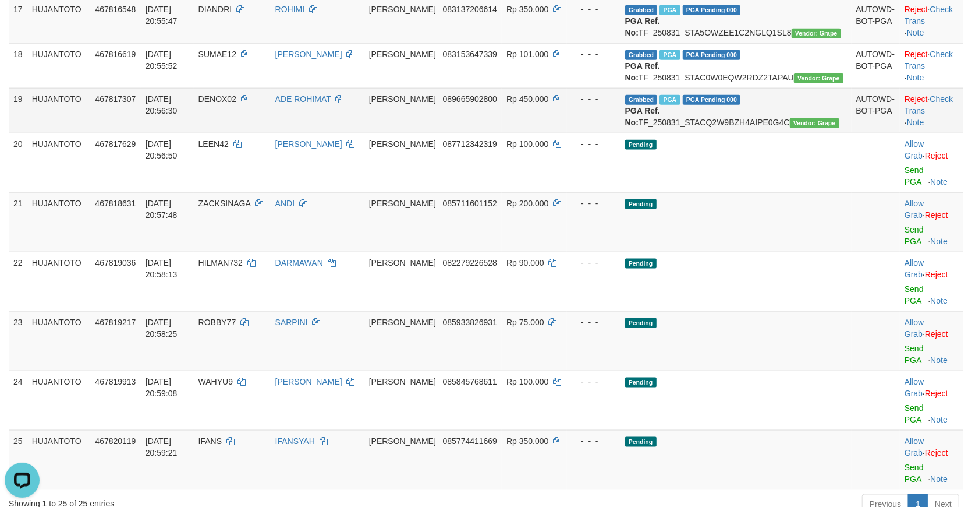
scroll to position [1008, 0]
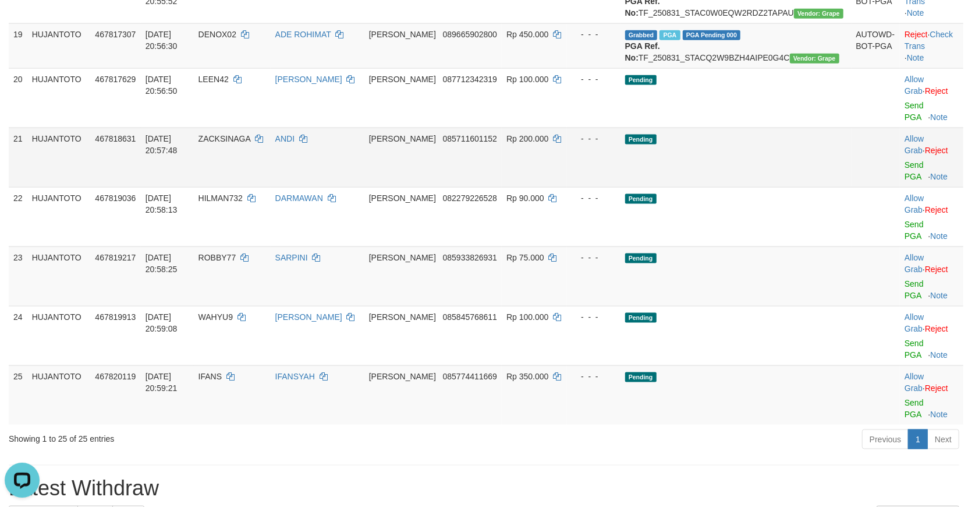
click at [365, 187] on td "ANDI" at bounding box center [318, 157] width 94 height 59
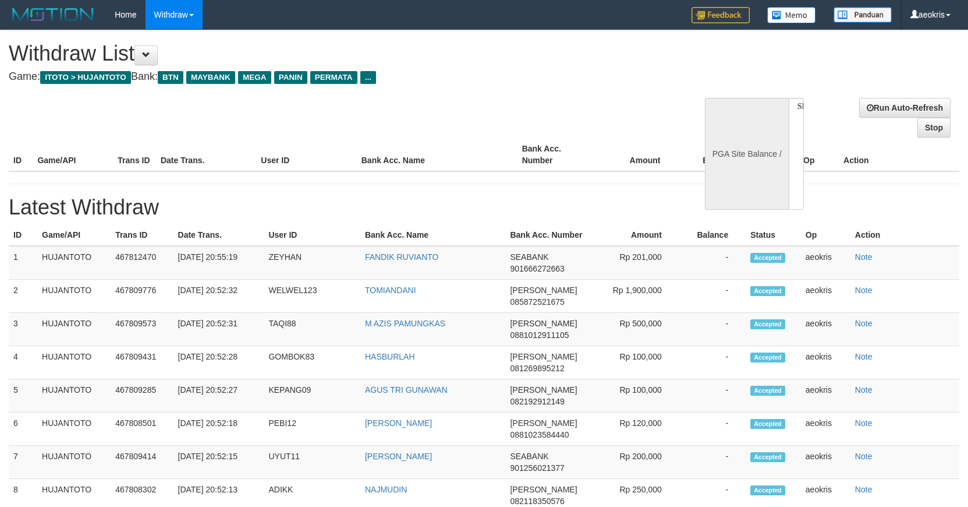
select select
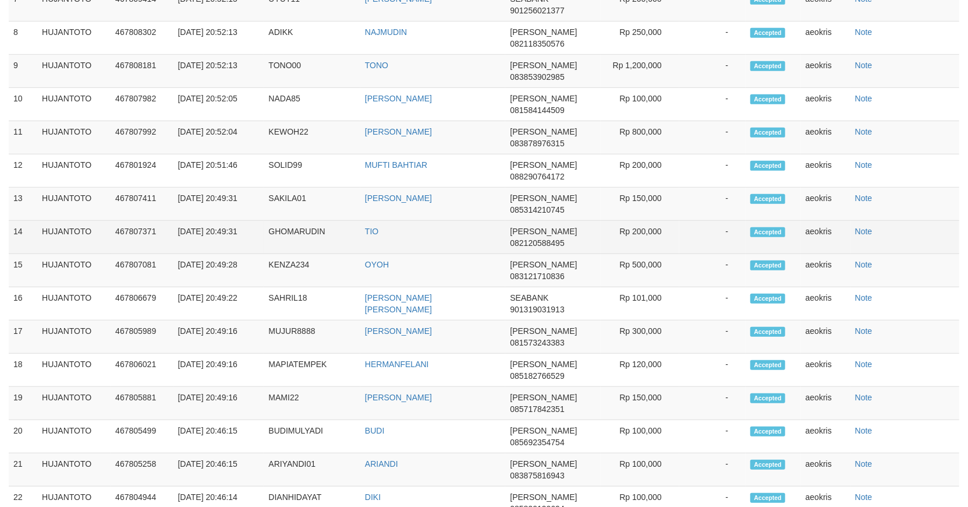
select select "**"
select select
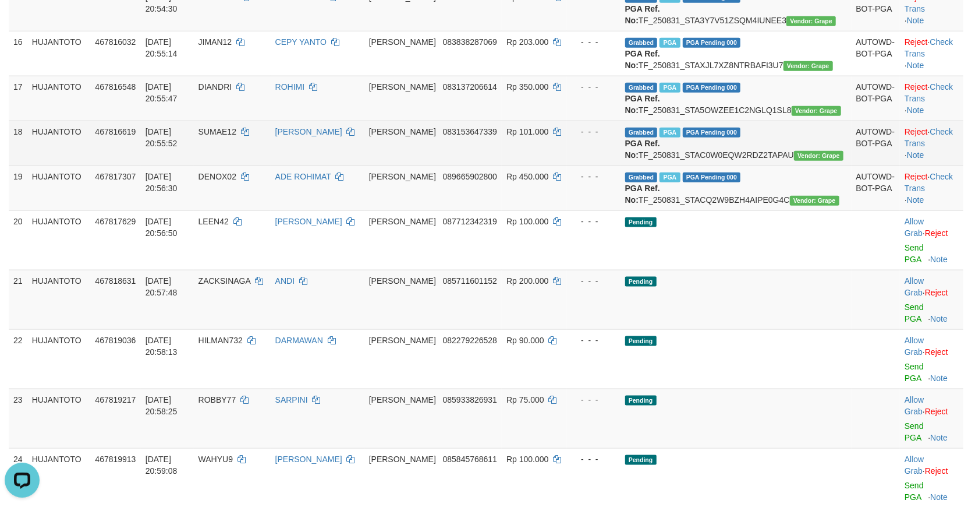
scroll to position [1038, 0]
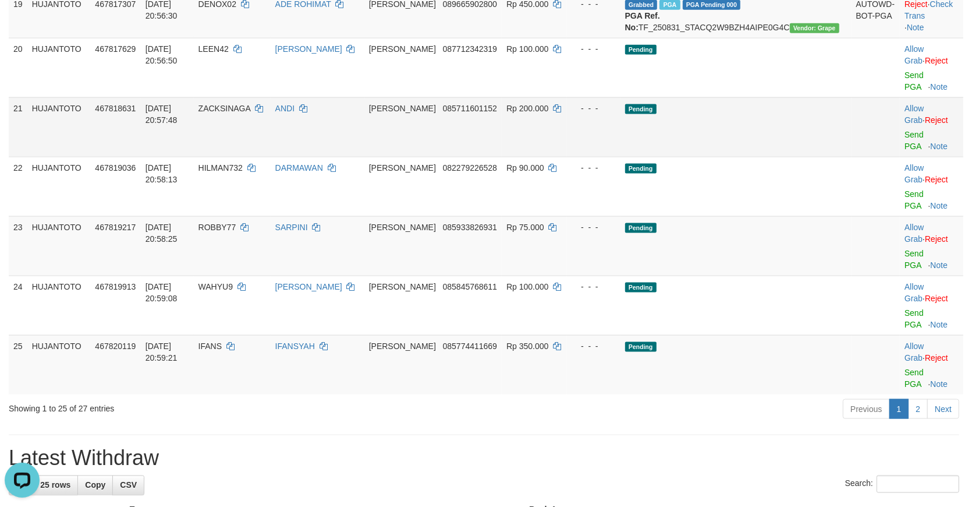
click at [771, 157] on td "Pending" at bounding box center [736, 126] width 231 height 59
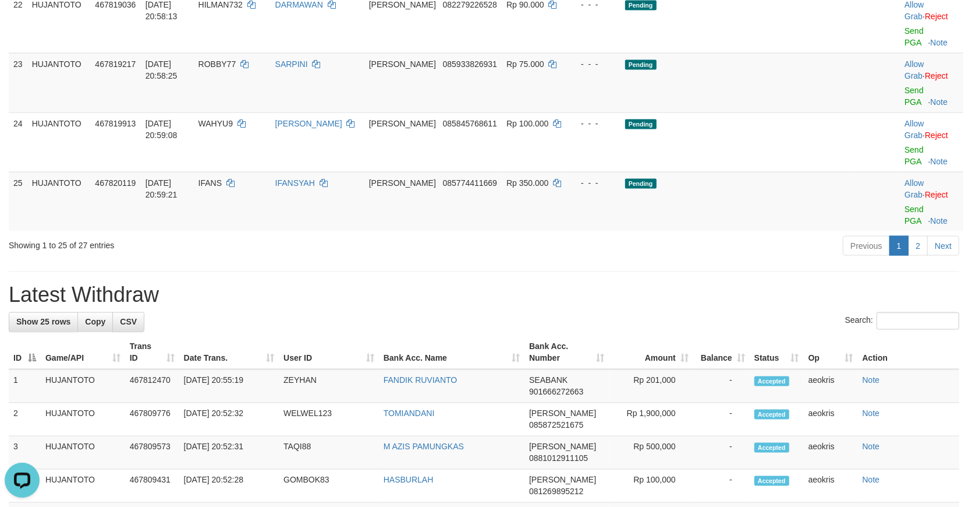
scroll to position [1232, 0]
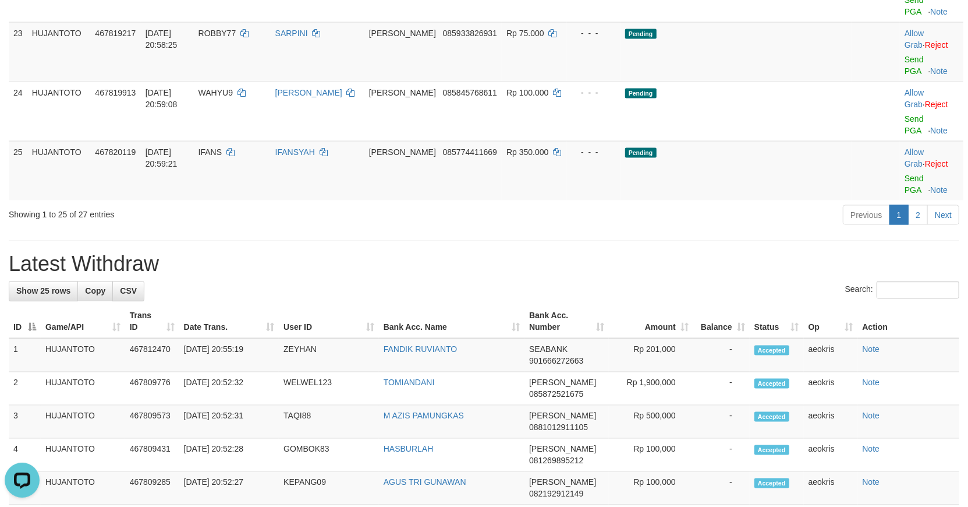
click at [468, 229] on div "Previous 1 2 Next" at bounding box center [685, 216] width 547 height 25
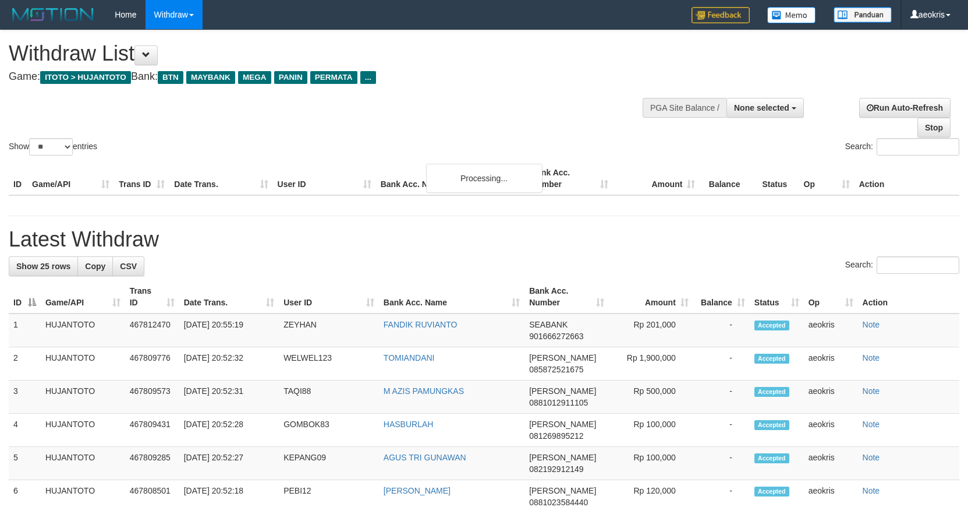
select select
select select "**"
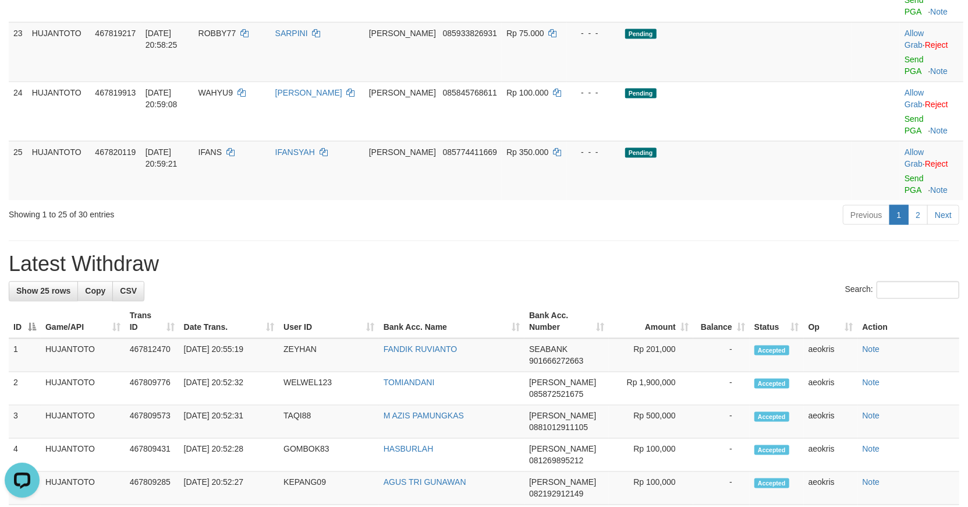
click at [437, 341] on div "**********" at bounding box center [484, 16] width 968 height 2436
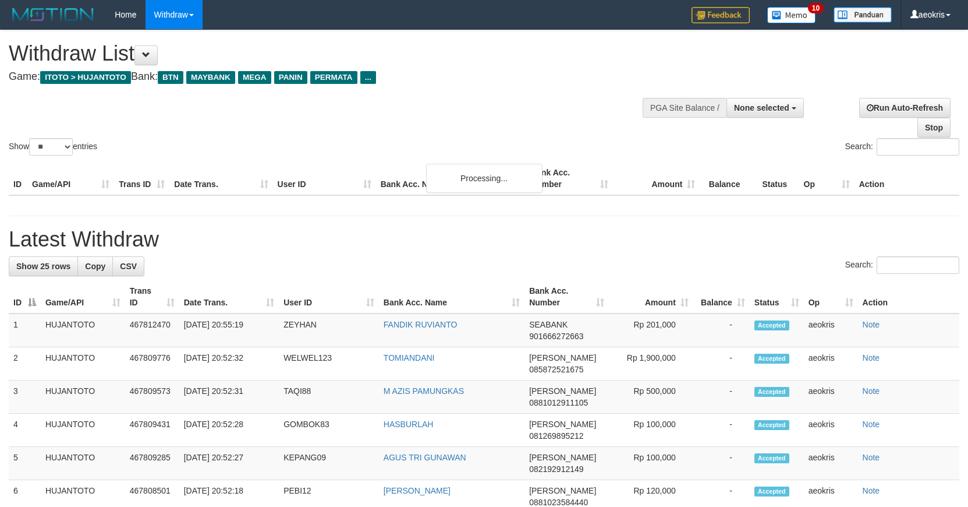
select select
select select "**"
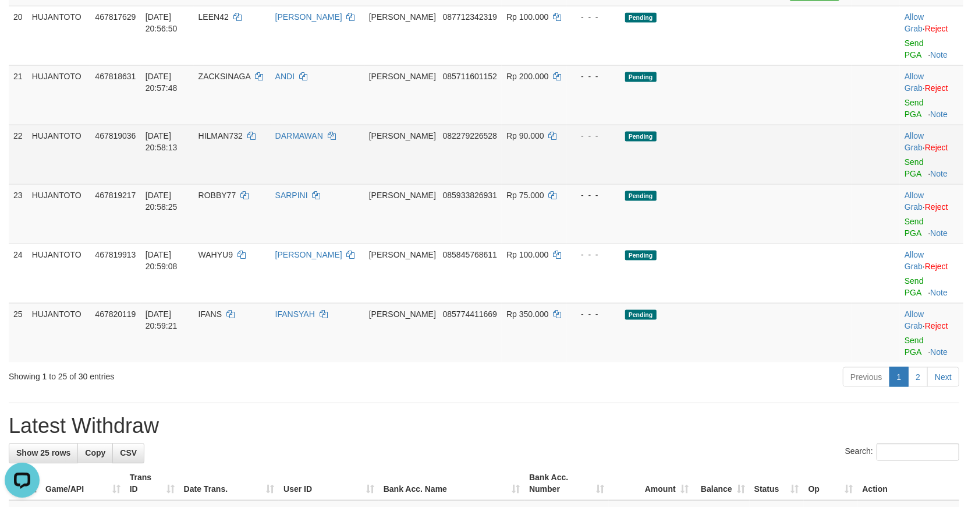
scroll to position [941, 0]
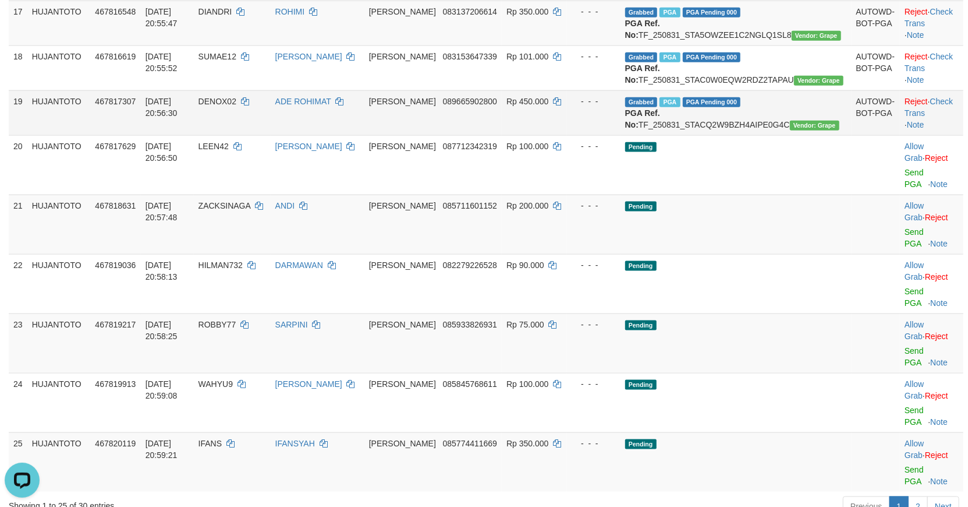
drag, startPoint x: 408, startPoint y: 286, endPoint x: 454, endPoint y: 283, distance: 46.1
click at [365, 135] on td "ADE ROHIMAT" at bounding box center [318, 112] width 94 height 45
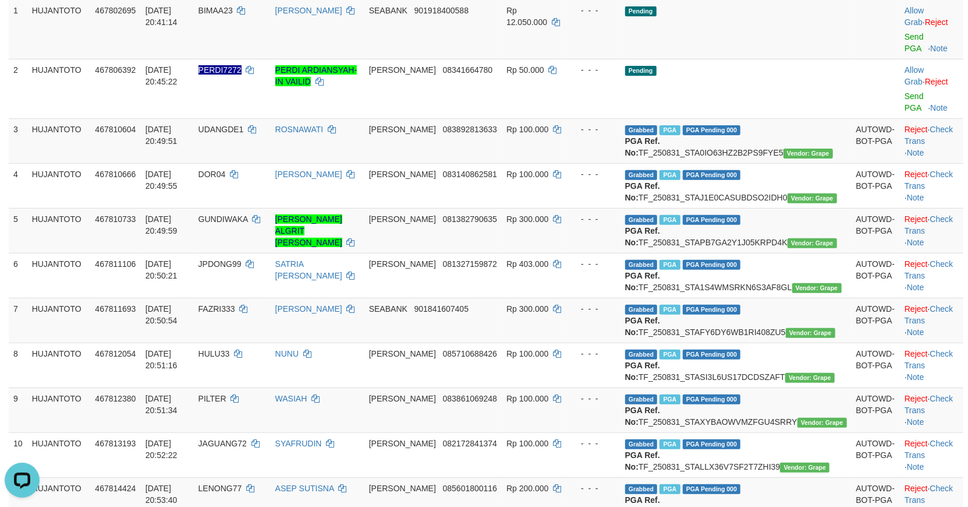
scroll to position [165, 0]
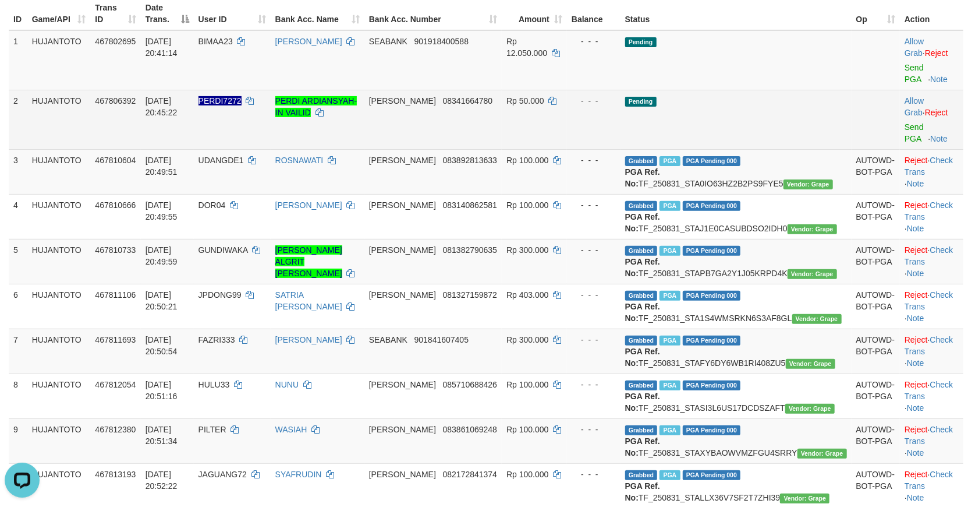
click at [775, 97] on td "Pending" at bounding box center [736, 119] width 231 height 59
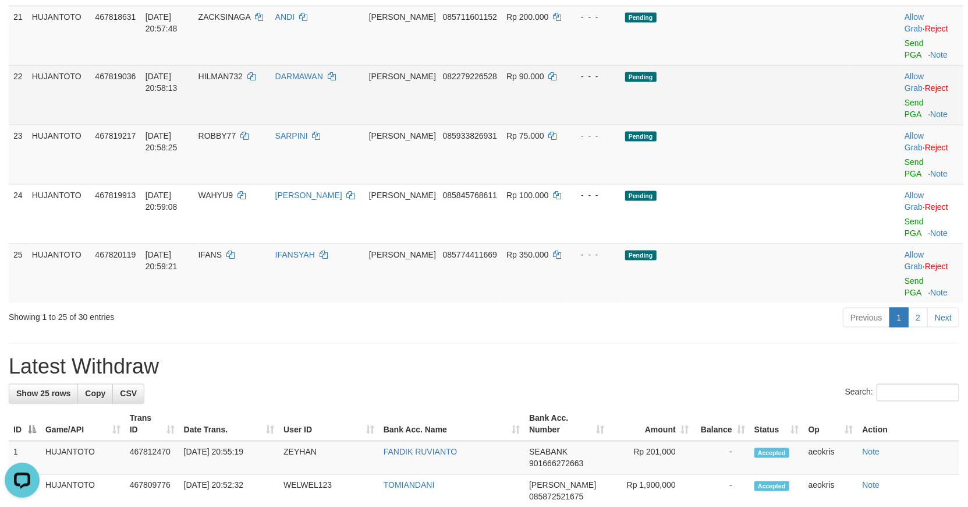
scroll to position [1135, 0]
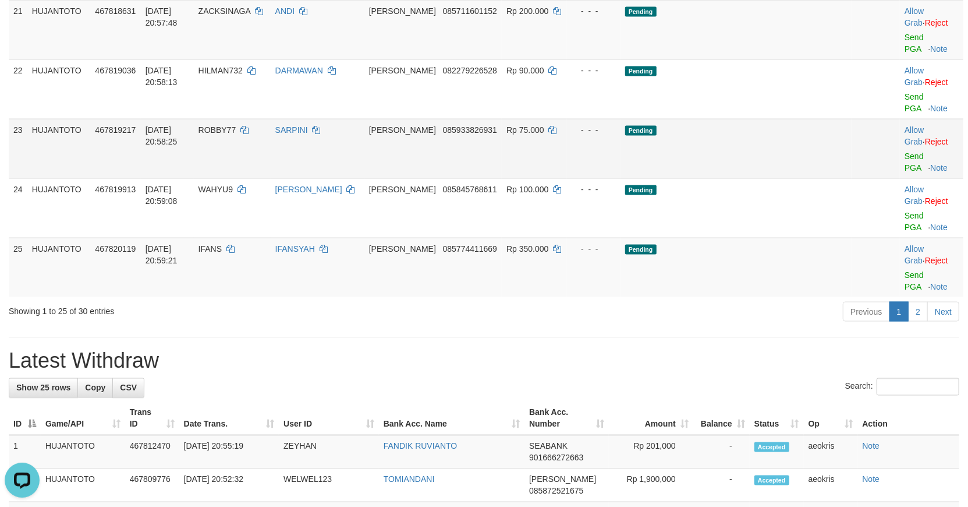
click at [818, 178] on td "Pending" at bounding box center [736, 148] width 231 height 59
click at [450, 325] on div "Previous 1 2 Next" at bounding box center [685, 312] width 547 height 25
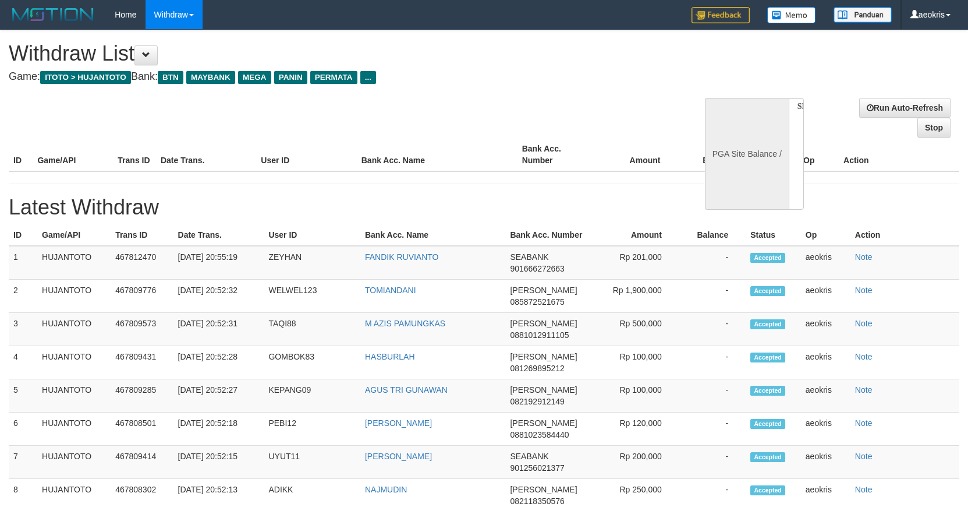
select select
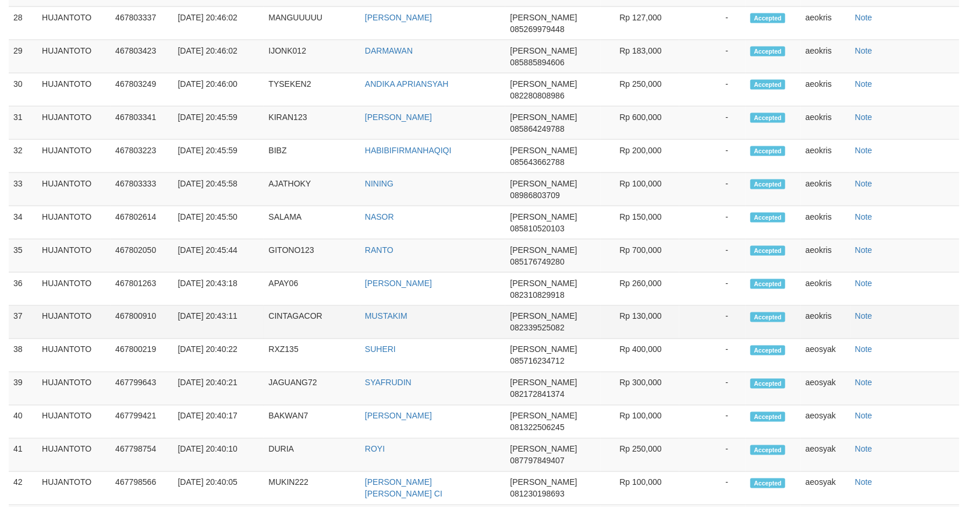
scroll to position [769, 0]
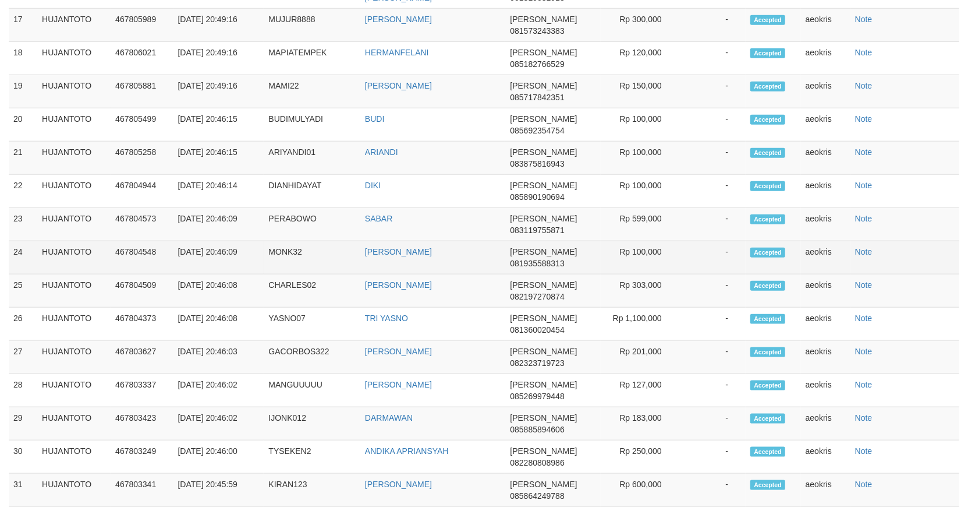
select select "**"
select select
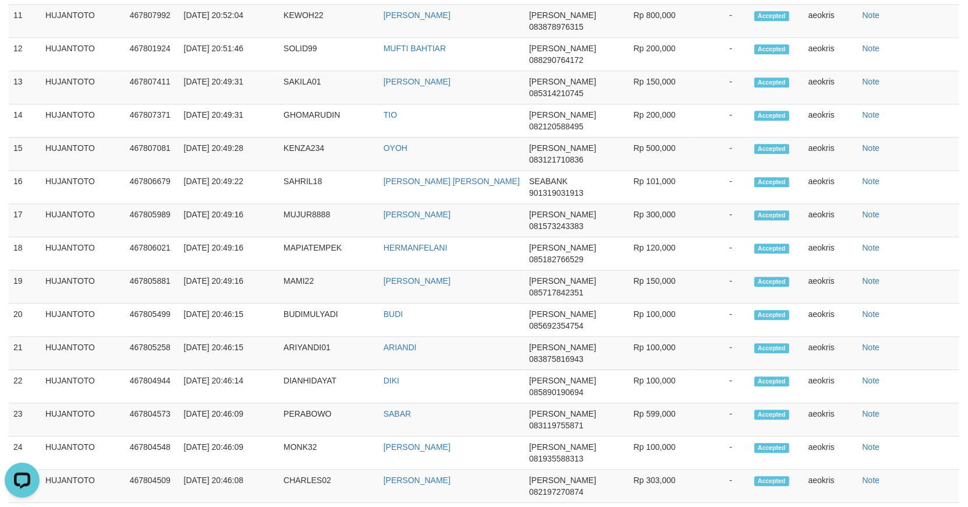
scroll to position [1873, 0]
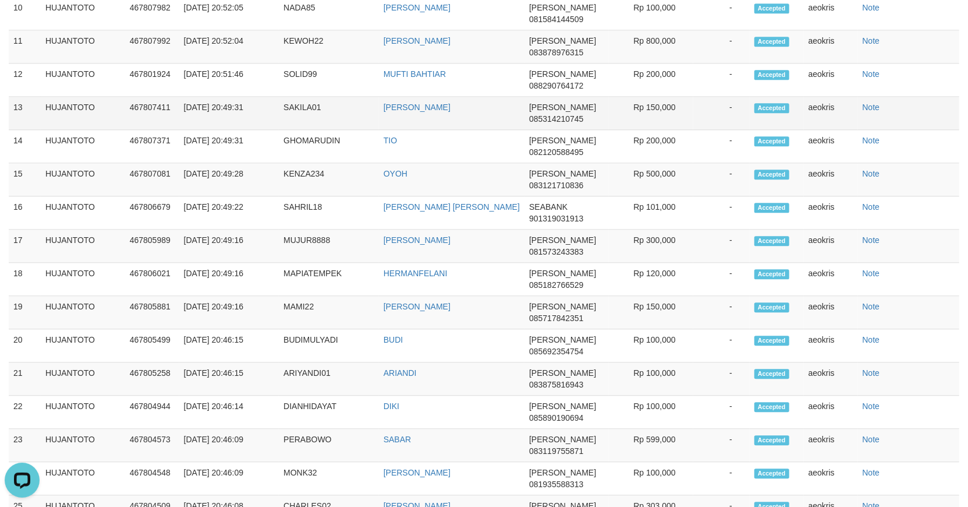
click at [482, 130] on td "[PERSON_NAME]" at bounding box center [452, 113] width 146 height 33
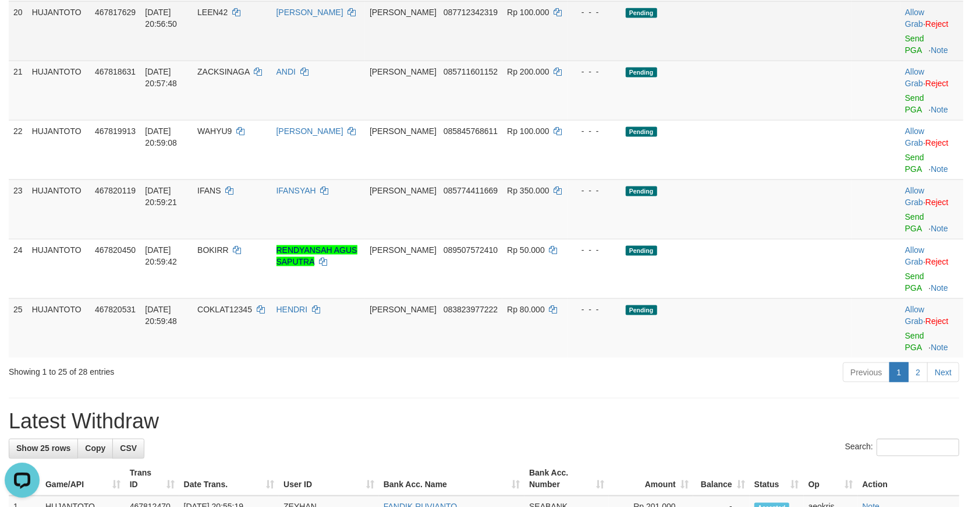
scroll to position [1096, 0]
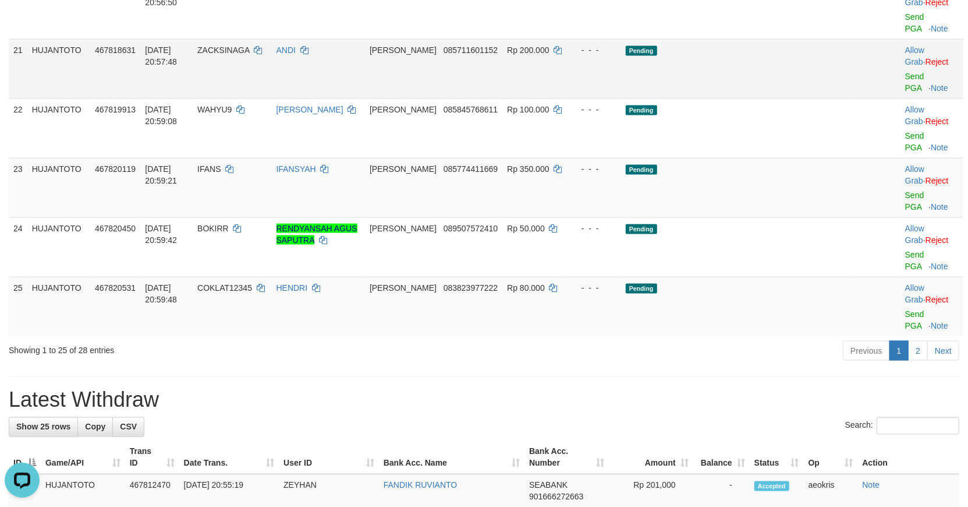
click at [810, 98] on td "Pending" at bounding box center [736, 68] width 231 height 59
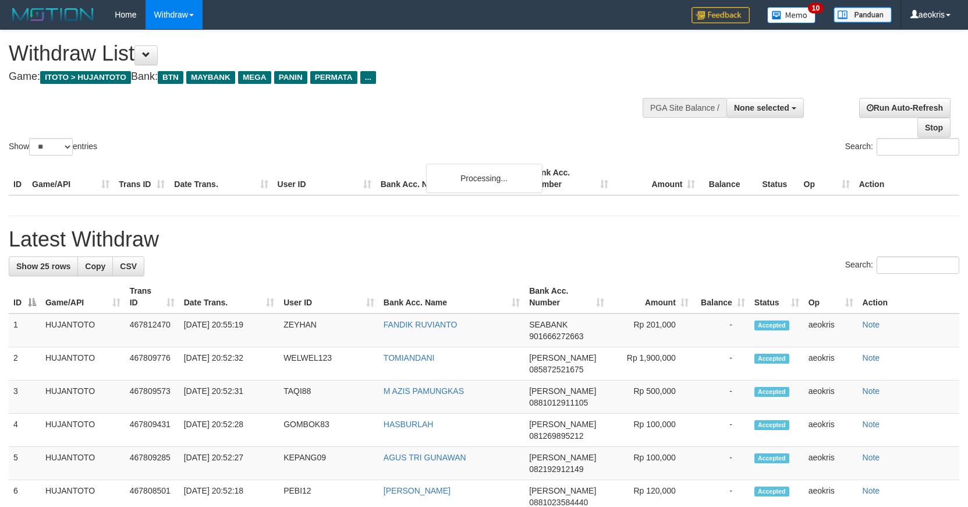
select select
select select "**"
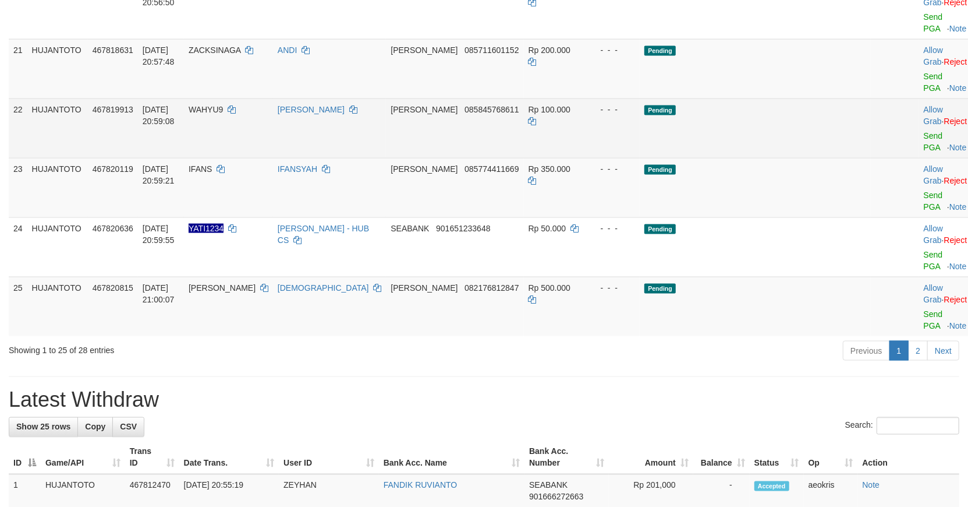
click at [871, 158] on td at bounding box center [895, 127] width 48 height 59
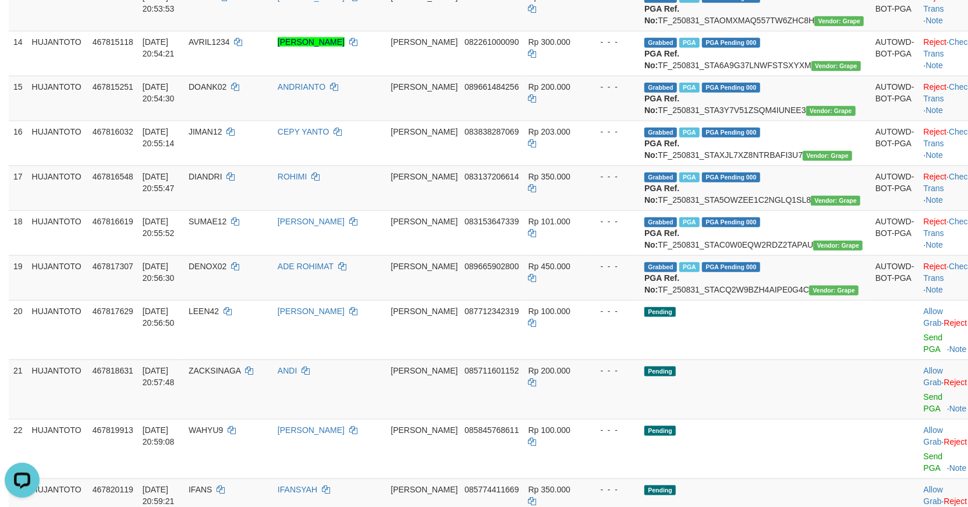
scroll to position [1035, 0]
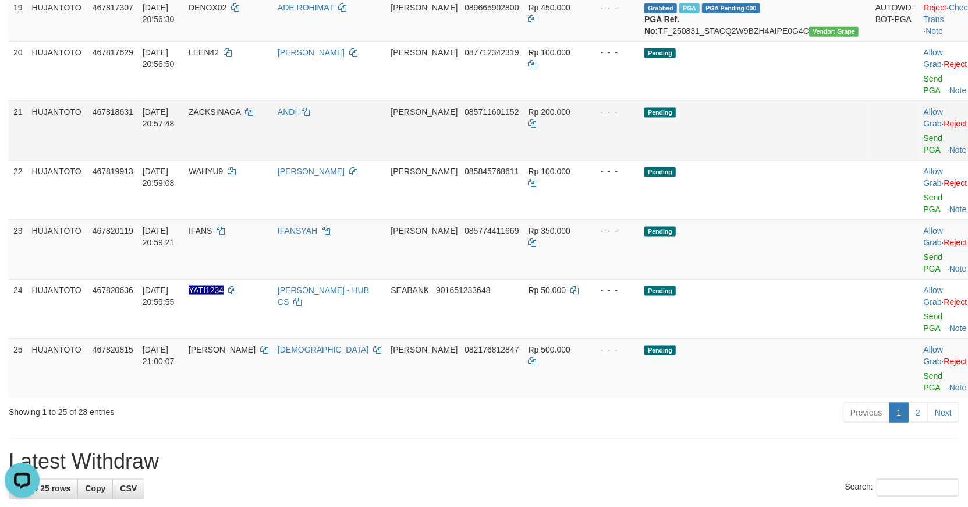
click at [437, 160] on td "[PERSON_NAME] 085711601152" at bounding box center [454, 130] width 137 height 59
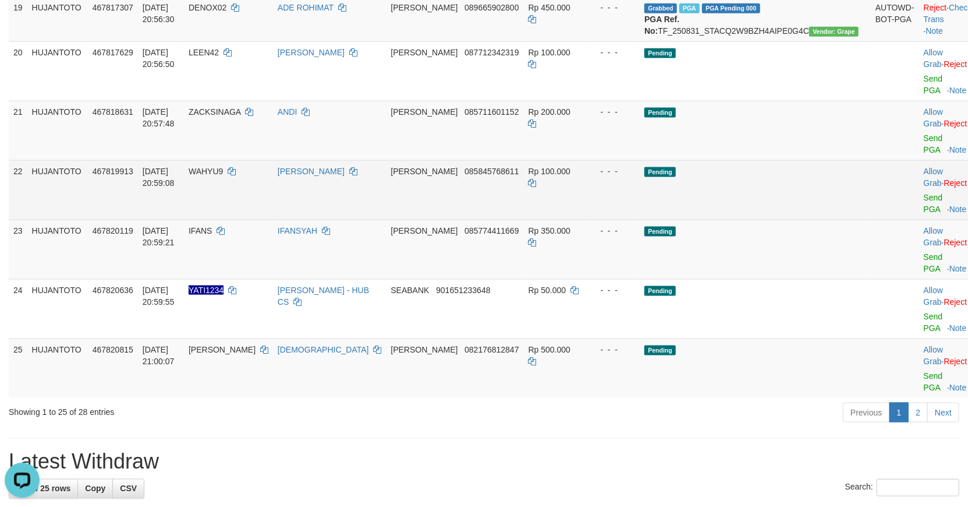
drag, startPoint x: 742, startPoint y: 352, endPoint x: 743, endPoint y: 344, distance: 7.6
click at [743, 220] on td "Pending" at bounding box center [755, 189] width 231 height 59
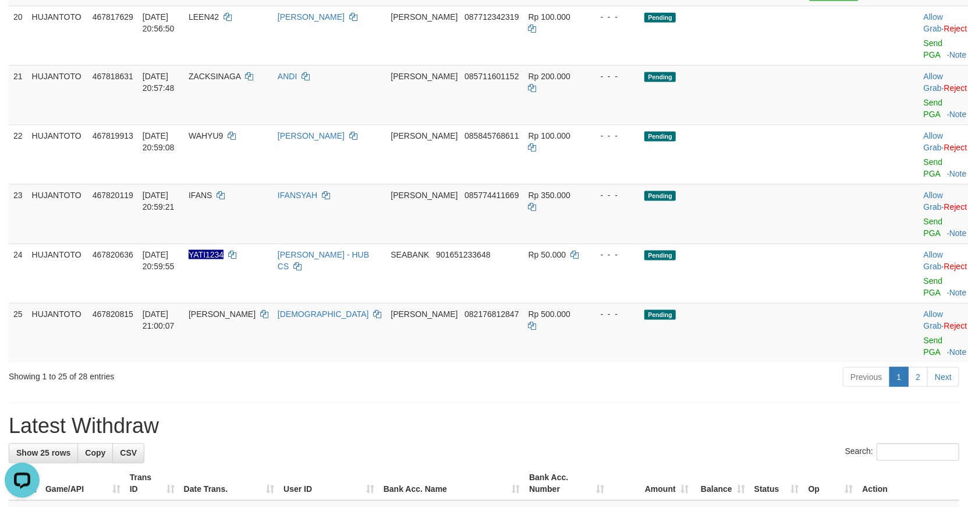
scroll to position [1099, 0]
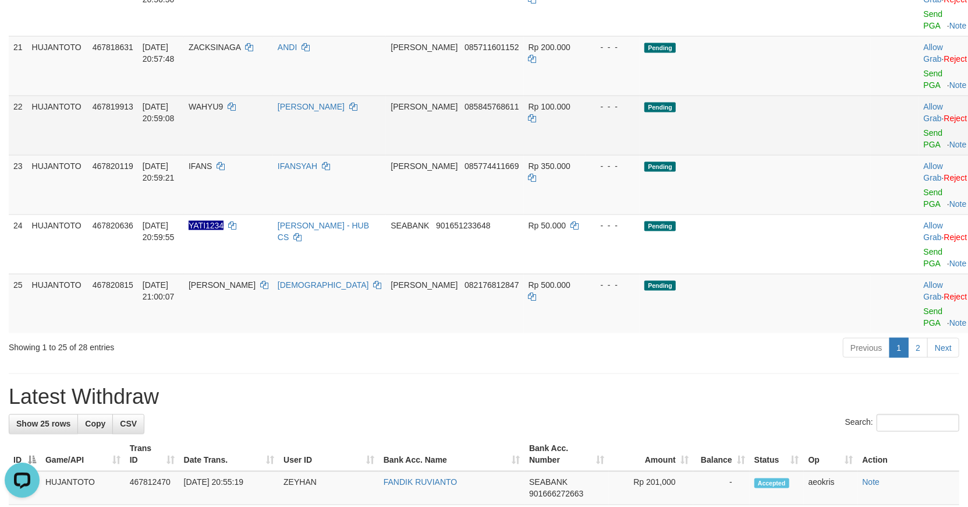
click at [474, 155] on td "[PERSON_NAME] 085845768611" at bounding box center [454, 124] width 137 height 59
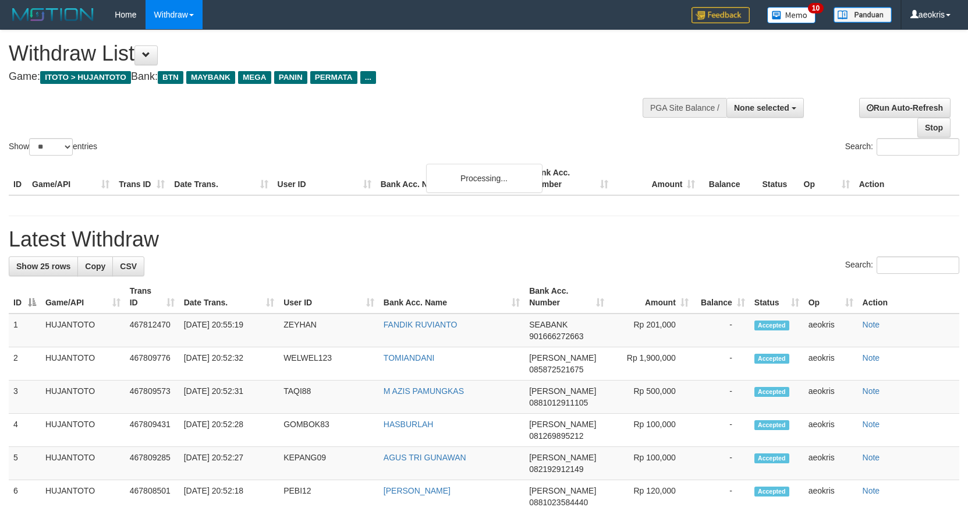
select select
select select "**"
